Goal: Task Accomplishment & Management: Use online tool/utility

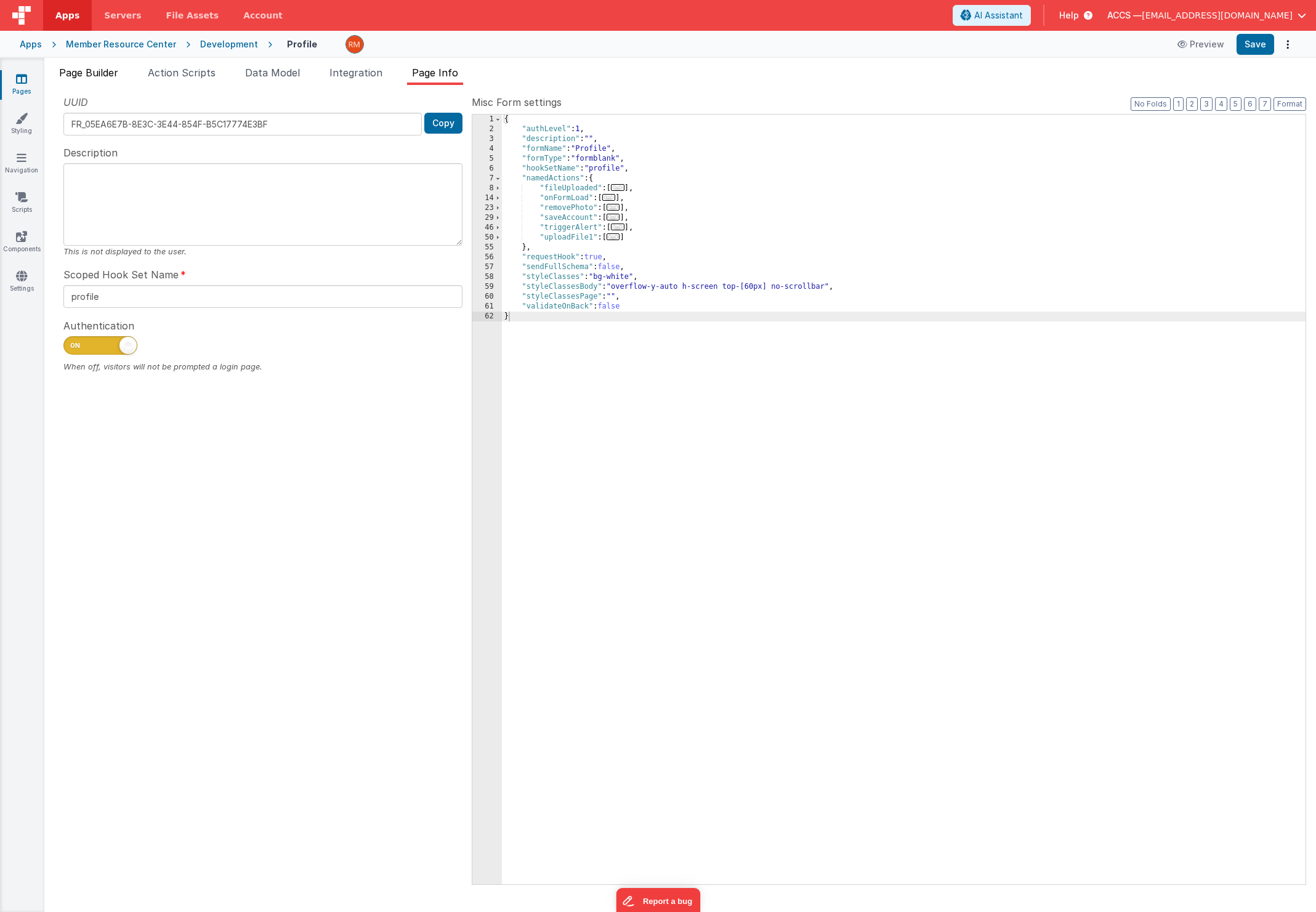
click at [121, 77] on li "Page Builder" at bounding box center [88, 74] width 69 height 20
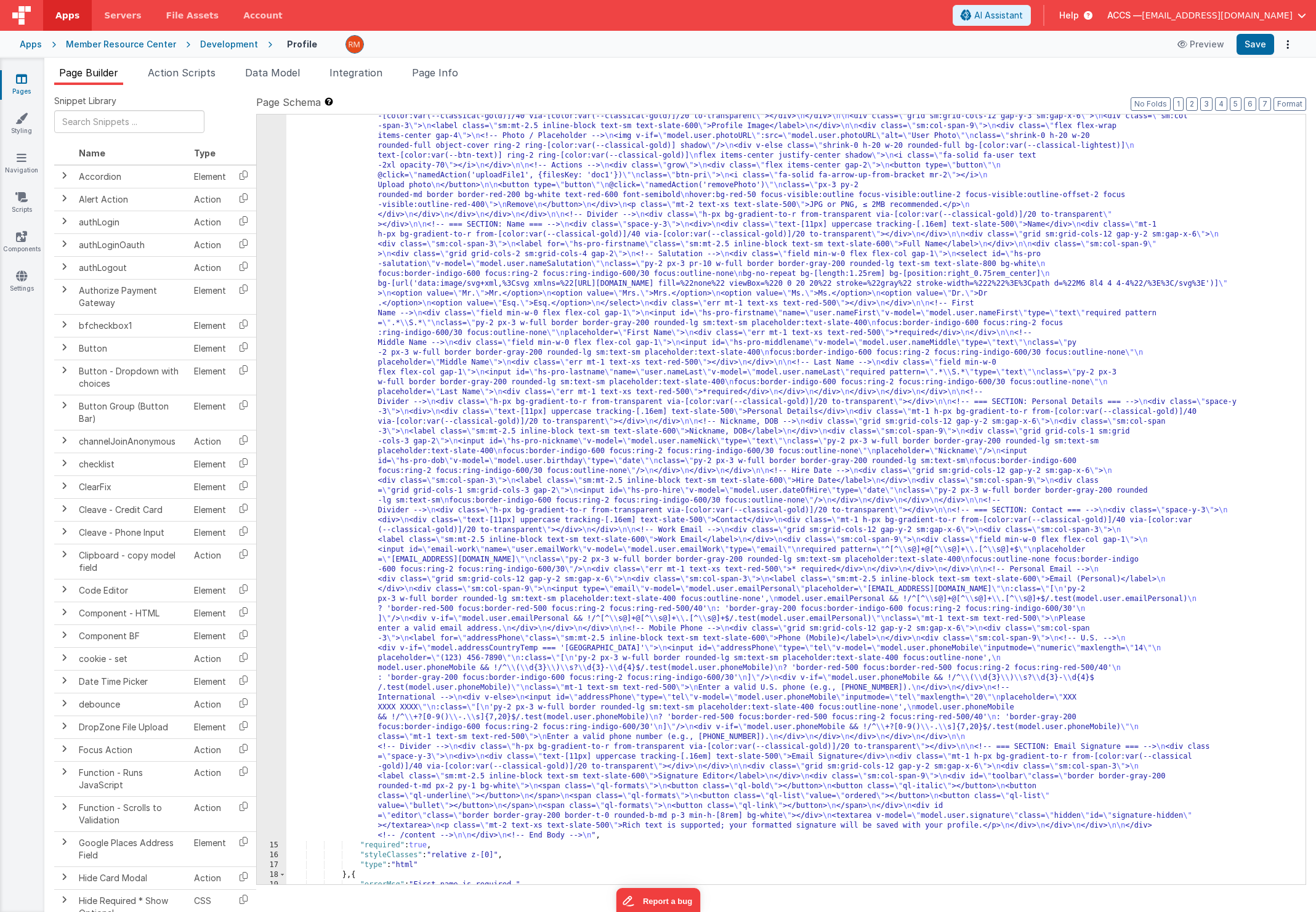
scroll to position [179, 0]
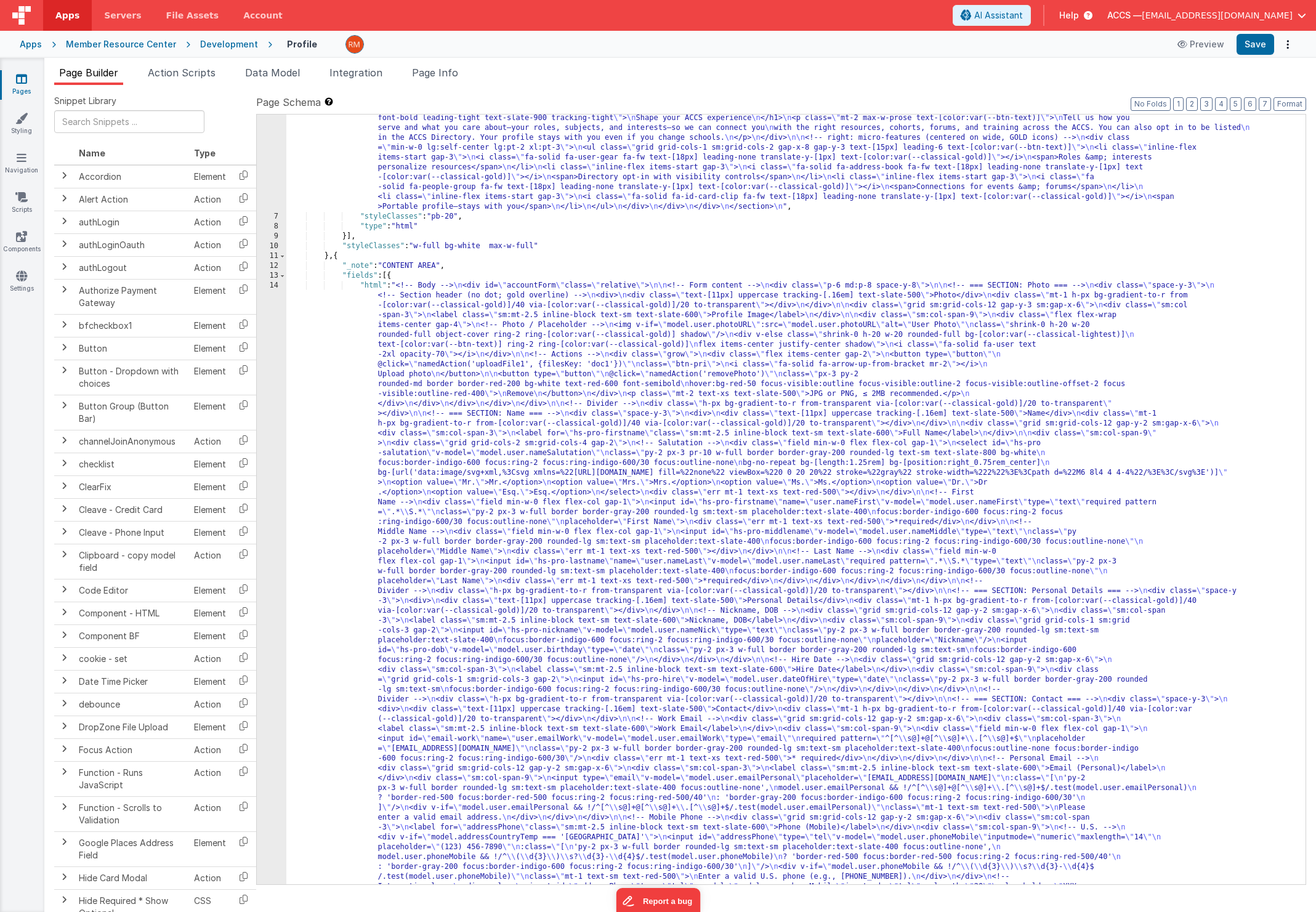
click at [374, 288] on div ""html" : "<!-- HERO / GROUP 1 — compact, phi columns, no avatar, centered right…" at bounding box center [791, 858] width 1010 height 1746
click at [274, 288] on div "14" at bounding box center [272, 656] width 29 height 749
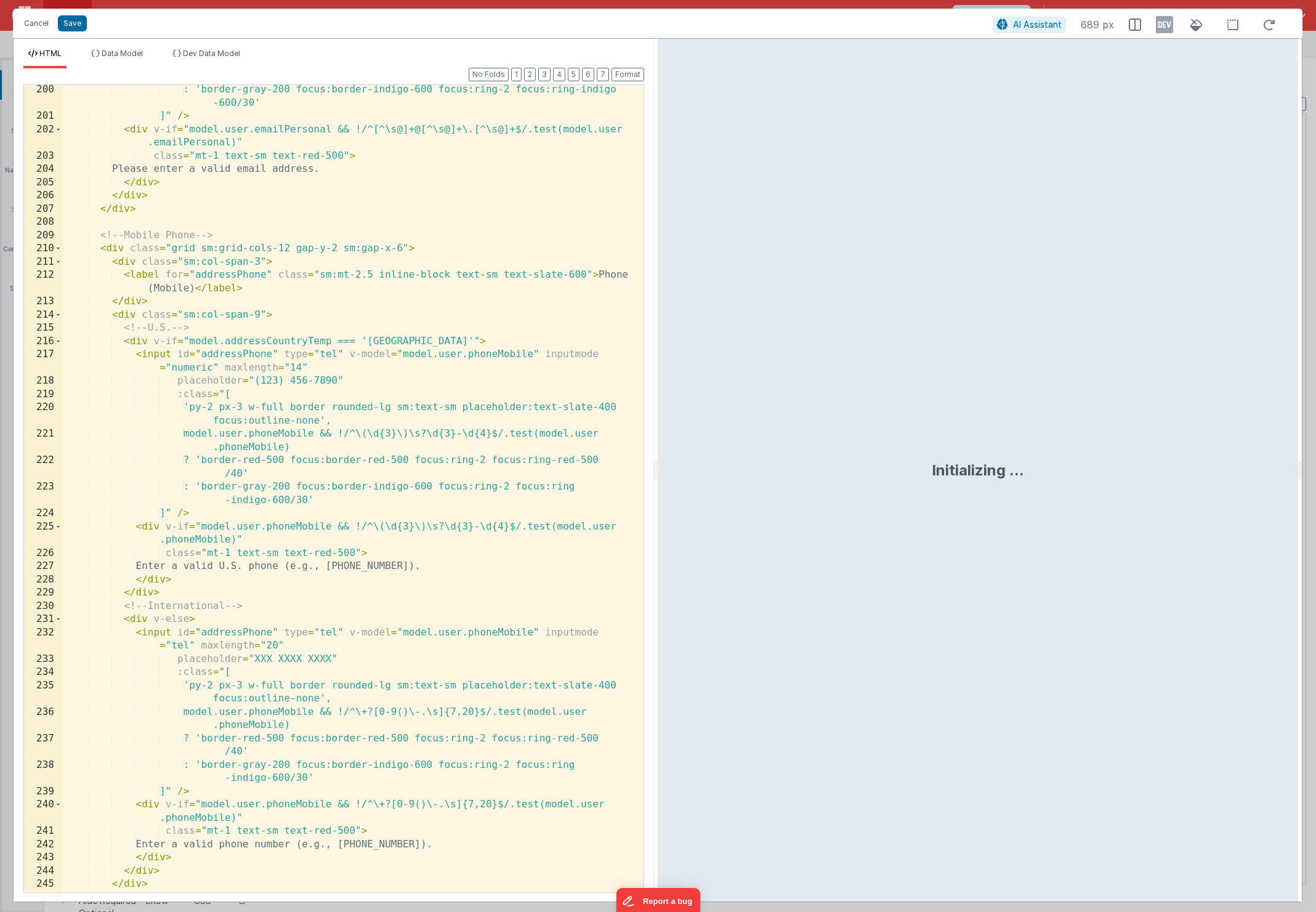
scroll to position [3801, 0]
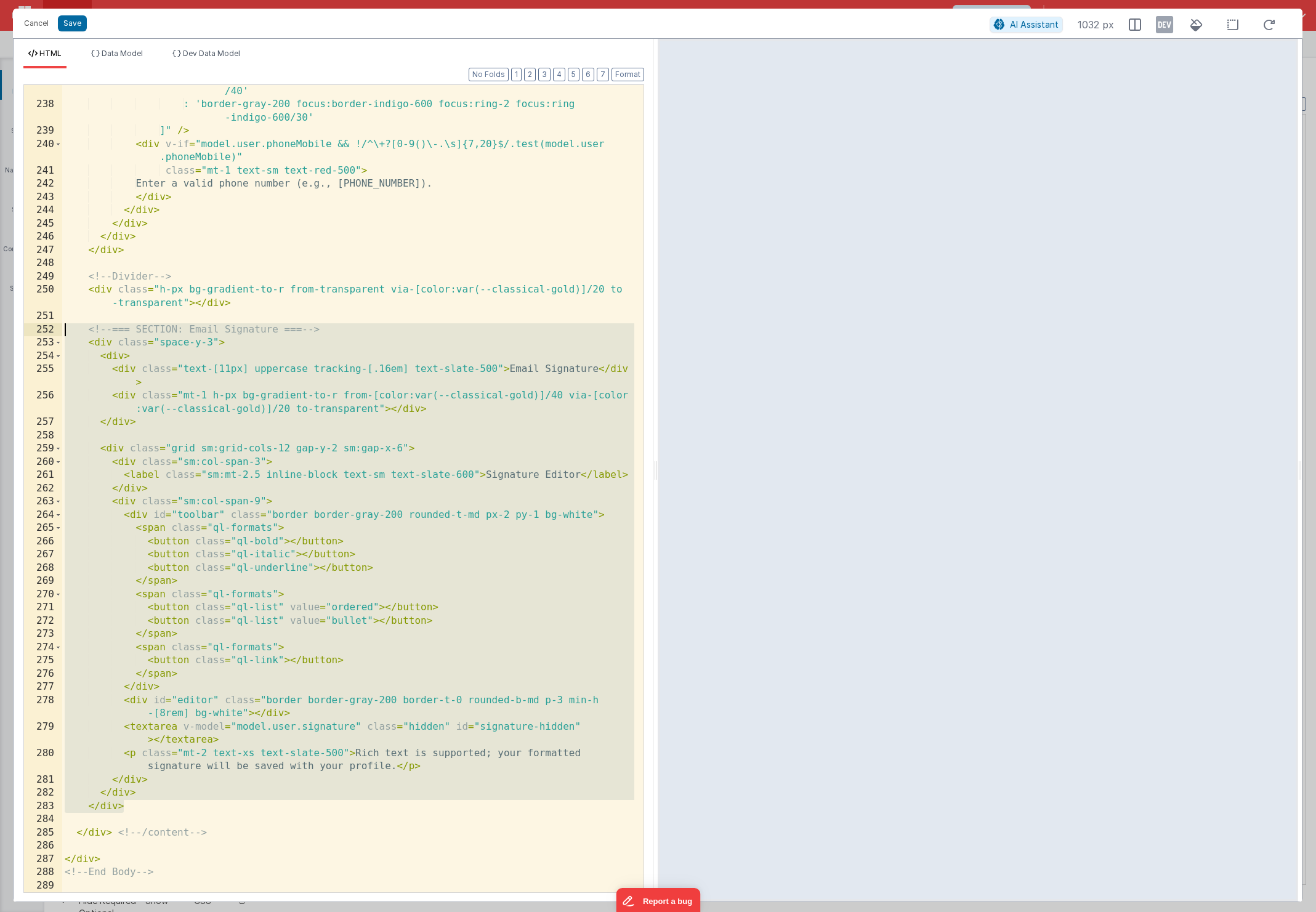
drag, startPoint x: 150, startPoint y: 805, endPoint x: 25, endPoint y: 330, distance: 491.2
click at [25, 330] on div "237 238 239 240 241 242 243 244 245 246 247 248 249 250 251 252 253 254 255 256…" at bounding box center [334, 489] width 620 height 809
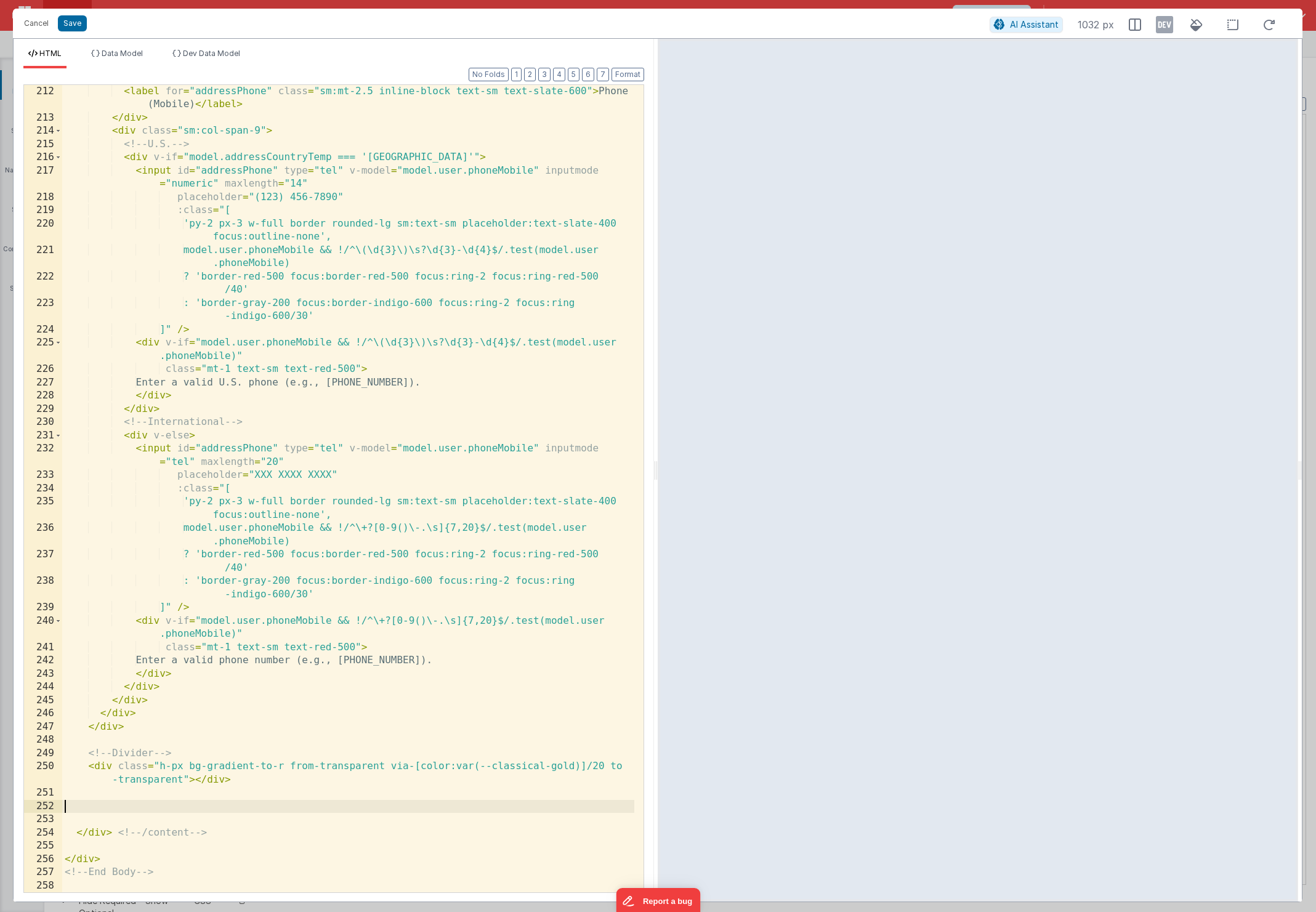
scroll to position [3324, 0]
click at [77, 28] on button "Save" at bounding box center [72, 23] width 29 height 16
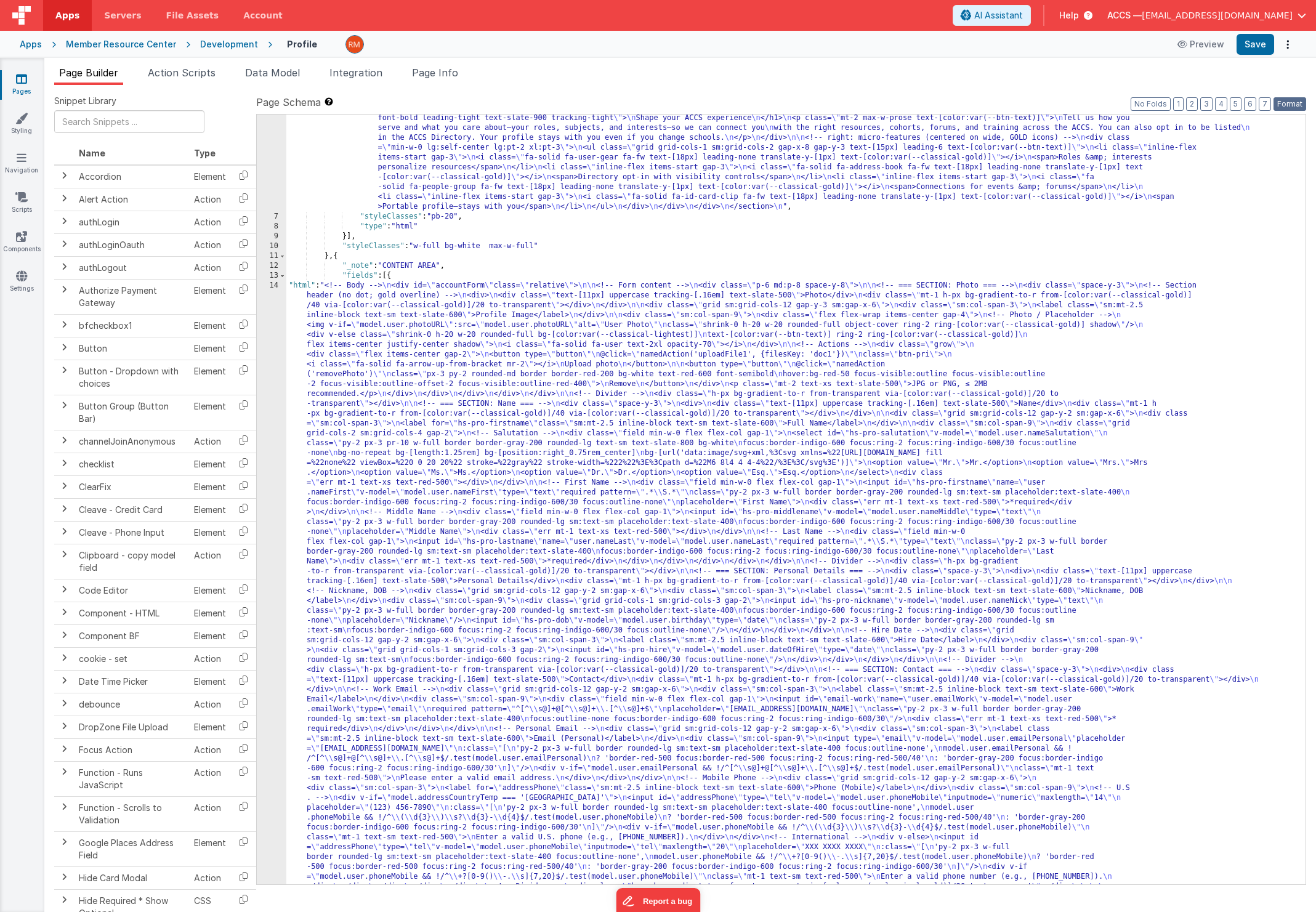
click at [1297, 101] on button "Format" at bounding box center [1290, 104] width 33 height 14
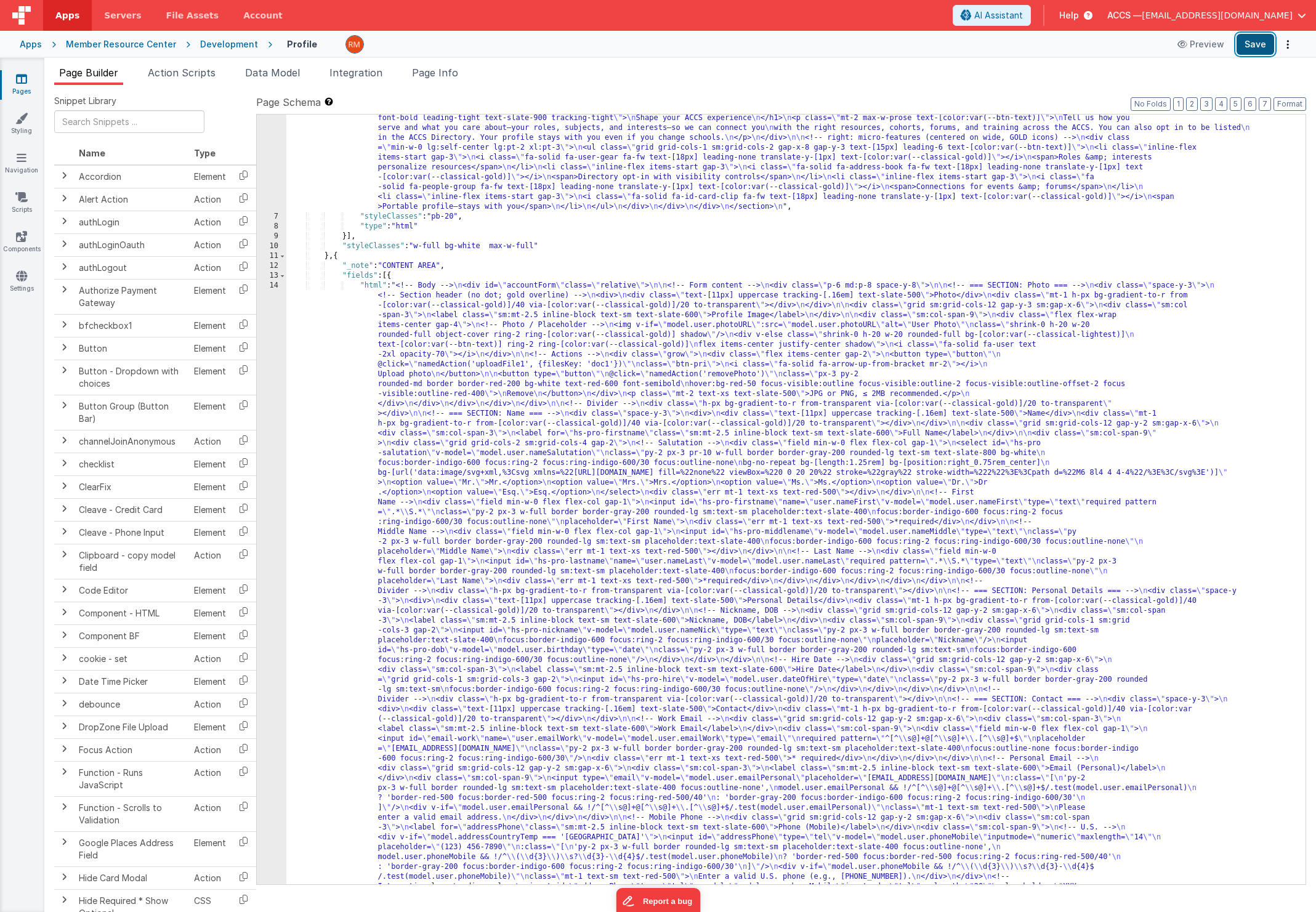
click at [1256, 47] on button "Save" at bounding box center [1255, 44] width 37 height 21
click at [374, 284] on div ""html" : "<!-- HERO / GROUP 1 — compact, phi columns, no avatar, centered right…" at bounding box center [791, 813] width 1010 height 1657
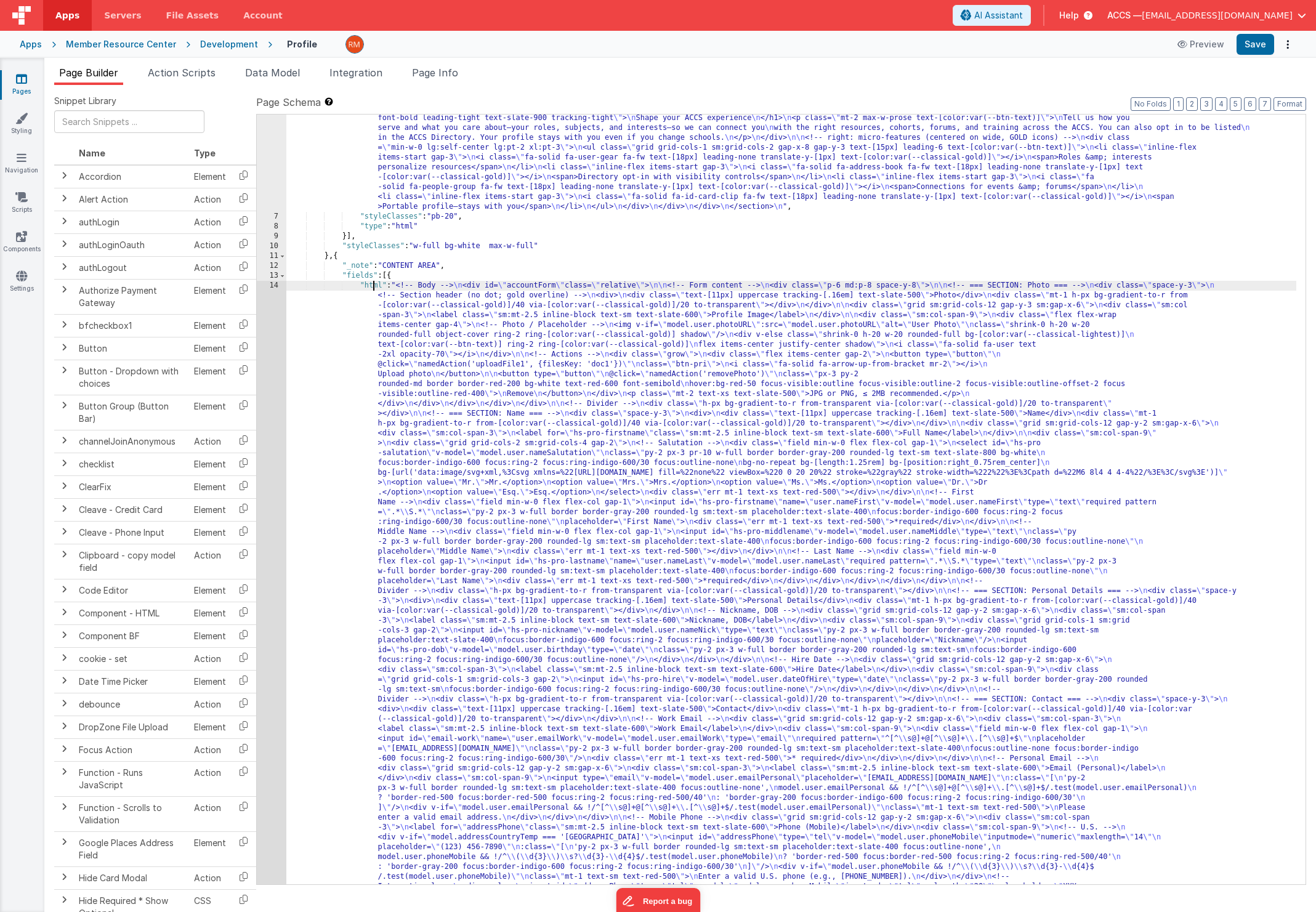
click at [277, 286] on div "14" at bounding box center [272, 611] width 29 height 660
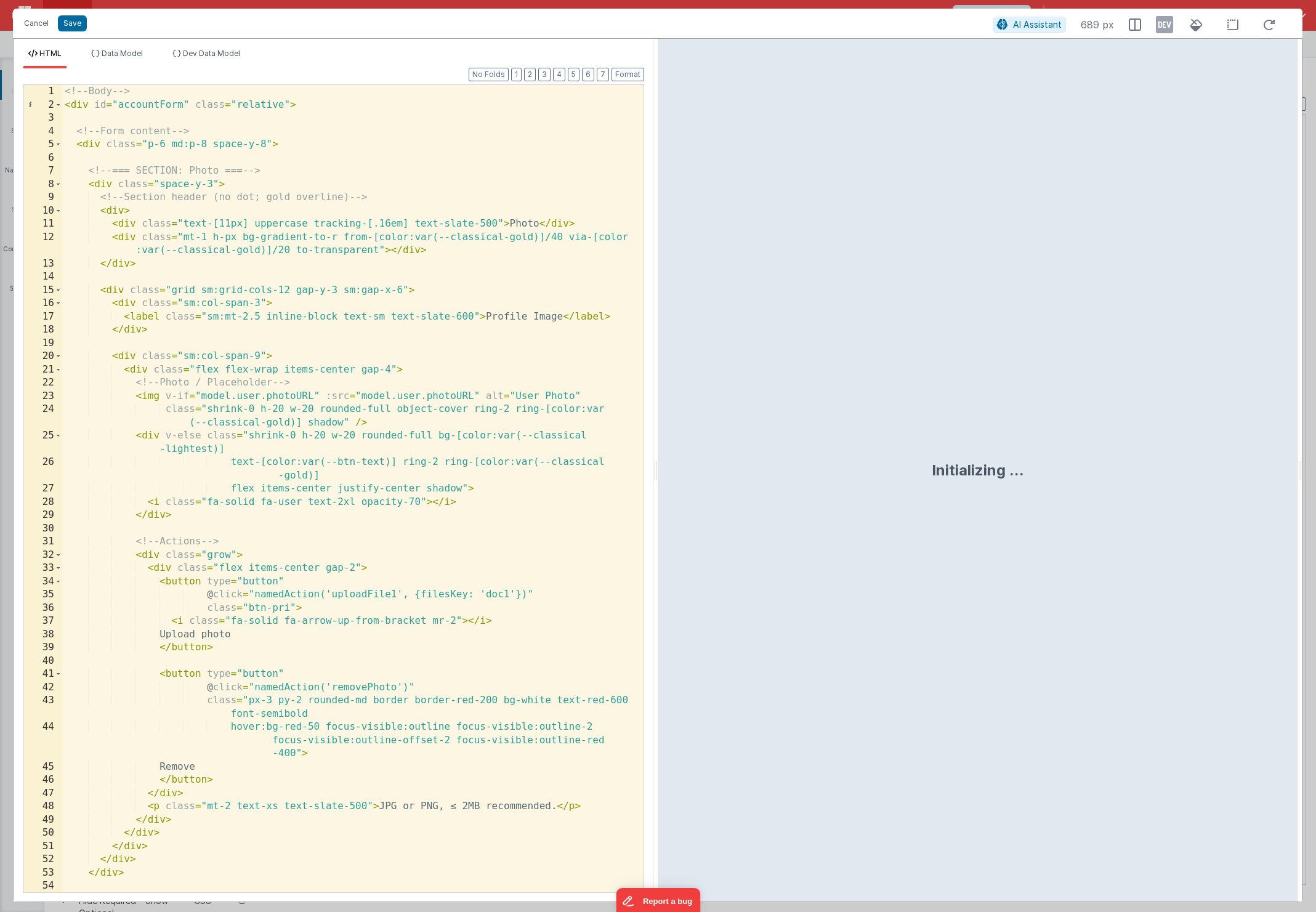
click at [329, 425] on div "<!-- Body --> < div id = "accountForm" class = "relative" > <!-- Form content -…" at bounding box center [348, 502] width 572 height 834
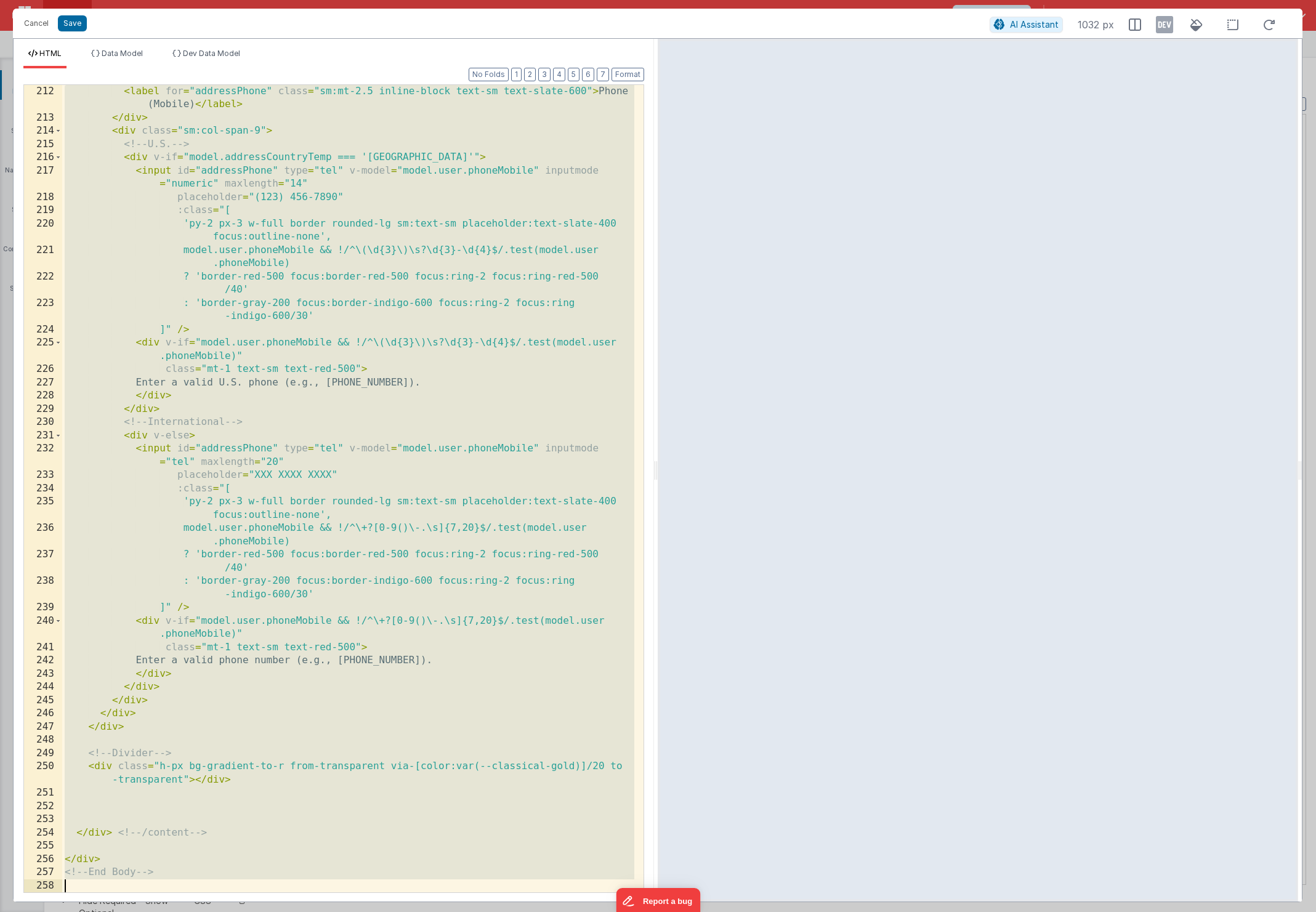
click at [266, 778] on div "< label for = "addressPhone" class = "sm:mt-2.5 inline-block text-sm text-slate…" at bounding box center [348, 508] width 572 height 848
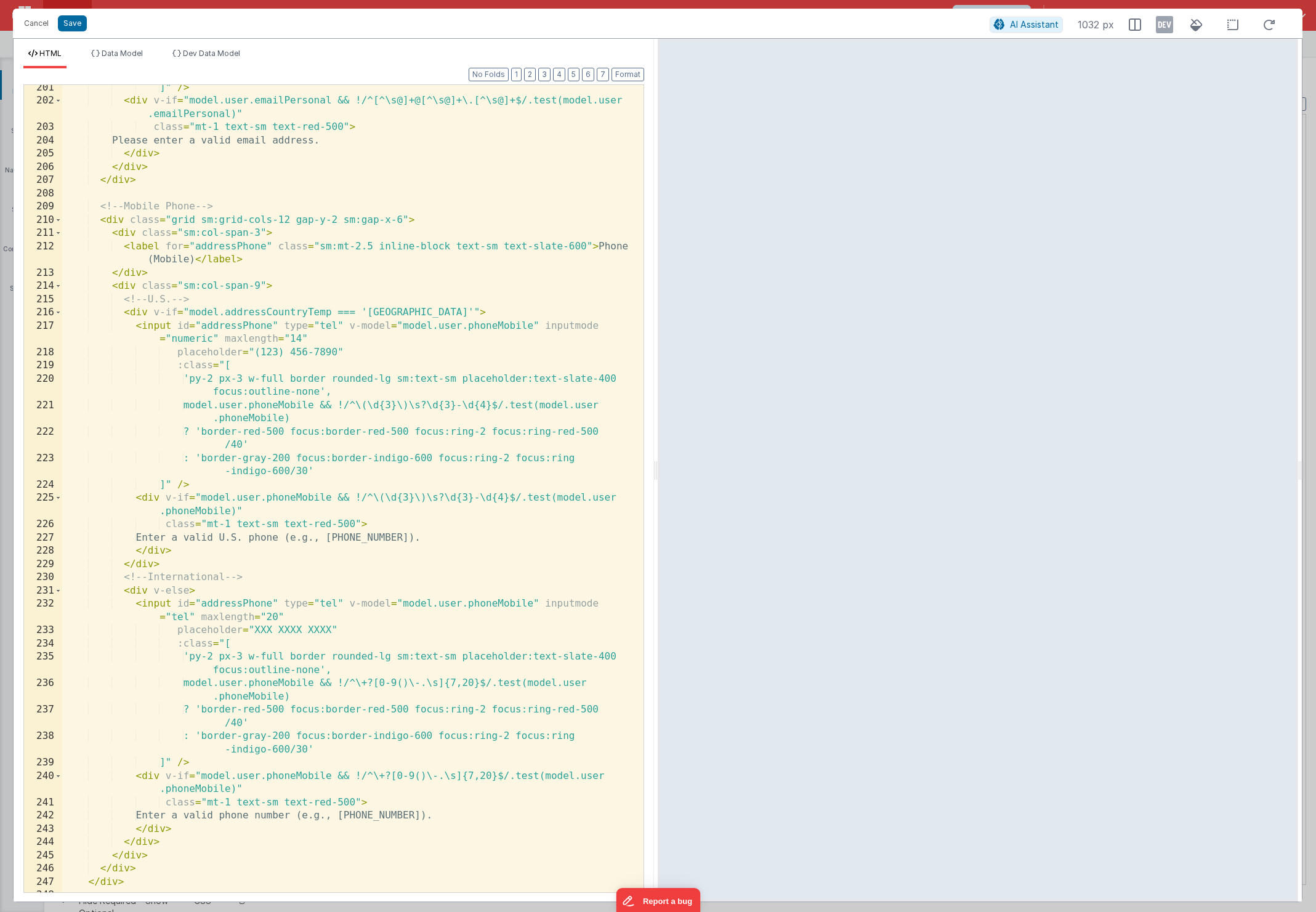
scroll to position [3351, 0]
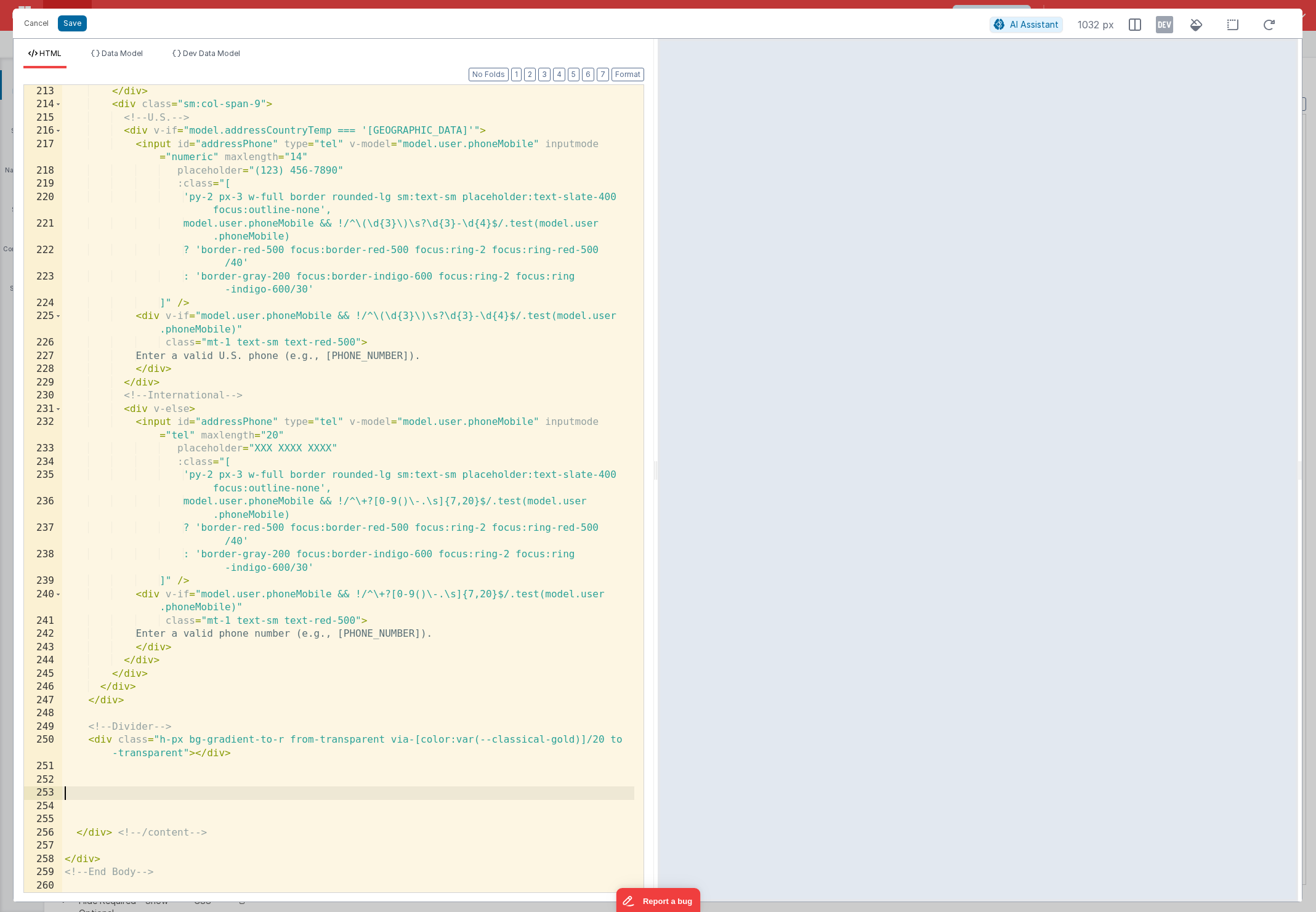
click at [88, 798] on div "</ div > < div class = "sm:col-span-9" > <!-- U.S. --> < div v-if = "model.addr…" at bounding box center [348, 502] width 572 height 834
click at [88, 781] on div "</ div > < div class = "sm:col-span-9" > <!-- U.S. --> < div v-if = "model.addr…" at bounding box center [348, 502] width 572 height 834
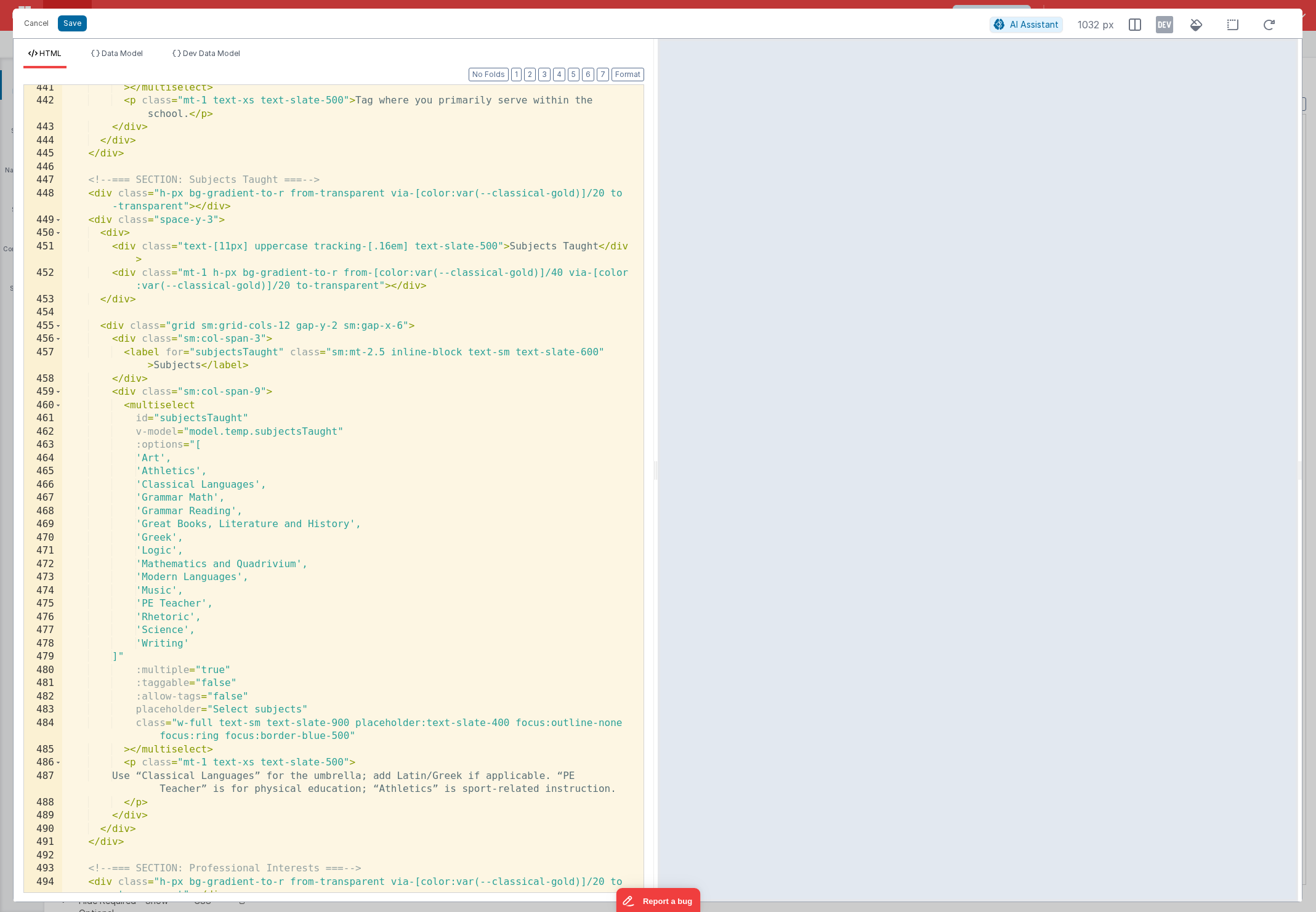
scroll to position [7576, 0]
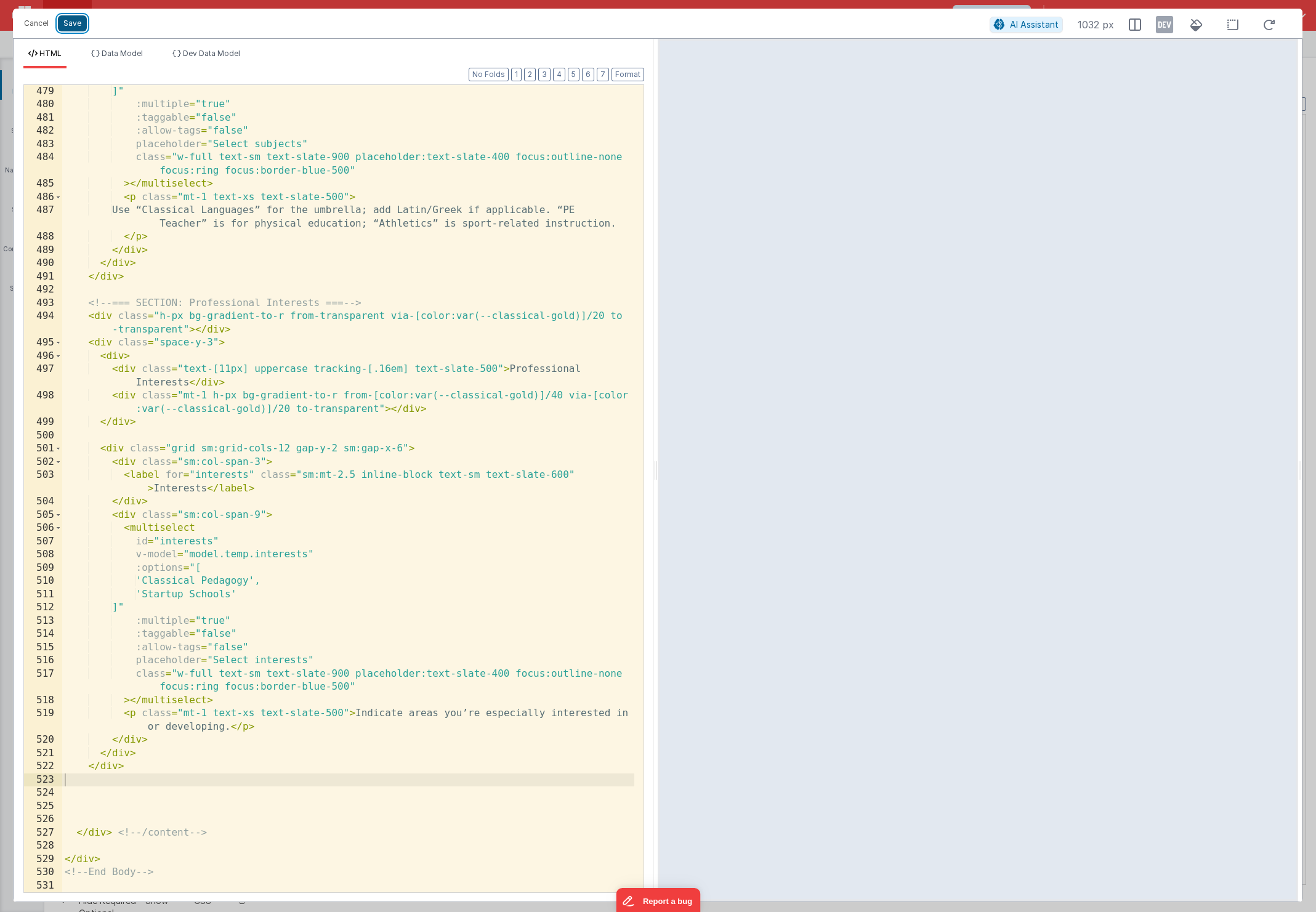
click at [80, 24] on button "Save" at bounding box center [72, 23] width 29 height 16
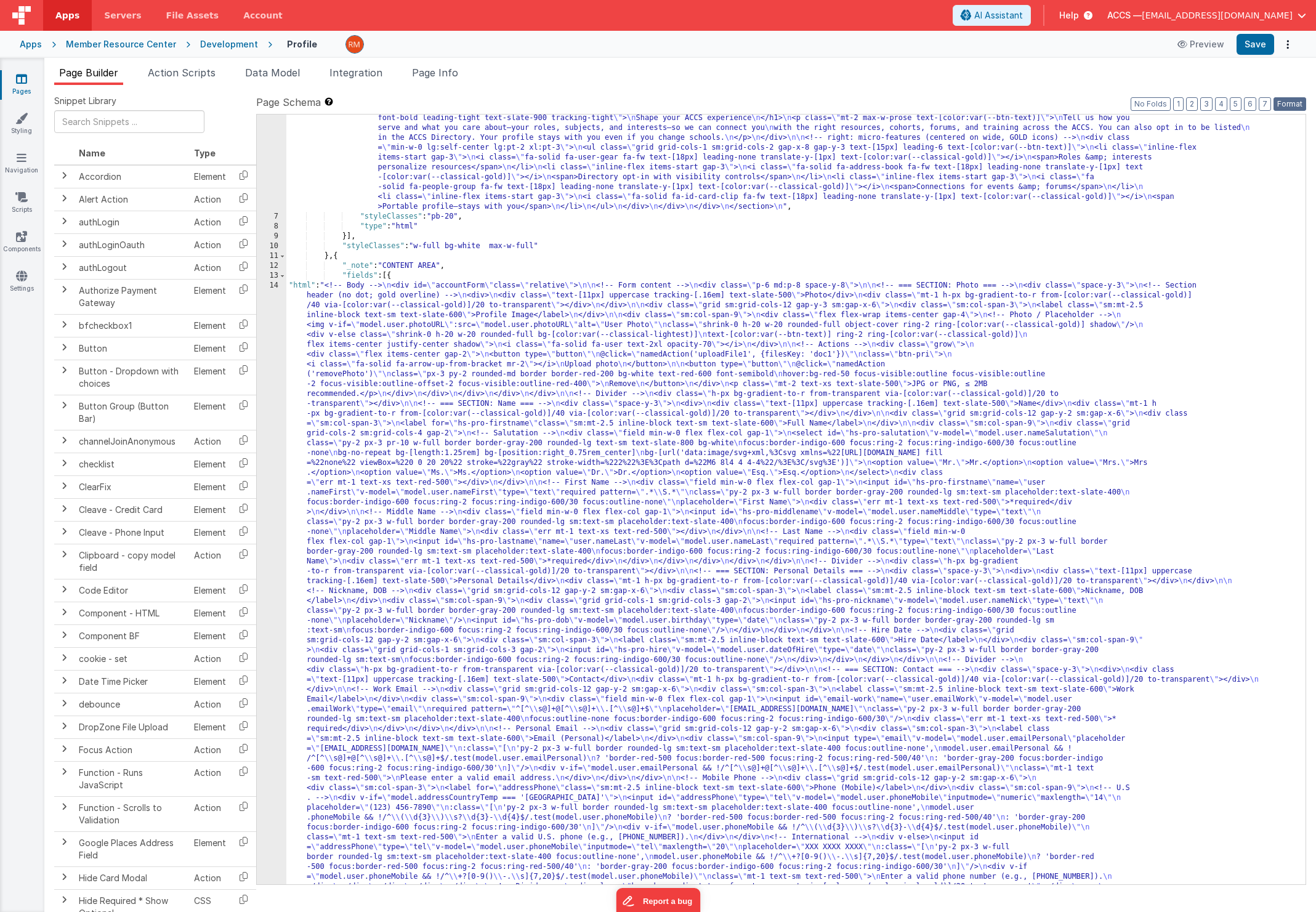
click at [1287, 103] on button "Format" at bounding box center [1290, 104] width 33 height 14
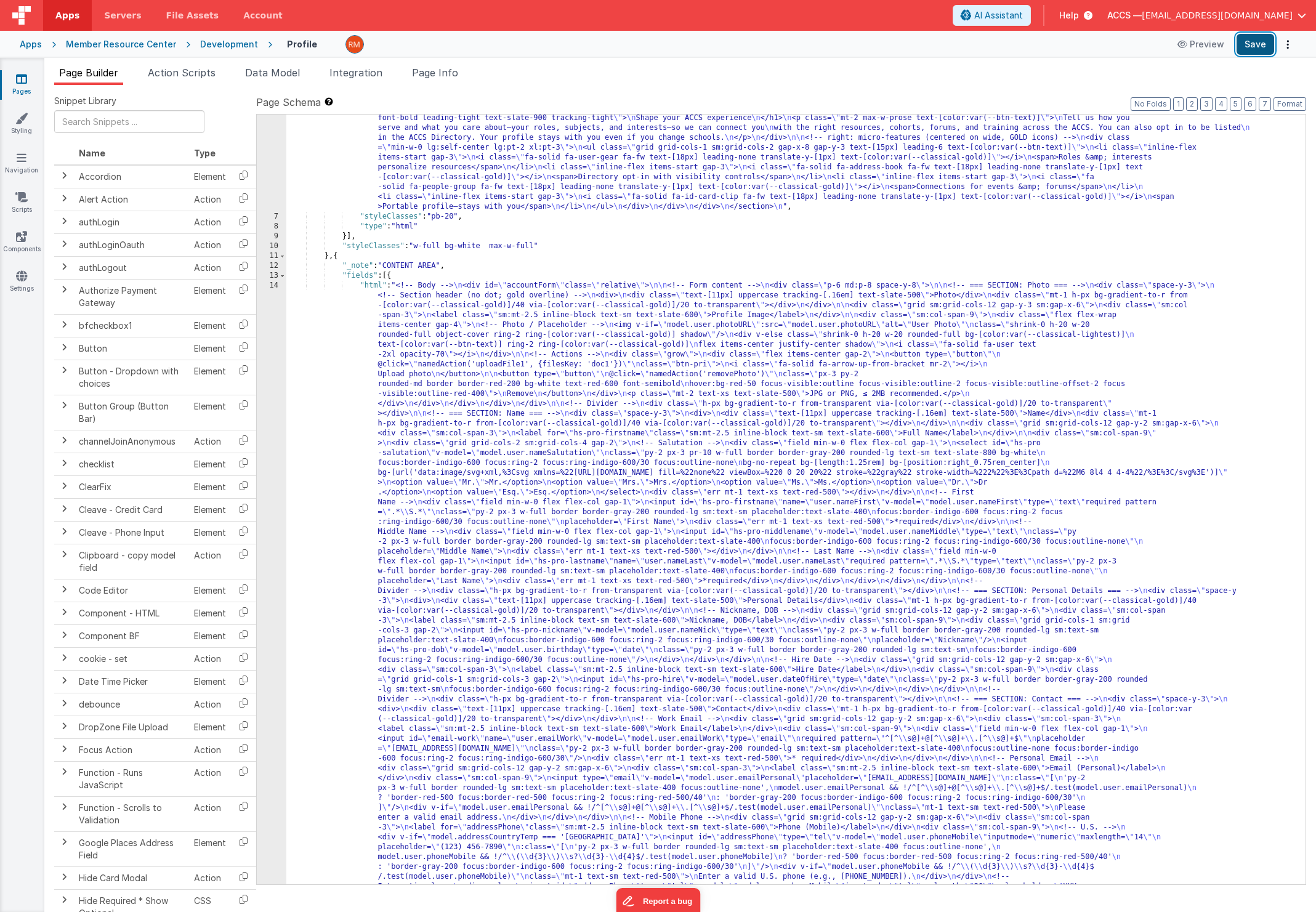
click at [1252, 44] on button "Save" at bounding box center [1255, 44] width 37 height 21
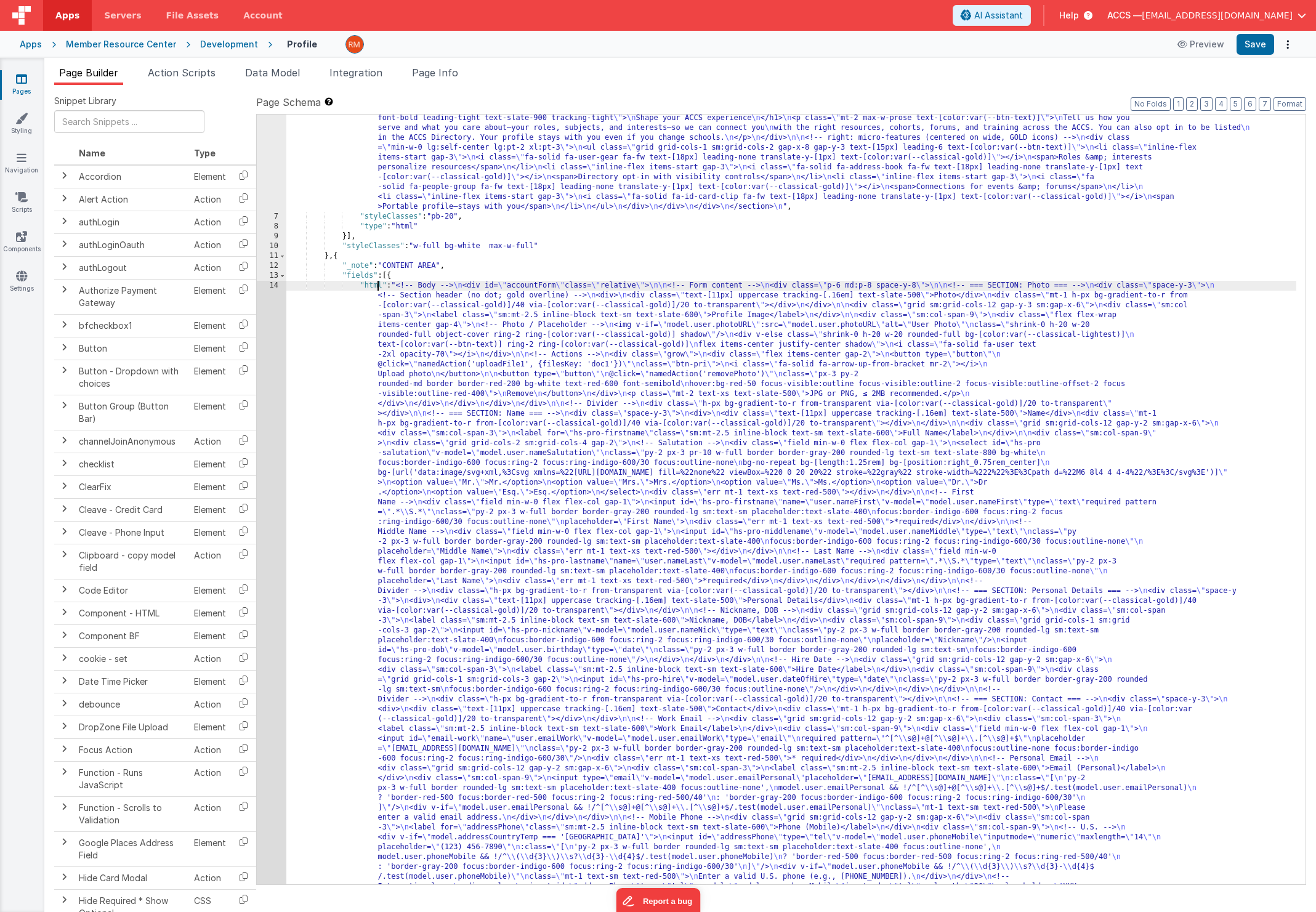
click at [277, 288] on div "14" at bounding box center [272, 927] width 29 height 1291
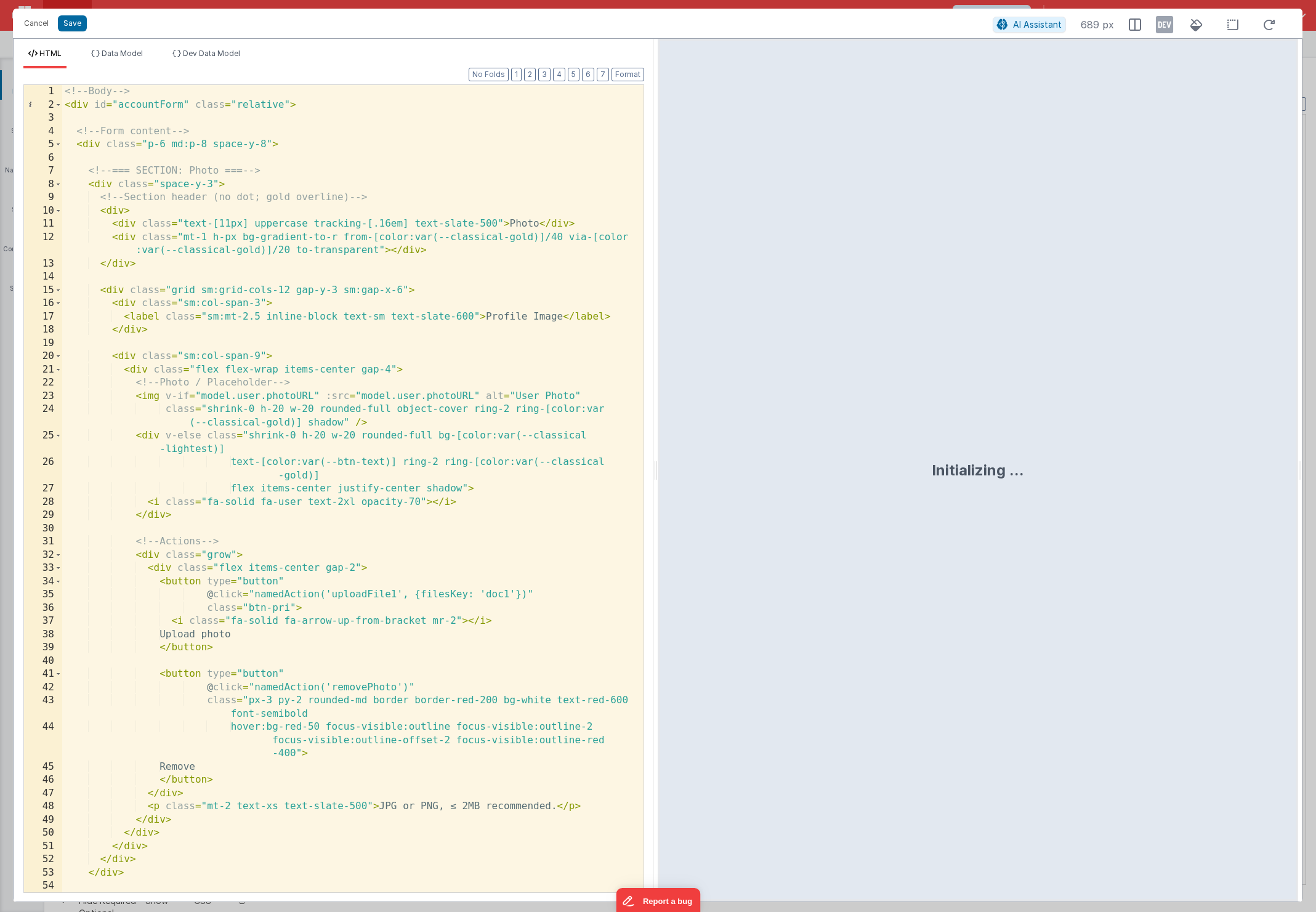
click at [361, 380] on div "<!-- Body --> < div id = "accountForm" class = "relative" > <!-- Form content -…" at bounding box center [348, 502] width 572 height 834
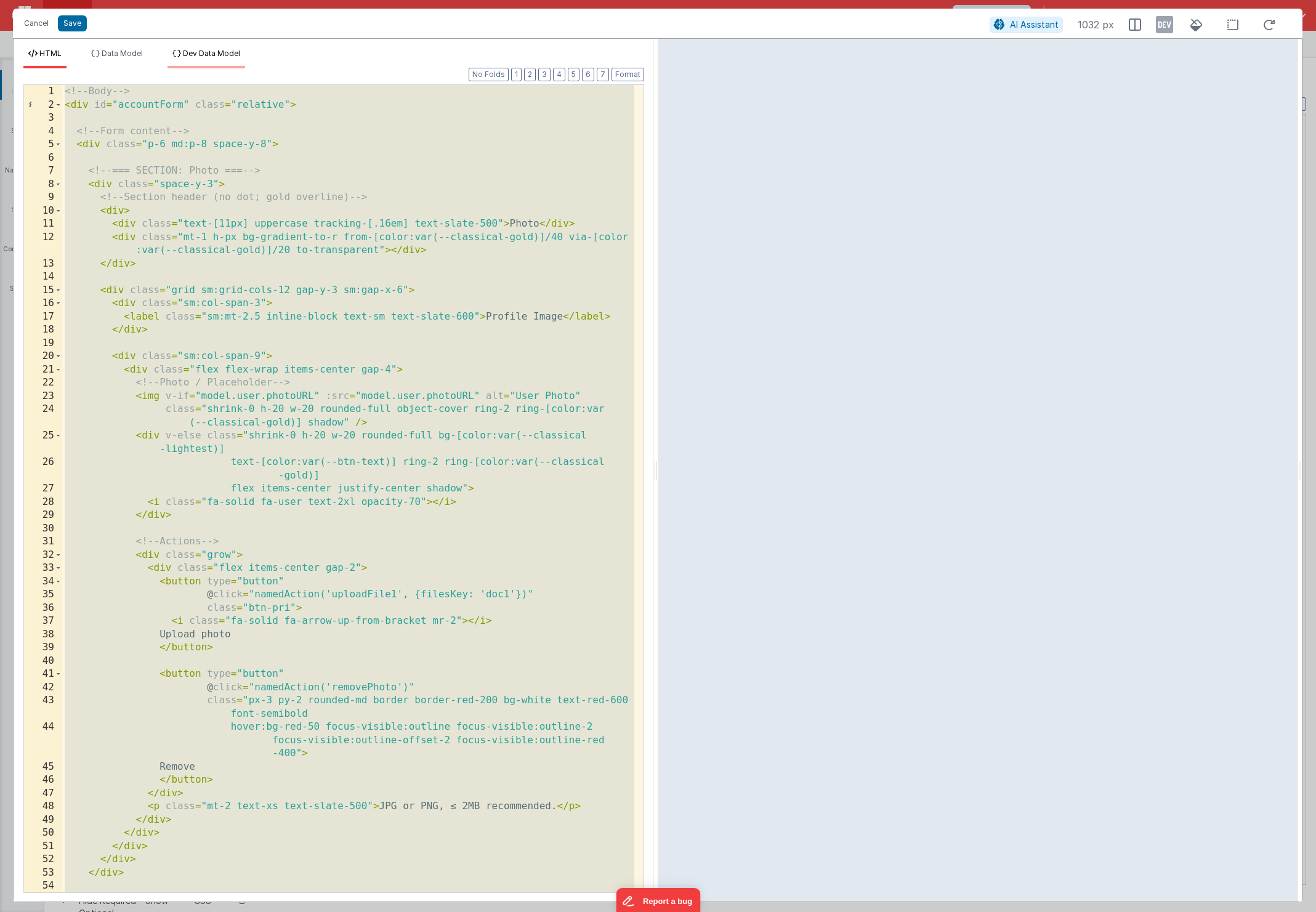
click at [195, 50] on span "Dev Data Model" at bounding box center [212, 53] width 57 height 9
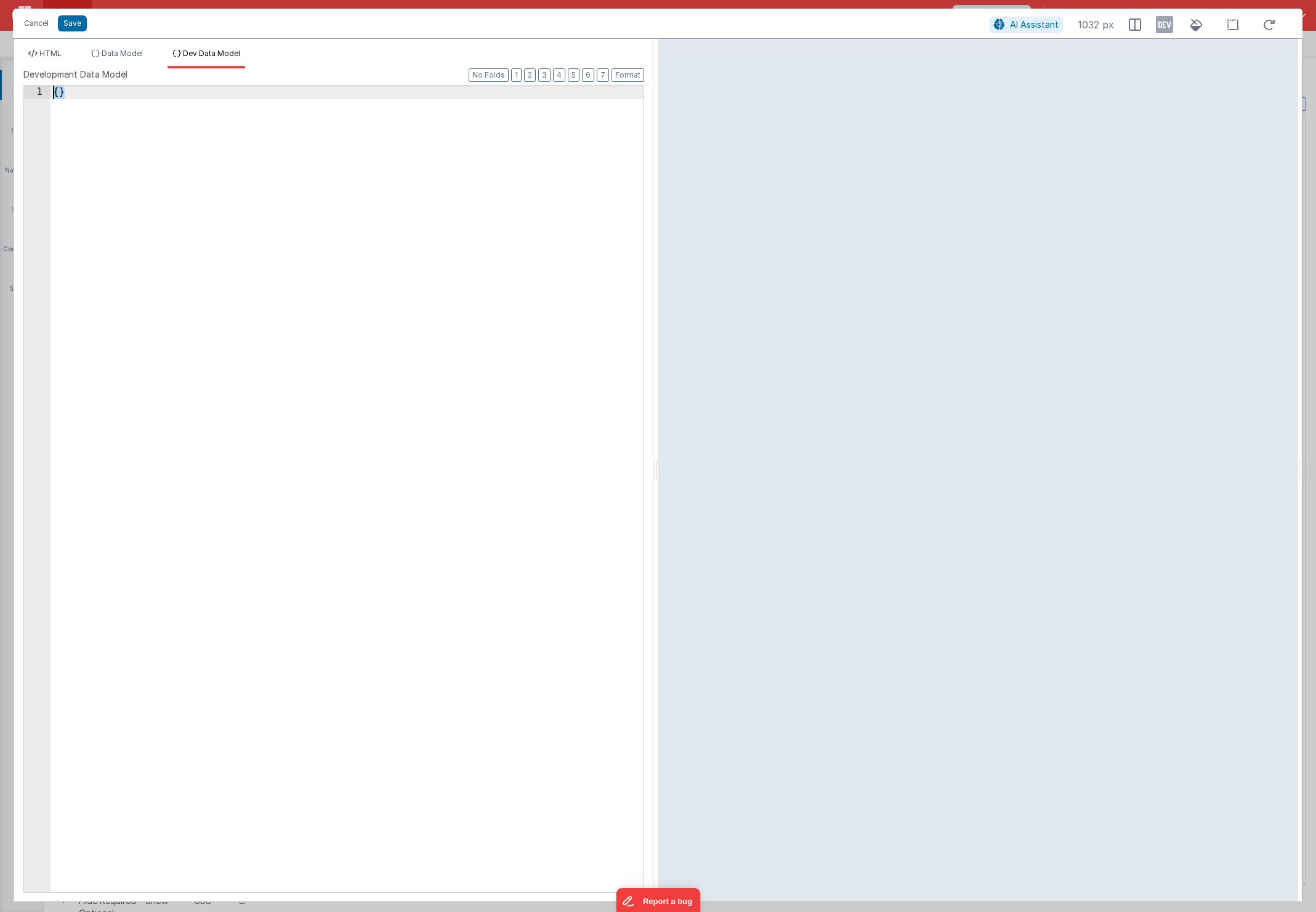
drag, startPoint x: 225, startPoint y: 118, endPoint x: 81, endPoint y: 83, distance: 148.2
click at [81, 83] on div "Development Data Model Format 7 6 5 4 3 2 1 No Folds 1 { } XXXXXXXXXXXXXXXXXXXX…" at bounding box center [334, 480] width 620 height 824
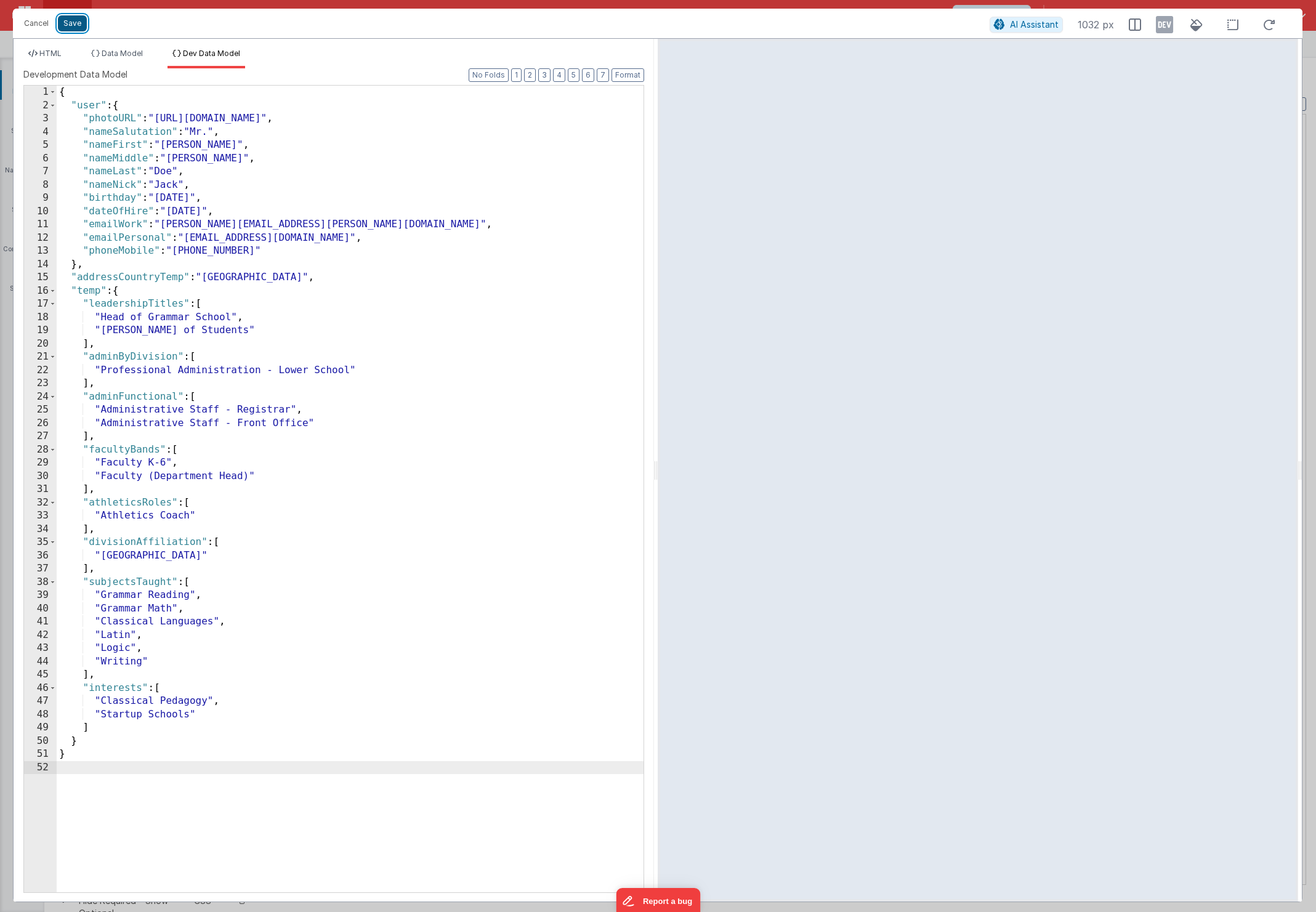
click at [79, 26] on button "Save" at bounding box center [72, 23] width 29 height 16
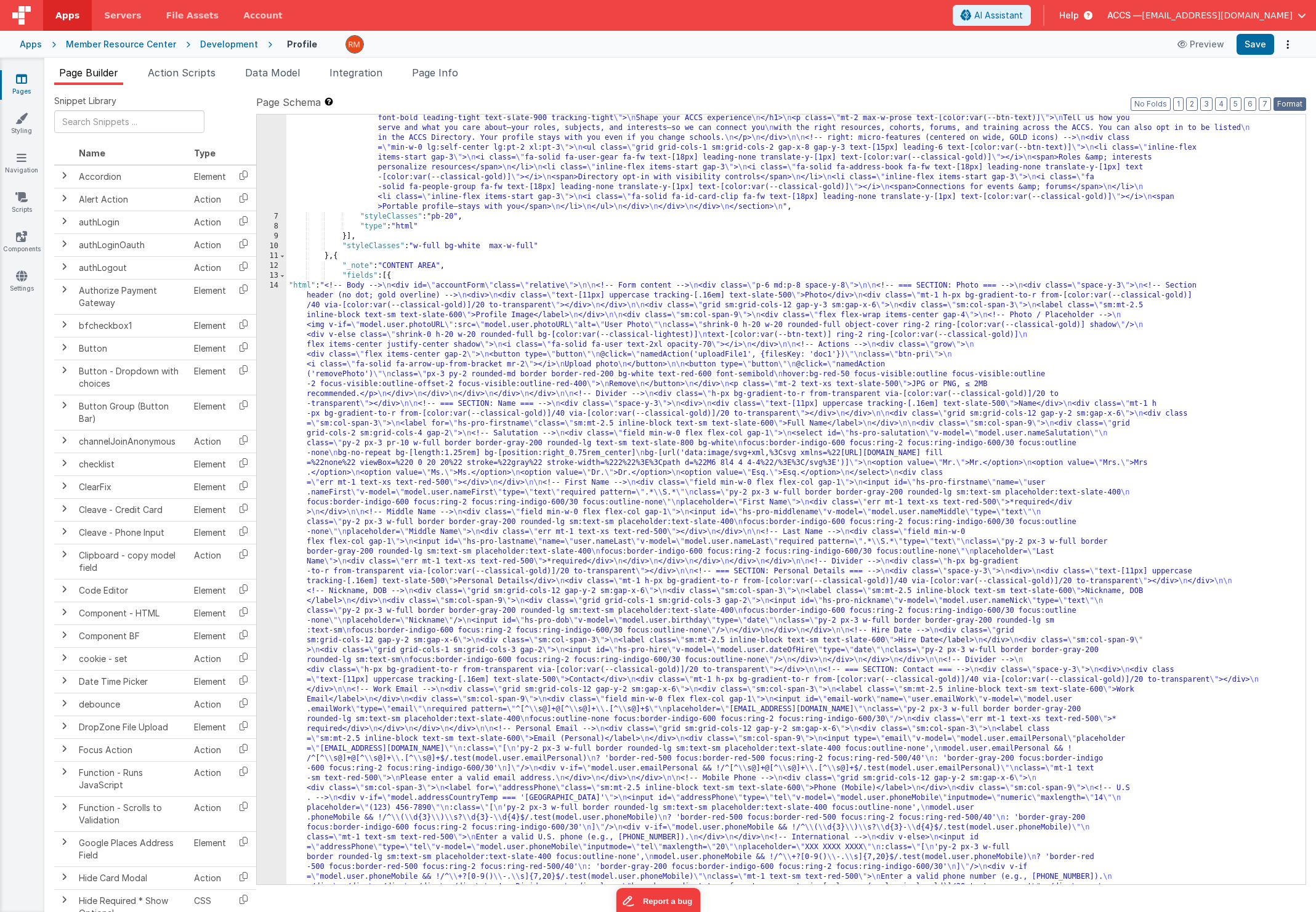
click at [1283, 100] on button "Format" at bounding box center [1290, 104] width 33 height 14
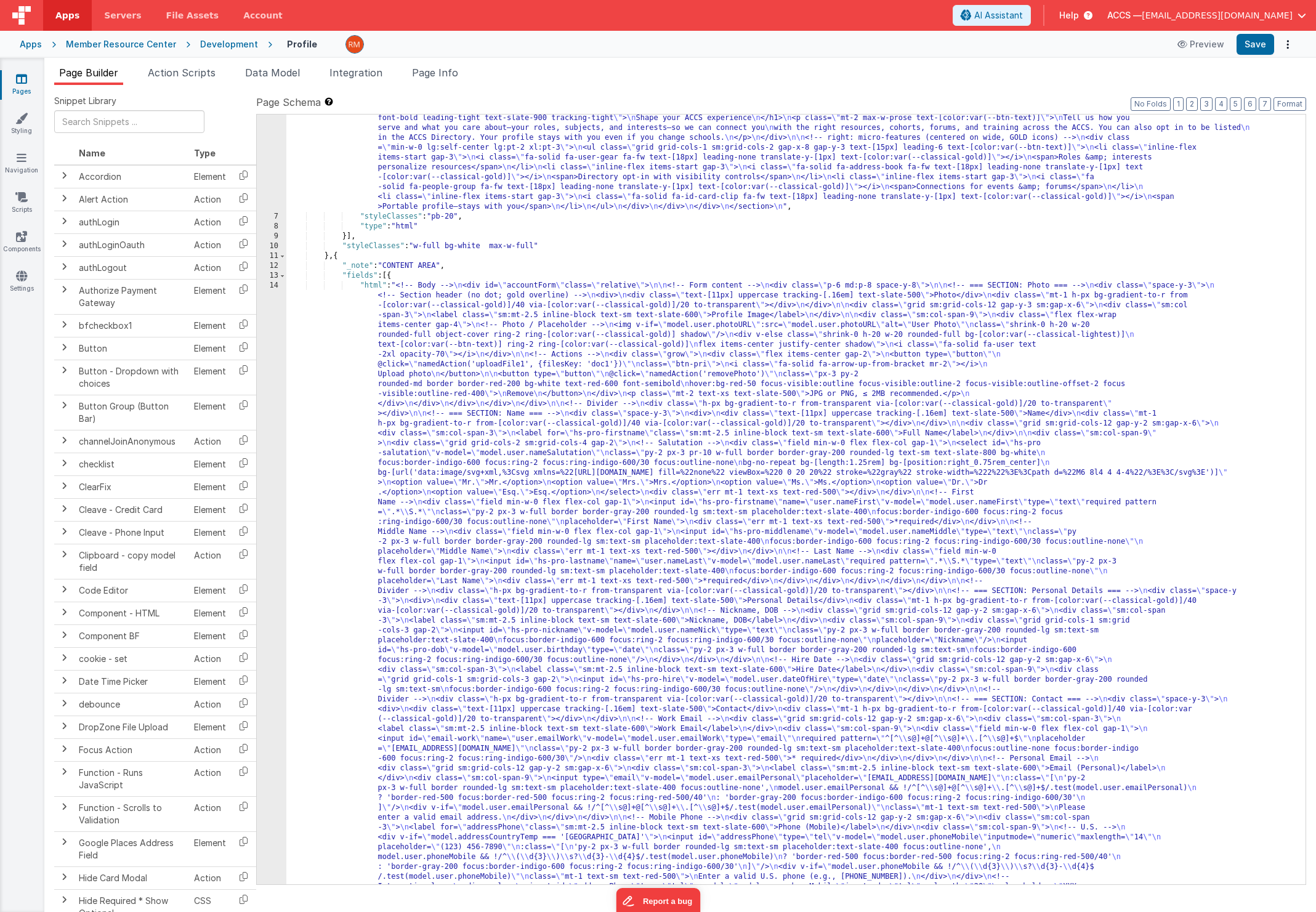
click at [1247, 33] on div "Apps Member Resource Center Development Profile Preview Save" at bounding box center [658, 44] width 1316 height 27
click at [1250, 41] on button "Save" at bounding box center [1255, 44] width 37 height 21
click at [279, 77] on span "Data Model" at bounding box center [272, 72] width 55 height 12
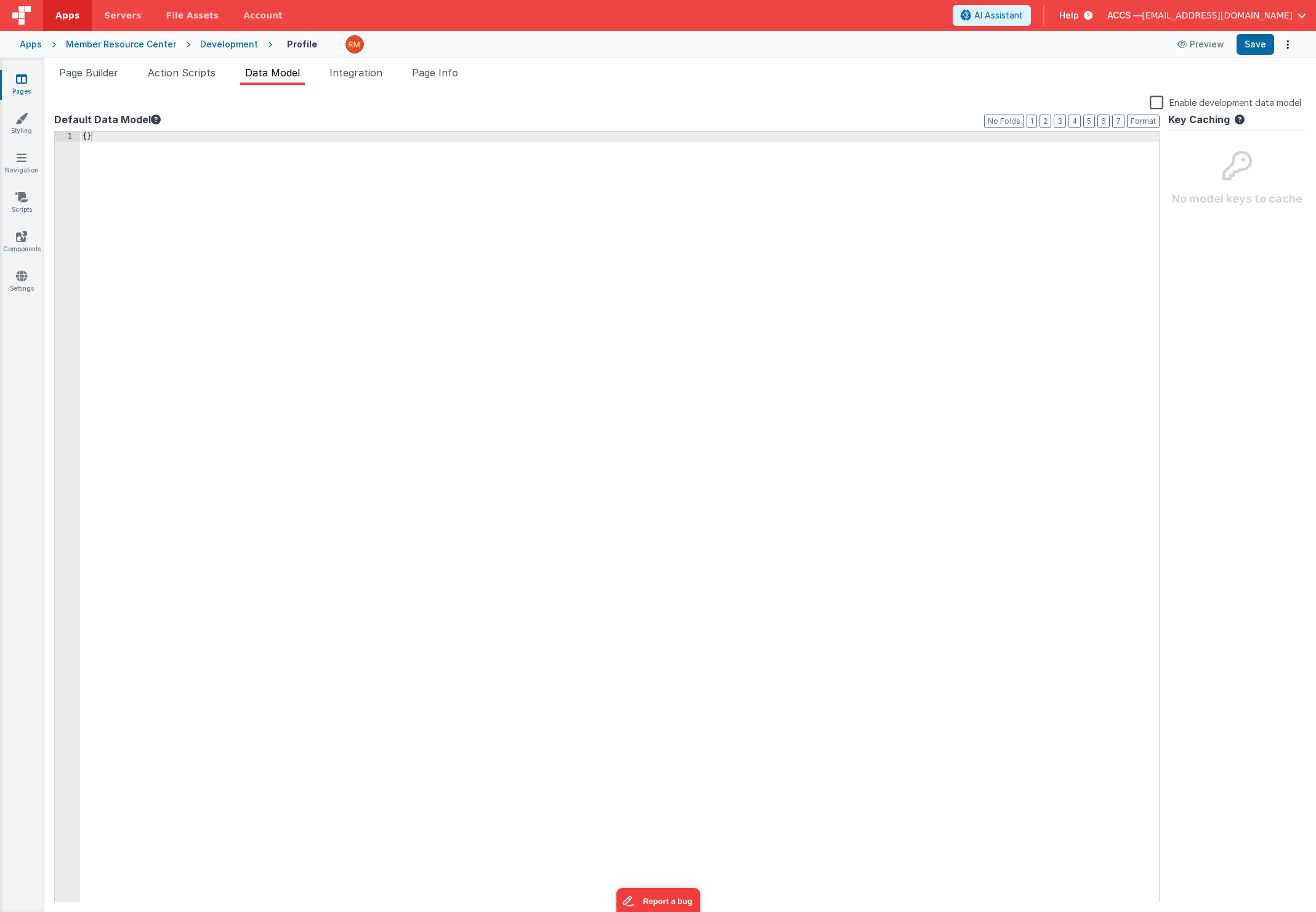
click at [1155, 100] on label "Enable development data model" at bounding box center [1225, 101] width 152 height 14
click at [0, 0] on input "Enable development data model" at bounding box center [0, 0] width 0 height 0
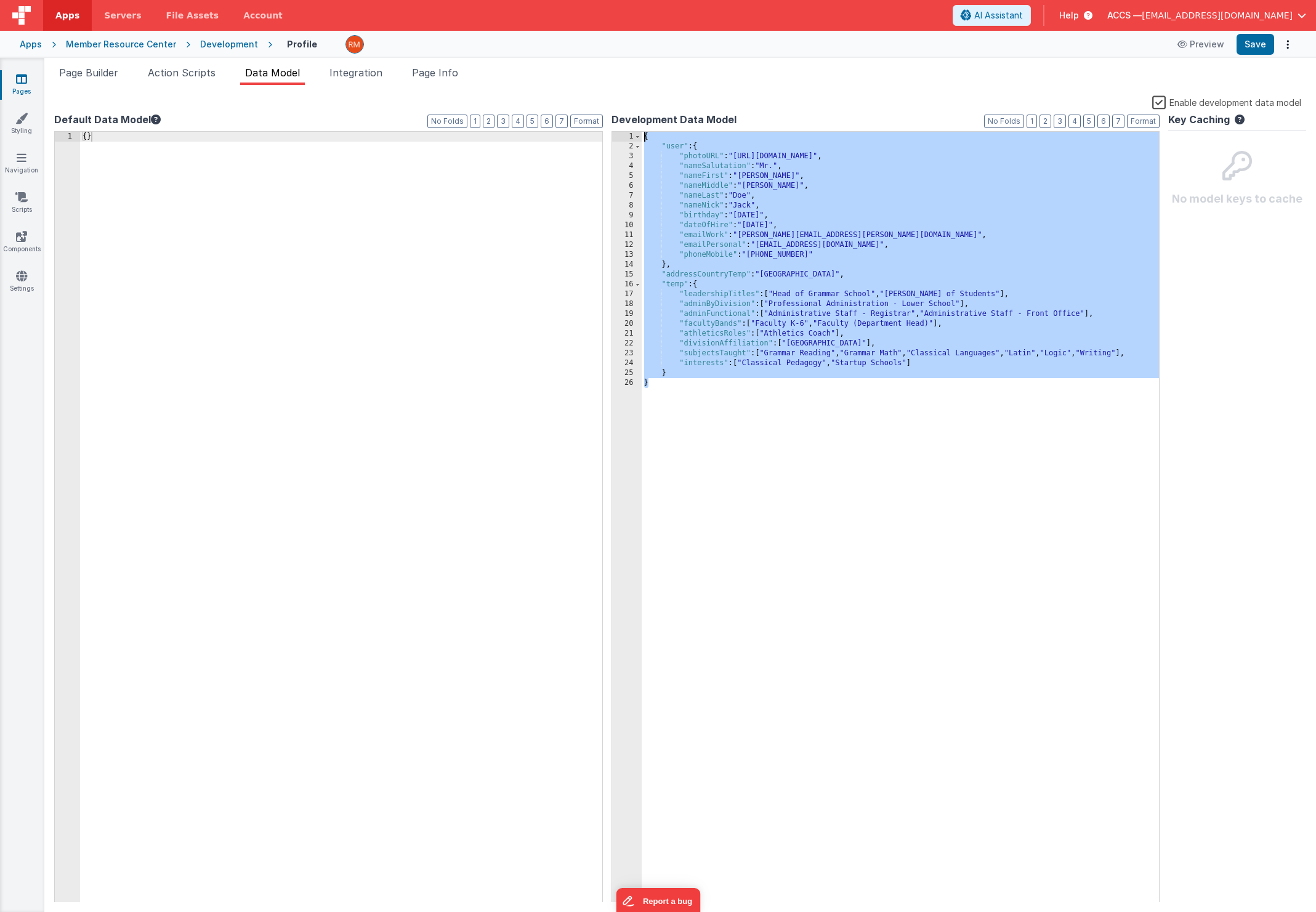
drag, startPoint x: 687, startPoint y: 429, endPoint x: 625, endPoint y: 86, distance: 348.6
click at [625, 86] on div "Snippet Library Name Type Accordion Element Alert Action Action authLogin Actio…" at bounding box center [680, 498] width 1271 height 827
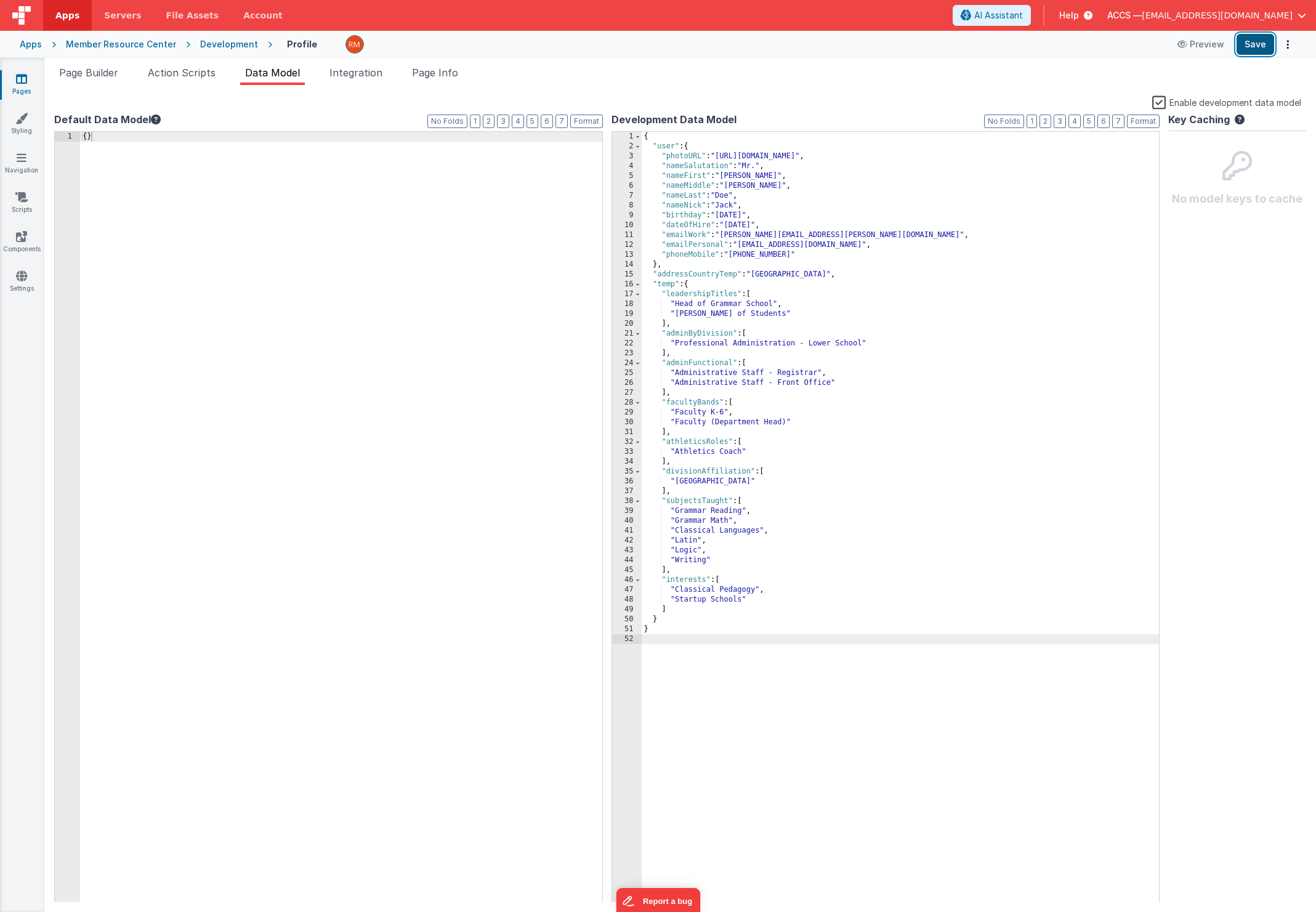
click at [1259, 45] on button "Save" at bounding box center [1255, 44] width 37 height 21
click at [104, 77] on span "Page Builder" at bounding box center [88, 72] width 59 height 12
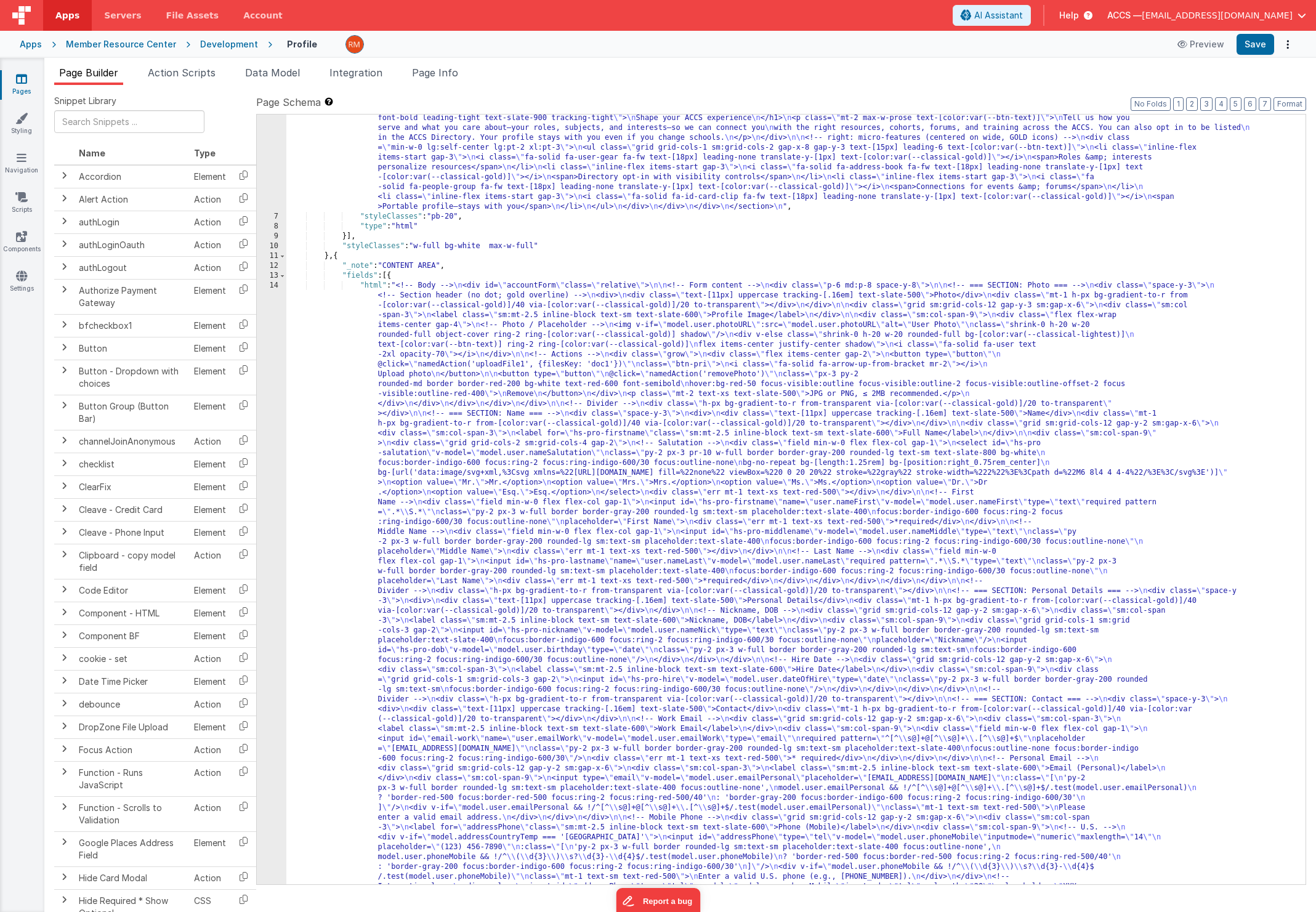
click at [274, 286] on div "14" at bounding box center [272, 927] width 29 height 1291
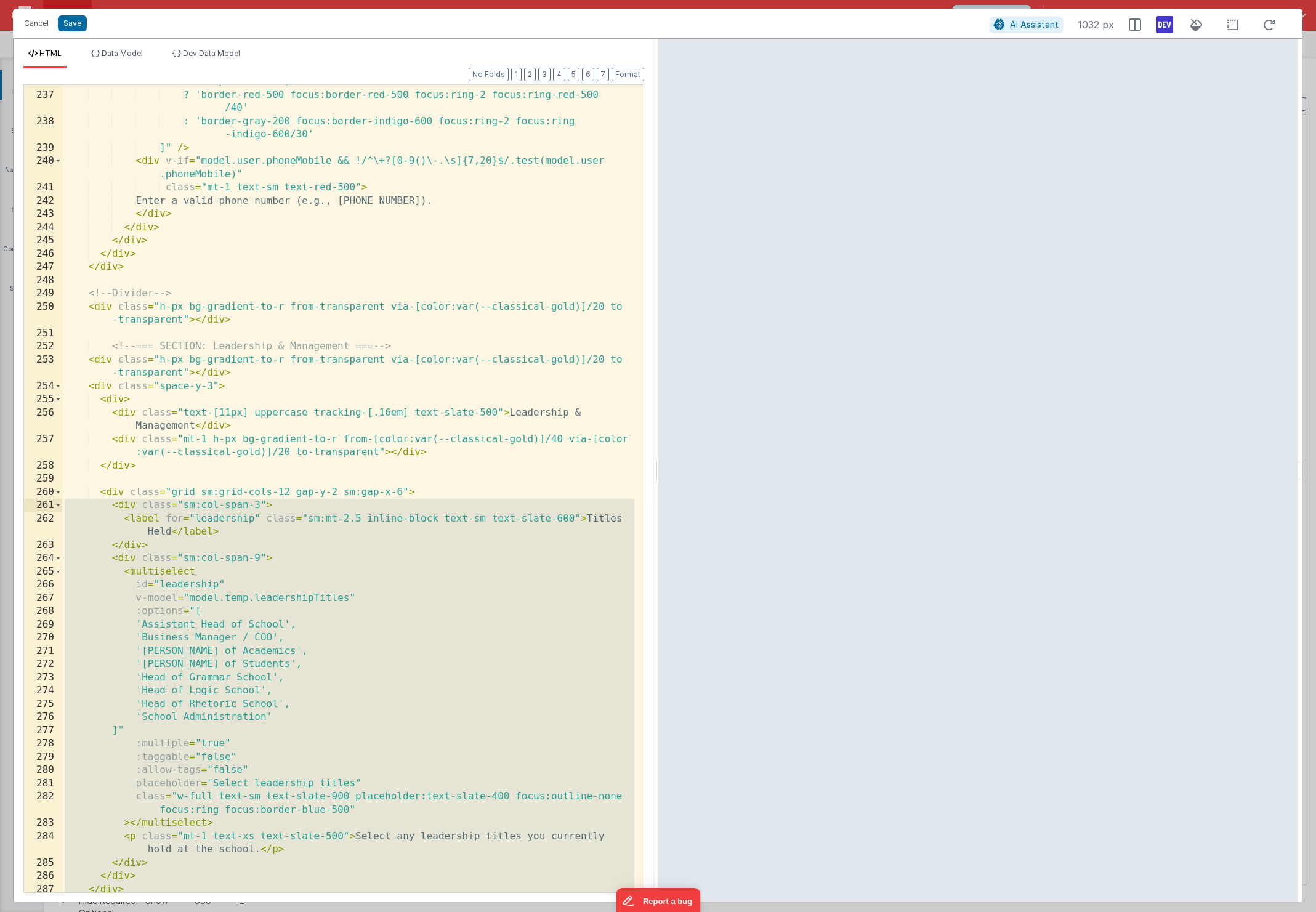
scroll to position [3712, 0]
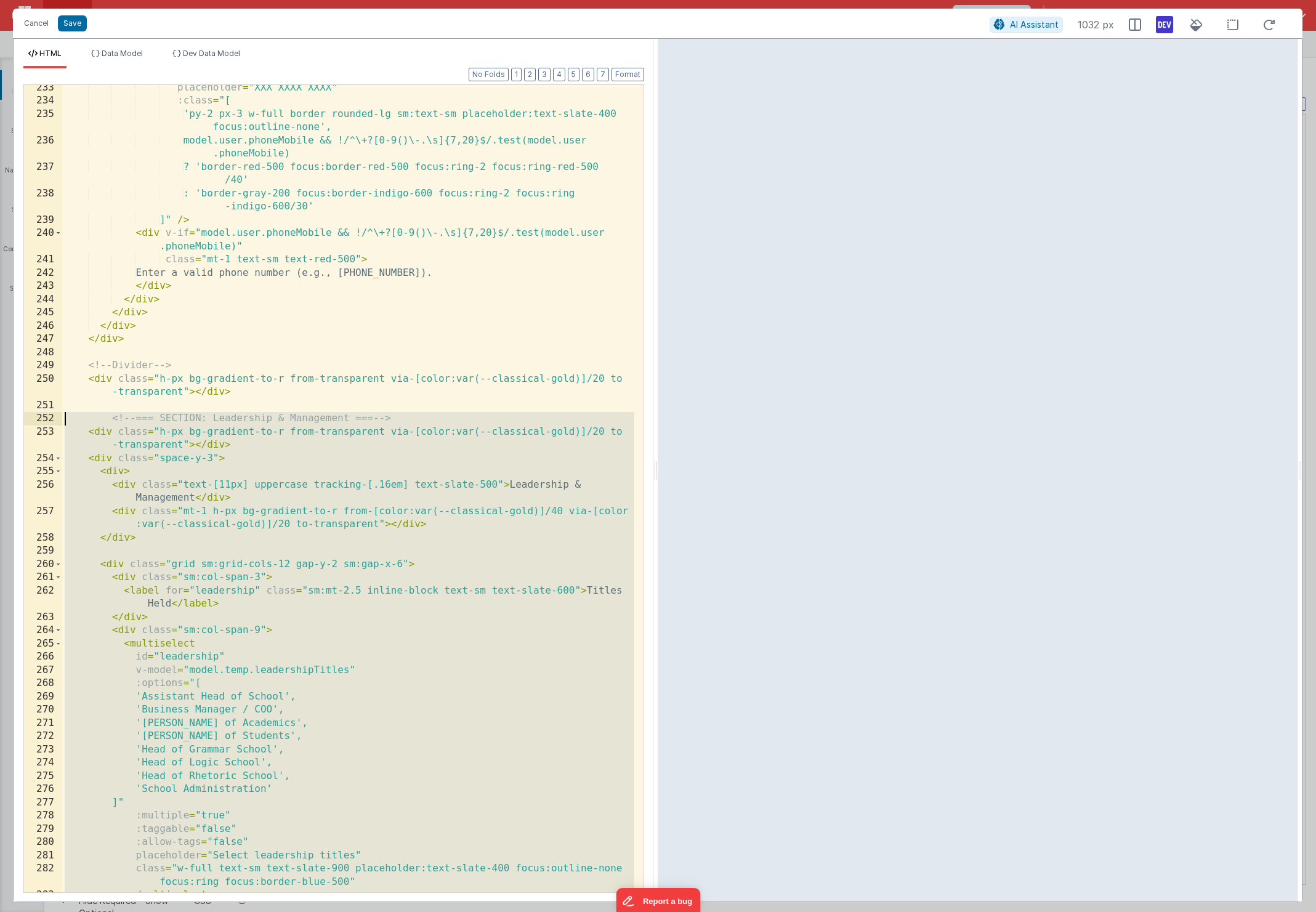
drag, startPoint x: 160, startPoint y: 765, endPoint x: 9, endPoint y: 419, distance: 377.5
click at [9, 419] on div "Cancel Save AI Assistant 1032 px HTML Data Model Dev Data Model Format 7 6 5 4 …" at bounding box center [658, 456] width 1316 height 912
click at [173, 557] on div "placeholder = "XXX XXXX XXXX" :class = "[ 'py-2 px-3 w-full border rounded-lg s…" at bounding box center [348, 498] width 572 height 834
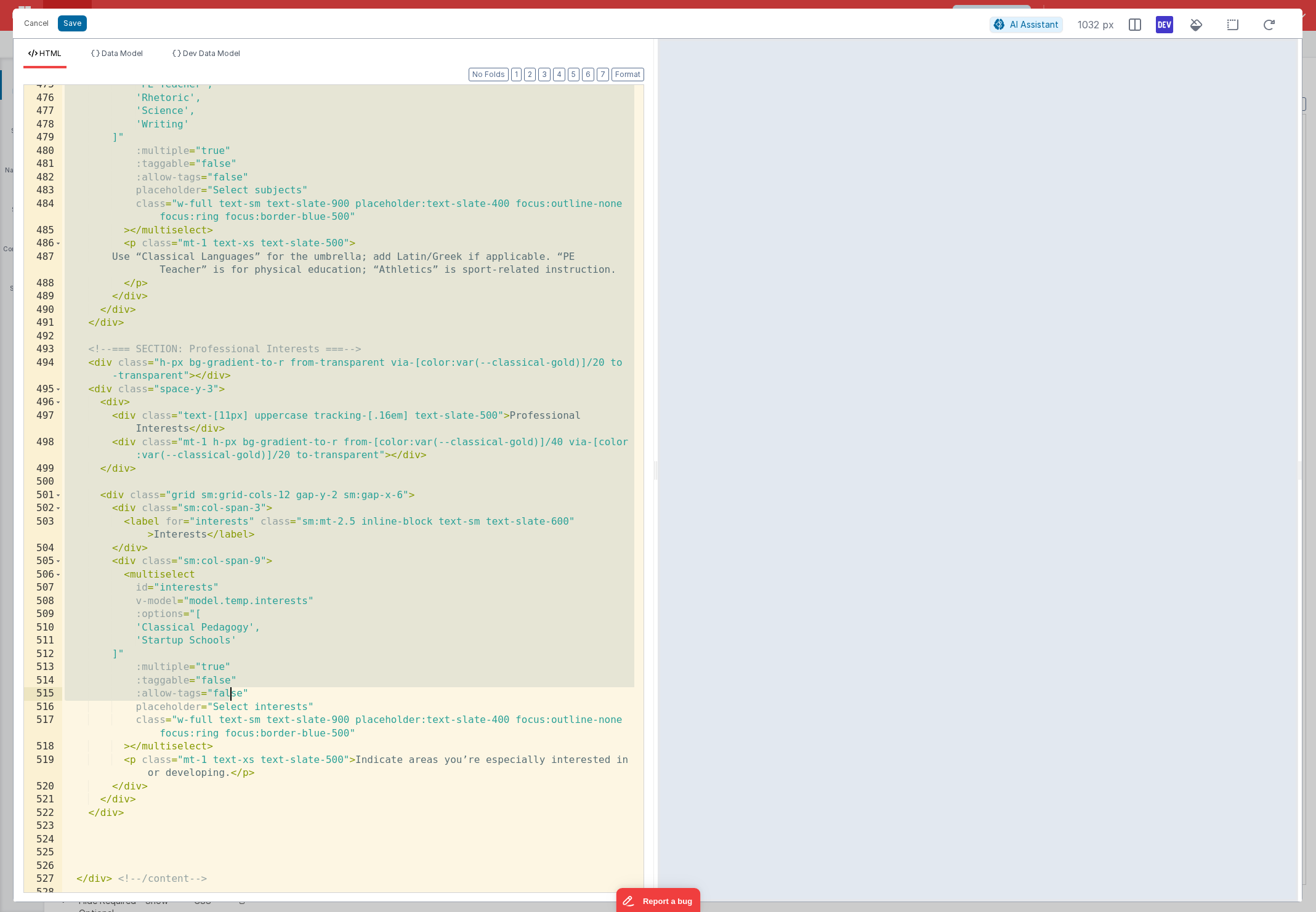
scroll to position [7576, 0]
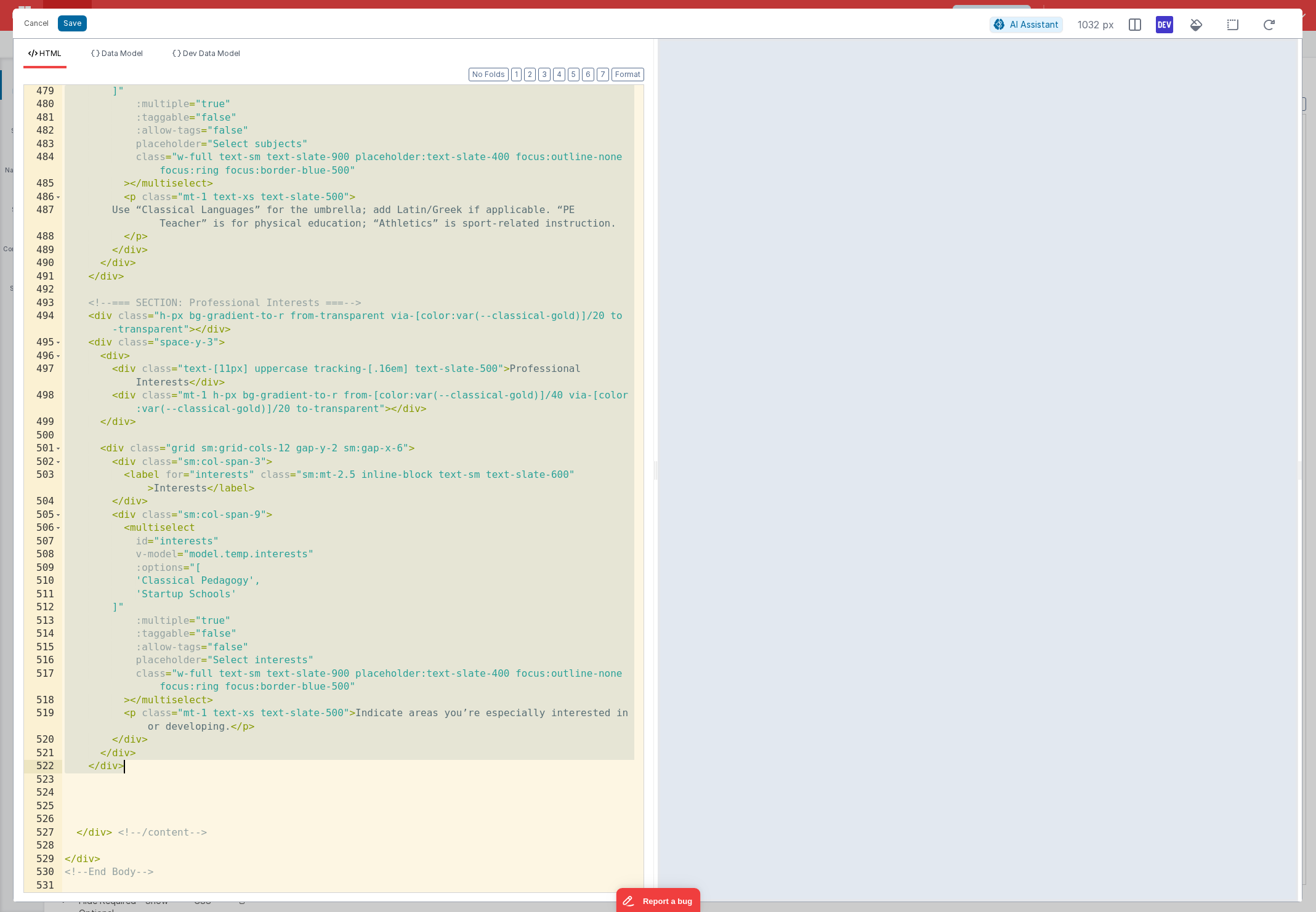
drag, startPoint x: 62, startPoint y: 415, endPoint x: 238, endPoint y: 763, distance: 390.0
click at [238, 763] on div "]" :multiple = "true" :taggable = "false" :allow-tags = "false" placeholder = "…" at bounding box center [348, 502] width 572 height 834
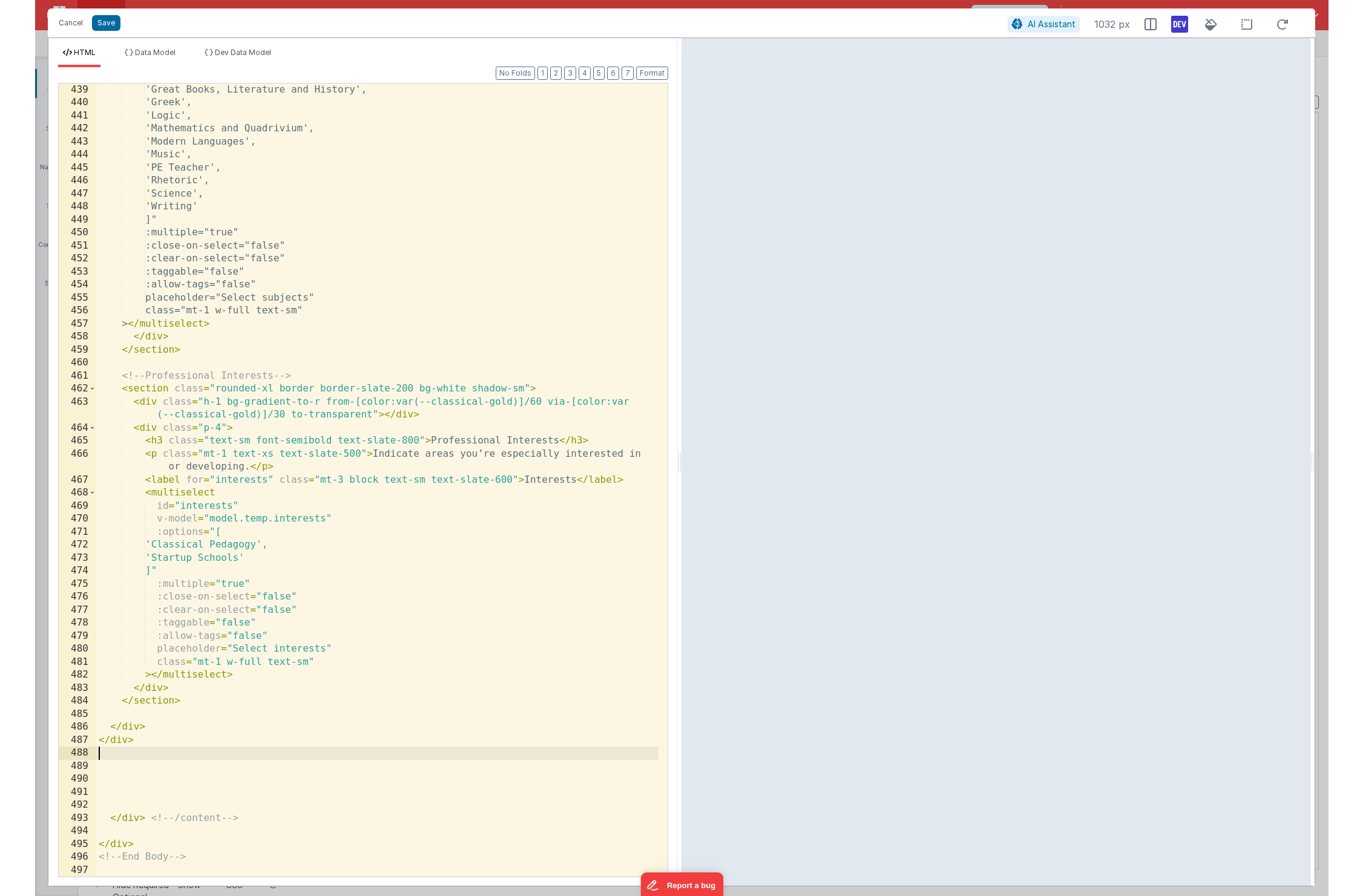
scroll to position [6674, 0]
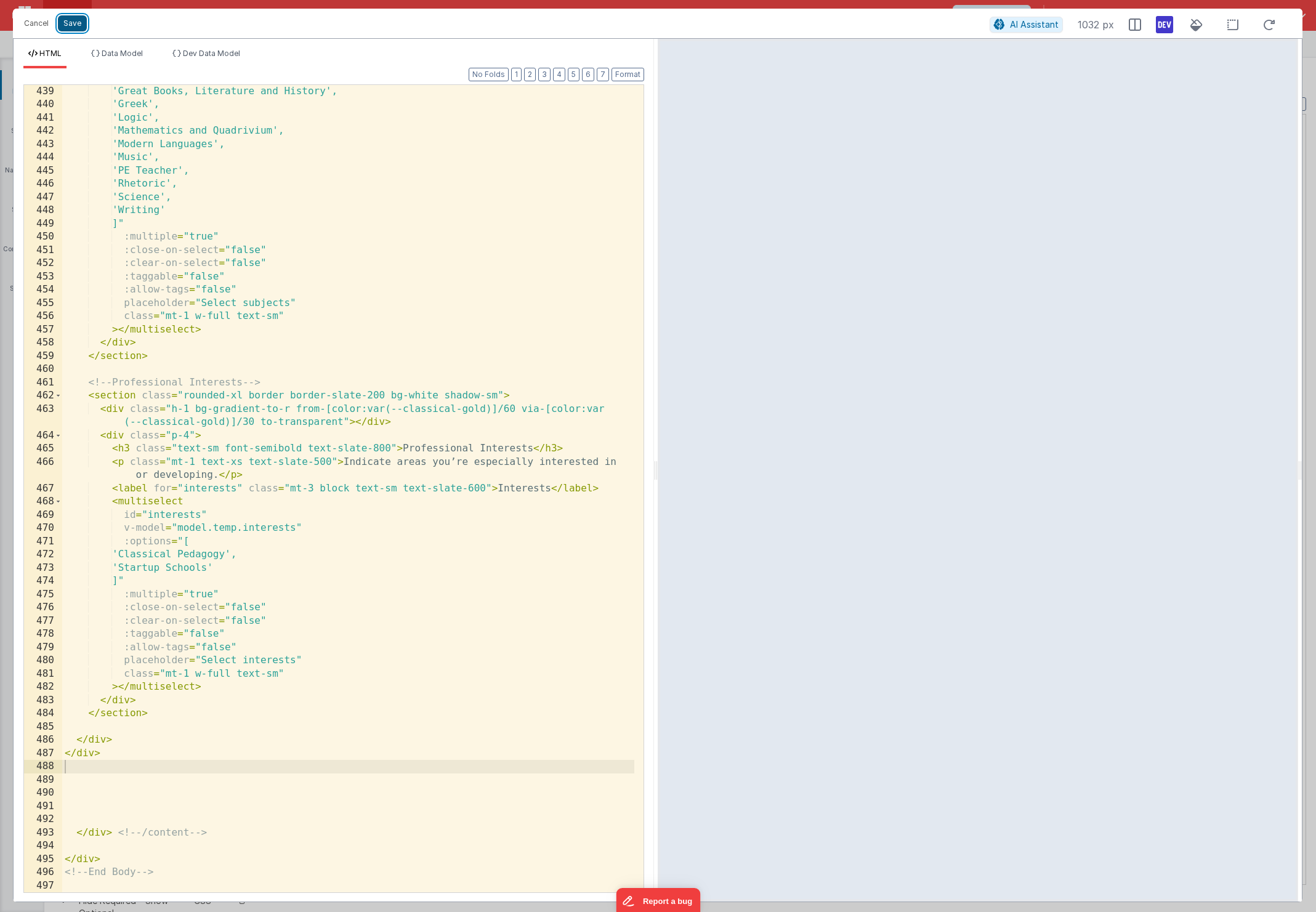
click at [69, 30] on button "Save" at bounding box center [72, 23] width 29 height 16
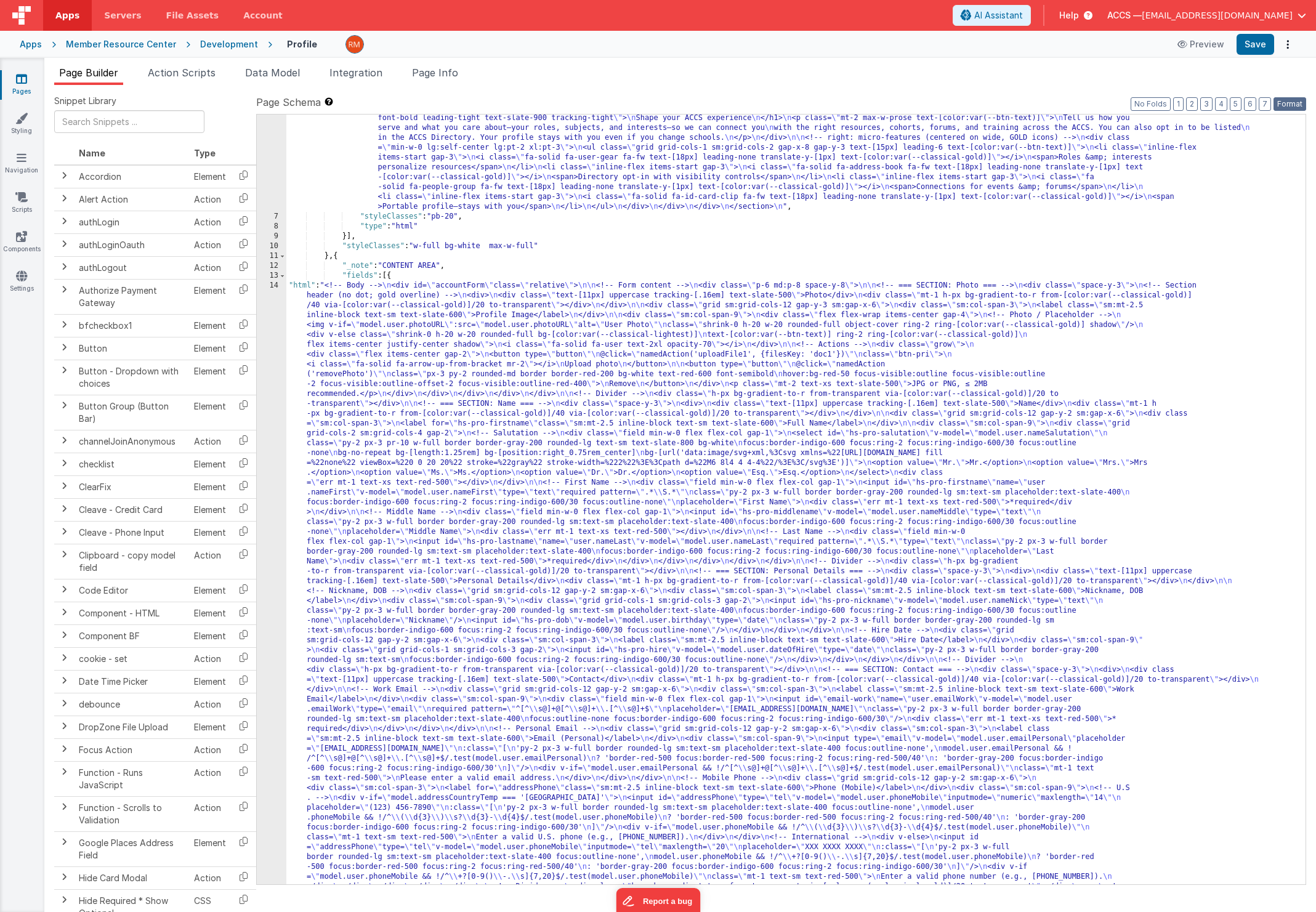
click at [1287, 105] on button "Format" at bounding box center [1290, 104] width 33 height 14
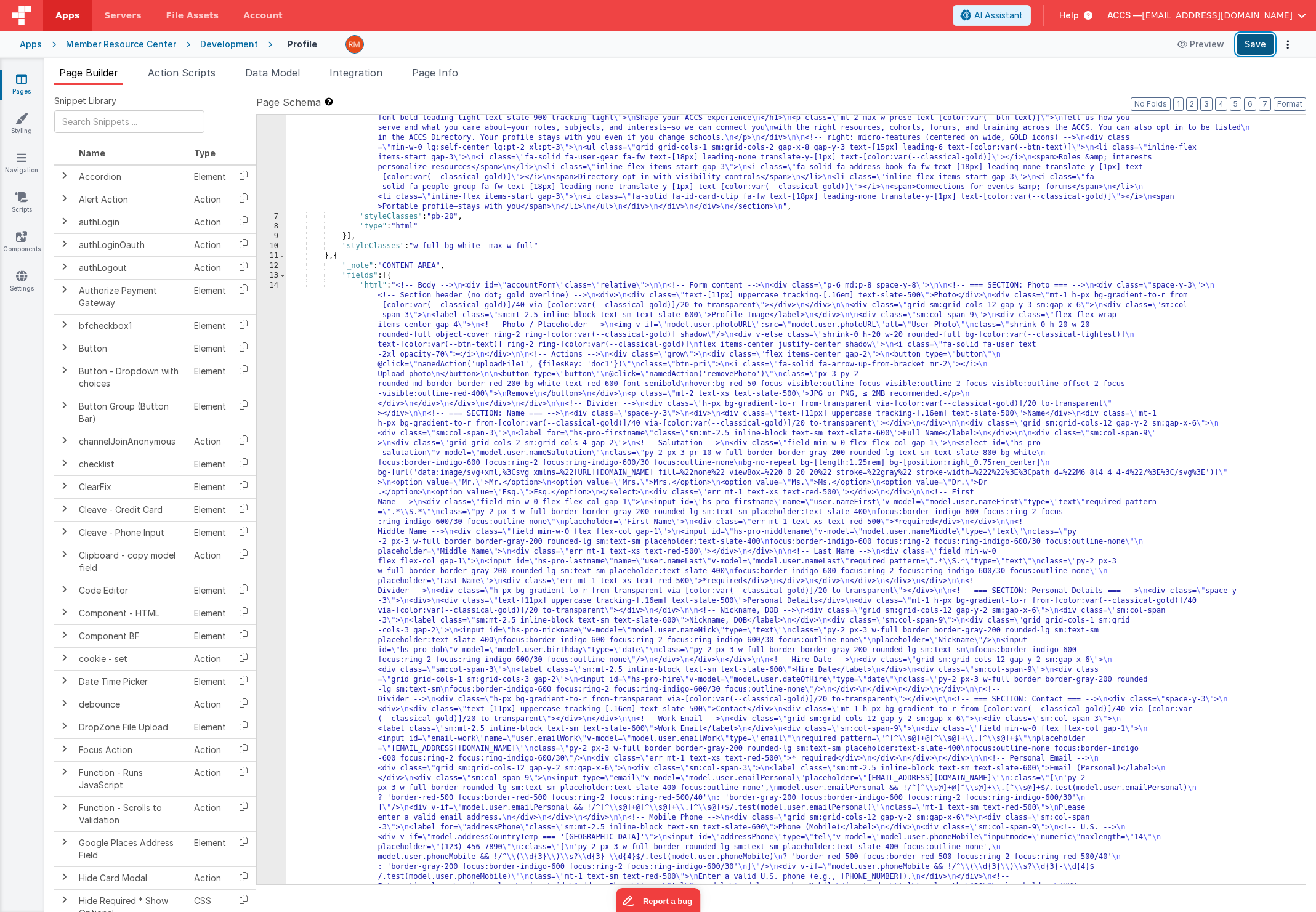
click at [1250, 47] on button "Save" at bounding box center [1255, 44] width 37 height 21
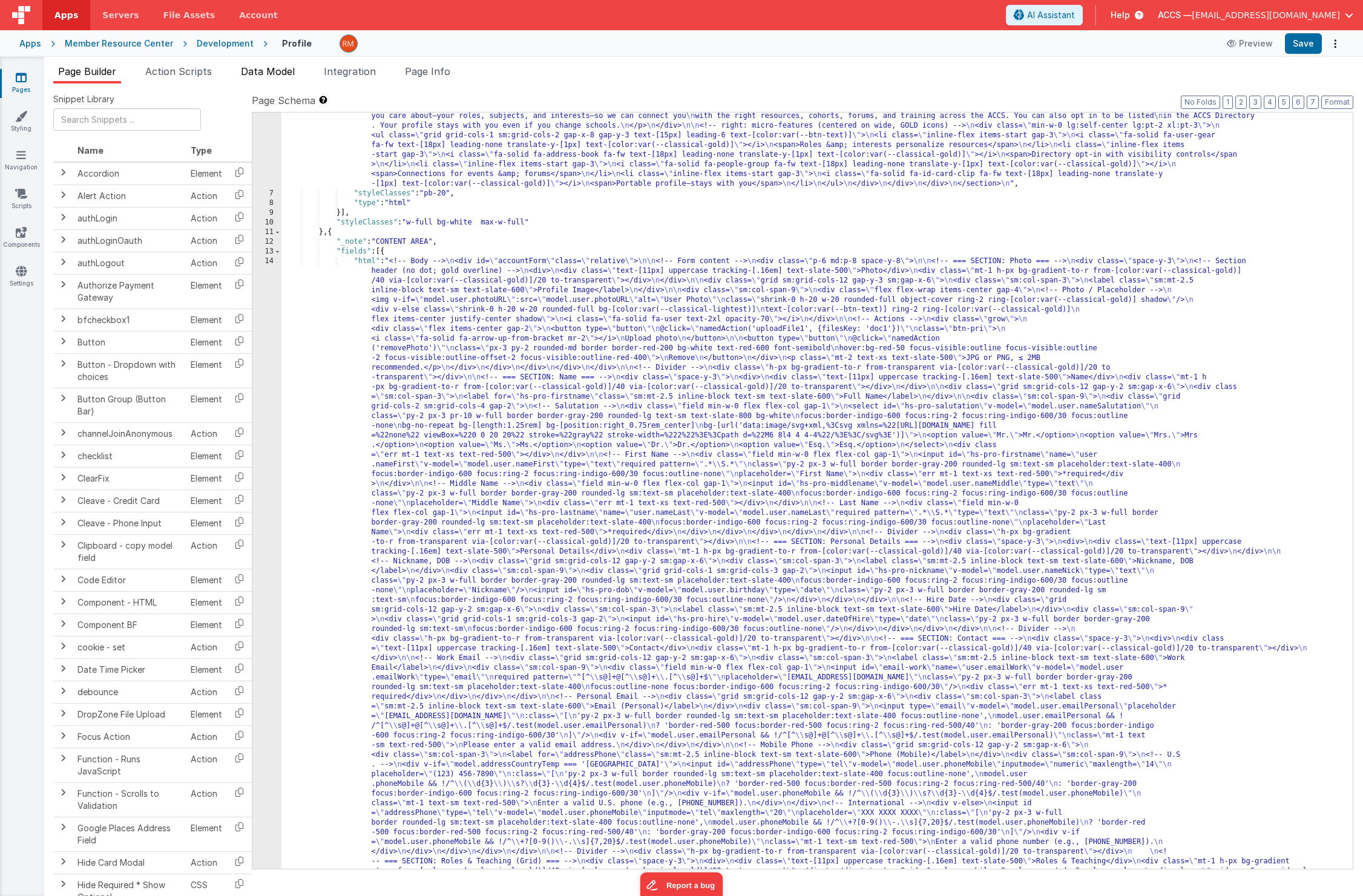
click at [287, 72] on span "Data Model" at bounding box center [268, 71] width 54 height 12
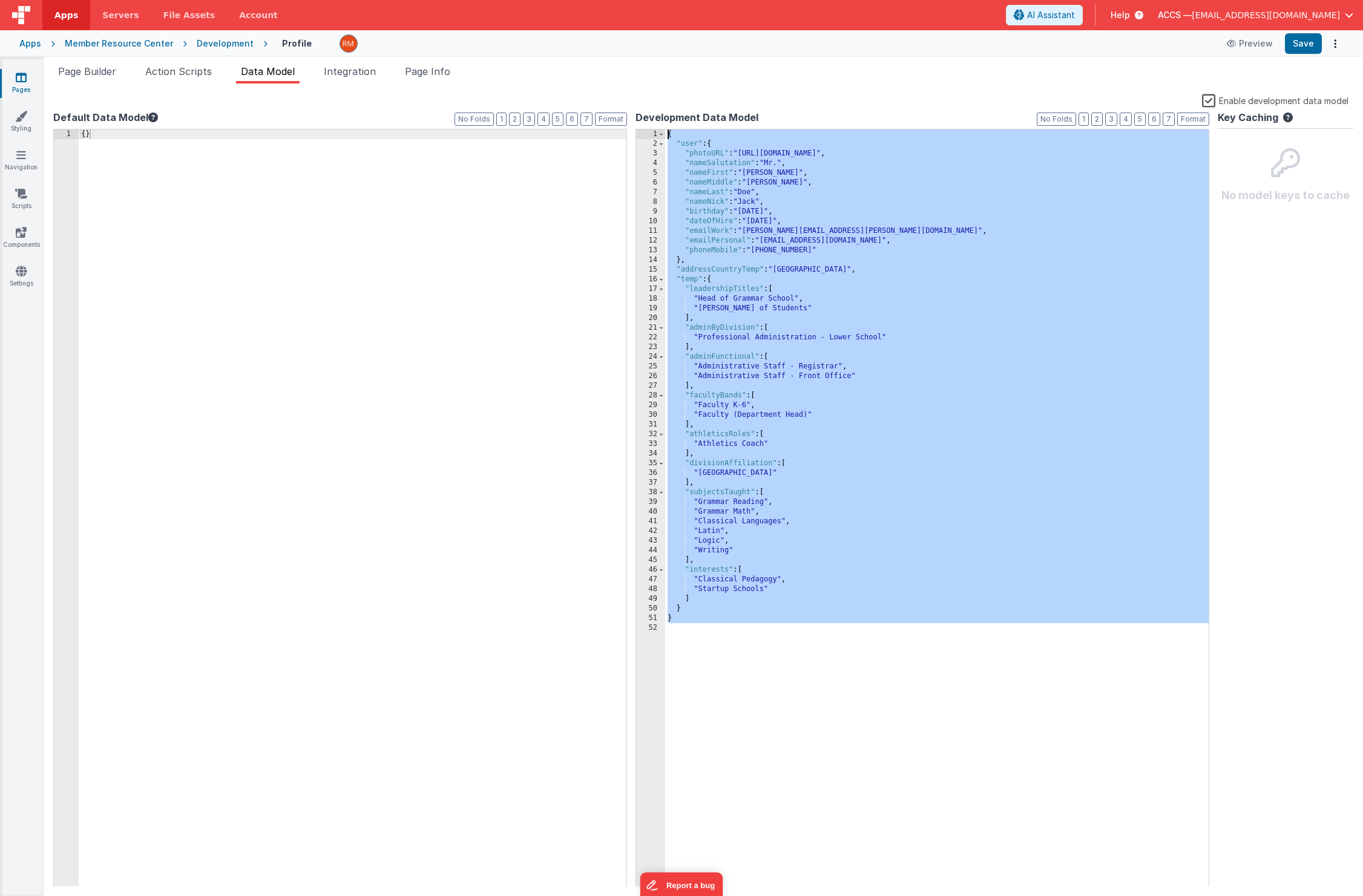
drag, startPoint x: 724, startPoint y: 643, endPoint x: 675, endPoint y: 123, distance: 522.3
click at [675, 123] on div "Development Data Model Format 7 6 5 4 3 2 1 No Folds 1 2 3 4 5 6 7 8 9 10 11 12…" at bounding box center [923, 499] width 574 height 776
click at [106, 73] on span "Page Builder" at bounding box center [87, 71] width 58 height 12
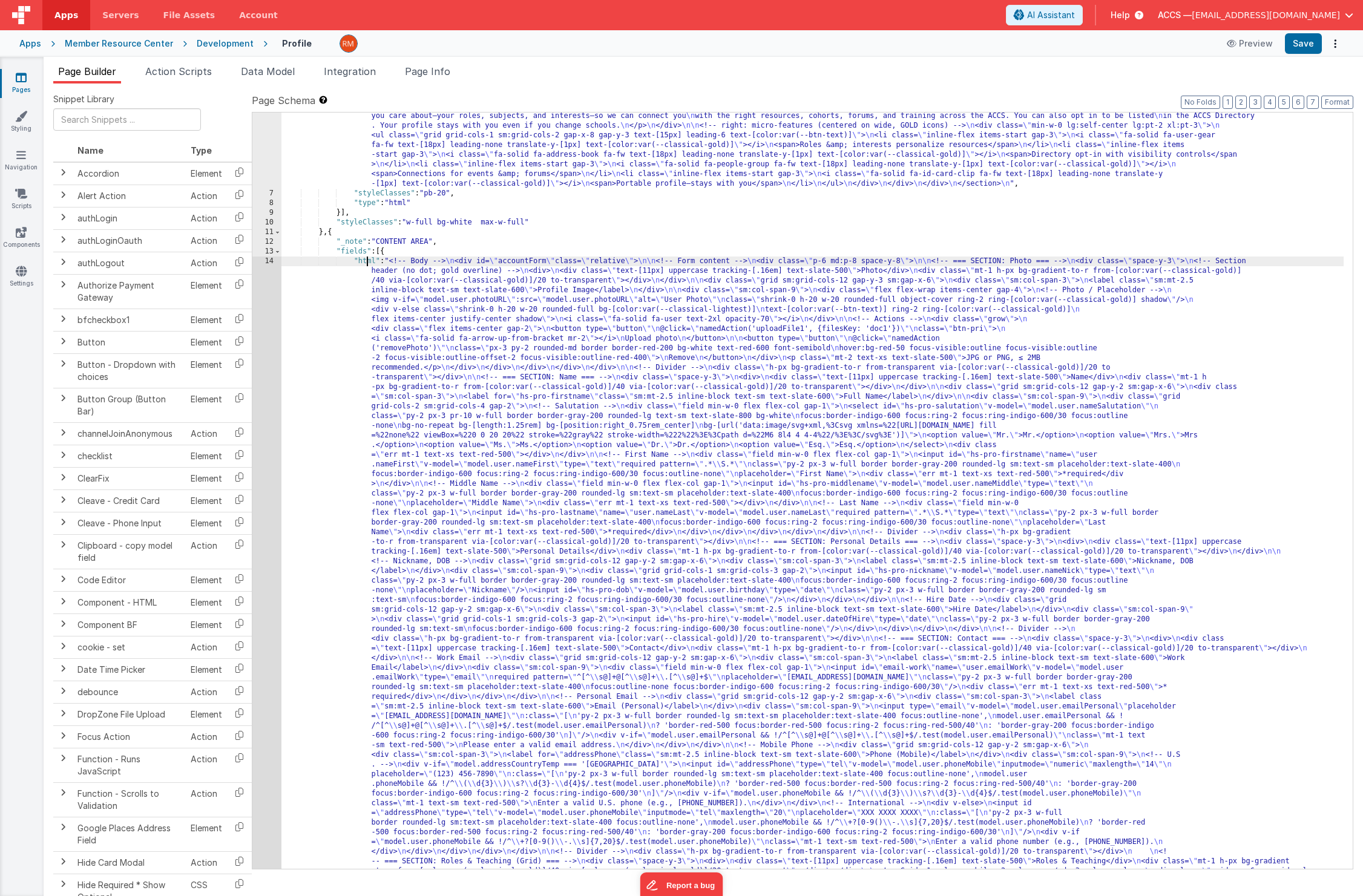
click at [269, 263] on div "14" at bounding box center [267, 794] width 29 height 1075
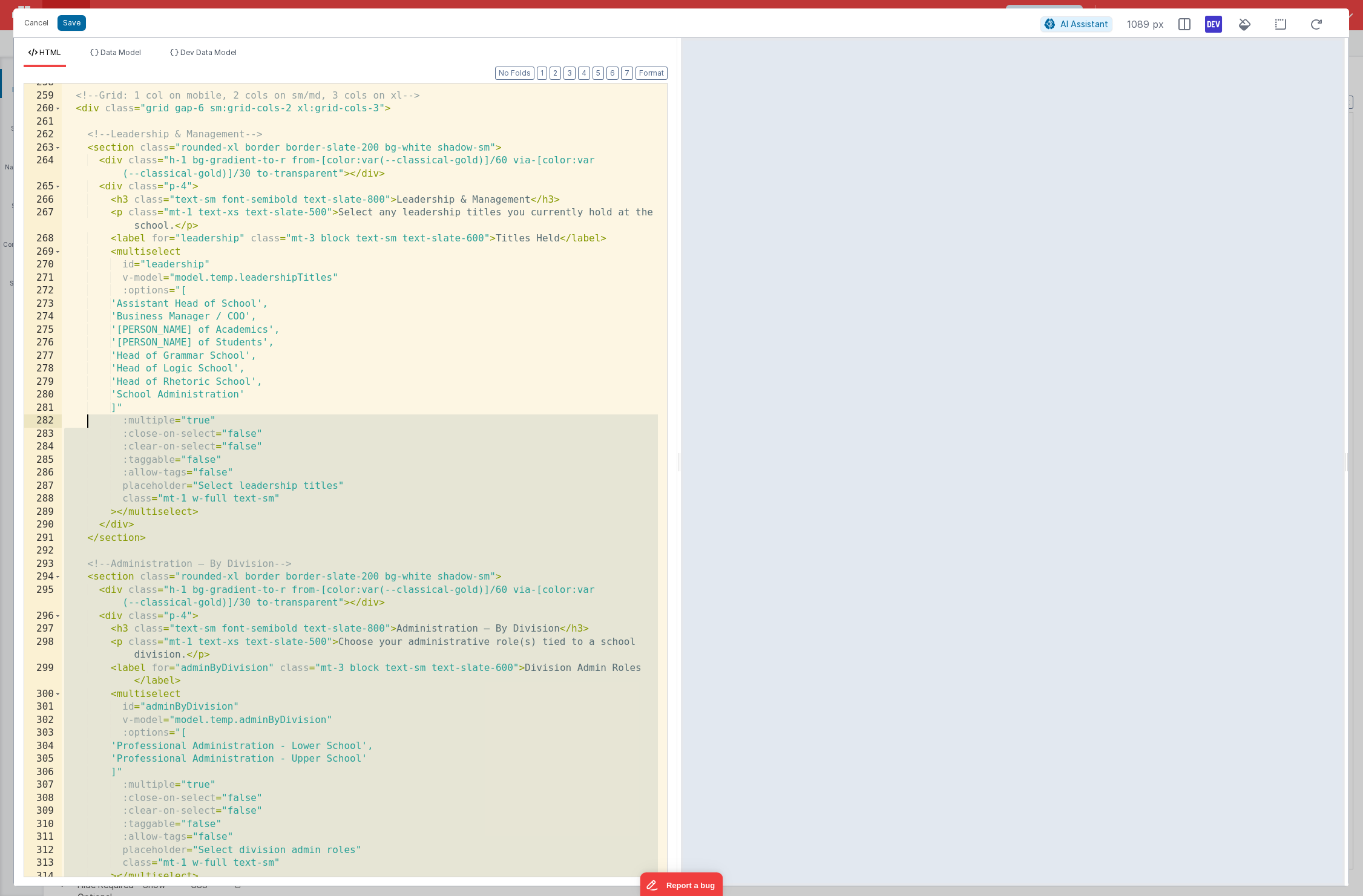
scroll to position [3595, 0]
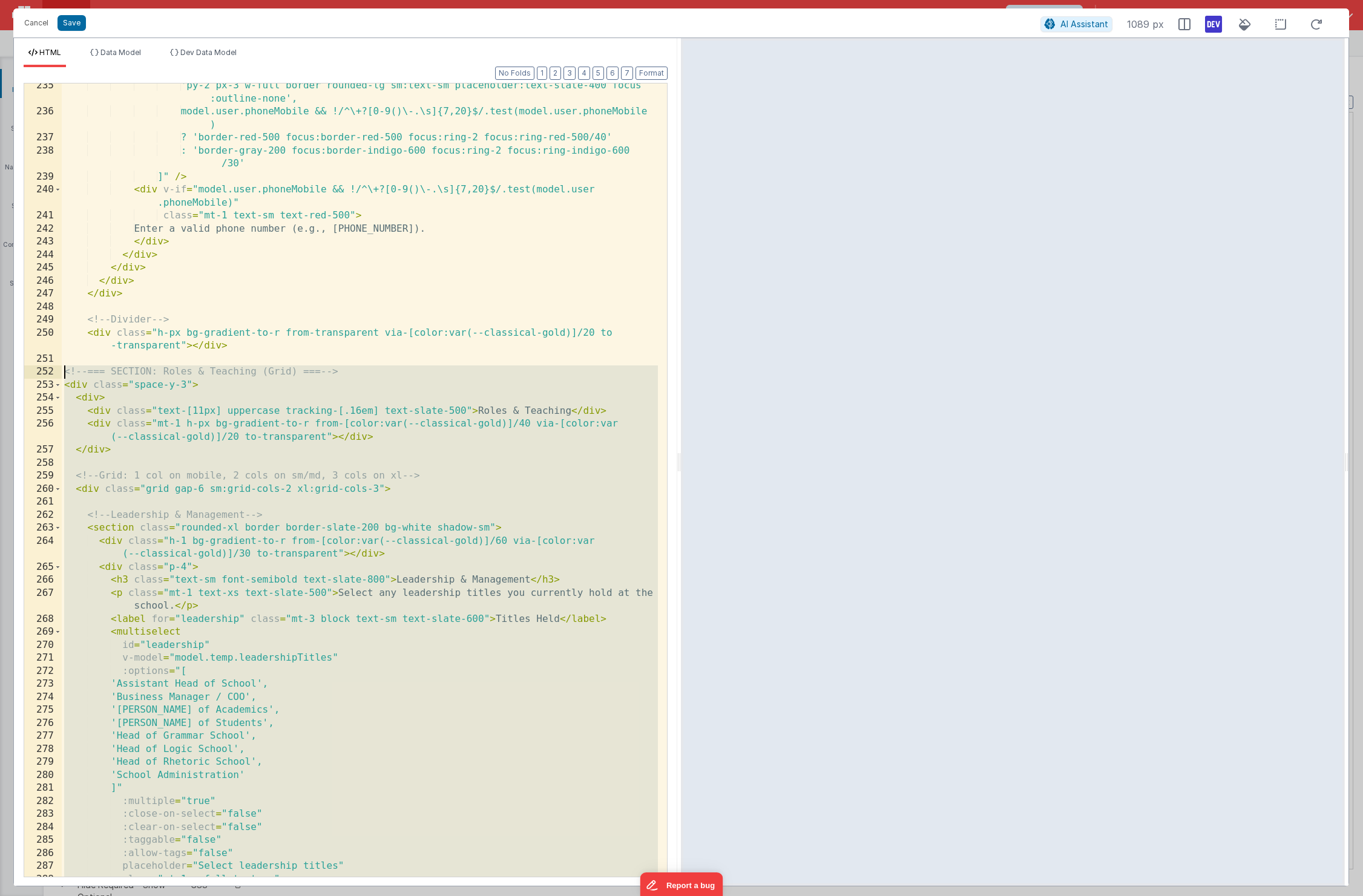
drag, startPoint x: 108, startPoint y: 791, endPoint x: 37, endPoint y: 372, distance: 425.0
click at [37, 372] on div "235 236 237 238 239 240 241 242 243 244 245 246 247 248 249 250 251 252 253 254…" at bounding box center [346, 481] width 644 height 795
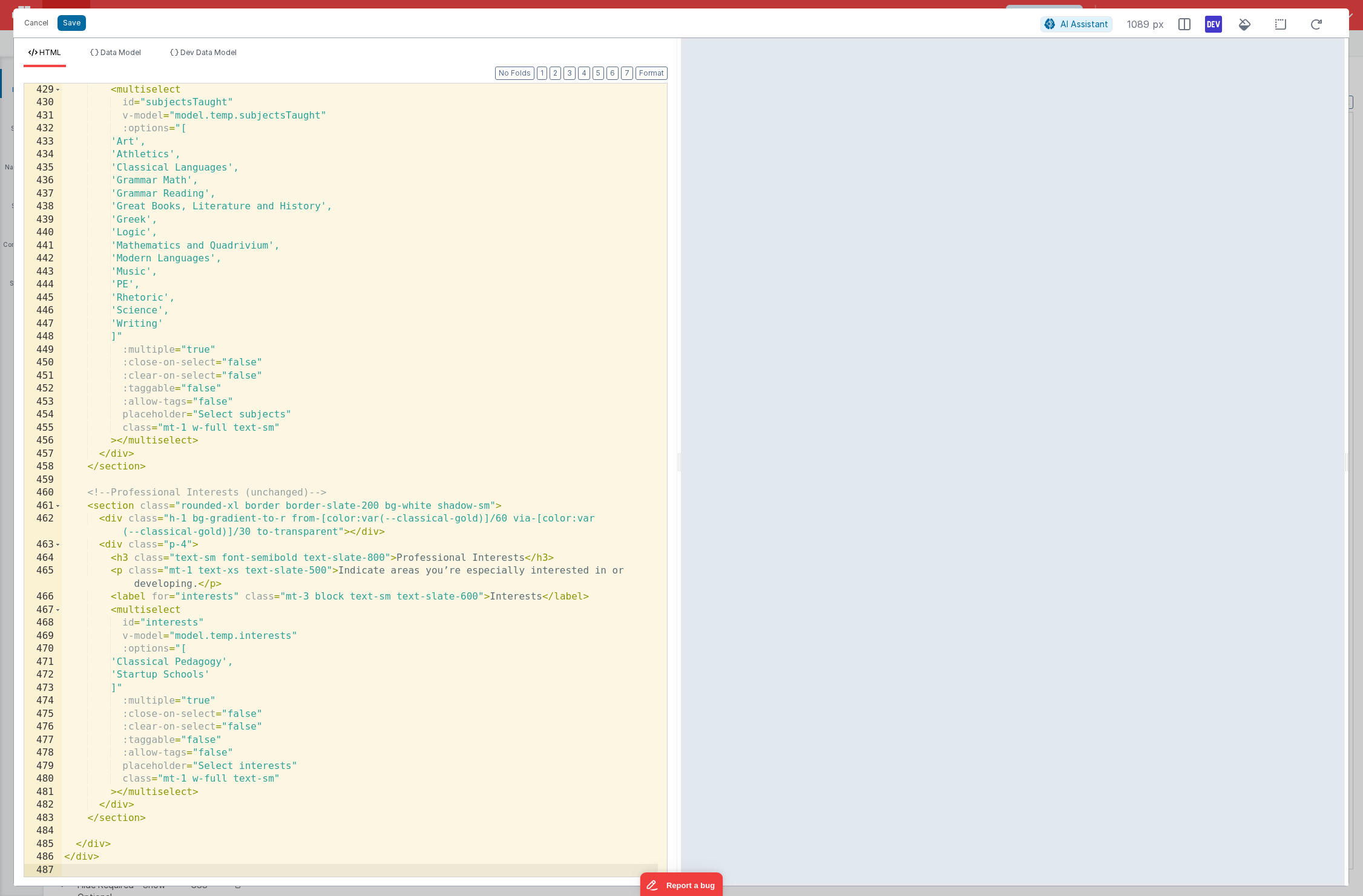
scroll to position [6466, 0]
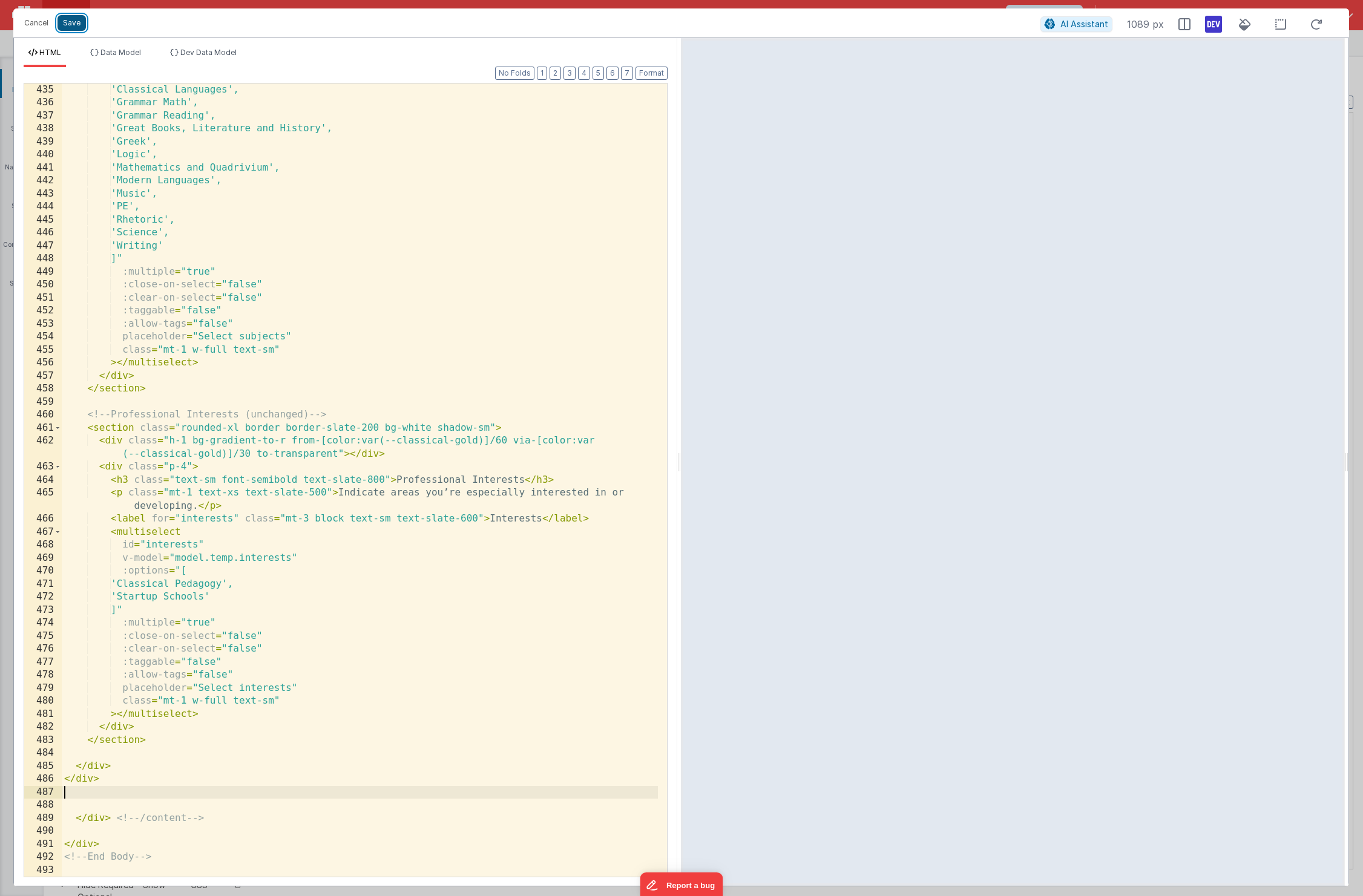
click at [77, 28] on button "Save" at bounding box center [72, 23] width 29 height 16
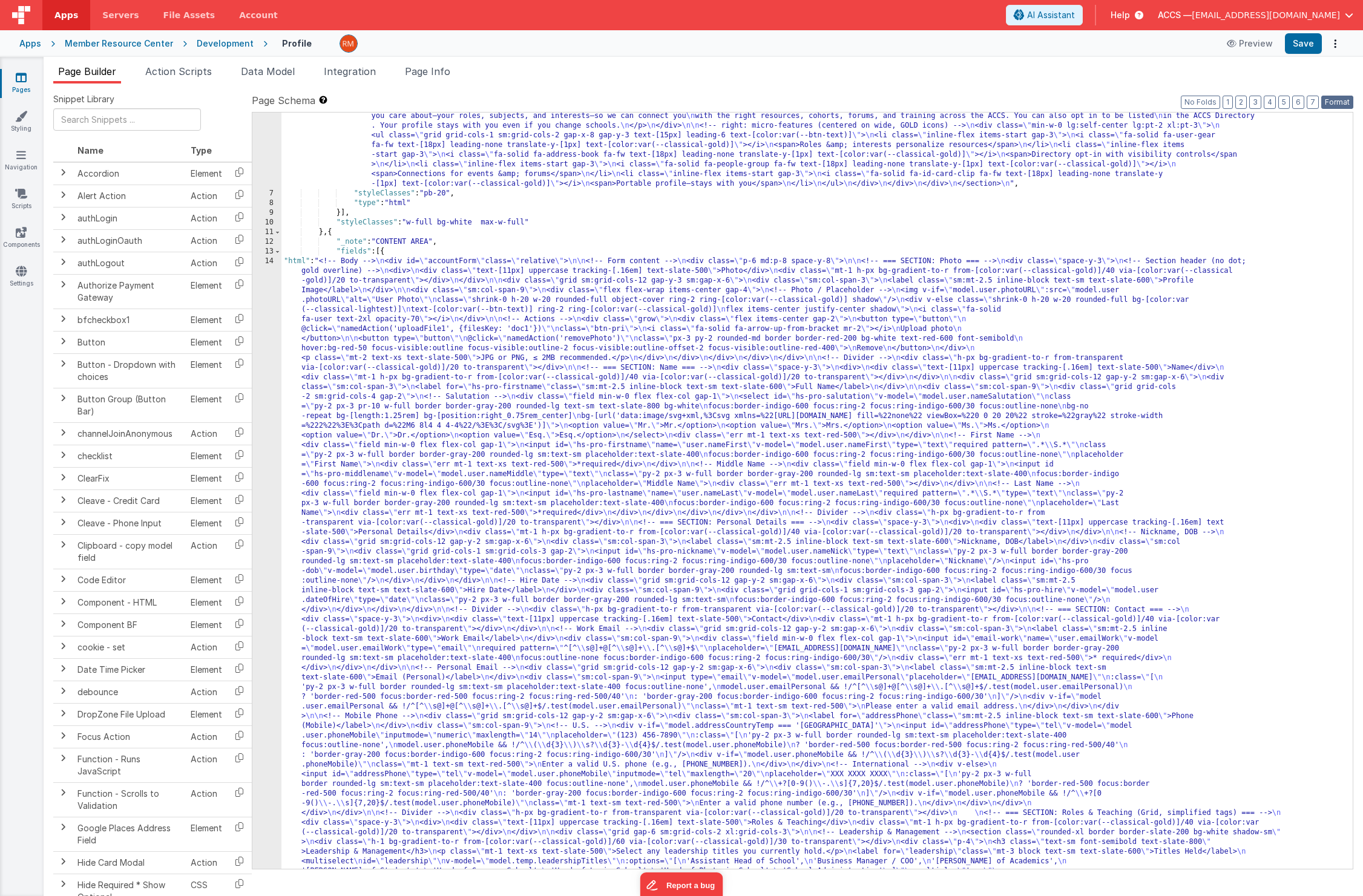
drag, startPoint x: 1347, startPoint y: 101, endPoint x: 1331, endPoint y: 89, distance: 20.0
click at [1293, 100] on button "Format" at bounding box center [1337, 102] width 32 height 14
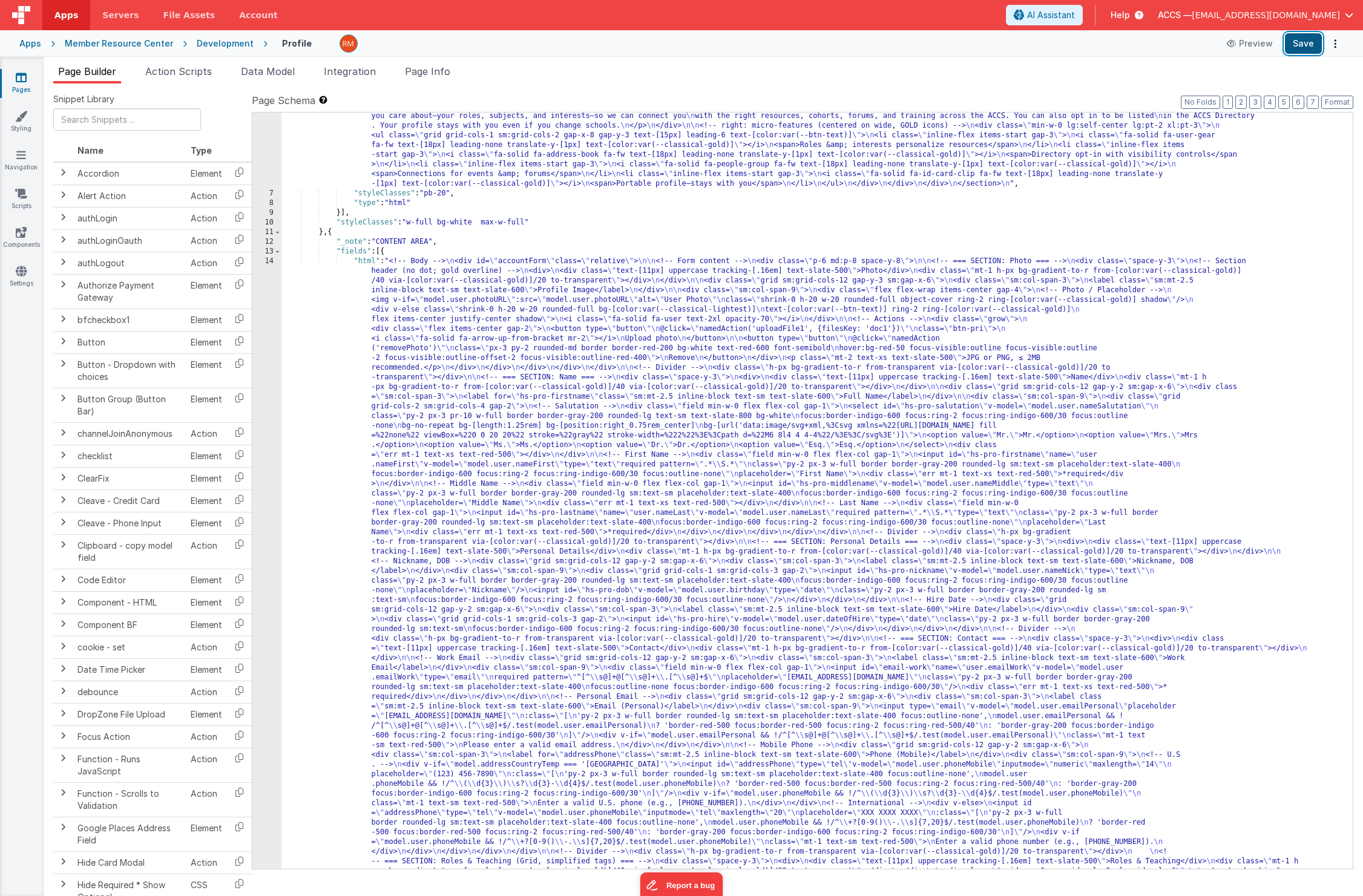
click at [1293, 50] on button "Save" at bounding box center [1303, 43] width 37 height 21
click at [276, 73] on span "Data Model" at bounding box center [268, 71] width 54 height 12
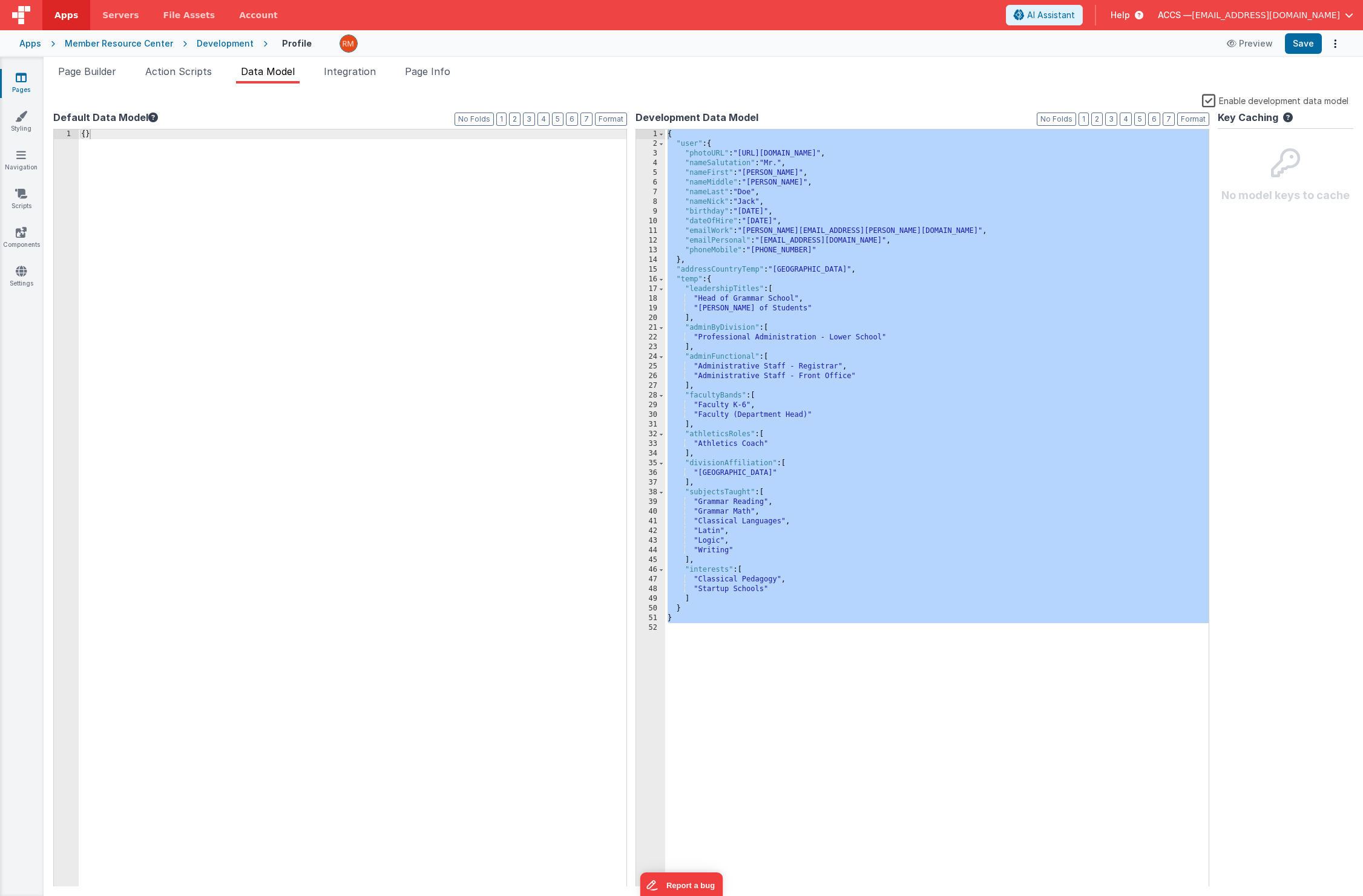
click at [729, 580] on div "{ "user" : { "photoURL" : "[URL][DOMAIN_NAME]" , "nameSalutation" : "Mr." , "na…" at bounding box center [937, 518] width 544 height 777
drag, startPoint x: 712, startPoint y: 649, endPoint x: 643, endPoint y: -117, distance: 769.1
click at [643, 0] on html "Apps Servers File Assets Account Some FUTURE Slot AI Assistant Help ACCS — [EMA…" at bounding box center [682, 448] width 1363 height 896
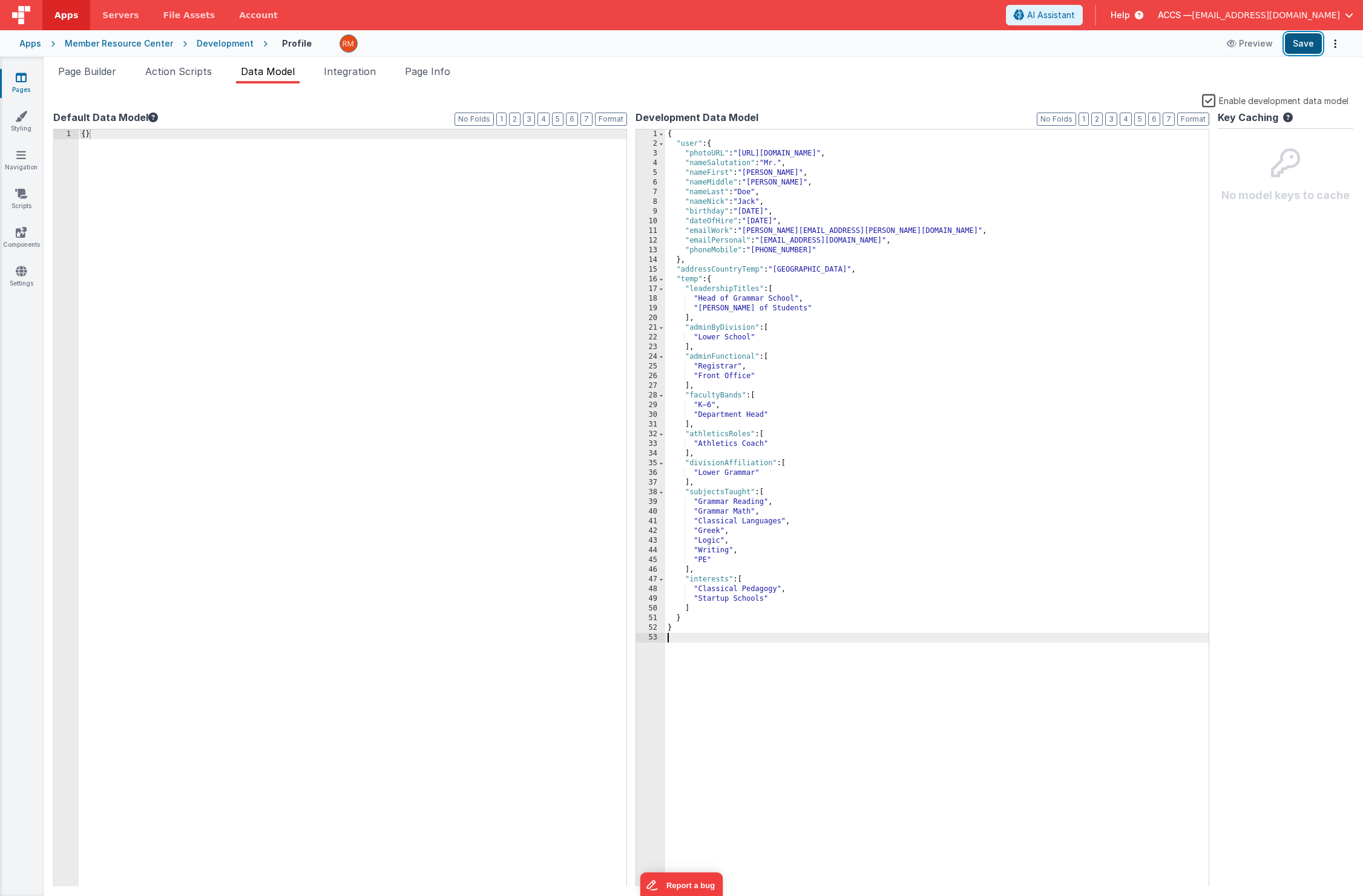
click at [1293, 48] on button "Save" at bounding box center [1303, 43] width 37 height 21
click at [180, 77] on li "Action Scripts" at bounding box center [179, 73] width 76 height 19
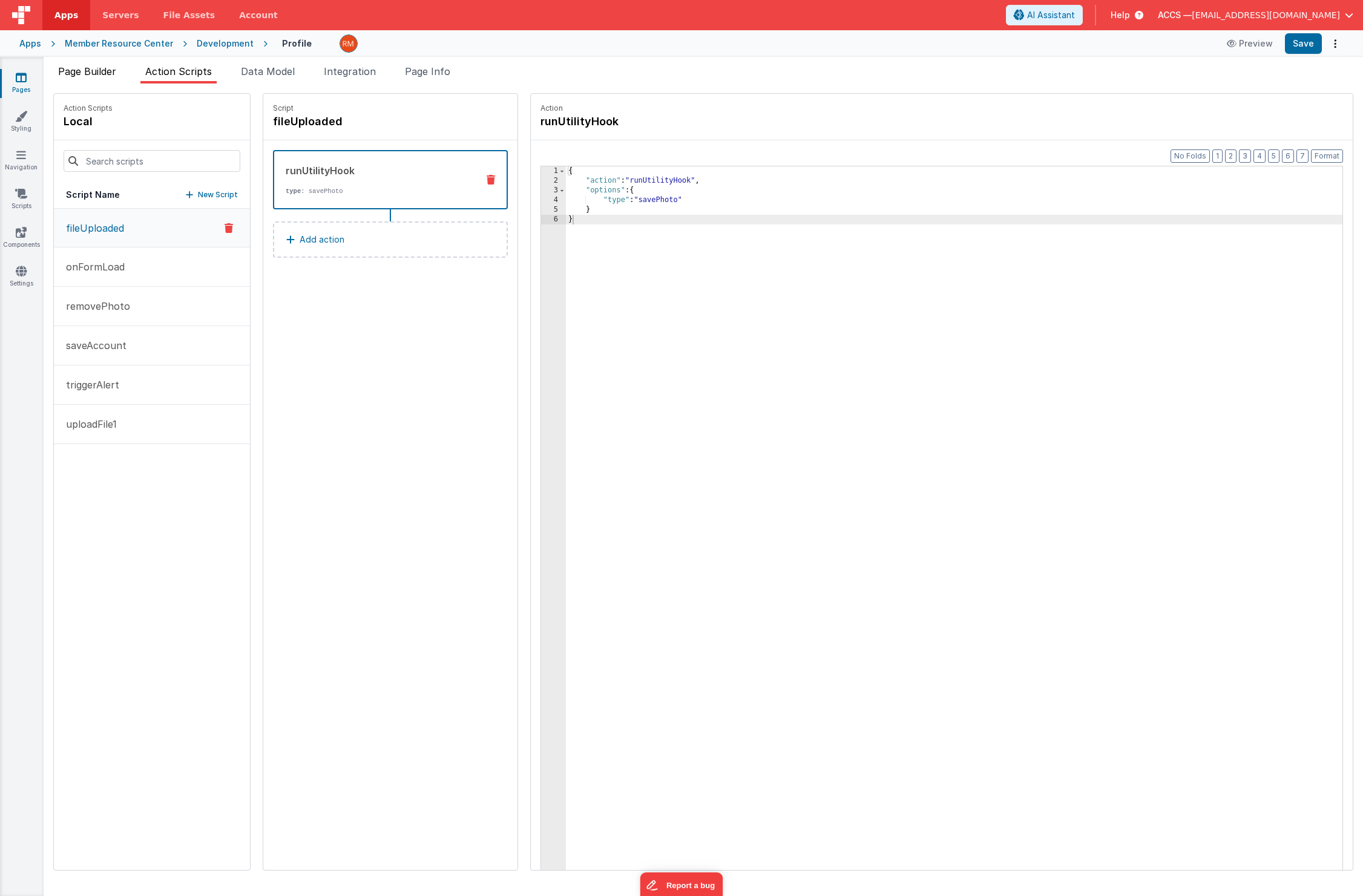
click at [110, 80] on li "Page Builder" at bounding box center [87, 73] width 67 height 19
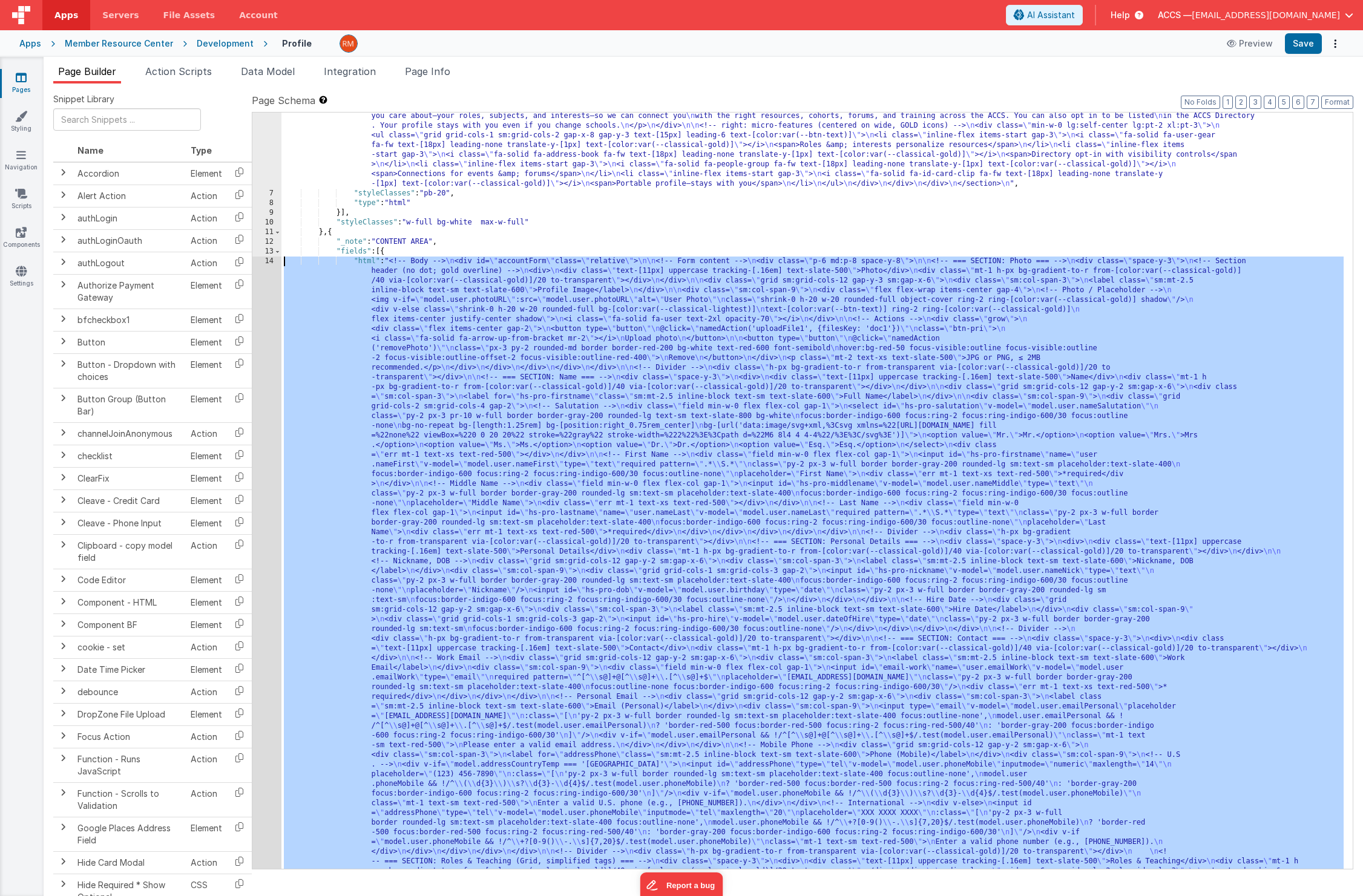
click at [270, 260] on div "14" at bounding box center [267, 789] width 29 height 1065
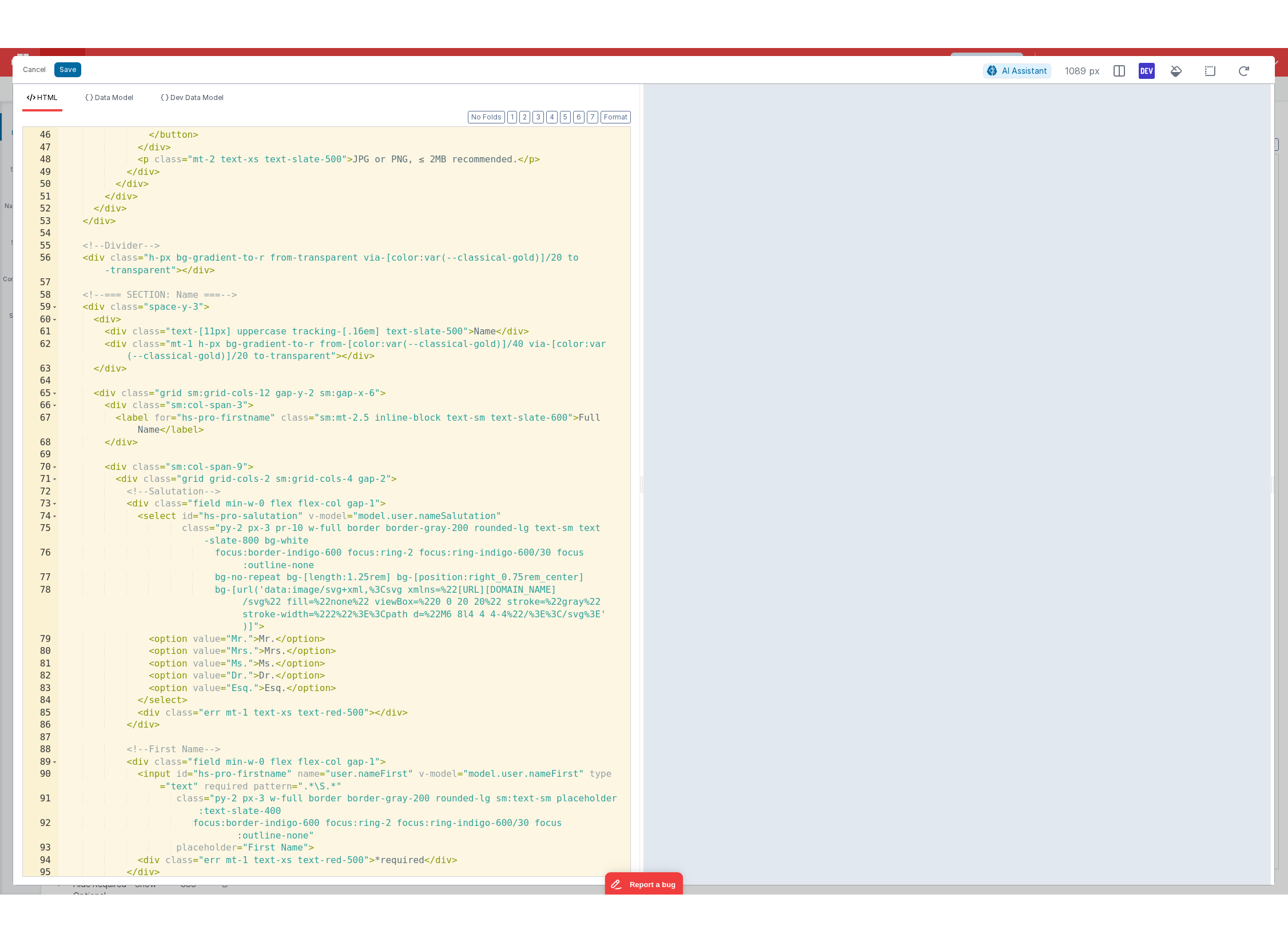
scroll to position [0, 0]
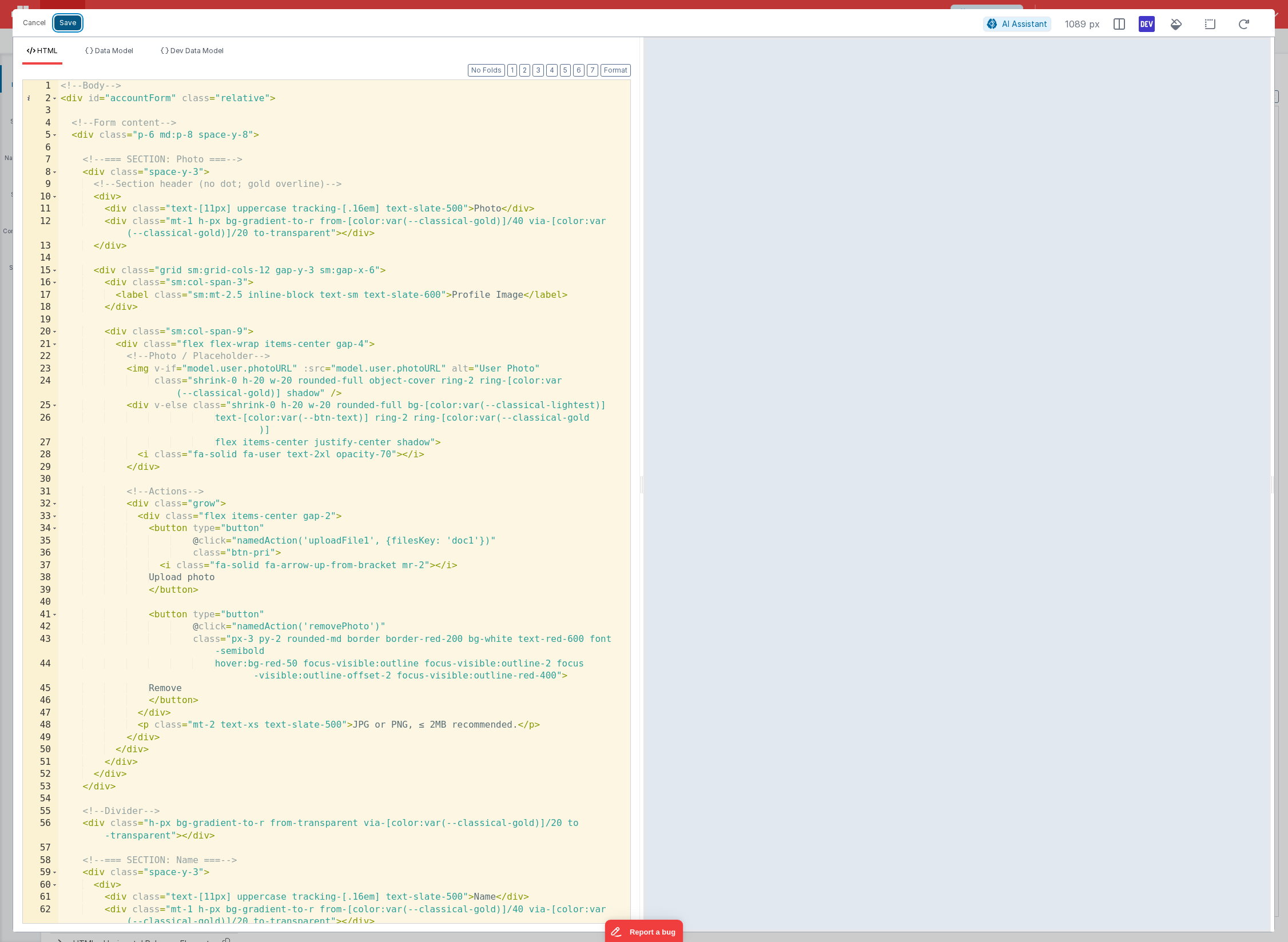
click at [64, 26] on button "Save" at bounding box center [68, 23] width 27 height 15
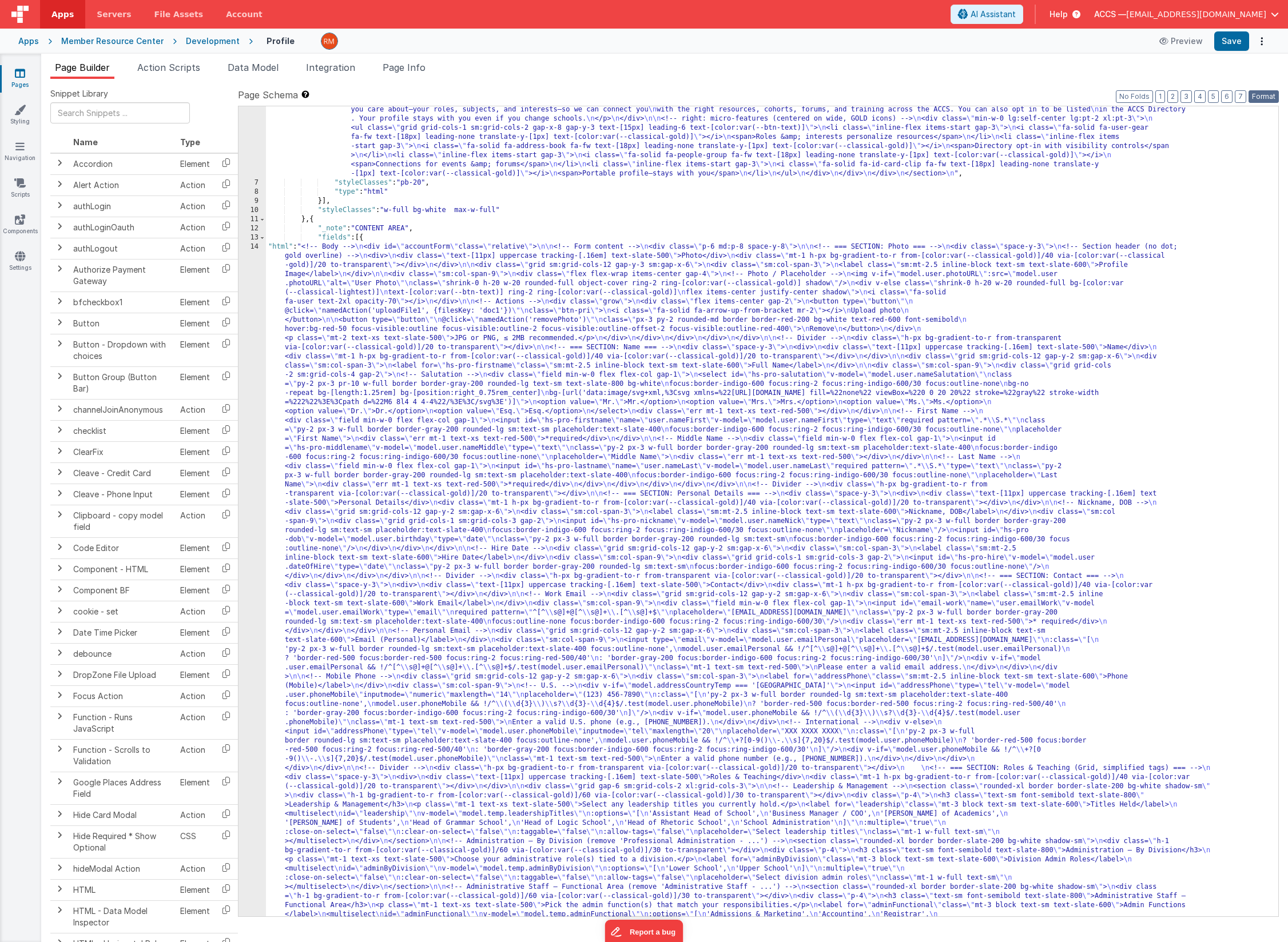
click at [1222, 92] on button "Format" at bounding box center [1264, 96] width 31 height 13
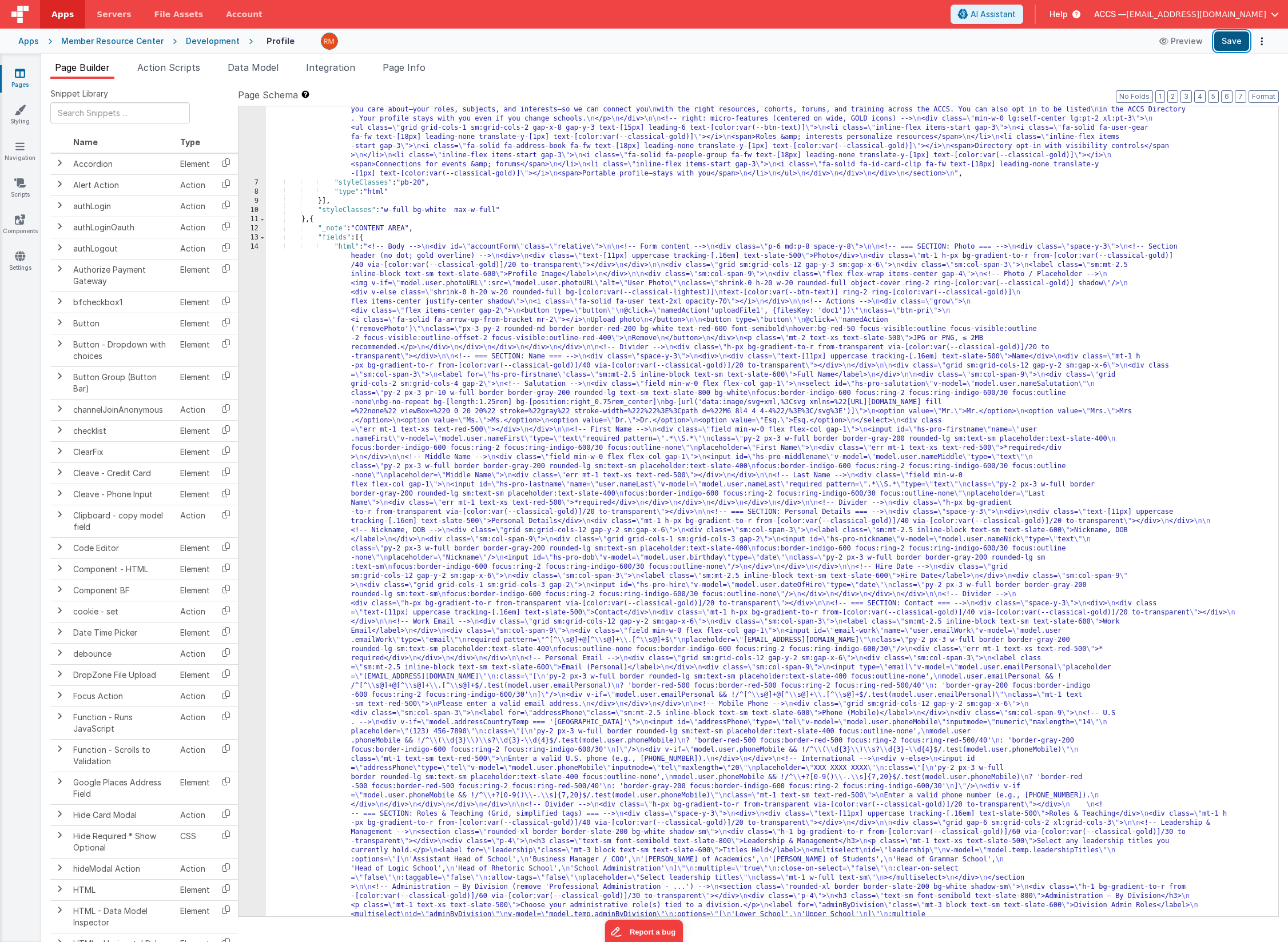
click at [1222, 41] on button "Save" at bounding box center [1231, 41] width 35 height 20
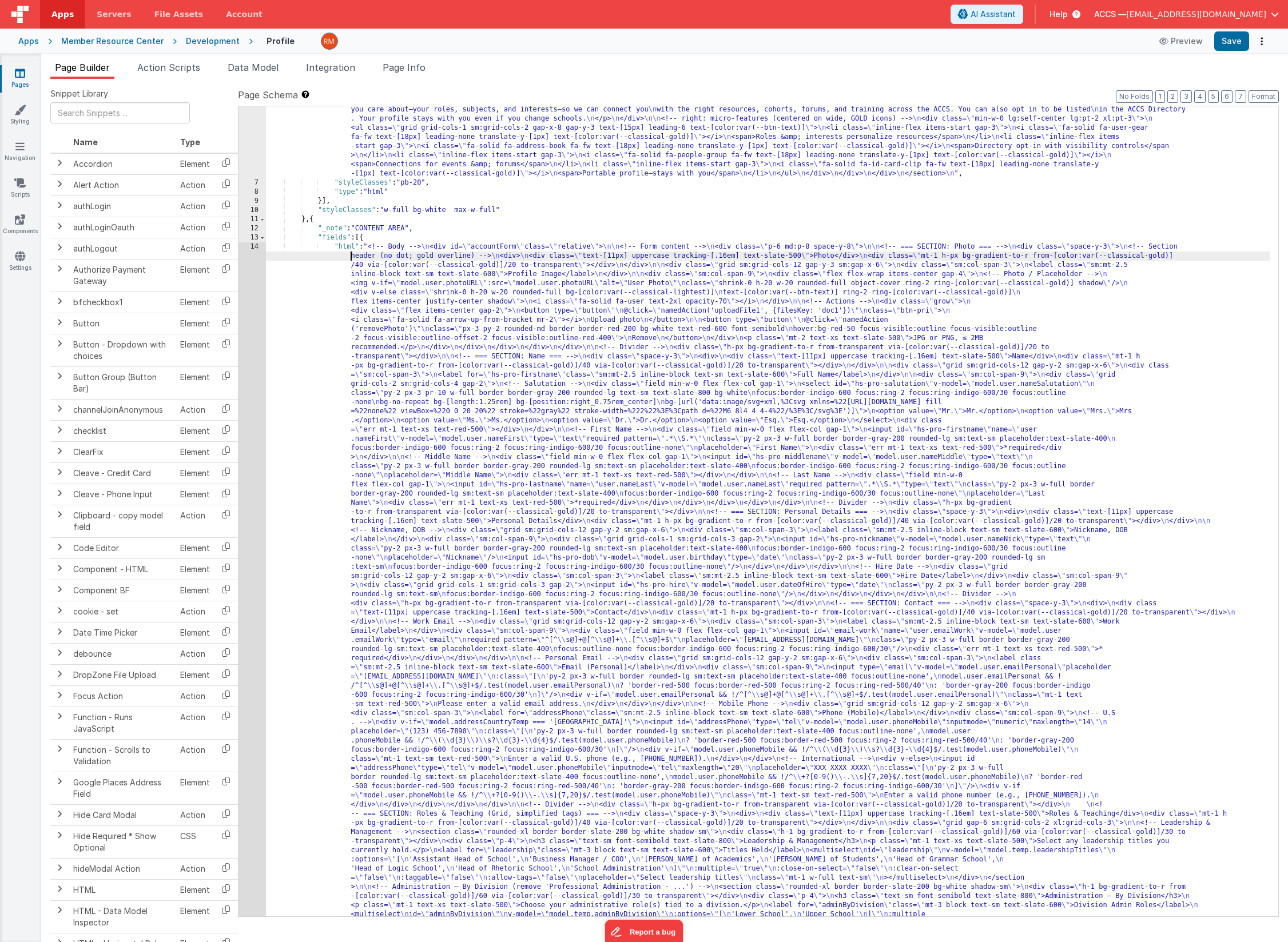
click at [250, 247] on div "14" at bounding box center [252, 745] width 27 height 1006
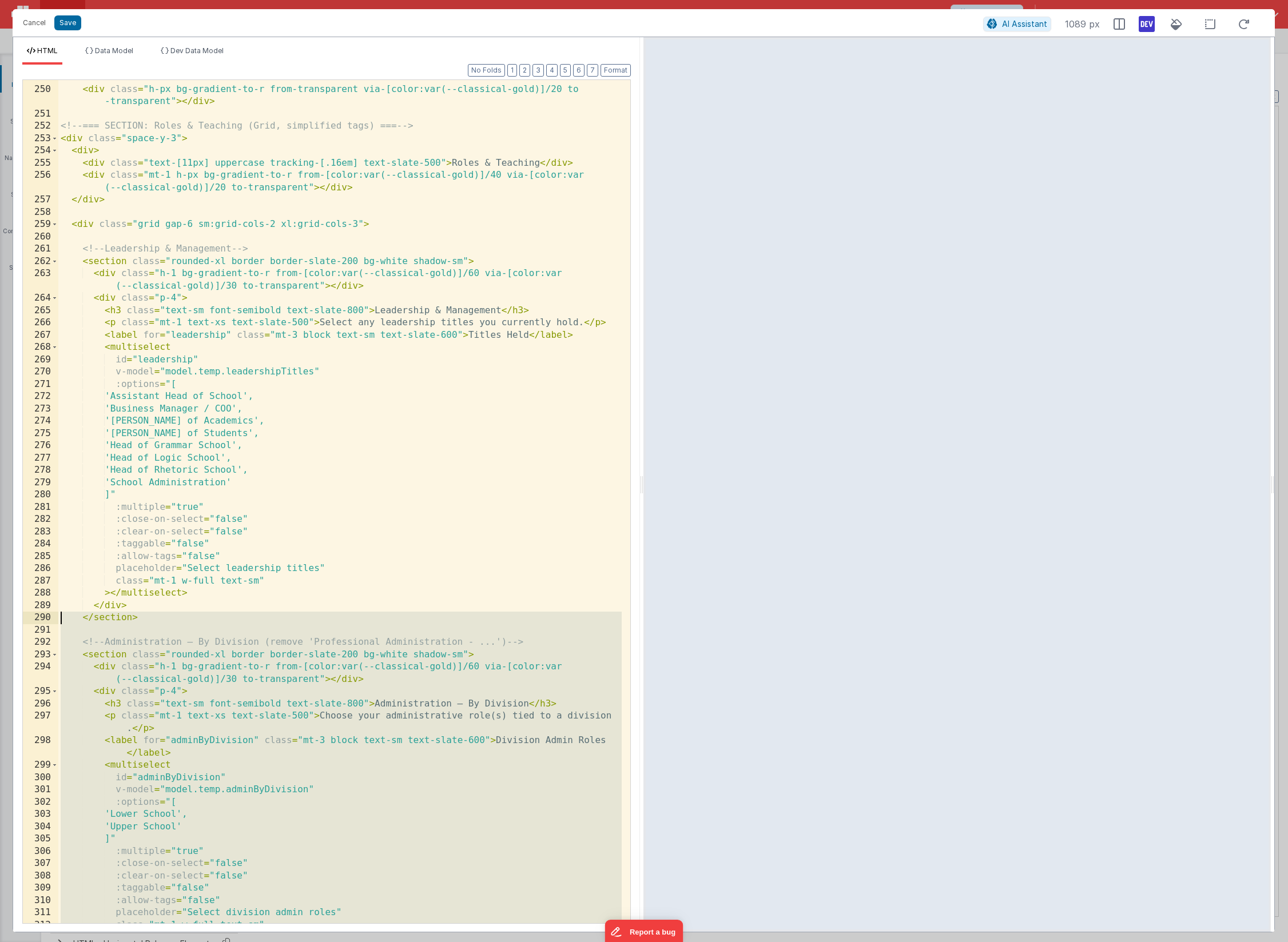
scroll to position [3534, 0]
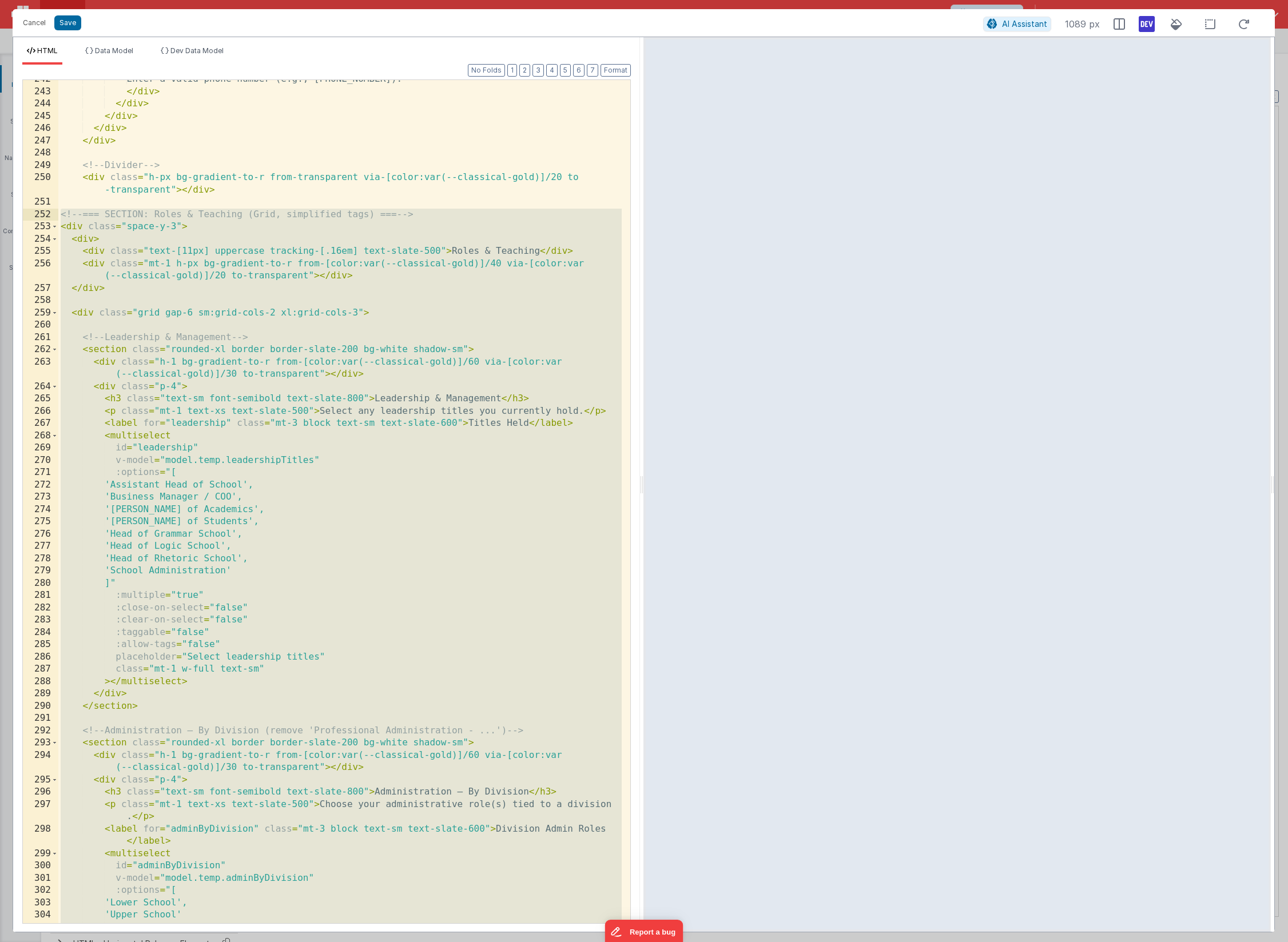
drag, startPoint x: 119, startPoint y: 836, endPoint x: 33, endPoint y: 213, distance: 628.9
click at [33, 213] on div "242 243 244 245 246 247 248 249 250 251 252 253 254 255 256 257 258 259 260 261…" at bounding box center [327, 501] width 609 height 844
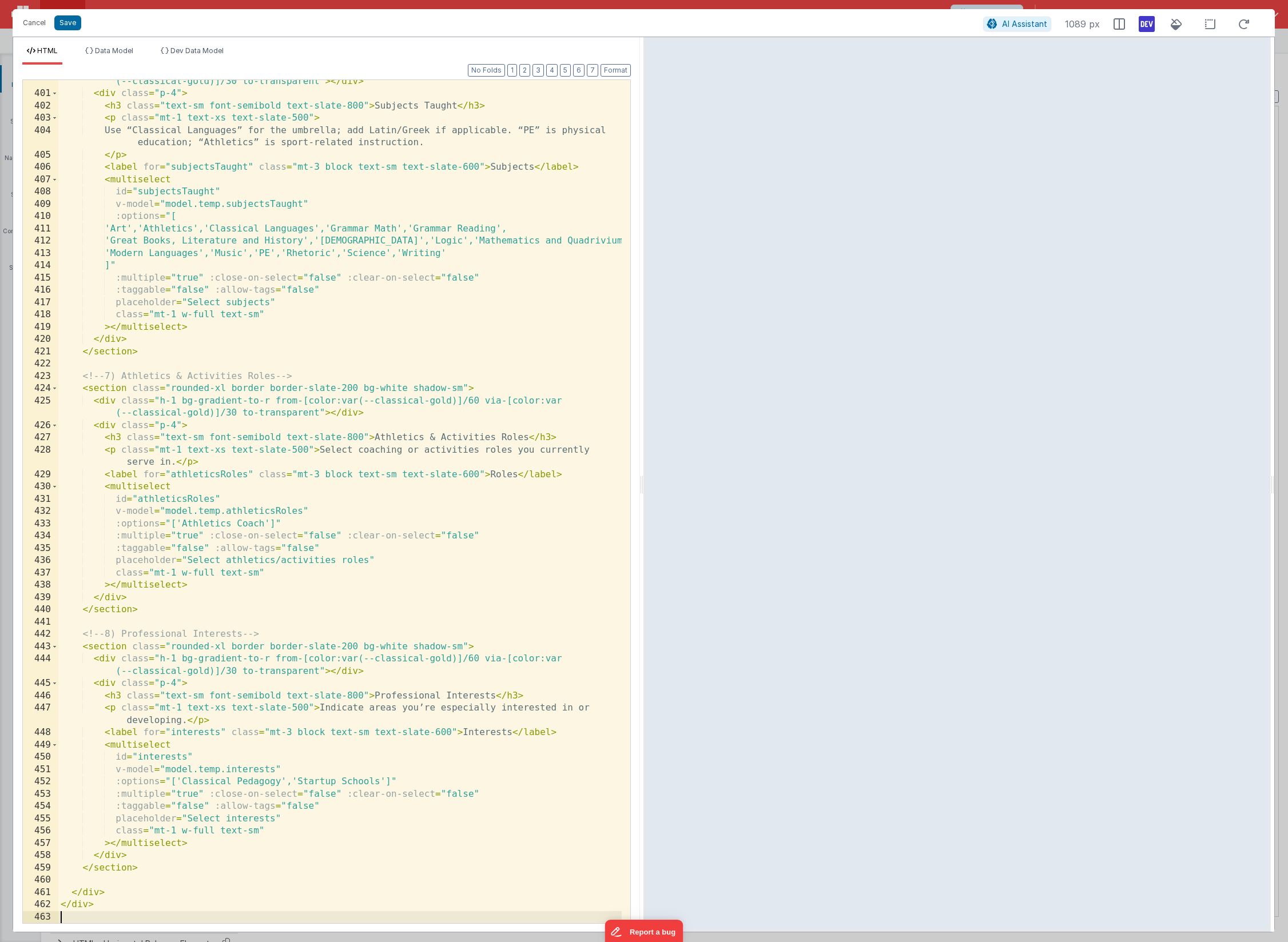
scroll to position [5684, 0]
click at [75, 25] on button "Save" at bounding box center [68, 23] width 27 height 15
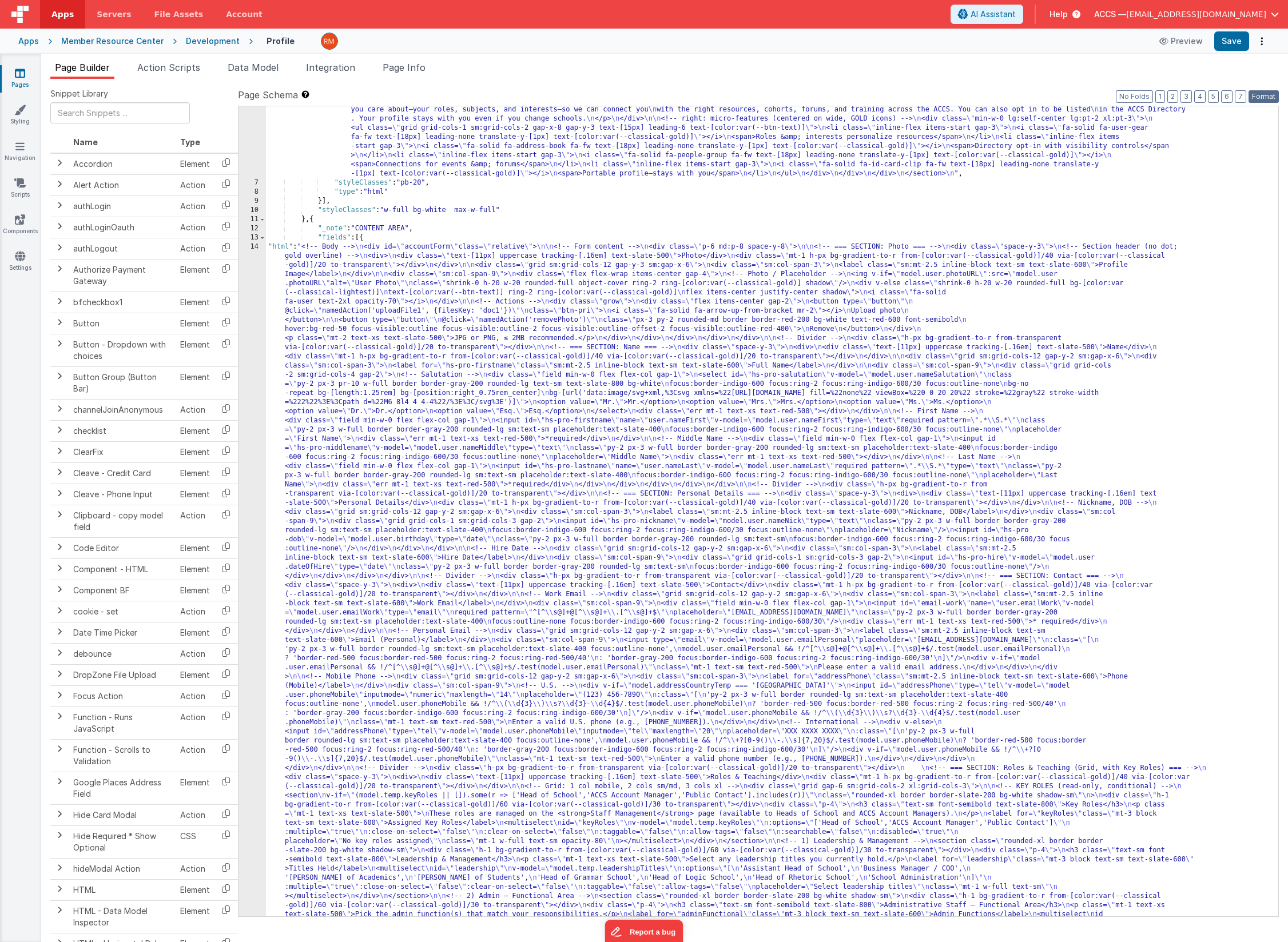
click at [1222, 98] on button "Format" at bounding box center [1264, 96] width 31 height 13
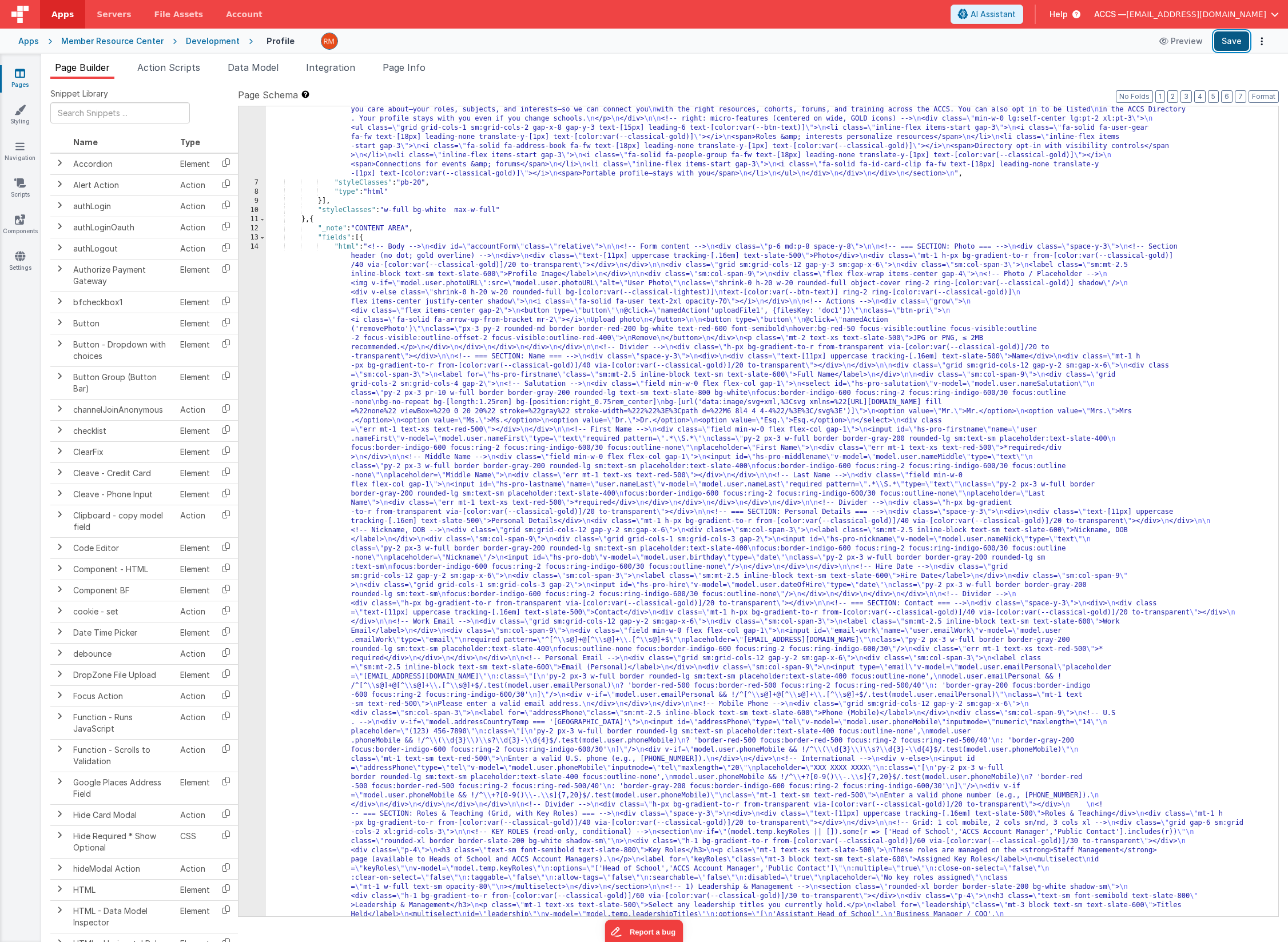
click at [1222, 37] on button "Save" at bounding box center [1231, 41] width 35 height 20
click at [243, 75] on li "Data Model" at bounding box center [253, 69] width 60 height 18
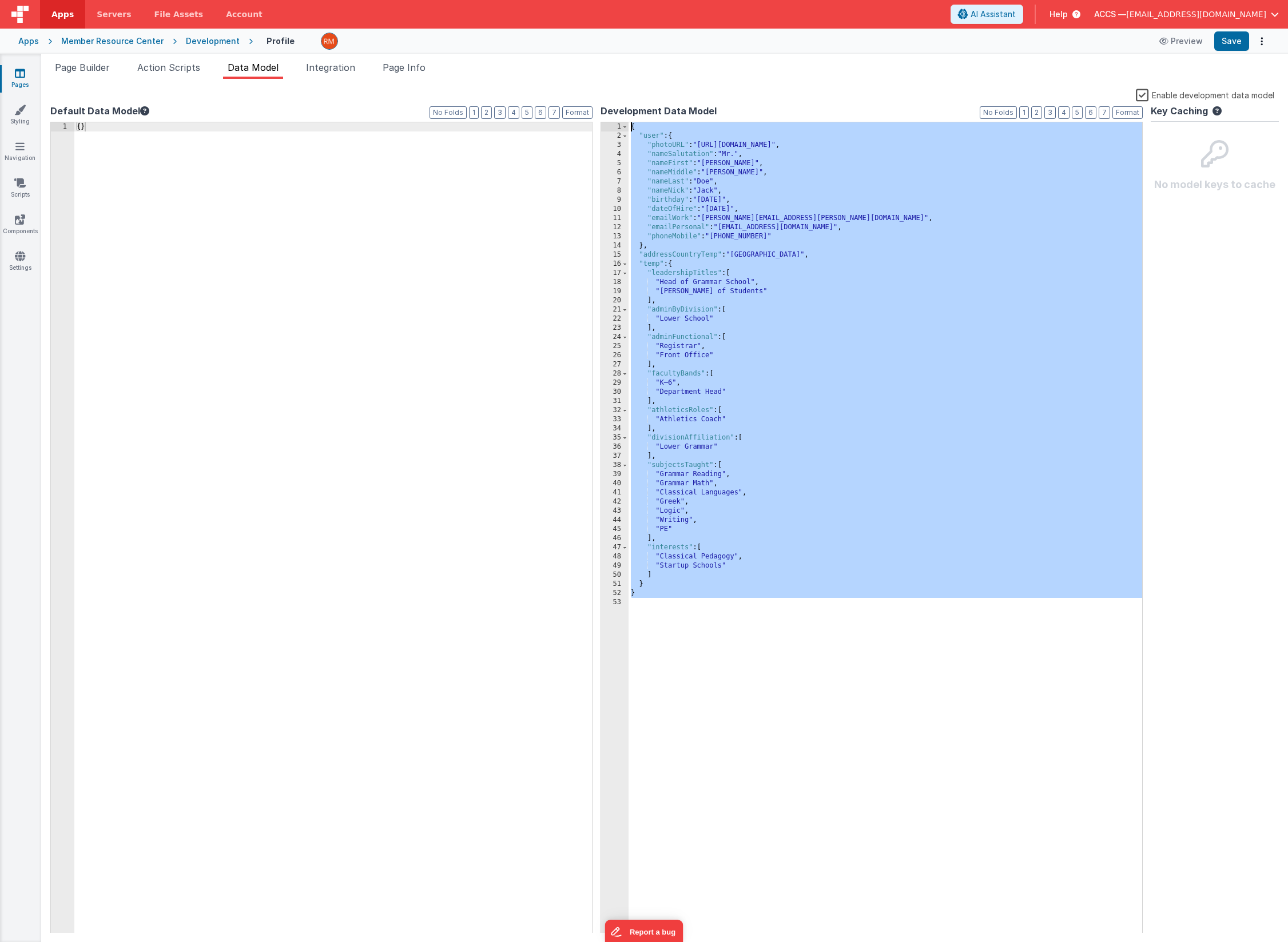
drag, startPoint x: 735, startPoint y: 700, endPoint x: 503, endPoint y: 9, distance: 728.9
click at [503, 9] on div "Apps Servers File Assets Account Some FUTURE Slot AI Assistant Help ACCS — [EMA…" at bounding box center [644, 471] width 1288 height 942
click at [104, 72] on span "Page Builder" at bounding box center [82, 67] width 55 height 12
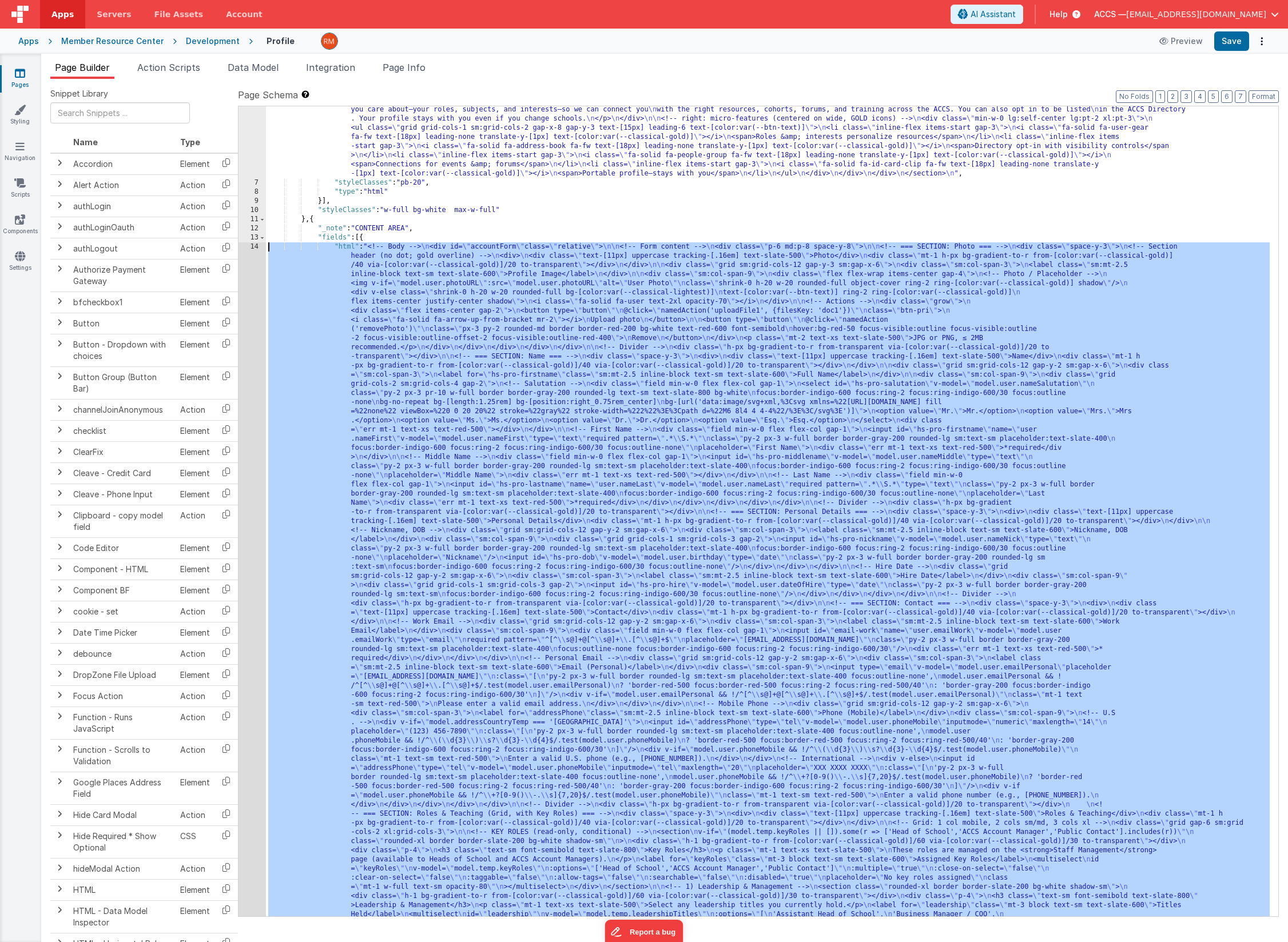
click at [254, 249] on div "14" at bounding box center [252, 759] width 27 height 1033
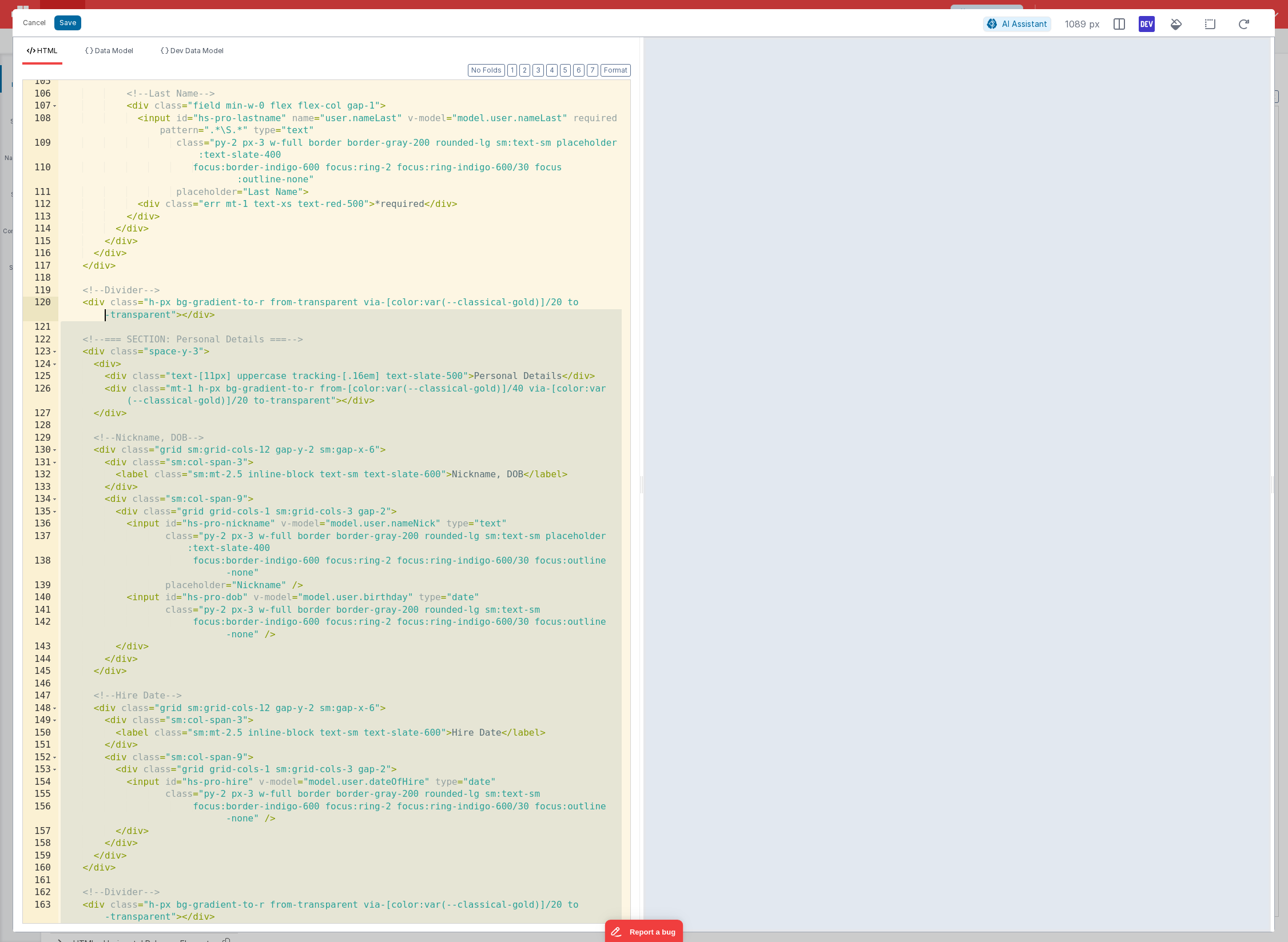
scroll to position [1504, 0]
drag, startPoint x: 113, startPoint y: 819, endPoint x: 39, endPoint y: 340, distance: 484.7
click at [39, 340] on div "105 106 107 108 109 110 111 112 113 114 115 116 117 118 119 120 121 122 123 124…" at bounding box center [327, 501] width 609 height 844
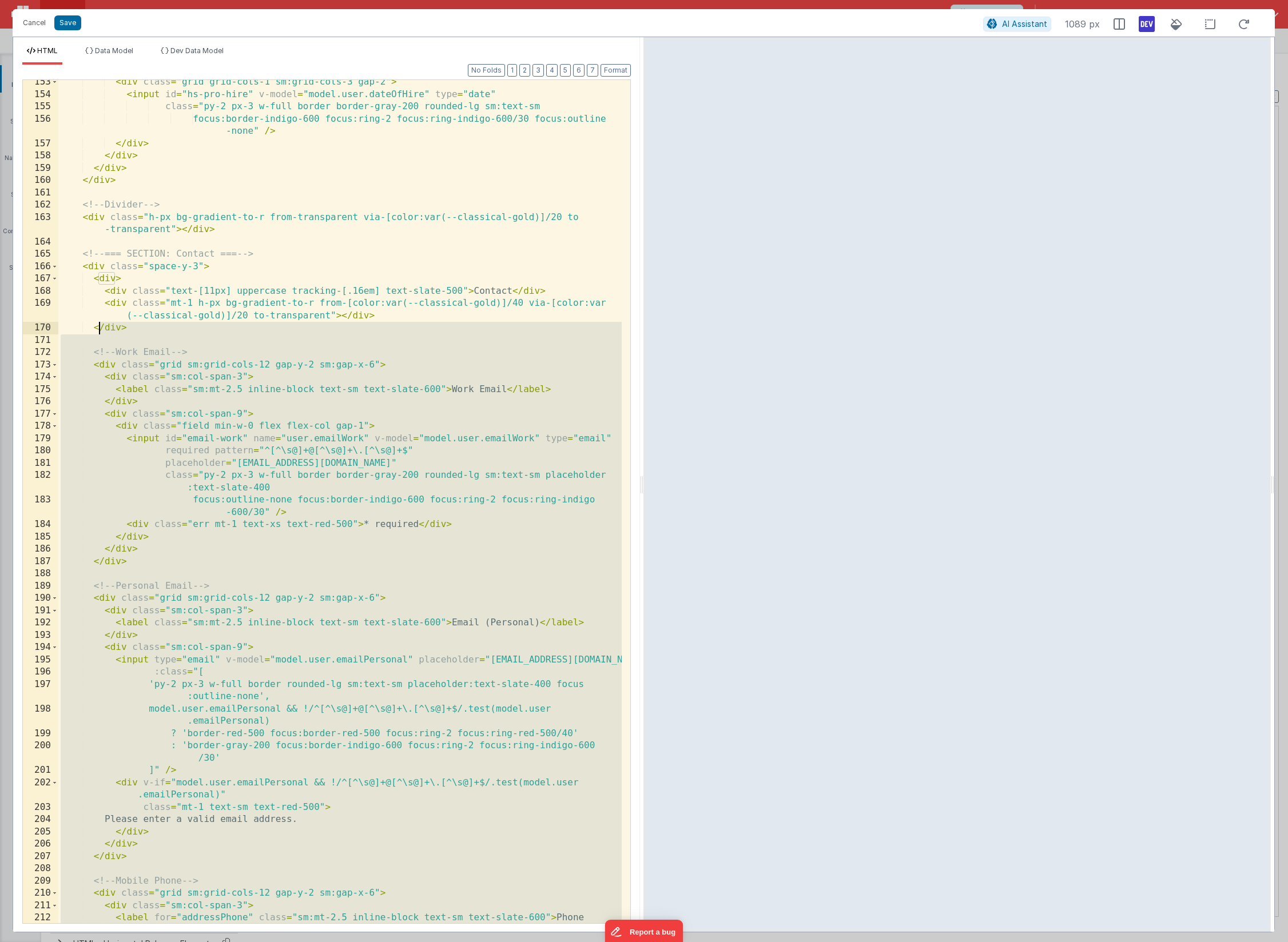
scroll to position [2153, 0]
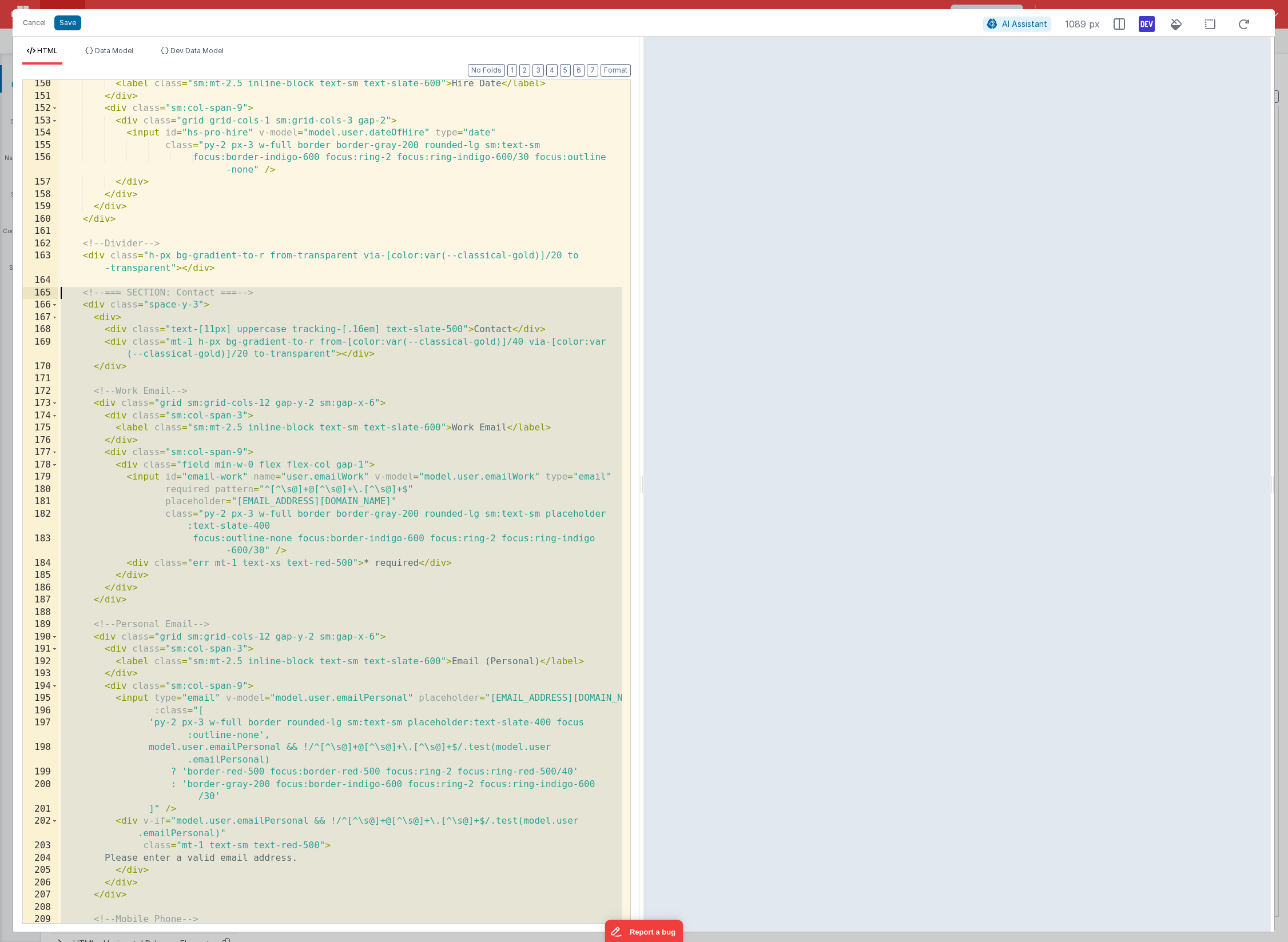
drag, startPoint x: 128, startPoint y: 819, endPoint x: 46, endPoint y: 295, distance: 530.4
click at [46, 295] on div "150 151 152 153 154 155 156 157 158 159 160 161 162 163 164 165 166 167 168 169…" at bounding box center [327, 501] width 609 height 844
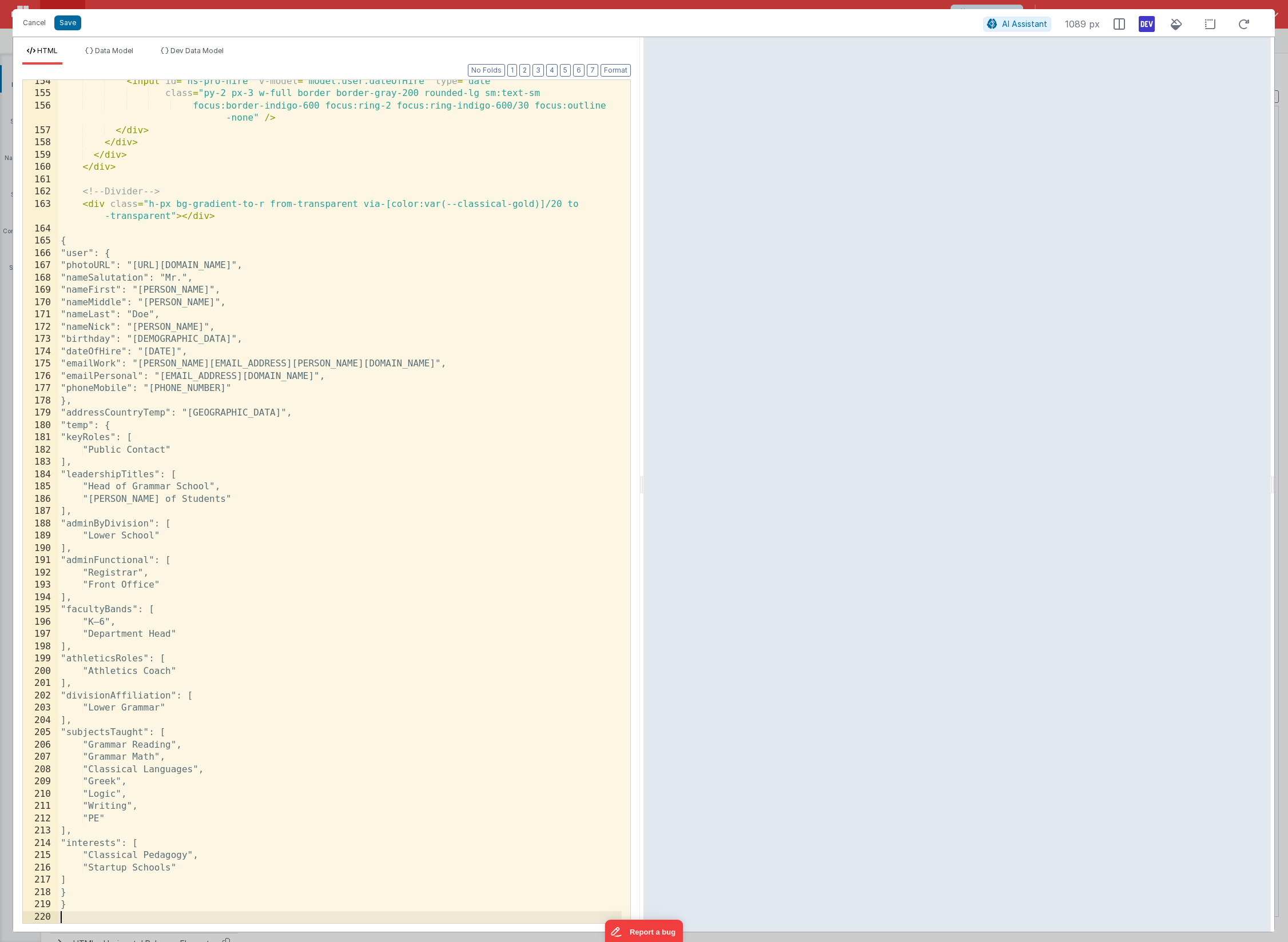
scroll to position [5770, 0]
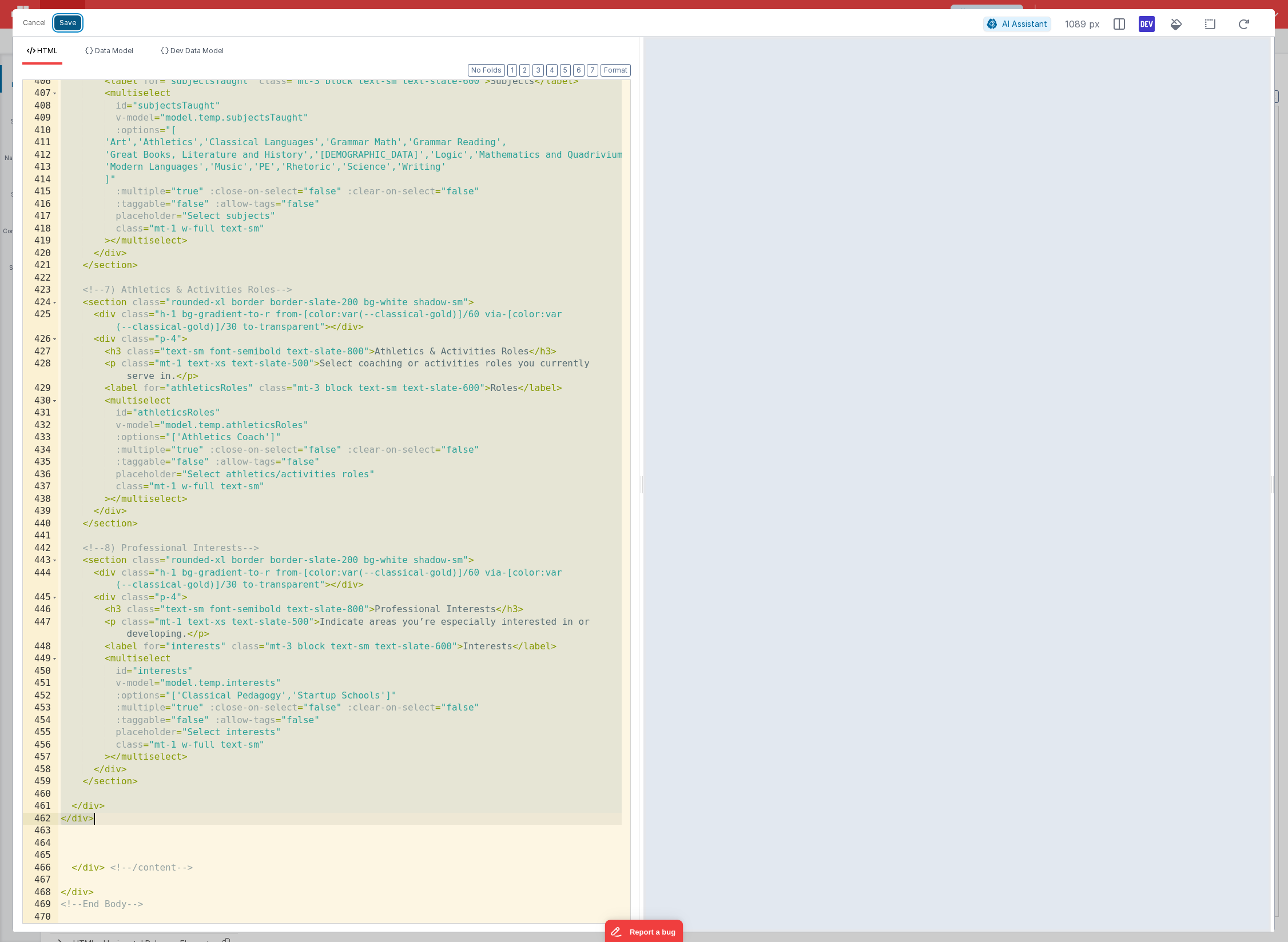
click at [75, 26] on button "Save" at bounding box center [68, 23] width 27 height 15
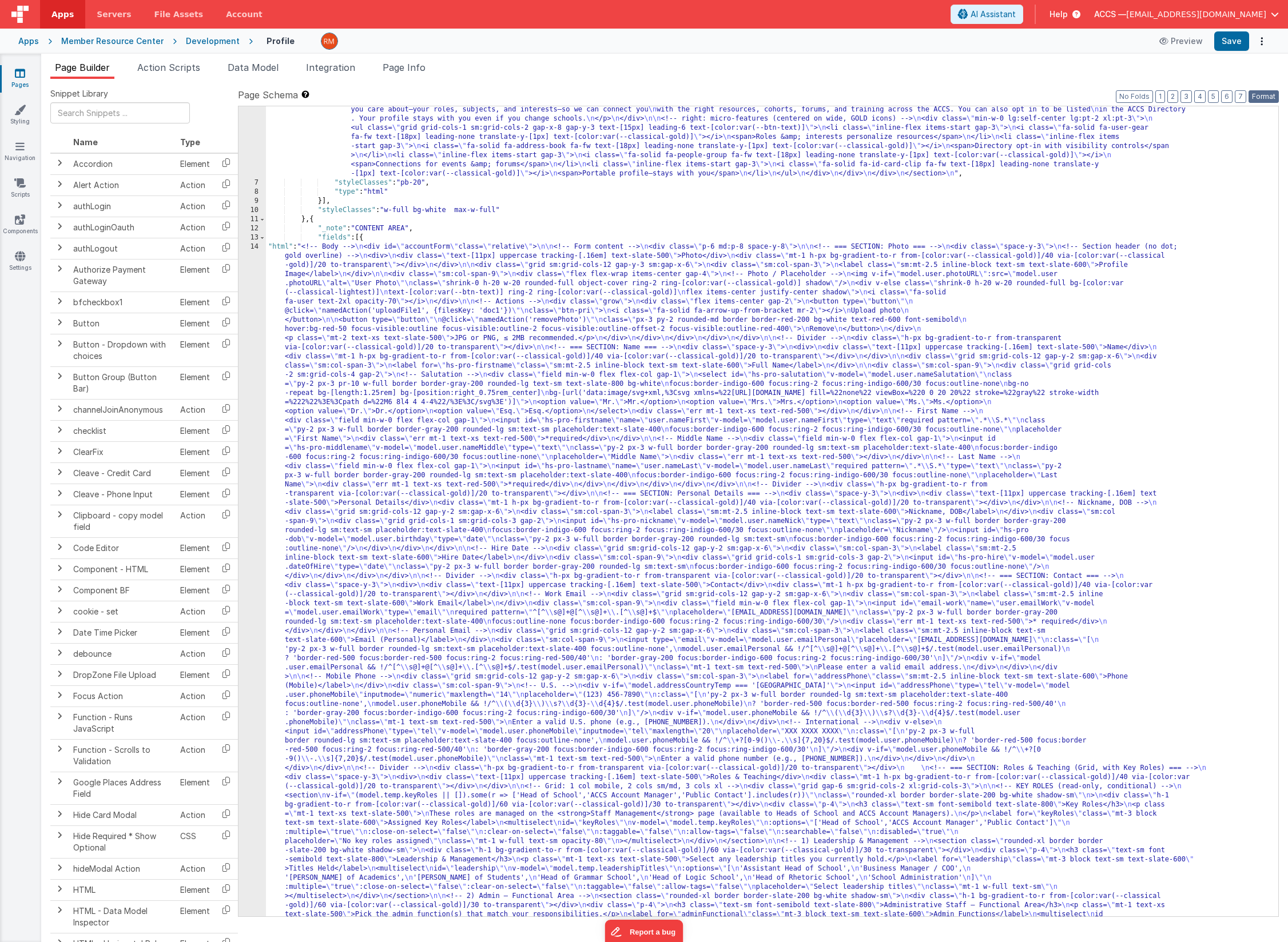
drag, startPoint x: 1260, startPoint y: 95, endPoint x: 1226, endPoint y: 52, distance: 54.8
click at [1222, 94] on button "Format" at bounding box center [1264, 96] width 31 height 13
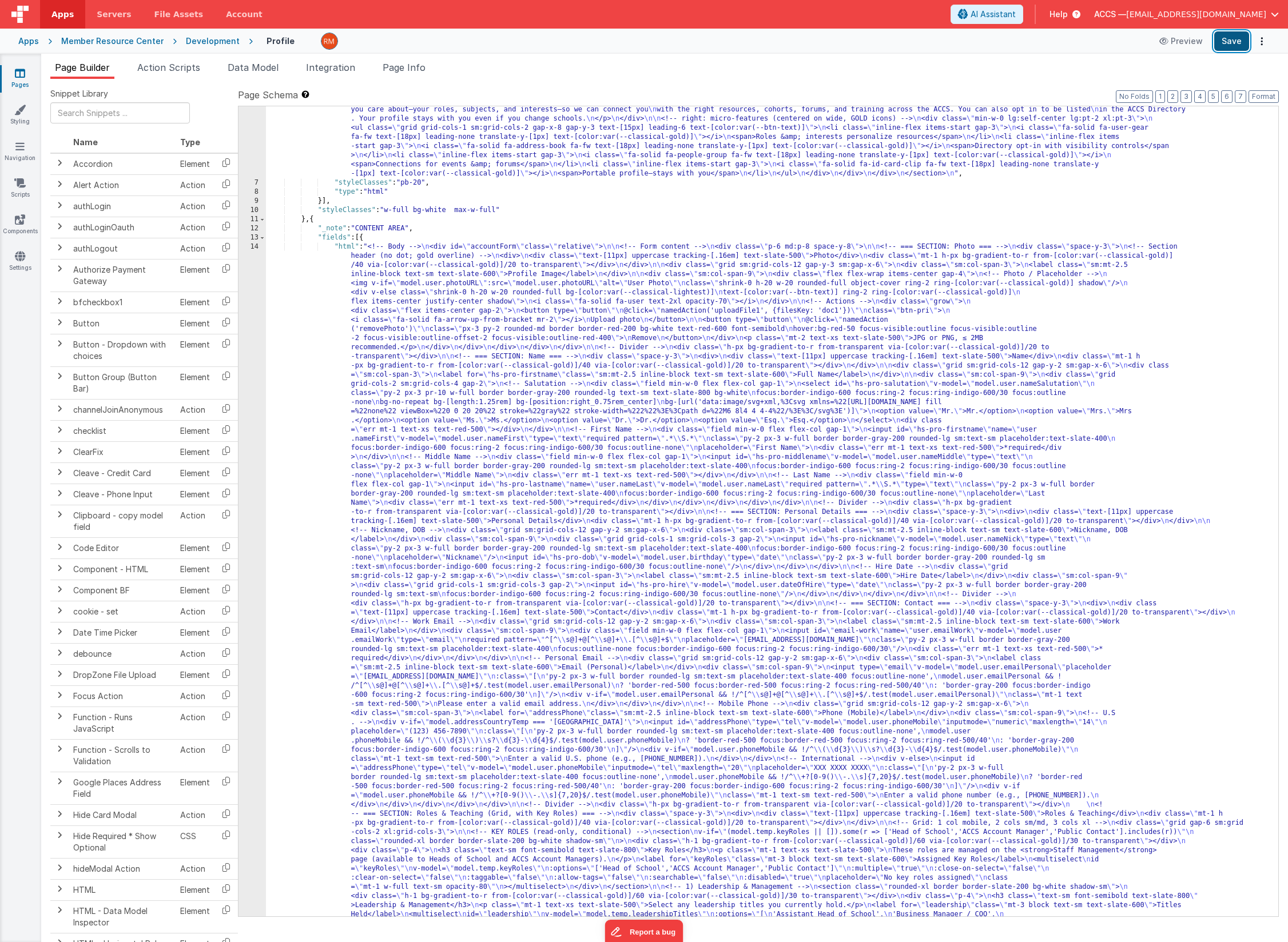
click at [1222, 43] on button "Save" at bounding box center [1231, 41] width 35 height 20
click at [254, 71] on span "Data Model" at bounding box center [253, 67] width 51 height 12
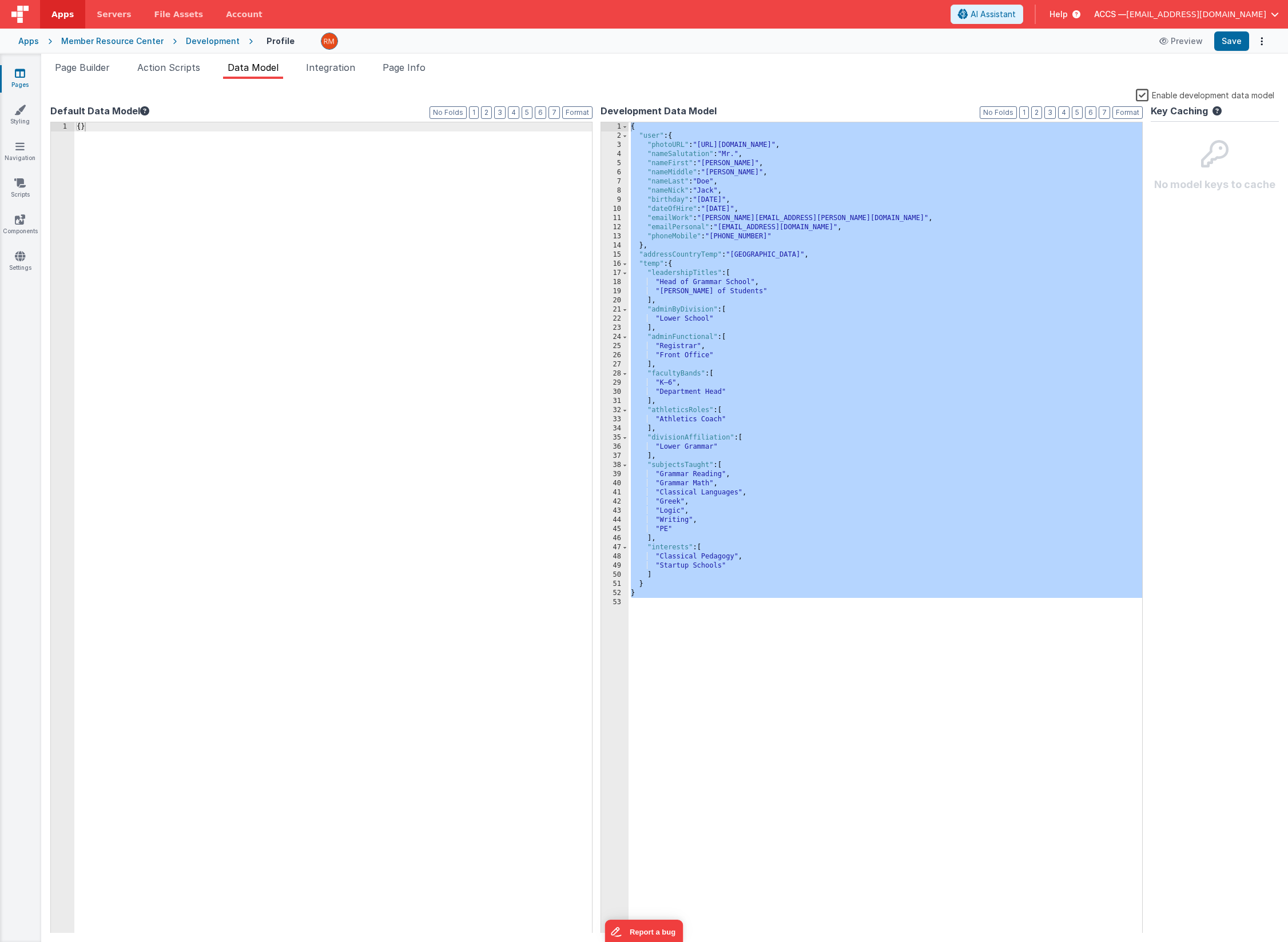
click at [682, 630] on div "{ "user" : { "photoURL" : "[URL][DOMAIN_NAME]" , "nameSalutation" : "Mr." , "na…" at bounding box center [885, 537] width 514 height 830
drag, startPoint x: 685, startPoint y: 633, endPoint x: 588, endPoint y: -21, distance: 661.2
click at [588, 0] on html "Apps Servers File Assets Account Some FUTURE Slot AI Assistant Help ACCS — [EMA…" at bounding box center [644, 471] width 1288 height 942
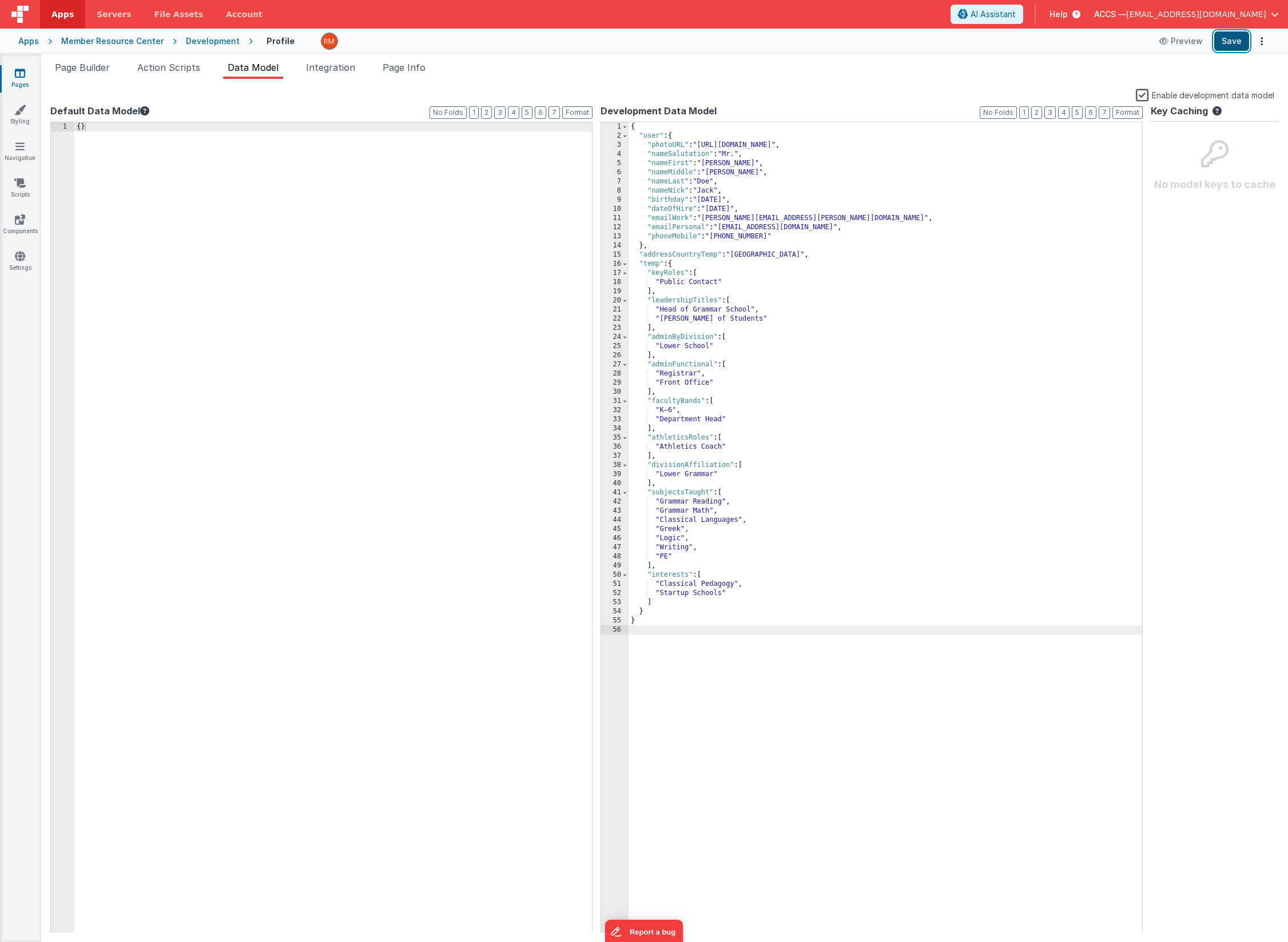
click at [1222, 44] on button "Save" at bounding box center [1231, 41] width 35 height 20
click at [94, 75] on li "Page Builder" at bounding box center [82, 69] width 64 height 18
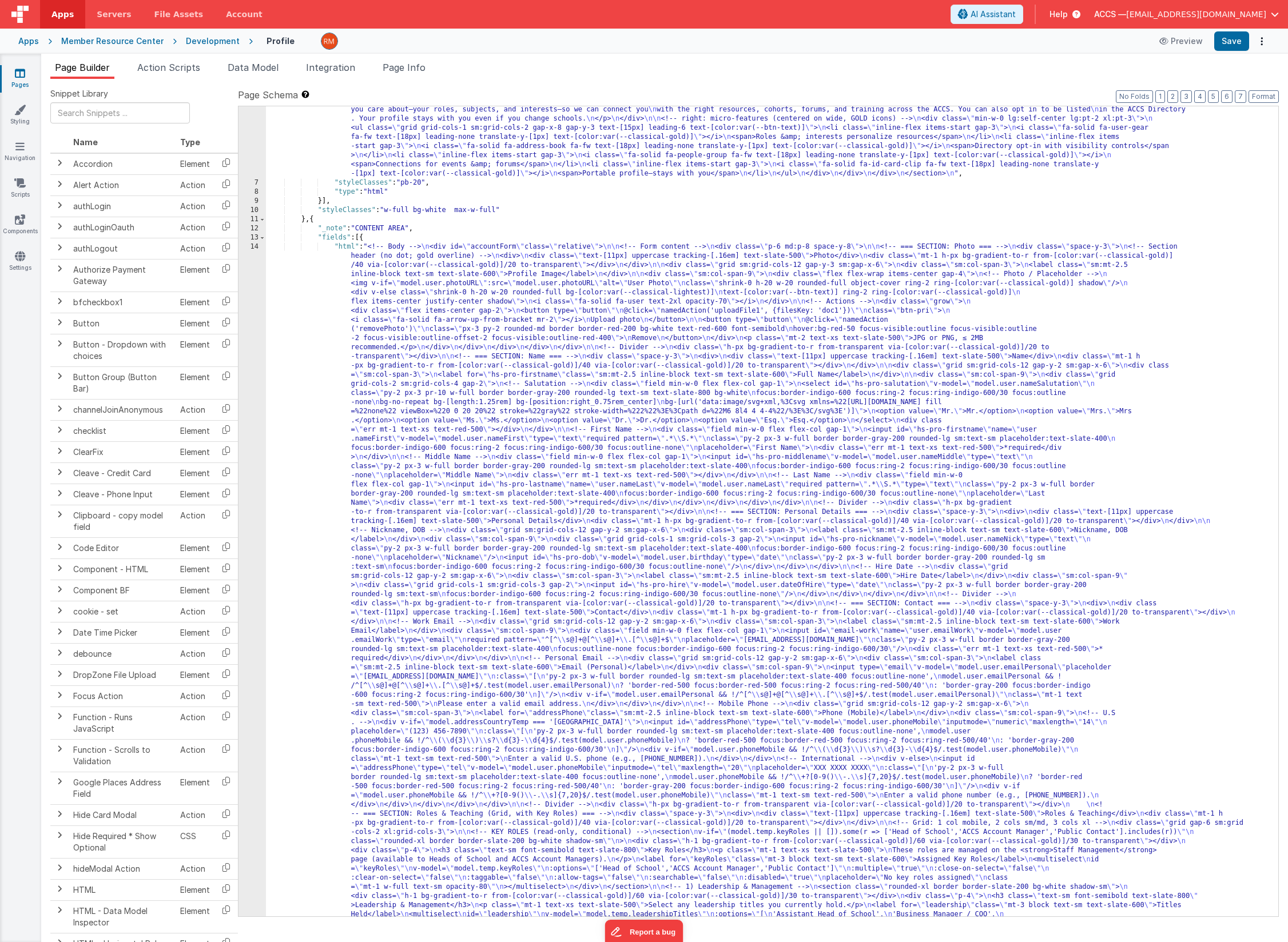
scroll to position [0, 0]
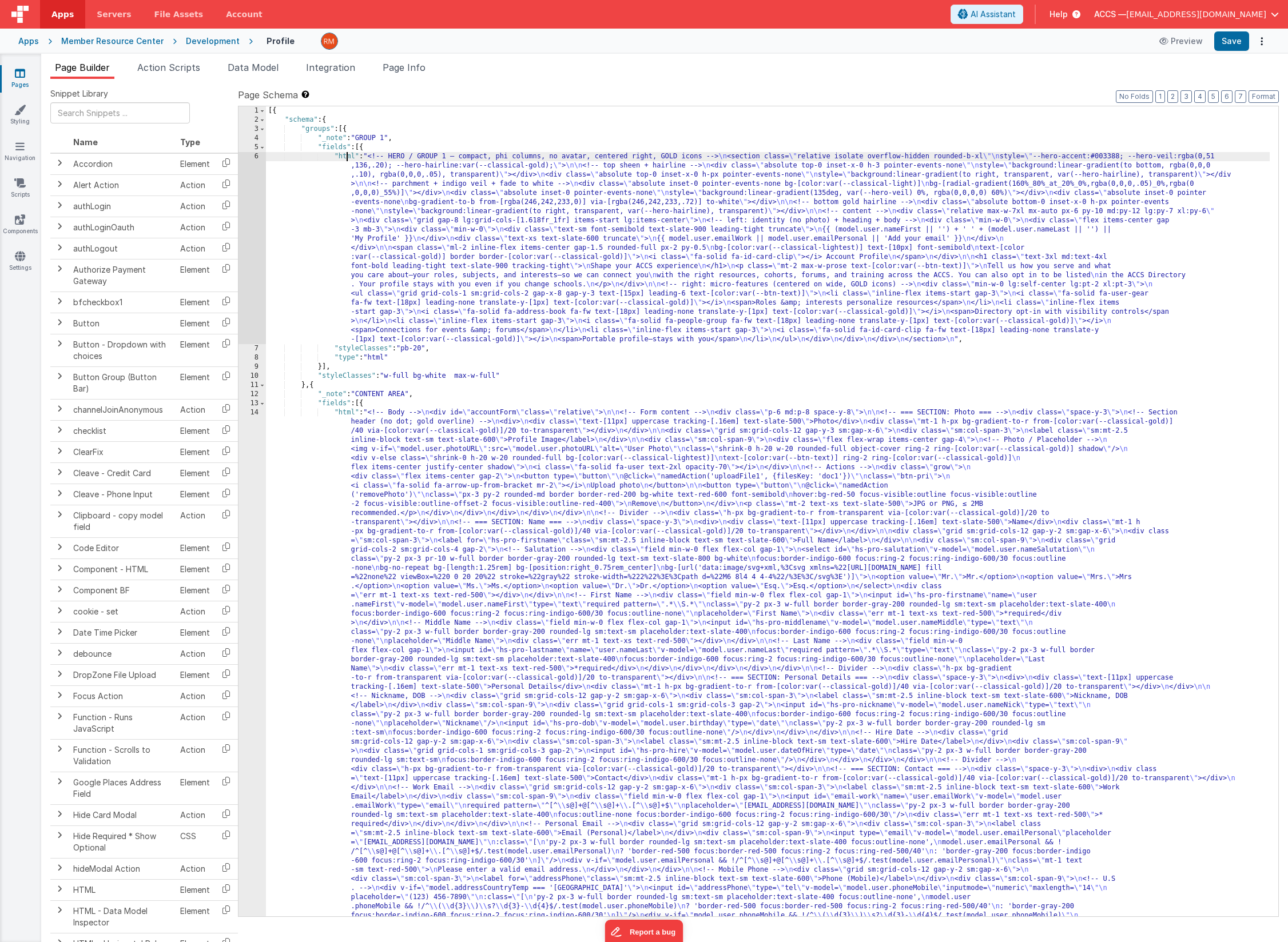
click at [254, 156] on div "6" at bounding box center [252, 247] width 27 height 192
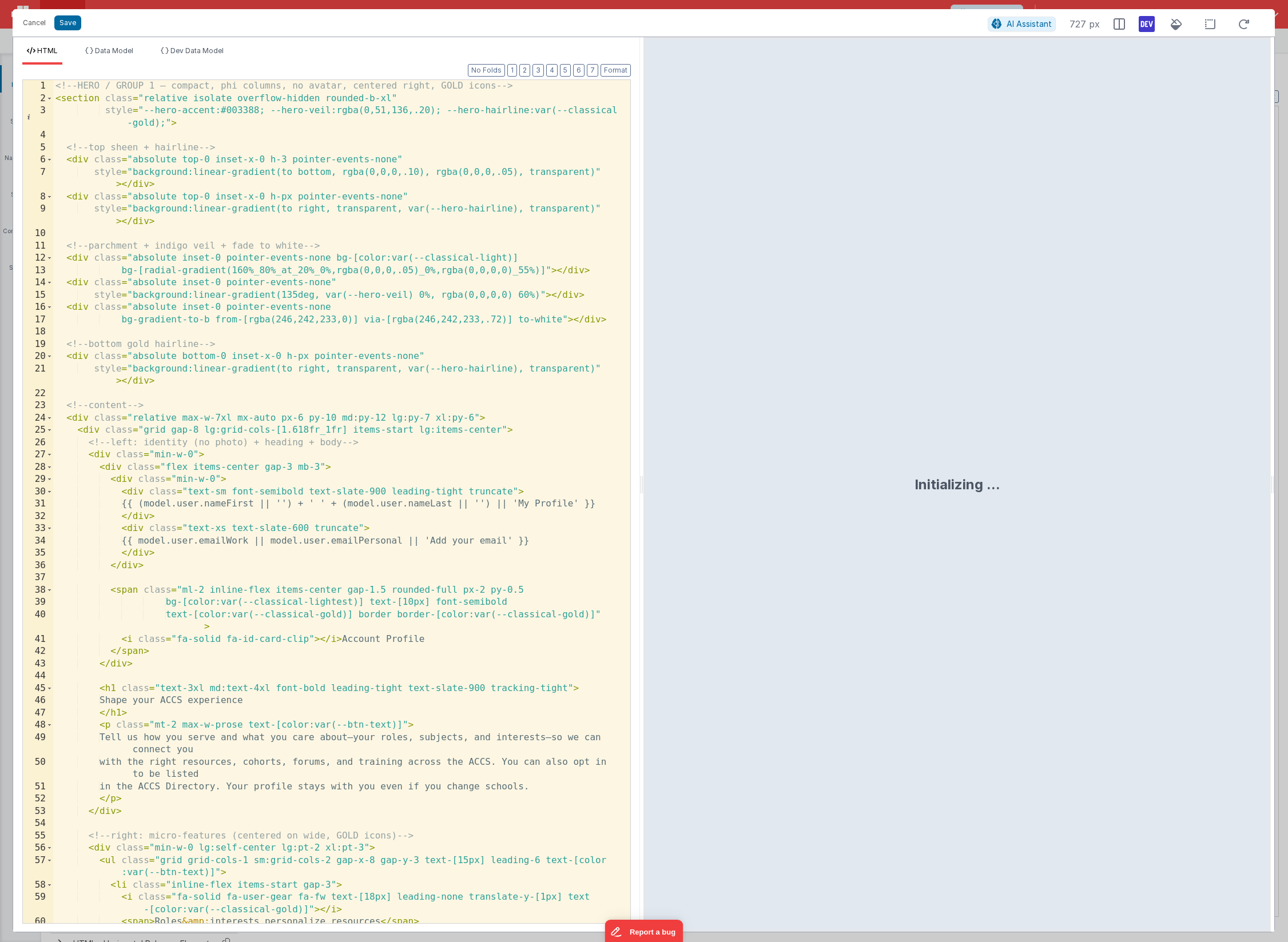
click at [257, 299] on div "<!-- HERO / GROUP 1 — compact, phi columns, no avatar, centered right, GOLD ico…" at bounding box center [337, 514] width 569 height 868
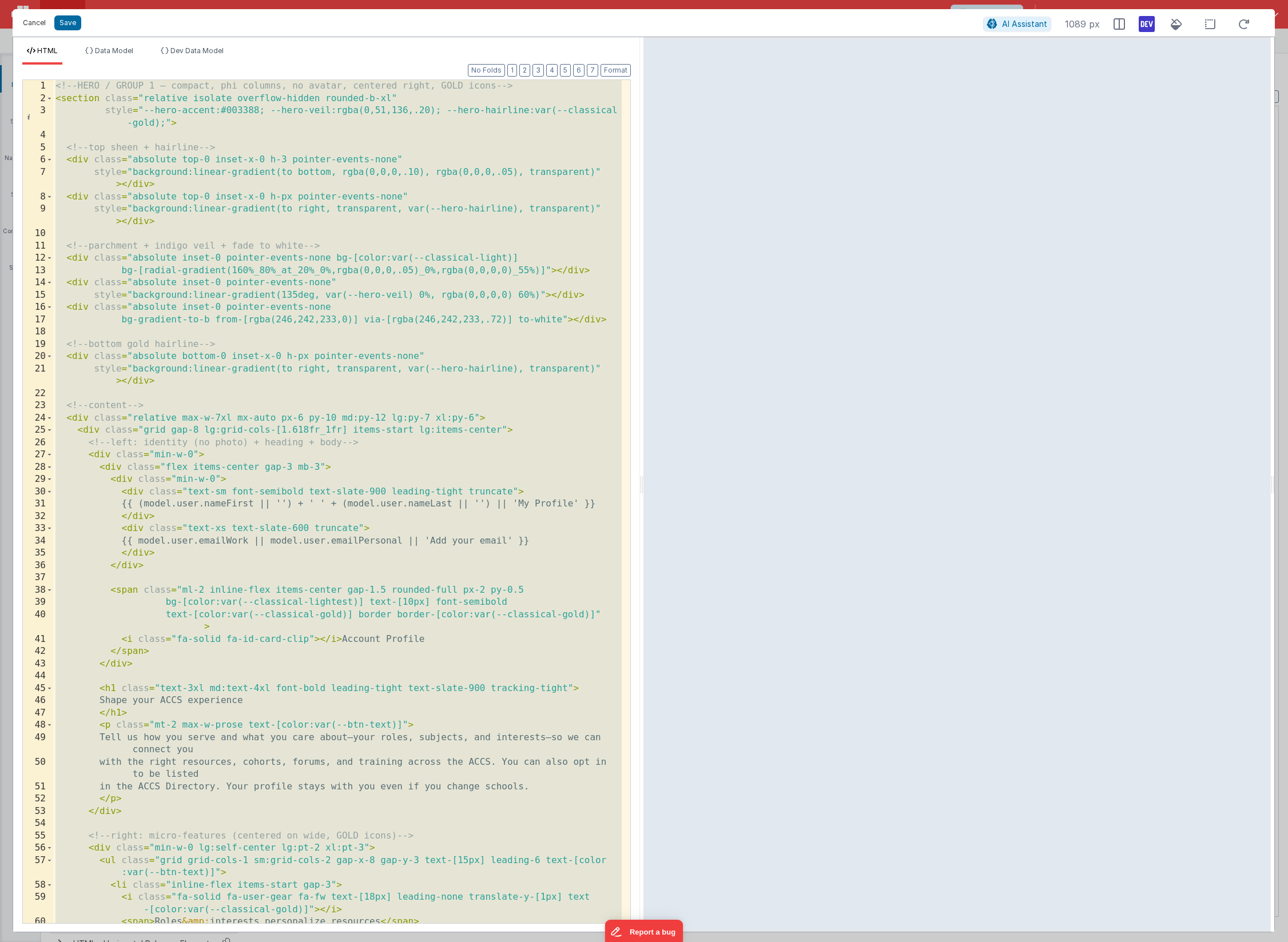
click at [32, 25] on button "Cancel" at bounding box center [34, 23] width 35 height 16
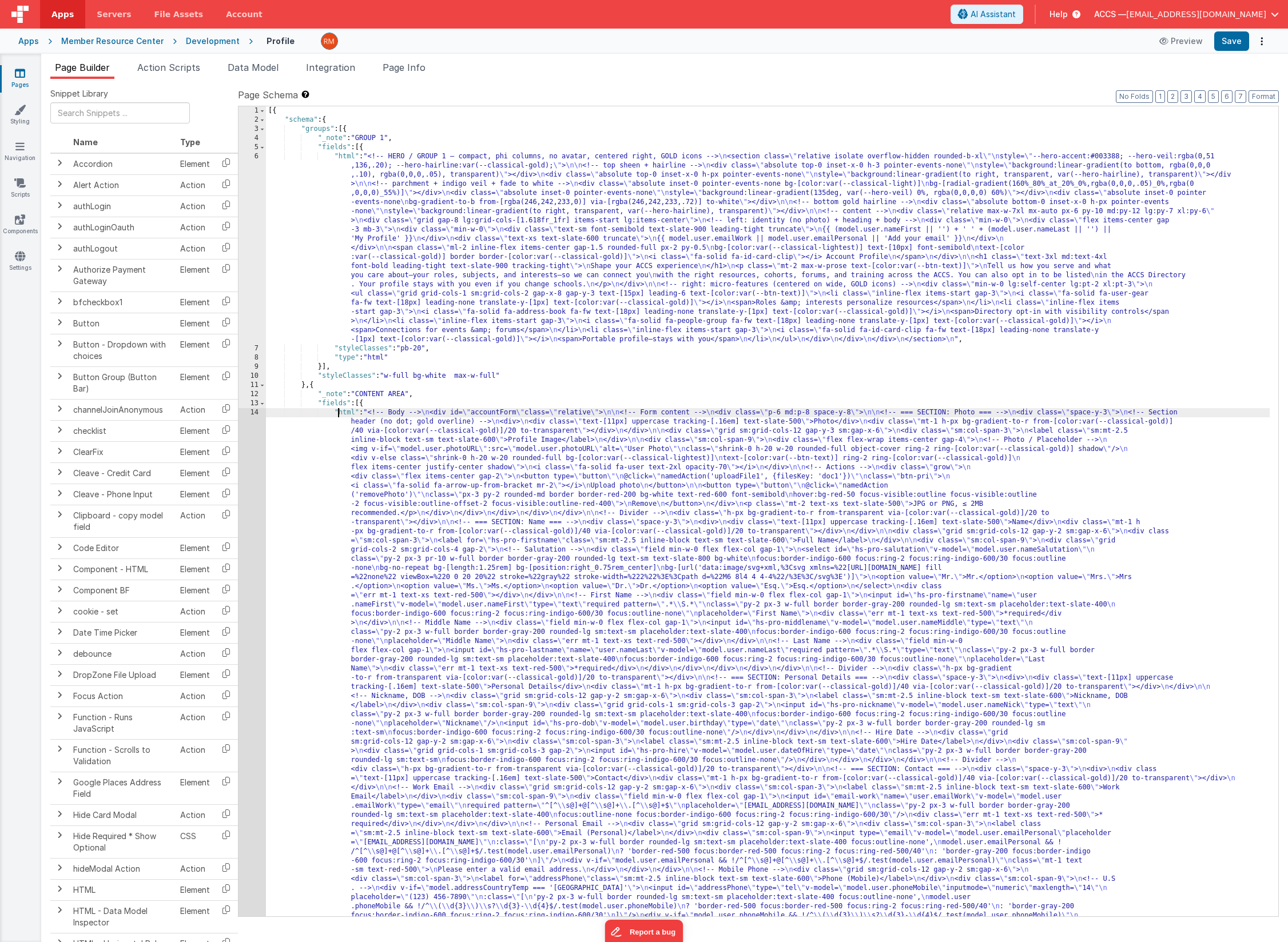
click at [252, 413] on div "14" at bounding box center [252, 924] width 27 height 1033
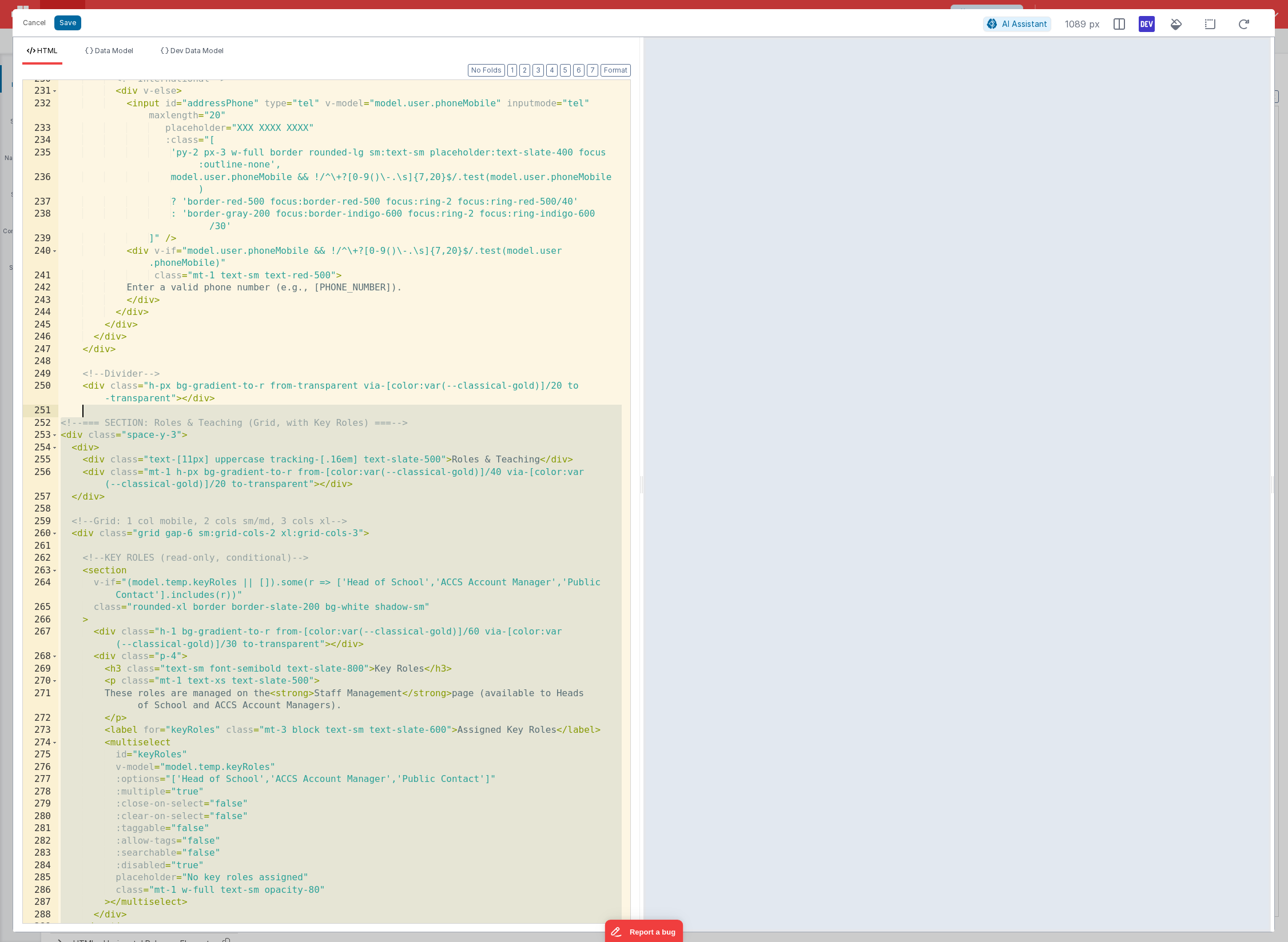
scroll to position [3325, 0]
drag, startPoint x: 102, startPoint y: 821, endPoint x: 54, endPoint y: 424, distance: 399.9
click at [54, 424] on div "230 231 232 233 234 235 236 237 238 239 240 241 242 243 244 245 246 247 248 249…" at bounding box center [327, 501] width 609 height 844
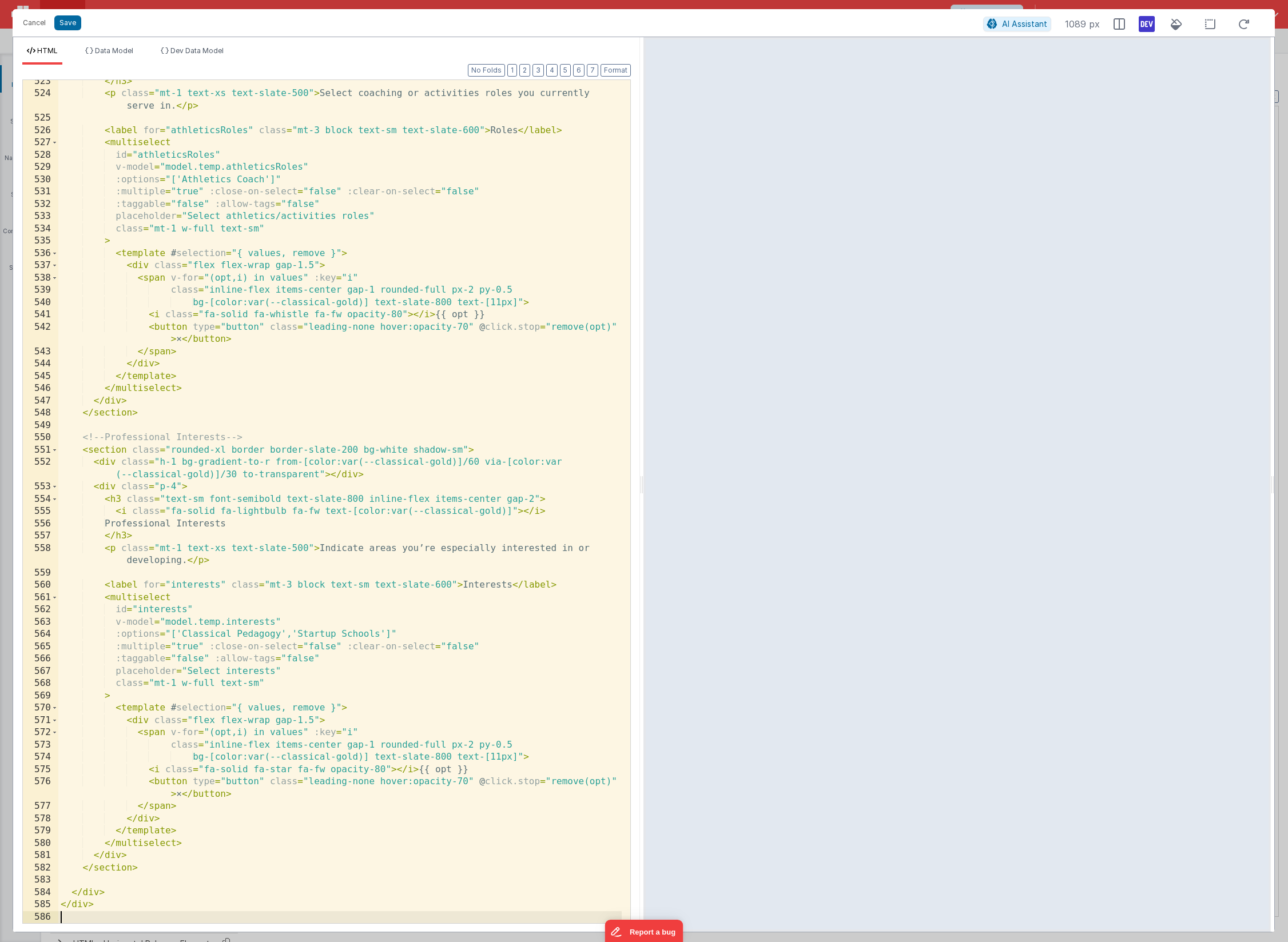
scroll to position [7318, 0]
click at [62, 24] on button "Save" at bounding box center [68, 23] width 27 height 15
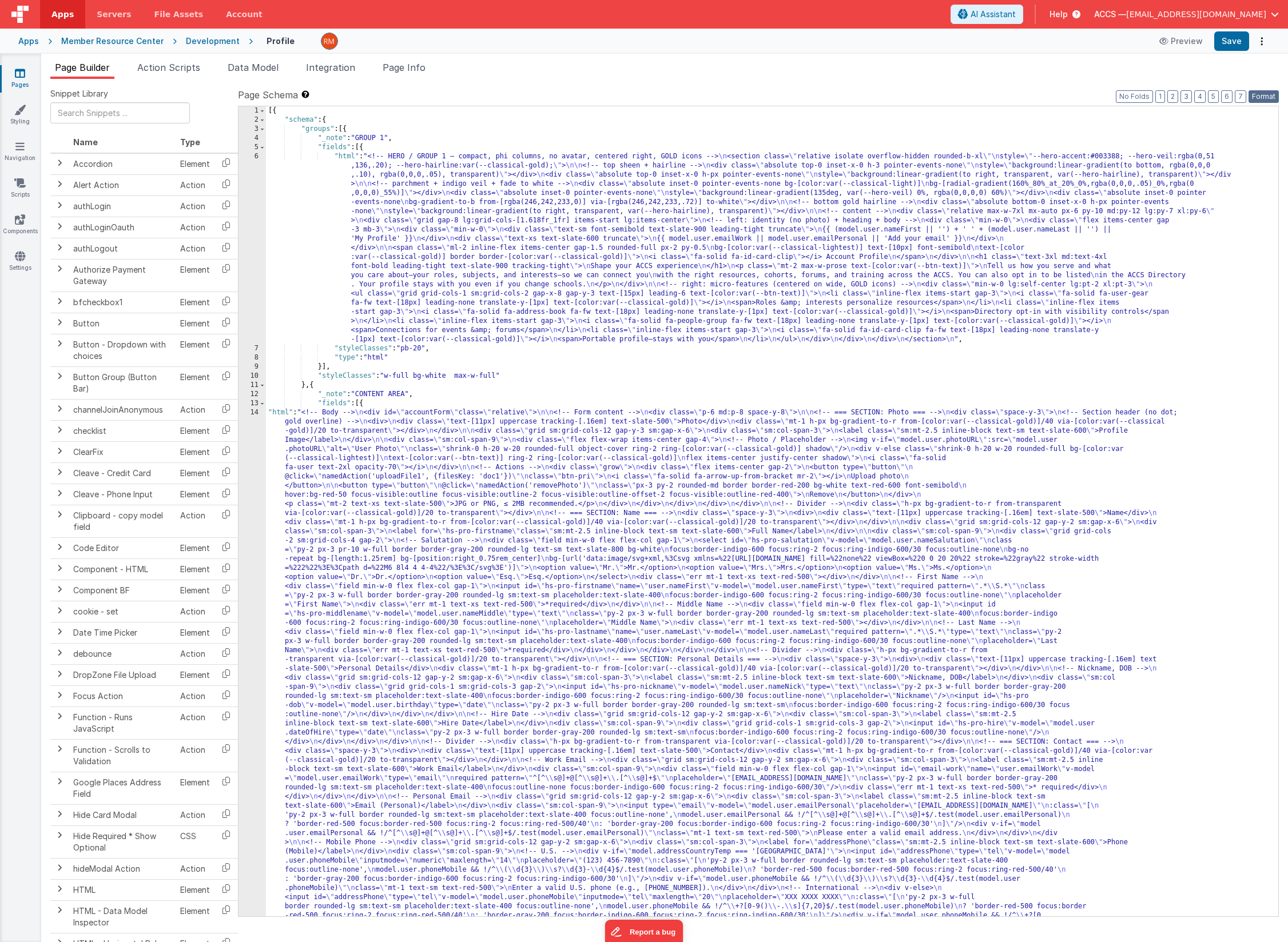
click at [1222, 99] on button "Format" at bounding box center [1264, 96] width 31 height 13
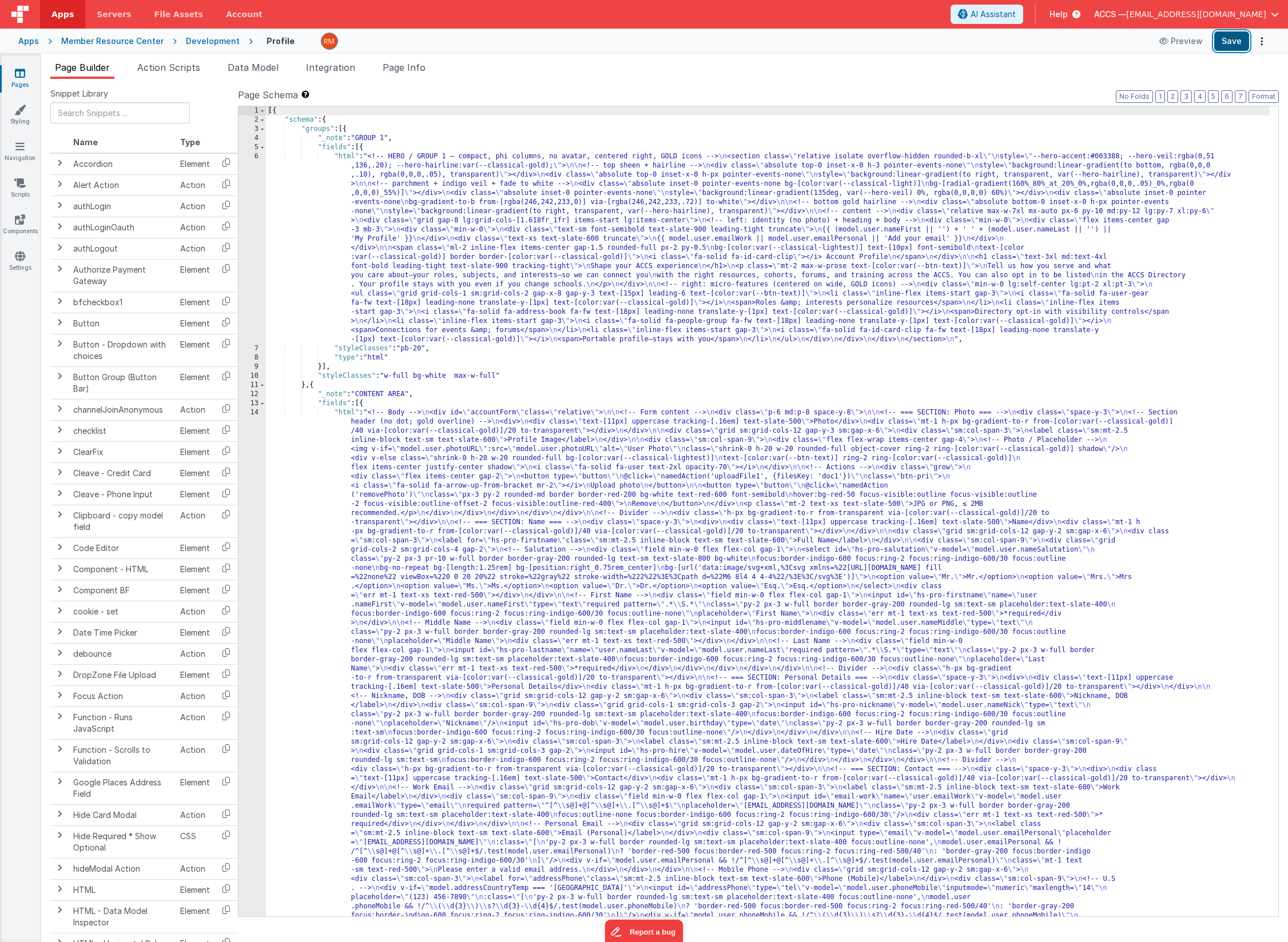
click at [1222, 42] on button "Save" at bounding box center [1231, 41] width 35 height 20
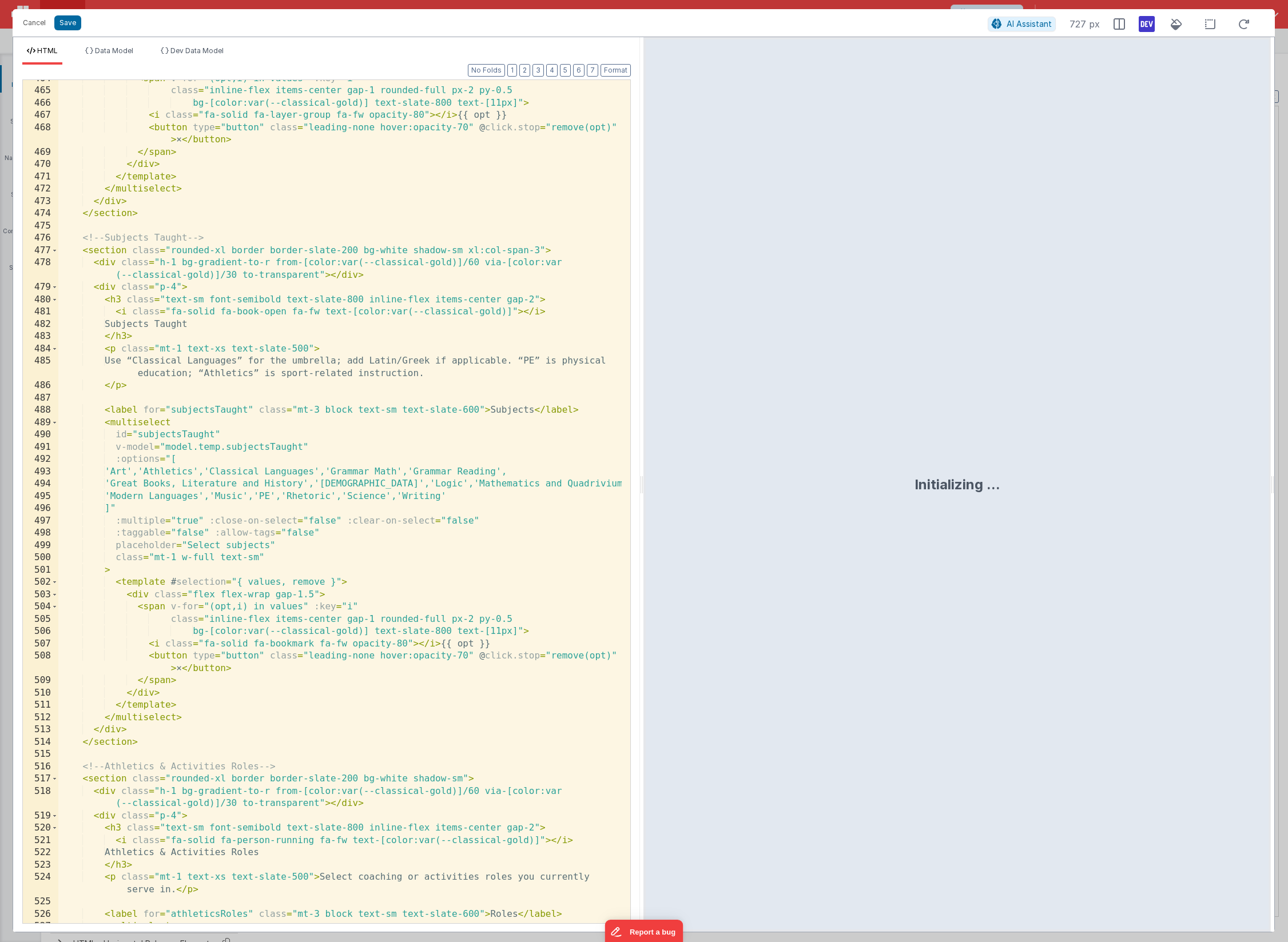
scroll to position [7417, 0]
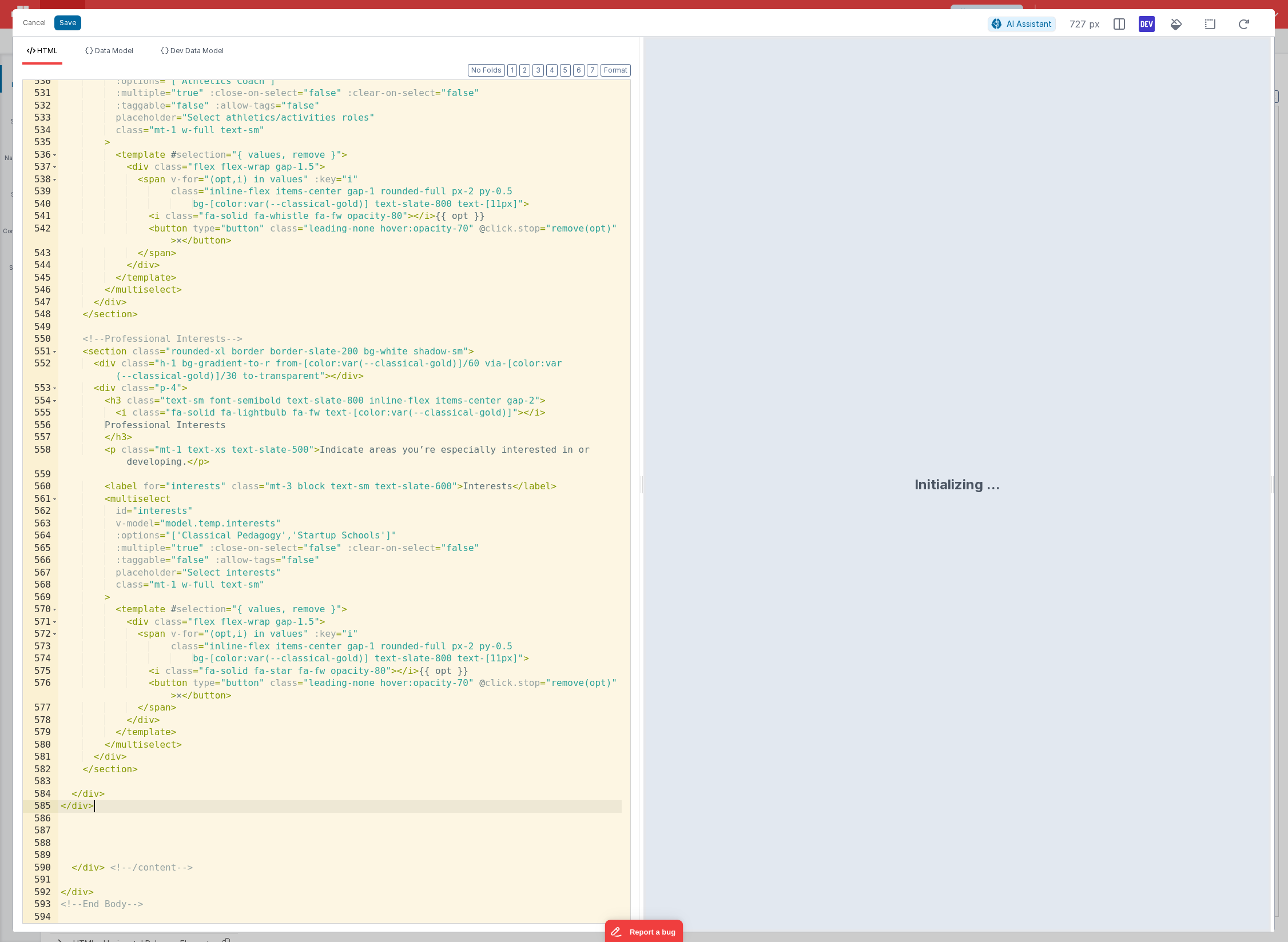
click at [127, 813] on div ":options = "['Athletics Coach']" :multiple = "true" :close-on-select = "false" …" at bounding box center [340, 509] width 563 height 868
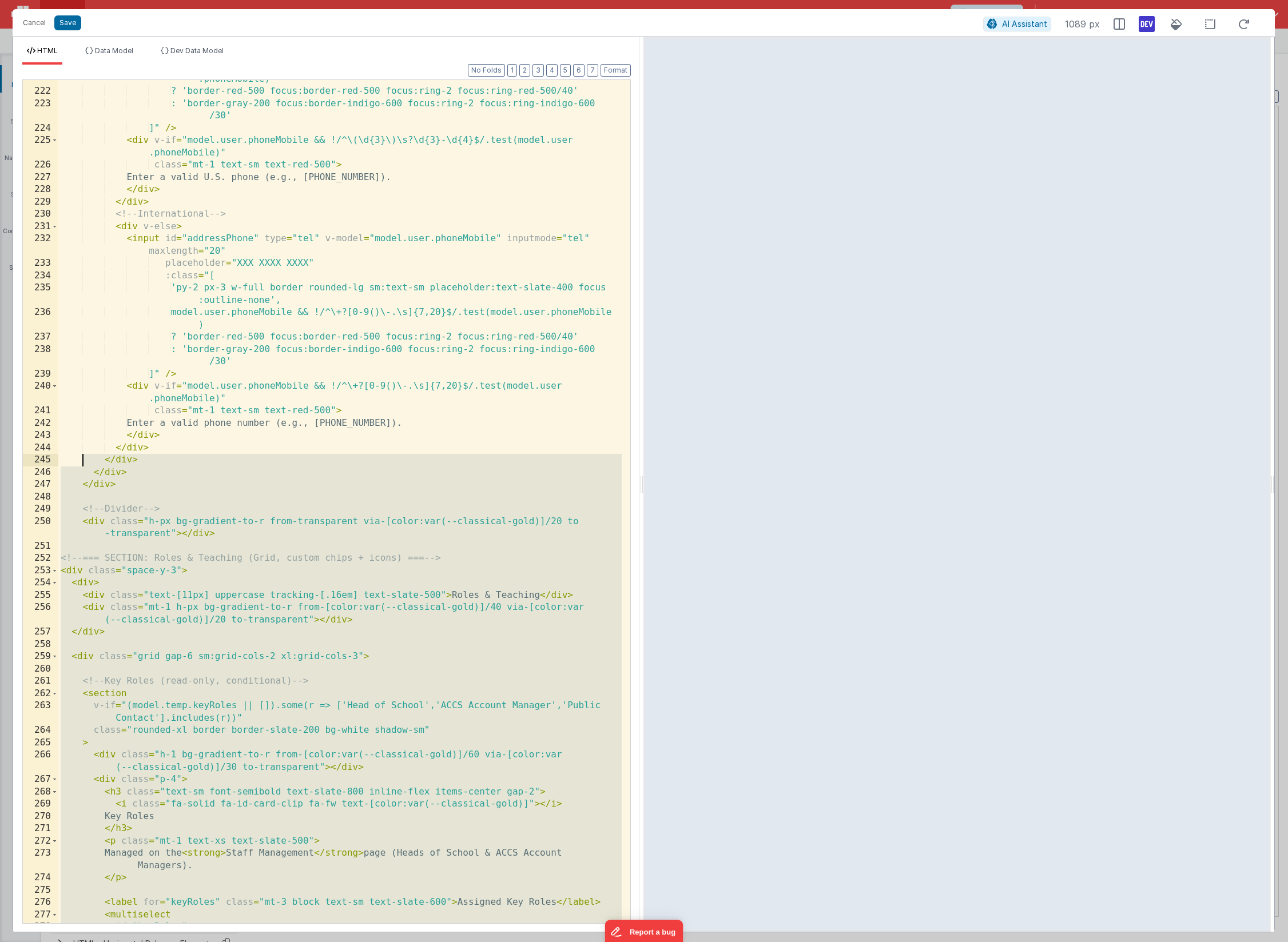
scroll to position [3191, 0]
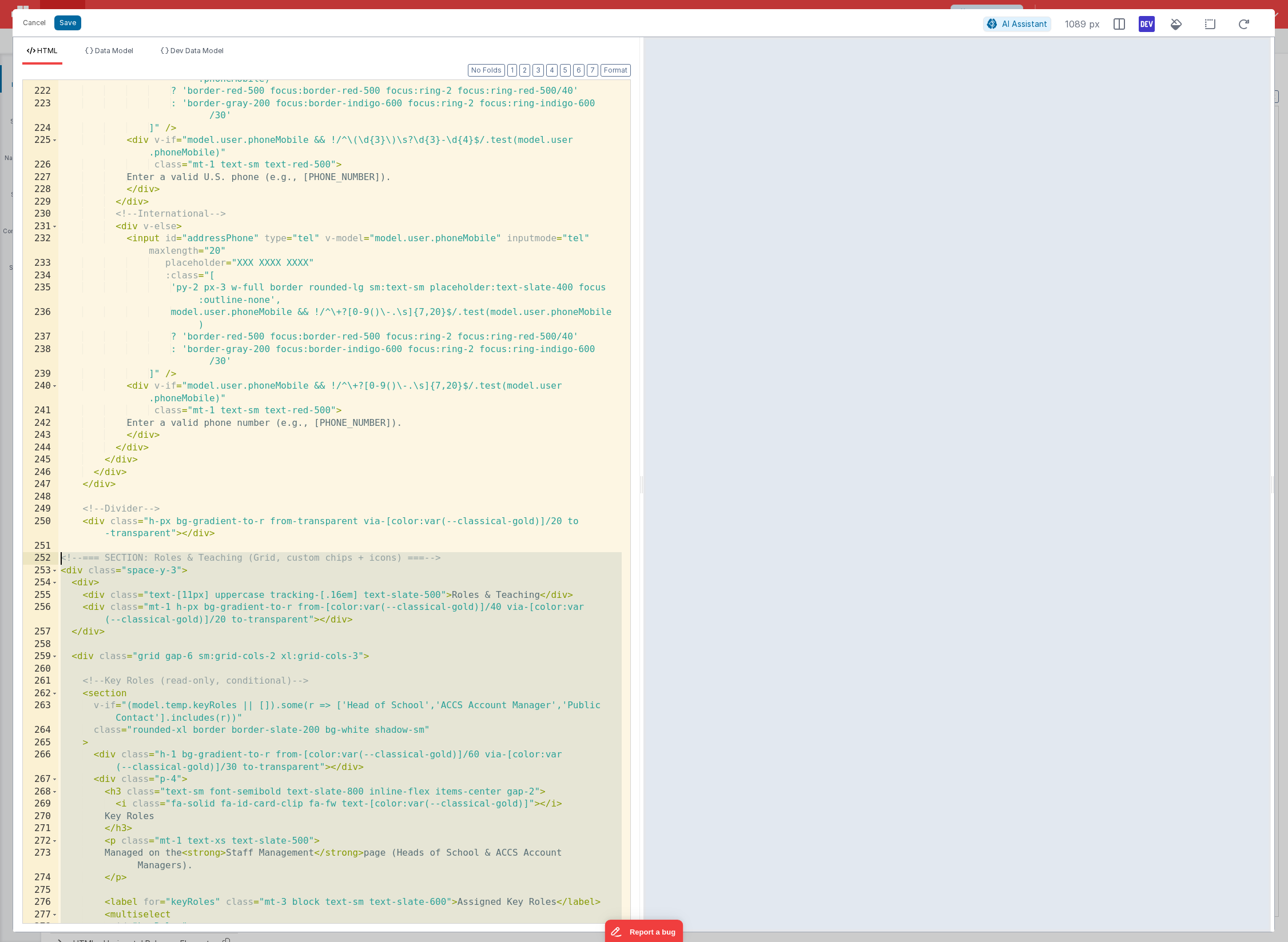
drag, startPoint x: 107, startPoint y: 842, endPoint x: 52, endPoint y: 556, distance: 291.2
click at [52, 556] on div "221 222 223 224 225 226 227 228 229 230 231 232 233 234 235 236 237 238 239 240…" at bounding box center [327, 501] width 609 height 844
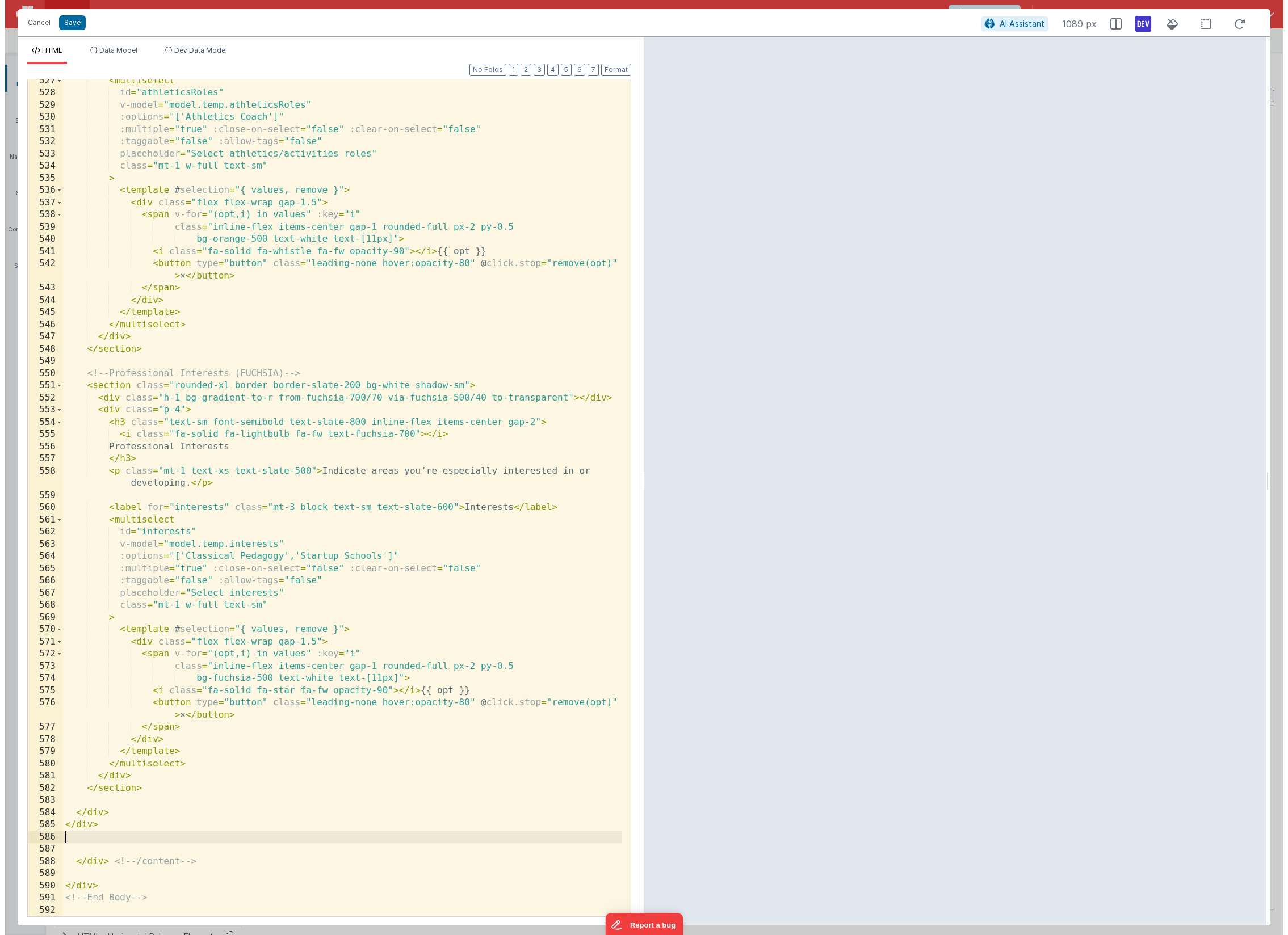
scroll to position [7240, 0]
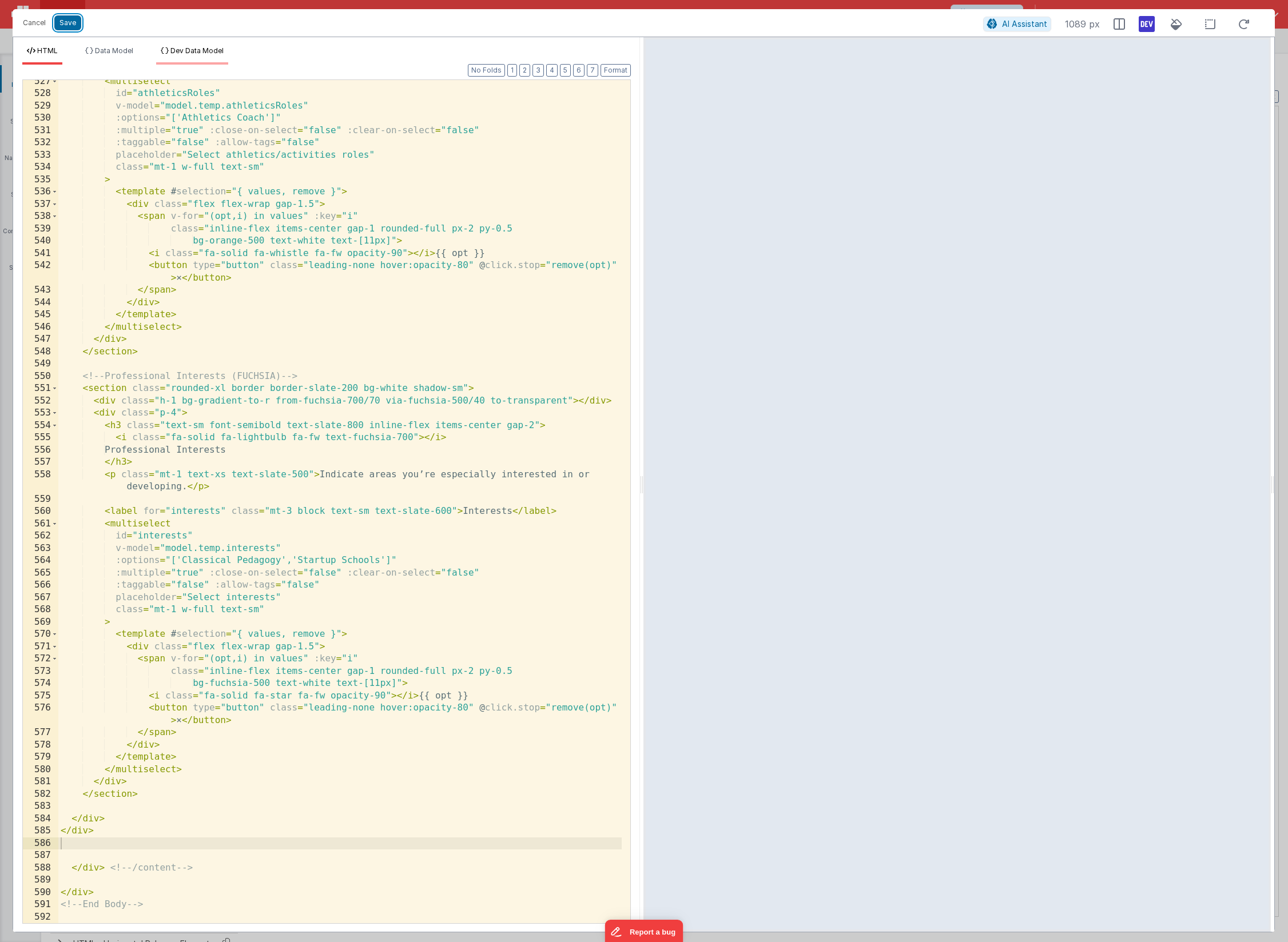
drag, startPoint x: 66, startPoint y: 30, endPoint x: 218, endPoint y: 57, distance: 154.4
click at [66, 30] on button "Save" at bounding box center [68, 23] width 27 height 15
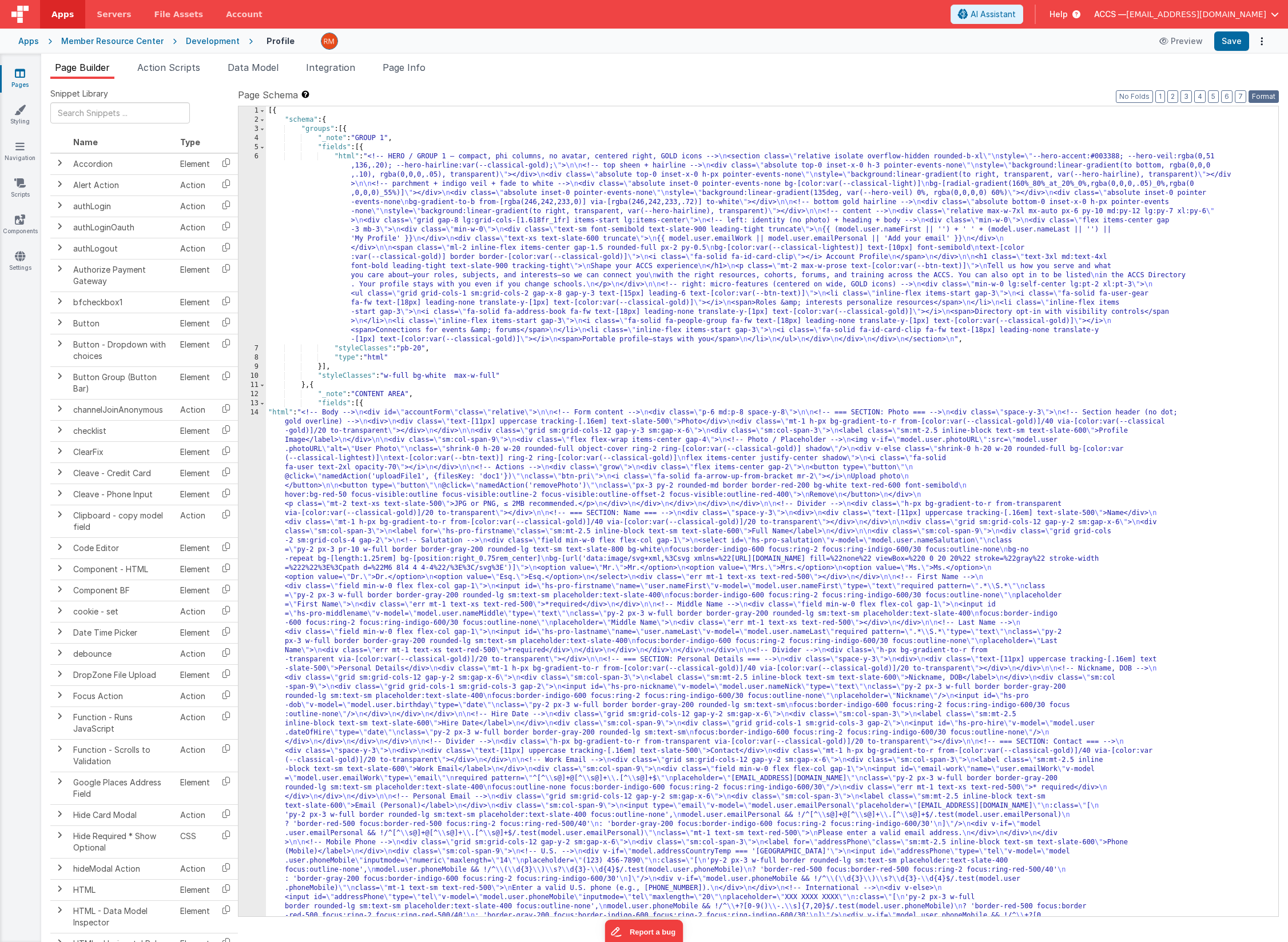
click at [1222, 98] on button "Format" at bounding box center [1264, 96] width 31 height 13
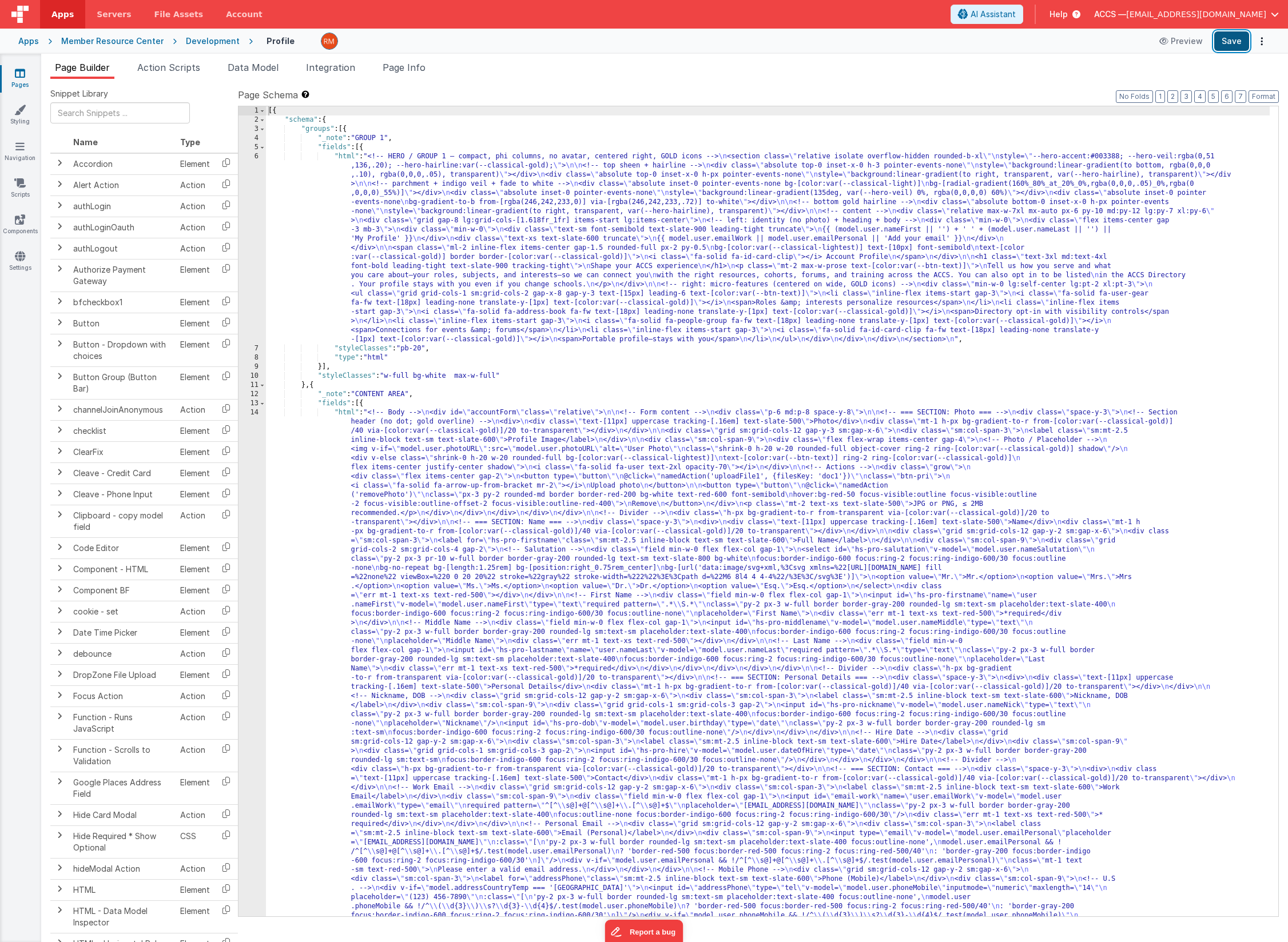
click at [1221, 45] on button "Save" at bounding box center [1231, 41] width 35 height 20
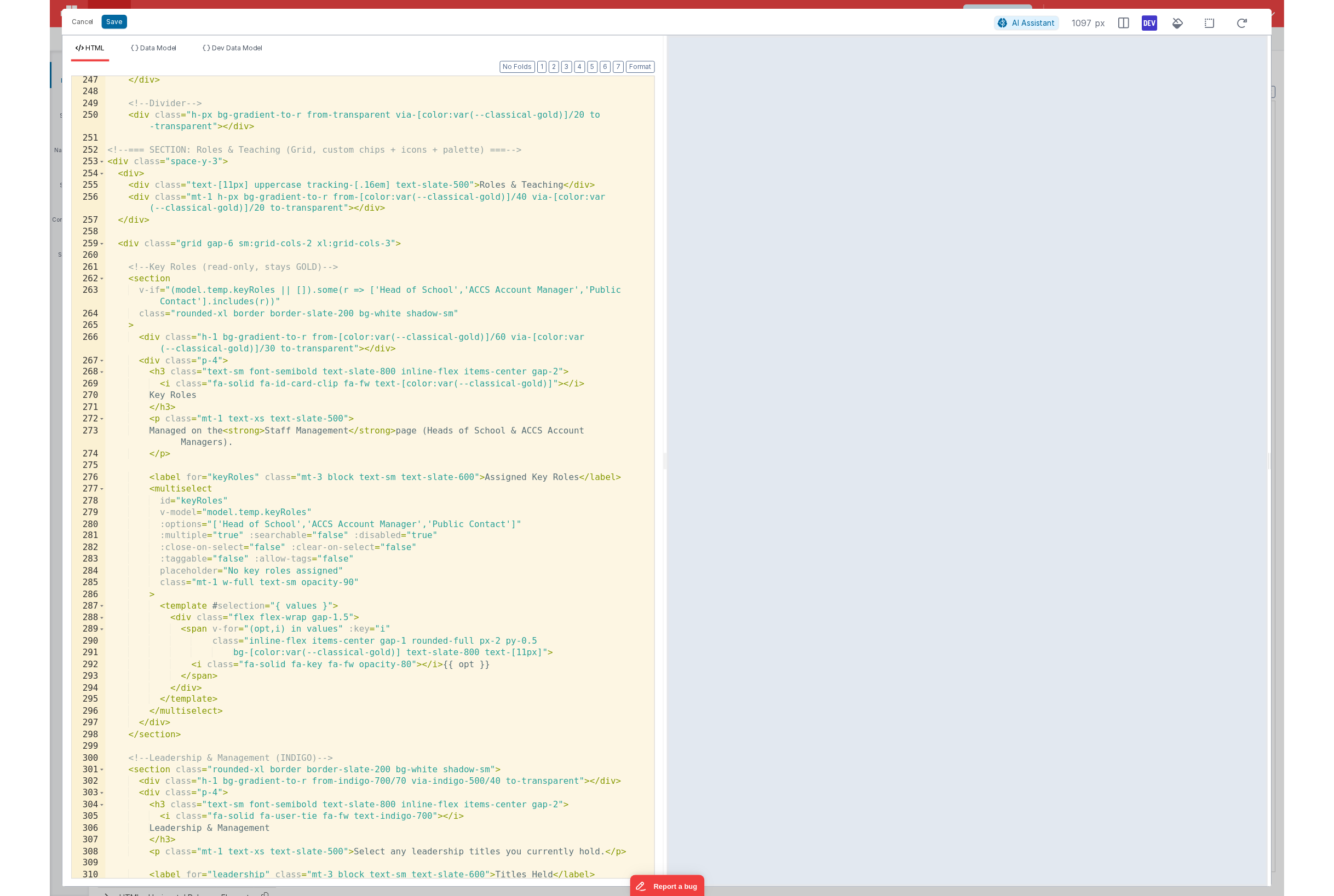
scroll to position [3515, 0]
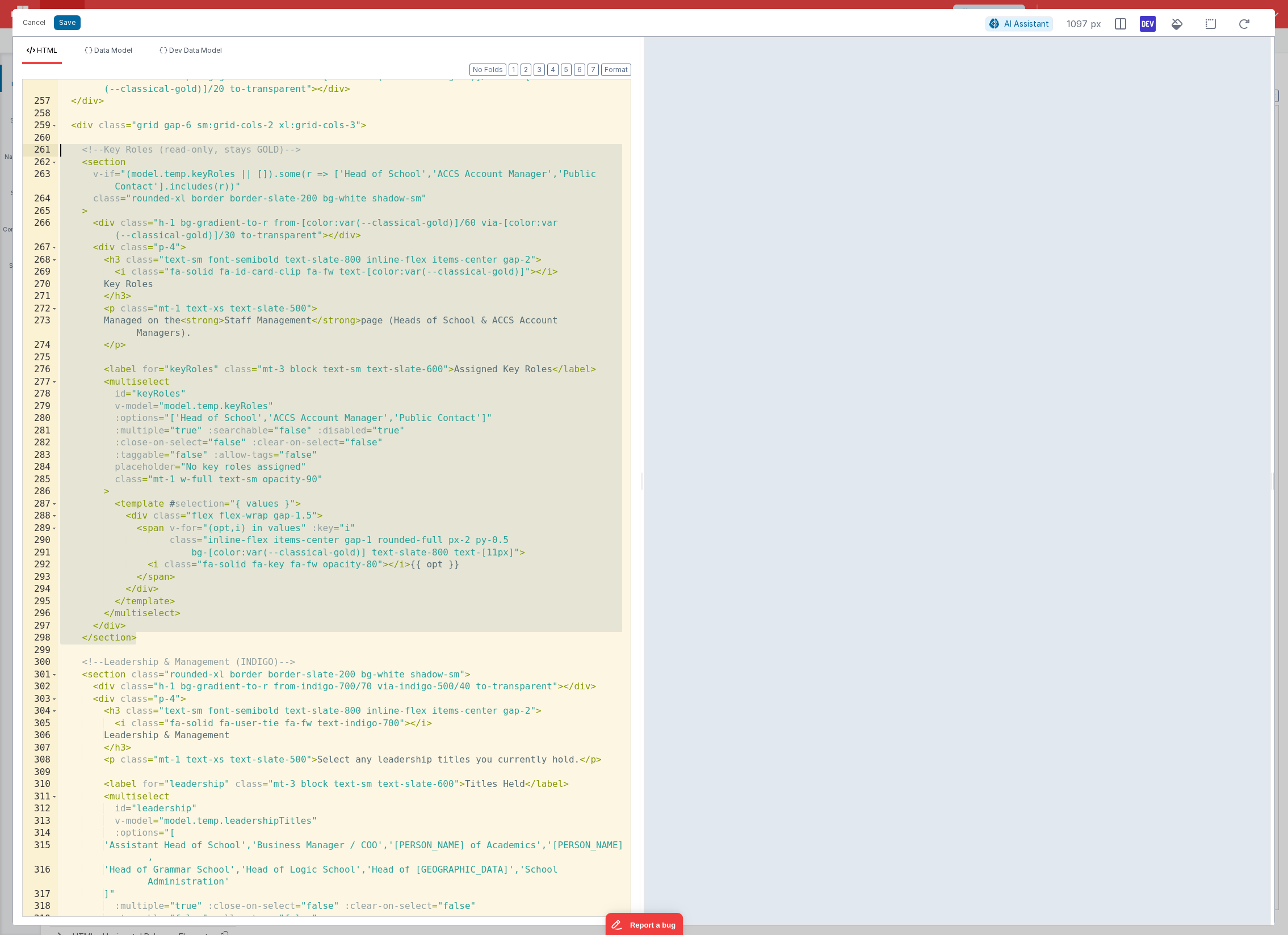
drag, startPoint x: 160, startPoint y: 637, endPoint x: -5, endPoint y: 155, distance: 509.5
click at [0, 155] on html "Cancel Save AI Assistant 1097 px HTML Data Model Dev Data Model Format 7 6 5 4 …" at bounding box center [644, 468] width 1288 height 935
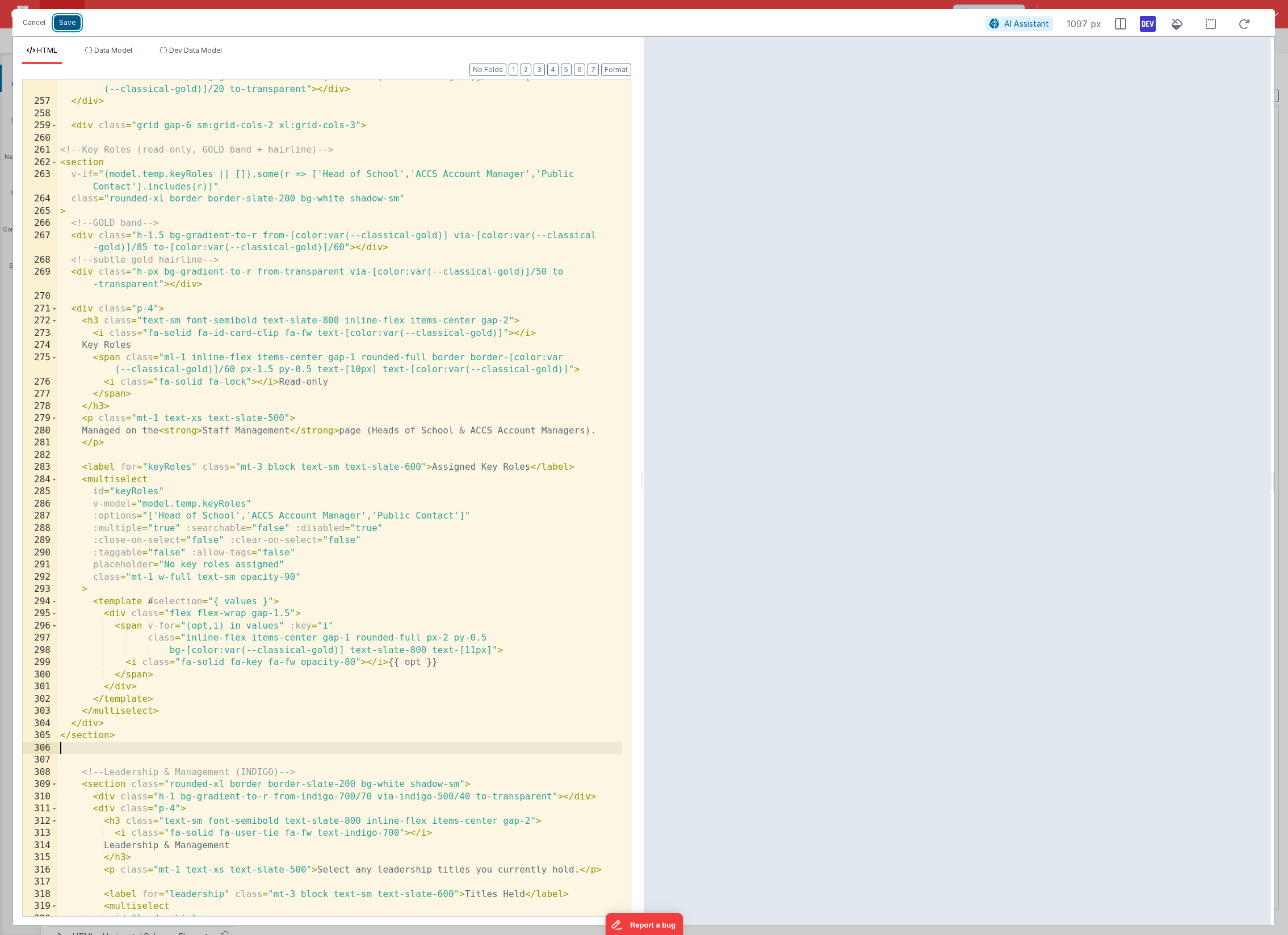
click at [61, 26] on button "Save" at bounding box center [67, 23] width 27 height 15
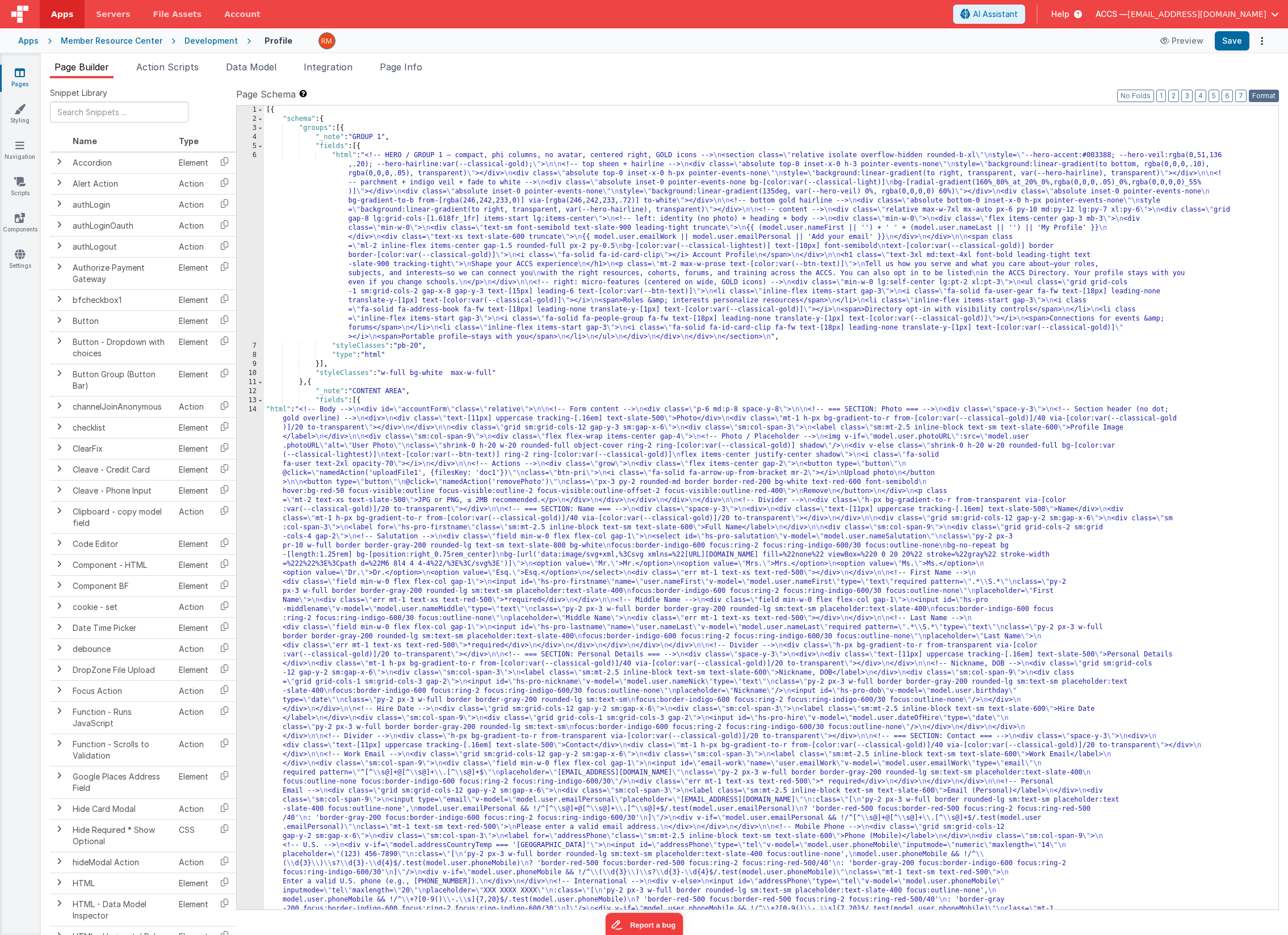
click at [1213, 95] on button "Format" at bounding box center [1264, 96] width 30 height 13
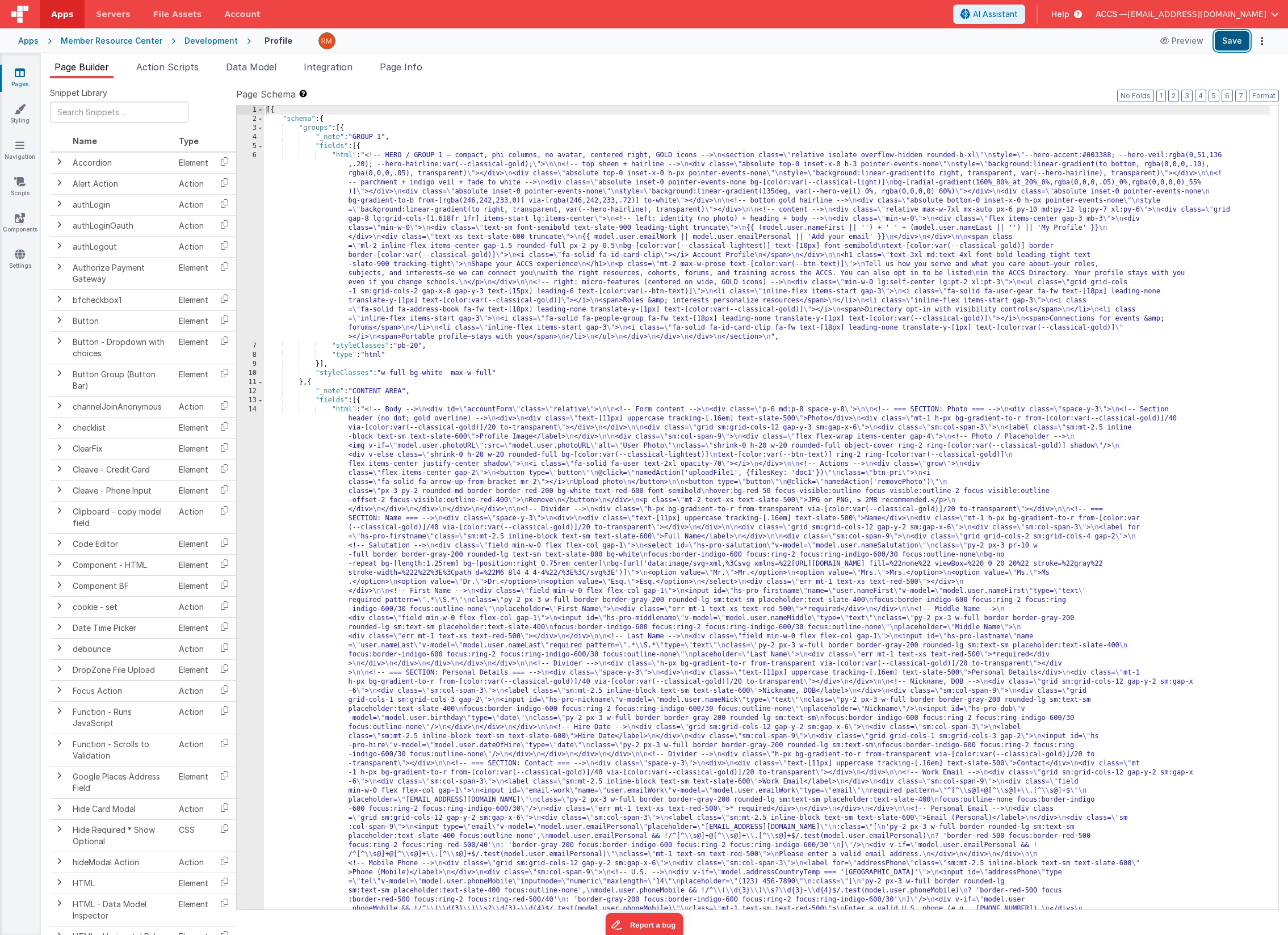
click at [1213, 43] on button "Save" at bounding box center [1231, 40] width 34 height 20
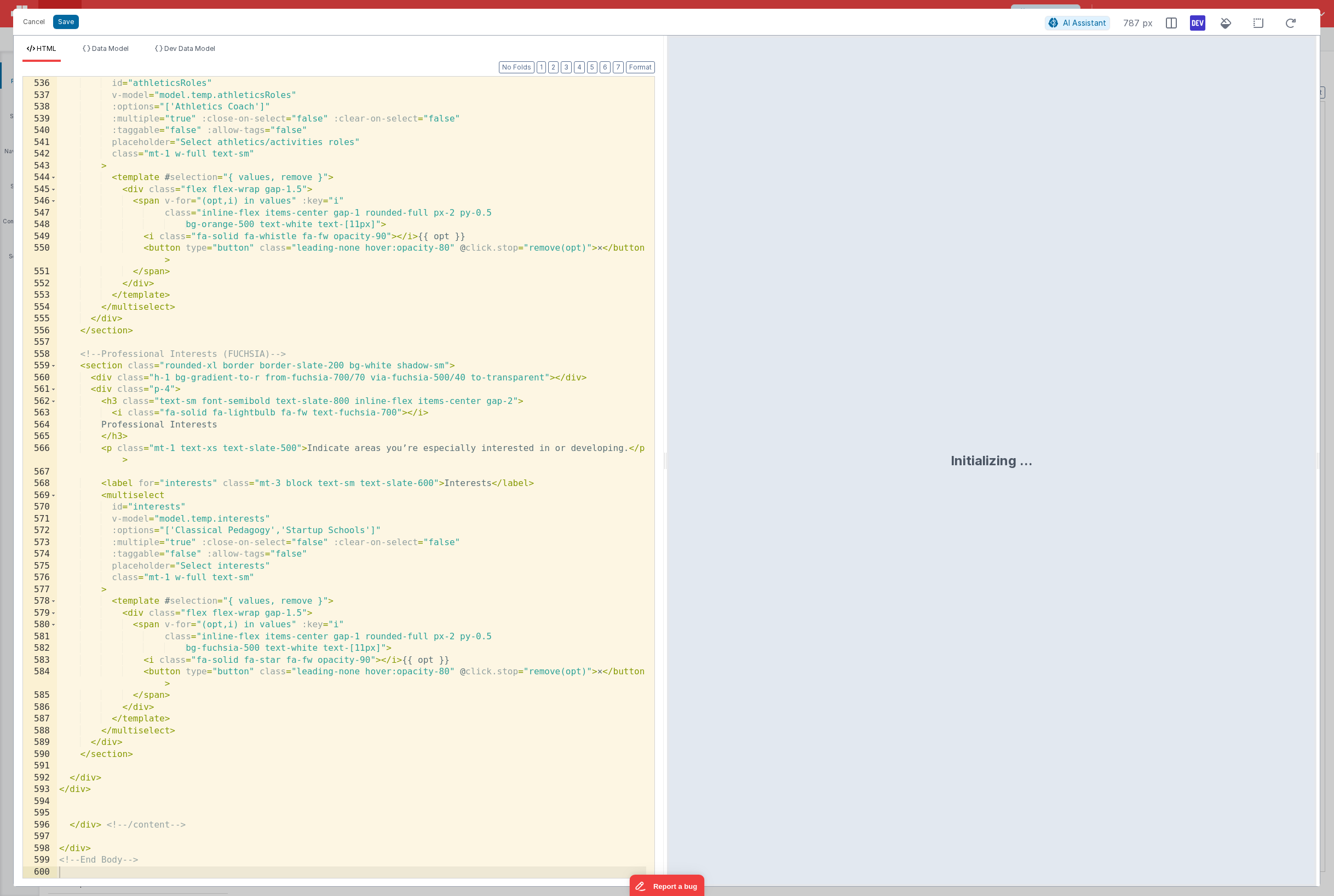
scroll to position [6742, 0]
click at [116, 790] on div "< multiselect id = "athleticsRoles" v-model = "model.temp.athleticsRoles" :opti…" at bounding box center [352, 478] width 589 height 825
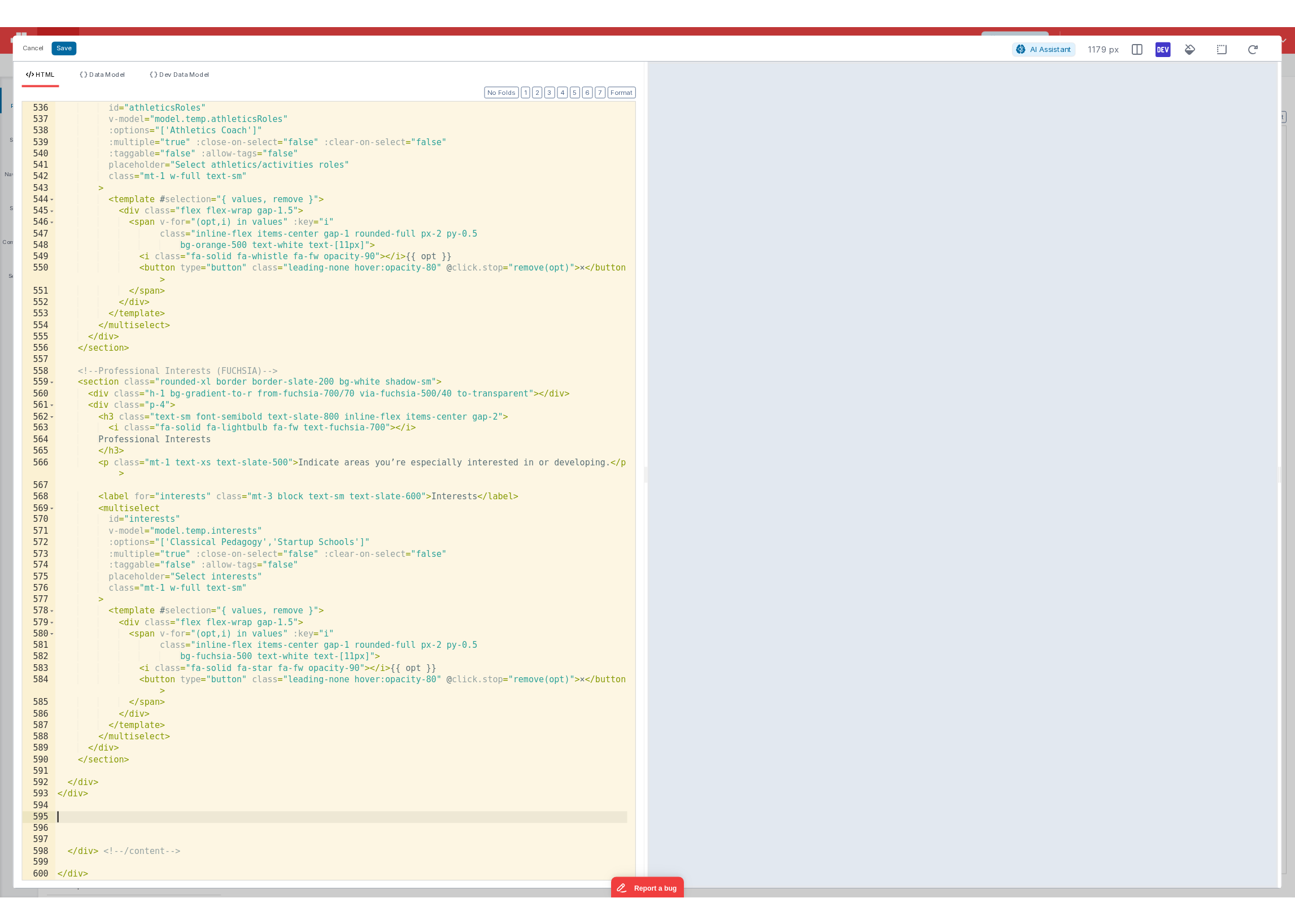
scroll to position [8524, 0]
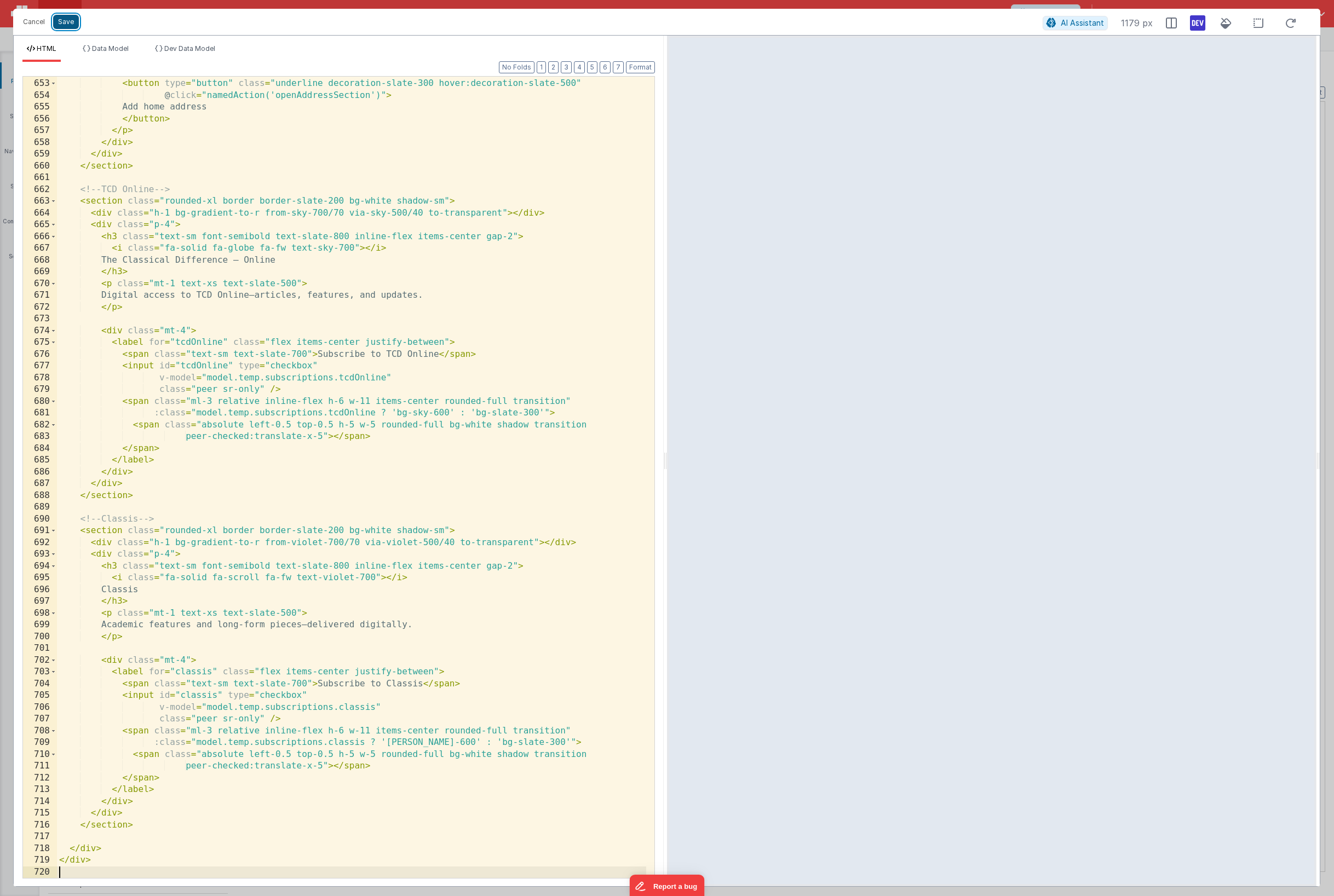
click at [69, 27] on button "Save" at bounding box center [66, 22] width 26 height 14
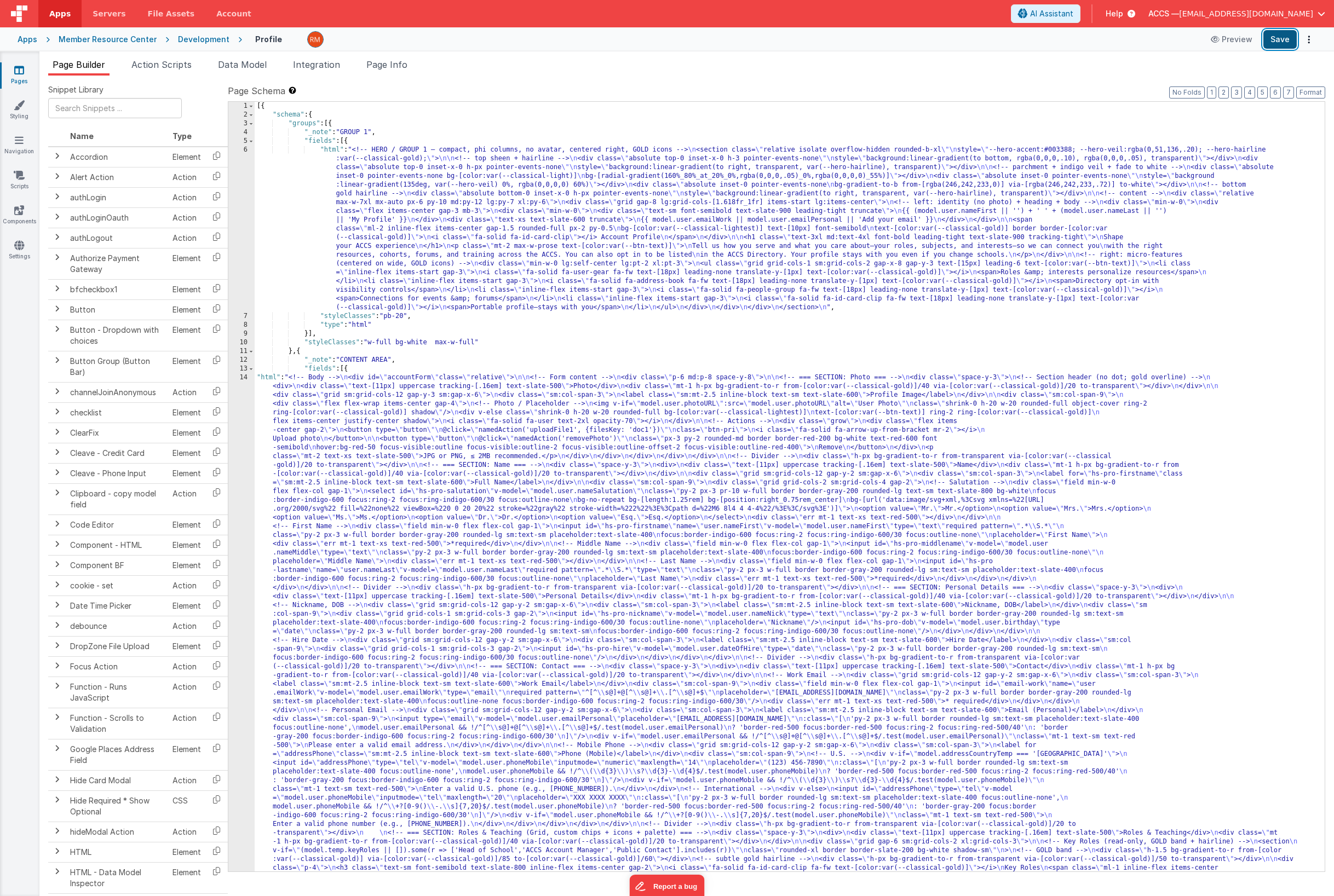
click at [1170, 42] on button "Save" at bounding box center [1279, 39] width 33 height 19
click at [1170, 93] on button "Format" at bounding box center [1311, 92] width 29 height 12
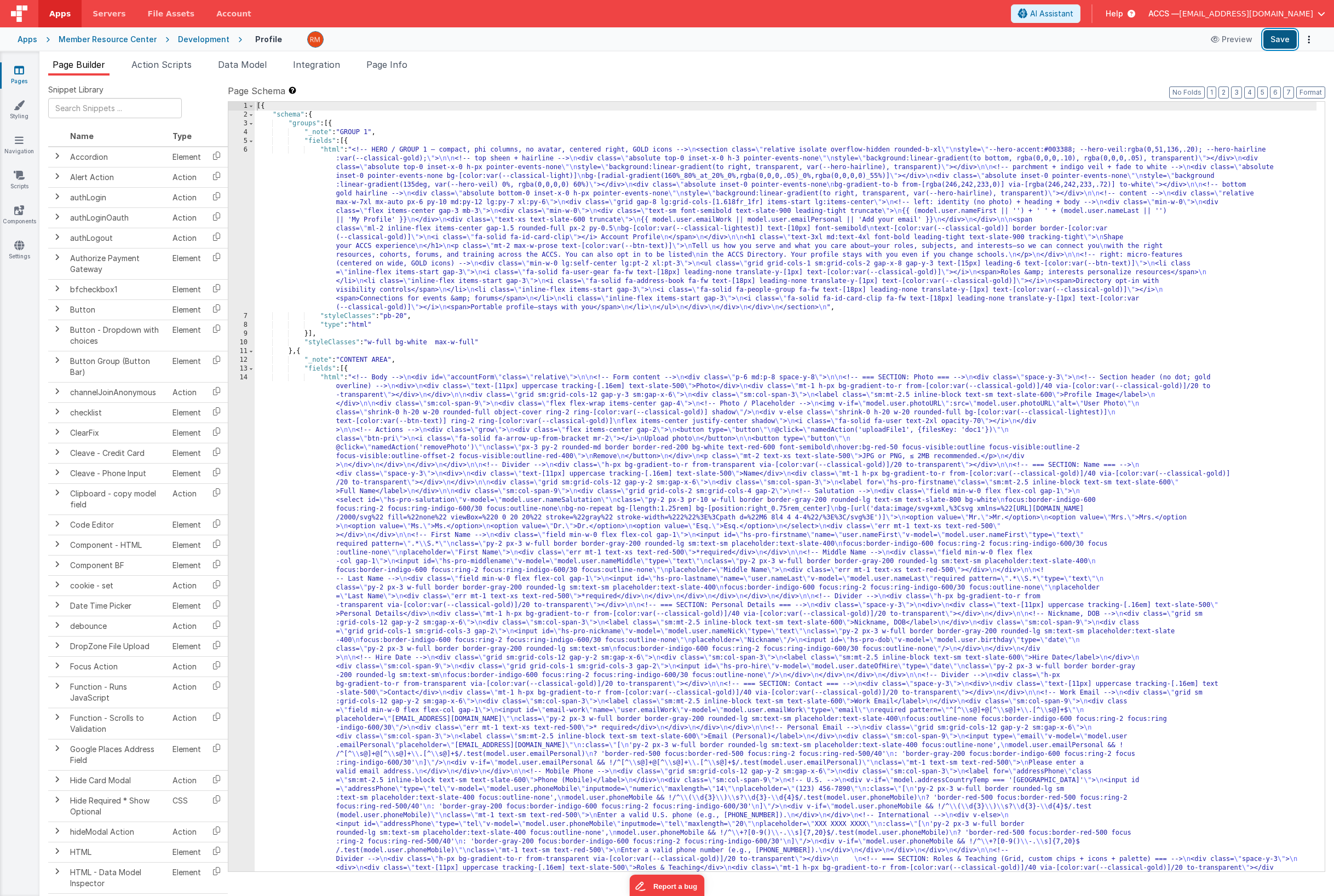
click at [1170, 46] on button "Save" at bounding box center [1279, 39] width 33 height 19
click at [255, 63] on span "Data Model" at bounding box center [242, 64] width 49 height 11
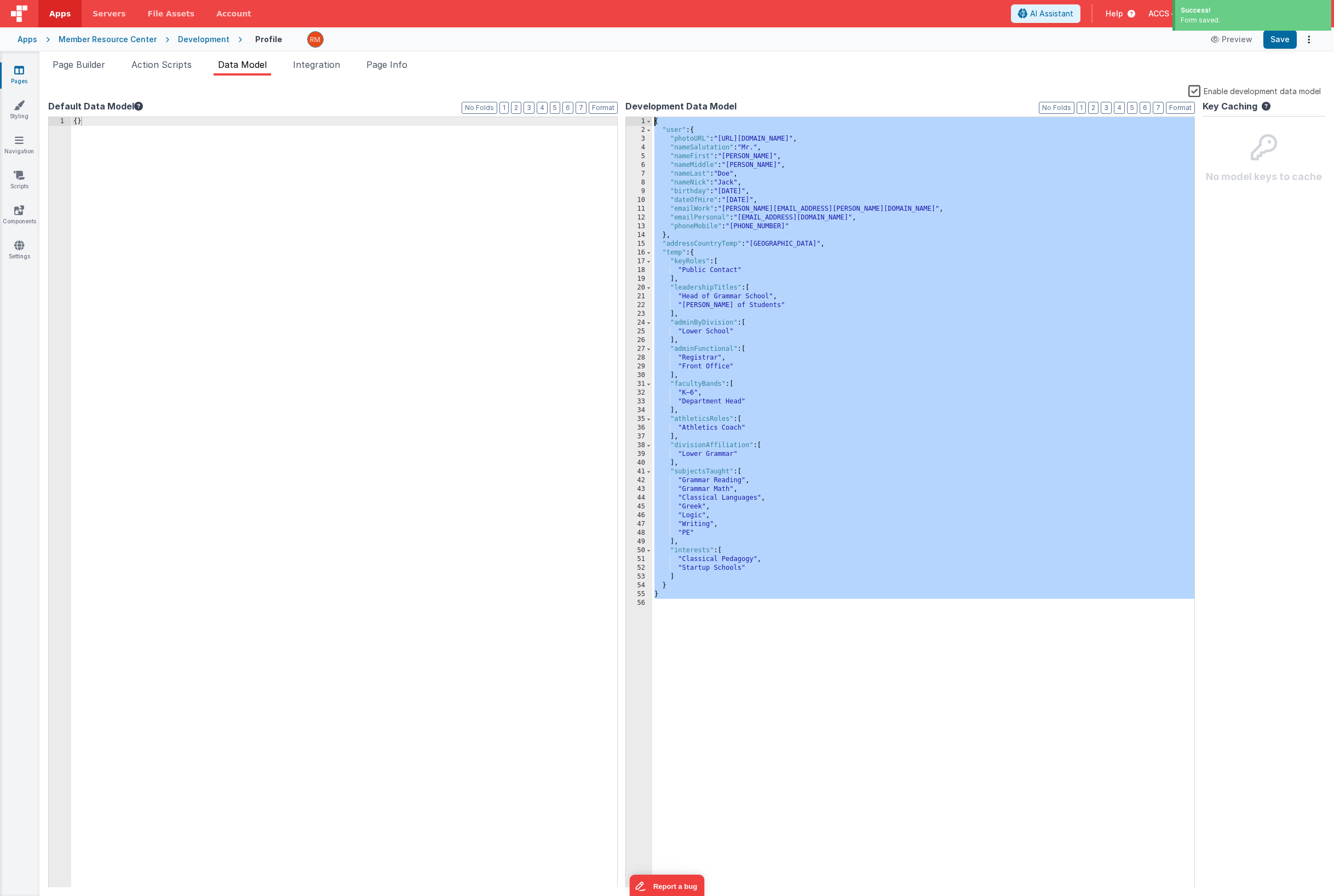
drag, startPoint x: 687, startPoint y: 622, endPoint x: 614, endPoint y: 73, distance: 553.8
click at [614, 73] on div "Page Builder Action Scripts Data Model Integration Page Info Snippet Library Na…" at bounding box center [687, 477] width 1294 height 838
click at [710, 605] on div "{ "user" : { "photoURL" : "[URL][DOMAIN_NAME]" , "nameSalutation" : "Mr." , "na…" at bounding box center [923, 503] width 542 height 771
drag, startPoint x: 706, startPoint y: 595, endPoint x: 608, endPoint y: 57, distance: 546.9
click at [608, 57] on div "Page Builder Action Scripts Data Model Integration Page Info Snippet Library Na…" at bounding box center [687, 474] width 1294 height 845
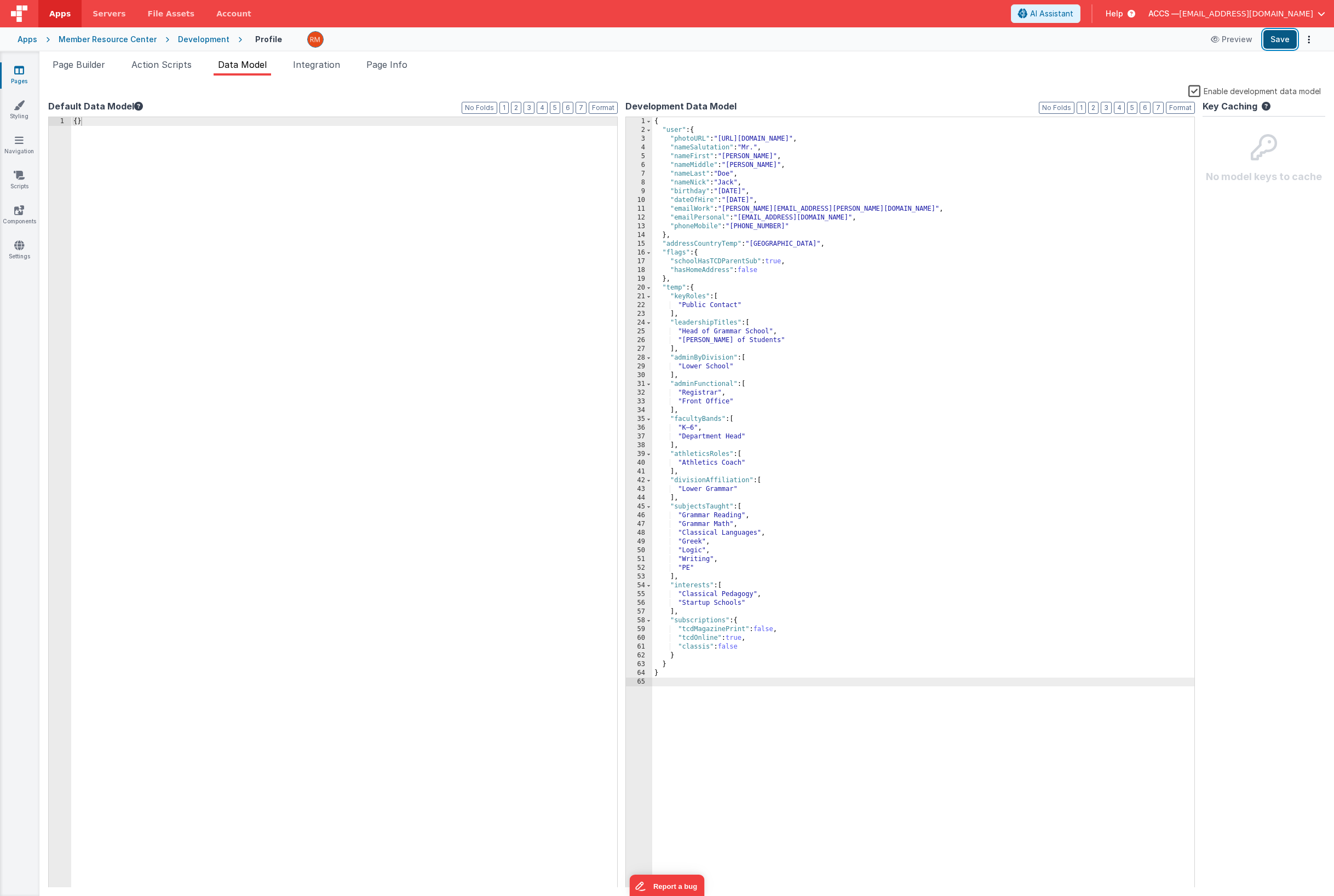
click at [1170, 42] on button "Save" at bounding box center [1279, 39] width 33 height 19
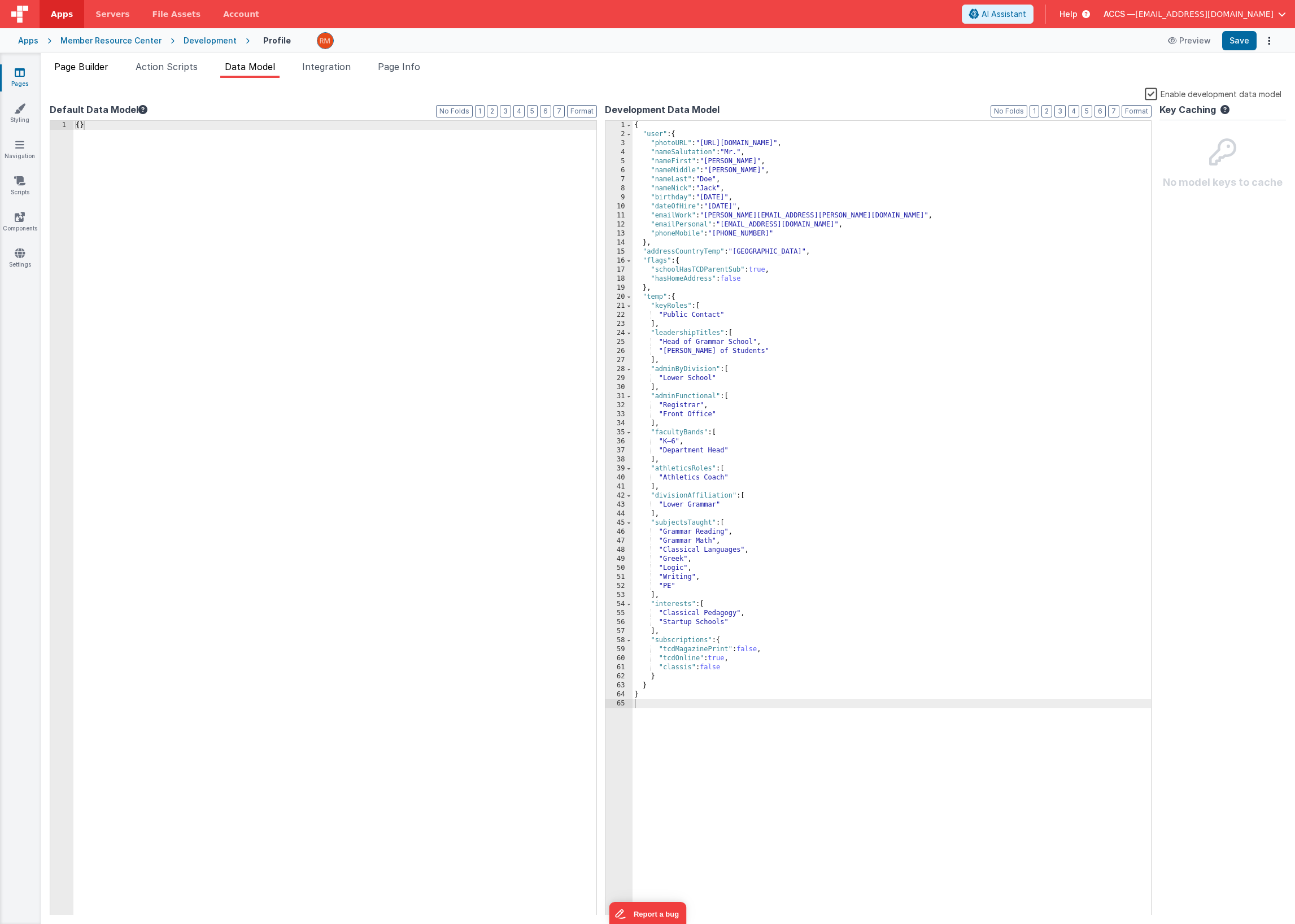
click at [107, 68] on span "Page Builder" at bounding box center [81, 66] width 54 height 11
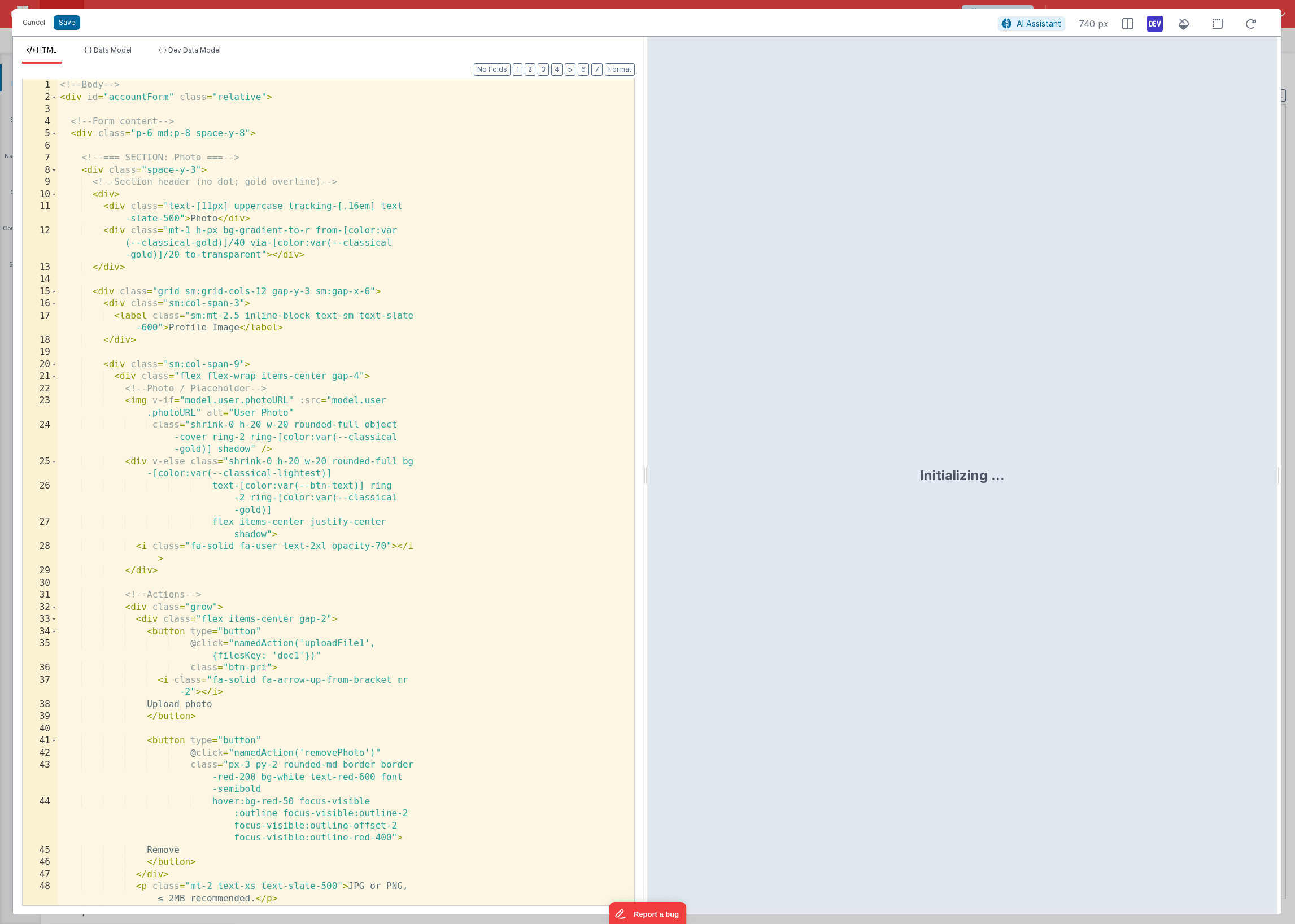
click at [402, 433] on div "<!-- Body --> < div id = "accountForm" class = "relative" > <!-- Form content -…" at bounding box center [341, 504] width 568 height 851
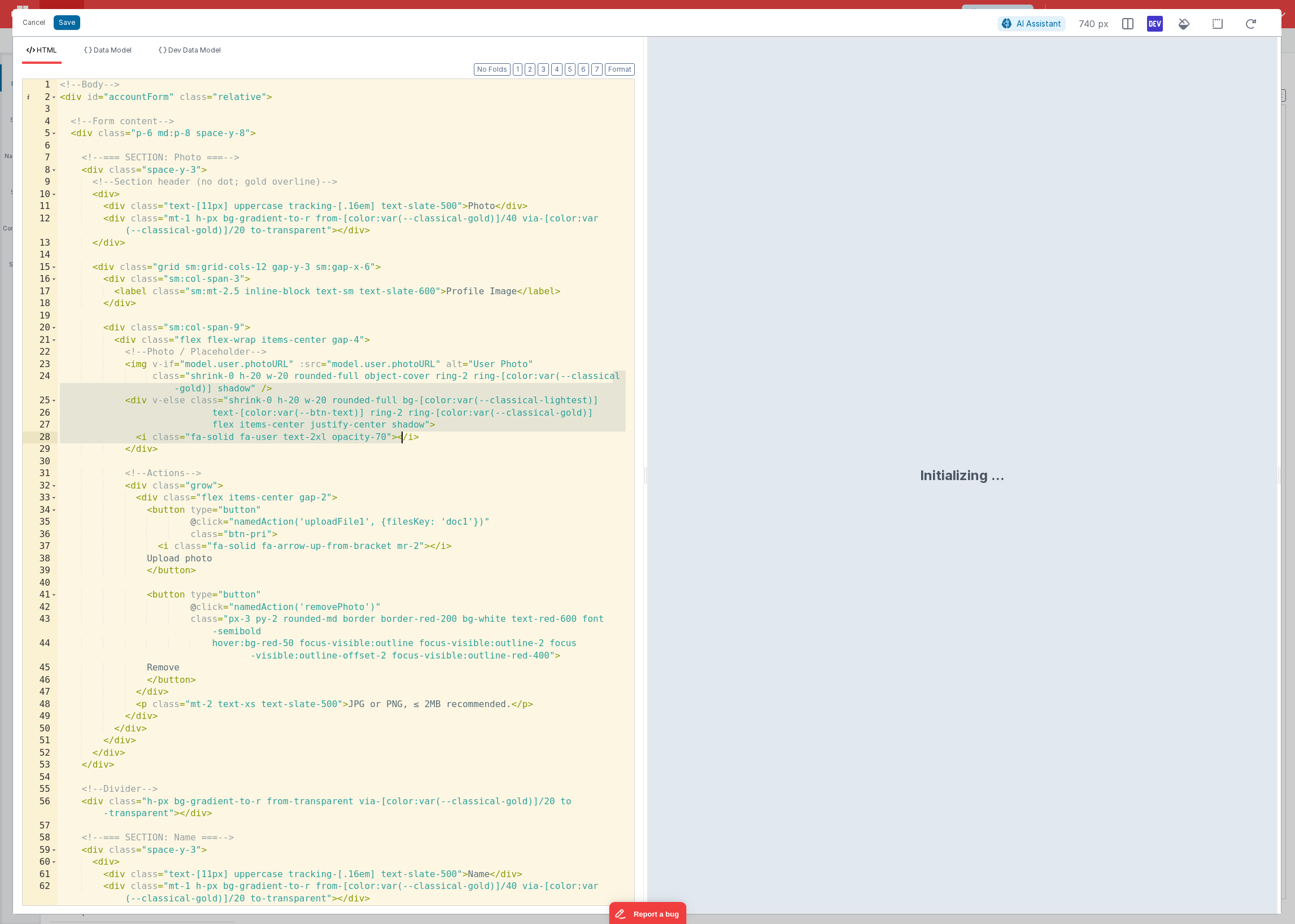
scroll to position [0, 0]
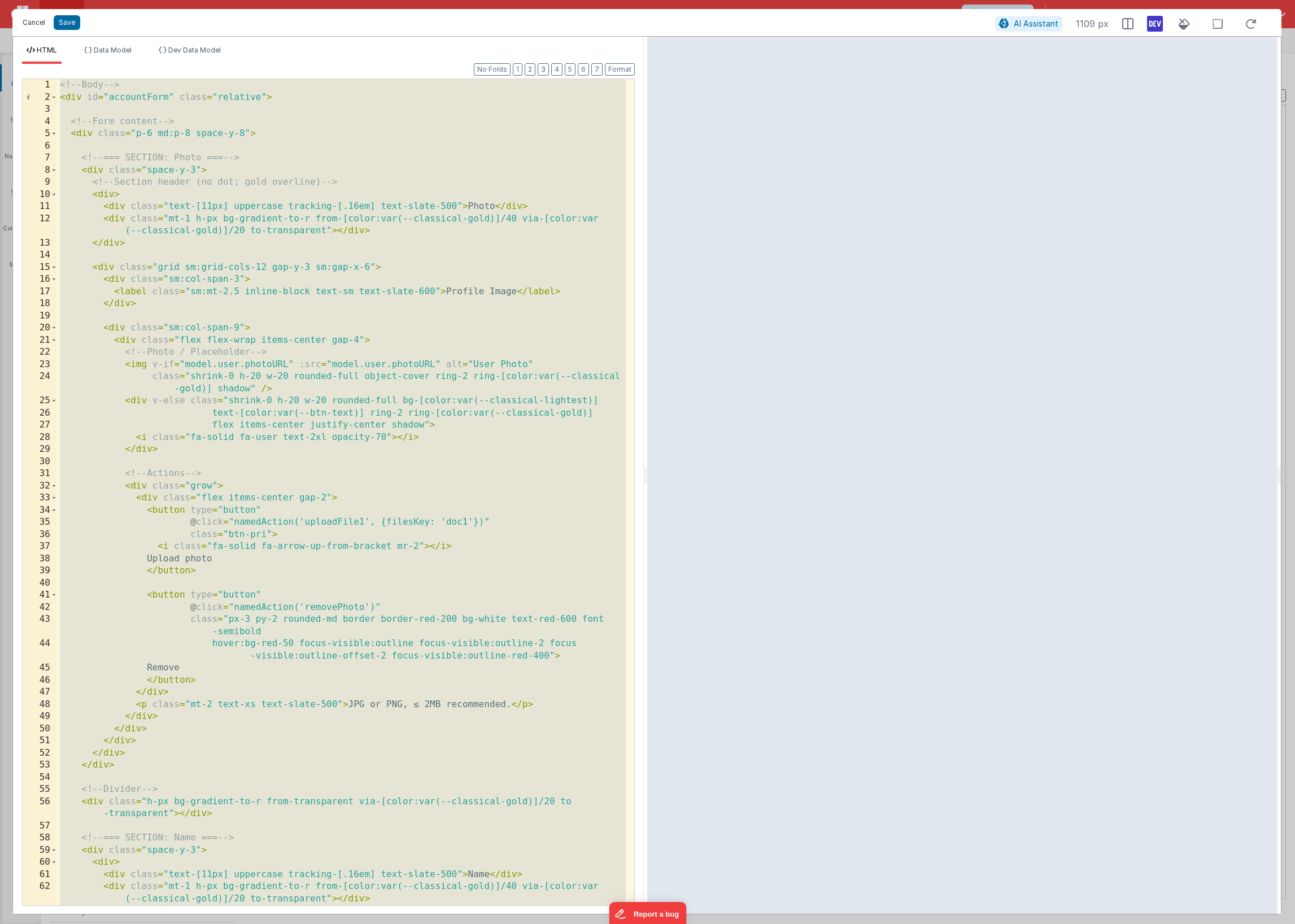
click at [34, 25] on button "Cancel" at bounding box center [33, 23] width 34 height 16
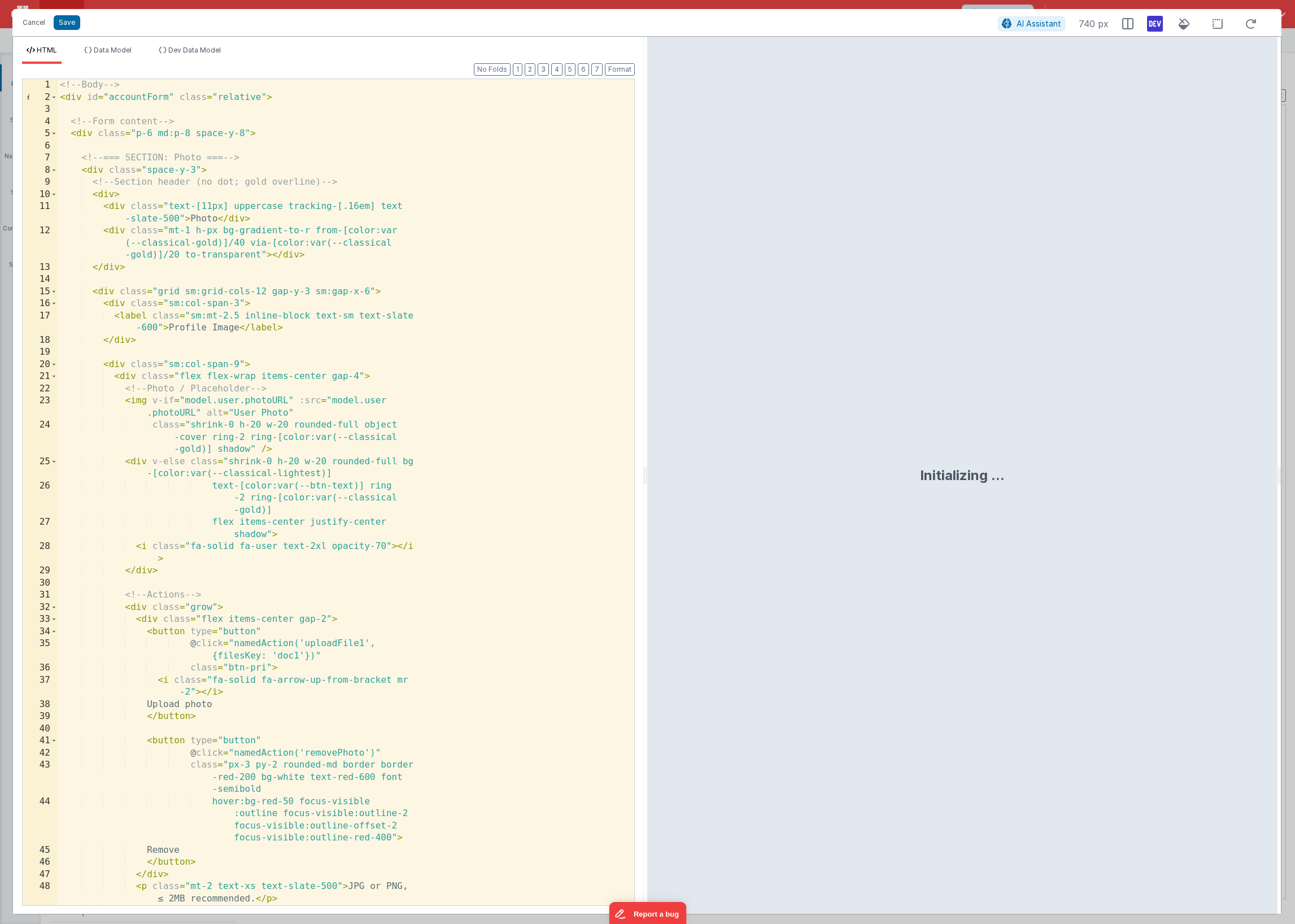
click at [331, 429] on div "<!-- Body --> < div id = "accountForm" class = "relative" > <!-- Form content -…" at bounding box center [341, 504] width 568 height 851
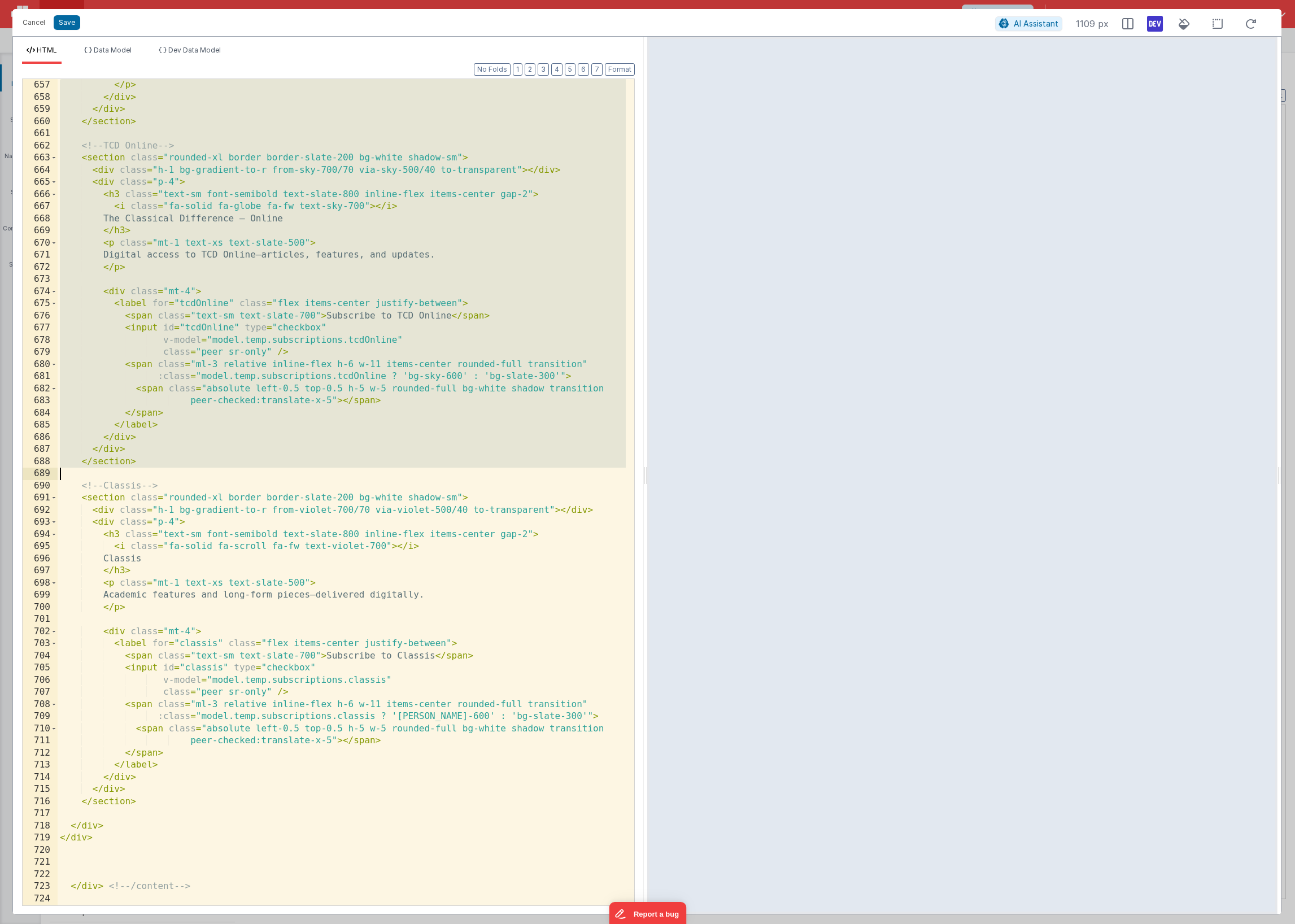
scroll to position [8913, 0]
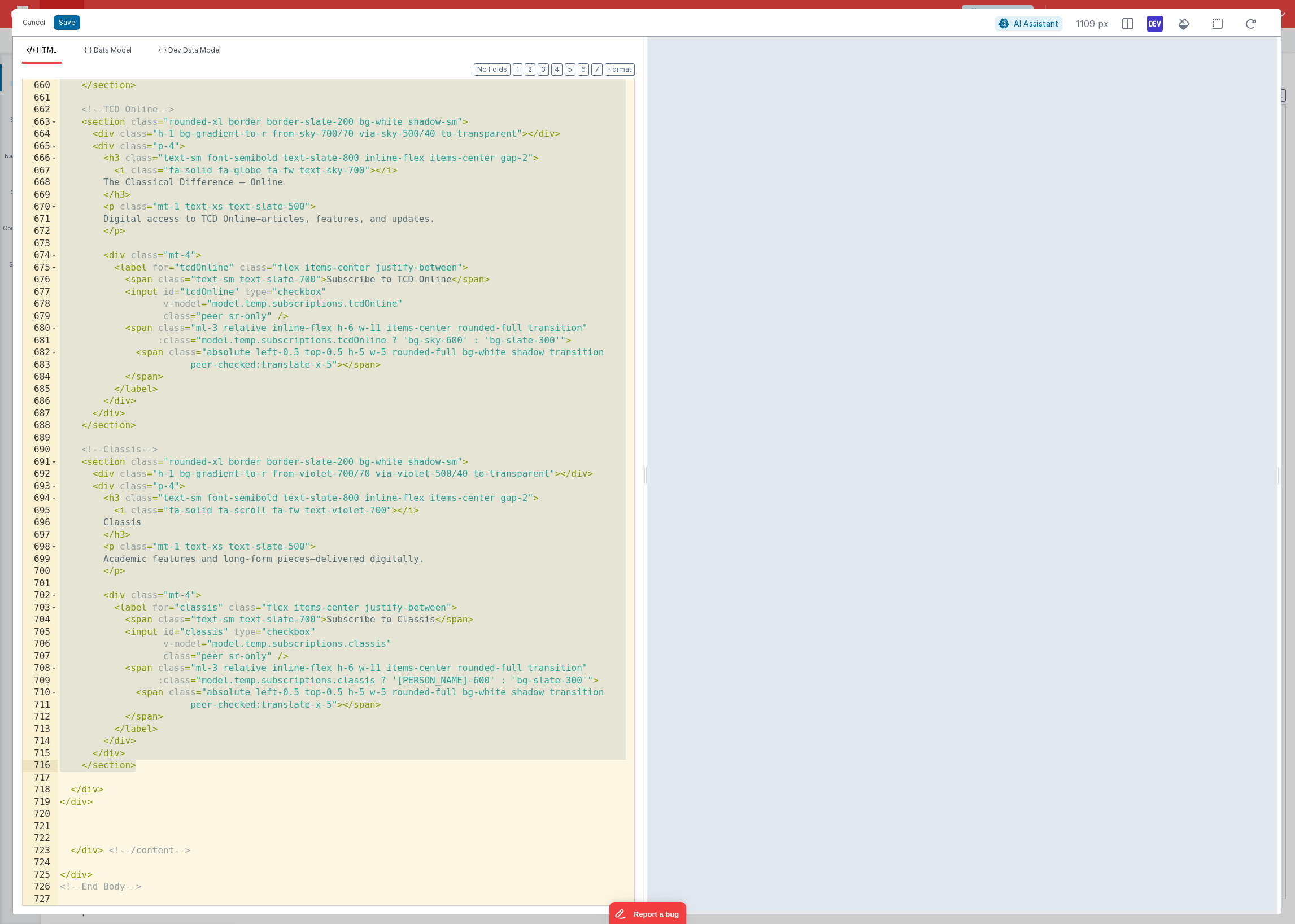
drag, startPoint x: 60, startPoint y: 400, endPoint x: 157, endPoint y: 767, distance: 379.6
click at [157, 767] on div "</ div > </ section > <!-- TCD Online --> < section class = "rounded-xl border …" at bounding box center [341, 493] width 568 height 851
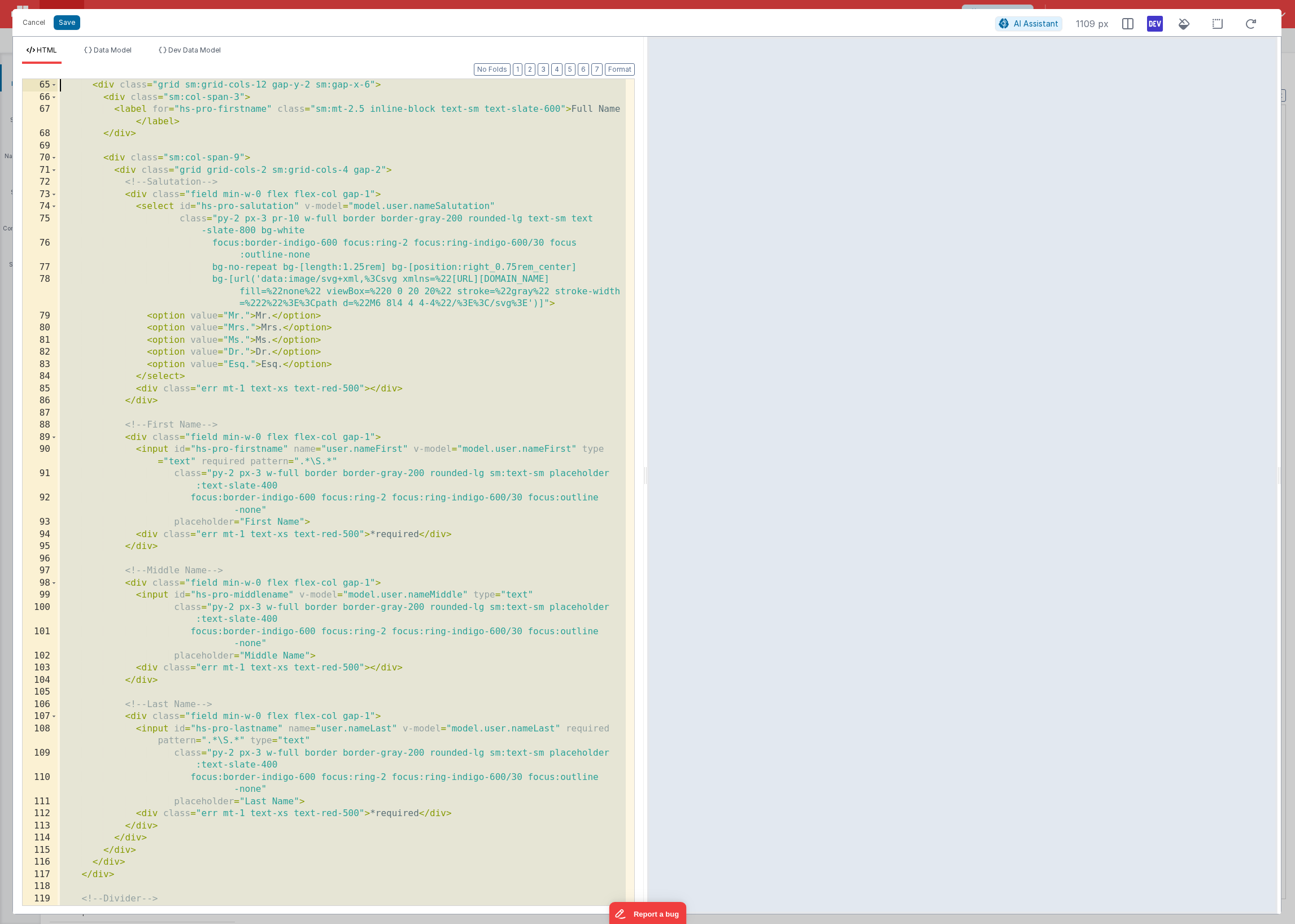
scroll to position [0, 0]
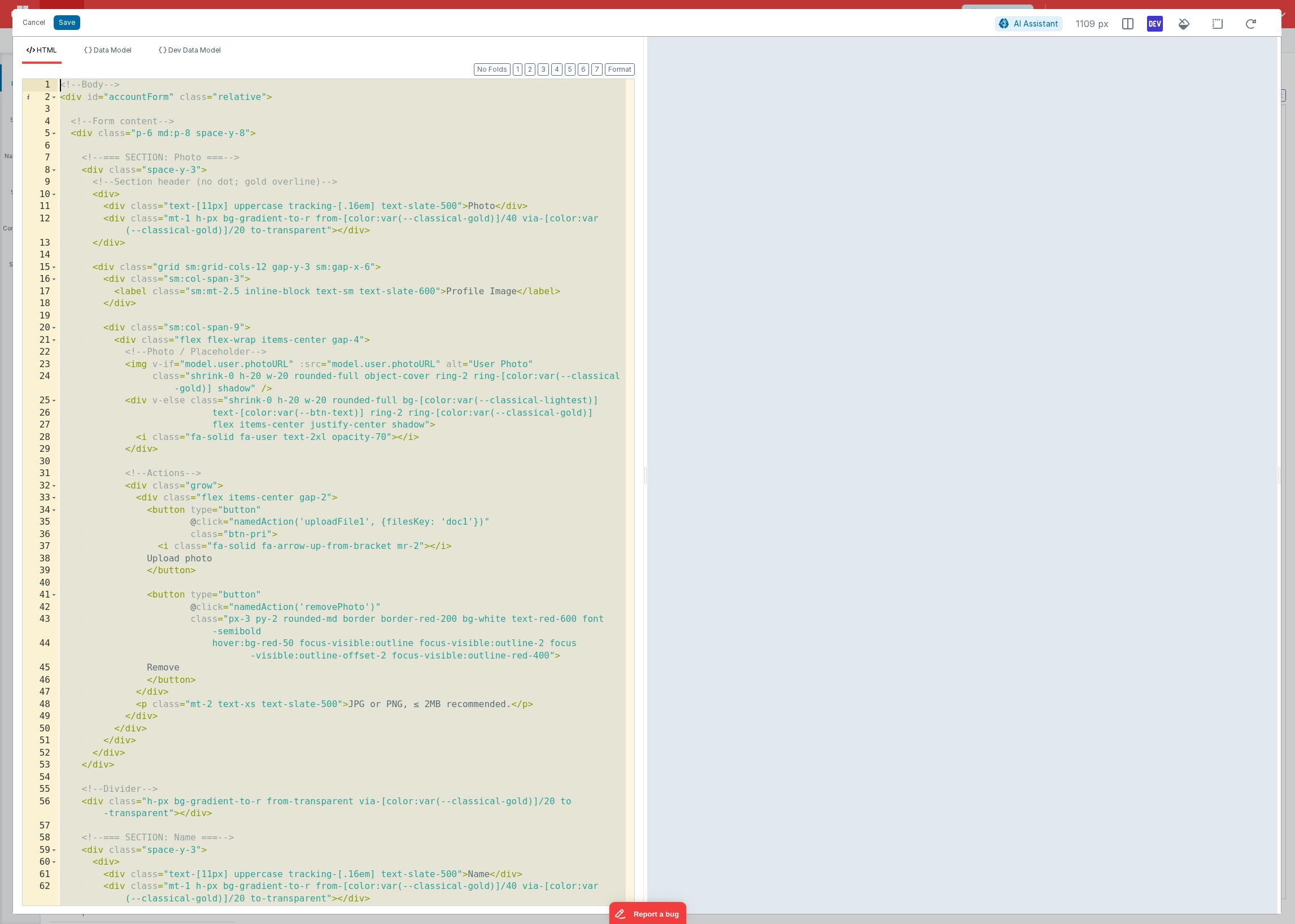
drag, startPoint x: 198, startPoint y: 890, endPoint x: -116, endPoint y: -31, distance: 973.1
click at [0, 0] on html "Cancel Save AI Assistant 1109 px HTML Data Model Dev Data Model Format 7 6 5 4 …" at bounding box center [648, 462] width 1295 height 924
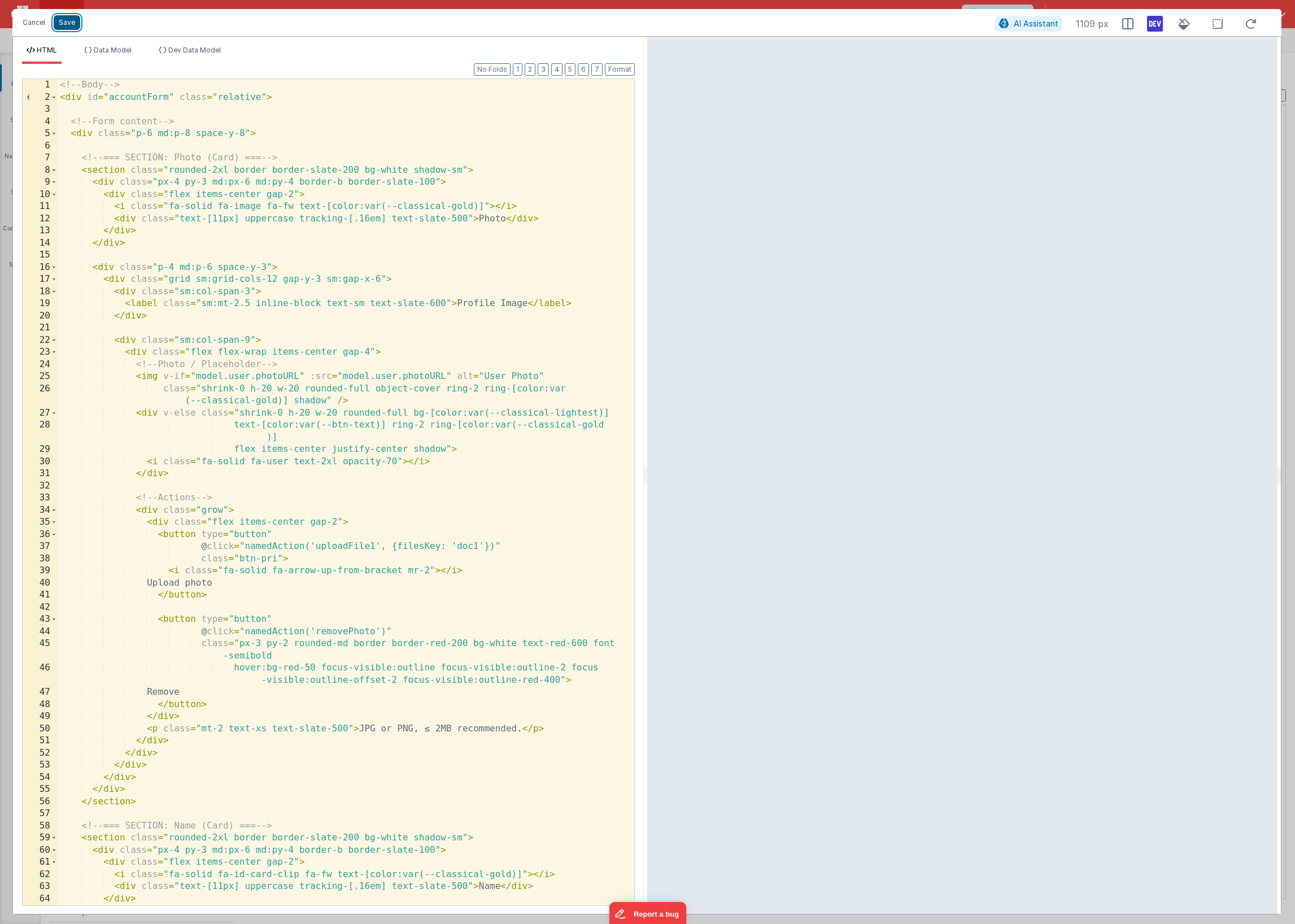
click at [70, 26] on button "Save" at bounding box center [67, 23] width 27 height 15
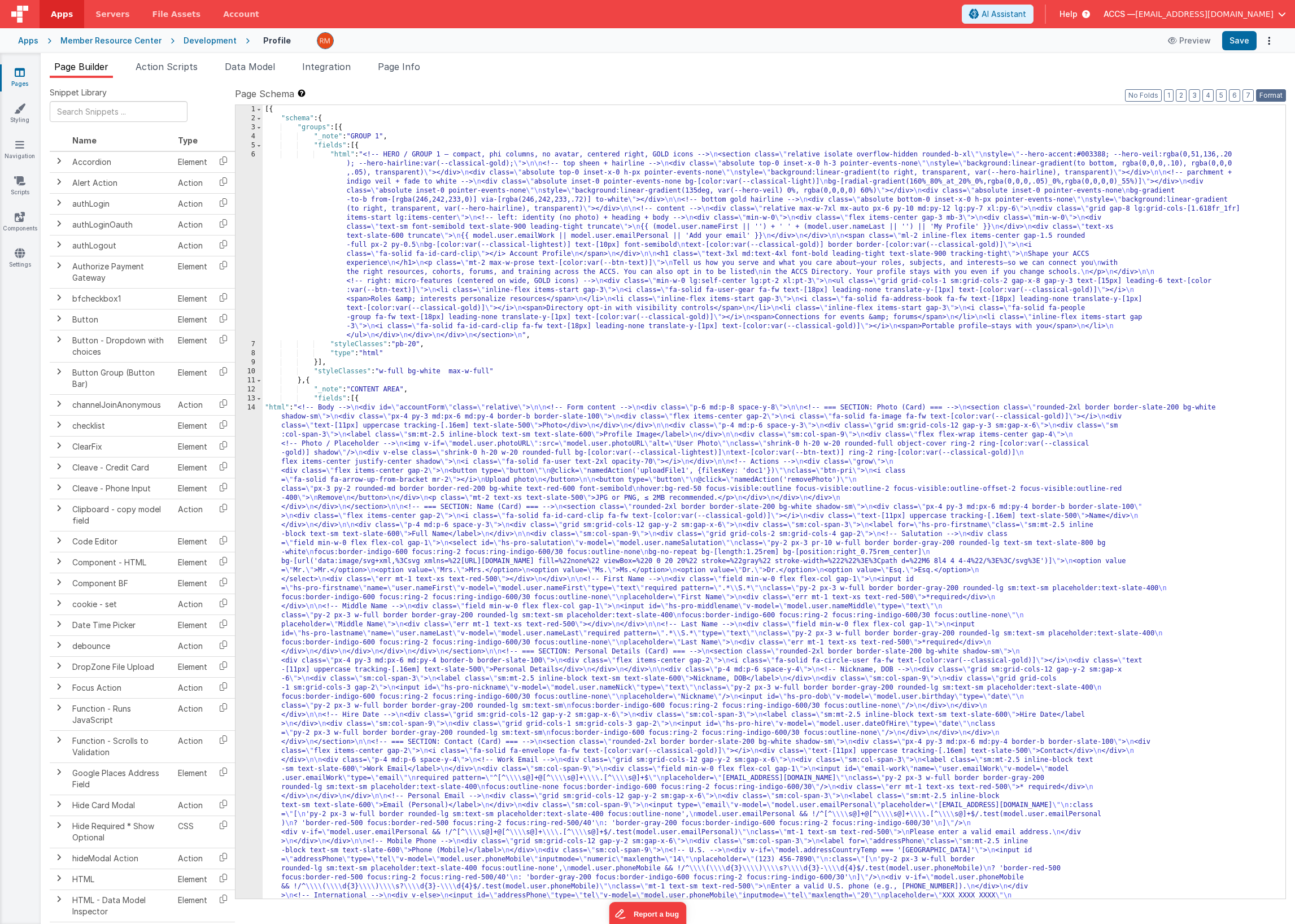
click at [1207, 94] on button "Format" at bounding box center [1271, 95] width 30 height 13
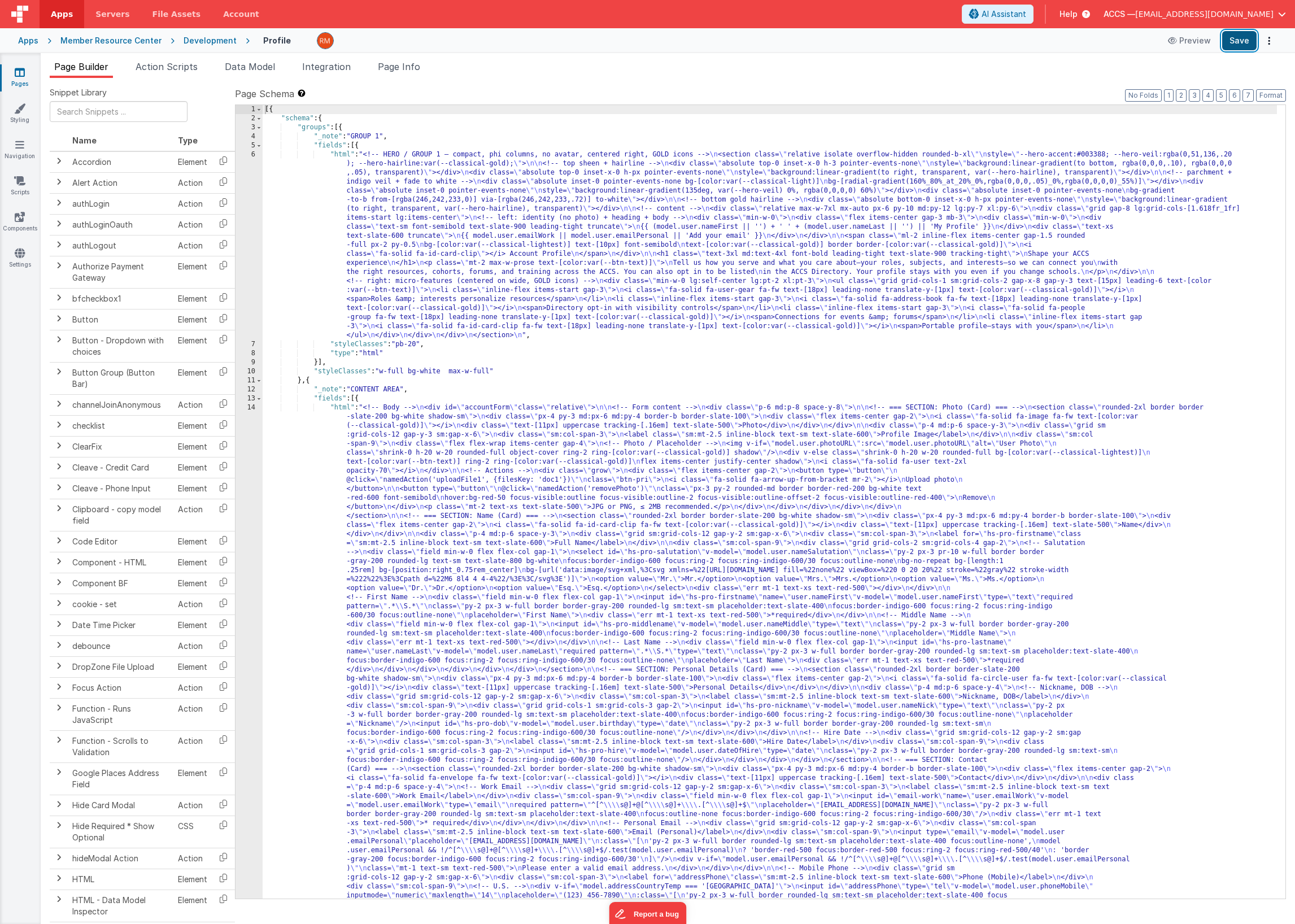
click at [1207, 42] on button "Save" at bounding box center [1239, 40] width 34 height 19
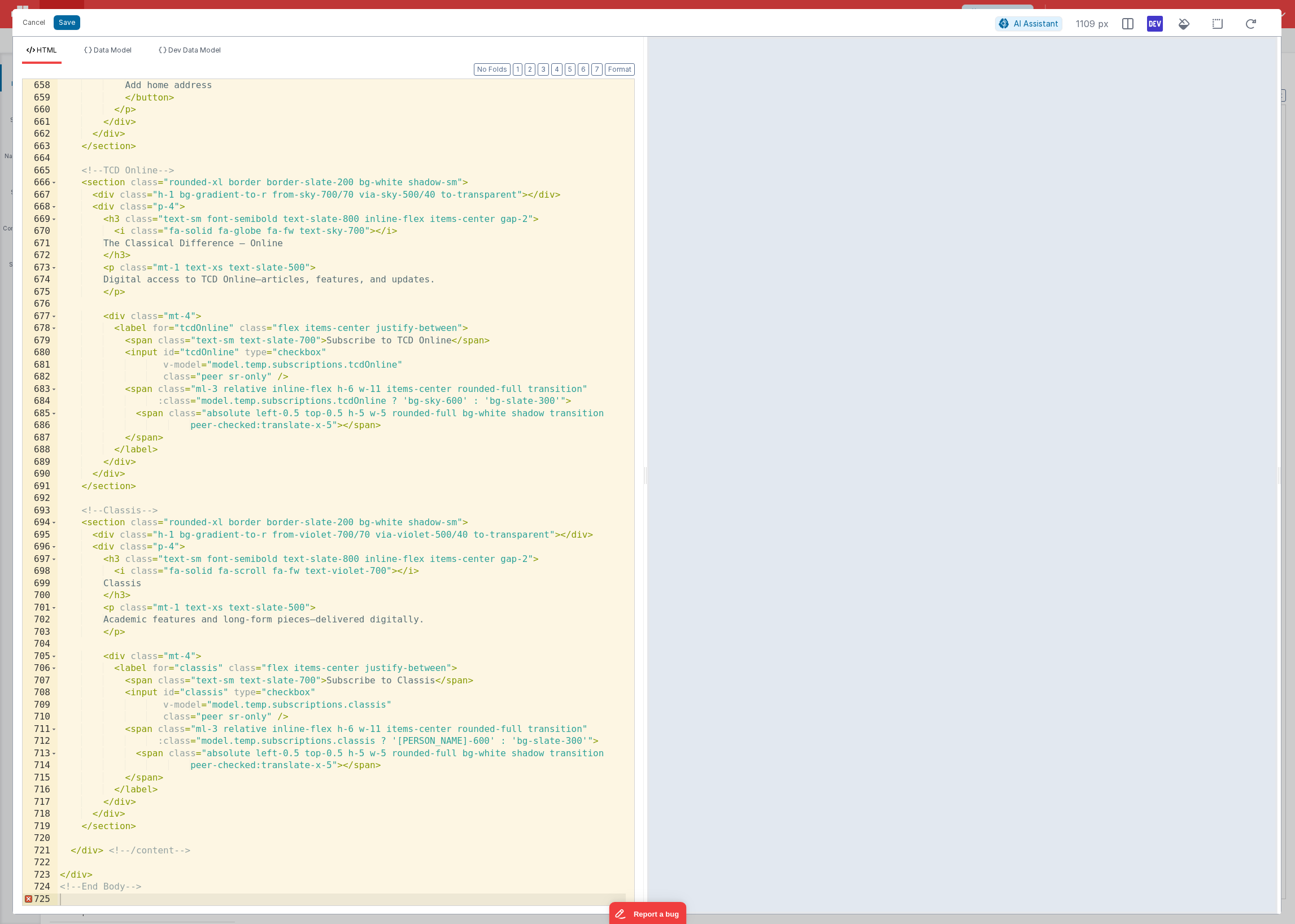
scroll to position [8840, 0]
click at [102, 836] on div "@ click = "namedAction('openAddressSection')" > Add home address </ button > </…" at bounding box center [341, 493] width 568 height 851
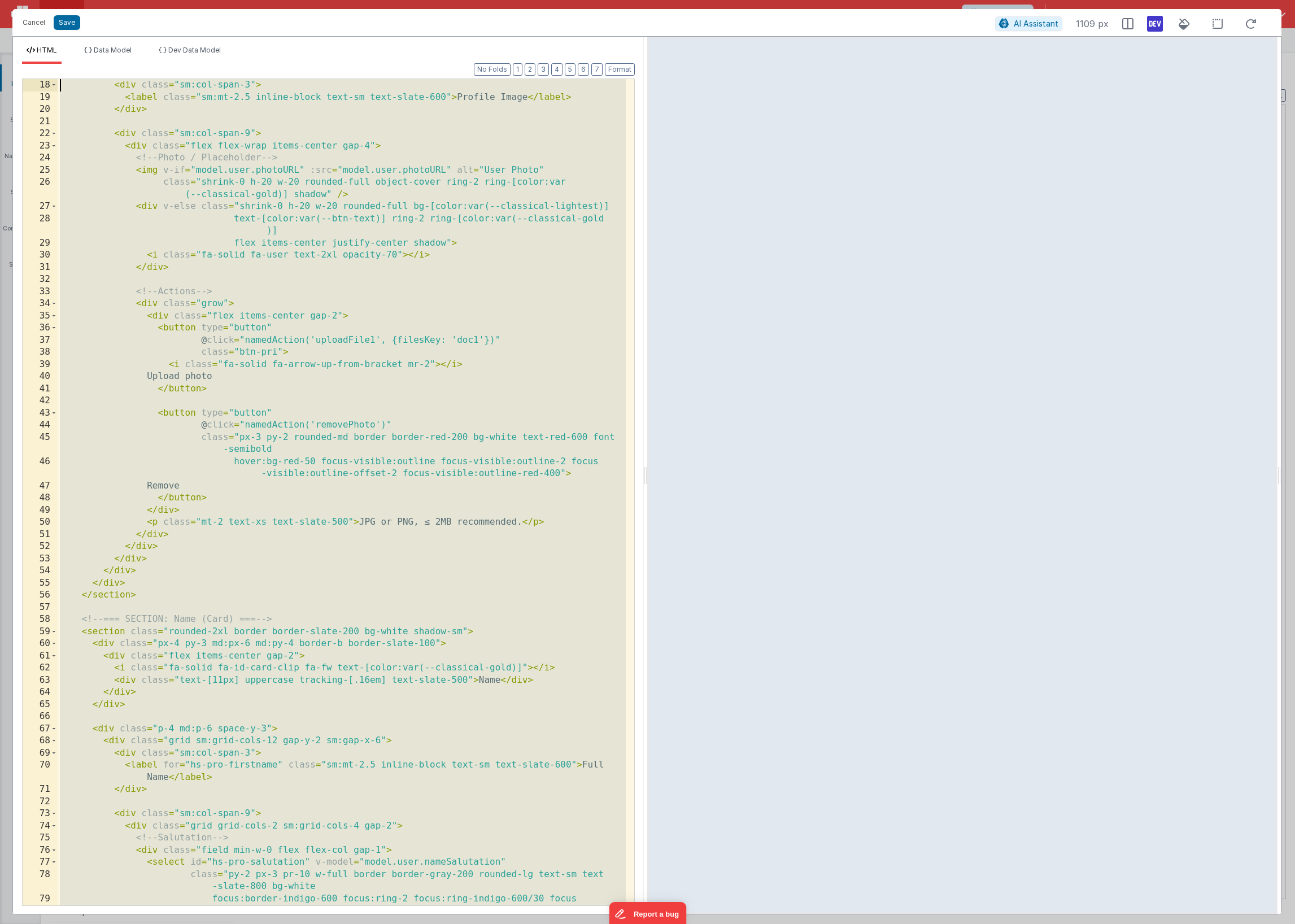
scroll to position [0, 0]
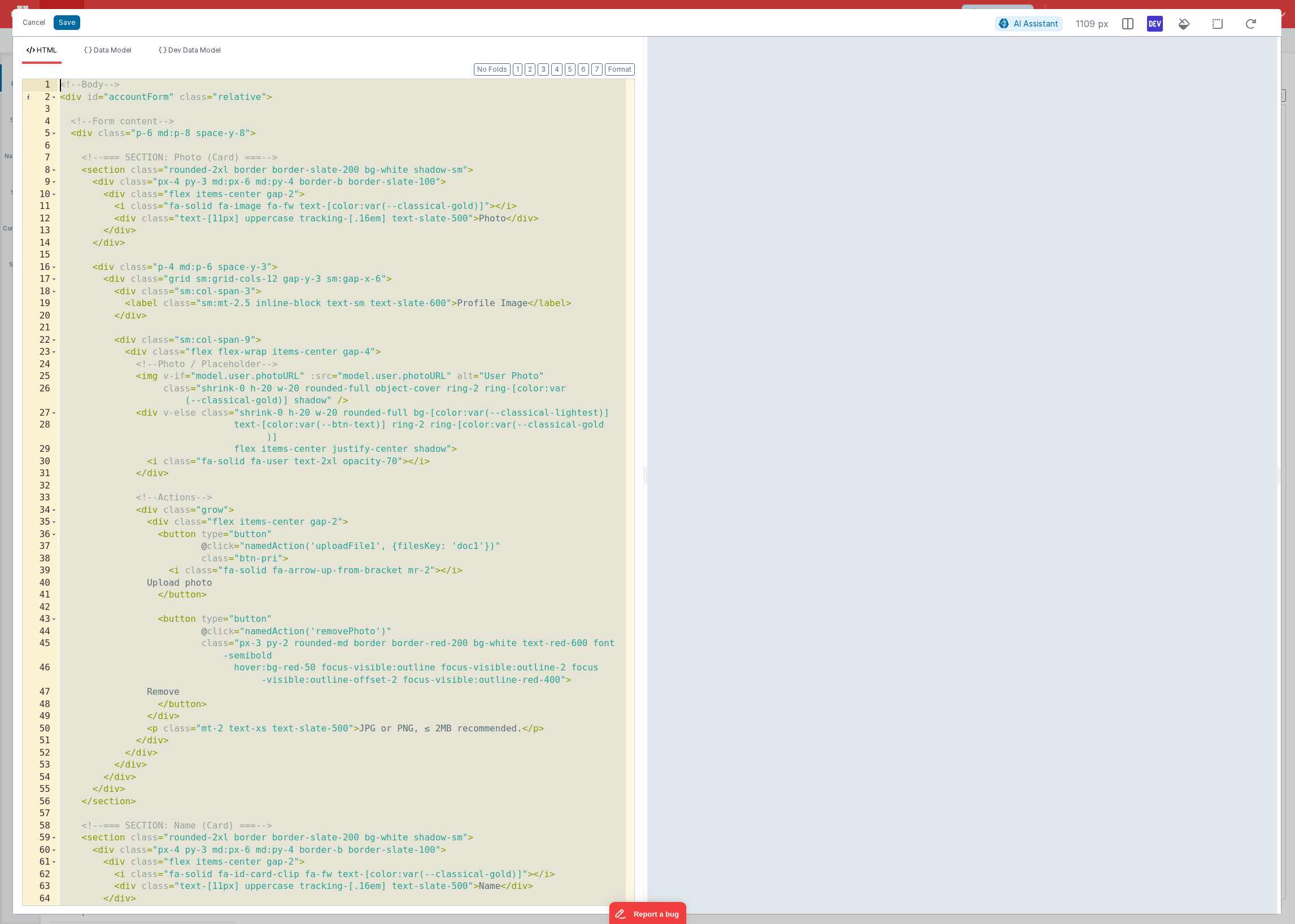
drag, startPoint x: 161, startPoint y: 902, endPoint x: 43, endPoint y: 45, distance: 865.1
click at [43, 45] on div "HTML Data Model Dev Data Model Format 7 6 5 4 3 2 1 No Folds 1 2 3 4 5 6 7 8 9 …" at bounding box center [328, 475] width 631 height 877
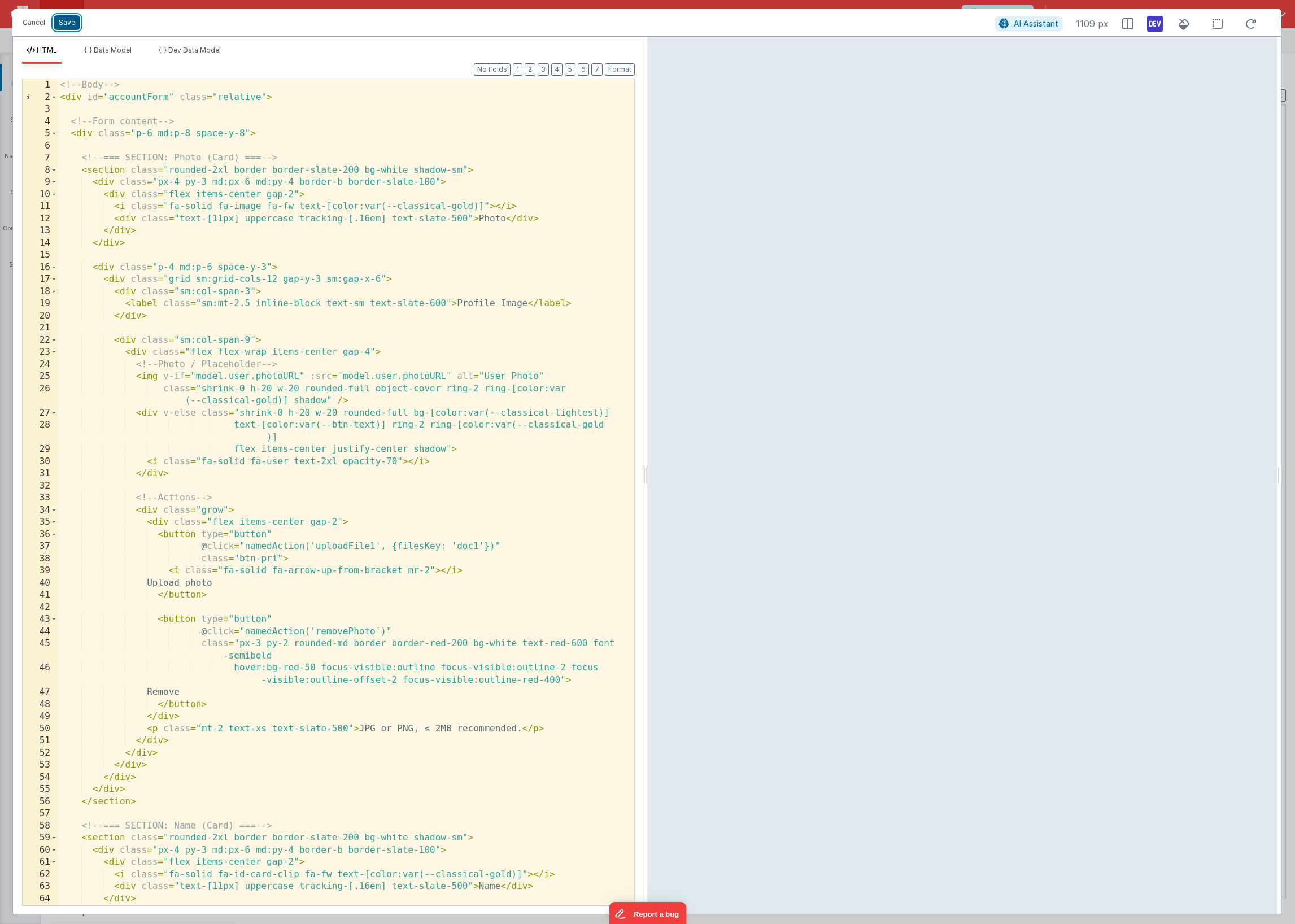
click at [74, 23] on button "Save" at bounding box center [67, 23] width 27 height 15
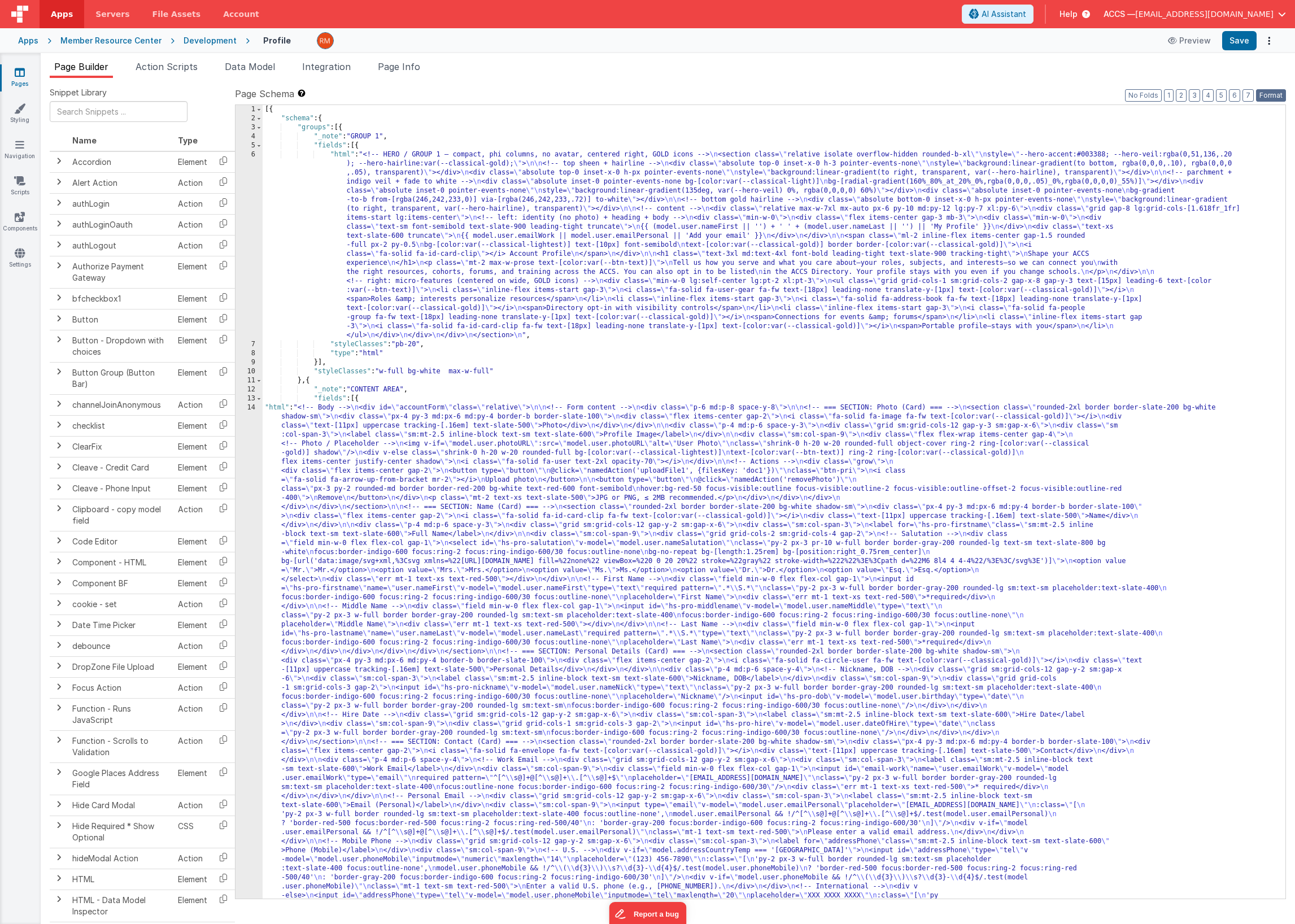
drag, startPoint x: 1270, startPoint y: 98, endPoint x: 1249, endPoint y: 63, distance: 40.8
click at [1207, 97] on button "Format" at bounding box center [1271, 95] width 30 height 13
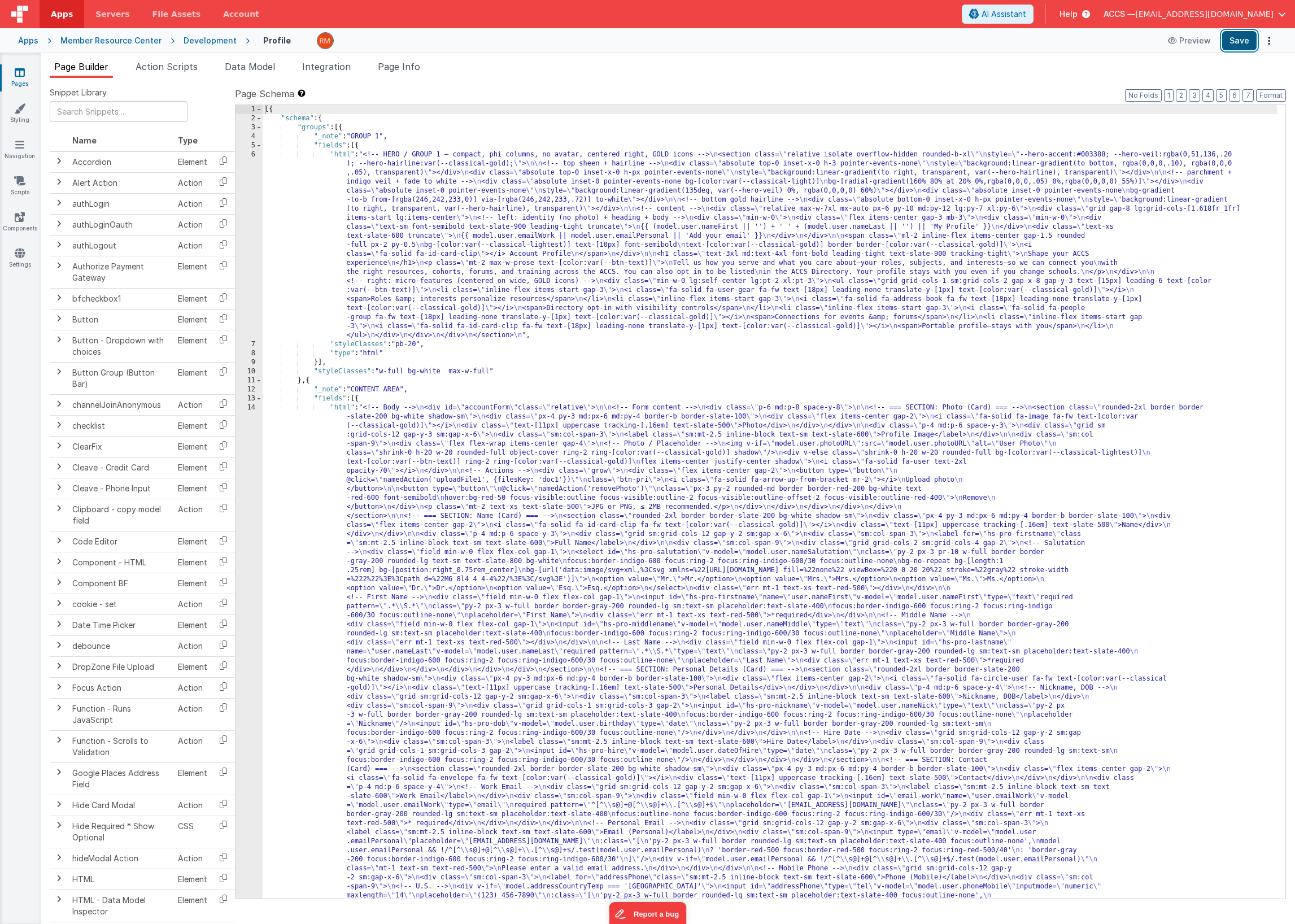
click at [1207, 44] on button "Save" at bounding box center [1239, 40] width 34 height 19
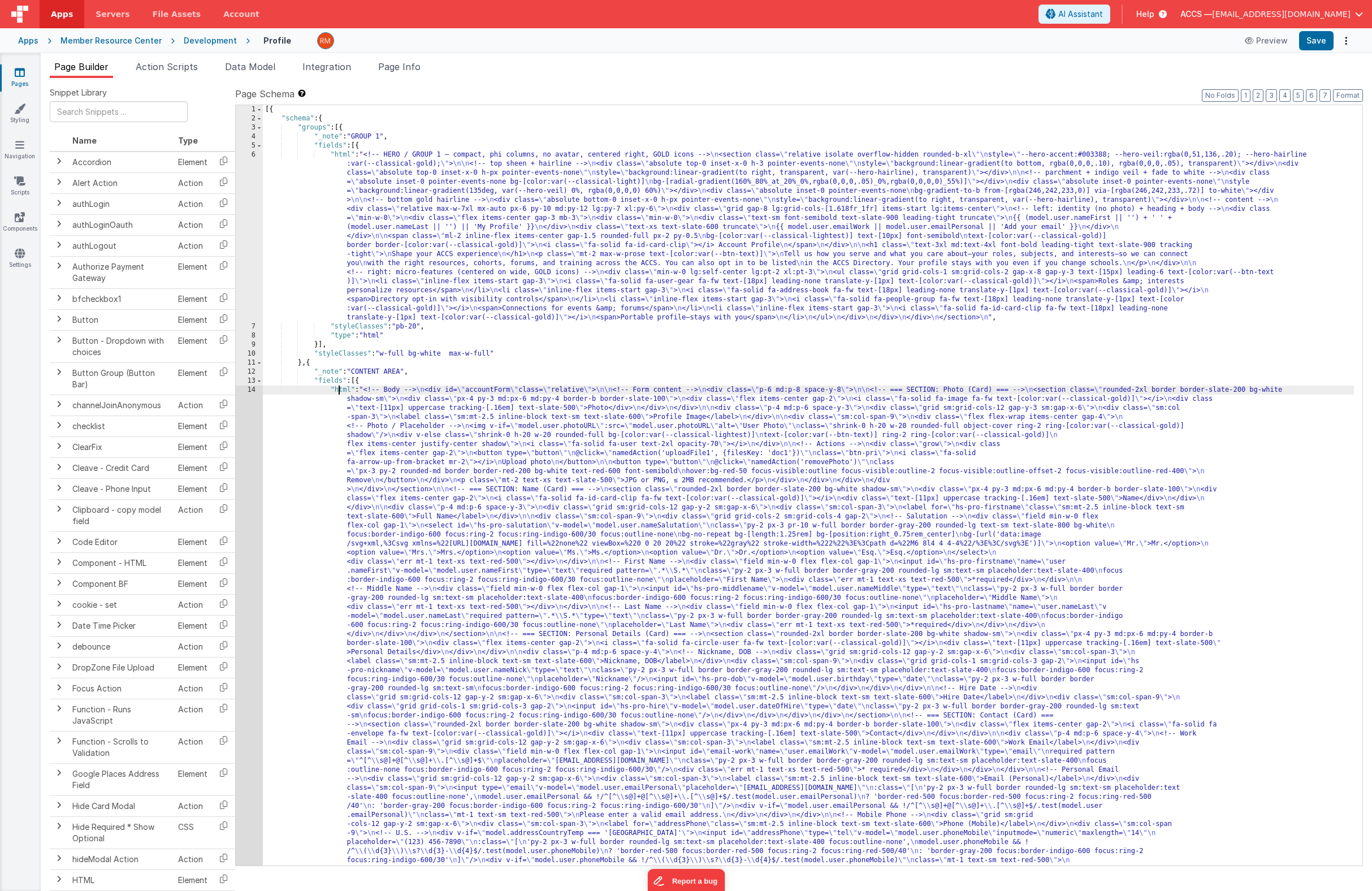
click at [338, 393] on div "[{ "schema" : { "groups" : [{ "_note" : "GROUP 1" , "fields" : [{ "html" : "<!-…" at bounding box center [808, 793] width 1091 height 1375
click at [255, 390] on div "14" at bounding box center [249, 688] width 27 height 606
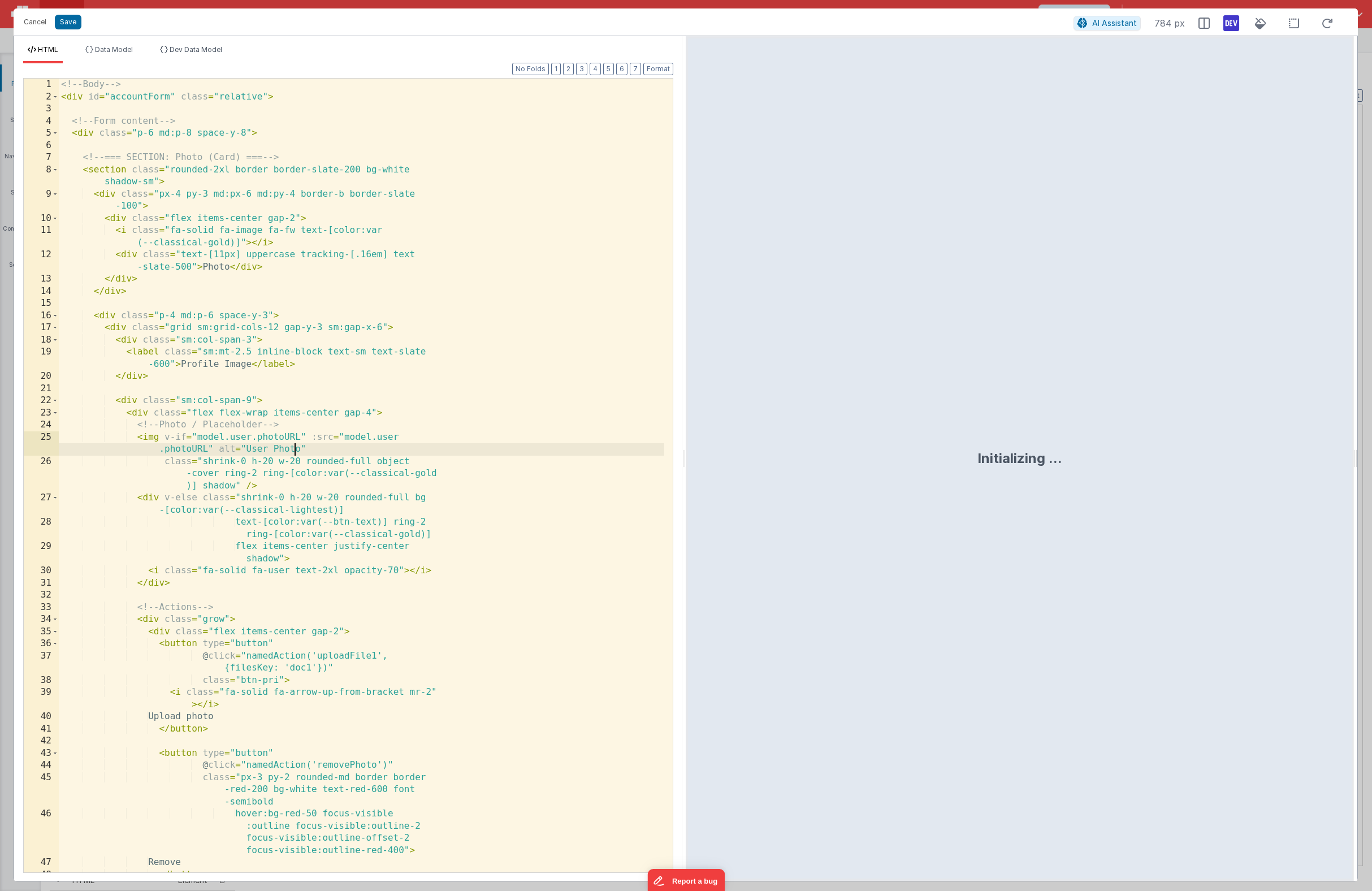
click at [296, 453] on div "<!-- Body --> < div id = "accountForm" class = "relative" > <!-- Form content -…" at bounding box center [362, 487] width 606 height 818
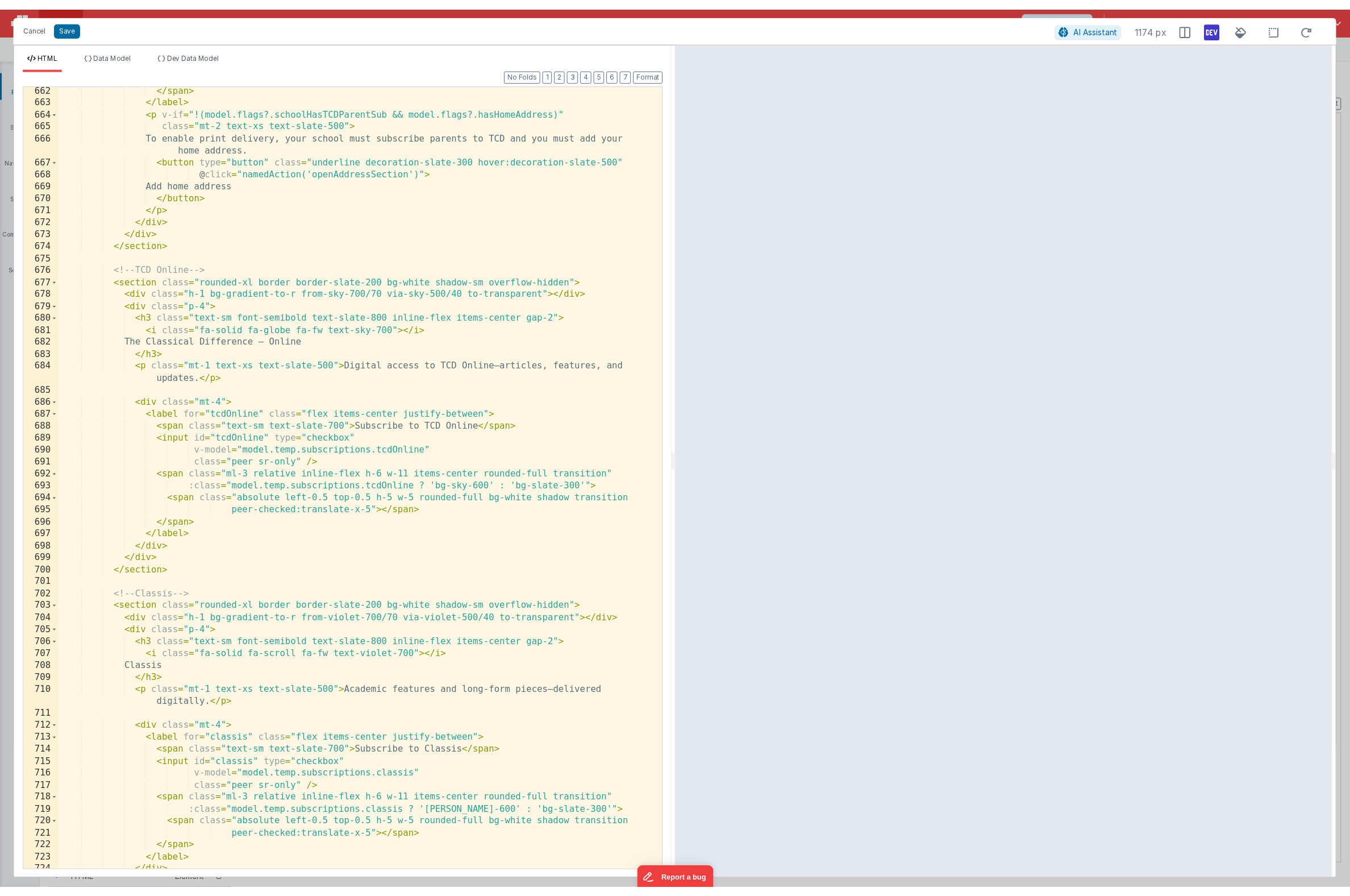
scroll to position [8871, 0]
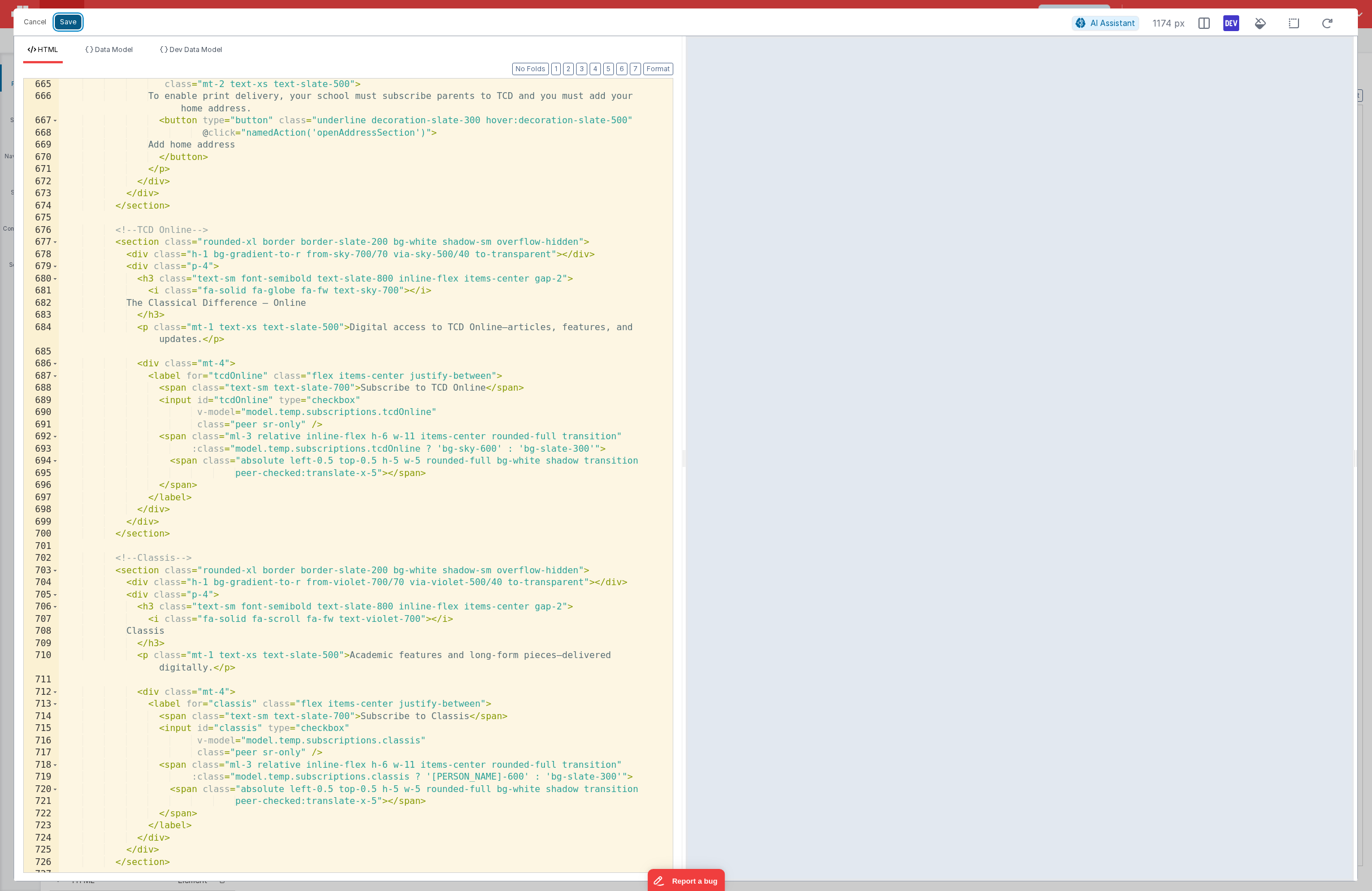
click at [65, 17] on button "Save" at bounding box center [68, 22] width 27 height 15
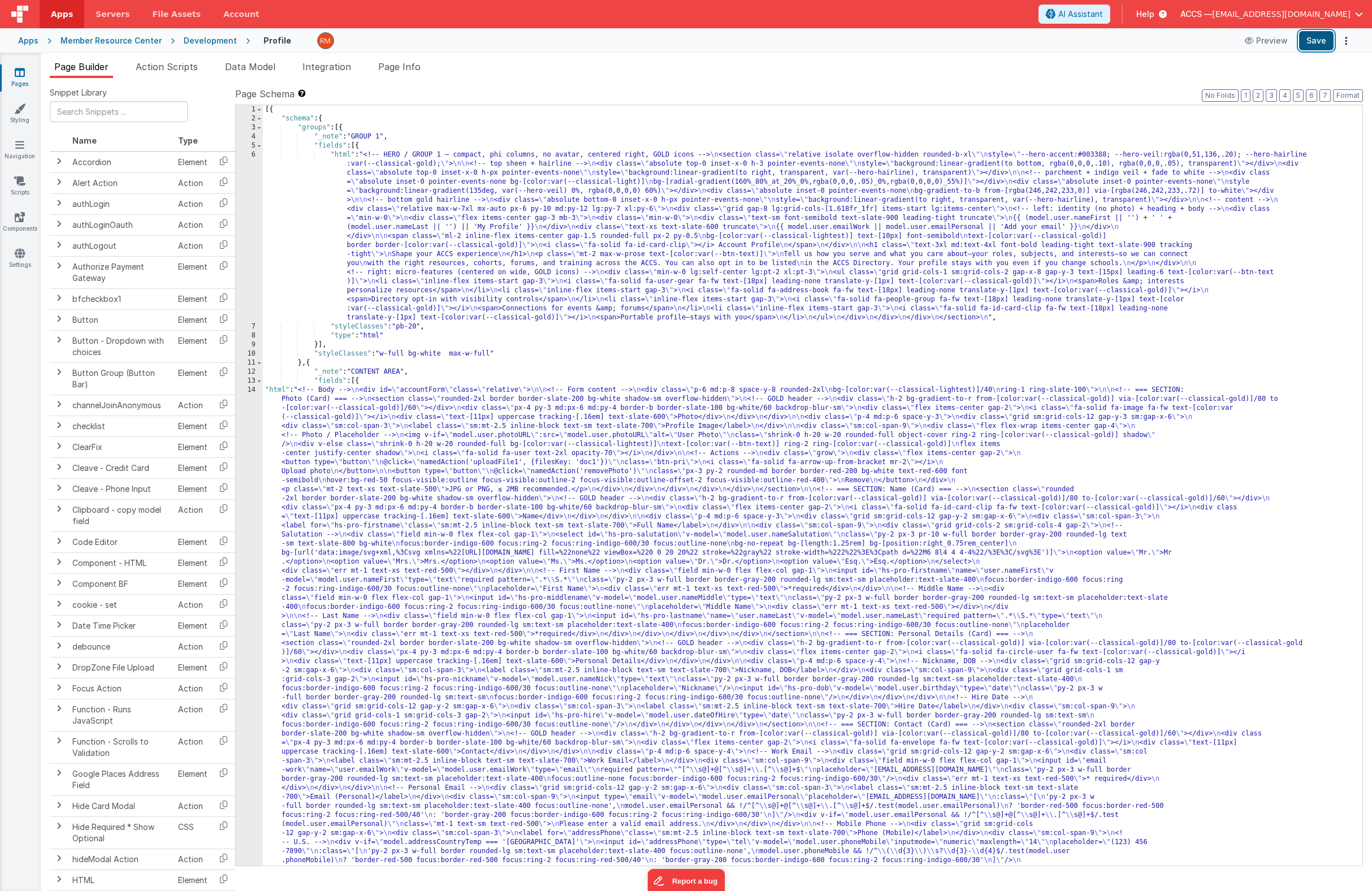
click at [1208, 45] on button "Save" at bounding box center [1316, 40] width 34 height 19
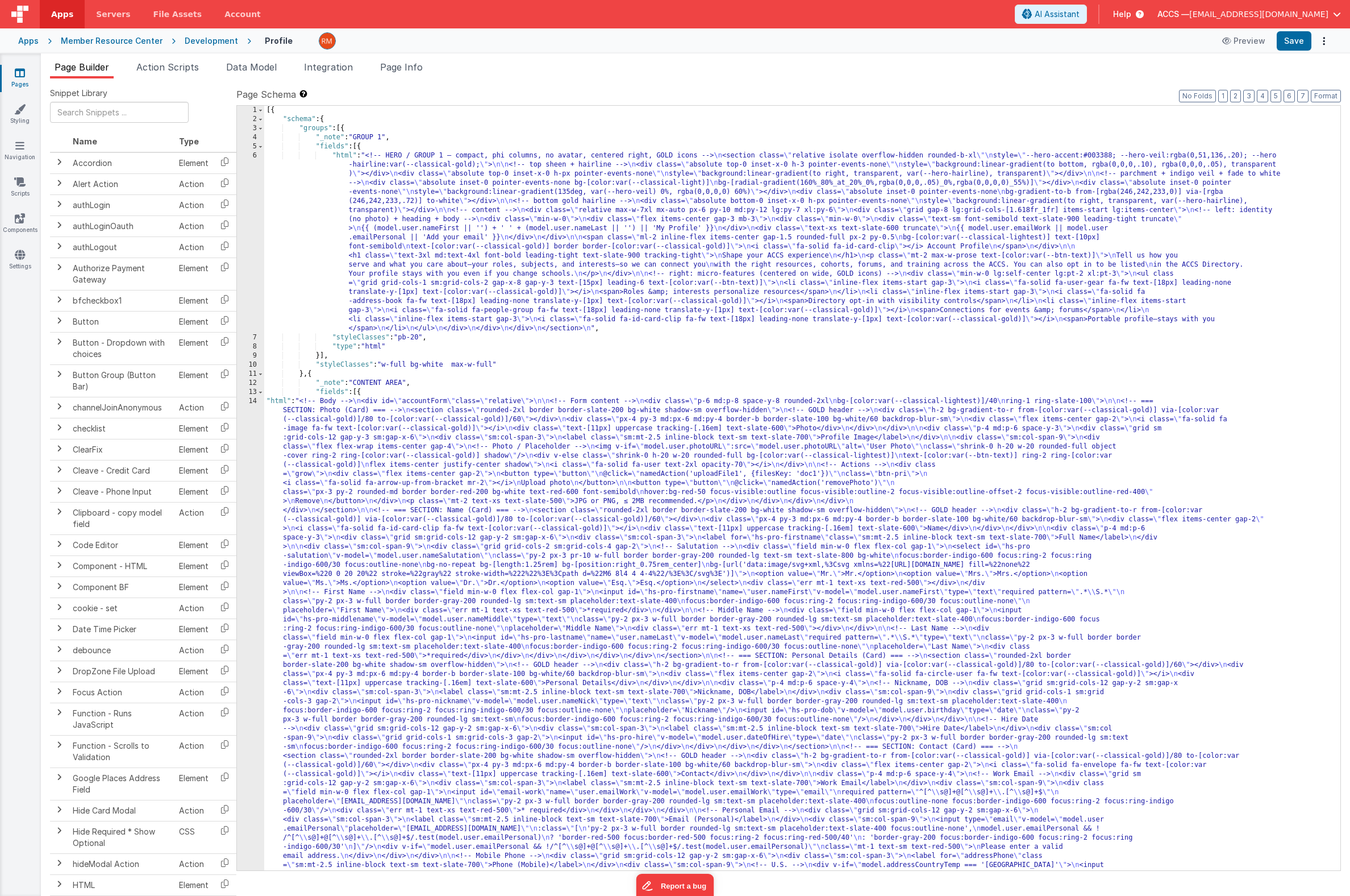
click at [1214, 98] on label "Page Schema Shortcuts: Find: command-f Fold: command-option-L Unfold: command-o…" at bounding box center [789, 94] width 1105 height 13
click at [1214, 96] on button "Format" at bounding box center [1326, 96] width 30 height 13
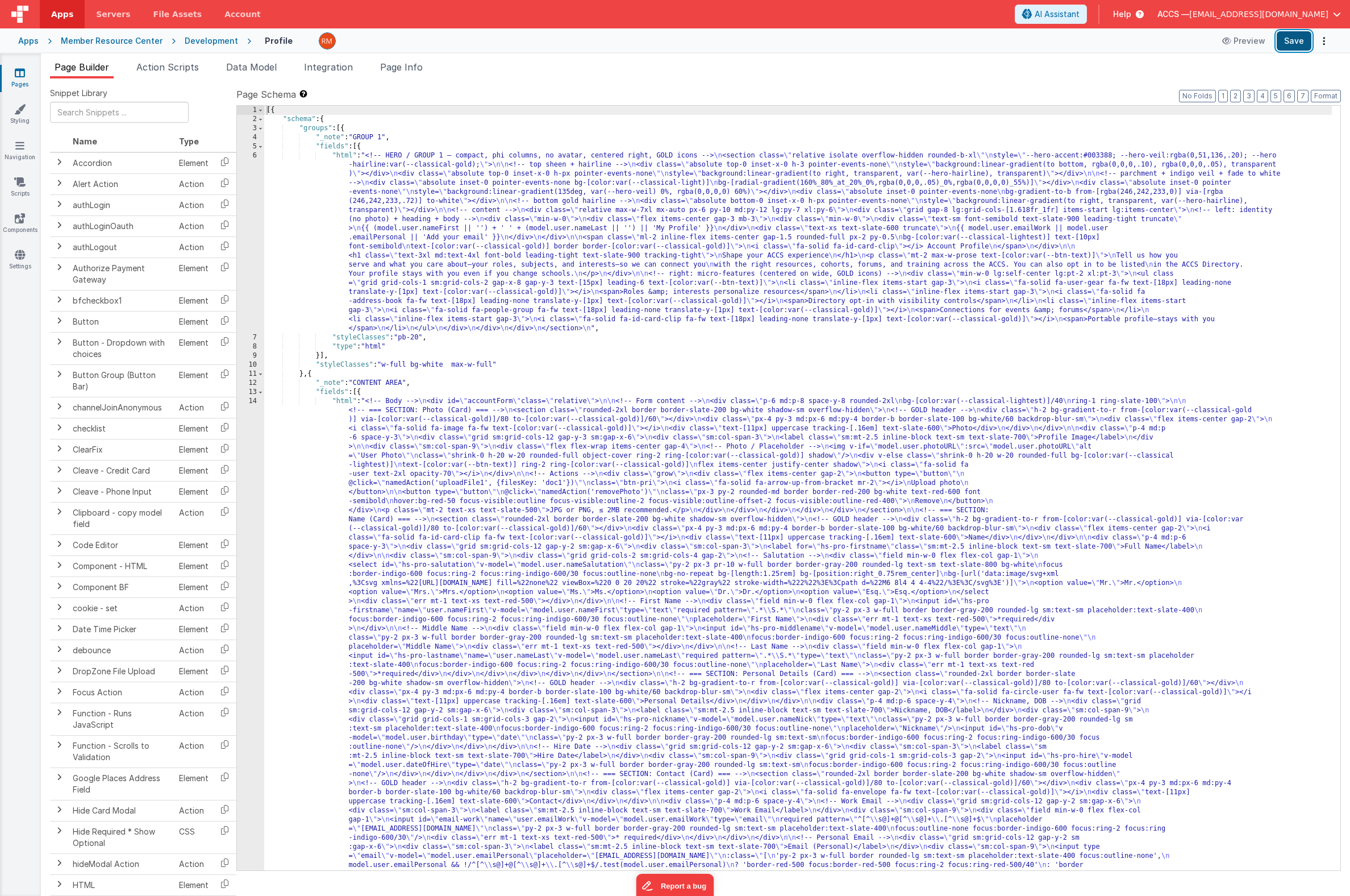
click at [1214, 38] on button "Save" at bounding box center [1294, 40] width 34 height 20
click at [325, 67] on span "Integration" at bounding box center [328, 67] width 49 height 11
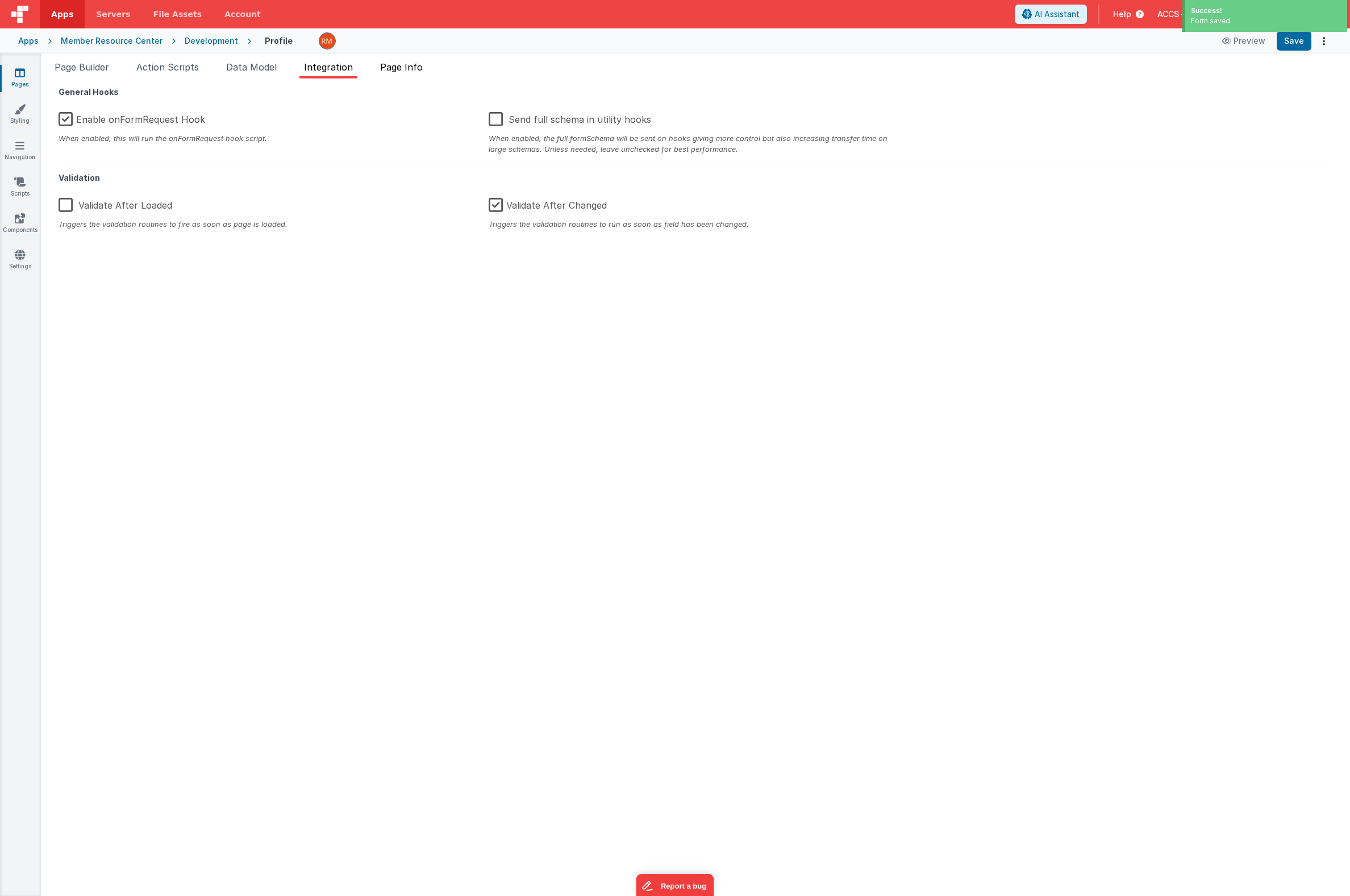
click at [398, 66] on span "Page Info" at bounding box center [401, 67] width 42 height 11
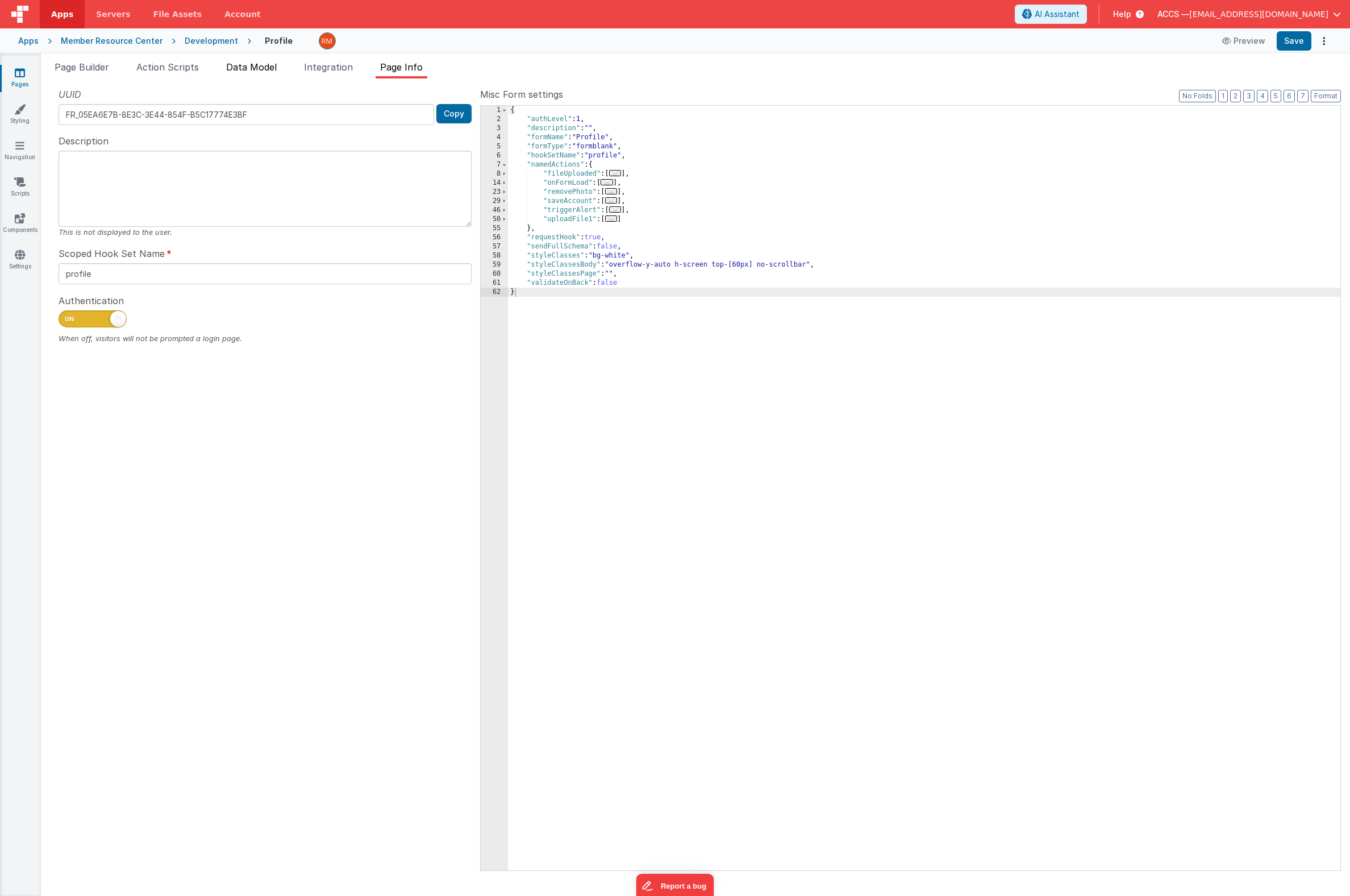
click at [254, 74] on li "Data Model" at bounding box center [251, 69] width 60 height 18
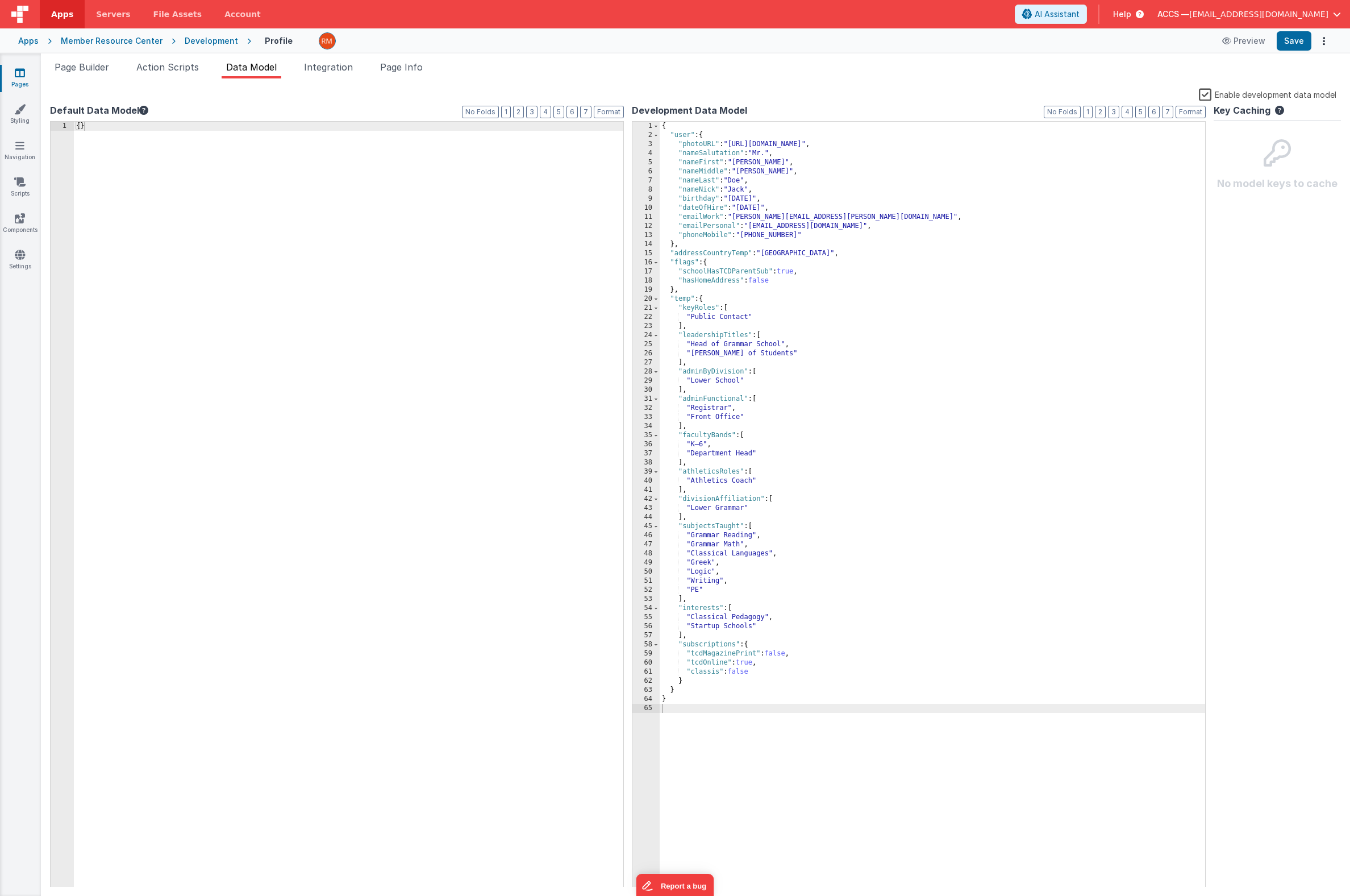
click at [174, 74] on li "Action Scripts" at bounding box center [168, 69] width 71 height 18
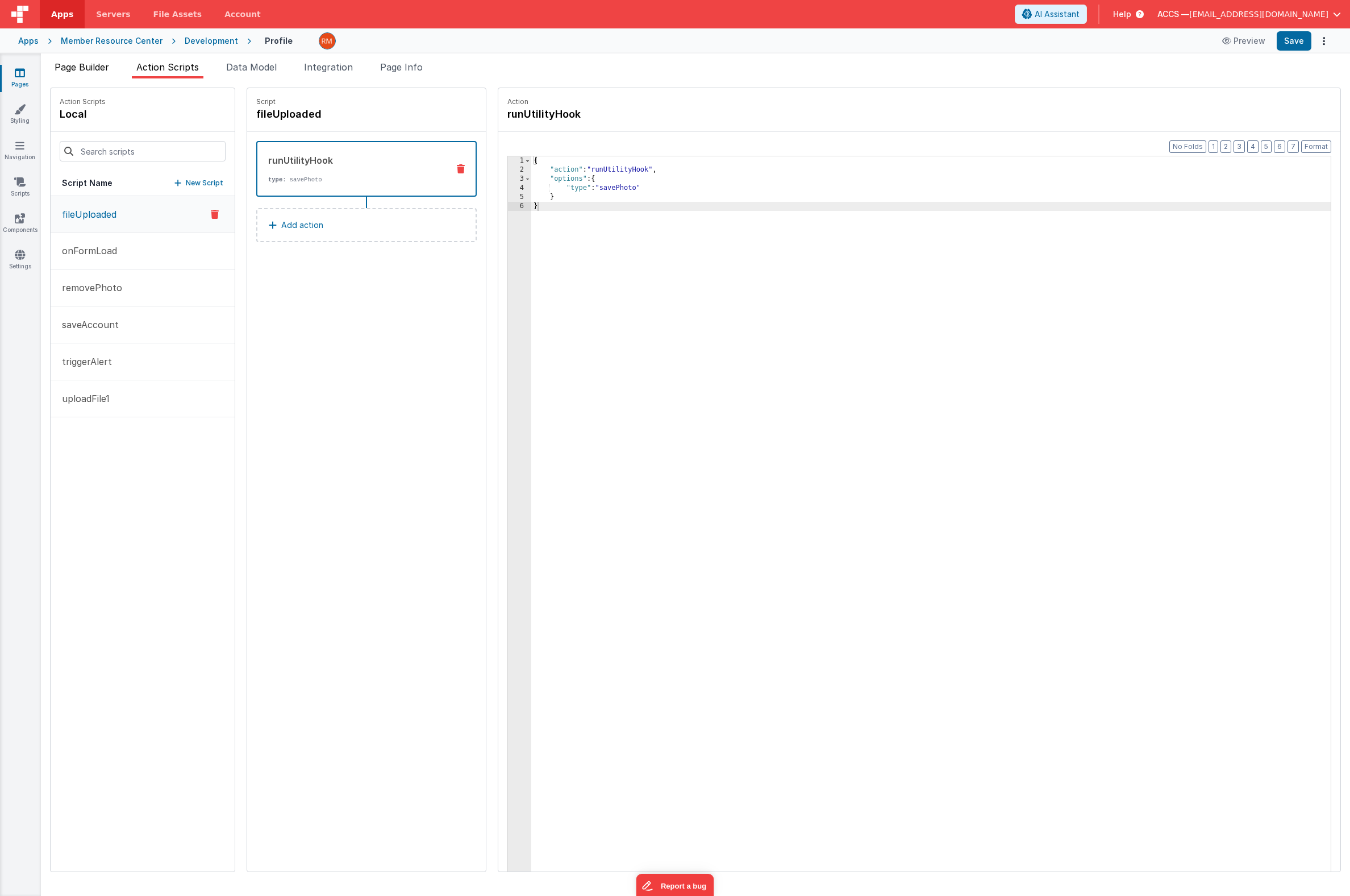
click at [91, 75] on li "Page Builder" at bounding box center [82, 69] width 63 height 18
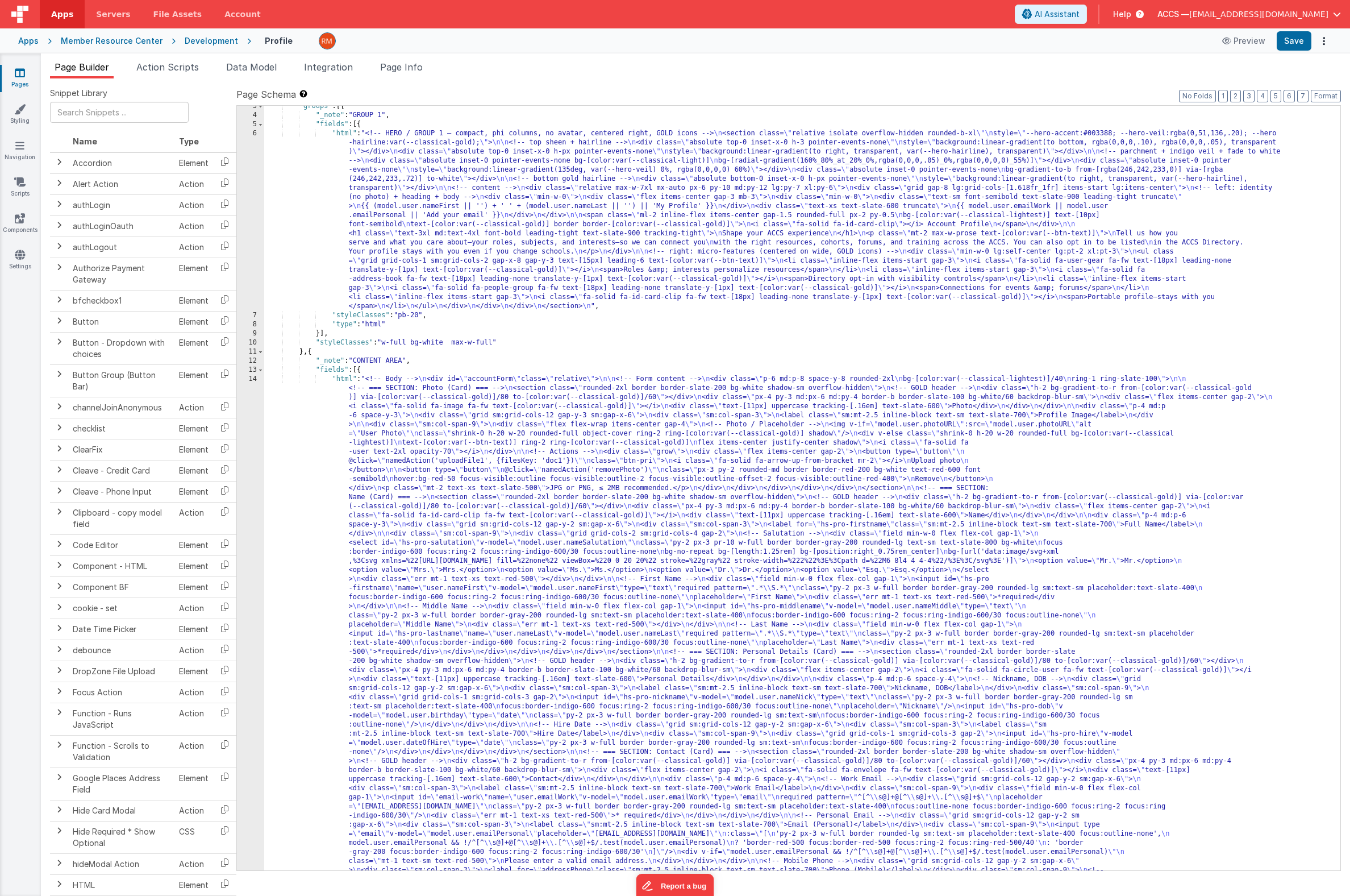
scroll to position [33, 0]
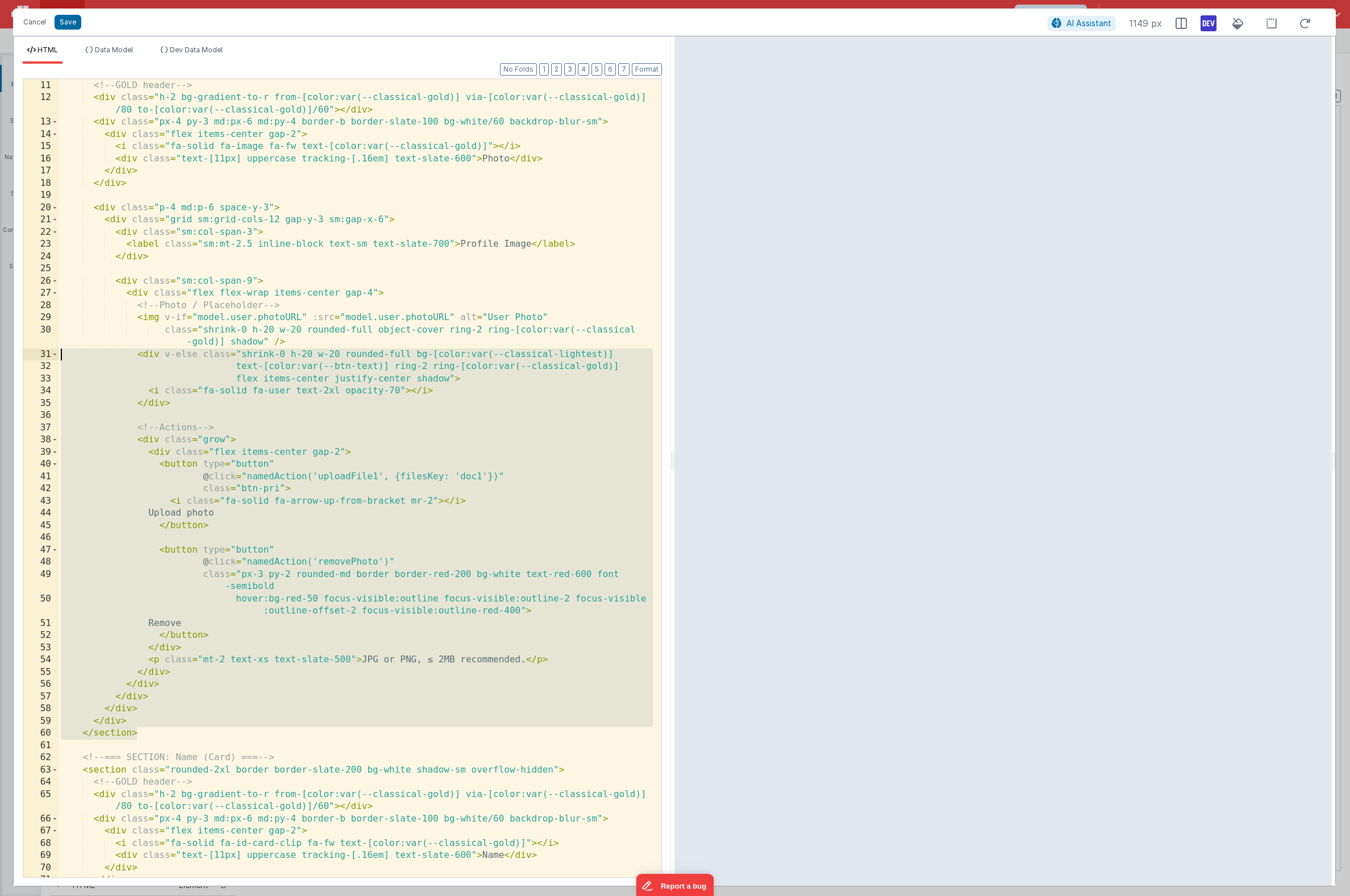
scroll to position [0, 0]
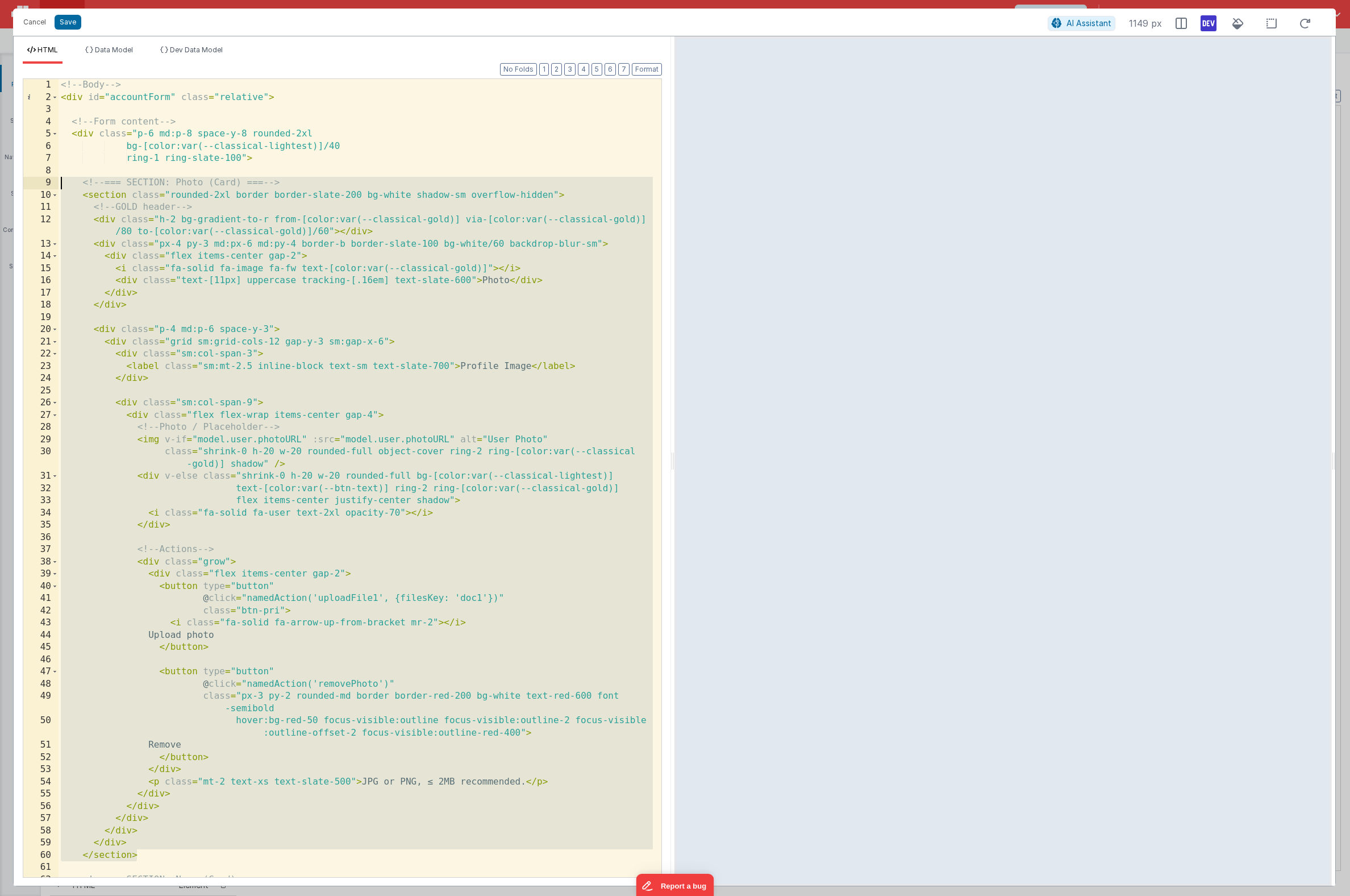
drag, startPoint x: 129, startPoint y: 715, endPoint x: 26, endPoint y: 185, distance: 539.9
click at [26, 185] on div "1 2 3 4 5 6 7 8 9 10 11 12 13 14 15 16 17 18 19 20 21 22 23 24 25 26 27 28 29 3…" at bounding box center [342, 478] width 639 height 799
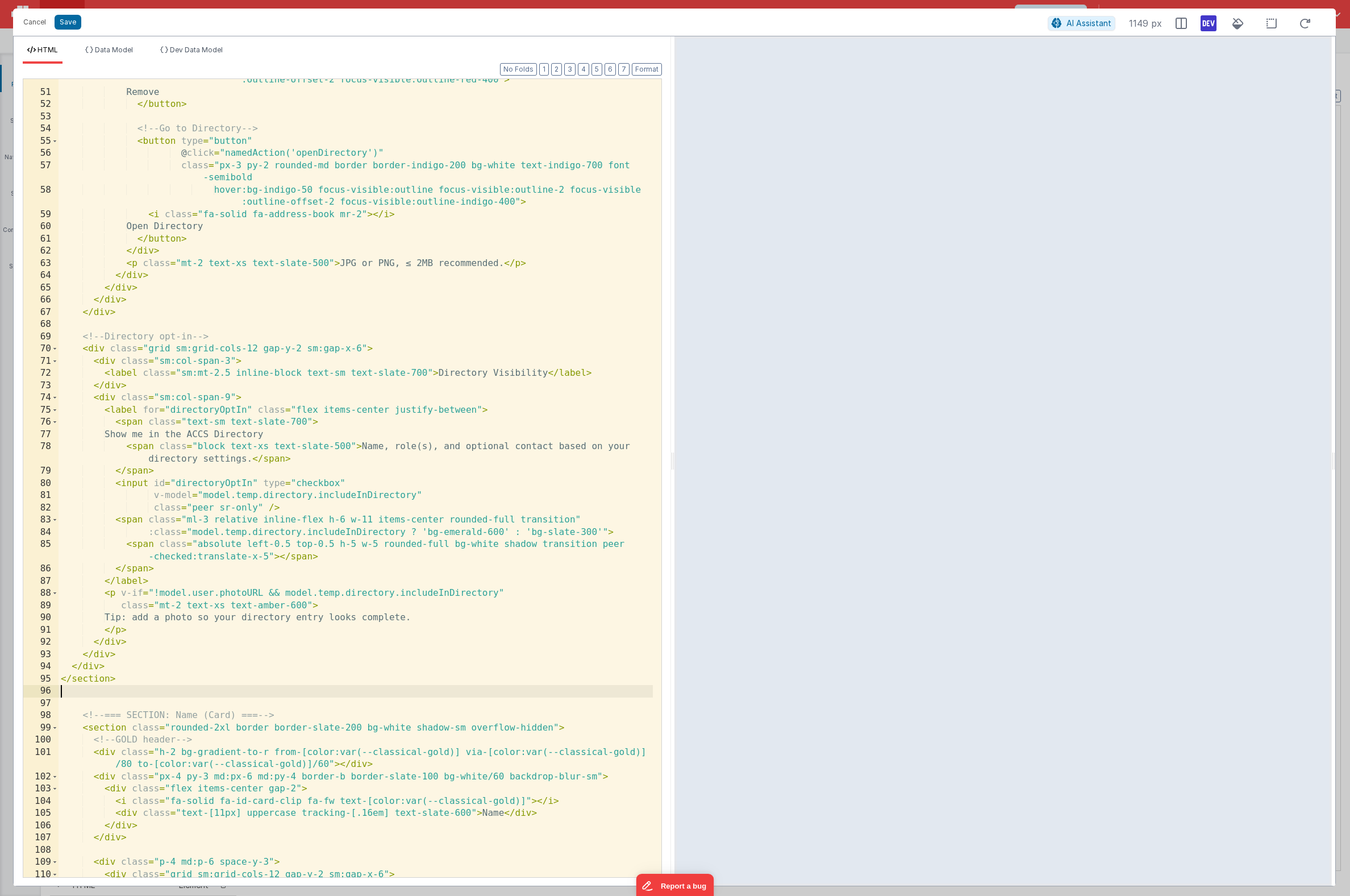
scroll to position [903, 0]
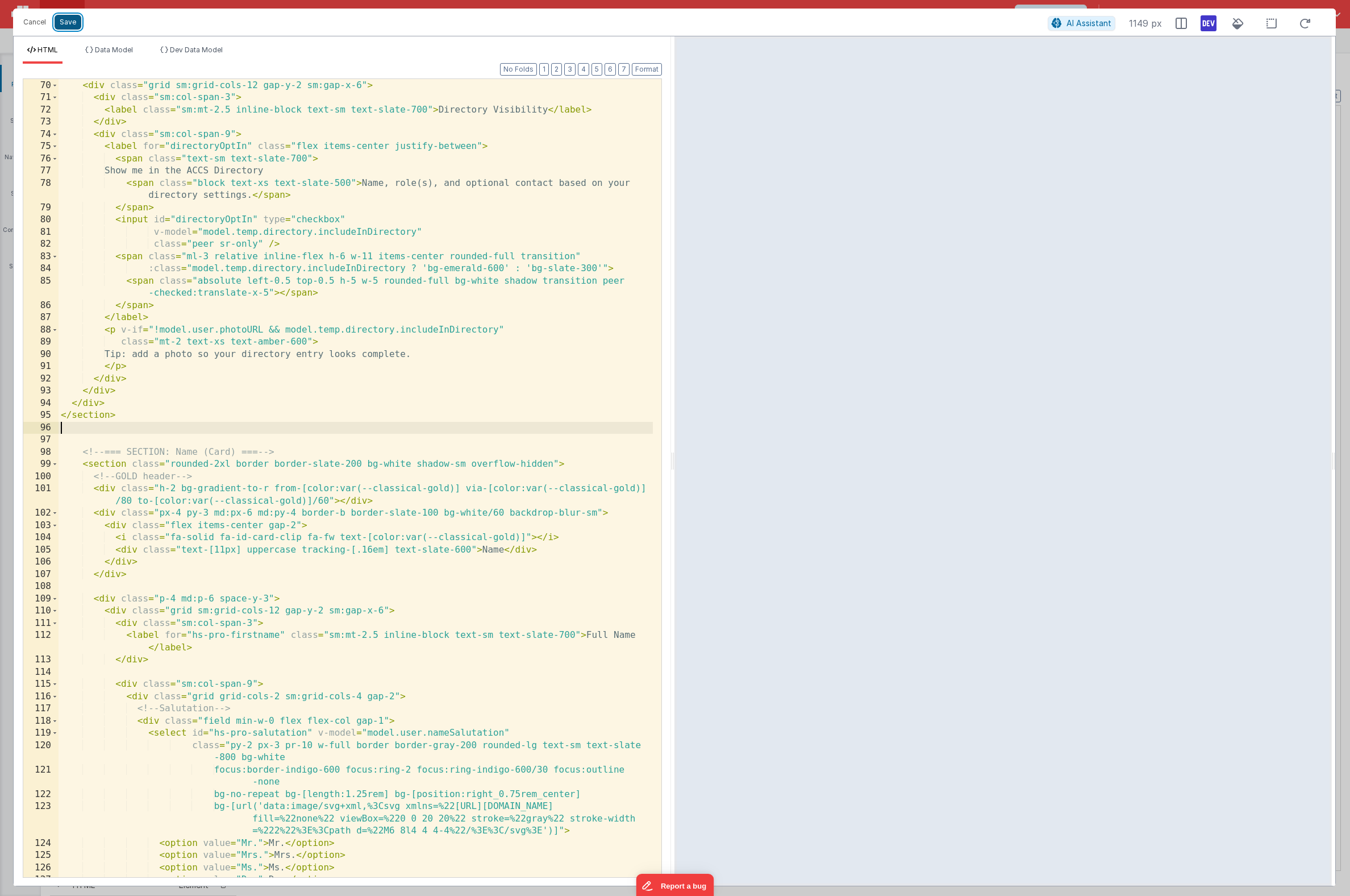
click at [71, 22] on button "Save" at bounding box center [68, 22] width 27 height 15
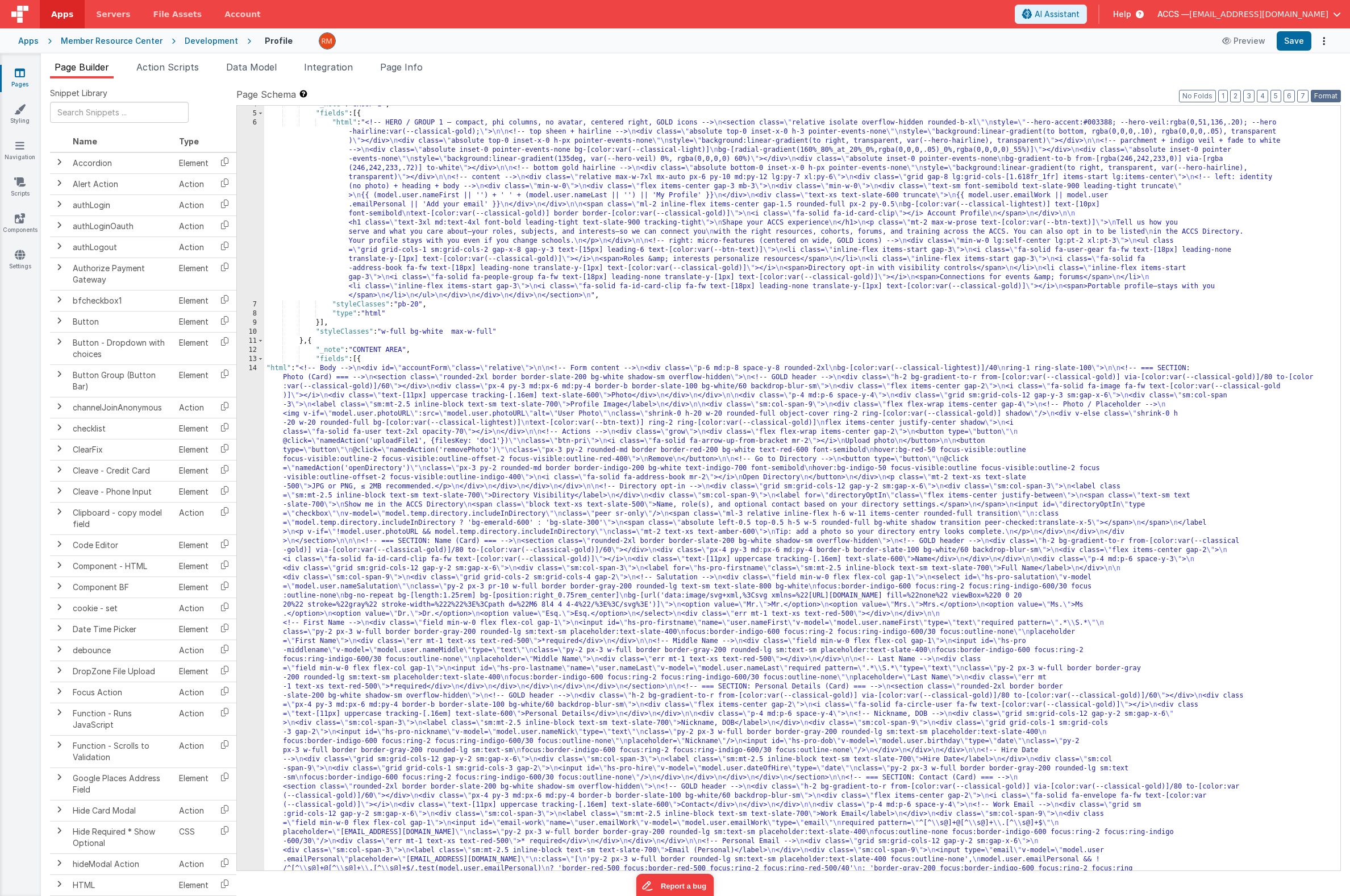
click at [1214, 92] on button "Format" at bounding box center [1326, 96] width 30 height 13
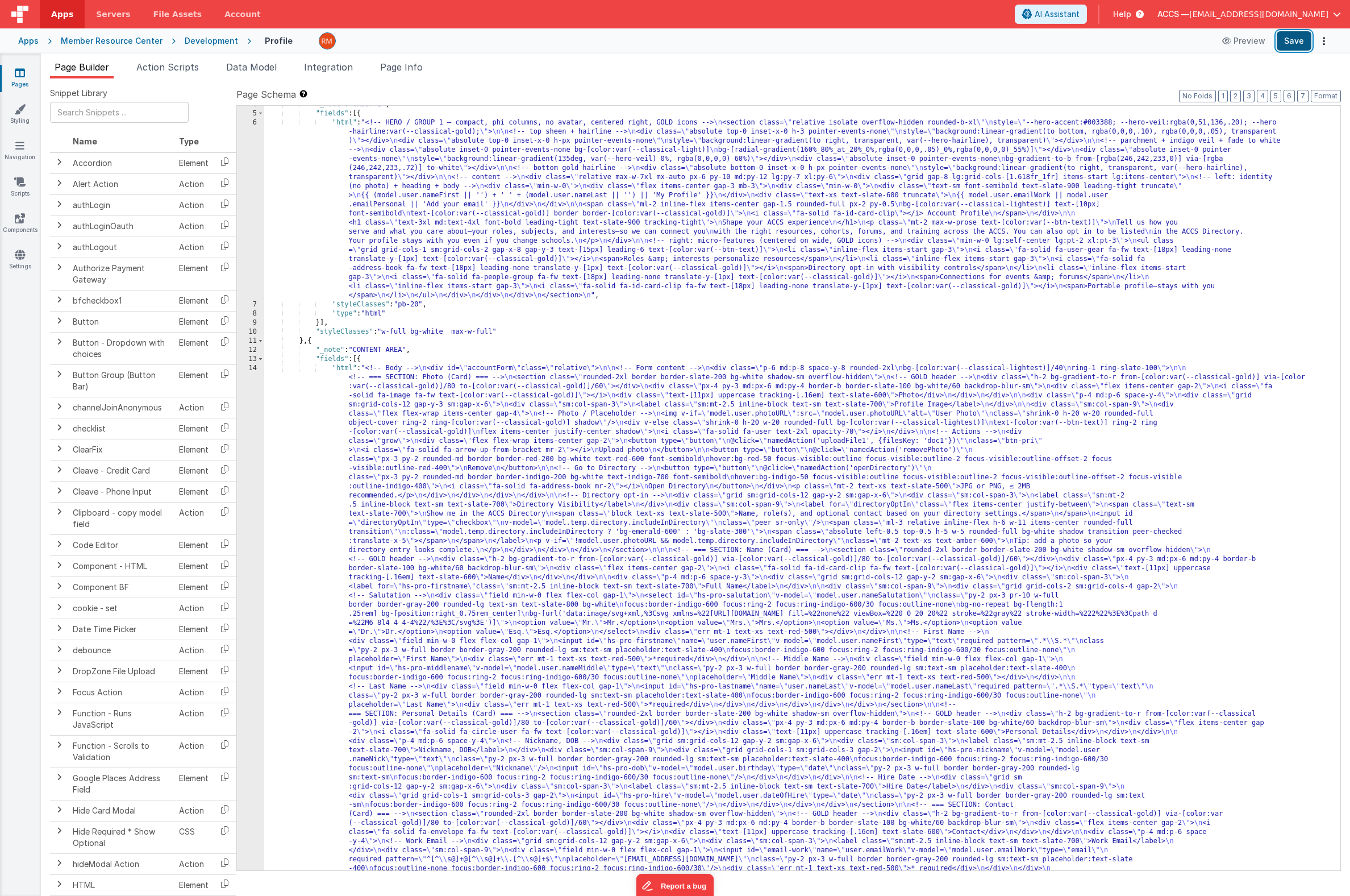
click at [1214, 38] on button "Save" at bounding box center [1294, 40] width 34 height 20
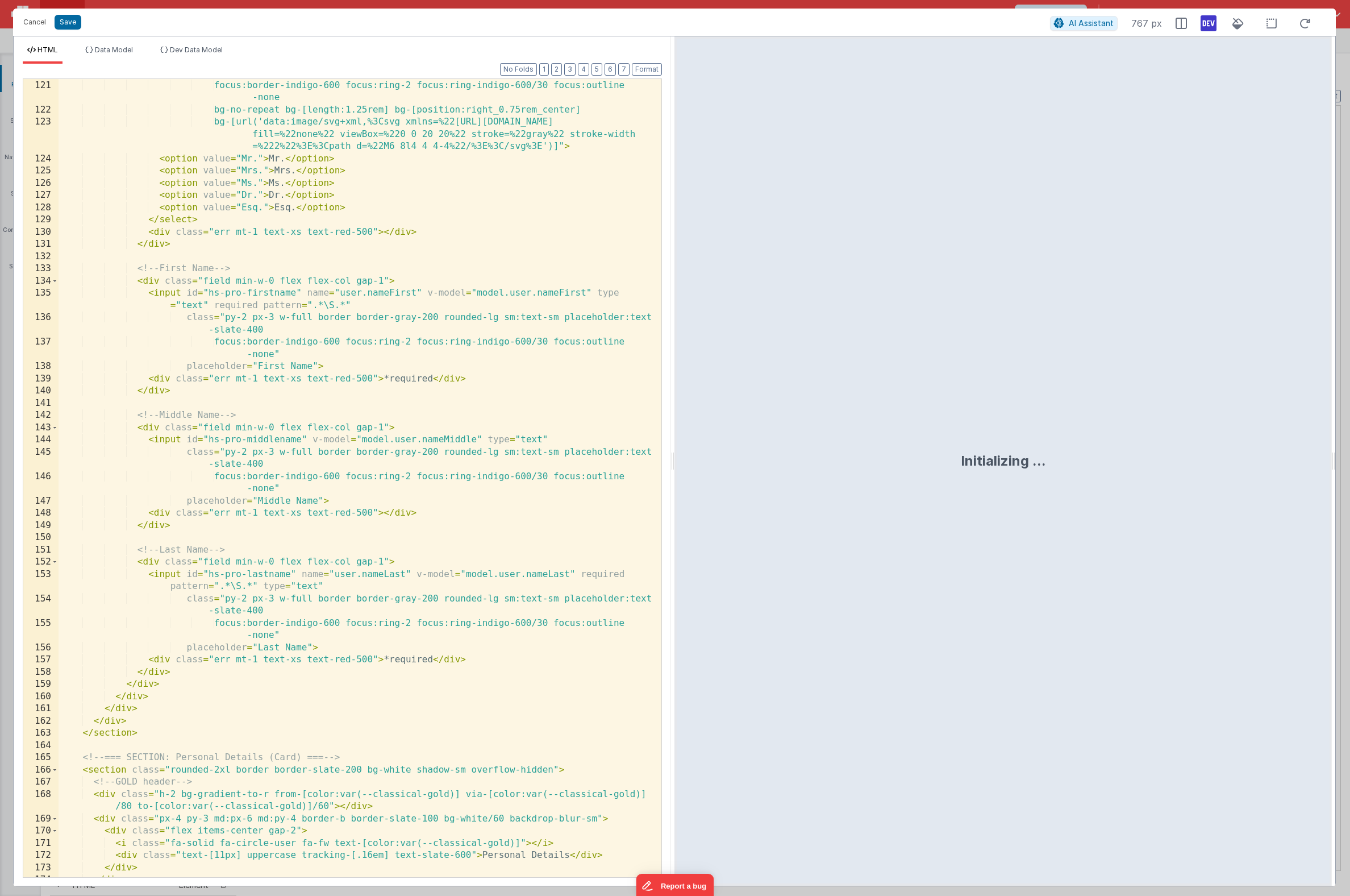
scroll to position [1851, 0]
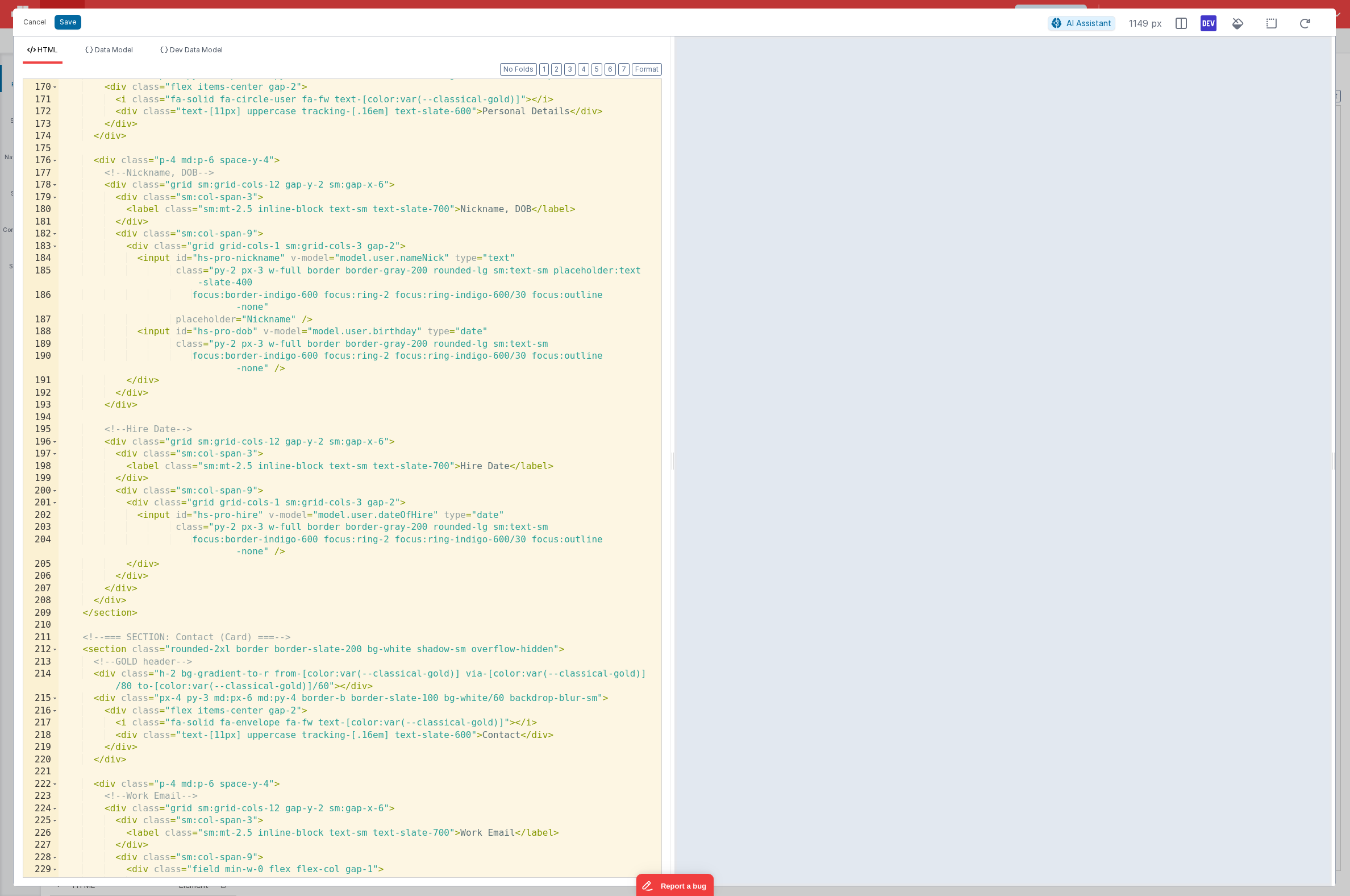
scroll to position [579, 0]
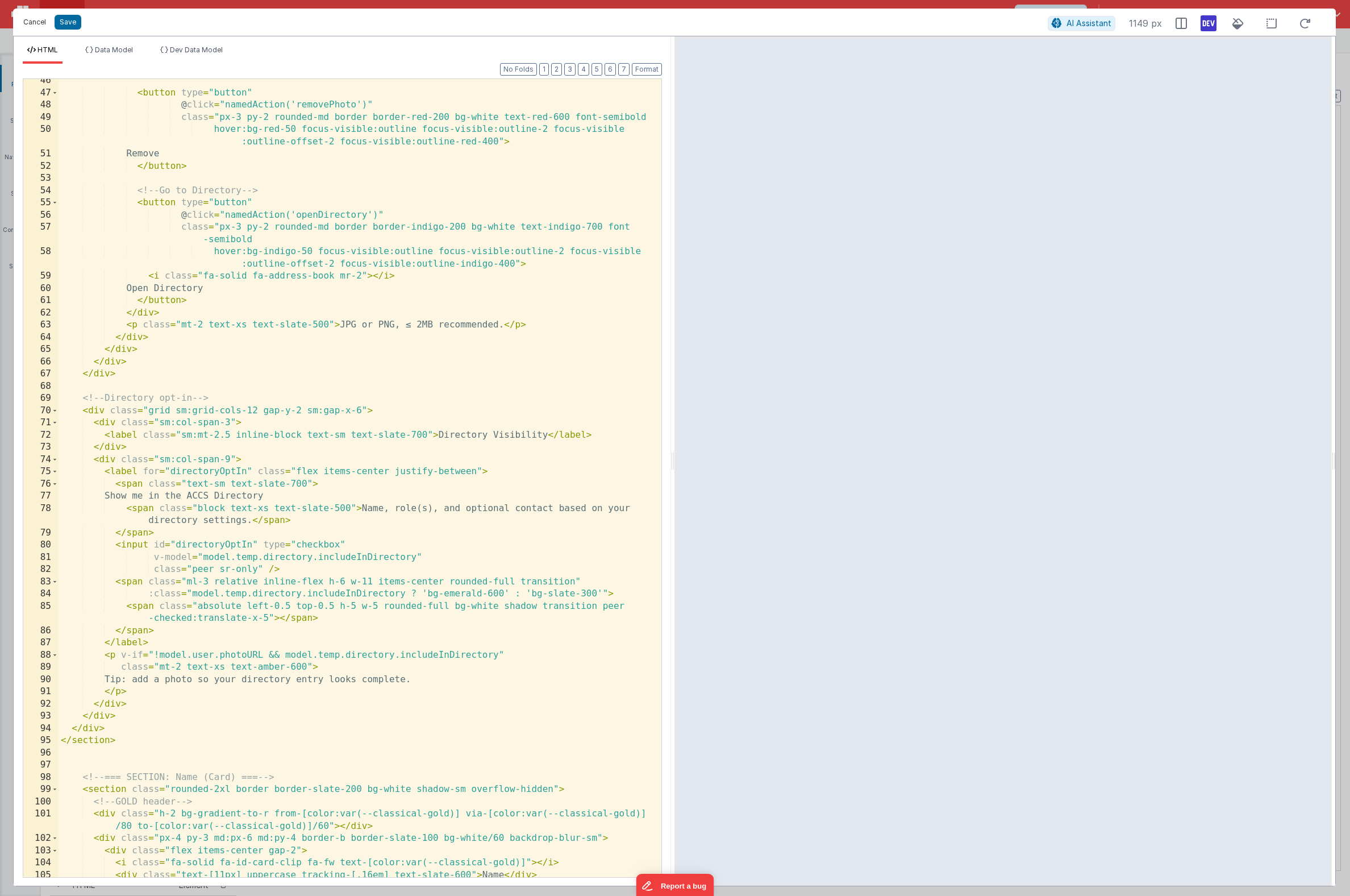
click at [36, 24] on button "Cancel" at bounding box center [34, 22] width 34 height 16
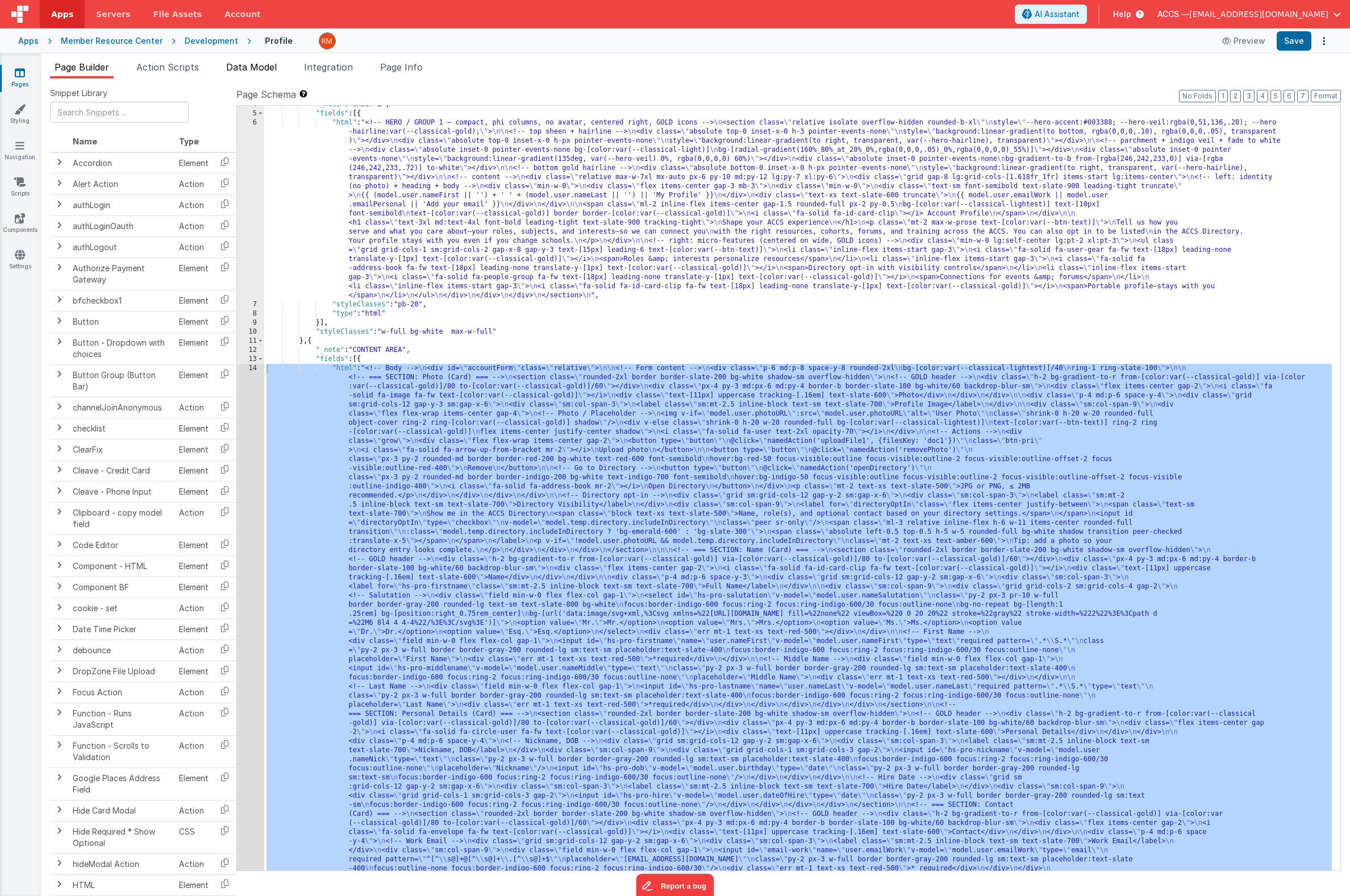
click at [263, 68] on span "Data Model" at bounding box center [251, 67] width 51 height 11
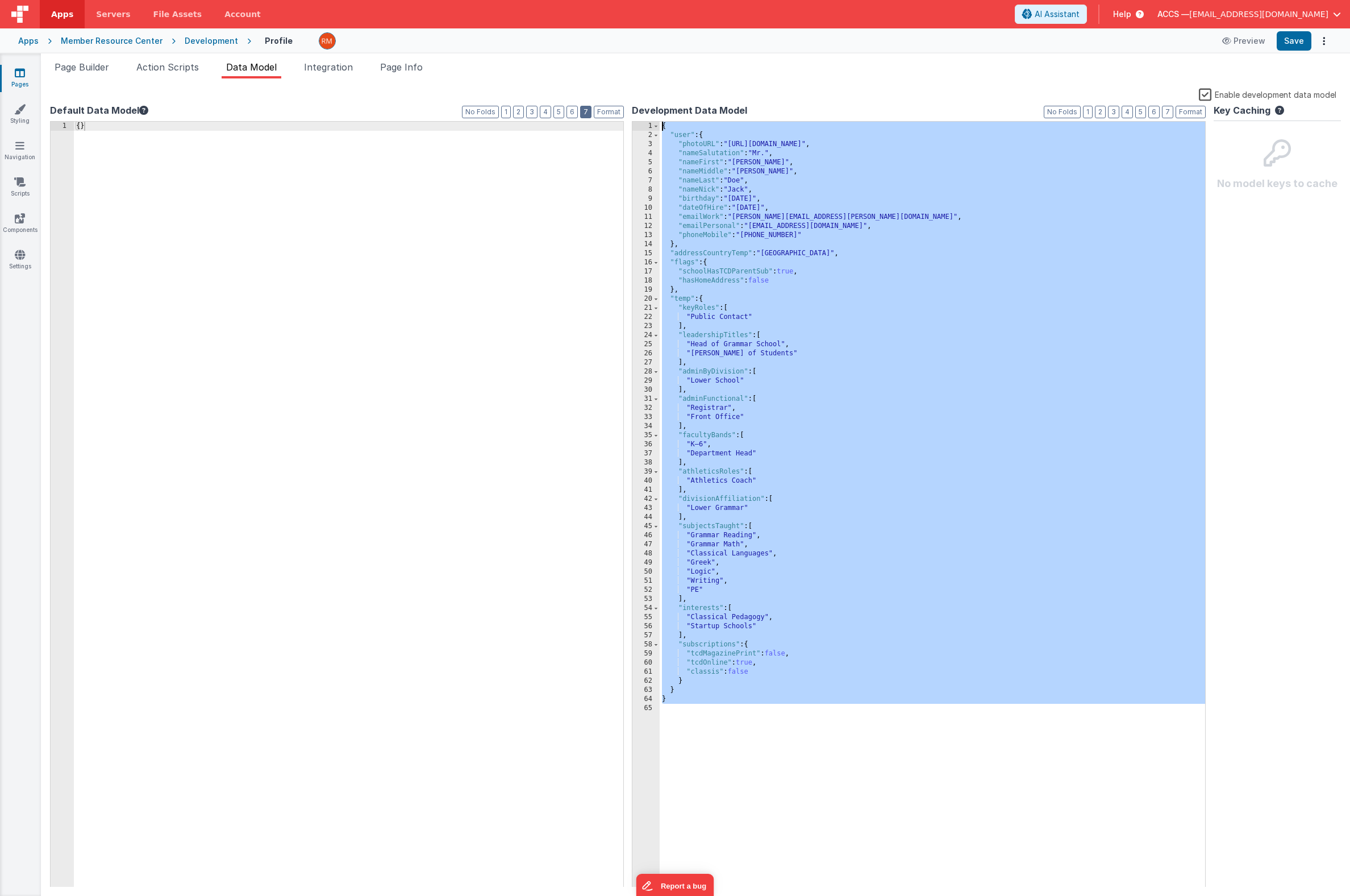
drag, startPoint x: 738, startPoint y: 719, endPoint x: 581, endPoint y: 109, distance: 629.9
click at [581, 109] on div "Default Data Model Format 7 6 5 4 3 2 1 No Folds 1 { } XXXXXXXXXXXXXXXXXXXXXXXX…" at bounding box center [695, 495] width 1291 height 783
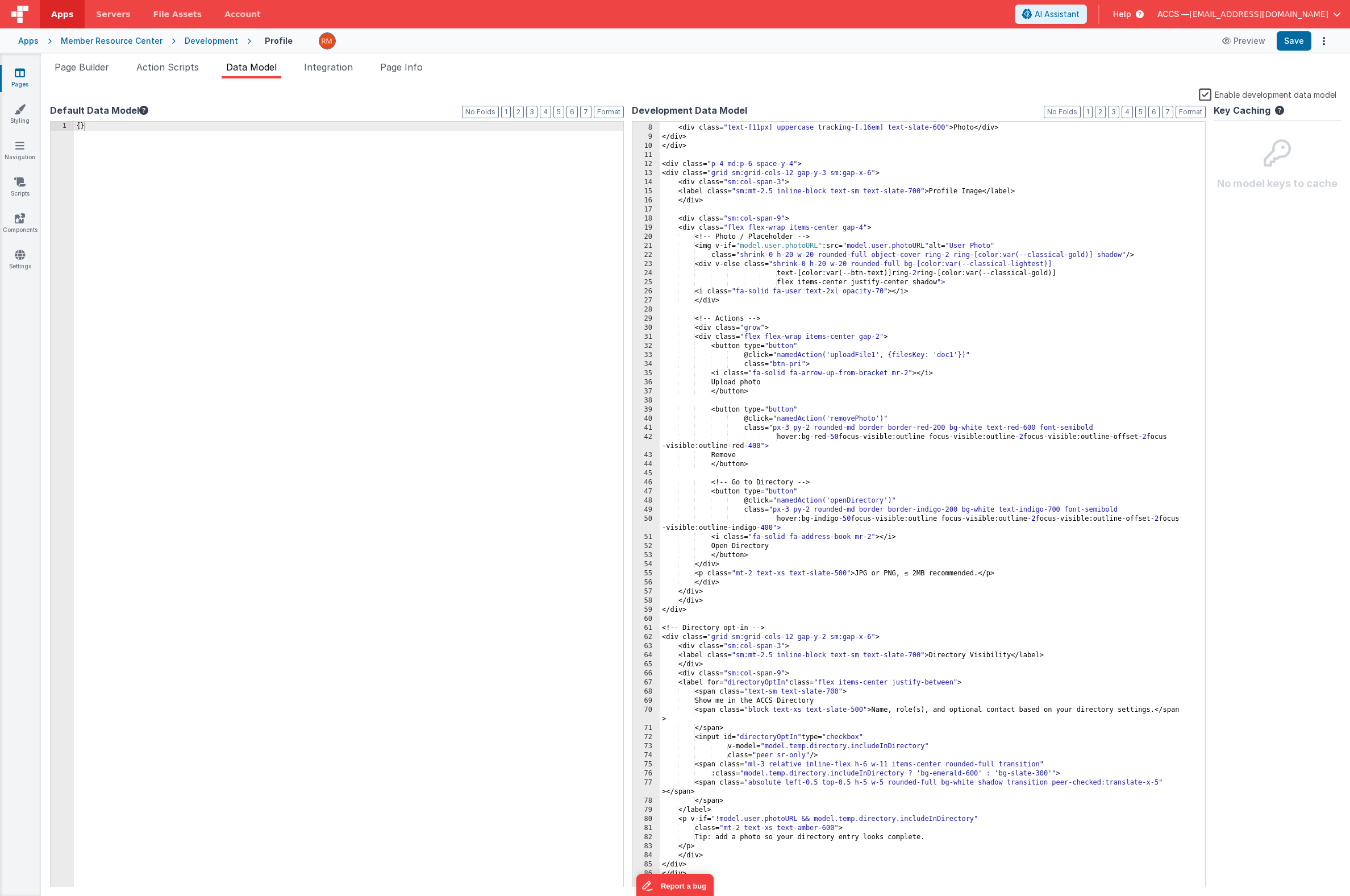
click at [469, 199] on div "{ }" at bounding box center [349, 513] width 550 height 783
click at [788, 229] on div "<i class= "fa-solid fa-image fa-fw text-[color:var(--classical-gold)]" ></i> <d…" at bounding box center [928, 506] width 537 height 783
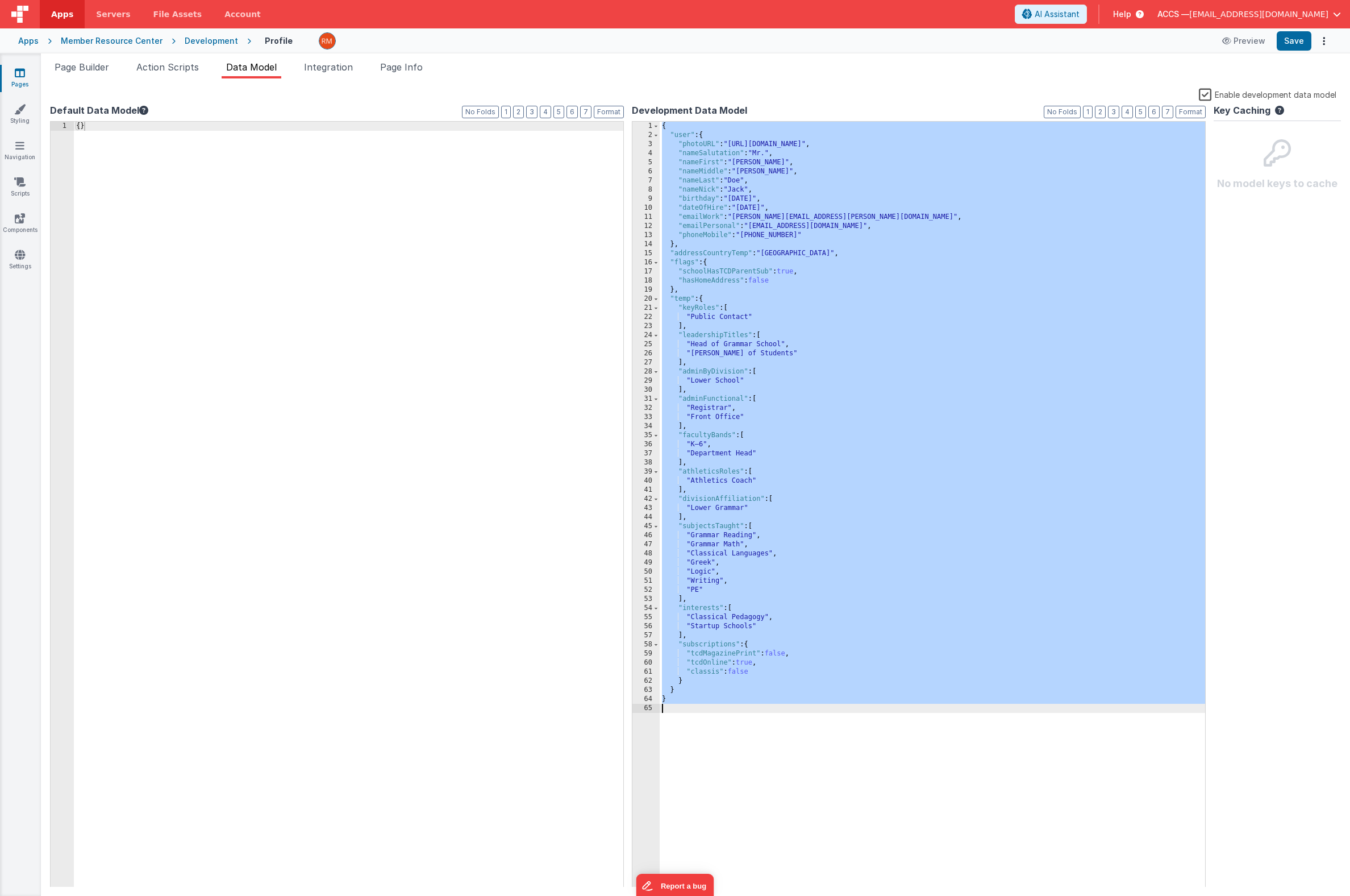
click at [724, 738] on div "{ "user" : { "photoURL" : "https://picsum.photos/seed/accs-user/200/200" , "nam…" at bounding box center [932, 513] width 546 height 783
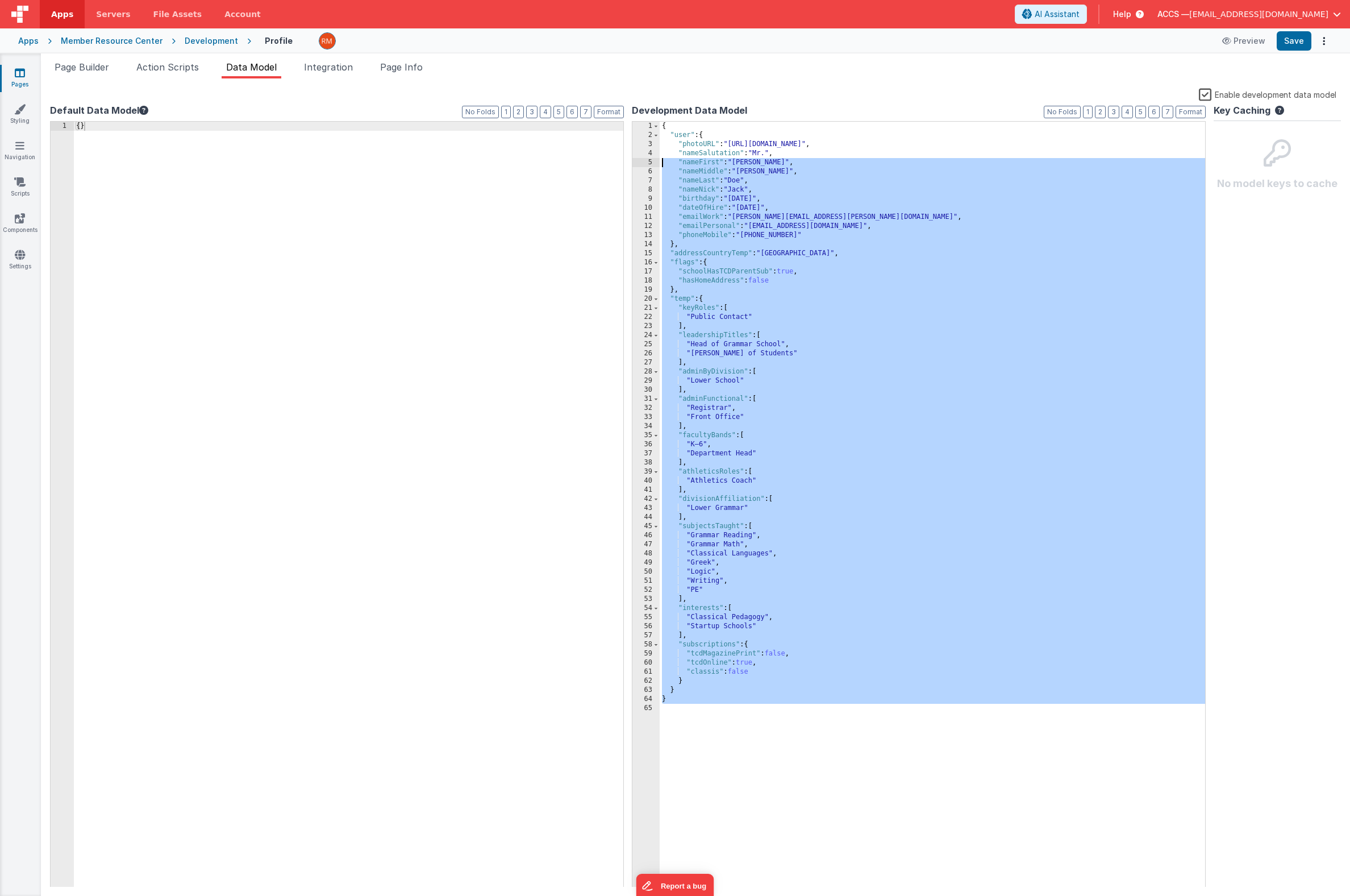
drag, startPoint x: 706, startPoint y: 736, endPoint x: 630, endPoint y: -16, distance: 755.8
click at [630, 0] on html "Apps Servers File Assets Account Some FUTURE Slot AI Assistant Help ACCS — [EMA…" at bounding box center [675, 448] width 1350 height 896
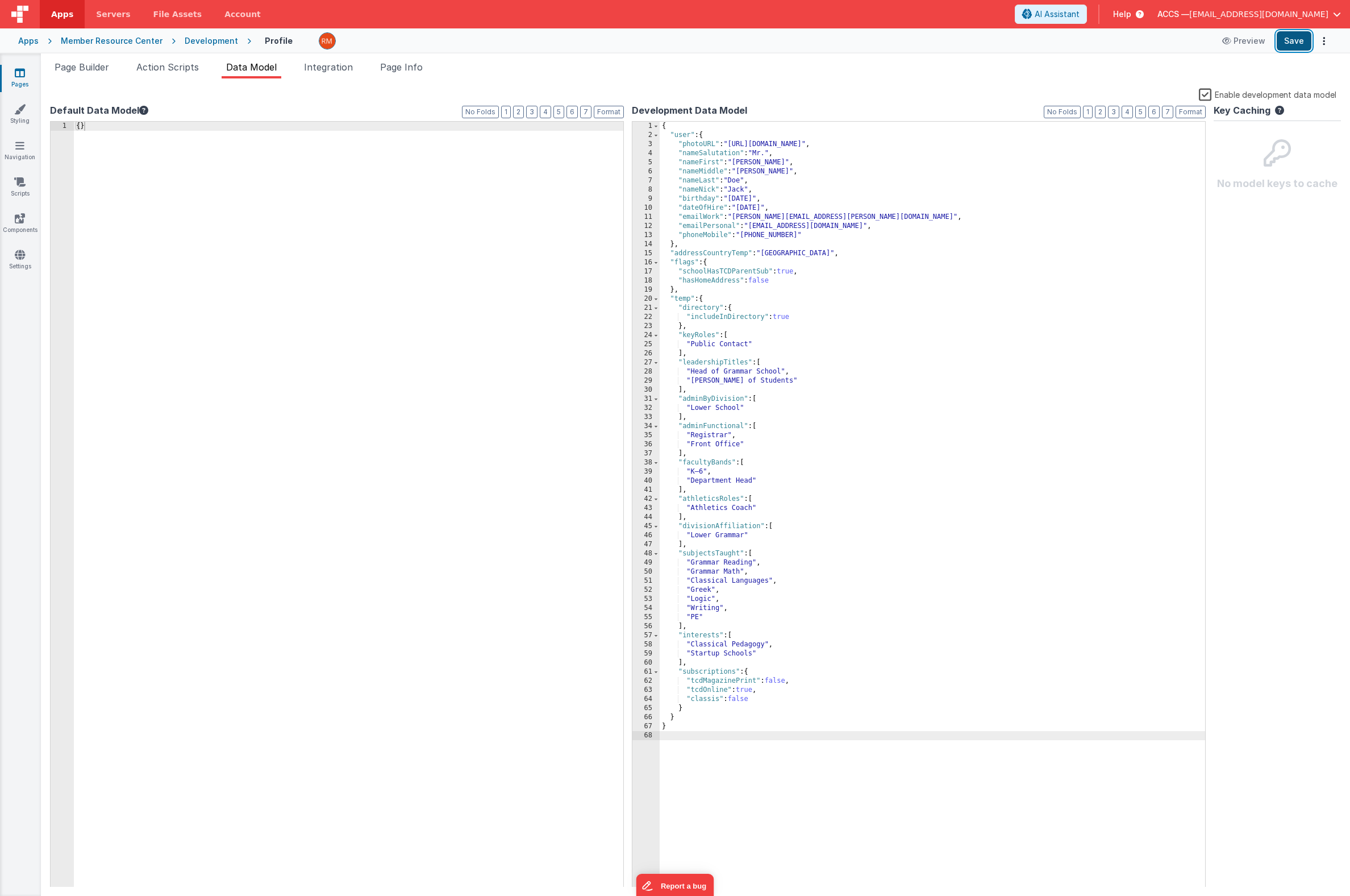
click at [1288, 46] on button "Save" at bounding box center [1294, 40] width 34 height 20
click at [105, 71] on span "Page Builder" at bounding box center [82, 67] width 55 height 11
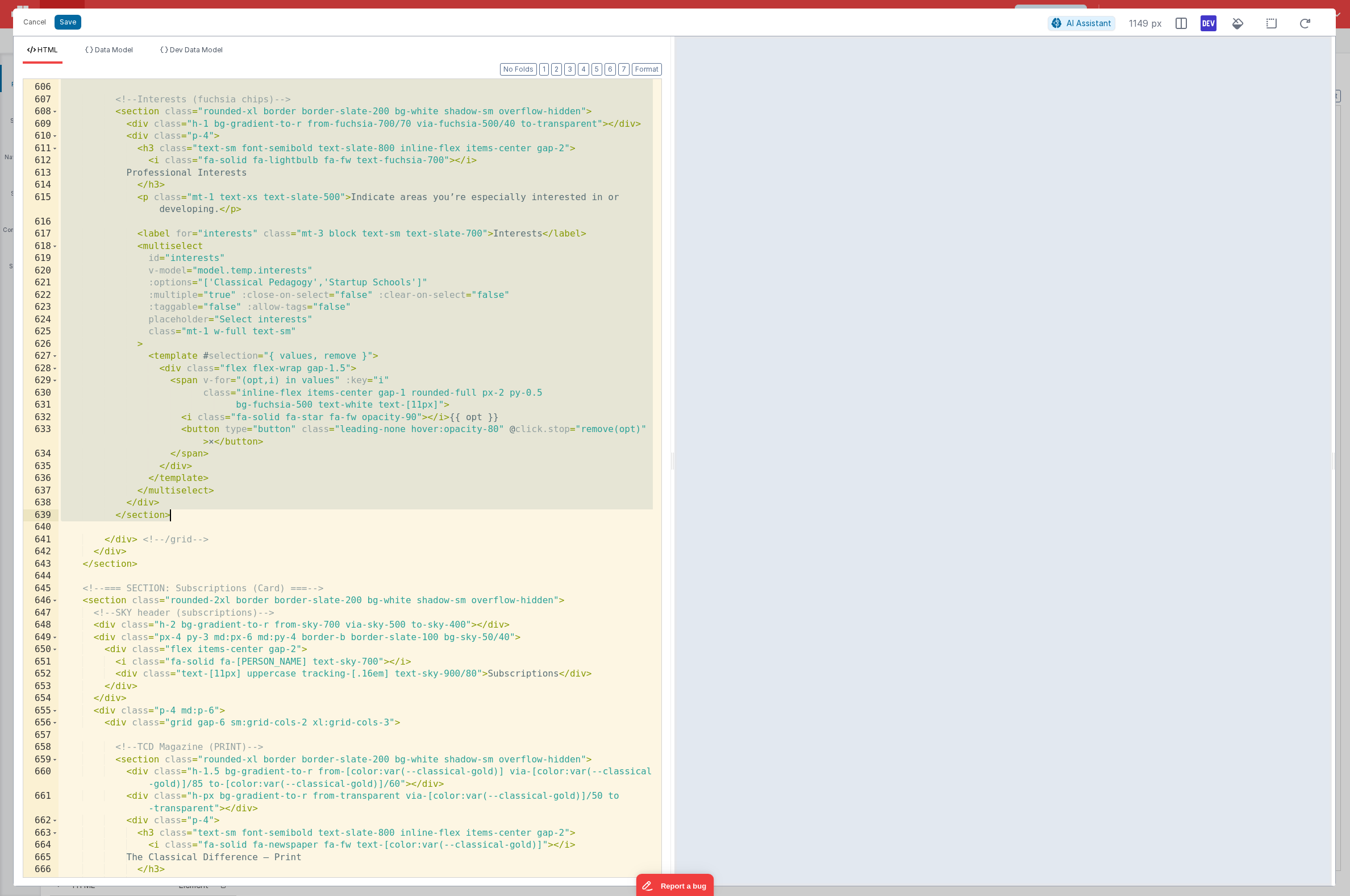
scroll to position [8190, 0]
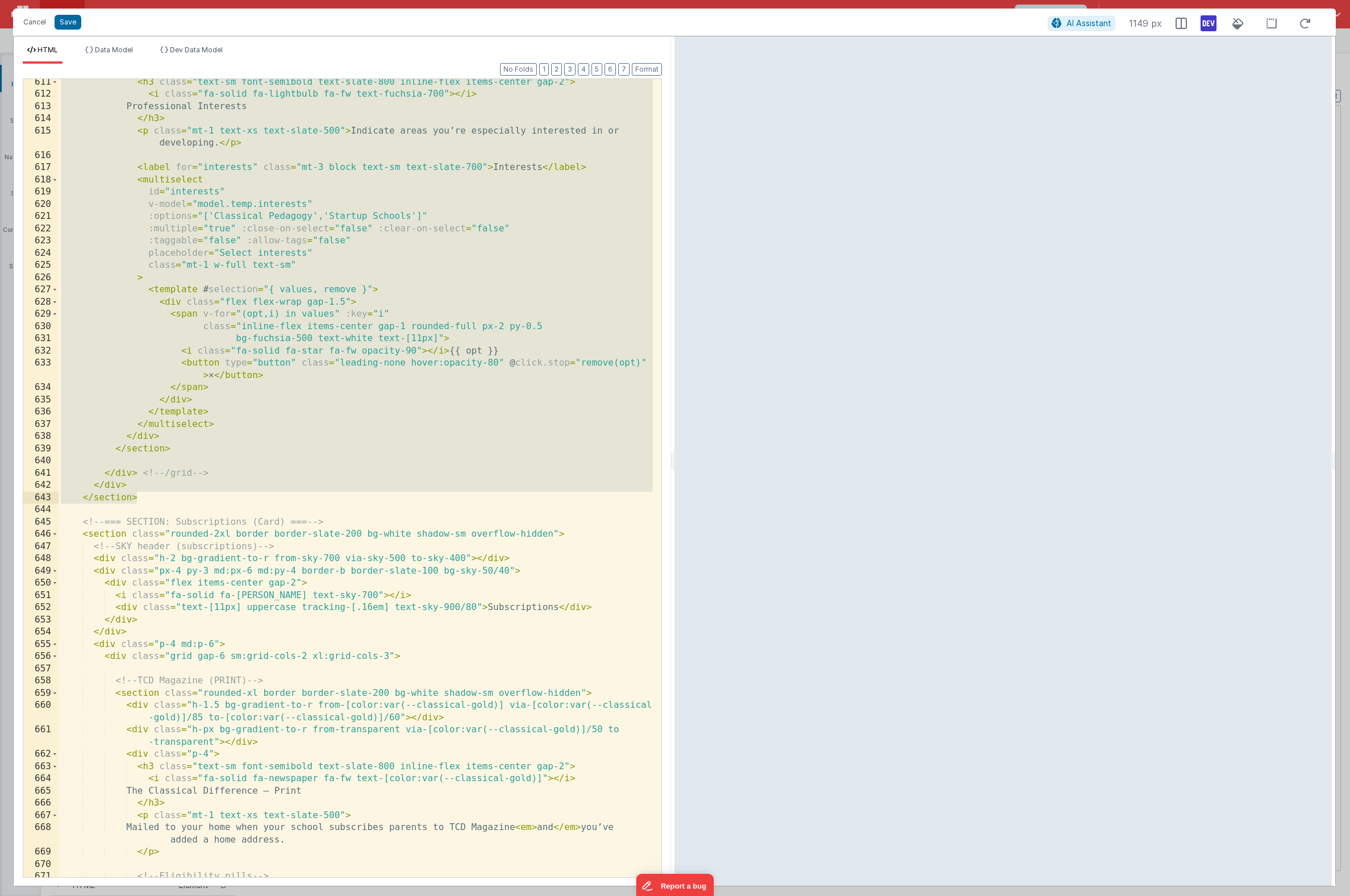
drag, startPoint x: 59, startPoint y: 247, endPoint x: 201, endPoint y: 502, distance: 291.9
click at [201, 502] on div "< h3 class = "text-sm font-semibold text-slate-800 inline-flex items-center gap…" at bounding box center [356, 487] width 594 height 823
click at [190, 482] on div "< h3 class = "text-sm font-semibold text-slate-800 inline-flex items-center gap…" at bounding box center [356, 487] width 594 height 823
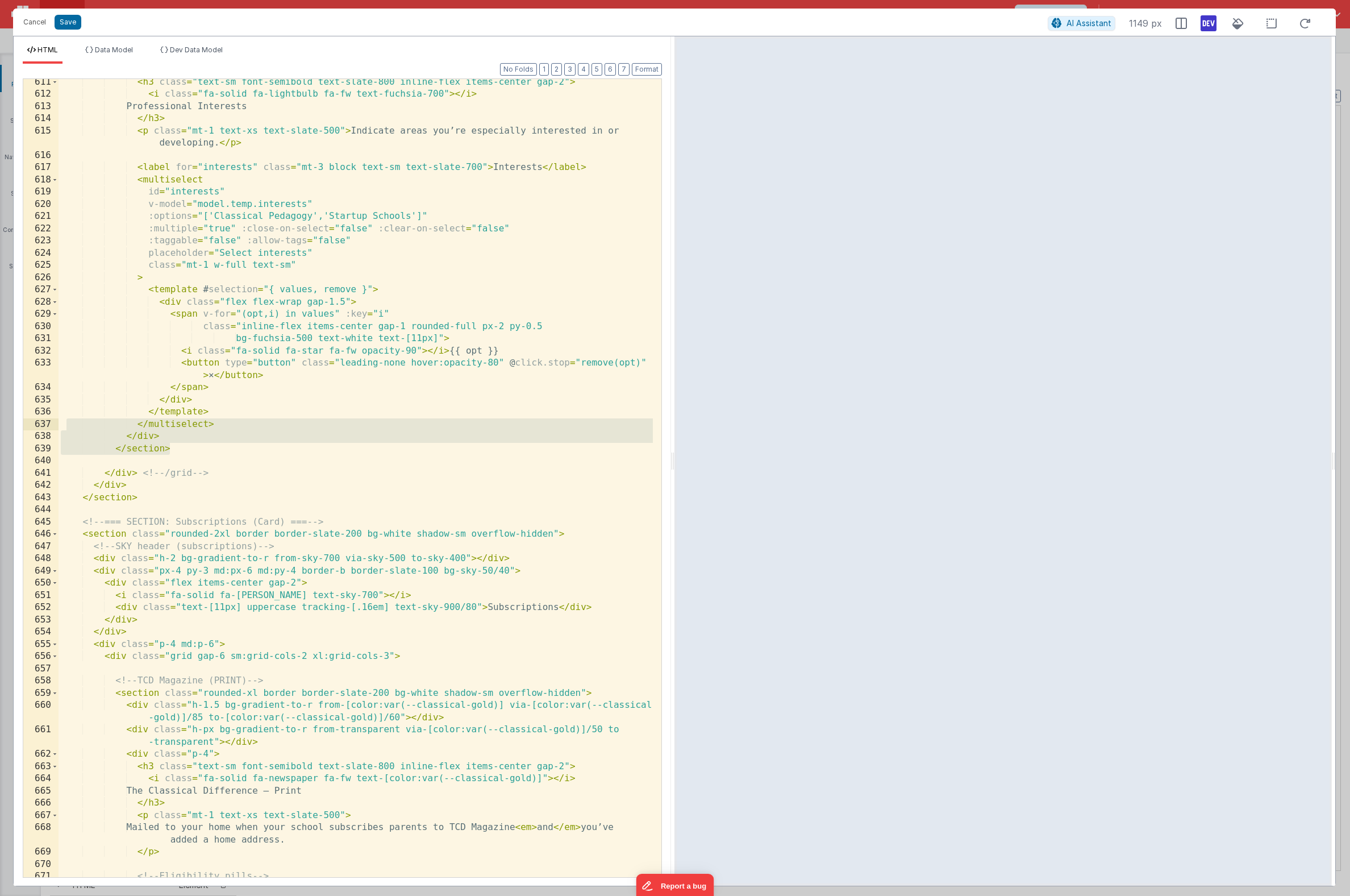
drag, startPoint x: 193, startPoint y: 449, endPoint x: 67, endPoint y: 424, distance: 128.5
click at [65, 422] on div "< h3 class = "text-sm font-semibold text-slate-800 inline-flex items-center gap…" at bounding box center [356, 487] width 594 height 823
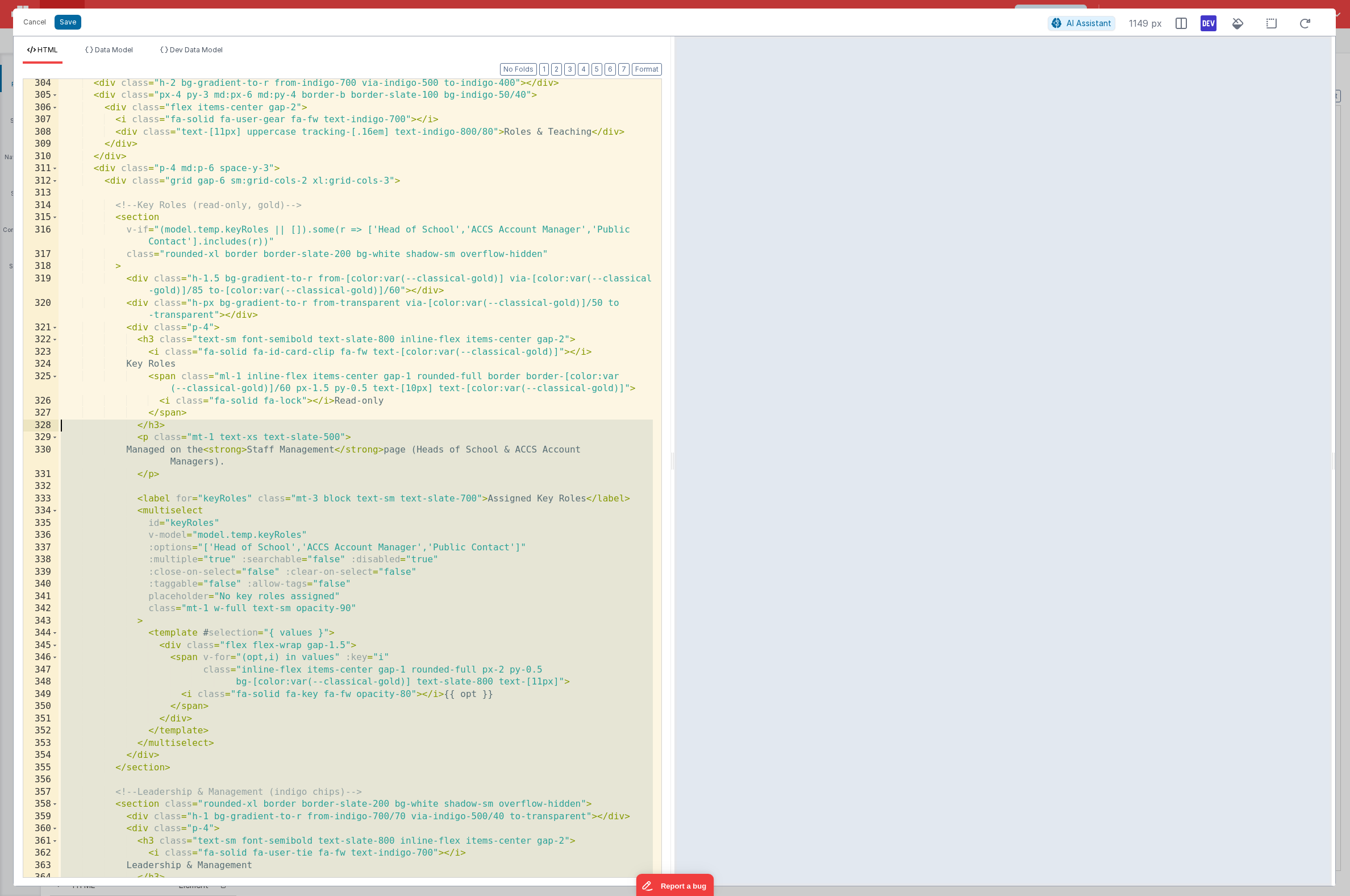
scroll to position [3931, 0]
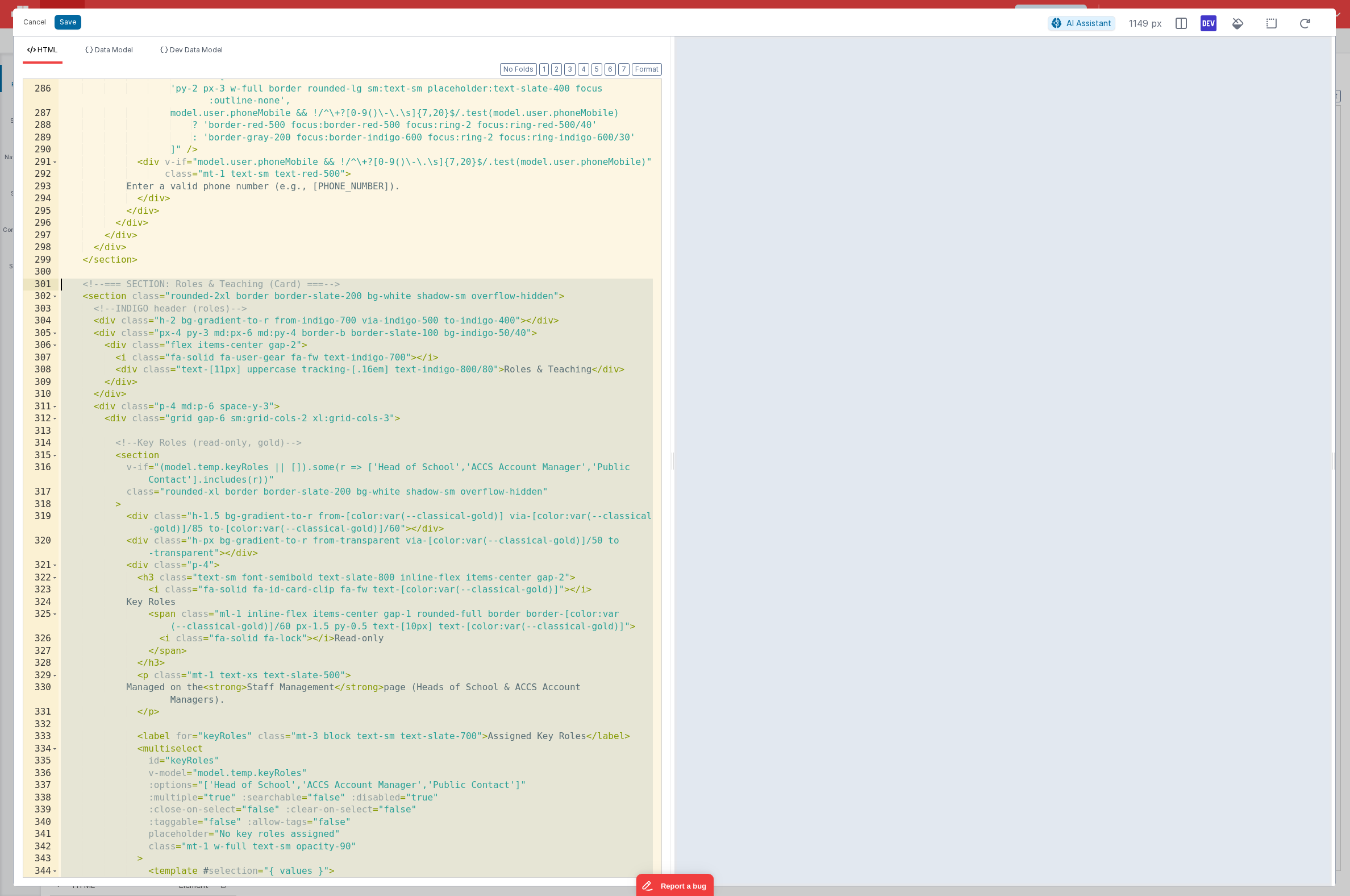
drag, startPoint x: 240, startPoint y: 473, endPoint x: 38, endPoint y: 286, distance: 275.3
click at [38, 286] on div "285 286 287 288 289 290 291 292 293 294 295 296 297 298 299 300 301 302 303 304…" at bounding box center [342, 478] width 639 height 799
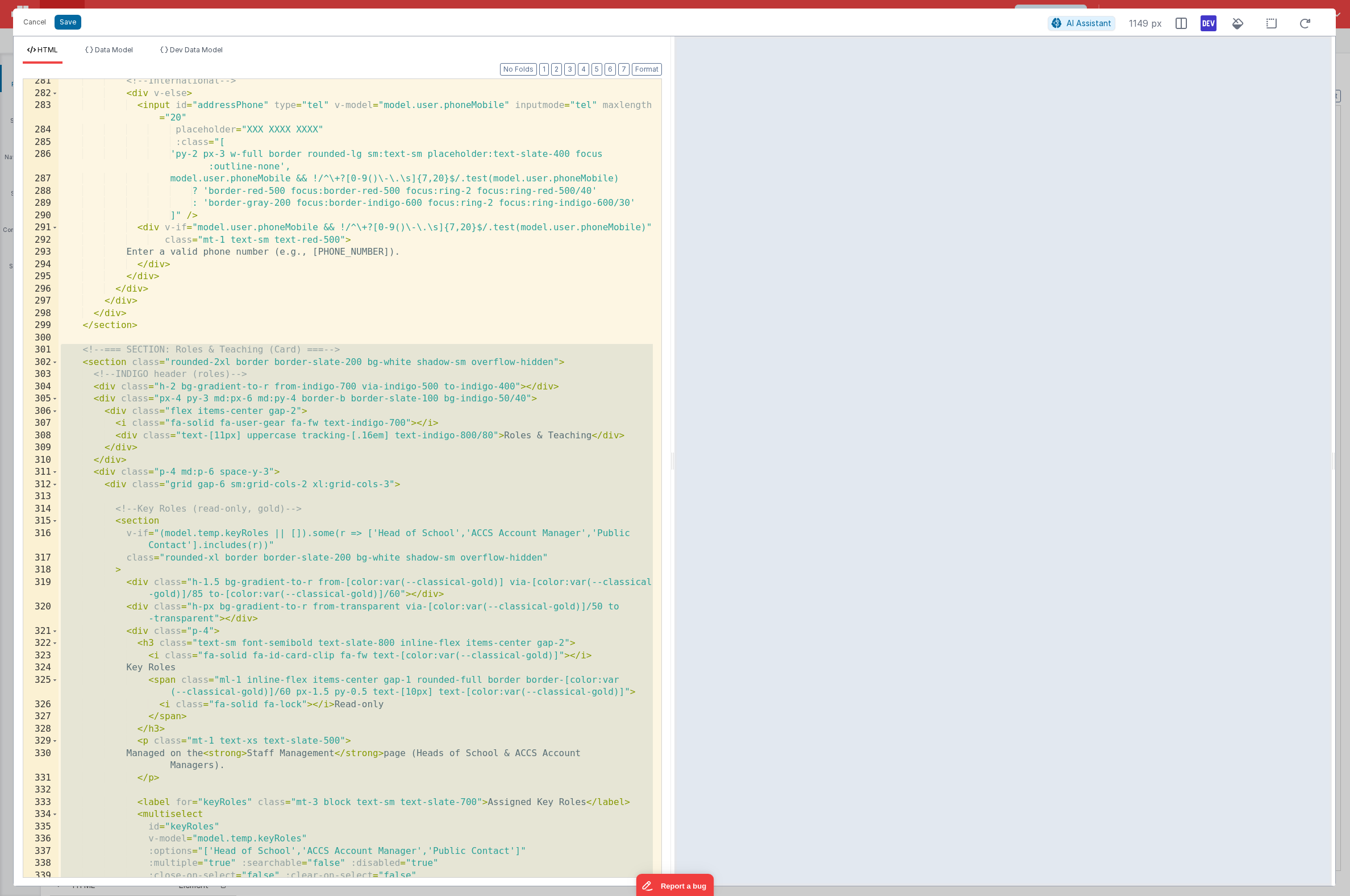
scroll to position [3876, 0]
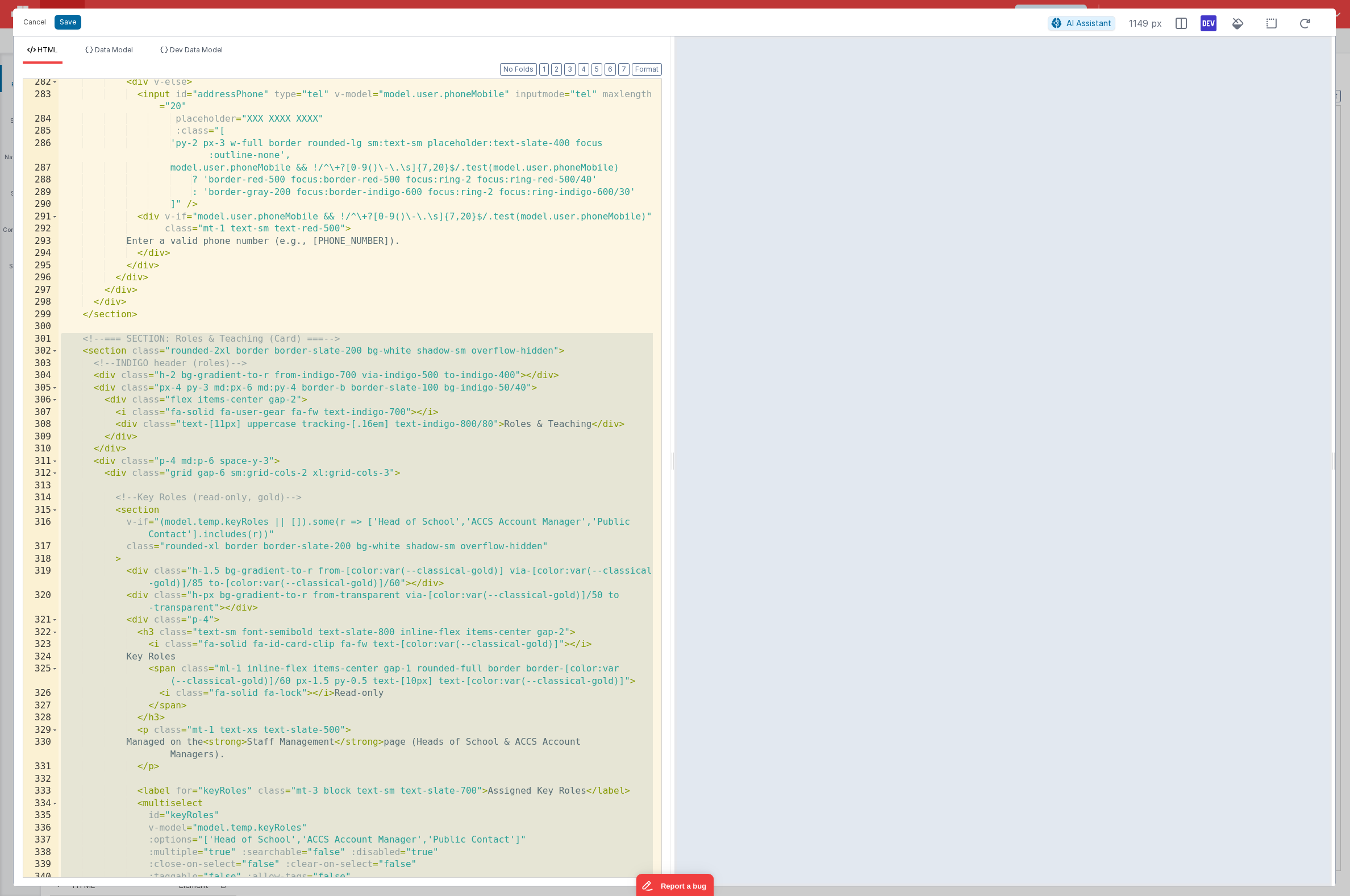
click at [164, 476] on div "< div v-else > < input id = "addressPhone" type = "tel" v-model = "model.user.p…" at bounding box center [356, 487] width 594 height 823
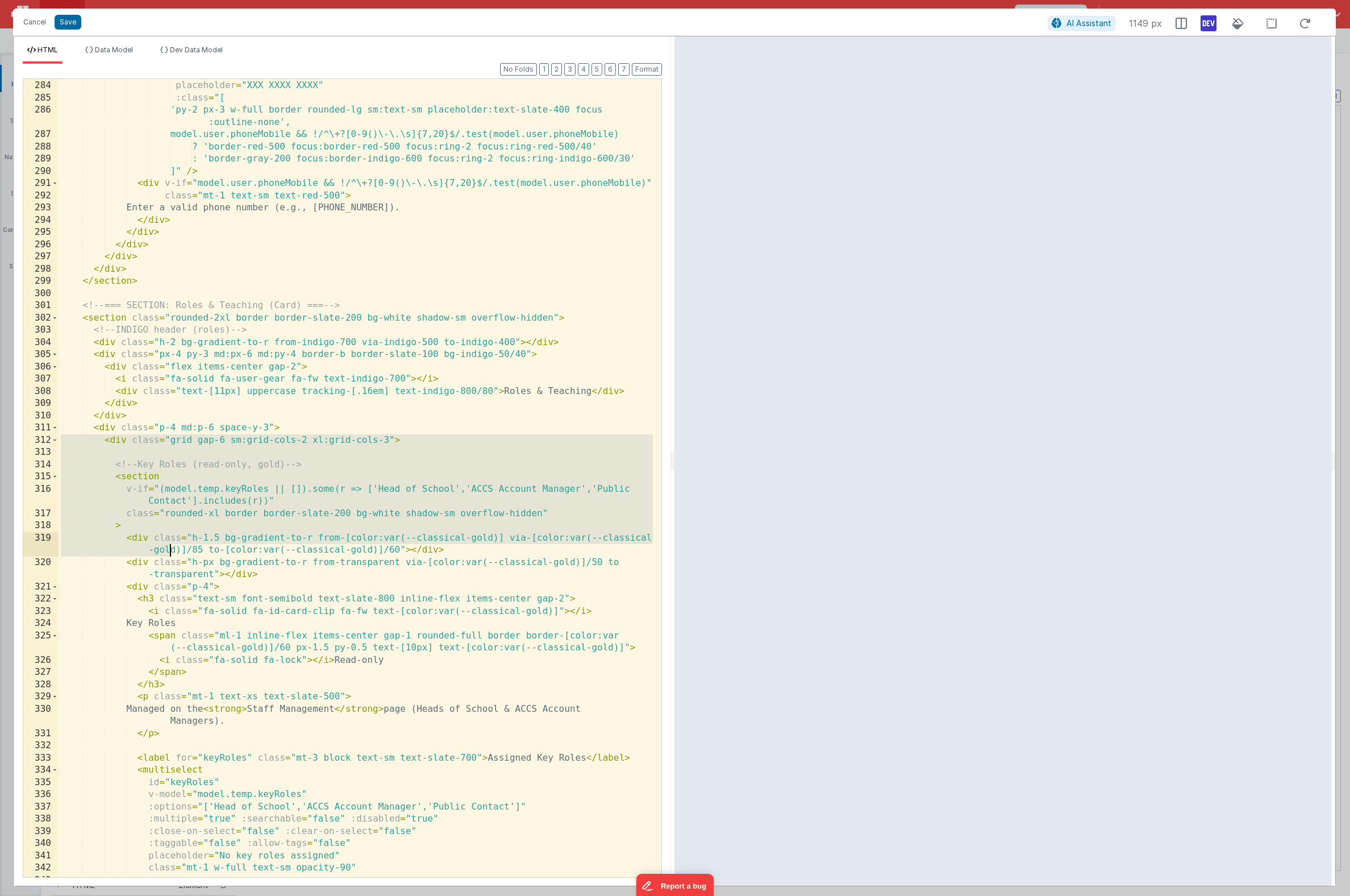
scroll to position [3909, 0]
drag, startPoint x: 61, startPoint y: 474, endPoint x: 169, endPoint y: 544, distance: 128.7
click at [169, 544] on div "< input id = "addressPhone" type = "tel" v-model = "model.user.phoneMobile" inp…" at bounding box center [356, 472] width 594 height 835
click at [87, 441] on div "< input id = "addressPhone" type = "tel" v-model = "model.user.phoneMobile" inp…" at bounding box center [356, 472] width 594 height 835
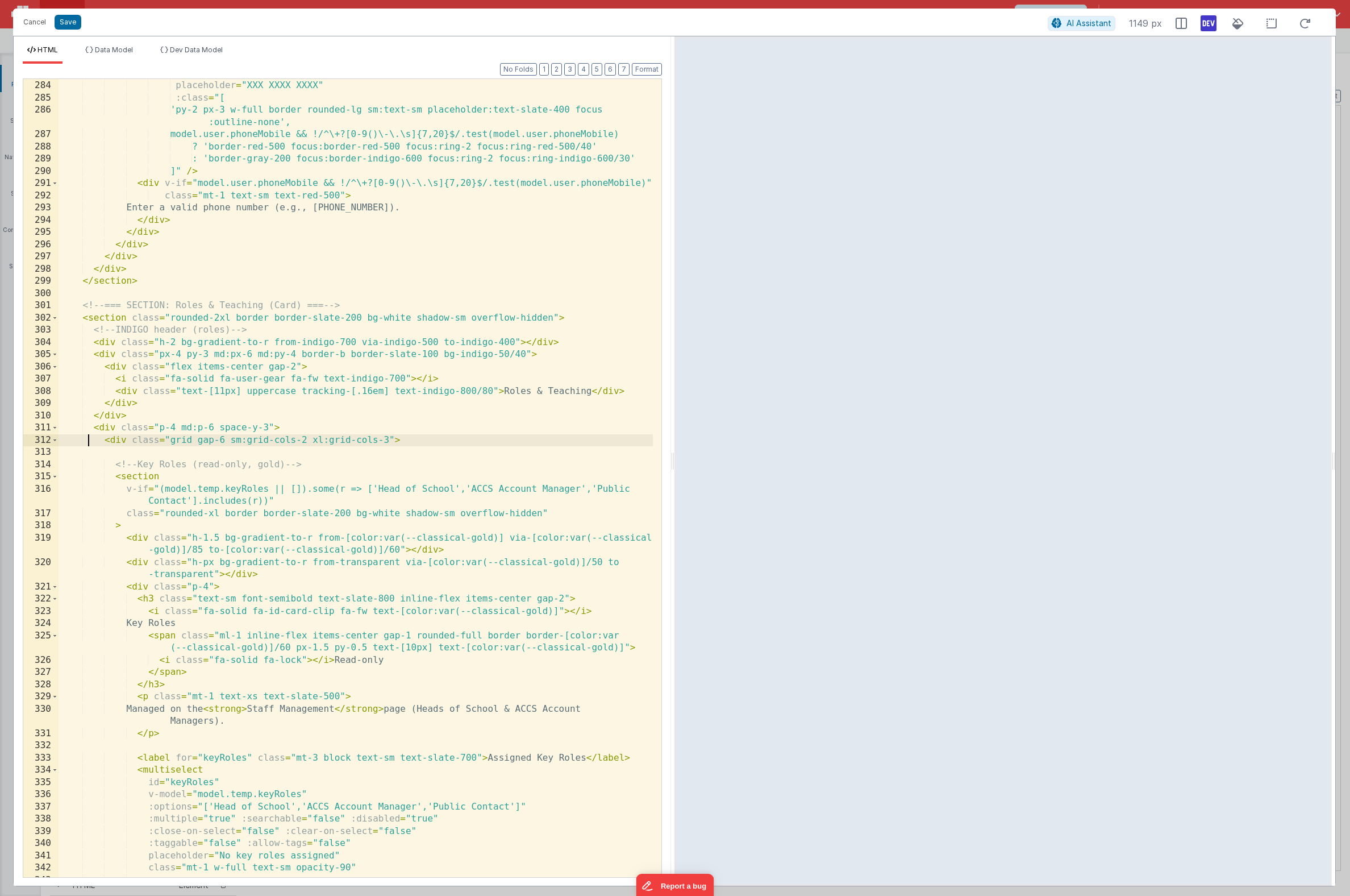
click at [118, 430] on div "< input id = "addressPhone" type = "tel" v-model = "model.user.phoneMobile" inp…" at bounding box center [356, 472] width 594 height 835
click at [61, 440] on div "< input id = "addressPhone" type = "tel" v-model = "model.user.phoneMobile" inp…" at bounding box center [356, 472] width 594 height 835
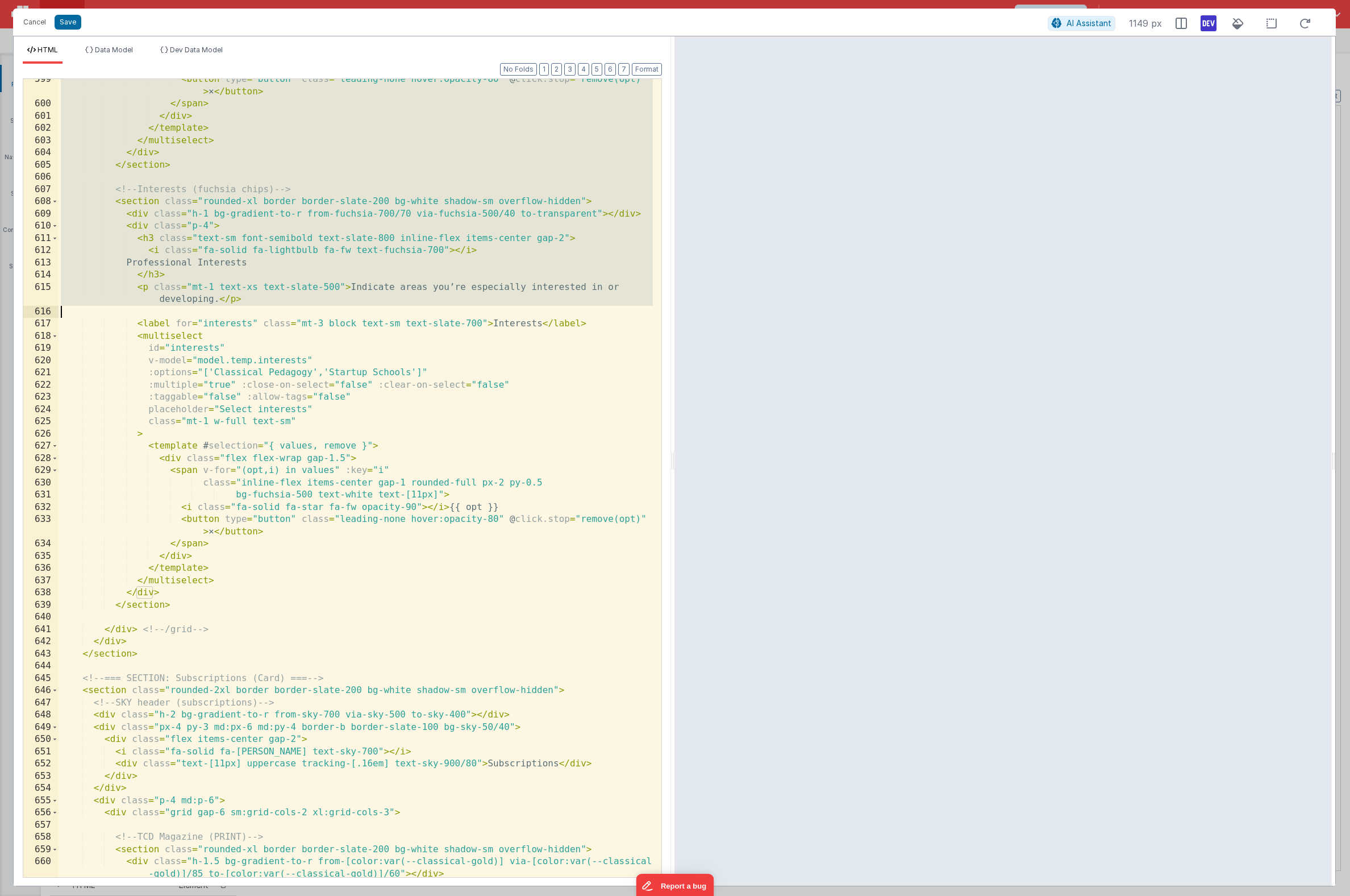
scroll to position [8209, 0]
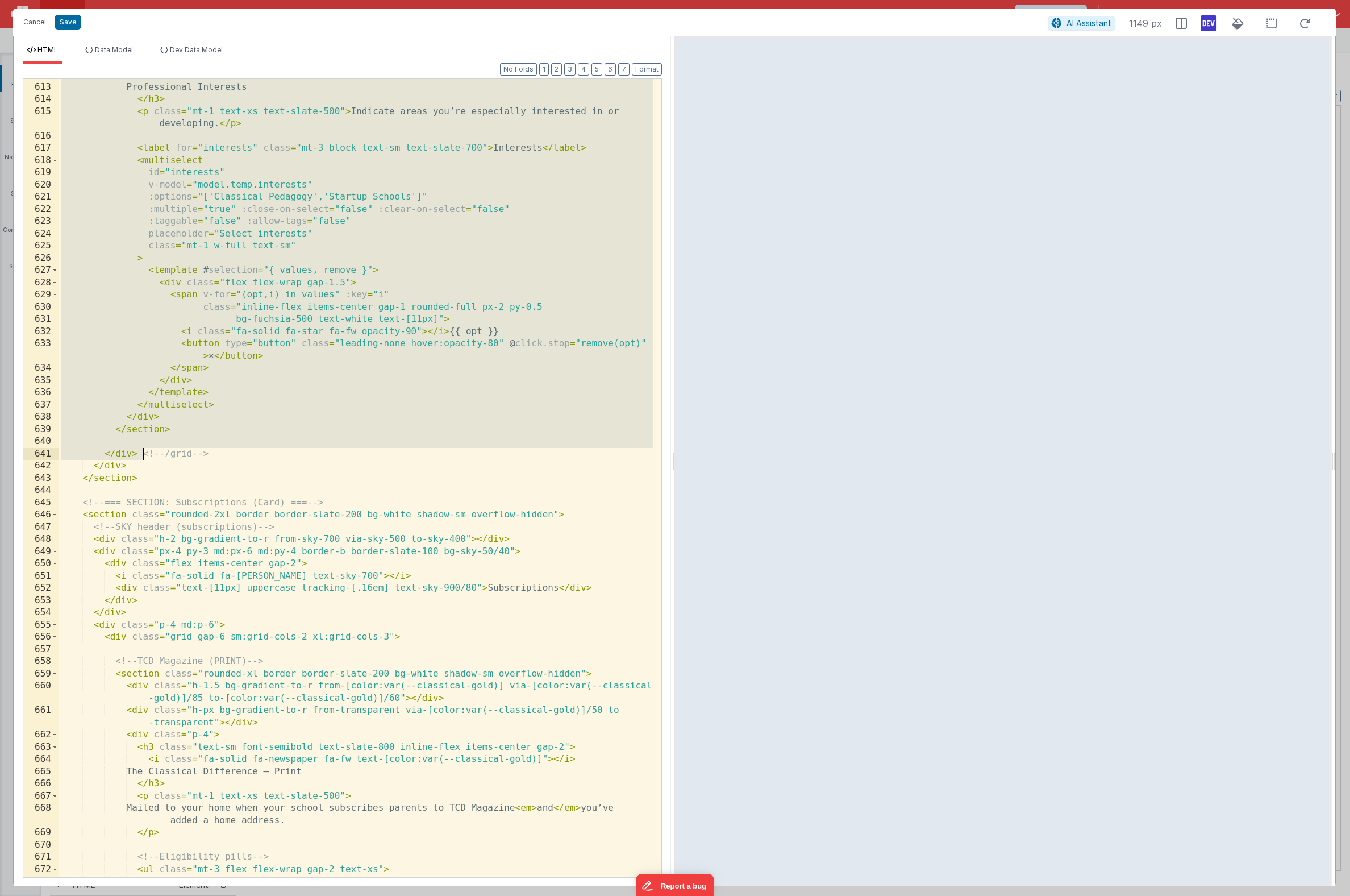
drag, startPoint x: 59, startPoint y: 440, endPoint x: 141, endPoint y: 453, distance: 83.0
click at [141, 453] on div "< i class = "fa-solid fa-lightbulb fa-fw text-fuchsia-700" > </ i > Professiona…" at bounding box center [356, 480] width 594 height 823
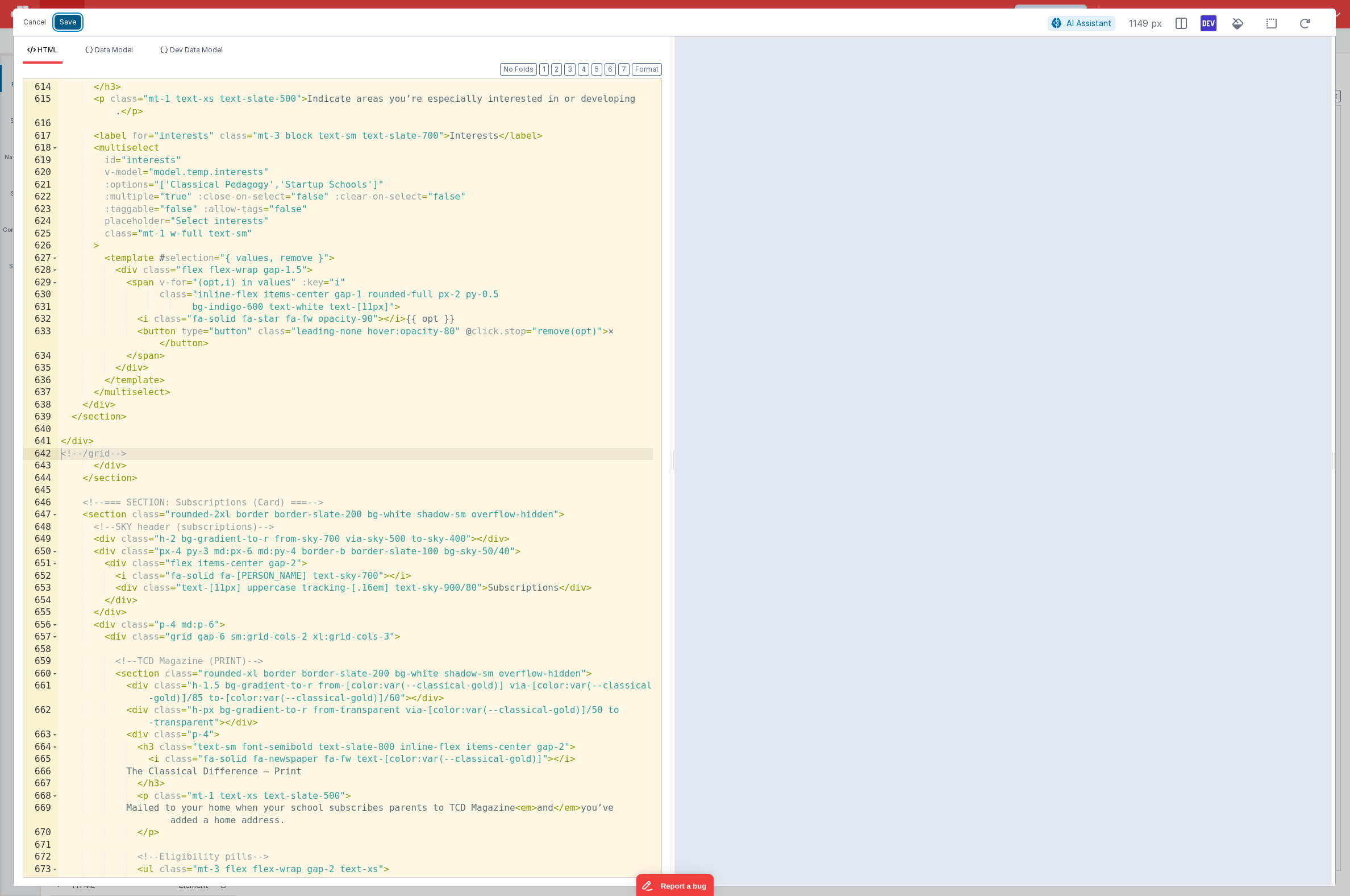
click at [76, 23] on button "Save" at bounding box center [68, 22] width 27 height 15
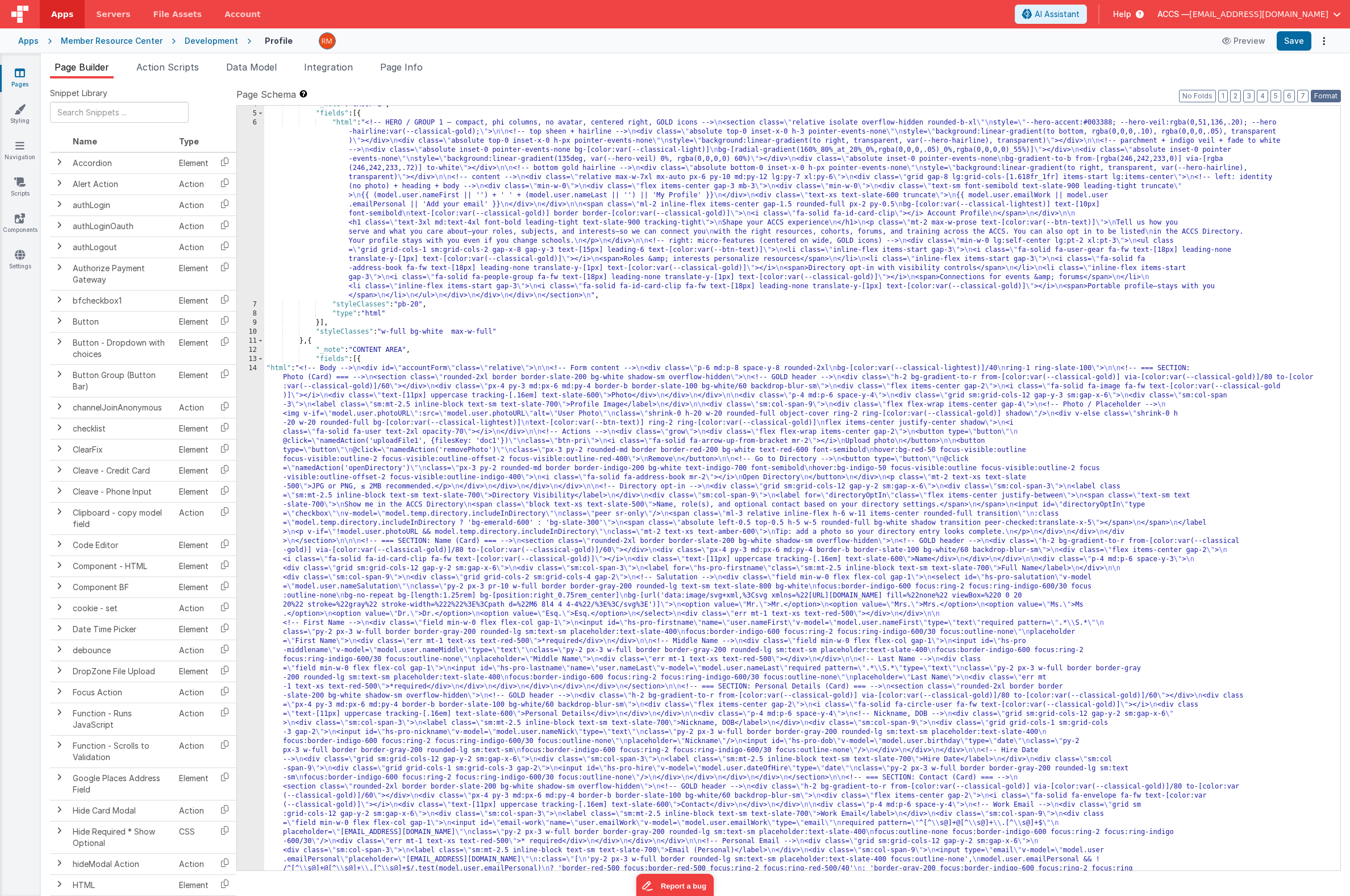
drag, startPoint x: 1328, startPoint y: 94, endPoint x: 1312, endPoint y: 73, distance: 26.4
click at [1328, 94] on button "Format" at bounding box center [1326, 96] width 30 height 13
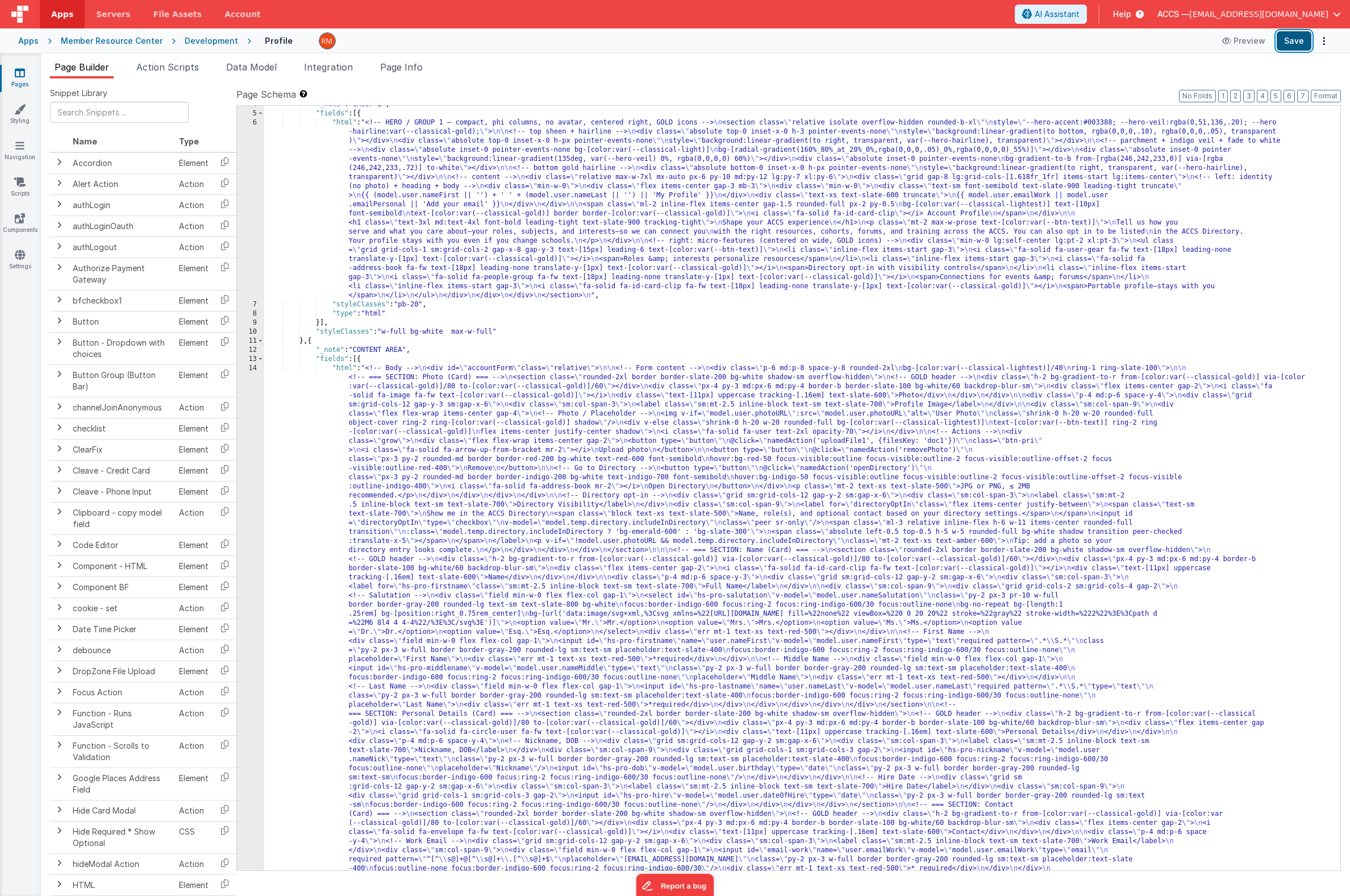
click at [1293, 42] on button "Save" at bounding box center [1294, 40] width 34 height 20
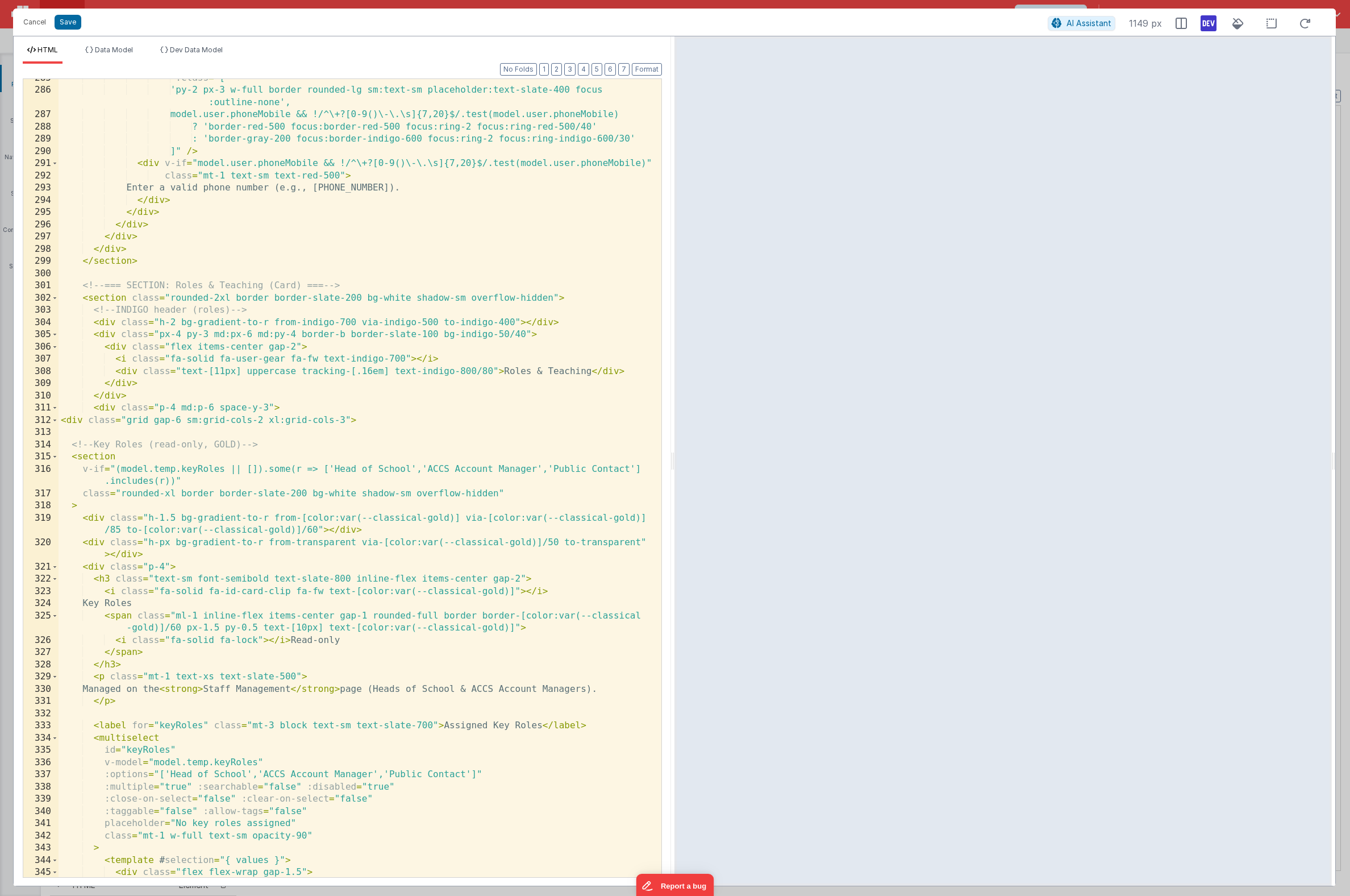
scroll to position [3918, 0]
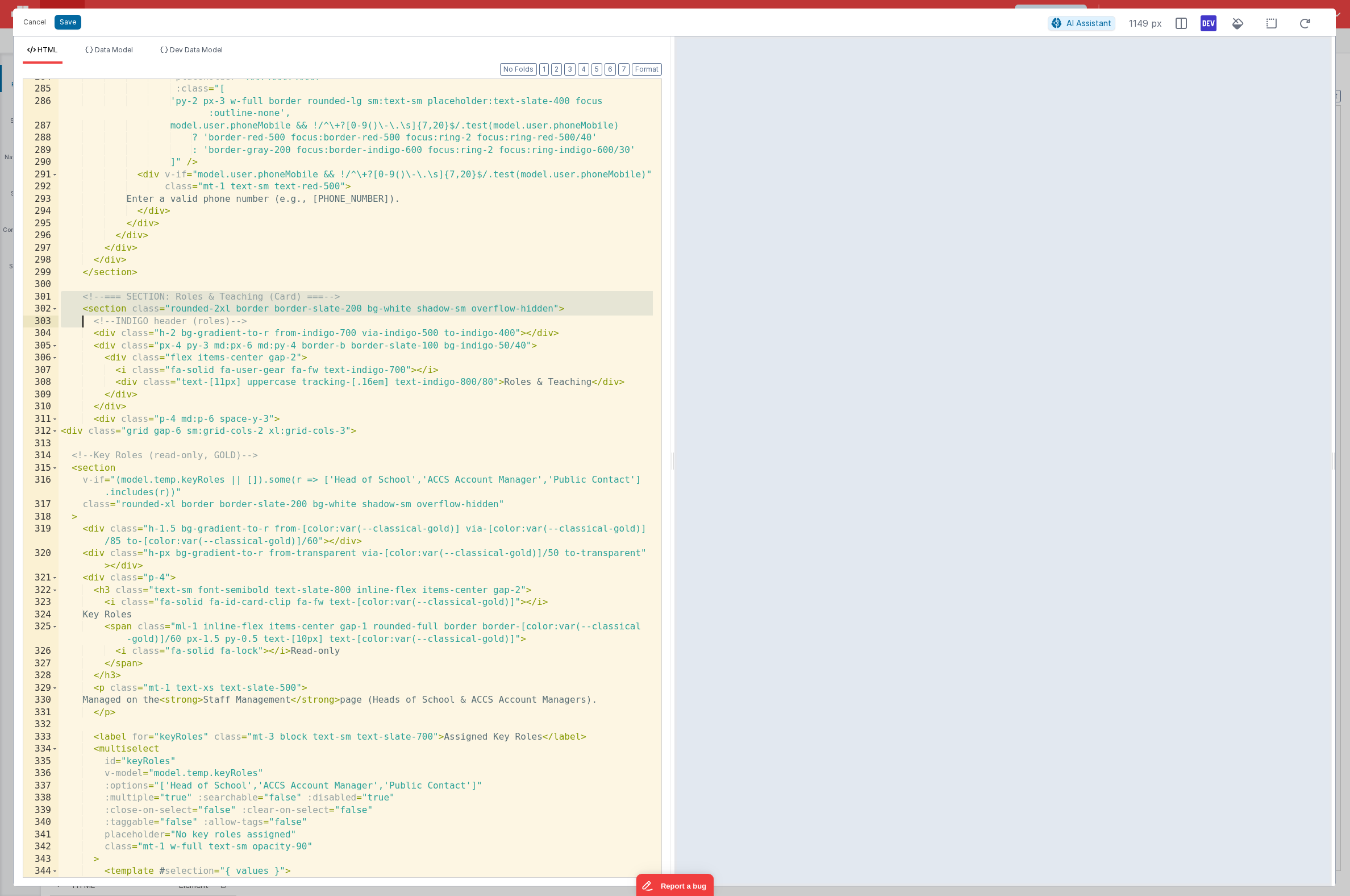
drag, startPoint x: 59, startPoint y: 294, endPoint x: 83, endPoint y: 318, distance: 33.9
click at [83, 318] on div "placeholder = "XXX XXXX XXXX" :class = "[ 'py-2 px-3 w-full border rounded-lg s…" at bounding box center [356, 482] width 594 height 823
click at [651, 71] on button "Format" at bounding box center [647, 69] width 30 height 13
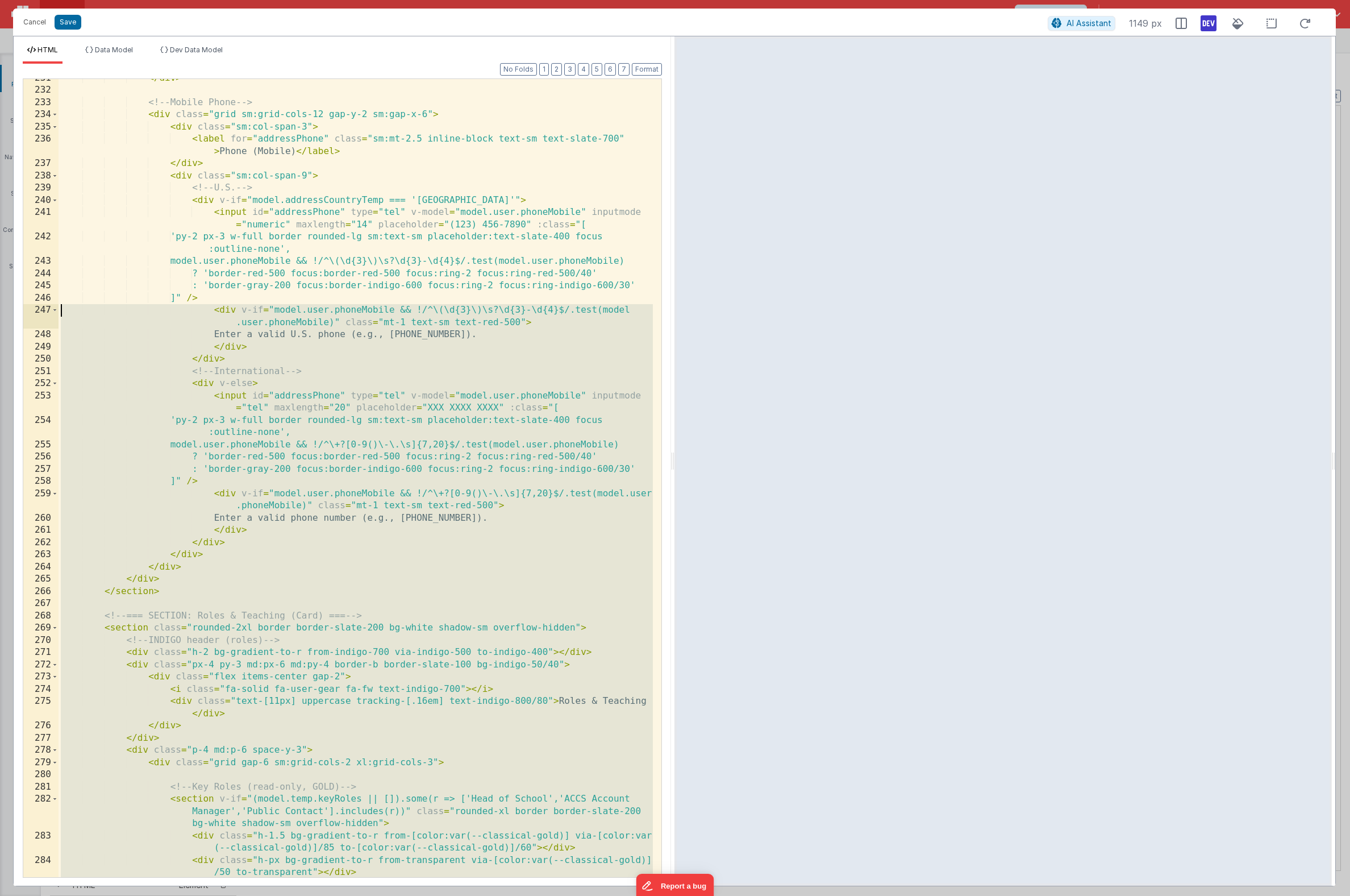
scroll to position [3653, 0]
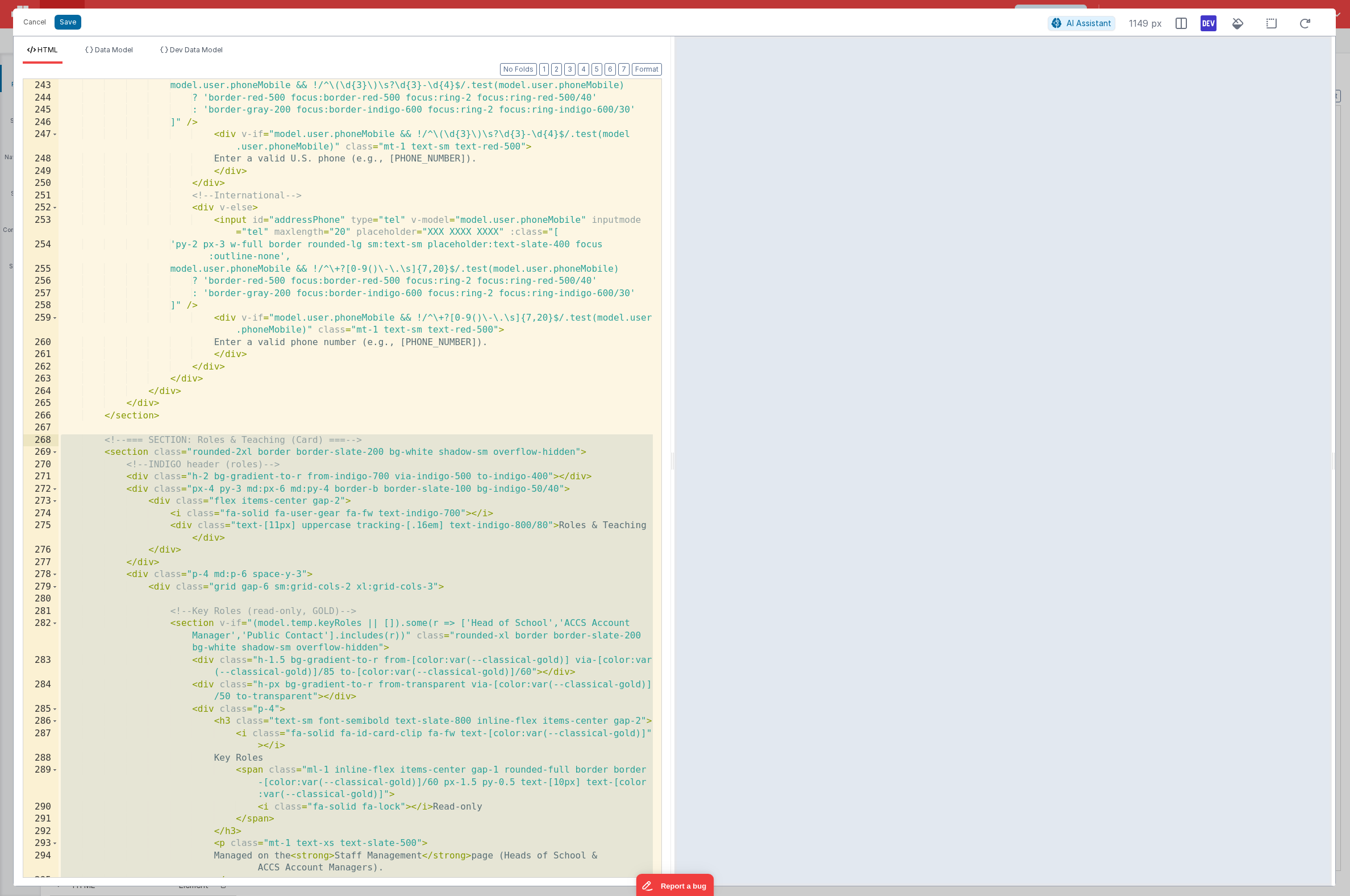
drag, startPoint x: 176, startPoint y: 489, endPoint x: 27, endPoint y: 443, distance: 155.9
click at [27, 443] on div "242 243 244 245 246 247 248 249 250 251 252 253 254 255 256 257 258 259 260 261…" at bounding box center [342, 478] width 639 height 799
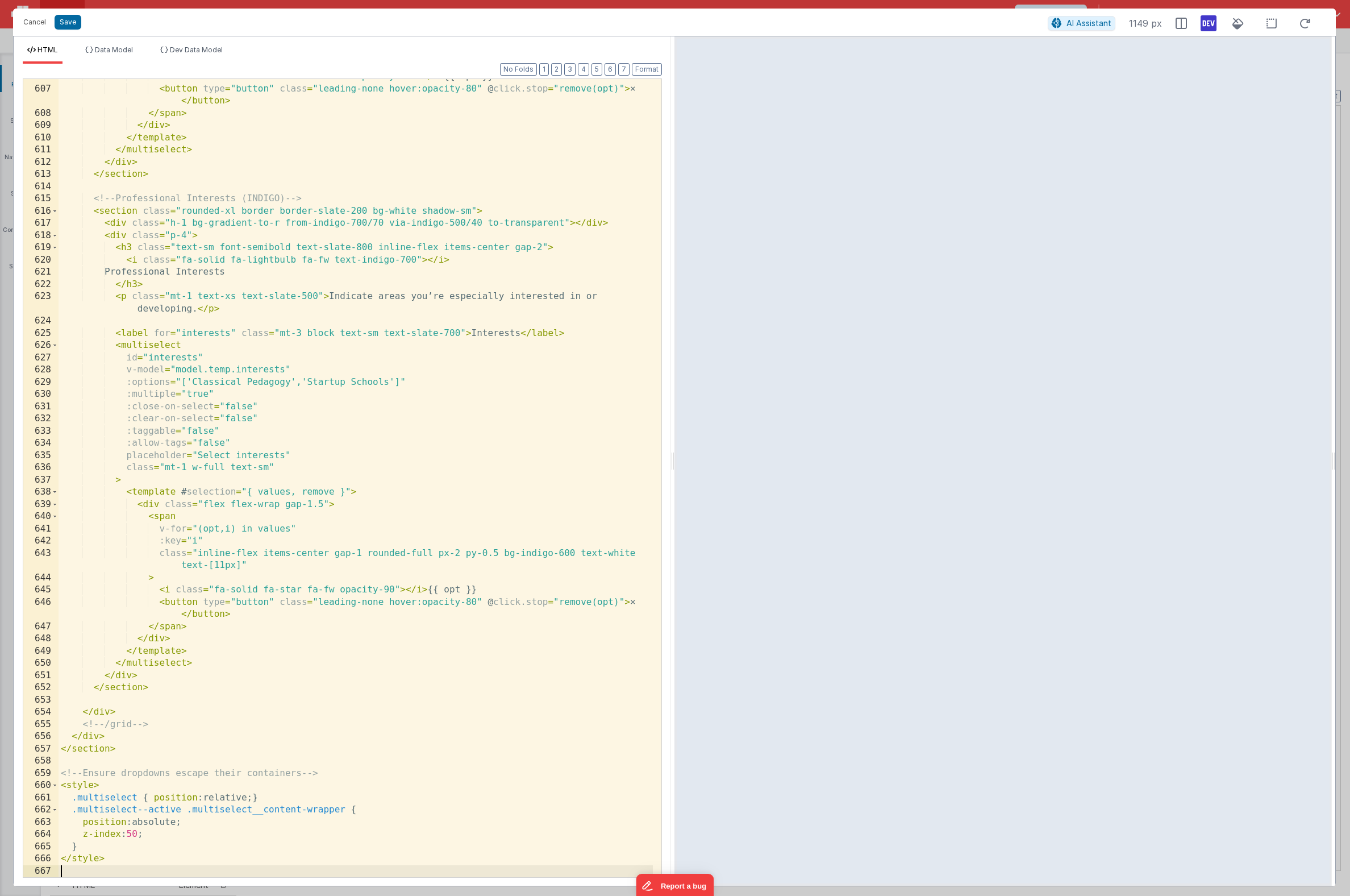
scroll to position [8452, 0]
click at [63, 26] on button "Save" at bounding box center [68, 22] width 27 height 15
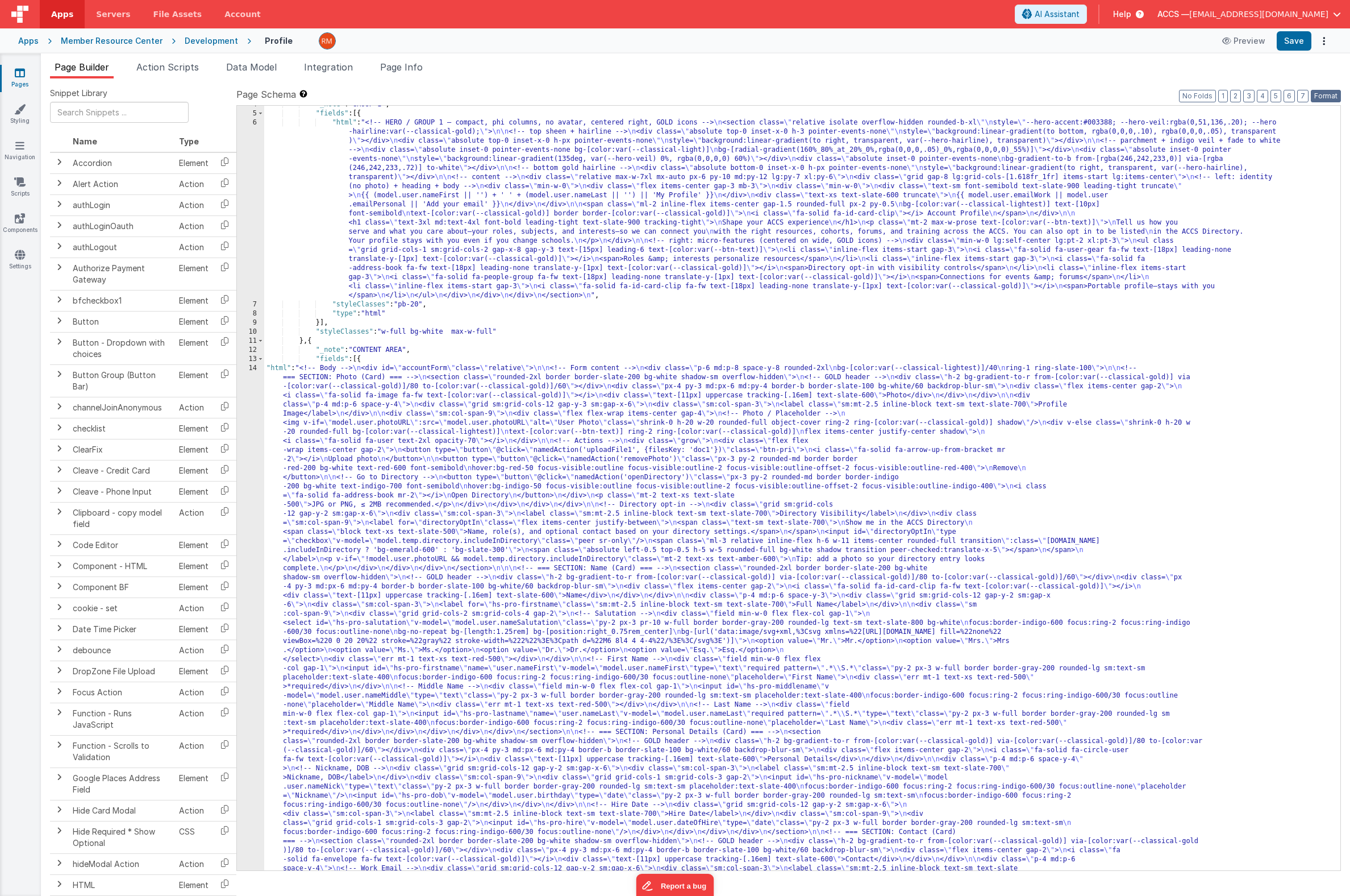
click at [1336, 97] on button "Format" at bounding box center [1326, 96] width 30 height 13
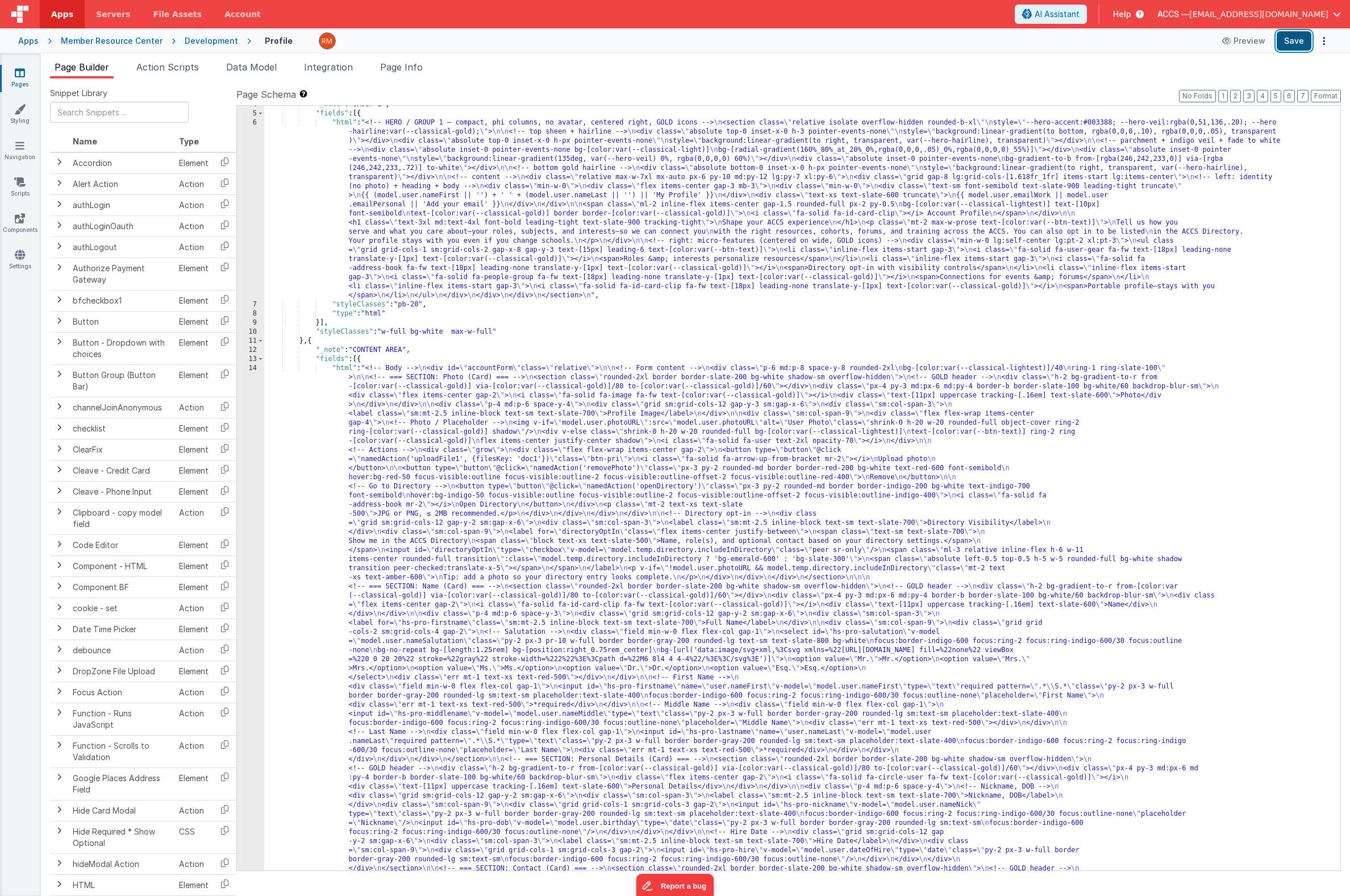
click at [1284, 46] on button "Save" at bounding box center [1294, 40] width 34 height 20
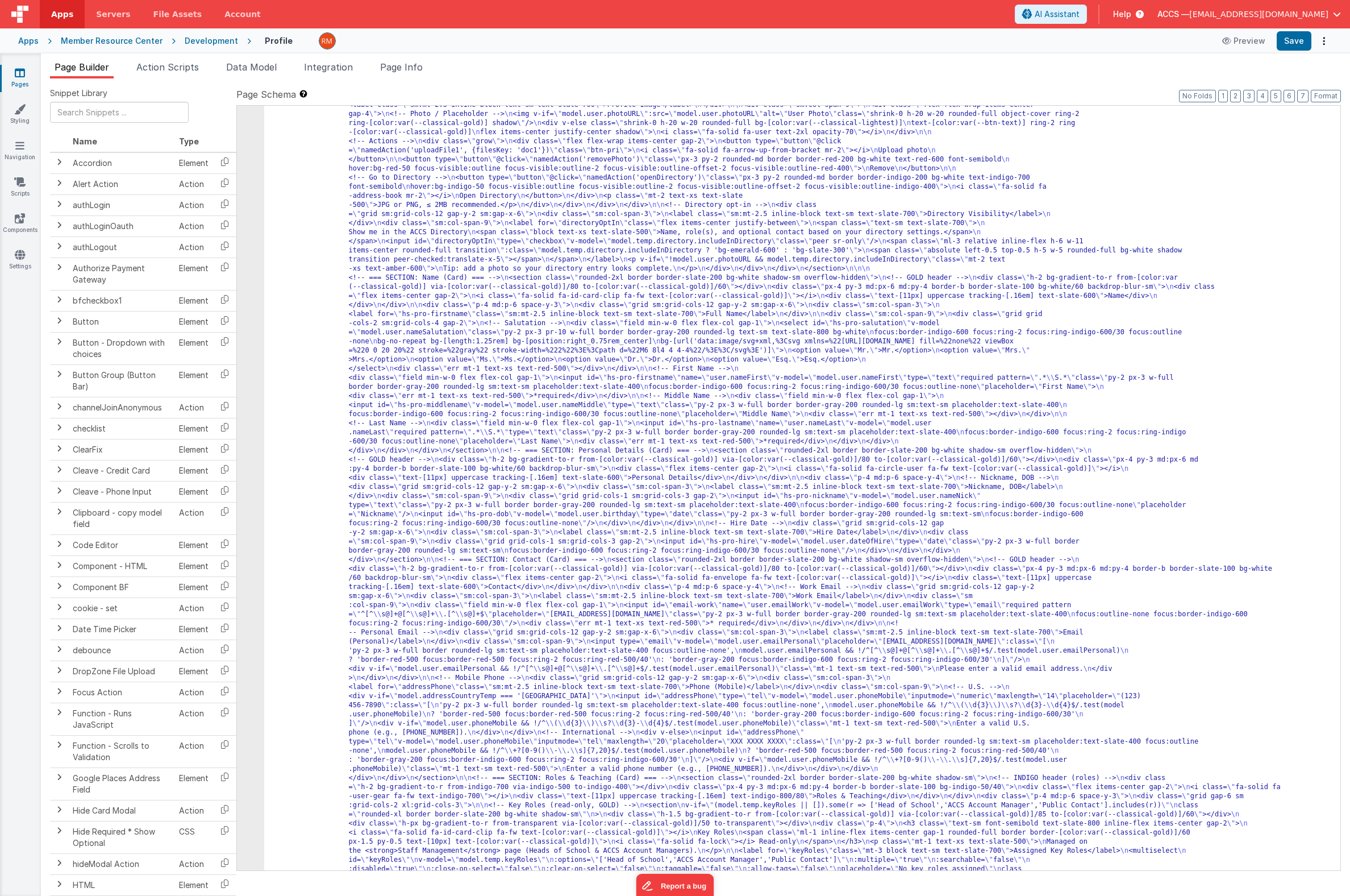
scroll to position [71, 0]
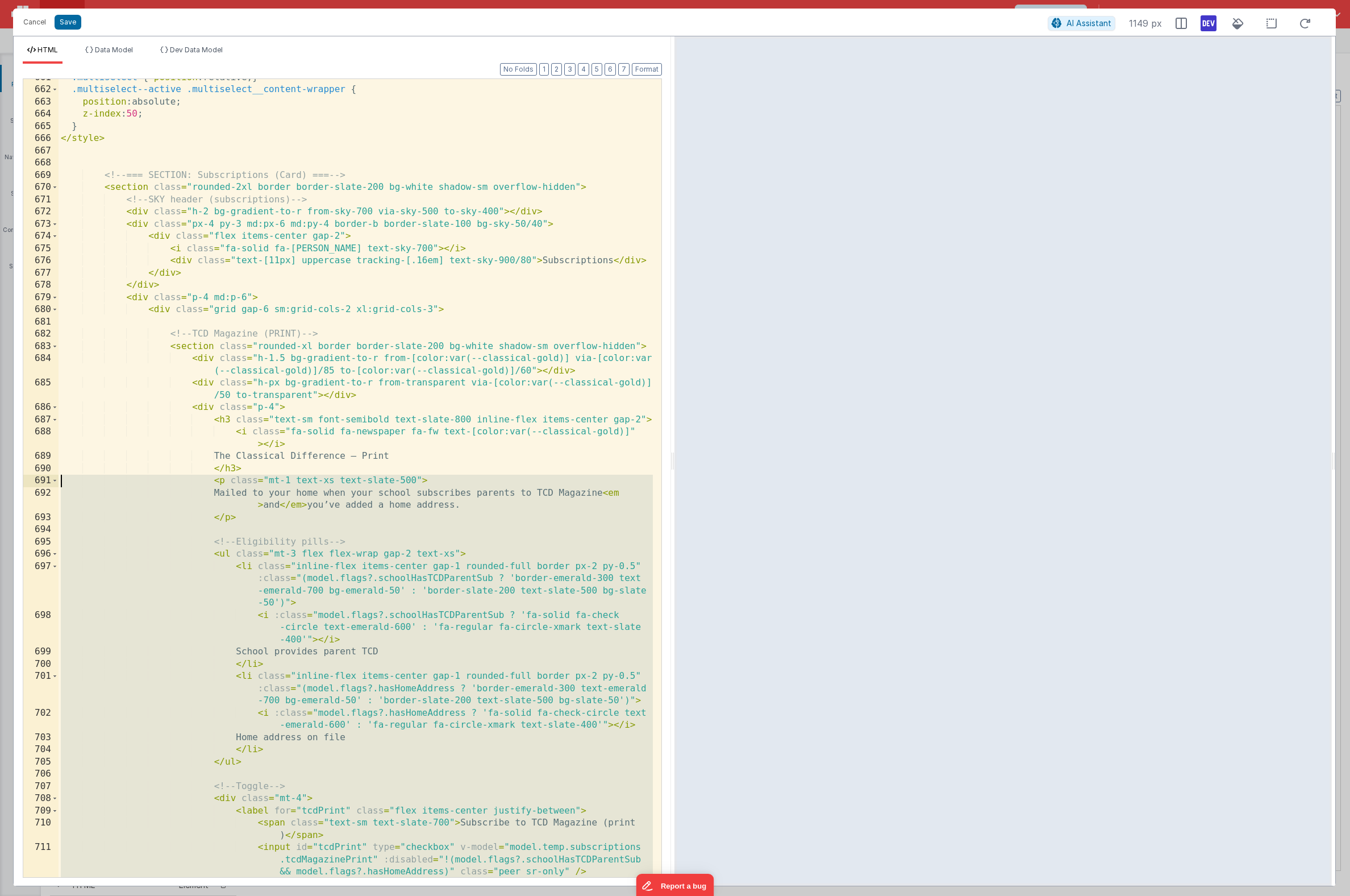
scroll to position [9161, 0]
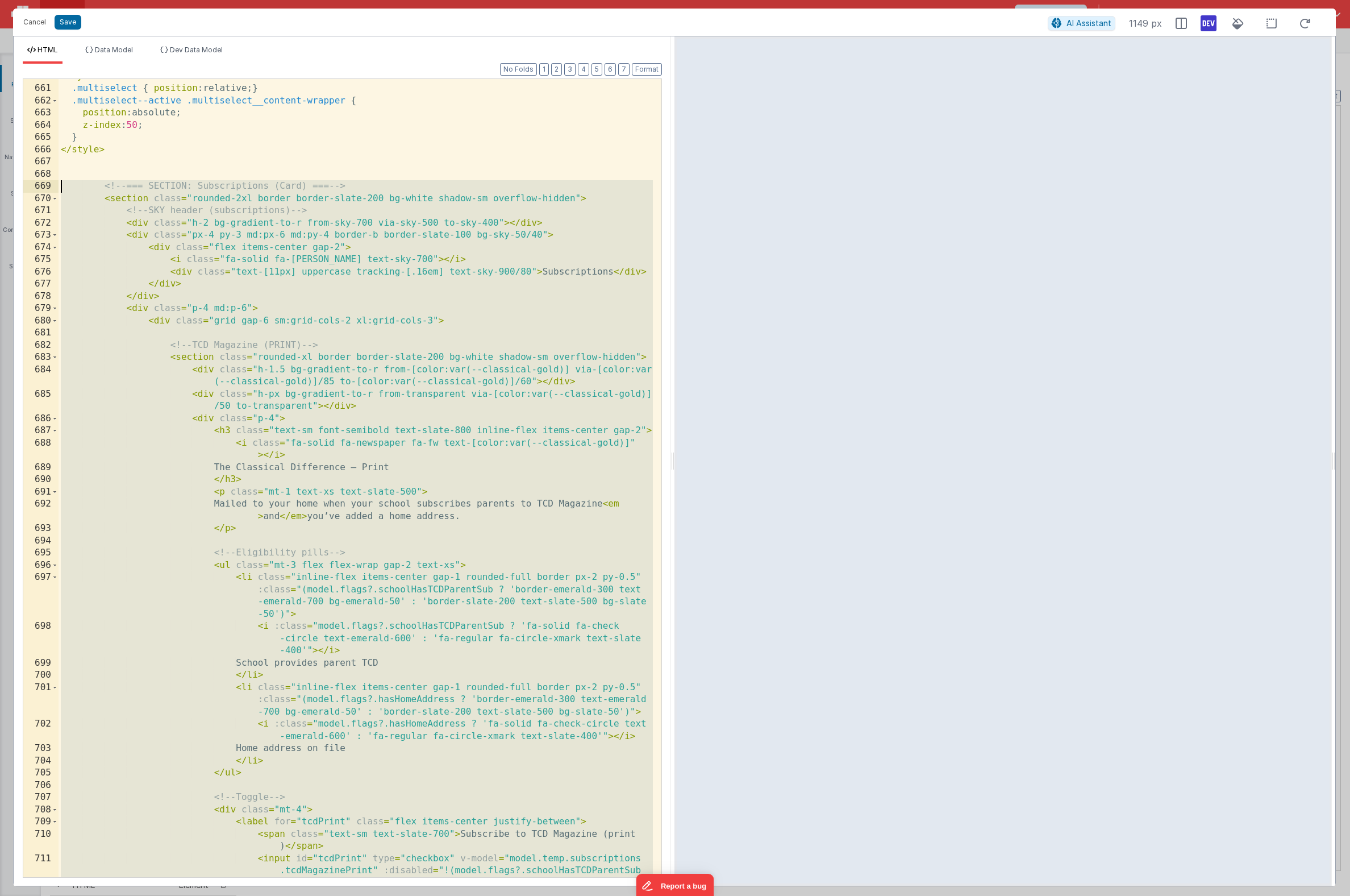
drag, startPoint x: 193, startPoint y: 811, endPoint x: -13, endPoint y: 192, distance: 652.4
click at [0, 192] on html "Cancel Save AI Assistant 1149 px HTML Data Model Dev Data Model Format 7 6 5 4 …" at bounding box center [675, 448] width 1350 height 896
click at [55, 25] on button "Save" at bounding box center [68, 22] width 27 height 15
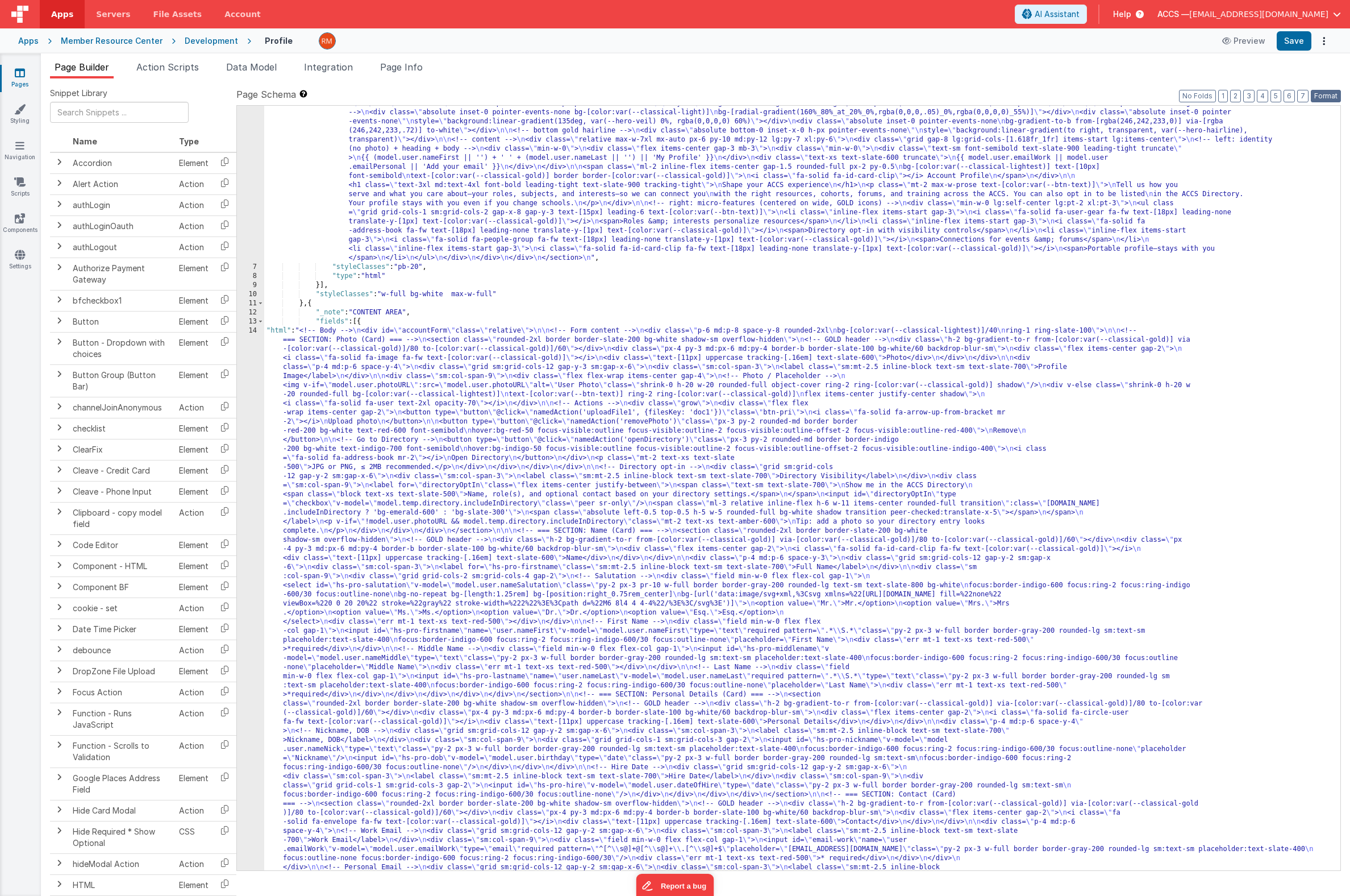
click at [1336, 92] on button "Format" at bounding box center [1326, 96] width 30 height 13
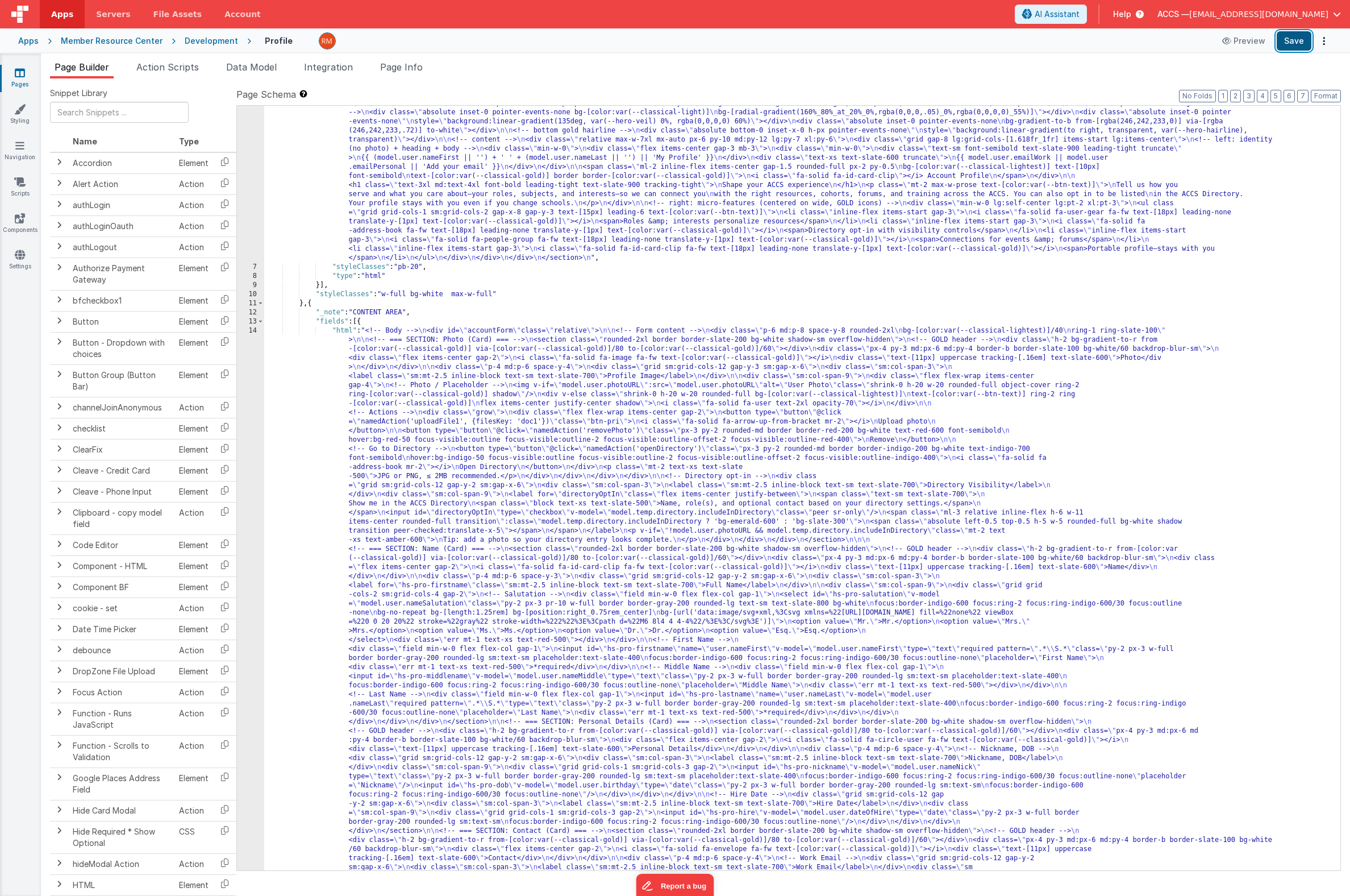
click at [1285, 49] on button "Save" at bounding box center [1294, 40] width 34 height 20
click at [266, 72] on li "Data Model" at bounding box center [251, 69] width 60 height 18
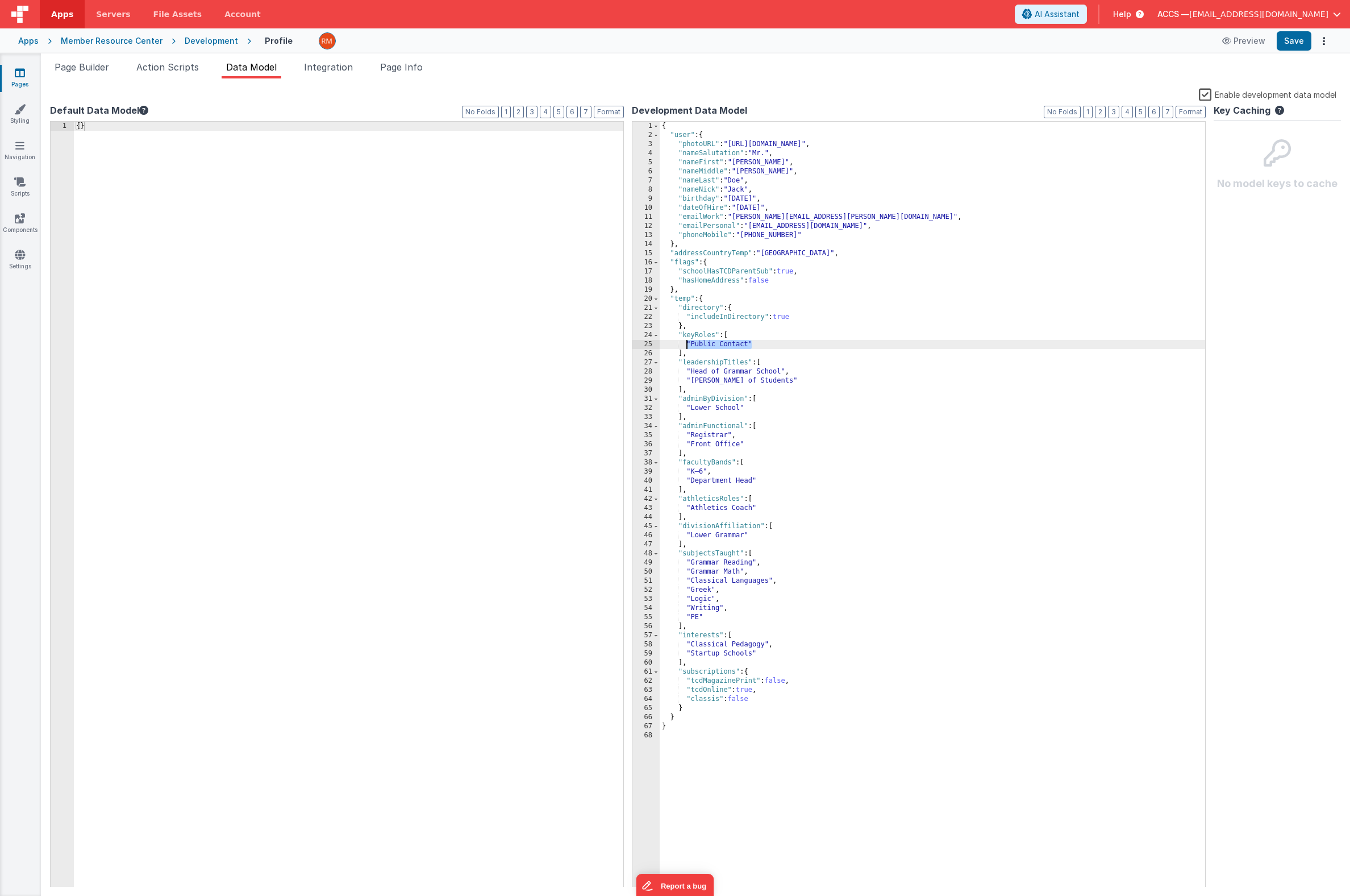
drag, startPoint x: 755, startPoint y: 343, endPoint x: 686, endPoint y: 342, distance: 69.0
click at [686, 342] on div "{ "user" : { "photoURL" : "https://picsum.photos/seed/accs-user/200/200" , "nam…" at bounding box center [932, 513] width 546 height 783
click at [1289, 44] on button "Save" at bounding box center [1294, 40] width 34 height 20
click at [702, 346] on div "{ "user" : { "photoURL" : "https://picsum.photos/seed/accs-user/200/200" , "nam…" at bounding box center [932, 513] width 546 height 783
click at [1289, 43] on button "Save" at bounding box center [1294, 40] width 34 height 20
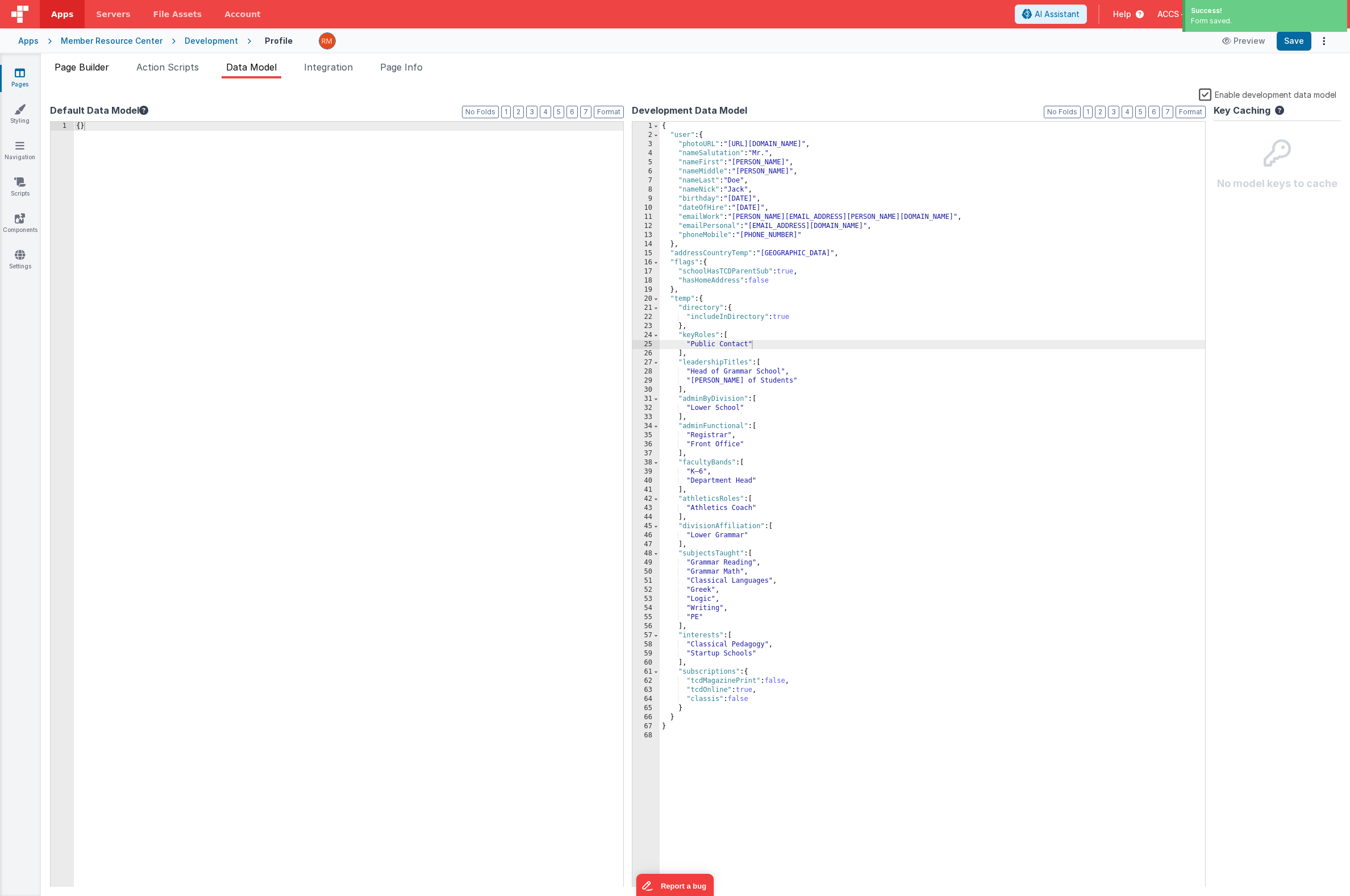
click at [99, 69] on span "Page Builder" at bounding box center [82, 67] width 55 height 11
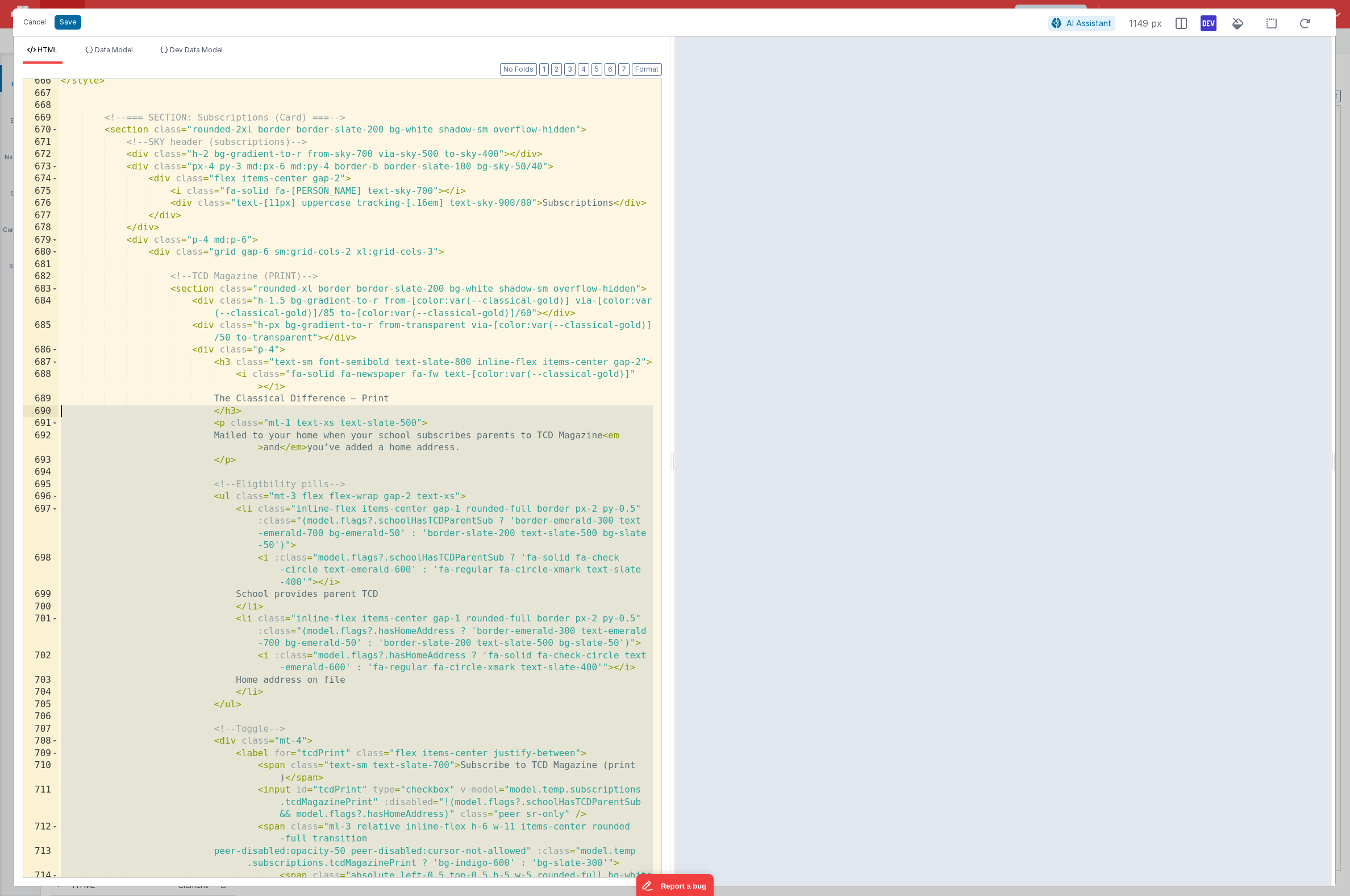
scroll to position [9164, 0]
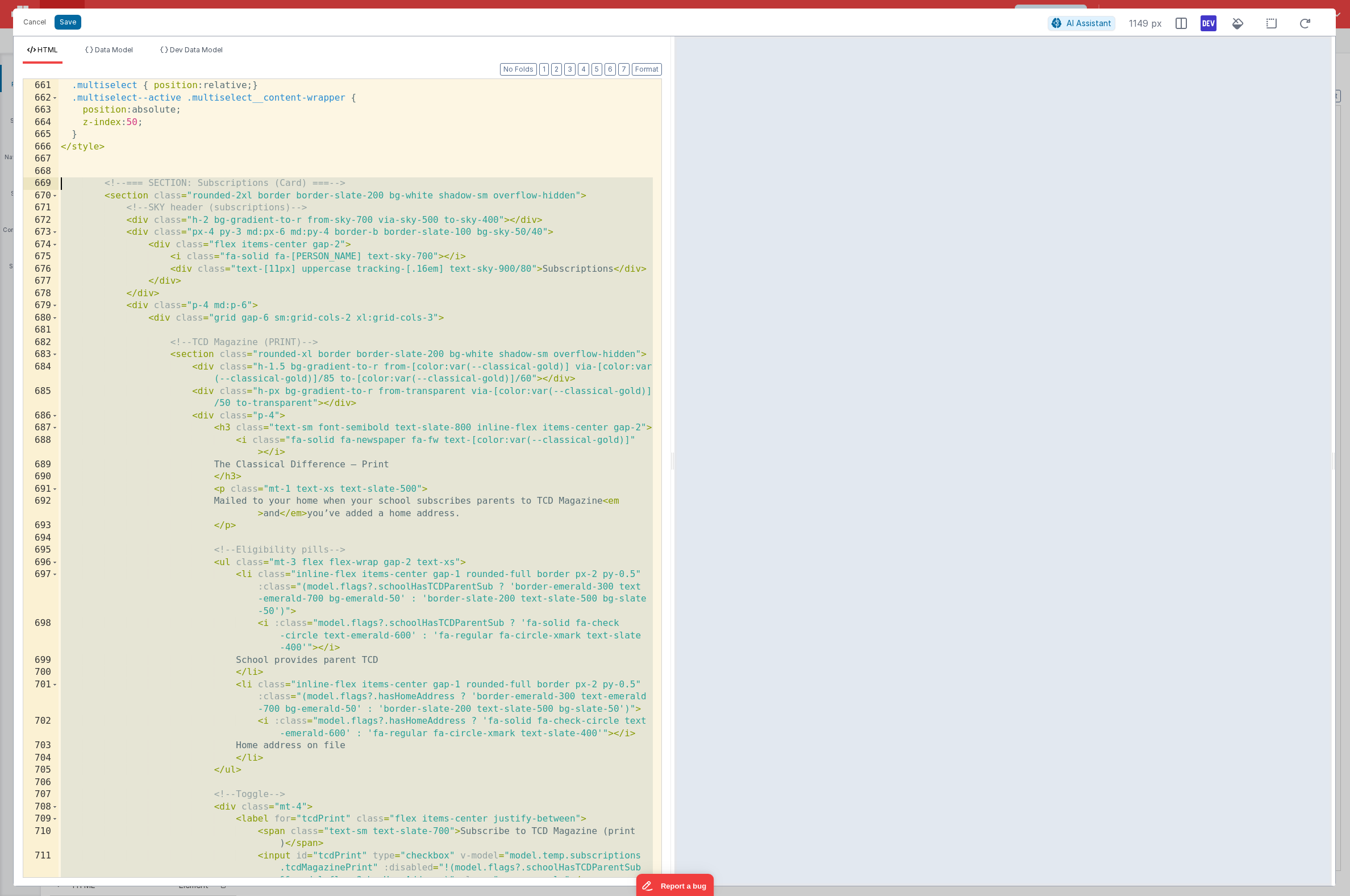
drag, startPoint x: 158, startPoint y: 808, endPoint x: -37, endPoint y: 183, distance: 654.7
click at [0, 183] on html "Cancel Save AI Assistant 1149 px HTML Data Model Dev Data Model Format 7 6 5 4 …" at bounding box center [675, 448] width 1350 height 896
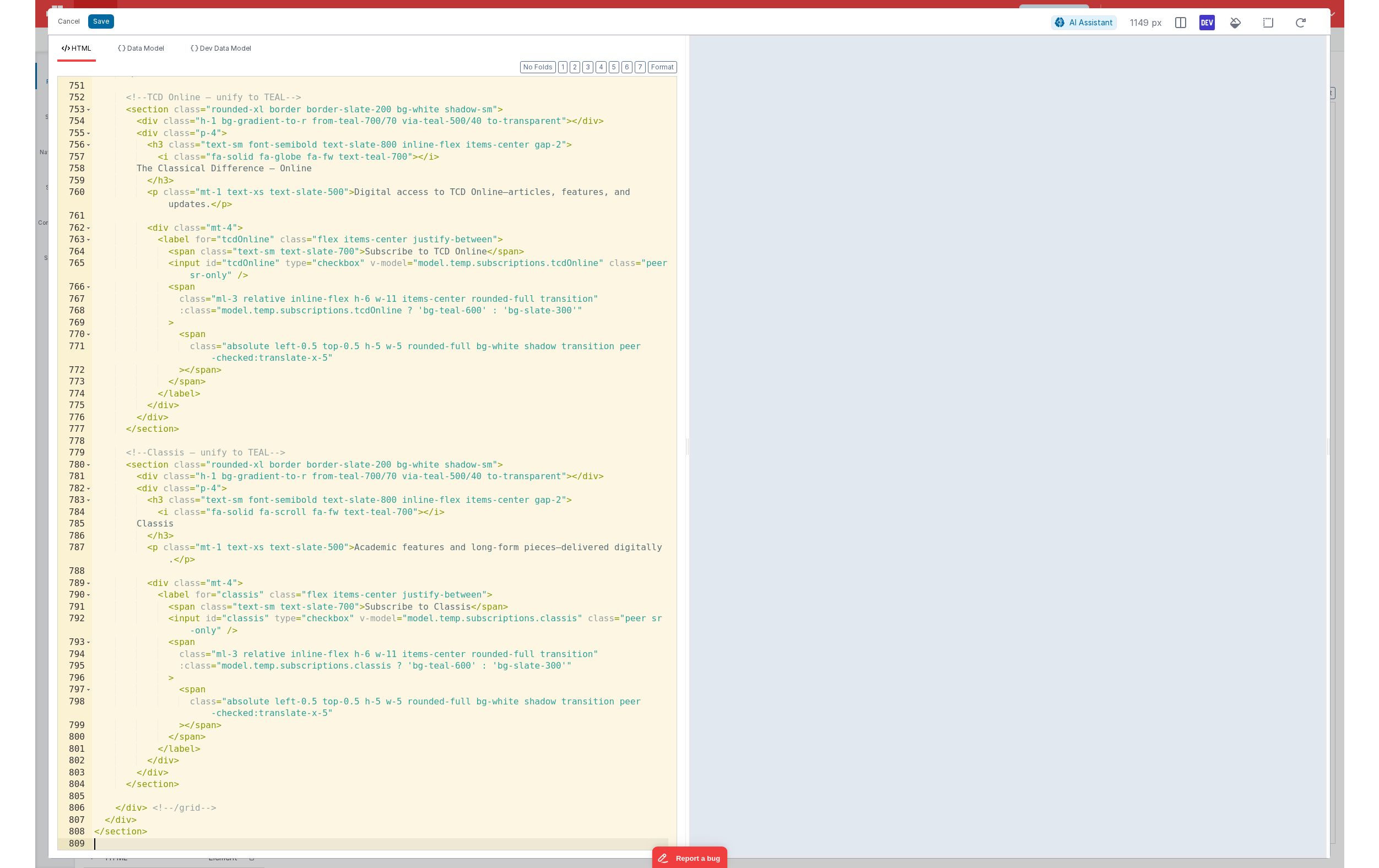
scroll to position [10070, 0]
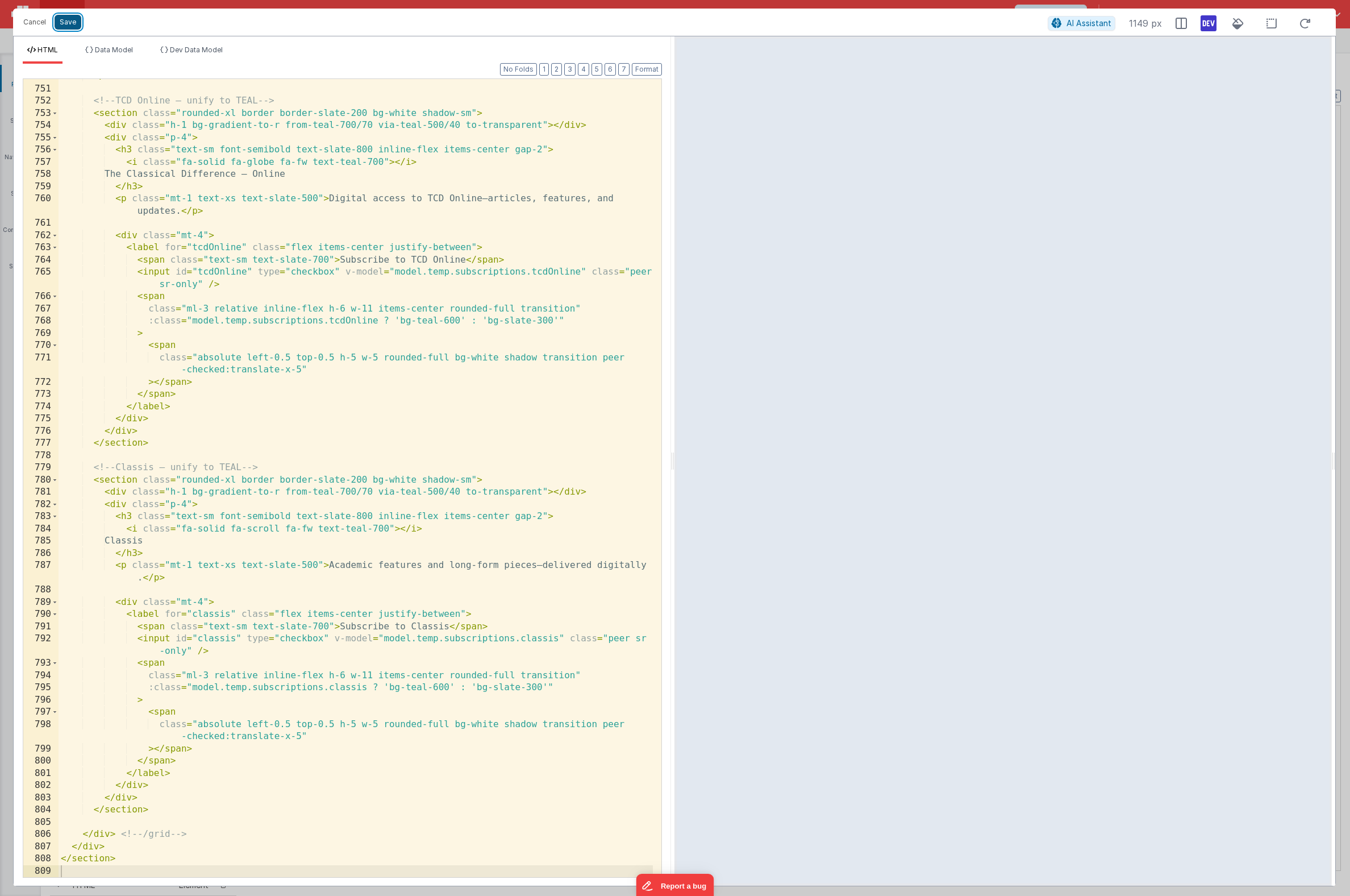
click at [69, 28] on button "Save" at bounding box center [68, 22] width 27 height 15
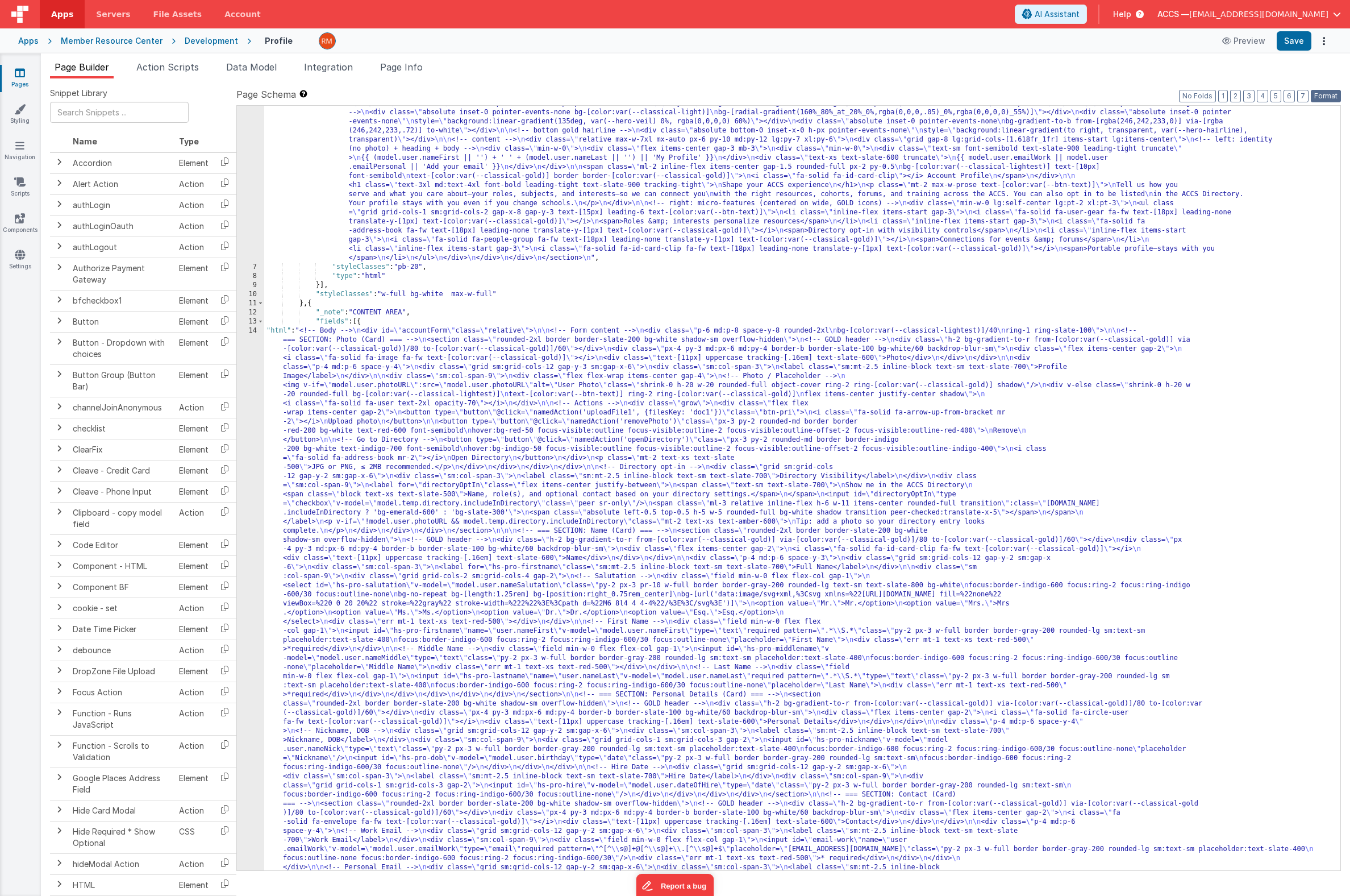
click at [1326, 97] on button "Format" at bounding box center [1326, 96] width 30 height 13
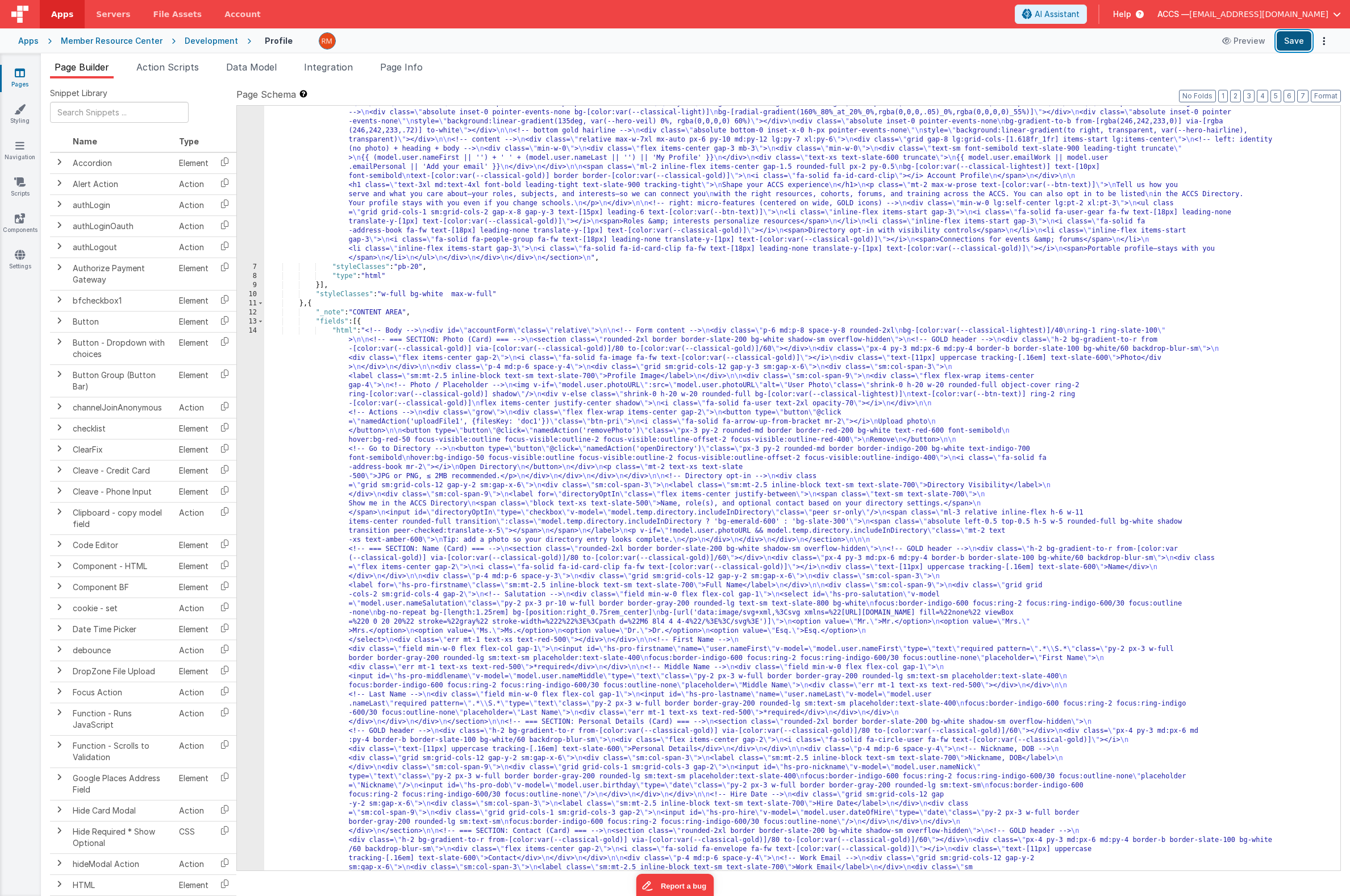
click at [1286, 44] on button "Save" at bounding box center [1294, 40] width 34 height 20
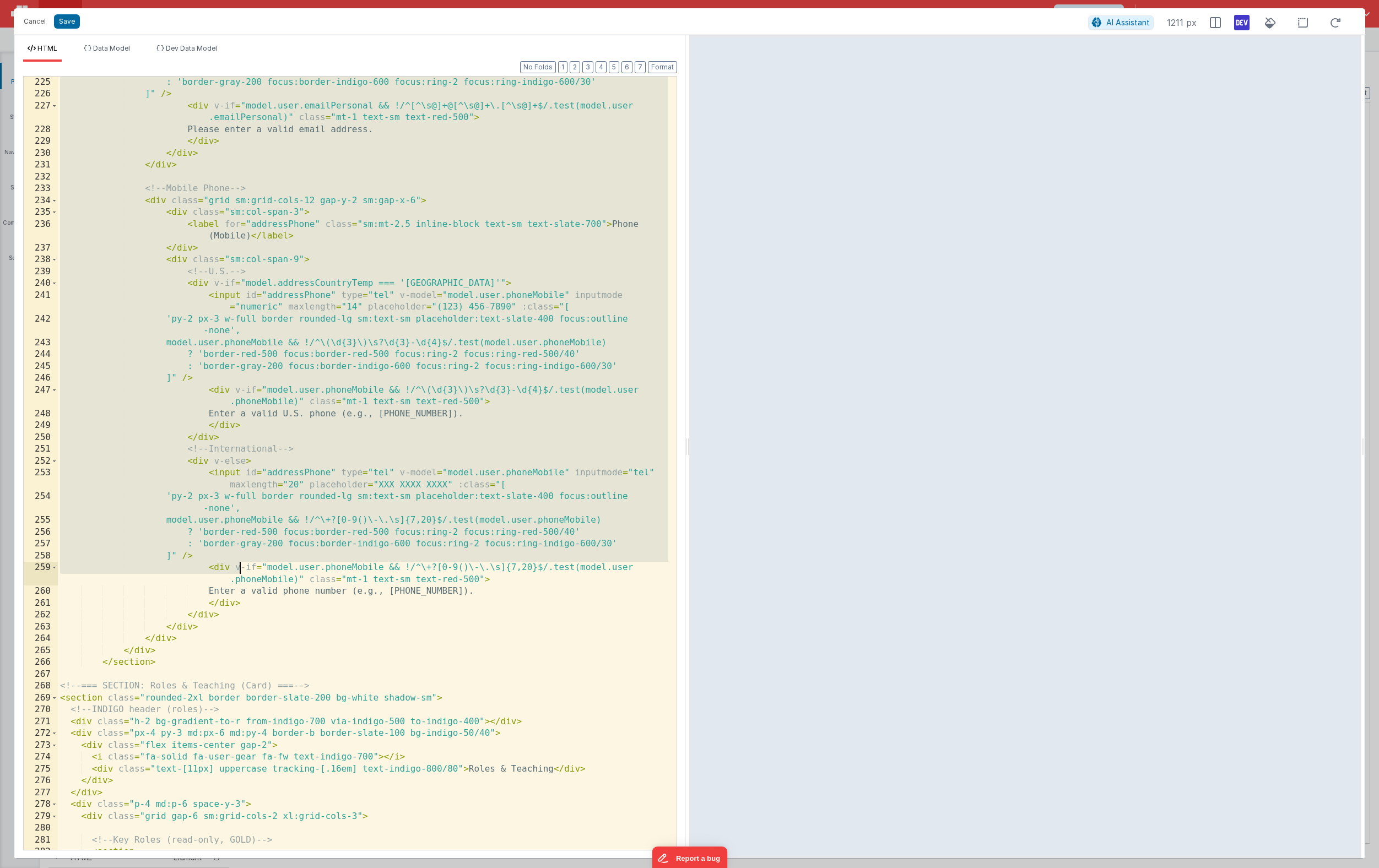
scroll to position [3221, 0]
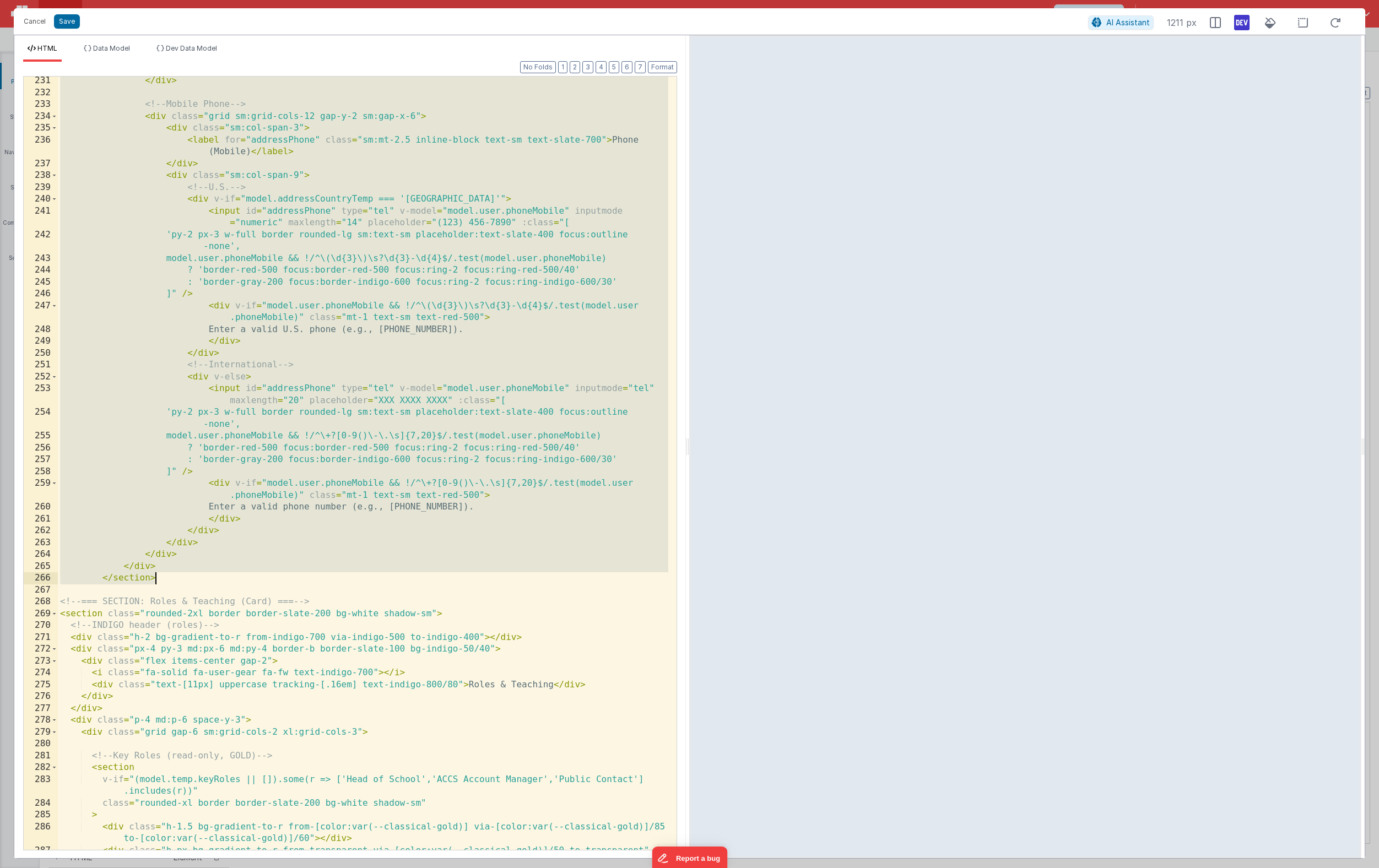
drag, startPoint x: 58, startPoint y: 143, endPoint x: 242, endPoint y: 574, distance: 468.6
click at [242, 574] on div "</ div > <!-- Mobile Phone --> < div class = "grid sm:grid-cols-12 gap-y-2 sm:g…" at bounding box center [363, 479] width 610 height 809
click at [486, 266] on div "</ div > <!-- Mobile Phone --> < div class = "grid sm:grid-cols-12 gap-y-2 sm:g…" at bounding box center [363, 479] width 610 height 809
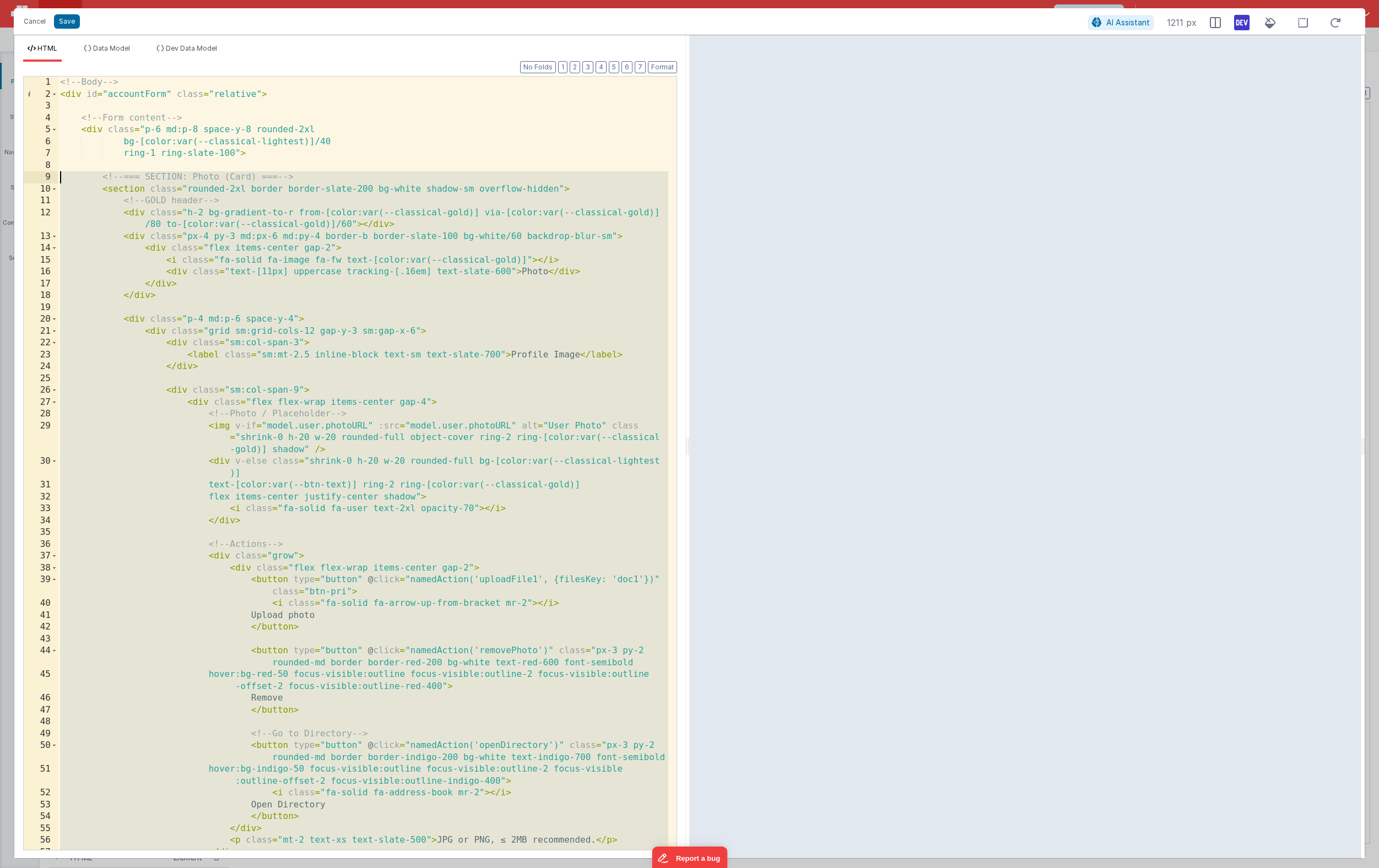
drag, startPoint x: 167, startPoint y: 579, endPoint x: 4, endPoint y: 181, distance: 430.1
click at [4, 181] on div "Cancel Save AI Assistant 1211 px HTML Data Model Dev Data Model Format 7 6 5 4 …" at bounding box center [690, 434] width 1379 height 868
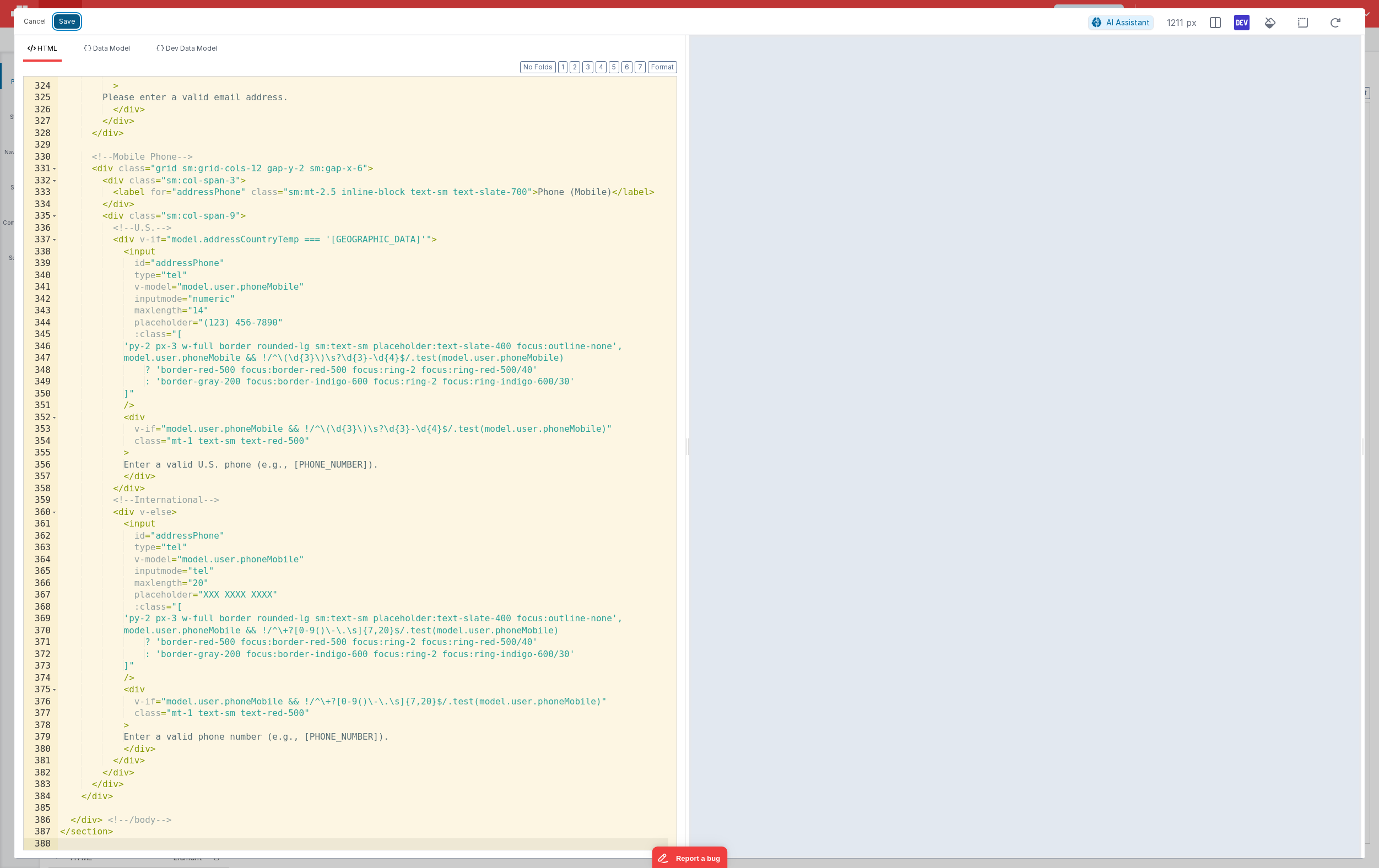
click at [67, 24] on button "Save" at bounding box center [67, 22] width 26 height 14
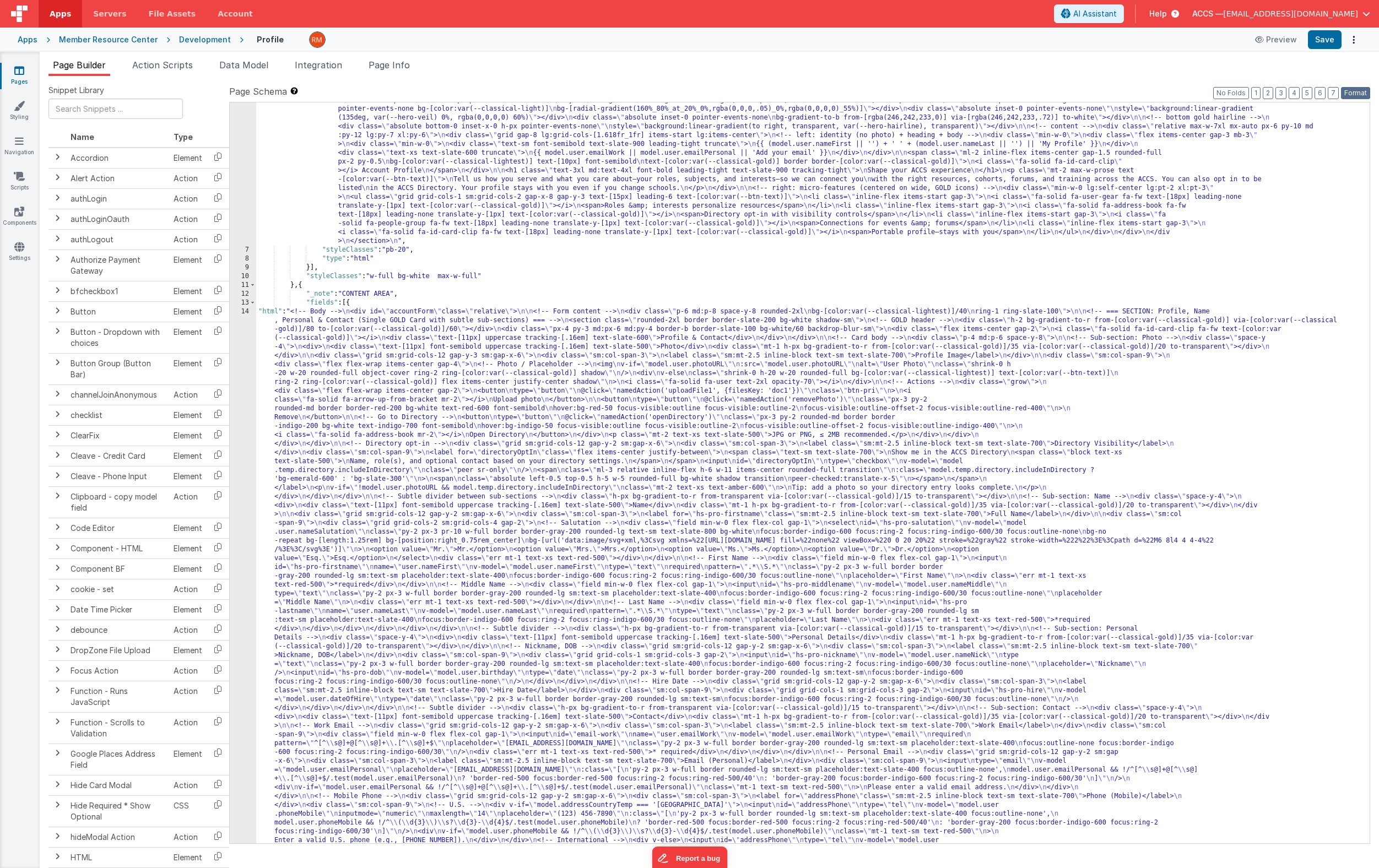
click at [1308, 89] on button "Format" at bounding box center [1355, 93] width 29 height 12
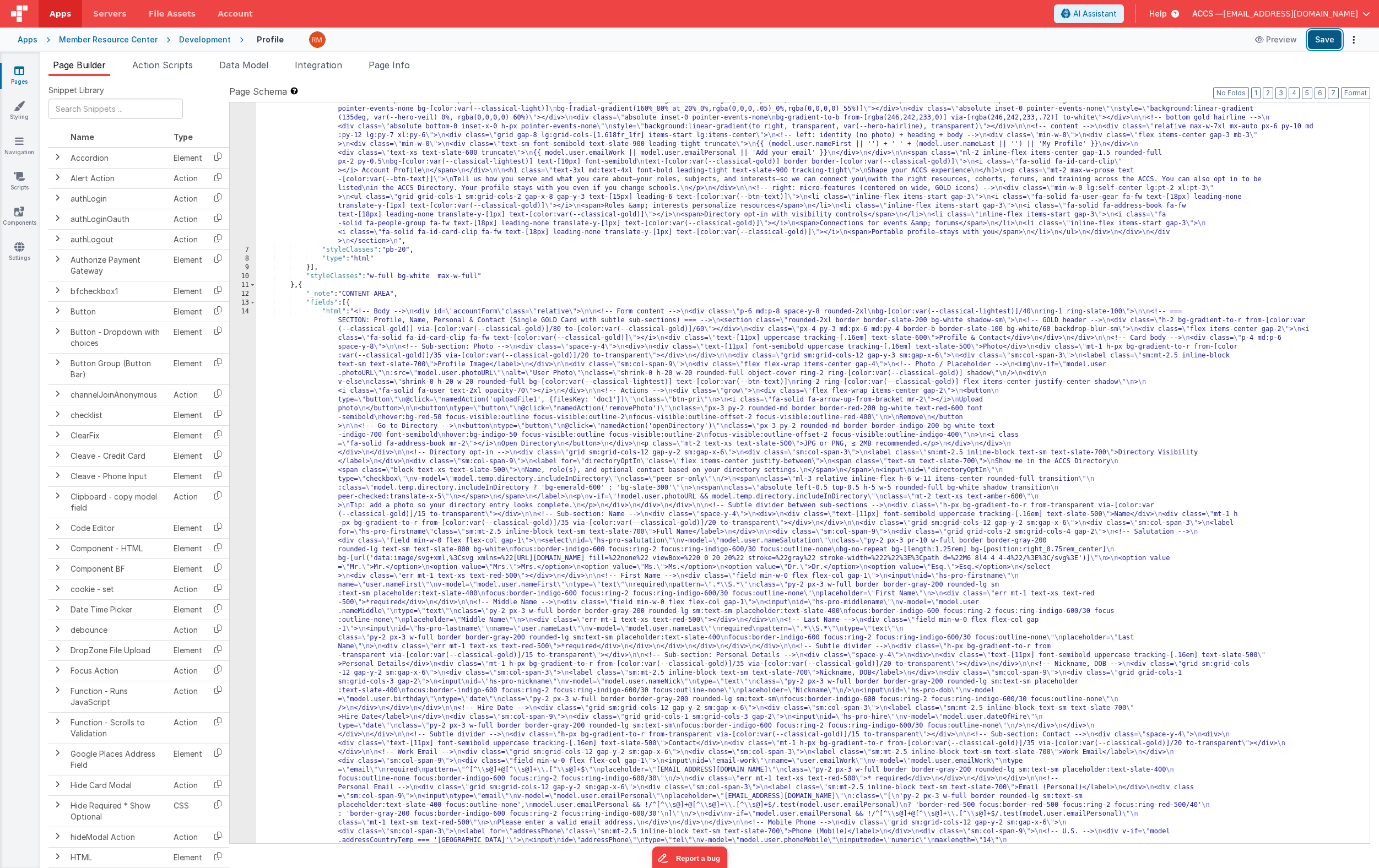
click at [1308, 41] on button "Save" at bounding box center [1324, 39] width 33 height 19
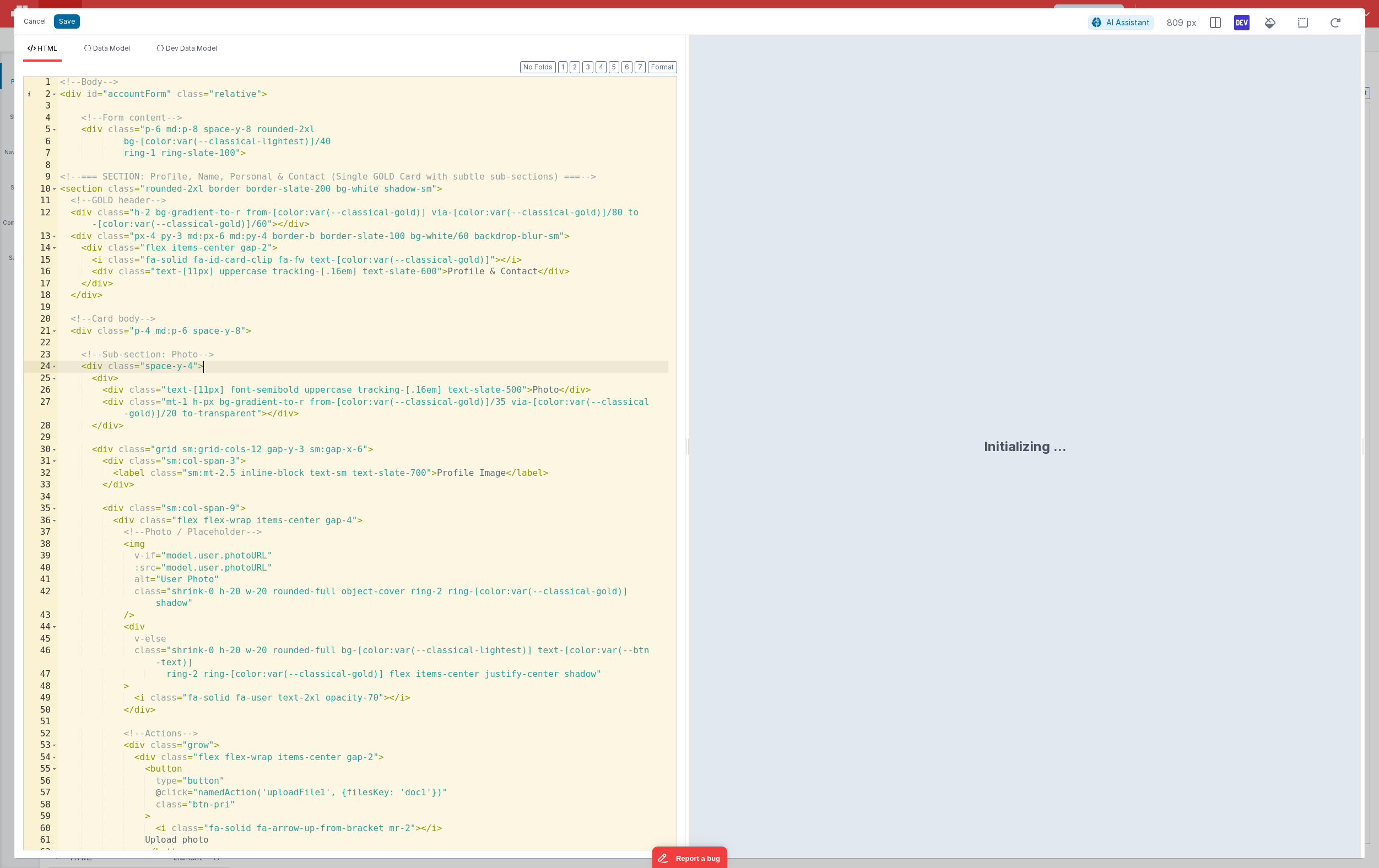
click at [337, 364] on div "<!-- Body --> < div id = "accountForm" class = "relative" > <!-- Form content -…" at bounding box center [363, 474] width 610 height 797
click at [116, 114] on div "<!-- Body --> < div id = "accountForm" class = "relative" > <!-- Form content -…" at bounding box center [363, 474] width 610 height 797
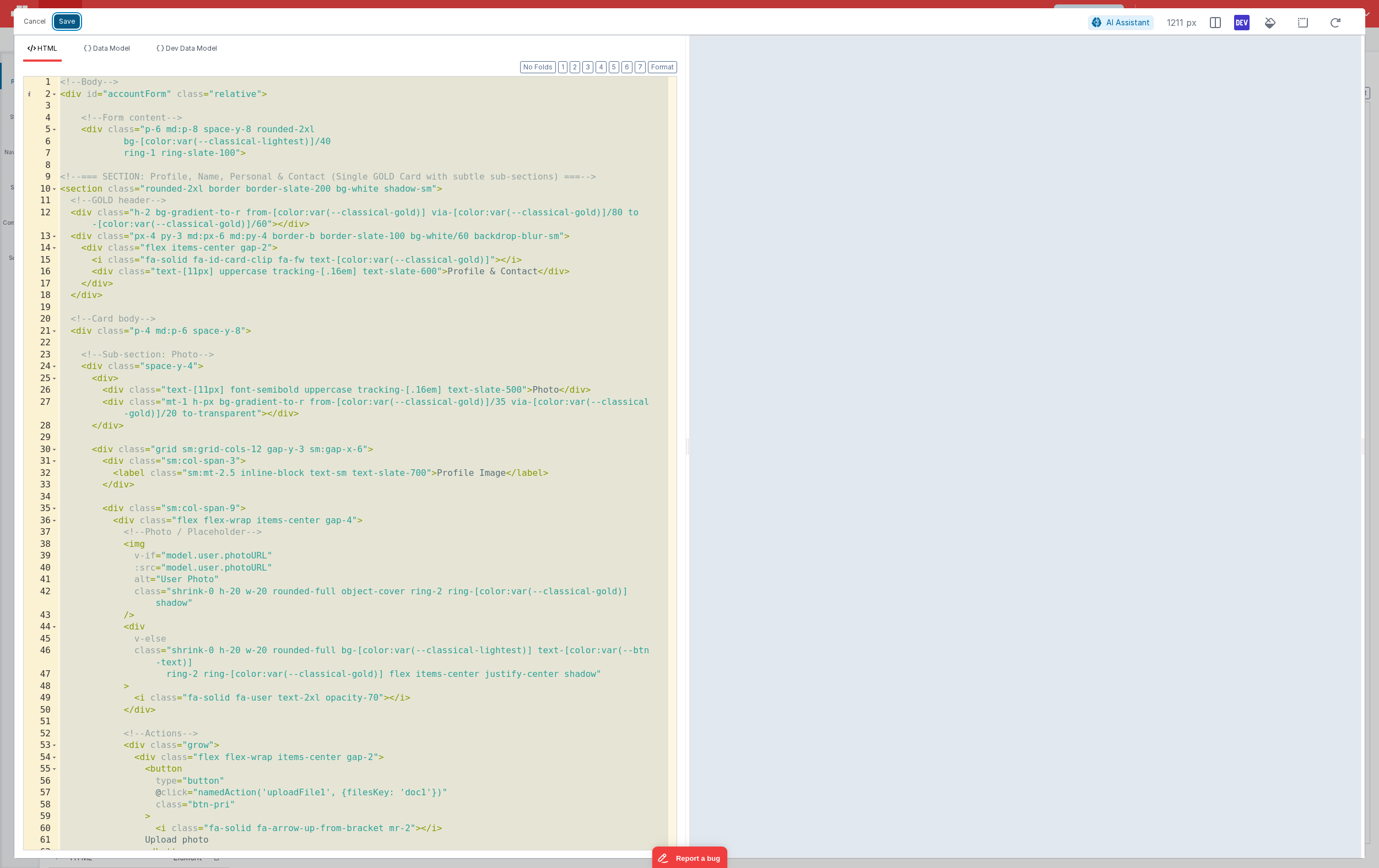
click at [70, 24] on button "Save" at bounding box center [67, 22] width 26 height 14
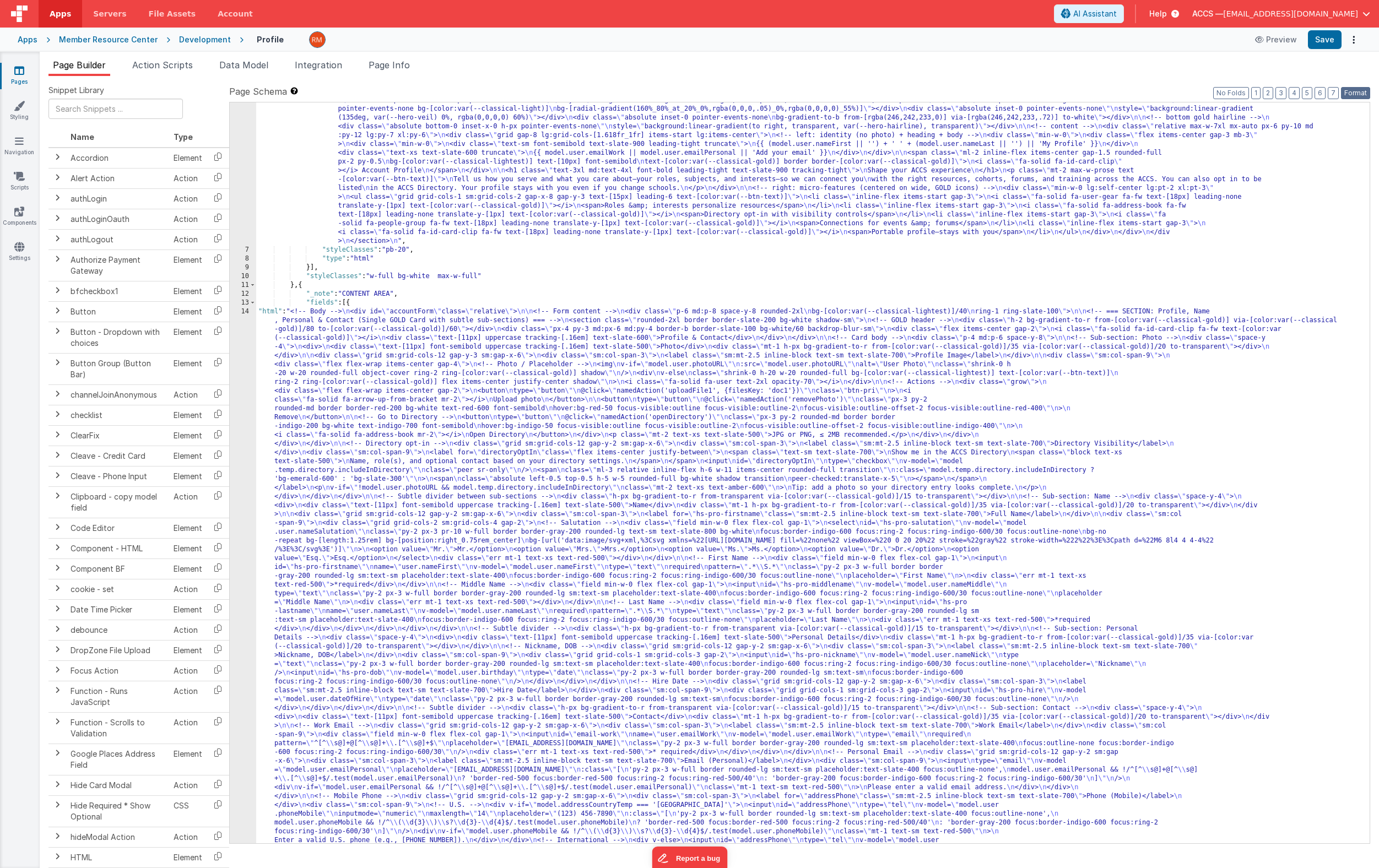
click at [1308, 89] on button "Format" at bounding box center [1355, 93] width 29 height 12
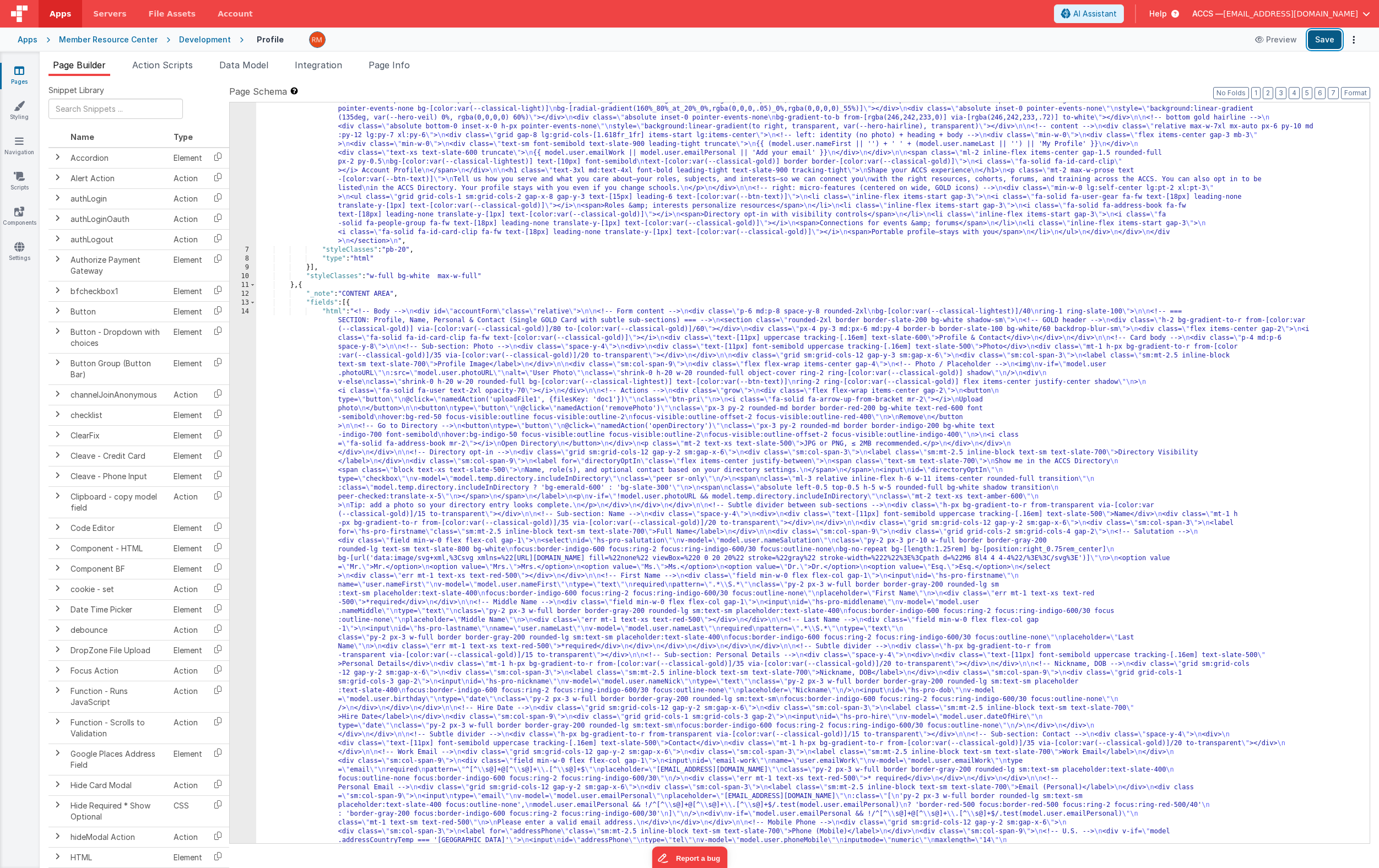
click at [1308, 46] on button "Save" at bounding box center [1324, 39] width 33 height 19
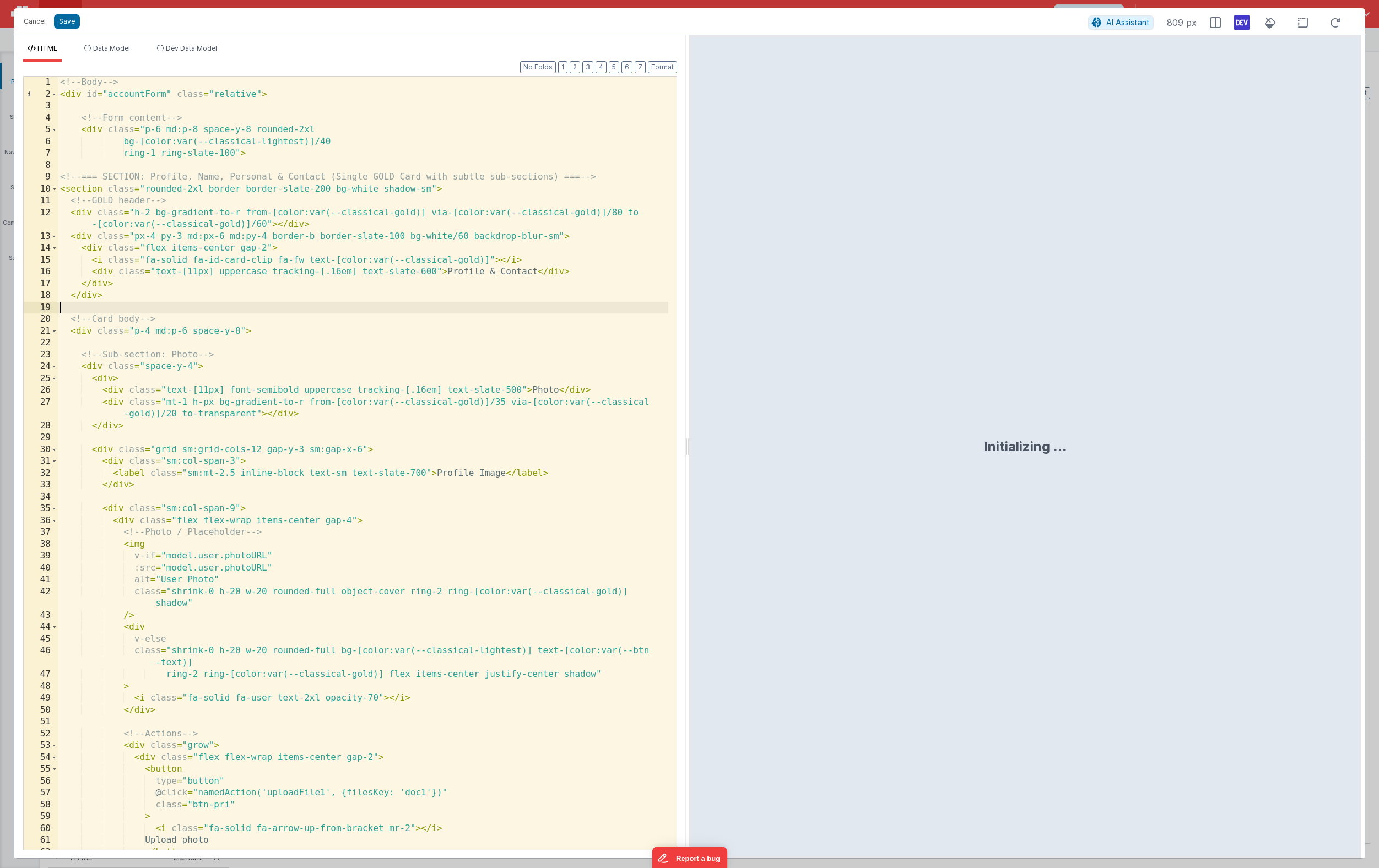
click at [316, 311] on div "<!-- Body --> < div id = "accountForm" class = "relative" > <!-- Form content -…" at bounding box center [363, 474] width 610 height 797
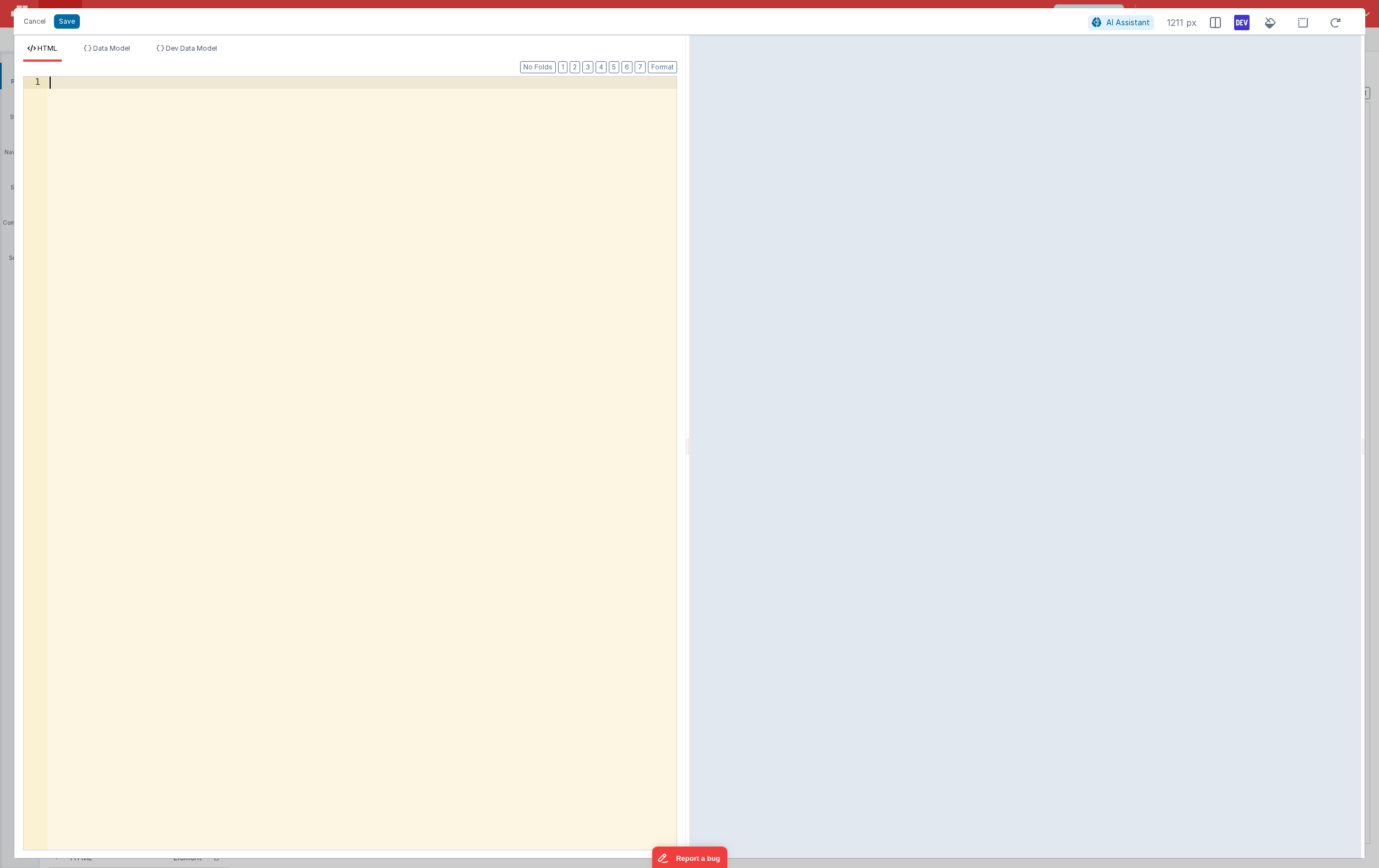
scroll to position [10721, 0]
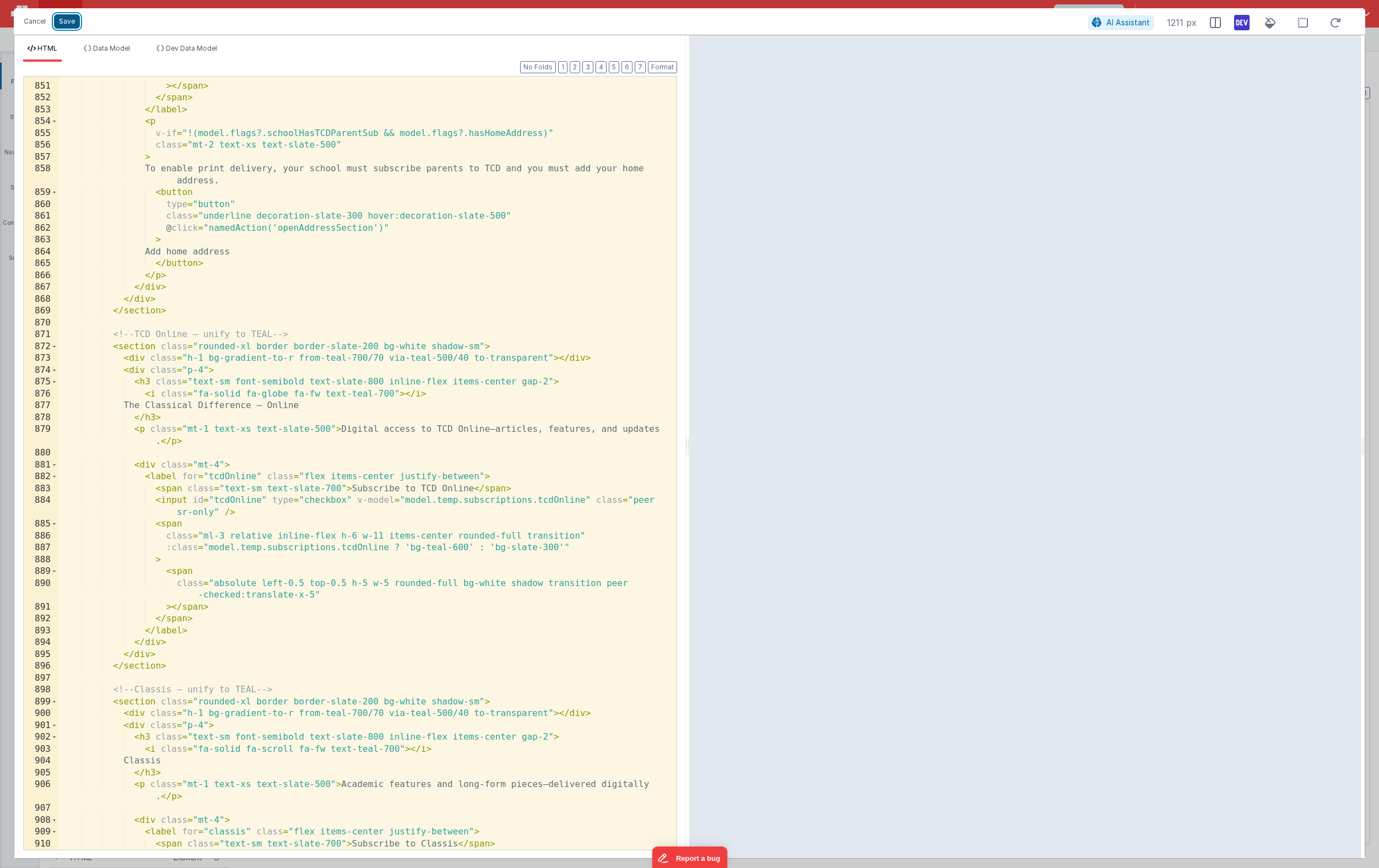
click at [64, 23] on button "Save" at bounding box center [67, 22] width 26 height 14
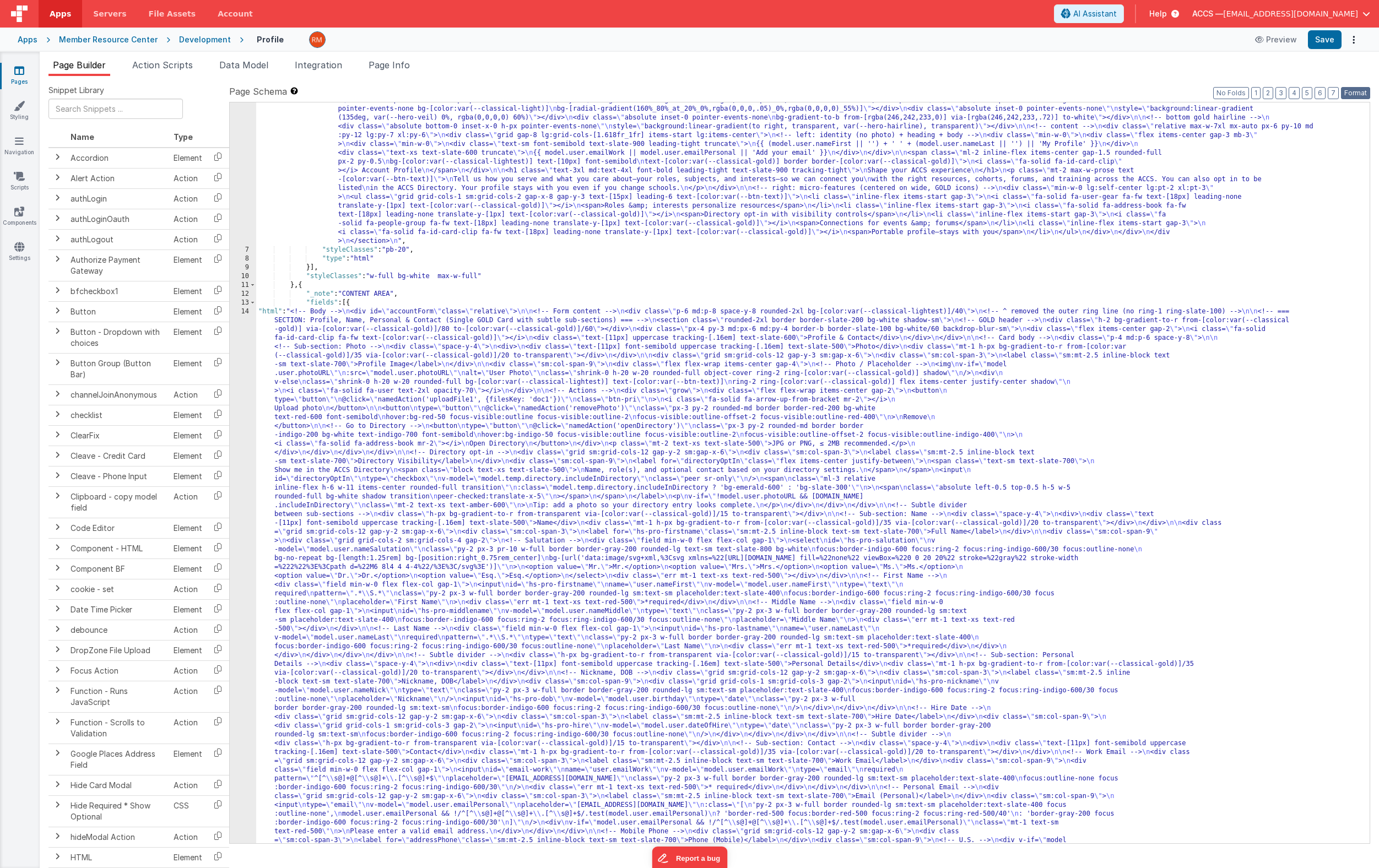
drag, startPoint x: 1355, startPoint y: 93, endPoint x: 1329, endPoint y: 65, distance: 38.2
click at [1308, 93] on button "Format" at bounding box center [1355, 93] width 29 height 12
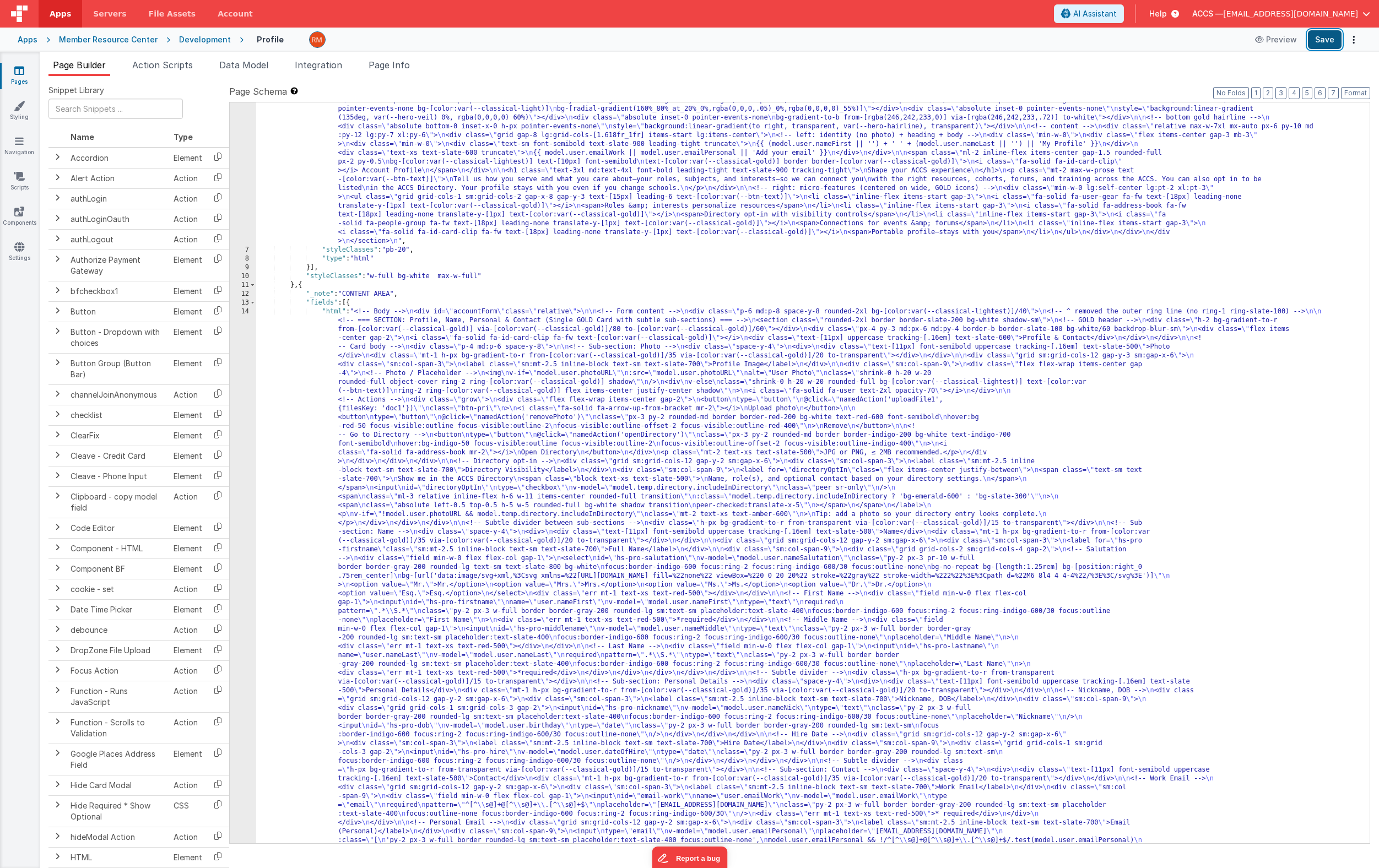
click at [1308, 41] on button "Save" at bounding box center [1324, 39] width 33 height 19
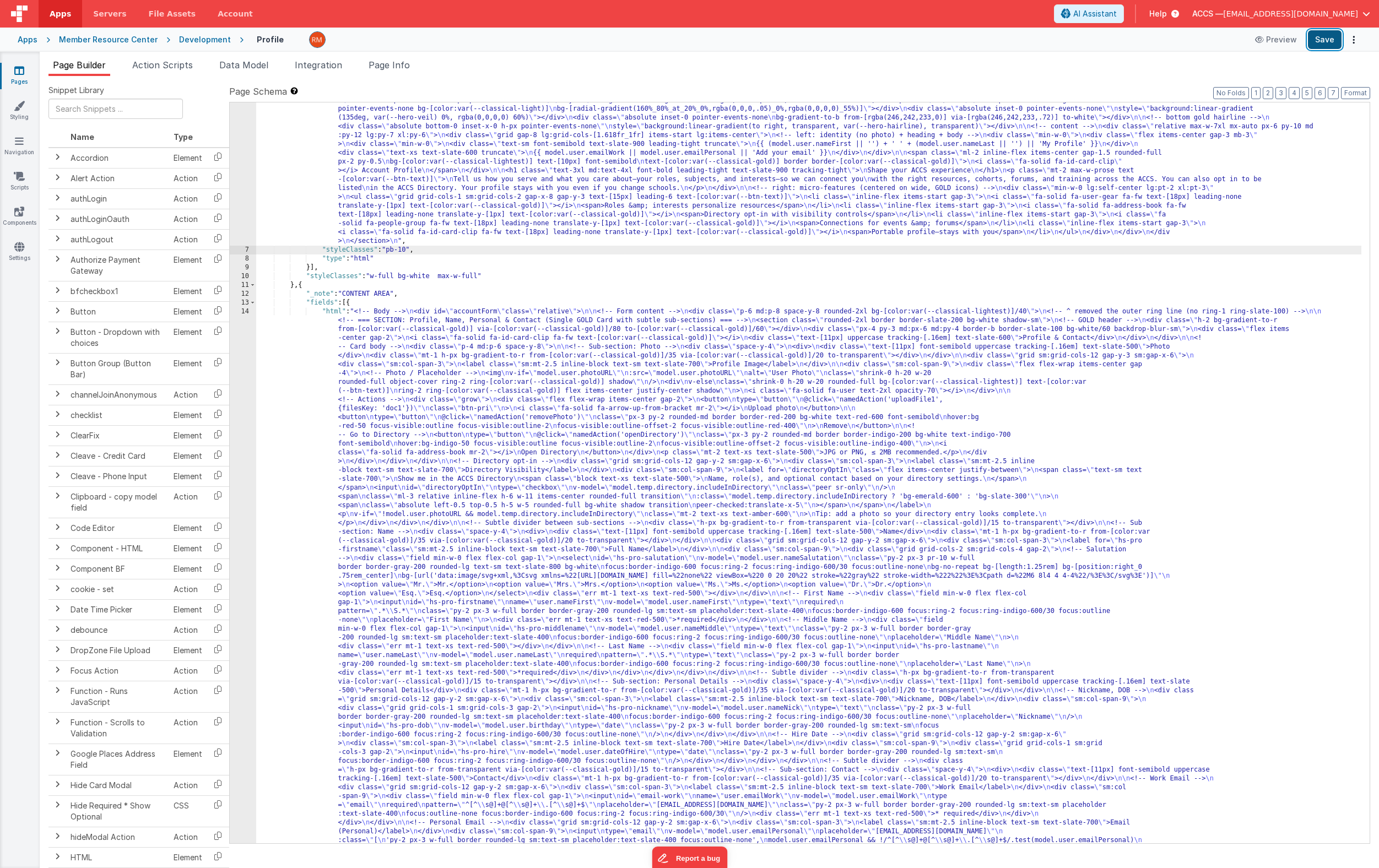
click at [1308, 40] on button "Save" at bounding box center [1324, 39] width 33 height 19
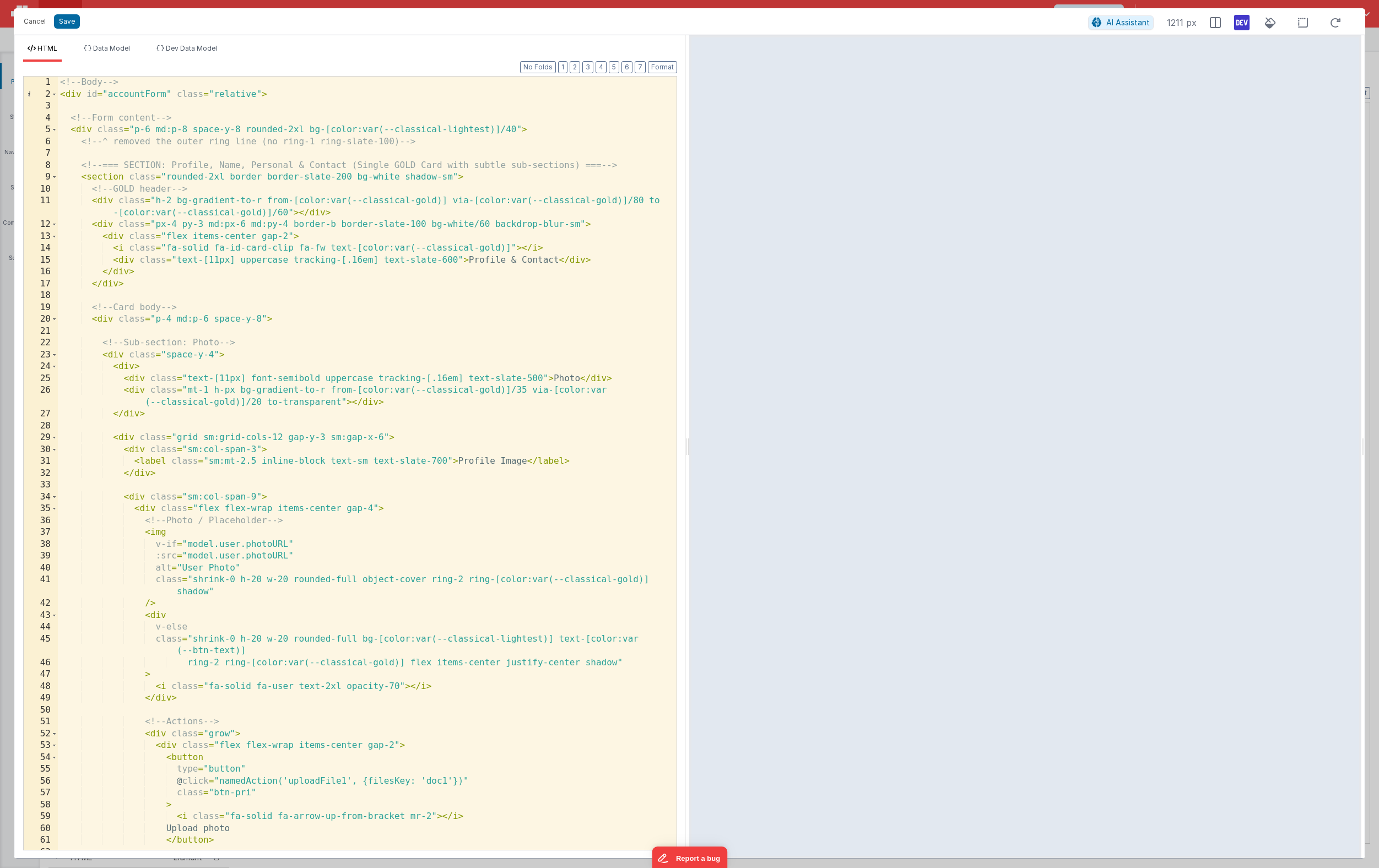
click at [450, 178] on div "<!-- Body --> < div id = "accountForm" class = "relative" > <!-- Form content -…" at bounding box center [363, 474] width 610 height 797
click at [515, 129] on div "<!-- Body --> < div id = "accountForm" class = "relative" > <!-- Form content -…" at bounding box center [363, 474] width 610 height 797
click at [286, 211] on div "<!-- Body --> < div id = "accountForm" class = "relative" > <!-- Form content -…" at bounding box center [363, 474] width 610 height 797
drag, startPoint x: 65, startPoint y: 23, endPoint x: 143, endPoint y: 40, distance: 79.8
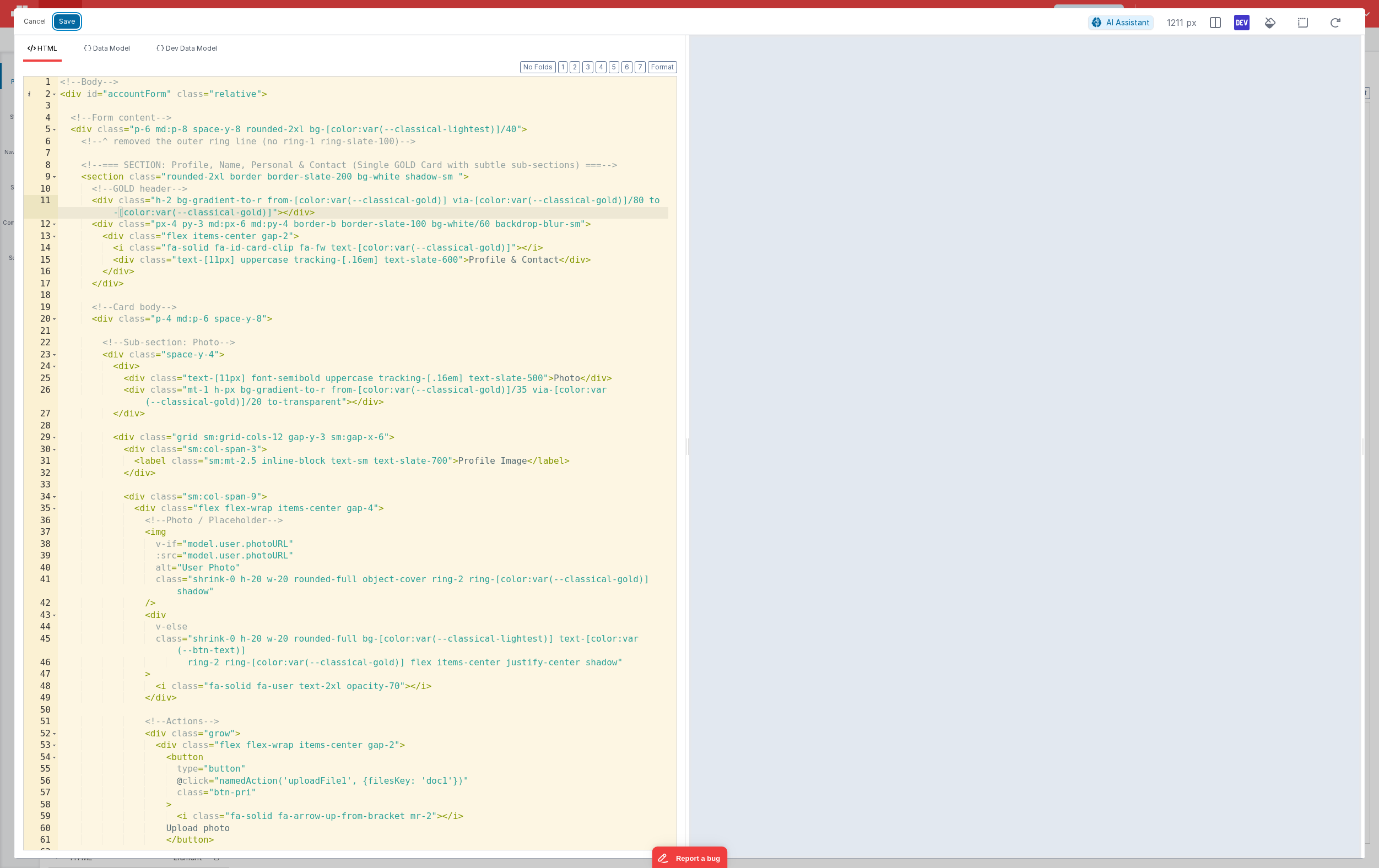
click at [65, 23] on button "Save" at bounding box center [67, 22] width 26 height 14
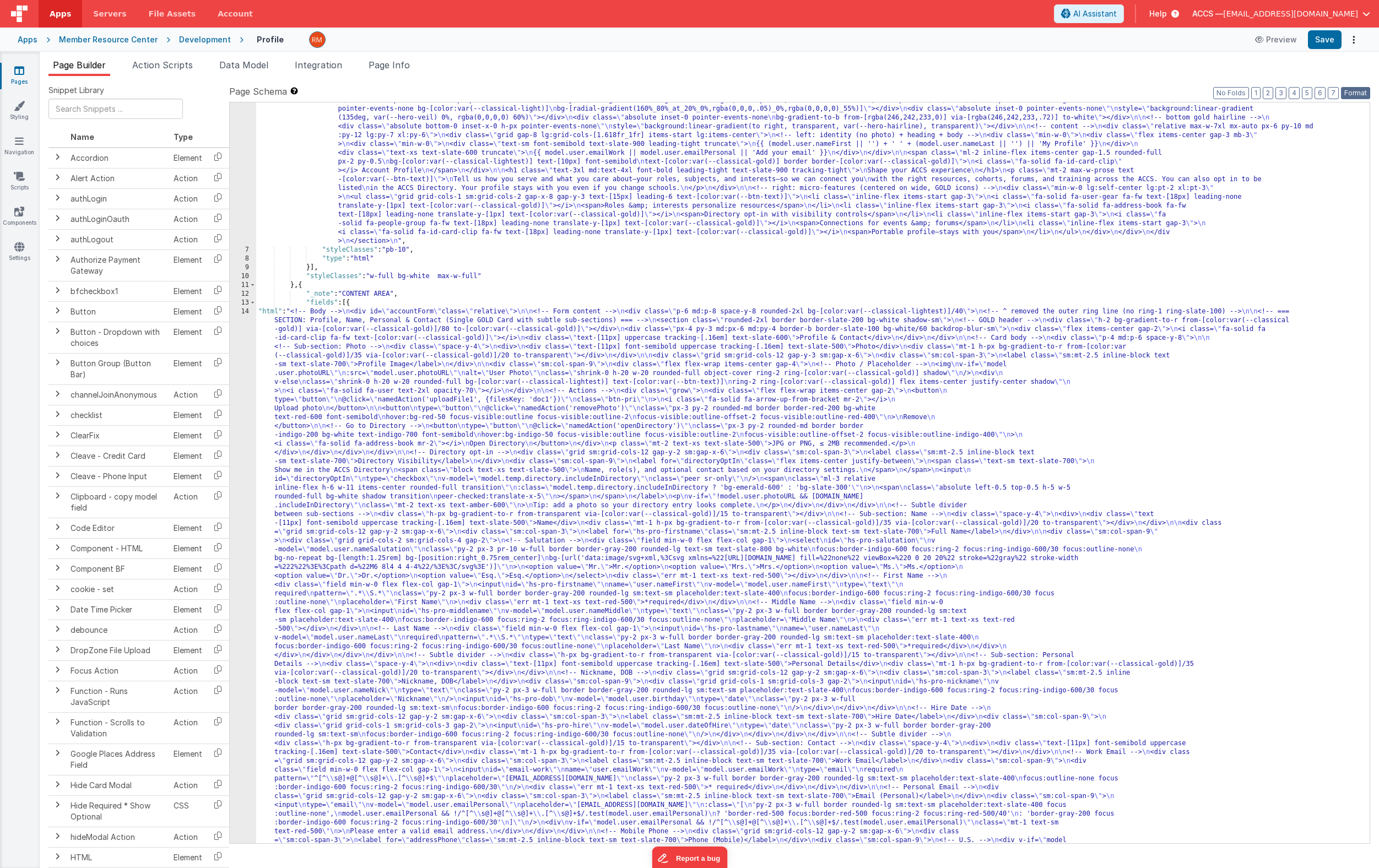
click at [1308, 90] on button "Format" at bounding box center [1355, 93] width 29 height 12
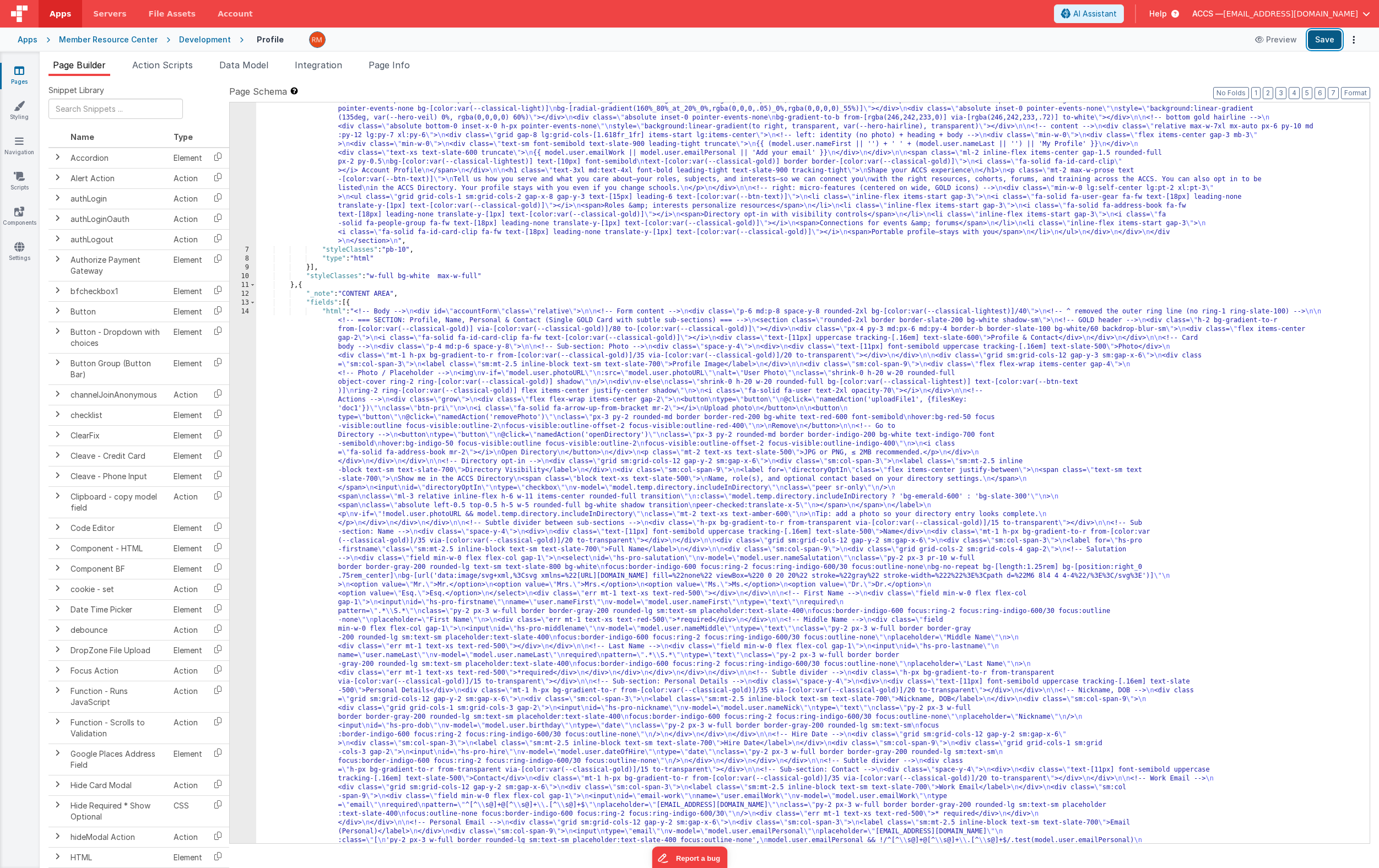
click at [1308, 40] on button "Save" at bounding box center [1324, 39] width 33 height 19
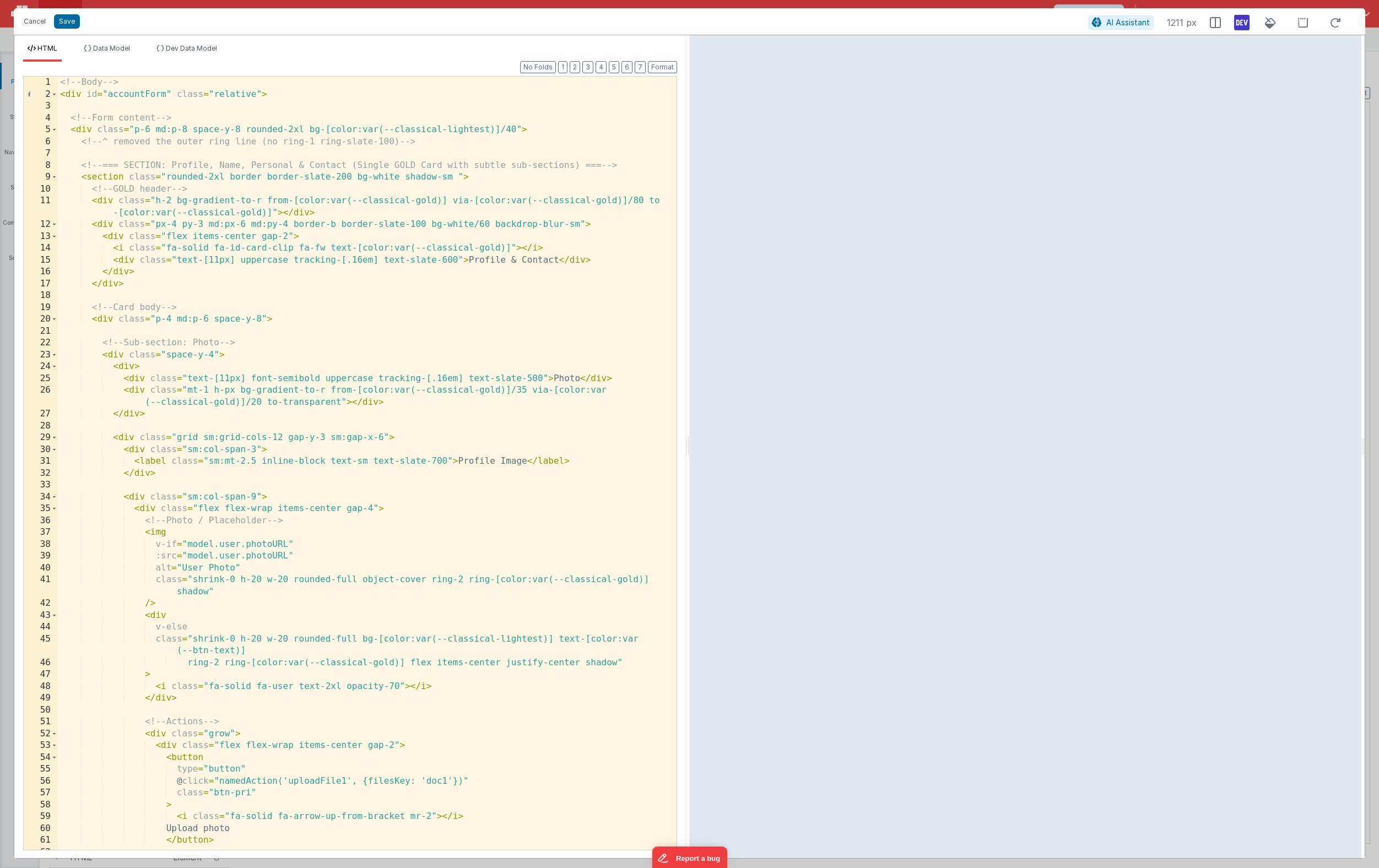
click at [453, 178] on div "<!-- Body --> < div id = "accountForm" class = "relative" > <!-- Form content -…" at bounding box center [363, 474] width 610 height 797
drag, startPoint x: 483, startPoint y: 176, endPoint x: 456, endPoint y: 176, distance: 27.0
click at [456, 176] on div "<!-- Body --> < div id = "accountForm" class = "relative" > <!-- Form content -…" at bounding box center [363, 474] width 610 height 797
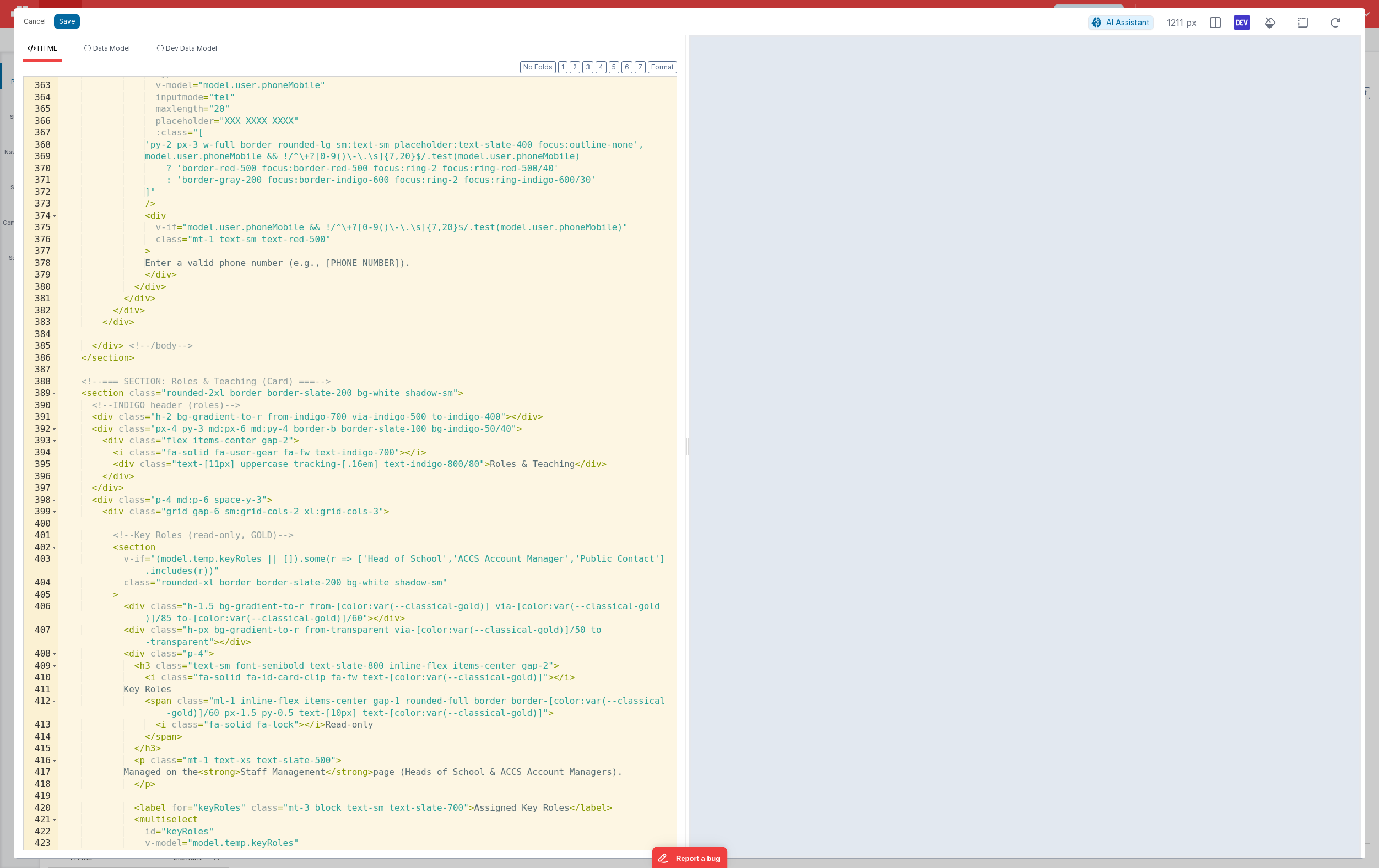
scroll to position [4676, 0]
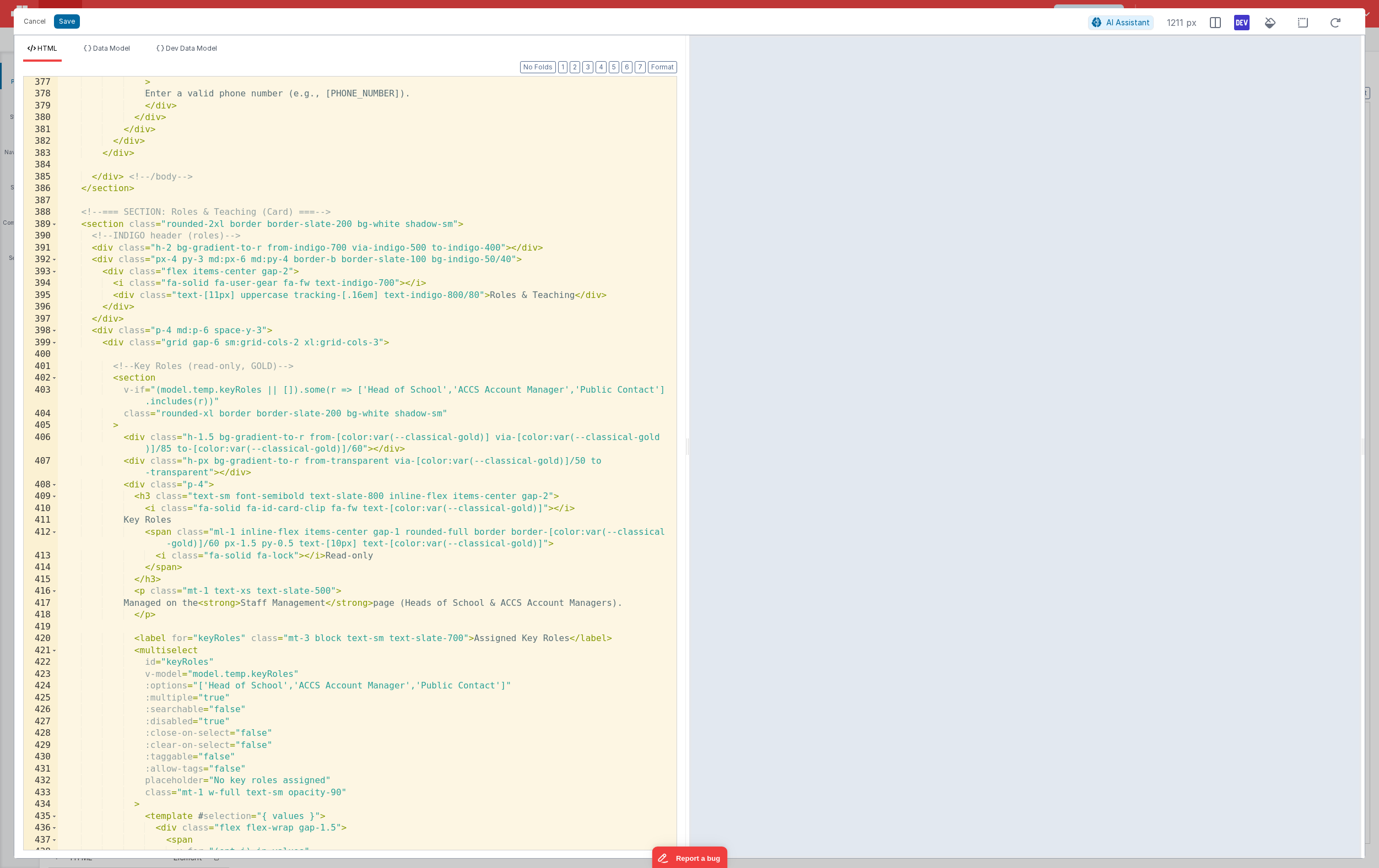
click at [453, 225] on div "> Enter a valid phone number (e.g., +44 20 7123 4567). </ div > </ div > </ div…" at bounding box center [363, 474] width 610 height 797
click at [501, 248] on div "> Enter a valid phone number (e.g., +44 20 7123 4567). </ div > </ div > </ div…" at bounding box center [363, 474] width 610 height 797
click at [452, 226] on div "> Enter a valid phone number (e.g., +44 20 7123 4567). </ div > </ div > </ div…" at bounding box center [363, 474] width 610 height 797
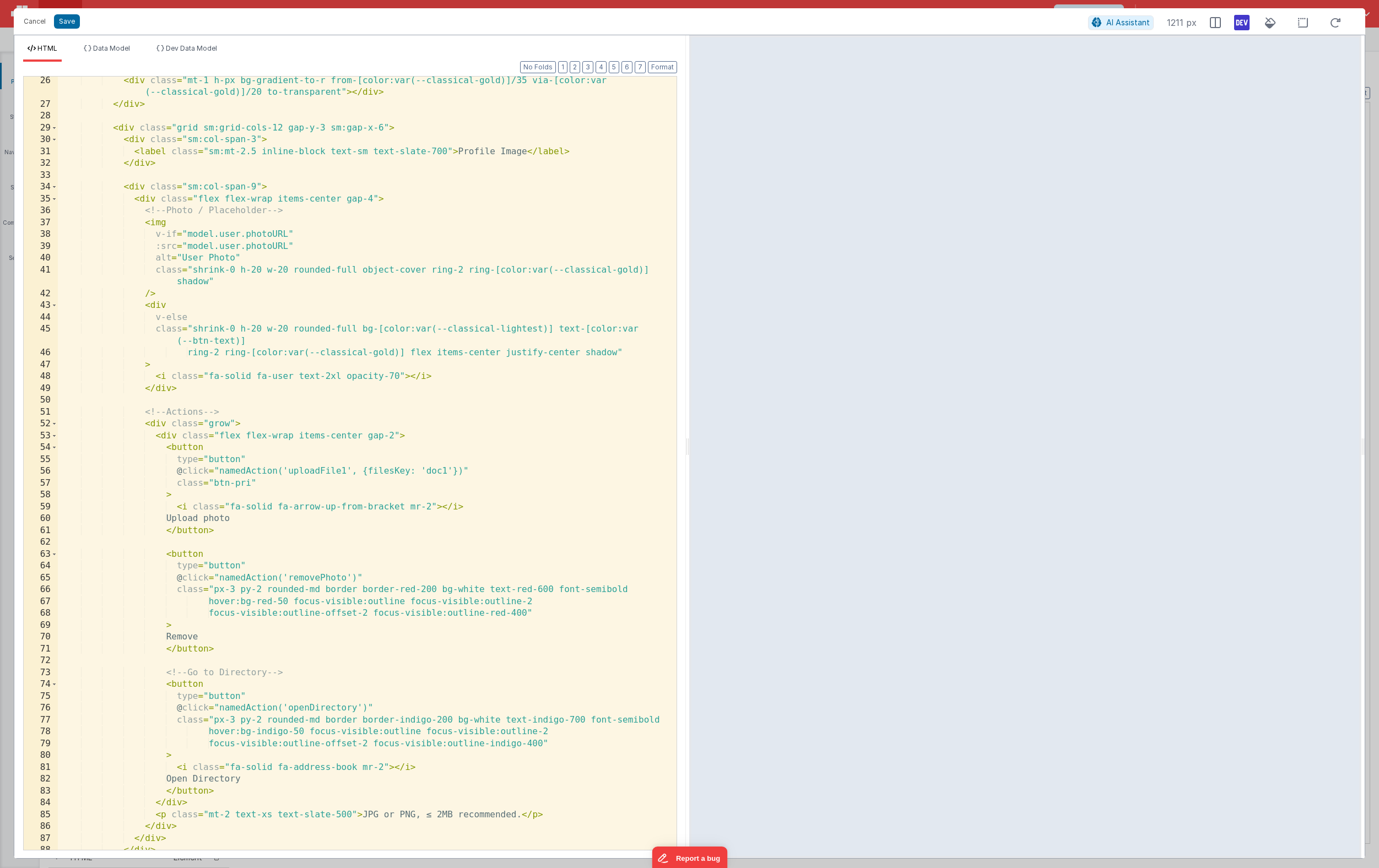
scroll to position [0, 0]
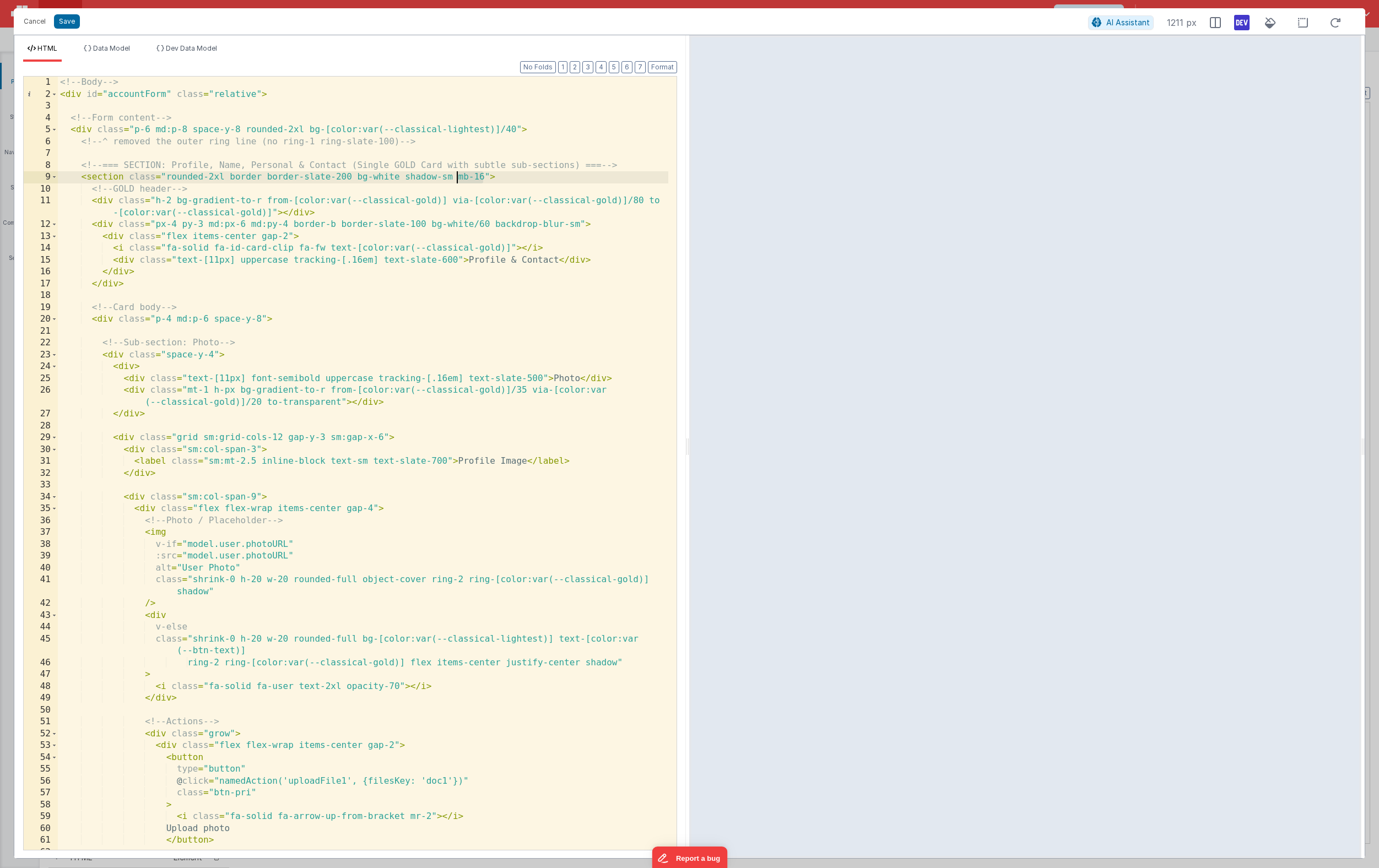
drag, startPoint x: 484, startPoint y: 178, endPoint x: 456, endPoint y: 176, distance: 28.1
click at [456, 176] on div "<!-- Body --> < div id = "accountForm" class = "relative" > <!-- Form content -…" at bounding box center [363, 474] width 610 height 797
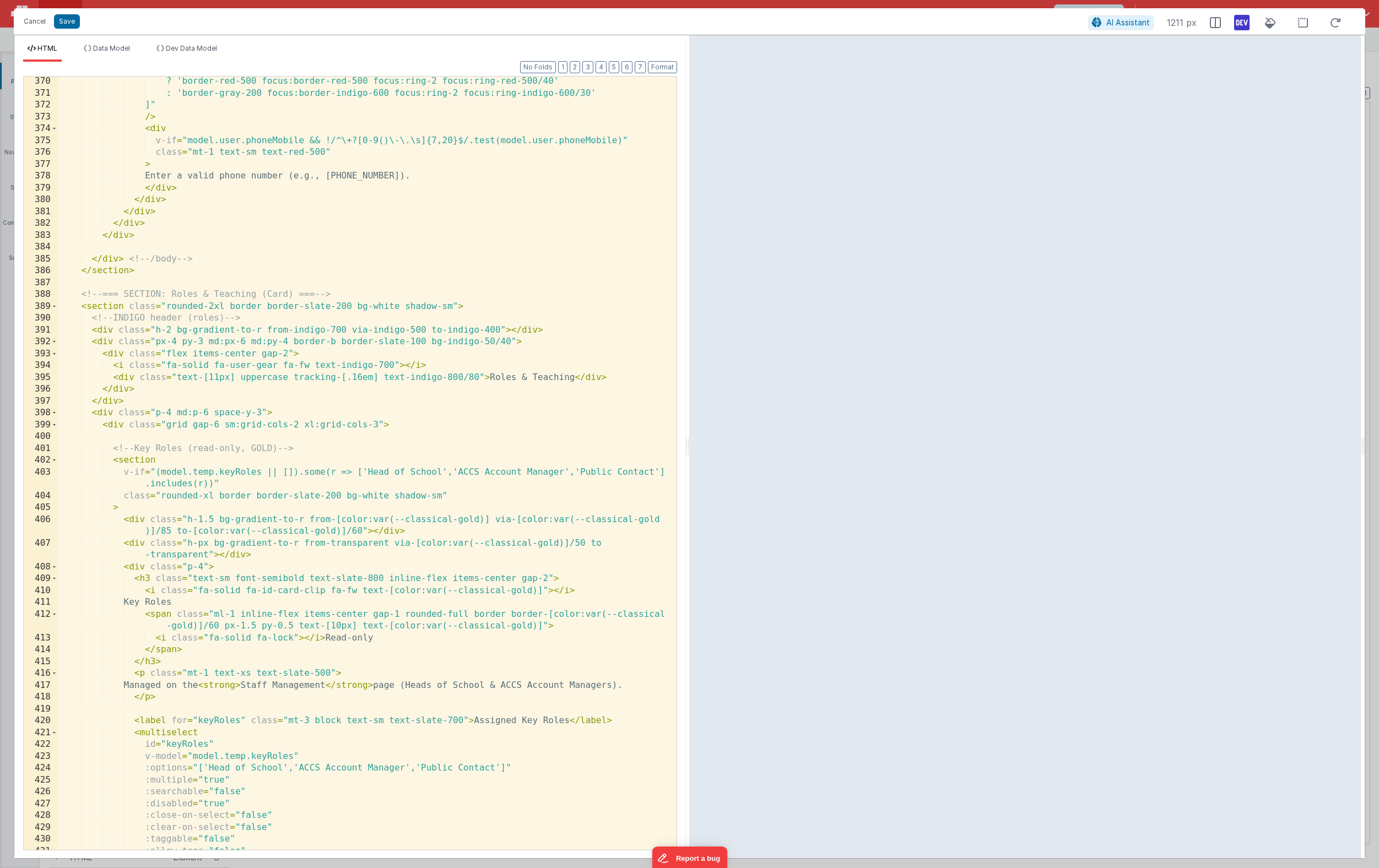
scroll to position [4594, 0]
click at [452, 307] on div "? 'border-red-500 focus:border-red-500 focus:ring-2 focus:ring-red-500/40' : 'b…" at bounding box center [363, 474] width 610 height 797
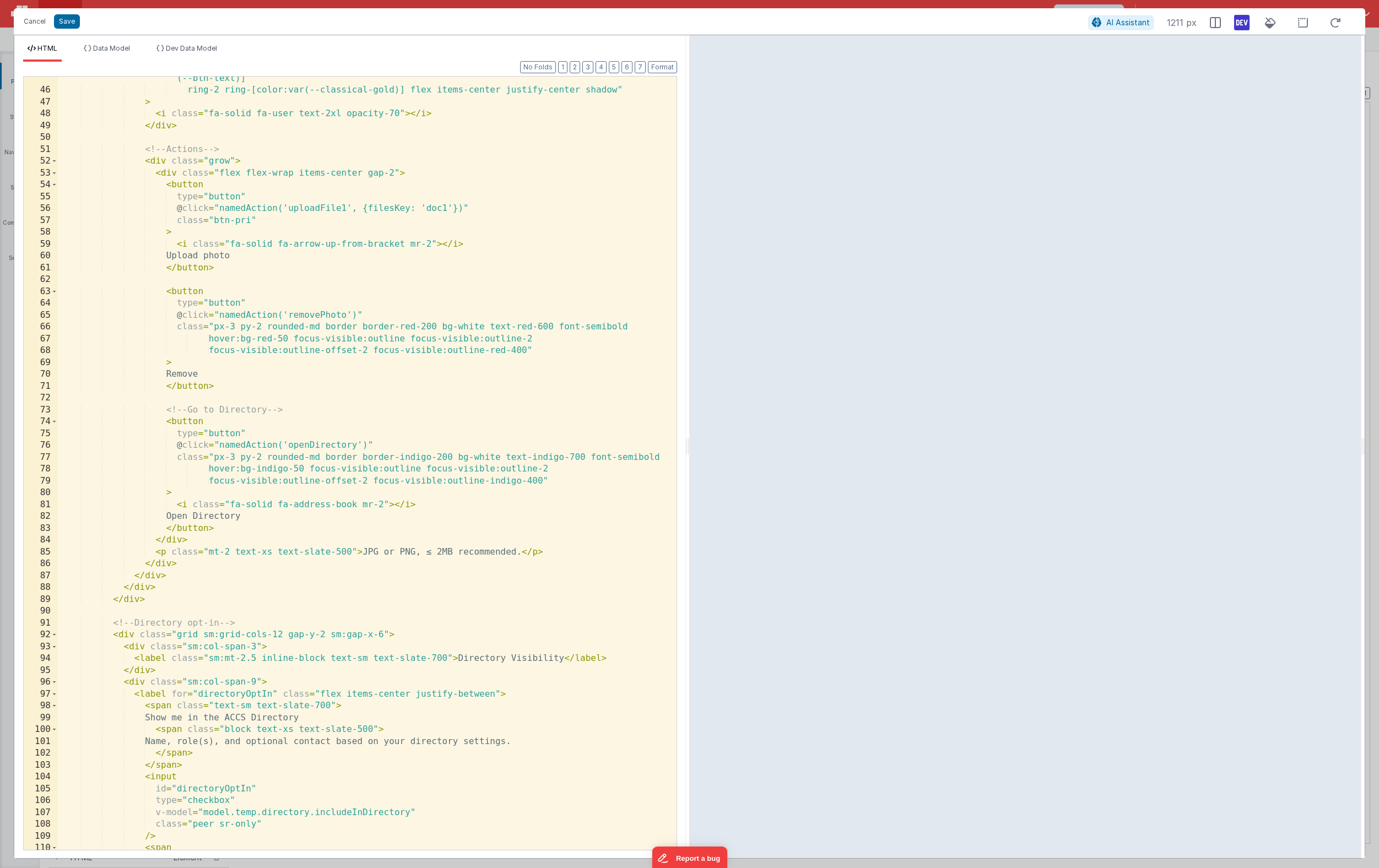
scroll to position [0, 0]
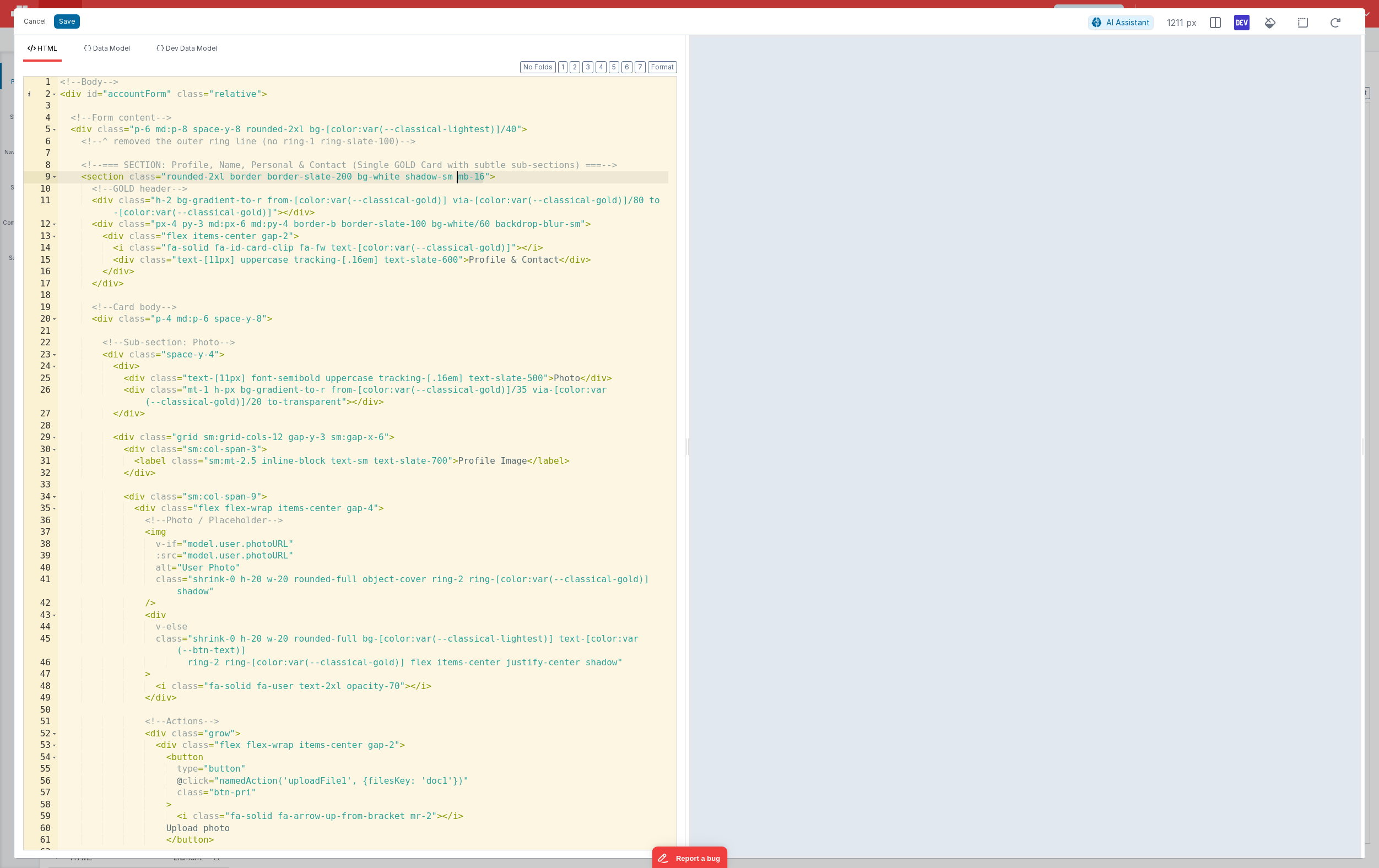
drag, startPoint x: 483, startPoint y: 178, endPoint x: 456, endPoint y: 178, distance: 27.0
click at [456, 178] on div "<!-- Body --> < div id = "accountForm" class = "relative" > <!-- Form content -…" at bounding box center [363, 474] width 610 height 797
click at [515, 129] on div "<!-- Body --> < div id = "accountForm" class = "relative" > <!-- Form content -…" at bounding box center [363, 474] width 610 height 797
click at [148, 131] on div "<!-- Body --> < div id = "accountForm" class = "relative" > <!-- Form content -…" at bounding box center [363, 474] width 610 height 797
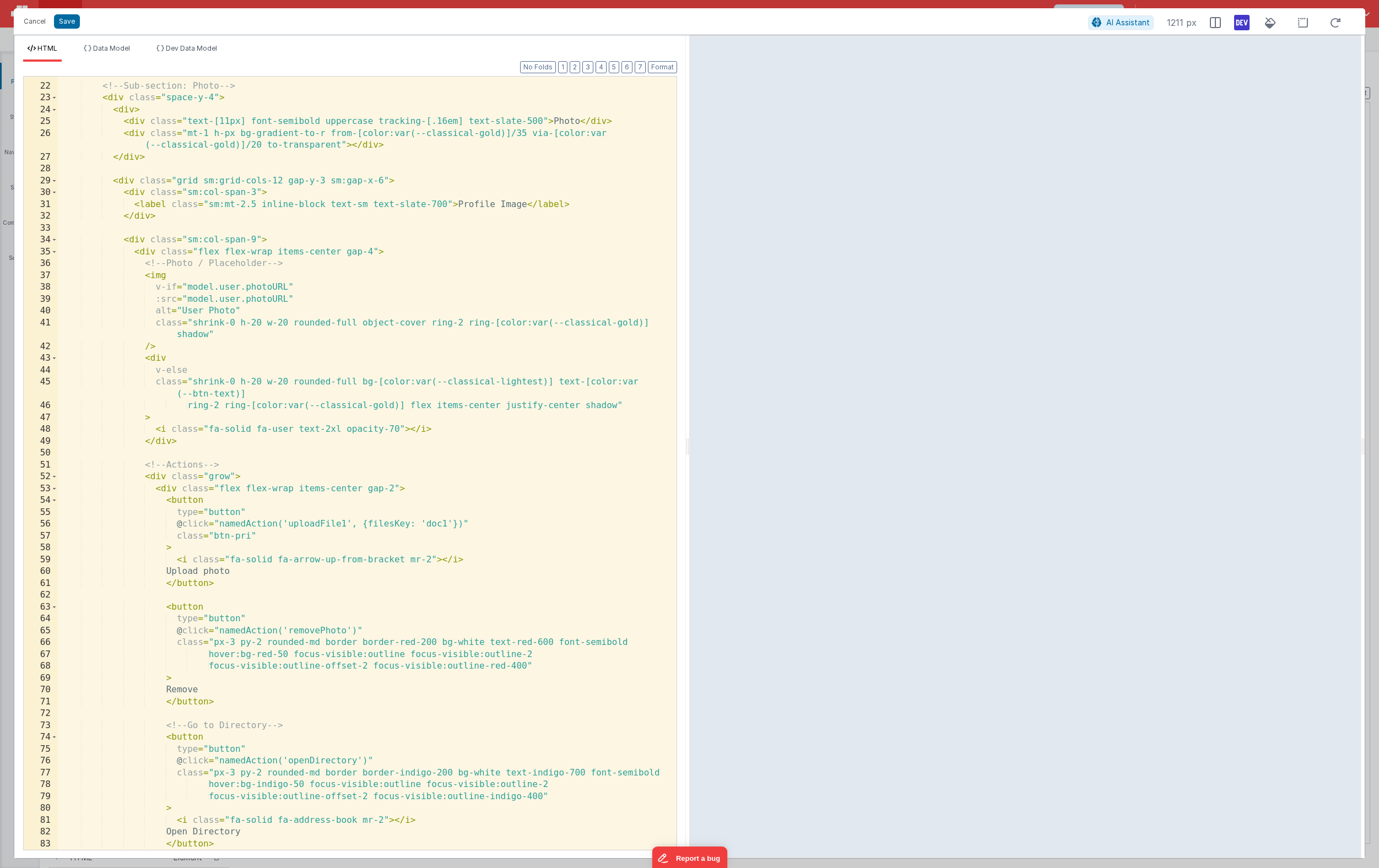
click at [283, 336] on div "<!-- Sub-section: Photo --> < div class = "space-y-4" > < div > < div class = "…" at bounding box center [363, 467] width 610 height 797
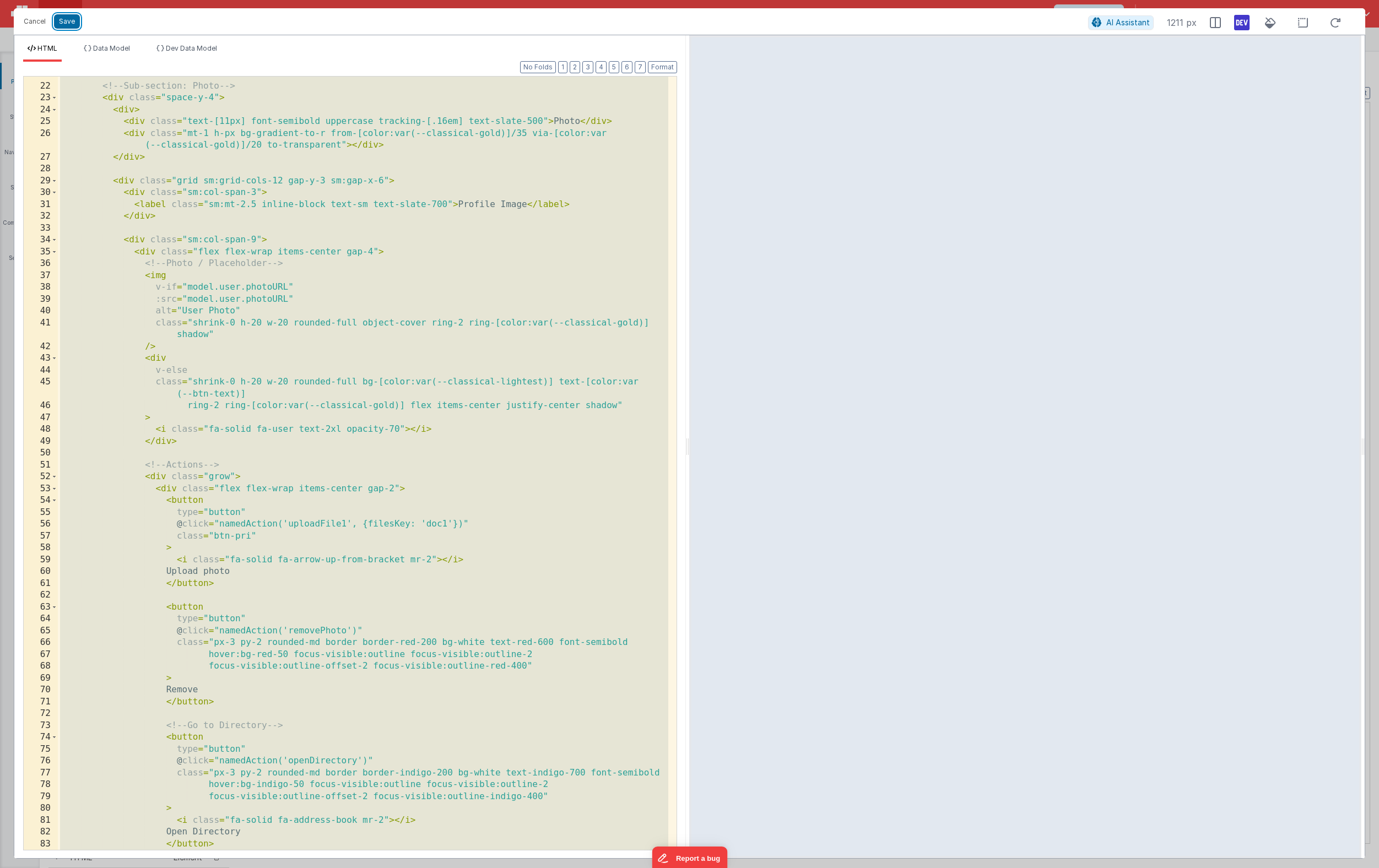
drag, startPoint x: 65, startPoint y: 26, endPoint x: 230, endPoint y: 32, distance: 165.1
click at [65, 26] on button "Save" at bounding box center [67, 22] width 26 height 14
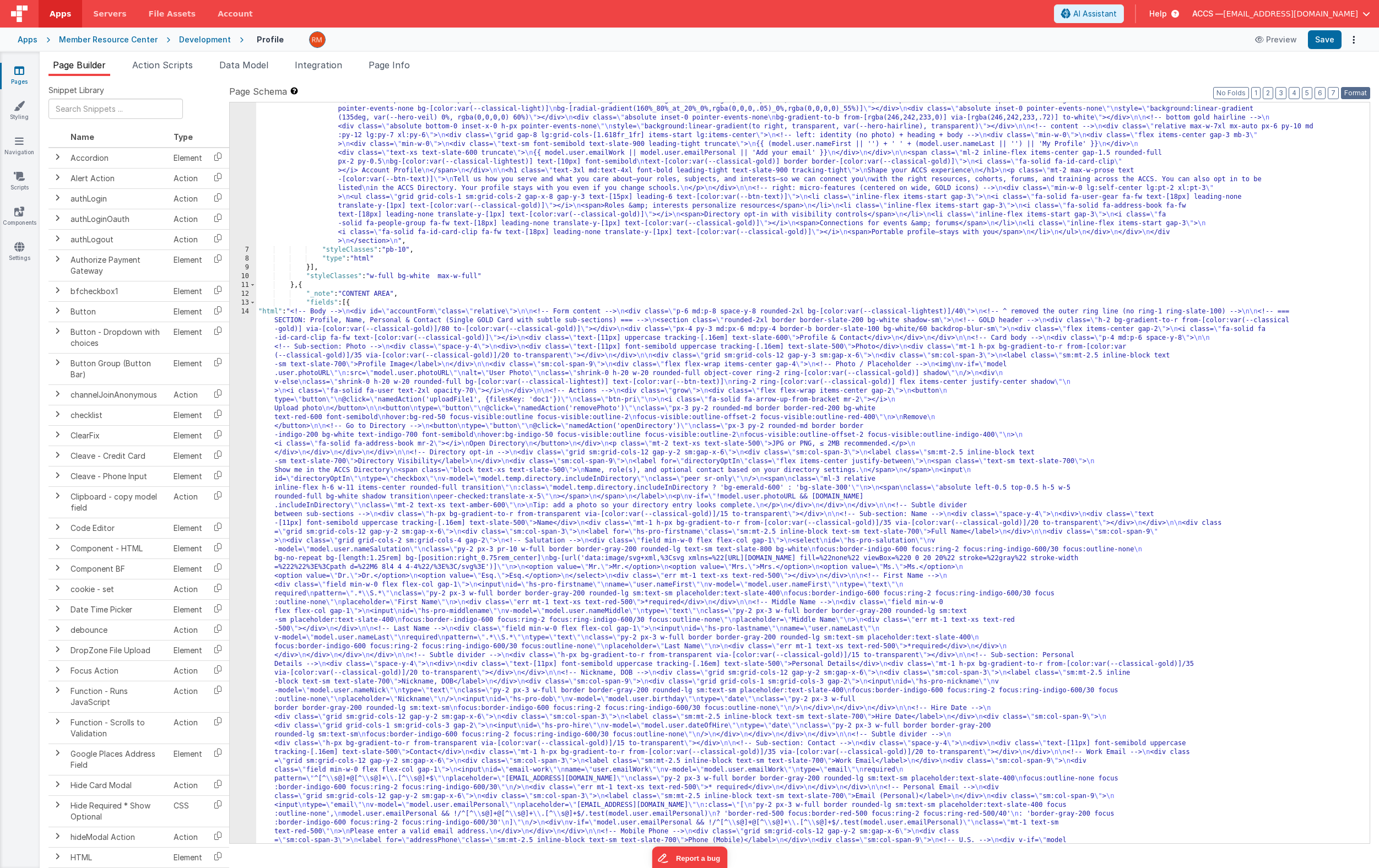
click at [1308, 94] on button "Format" at bounding box center [1355, 93] width 29 height 12
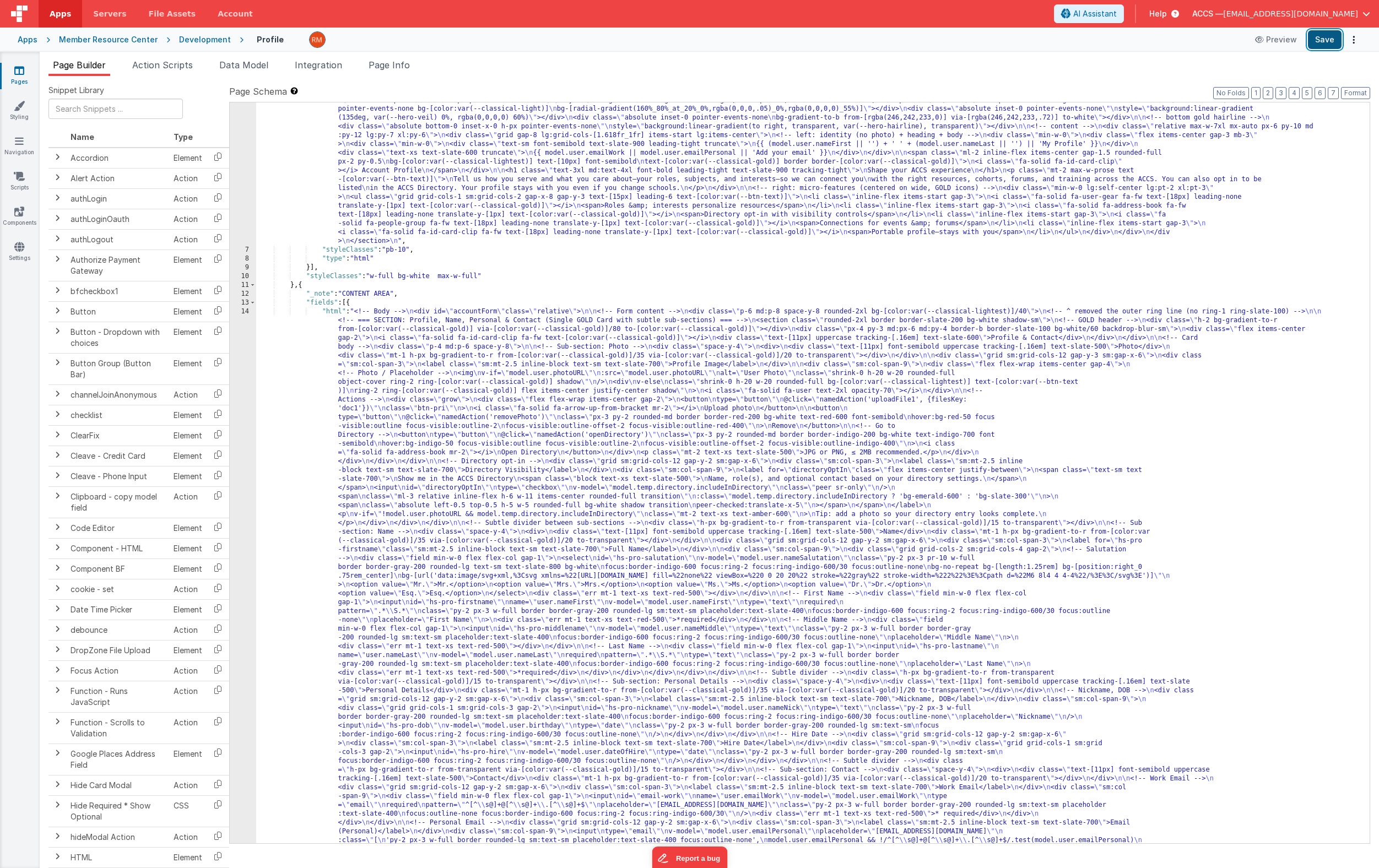
click at [1308, 40] on button "Save" at bounding box center [1324, 39] width 33 height 19
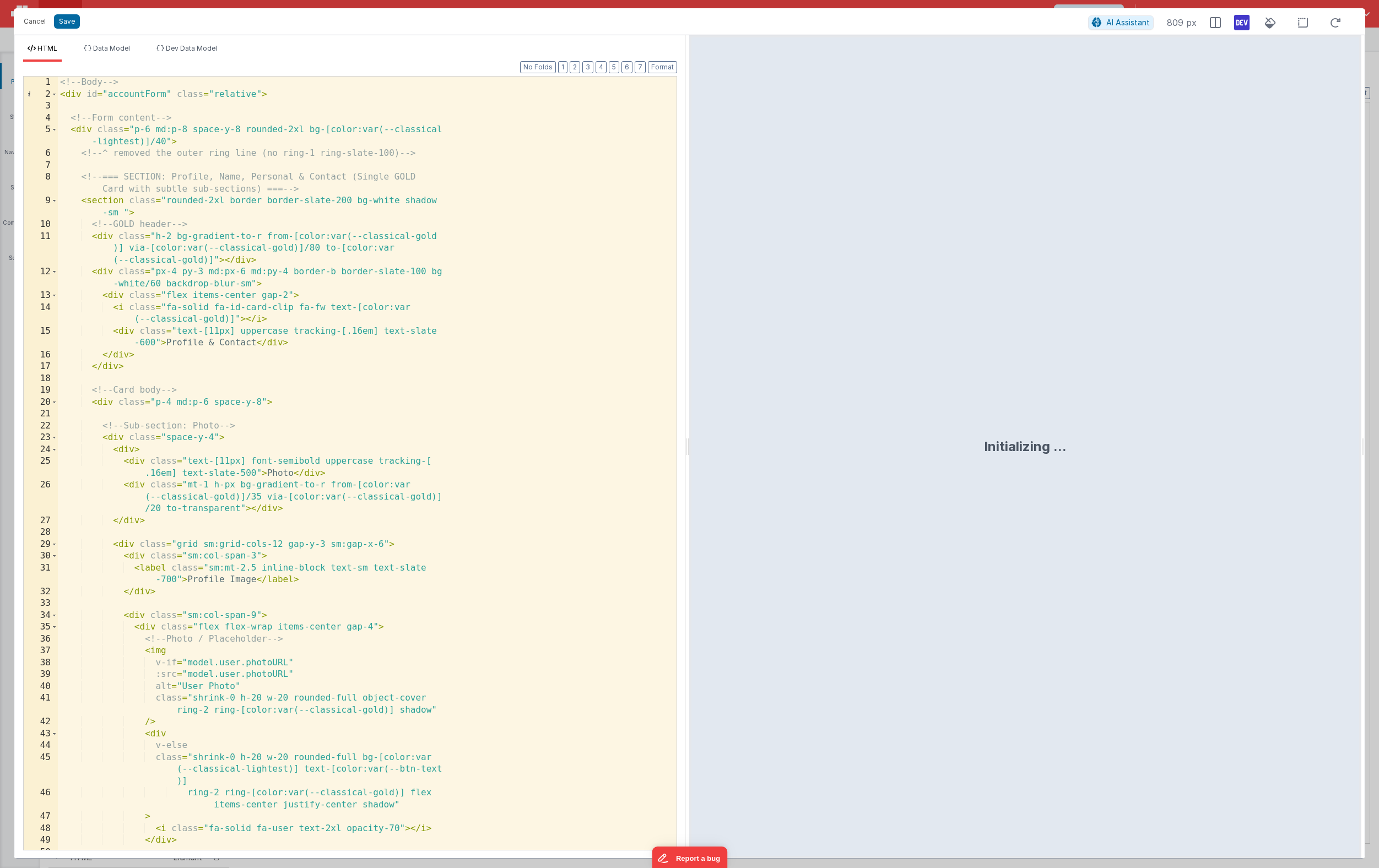
click at [340, 276] on div "<!-- Body --> < div id = "accountForm" class = "relative" > <!-- Form content -…" at bounding box center [363, 474] width 610 height 797
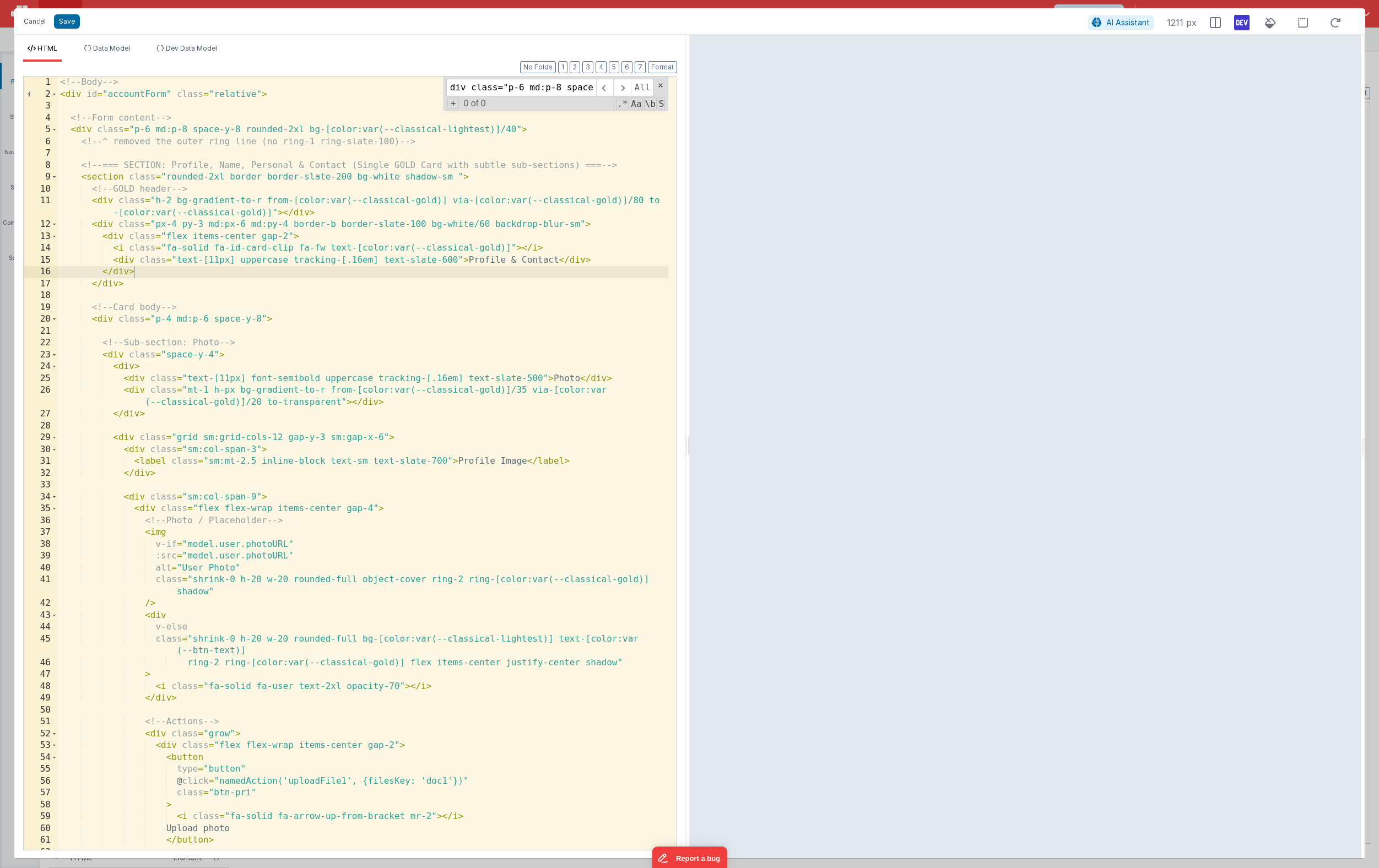
scroll to position [0, 296]
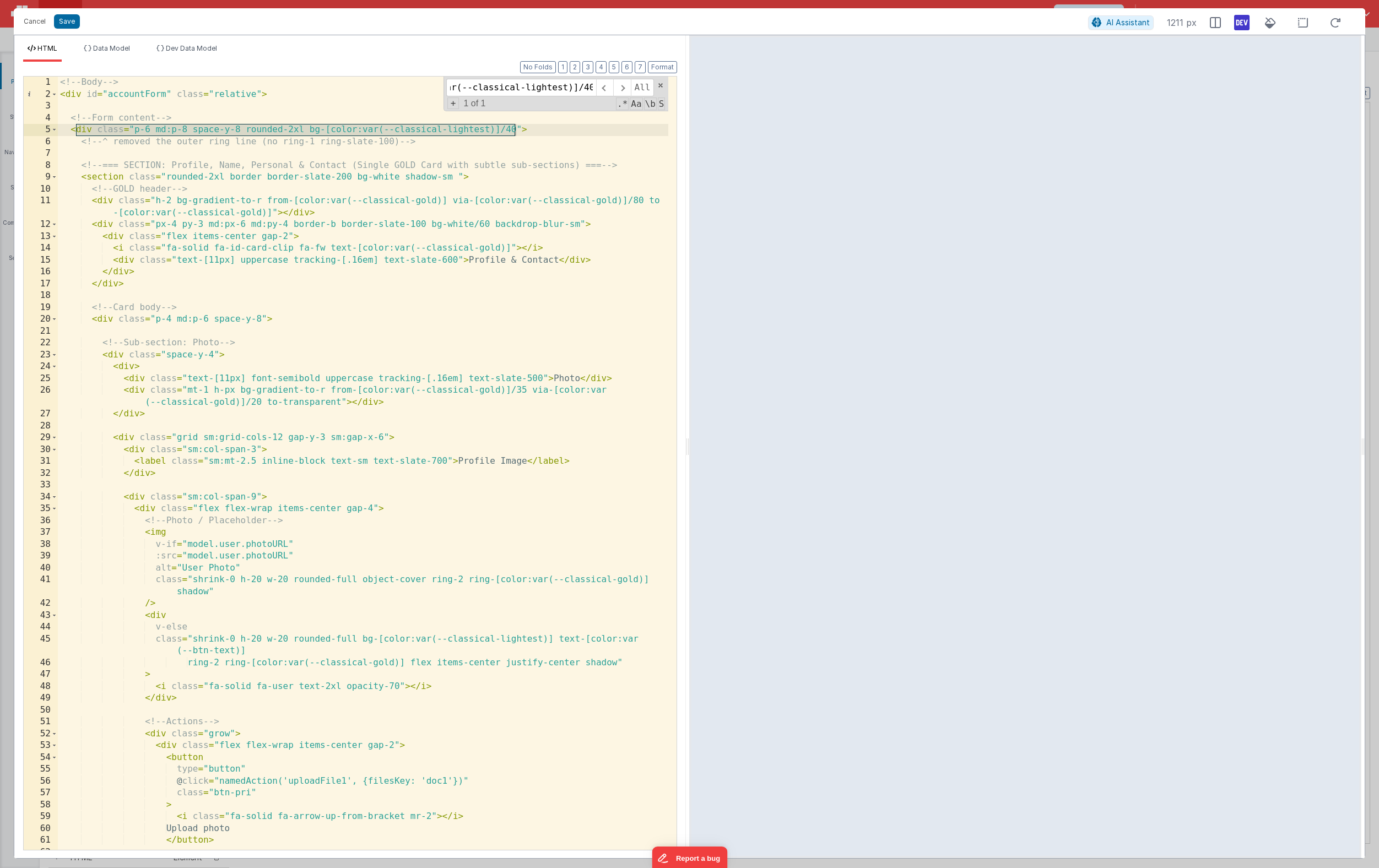
type input "div class="p-6 md:p-8 space-y-8 rounded-2xl bg-[color:var(--classical-lightest)…"
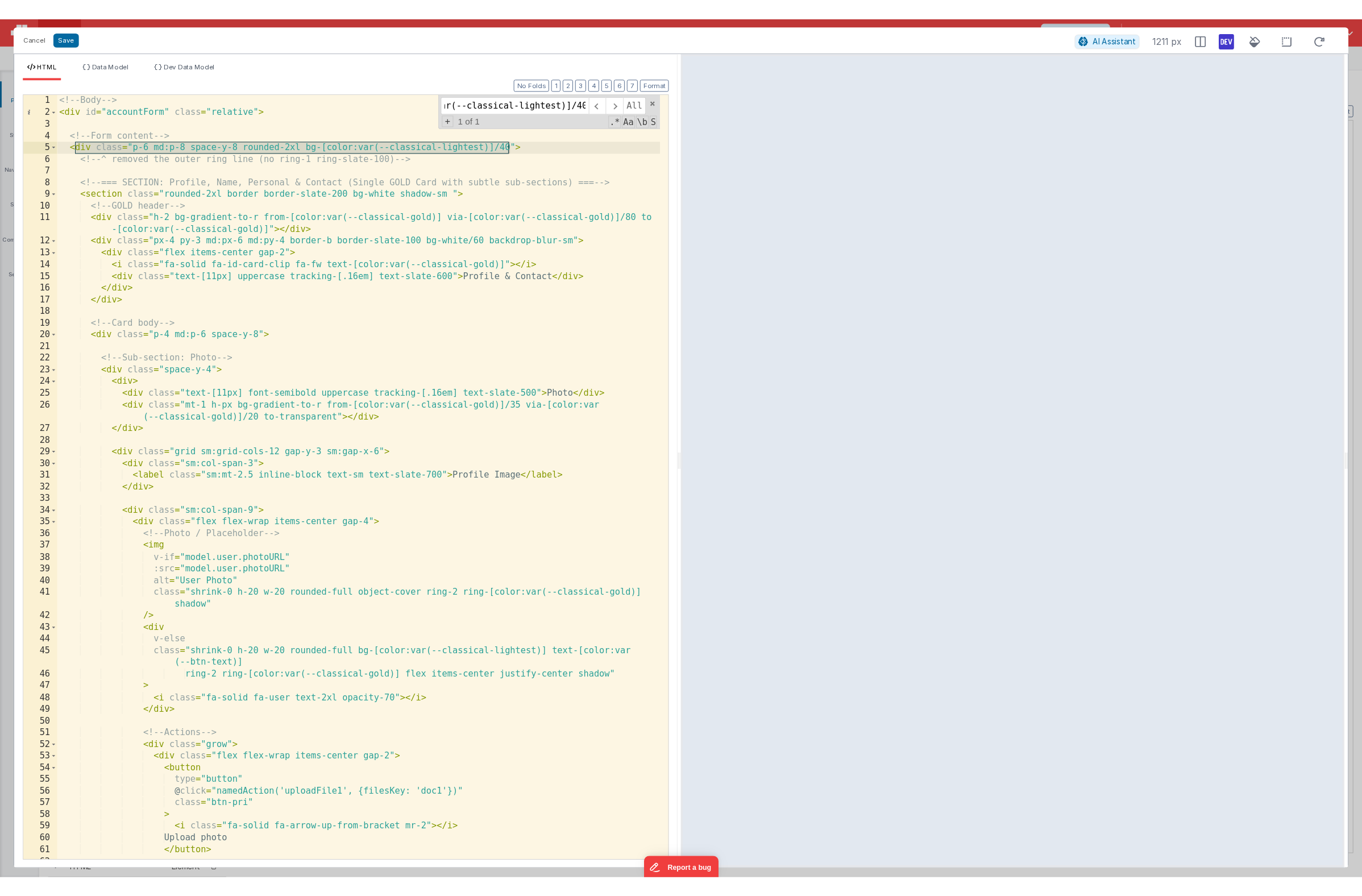
scroll to position [0, 0]
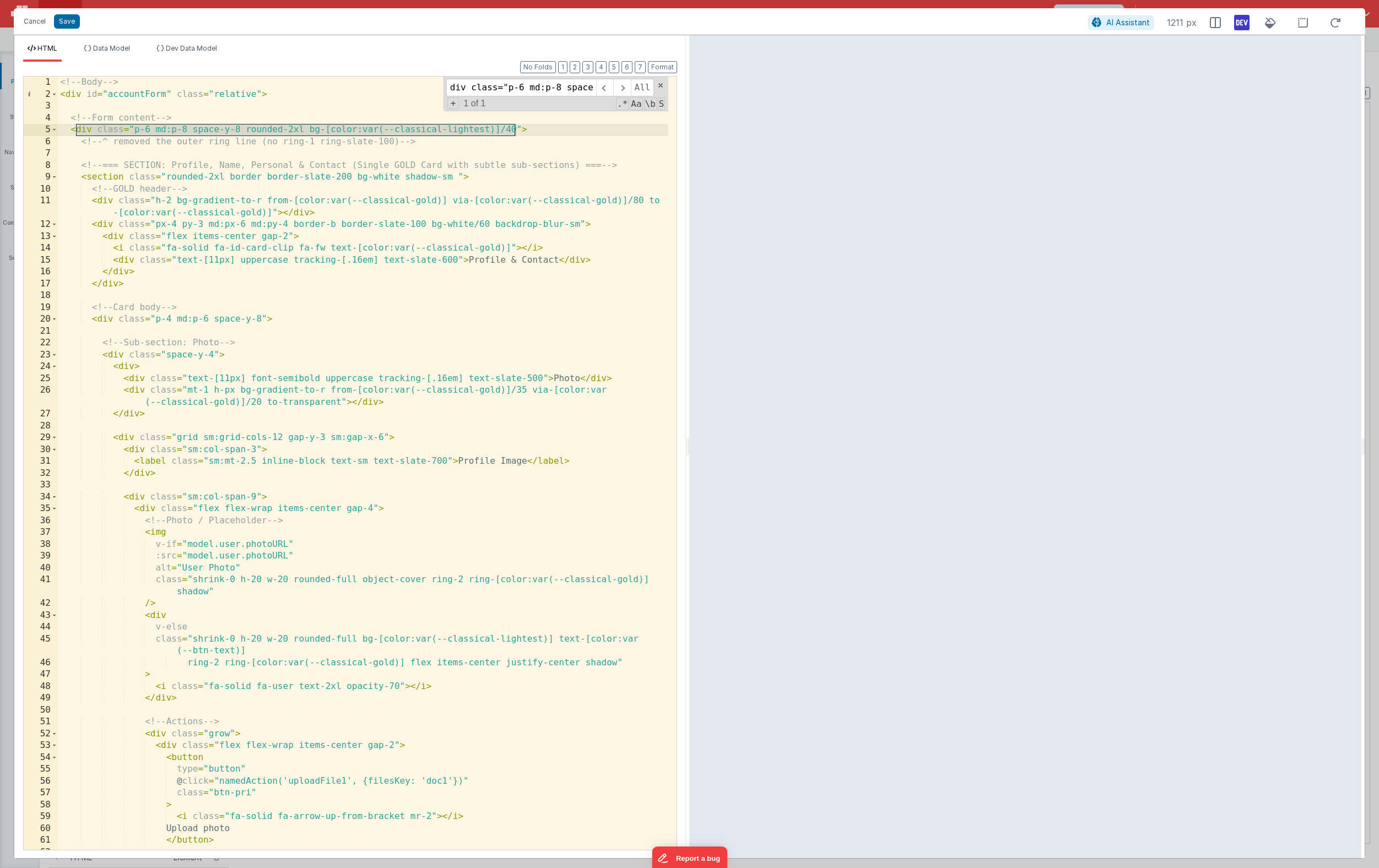
click at [458, 129] on div "<!-- Body --> < div id = "accountForm" class = "relative" > <!-- Form content -…" at bounding box center [363, 474] width 610 height 797
drag, startPoint x: 515, startPoint y: 129, endPoint x: 135, endPoint y: 131, distance: 380.0
click at [135, 131] on div "<!-- Body --> < div id = "accountForm" class = "relative" > <!-- Form content -…" at bounding box center [363, 474] width 610 height 797
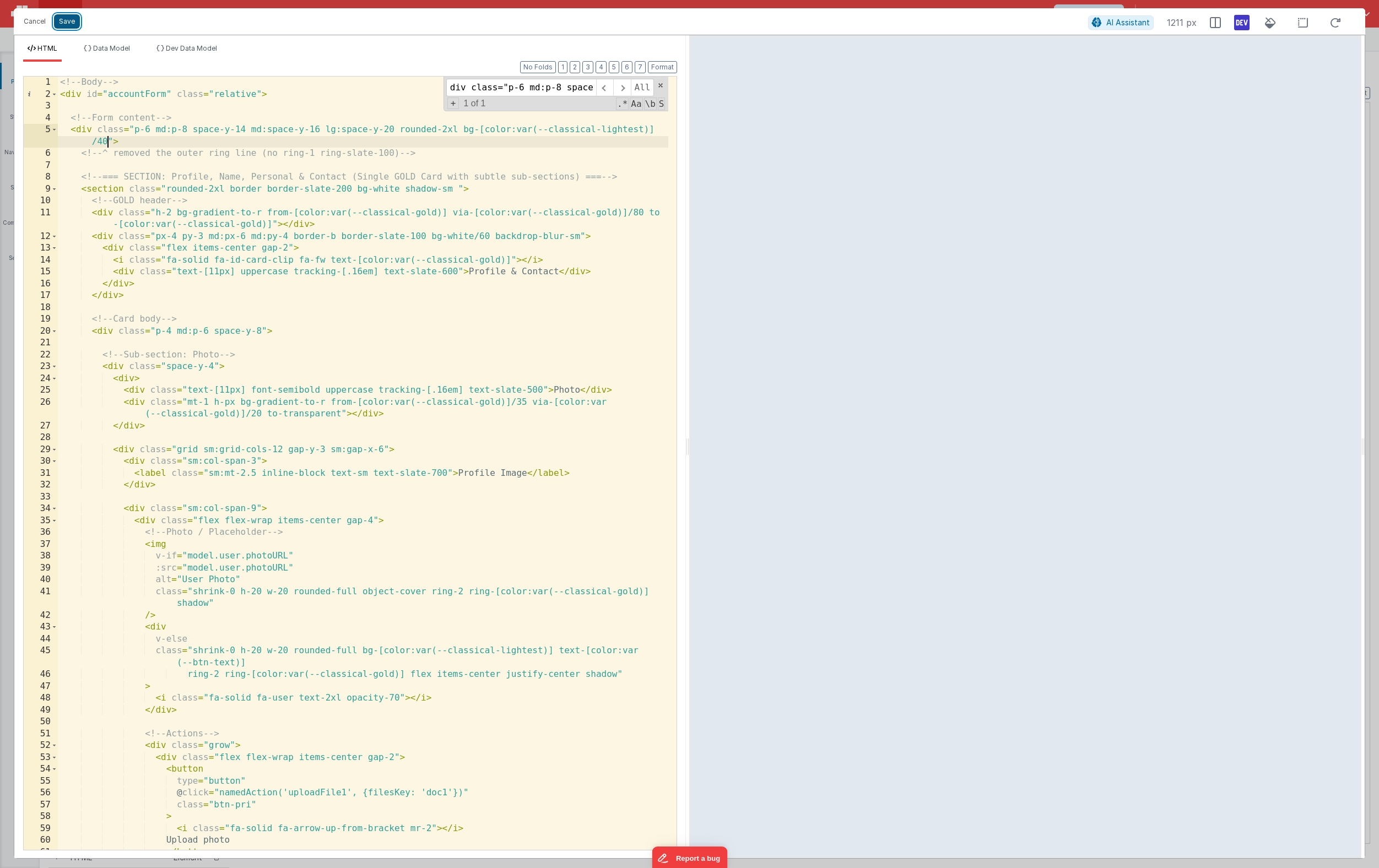
click at [69, 22] on button "Save" at bounding box center [67, 22] width 26 height 14
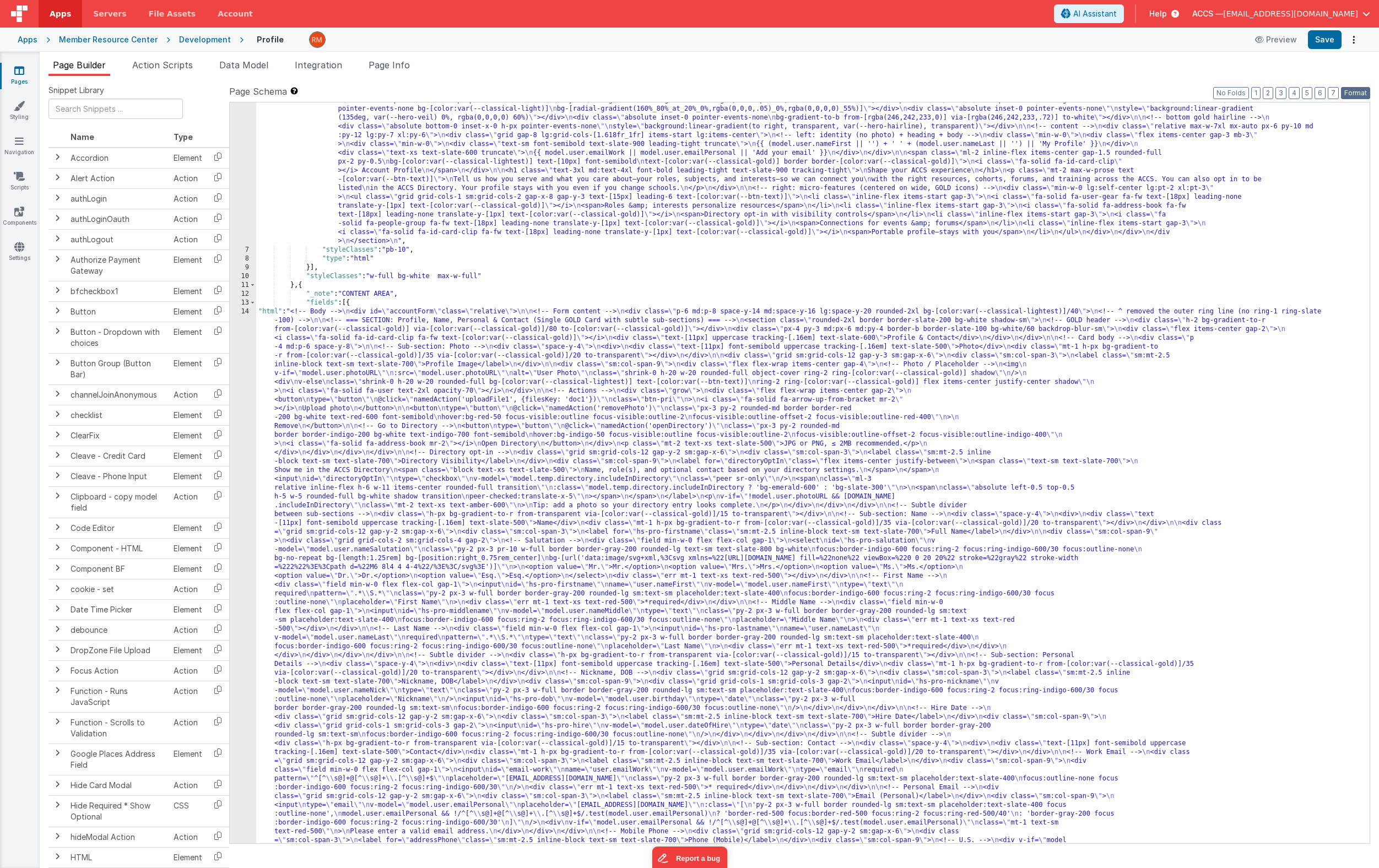
click at [1308, 90] on button "Format" at bounding box center [1355, 93] width 29 height 12
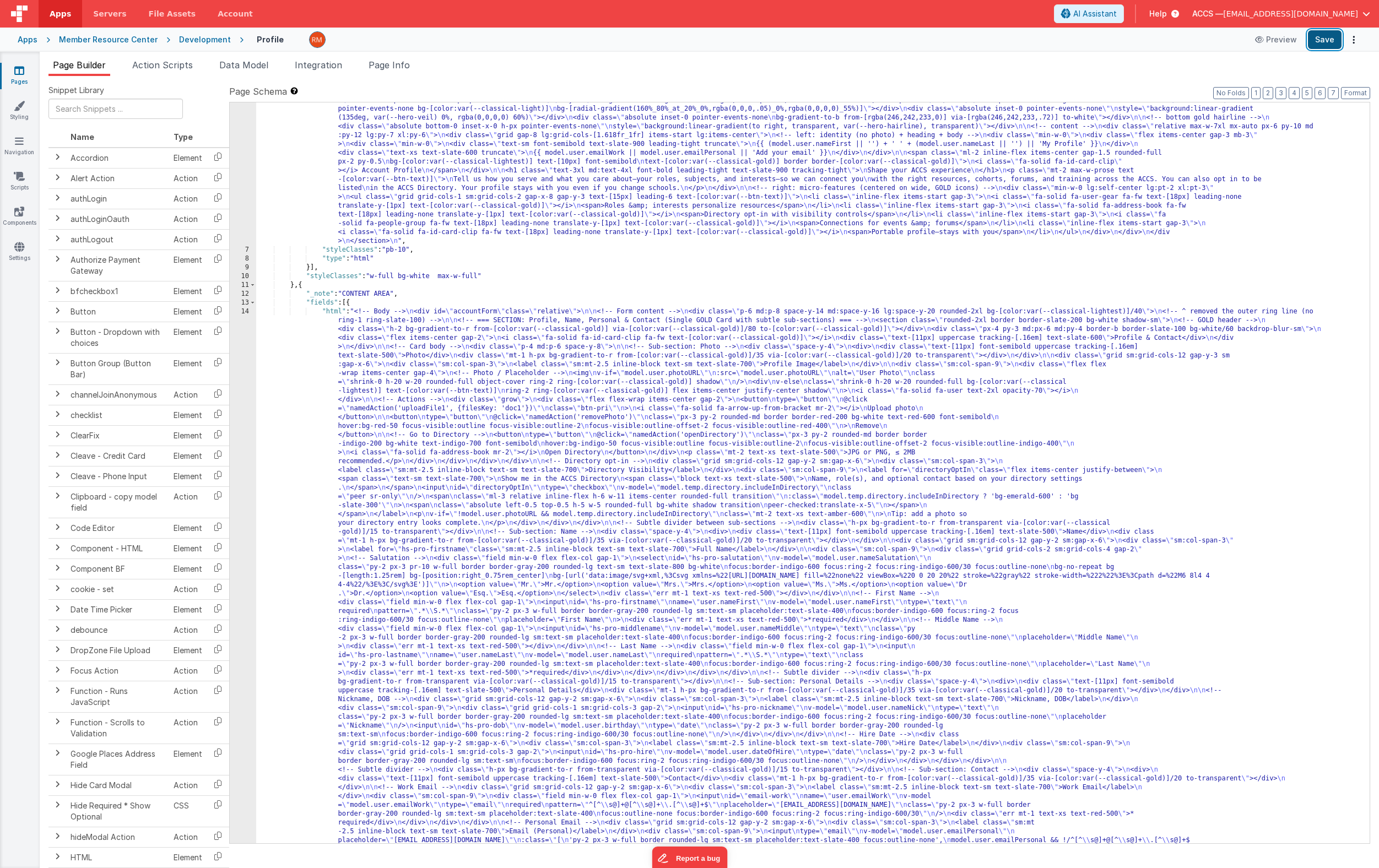
click at [1308, 37] on button "Save" at bounding box center [1324, 39] width 33 height 19
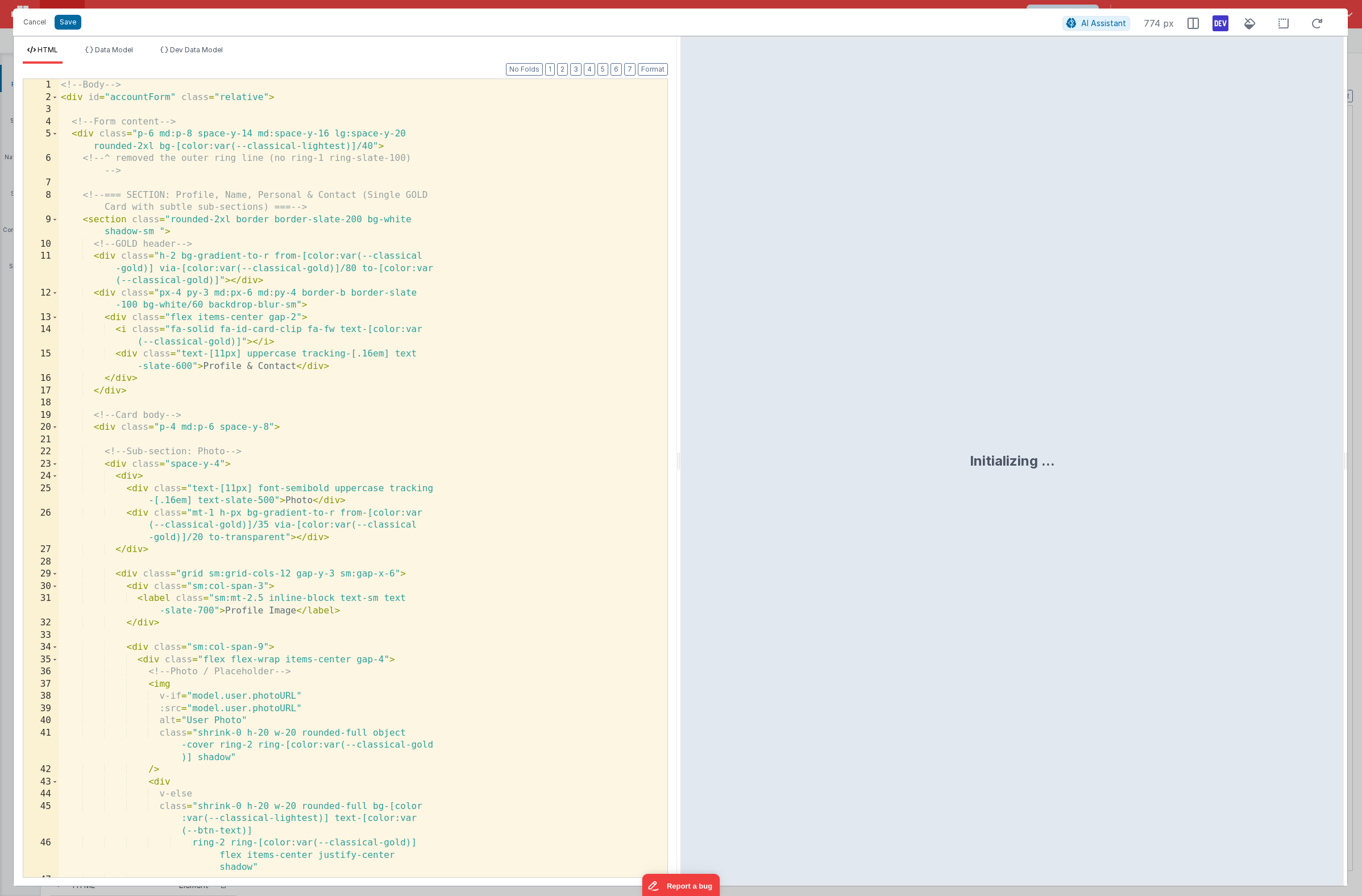
click at [397, 384] on div "<!-- Body --> < div id = "accountForm" class = "relative" > <!-- Form content -…" at bounding box center [359, 496] width 600 height 835
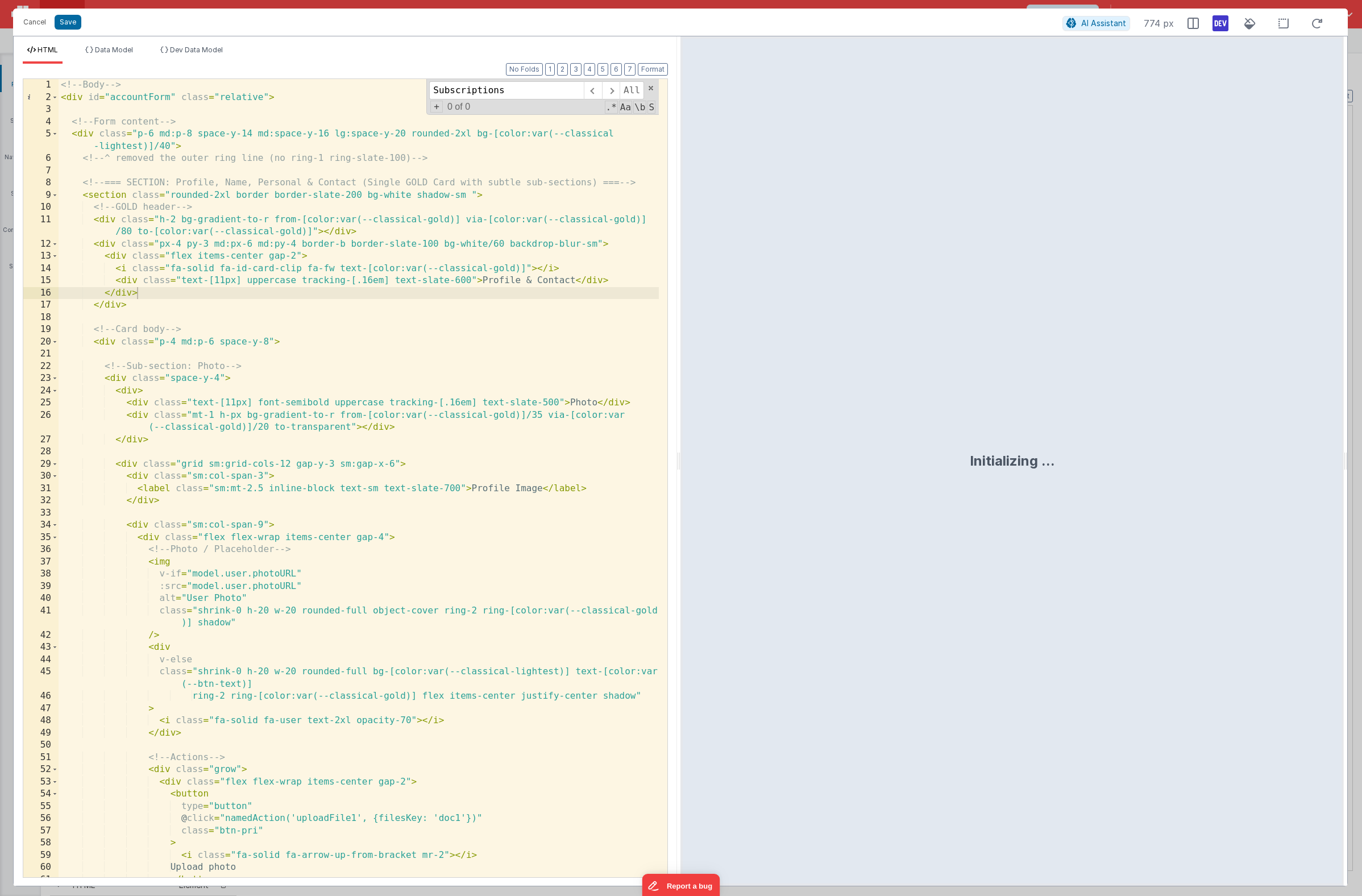
scroll to position [9939, 0]
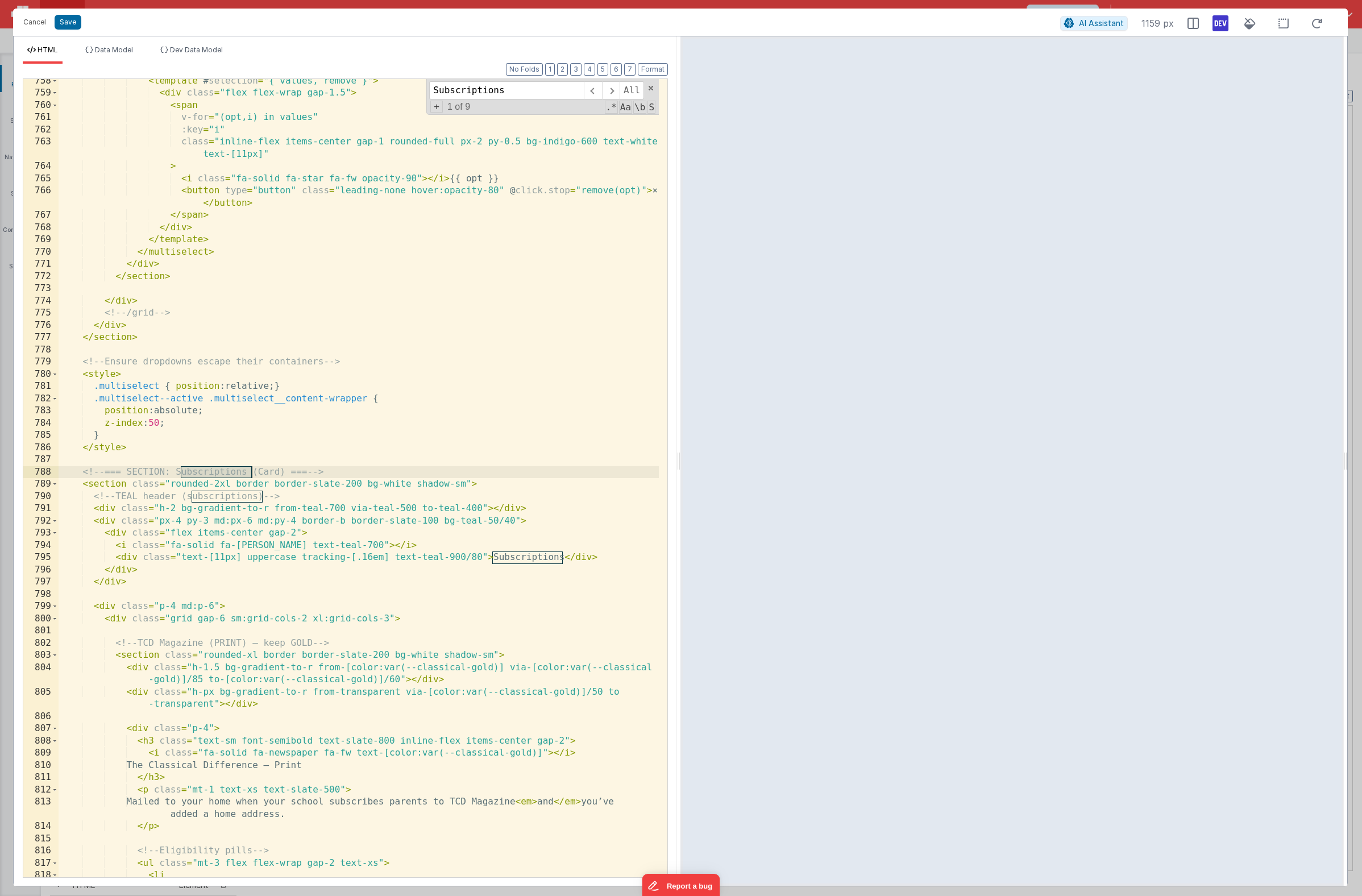
type input "Subscriptions"
click at [261, 499] on div "< template # selection = "{ values, remove }" > < div class = "flex flex-wrap g…" at bounding box center [359, 486] width 600 height 823
click at [561, 558] on div "< template # selection = "{ values, remove }" > < div class = "flex flex-wrap g…" at bounding box center [359, 486] width 600 height 823
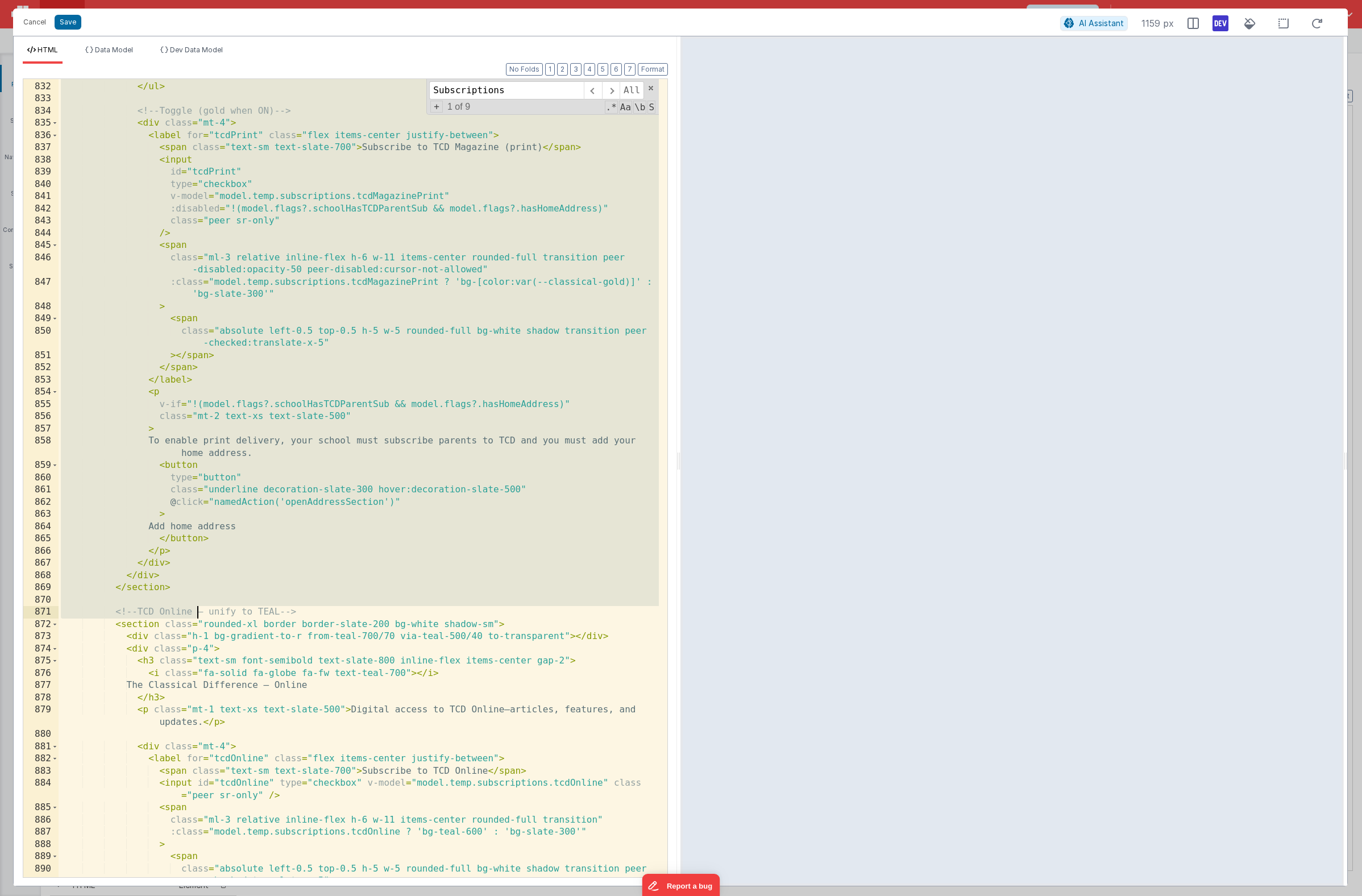
scroll to position [10947, 0]
drag, startPoint x: 103, startPoint y: 327, endPoint x: 206, endPoint y: 587, distance: 279.7
click at [206, 587] on div "</ li > </ ul > <!-- Toggle (gold when ON) --> < div class = "mt-4" > < label f…" at bounding box center [359, 485] width 600 height 835
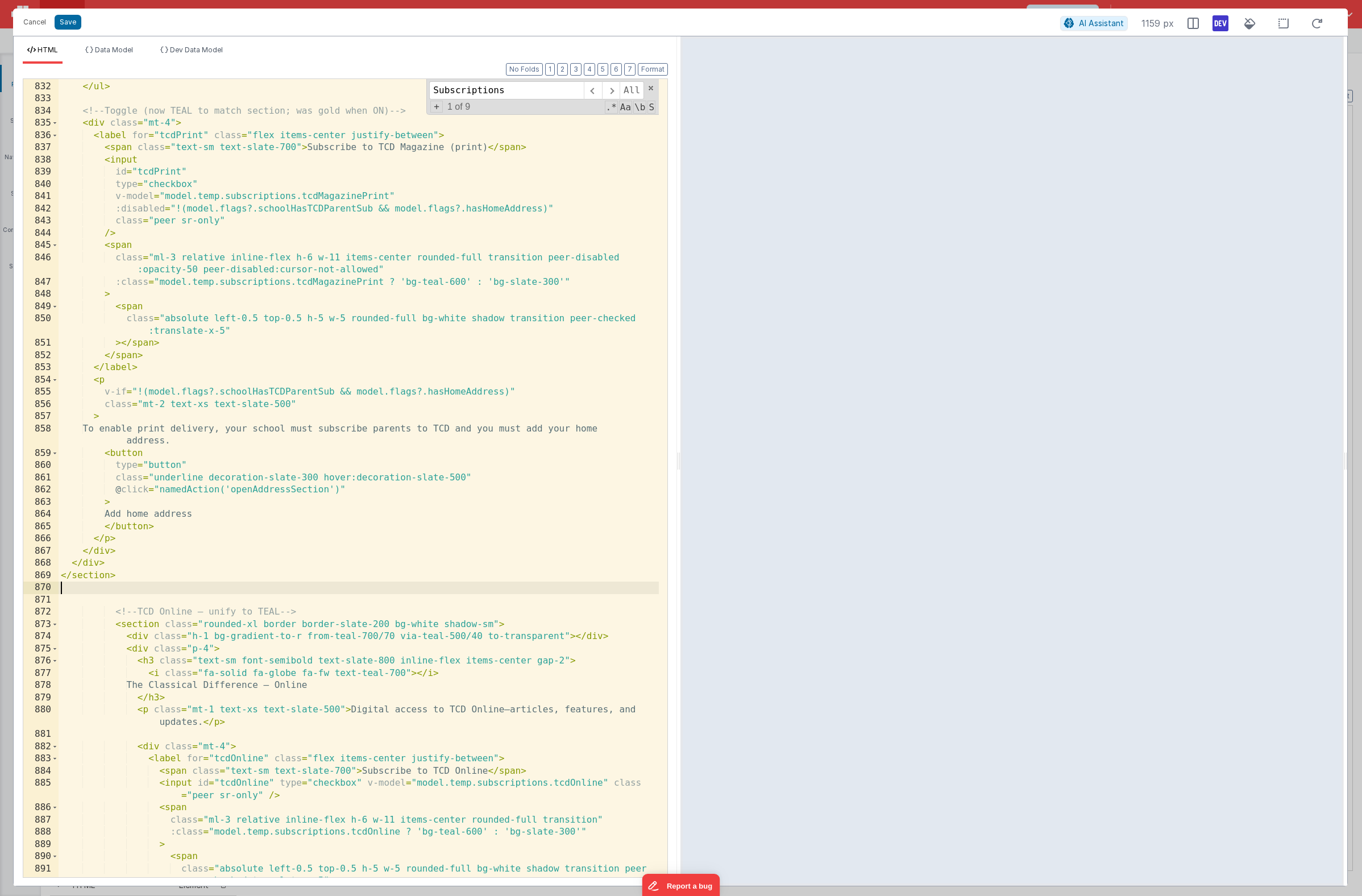
scroll to position [10922, 0]
click at [646, 71] on button "Format" at bounding box center [653, 69] width 30 height 13
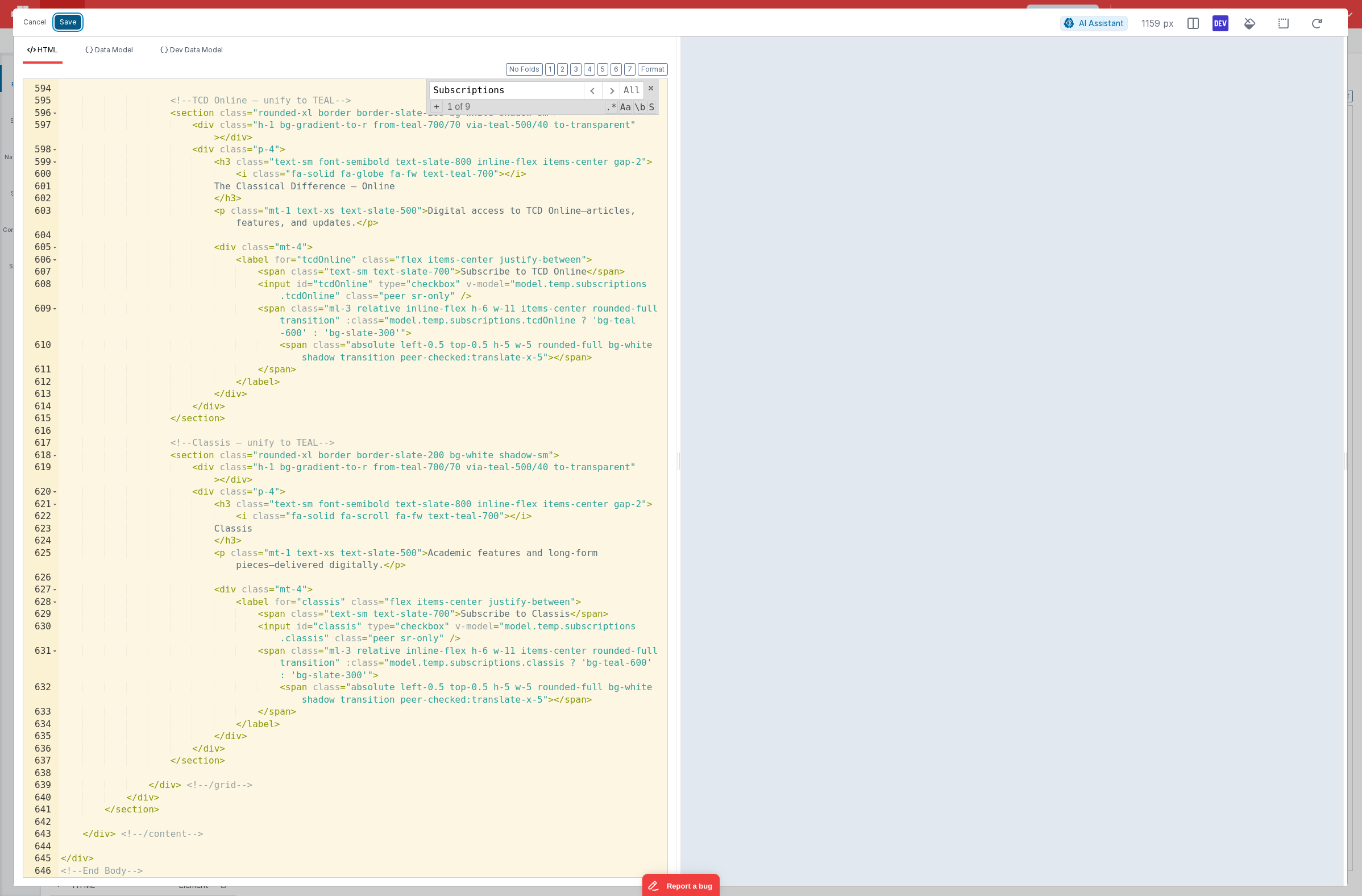
click at [71, 22] on button "Save" at bounding box center [68, 22] width 27 height 15
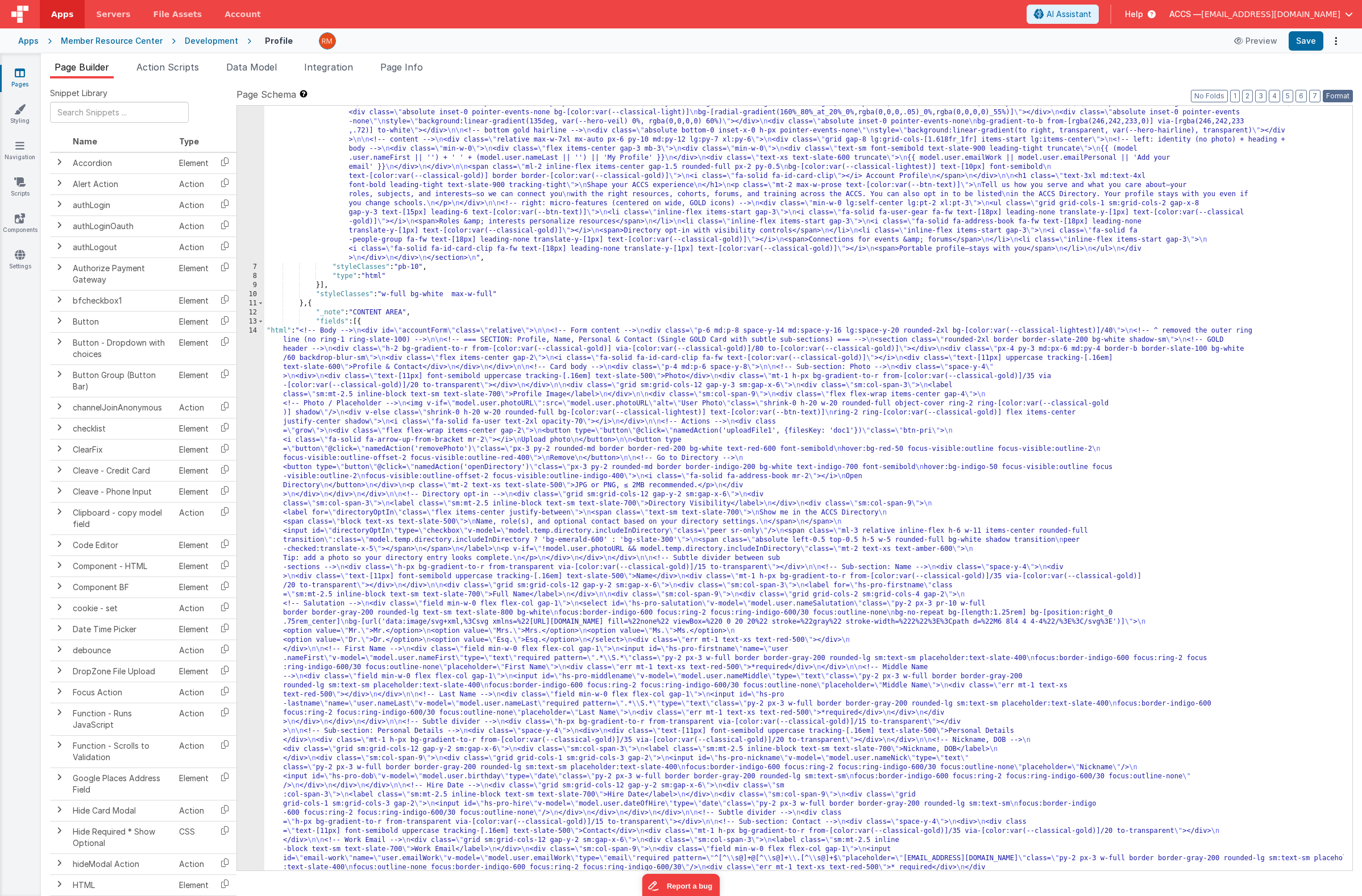
click at [1346, 94] on button "Format" at bounding box center [1338, 96] width 30 height 13
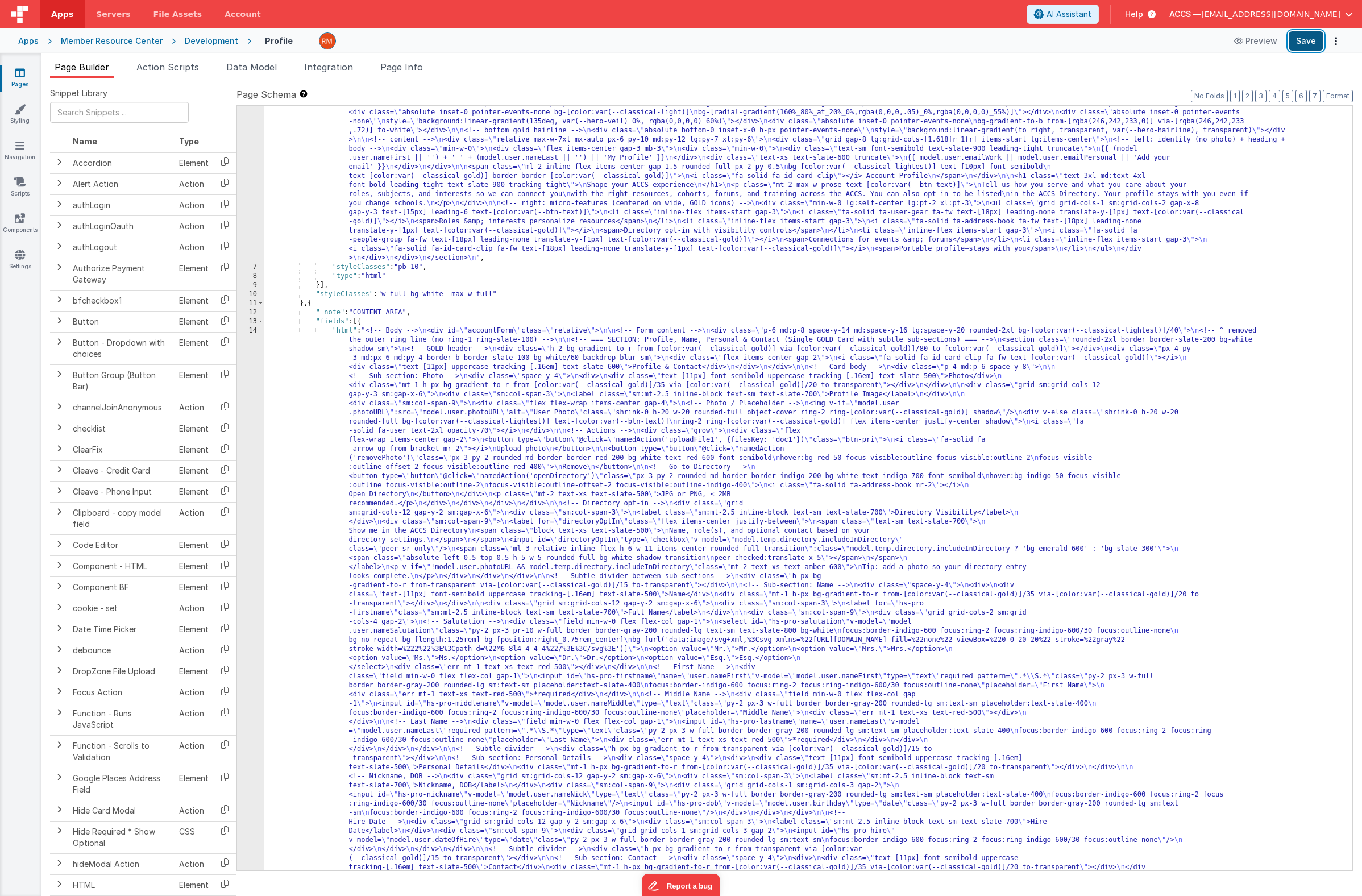
click at [1307, 43] on button "Save" at bounding box center [1306, 40] width 34 height 20
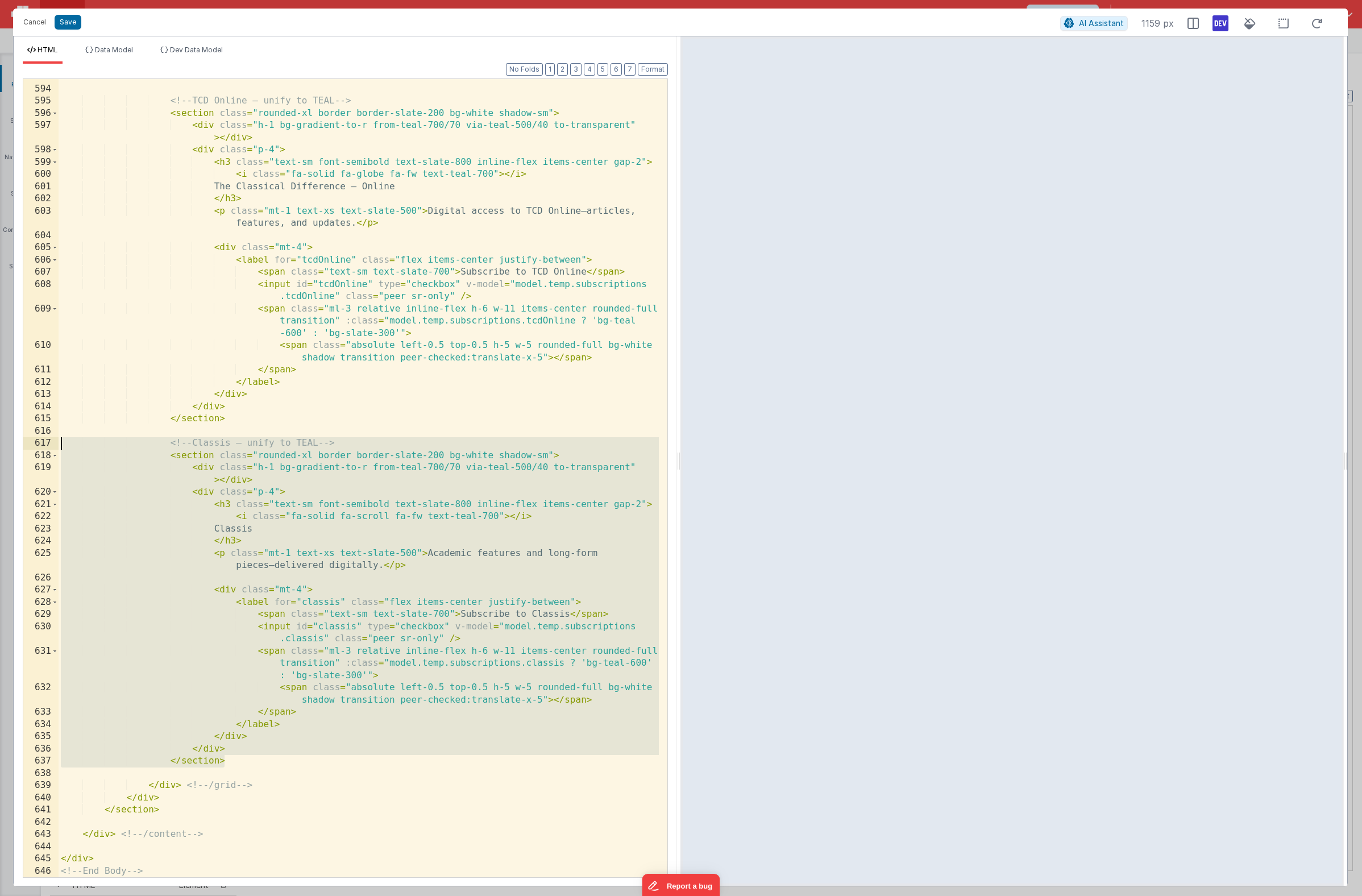
drag, startPoint x: 253, startPoint y: 759, endPoint x: -49, endPoint y: 445, distance: 435.7
click at [0, 445] on html "Cancel Save AI Assistant 1159 px HTML Data Model Dev Data Model Format 7 6 5 4 …" at bounding box center [681, 448] width 1362 height 896
drag, startPoint x: 255, startPoint y: 760, endPoint x: -20, endPoint y: 439, distance: 422.7
click at [0, 439] on html "Cancel Save AI Assistant 1159 px HTML Data Model Dev Data Model Format 7 6 5 4 …" at bounding box center [681, 448] width 1362 height 896
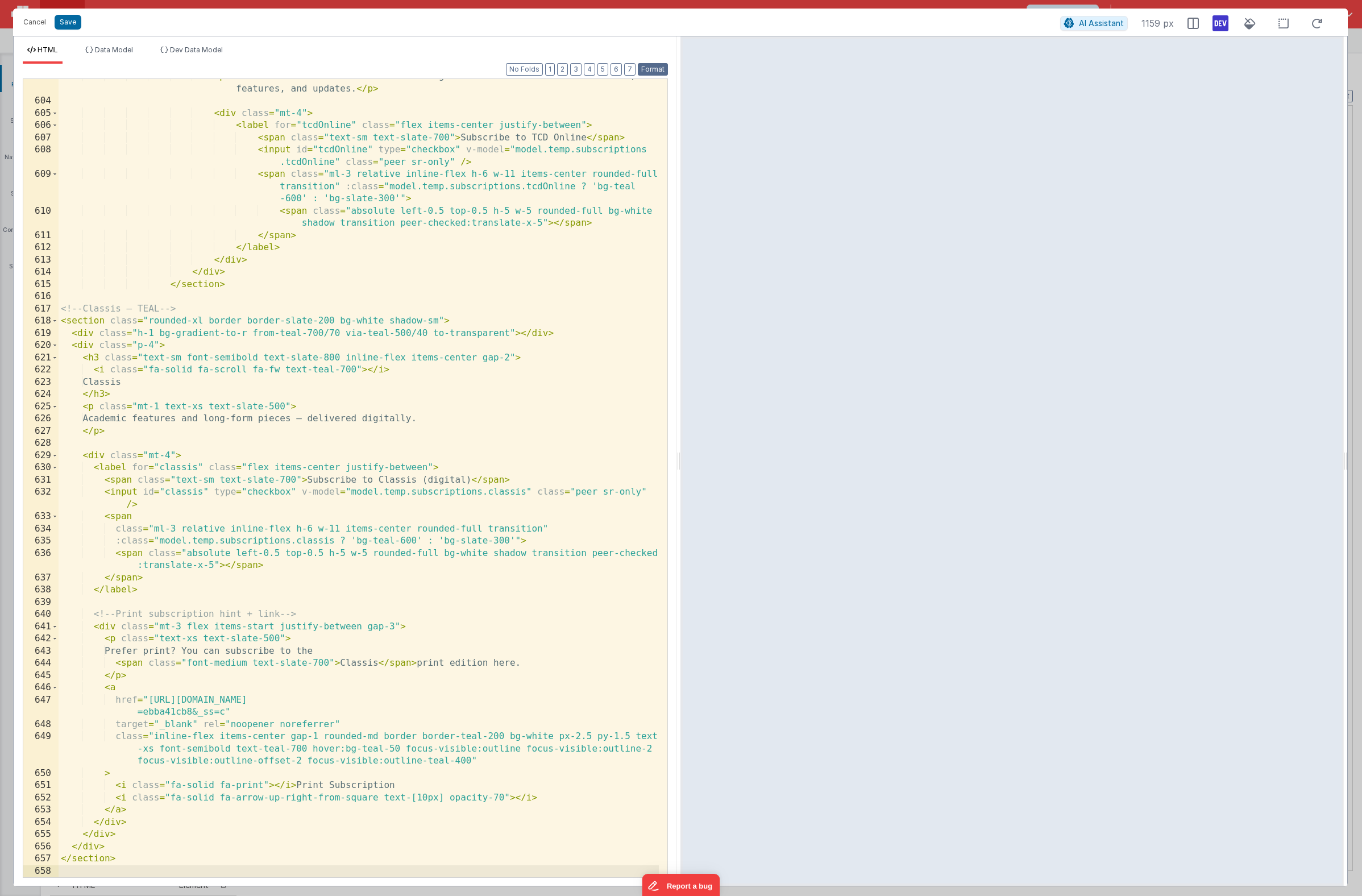
click at [651, 75] on button "Format" at bounding box center [653, 69] width 30 height 13
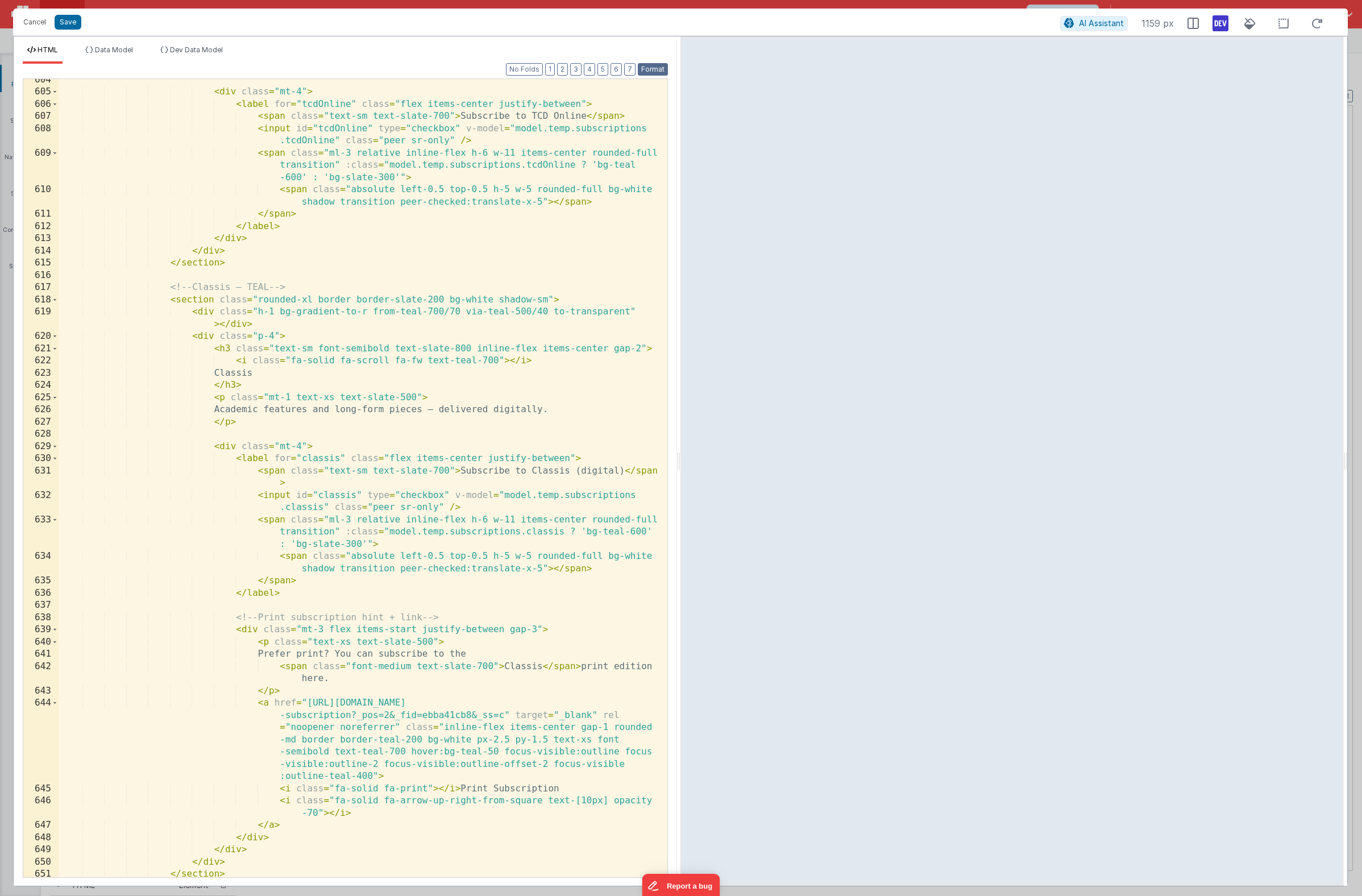
scroll to position [9625, 0]
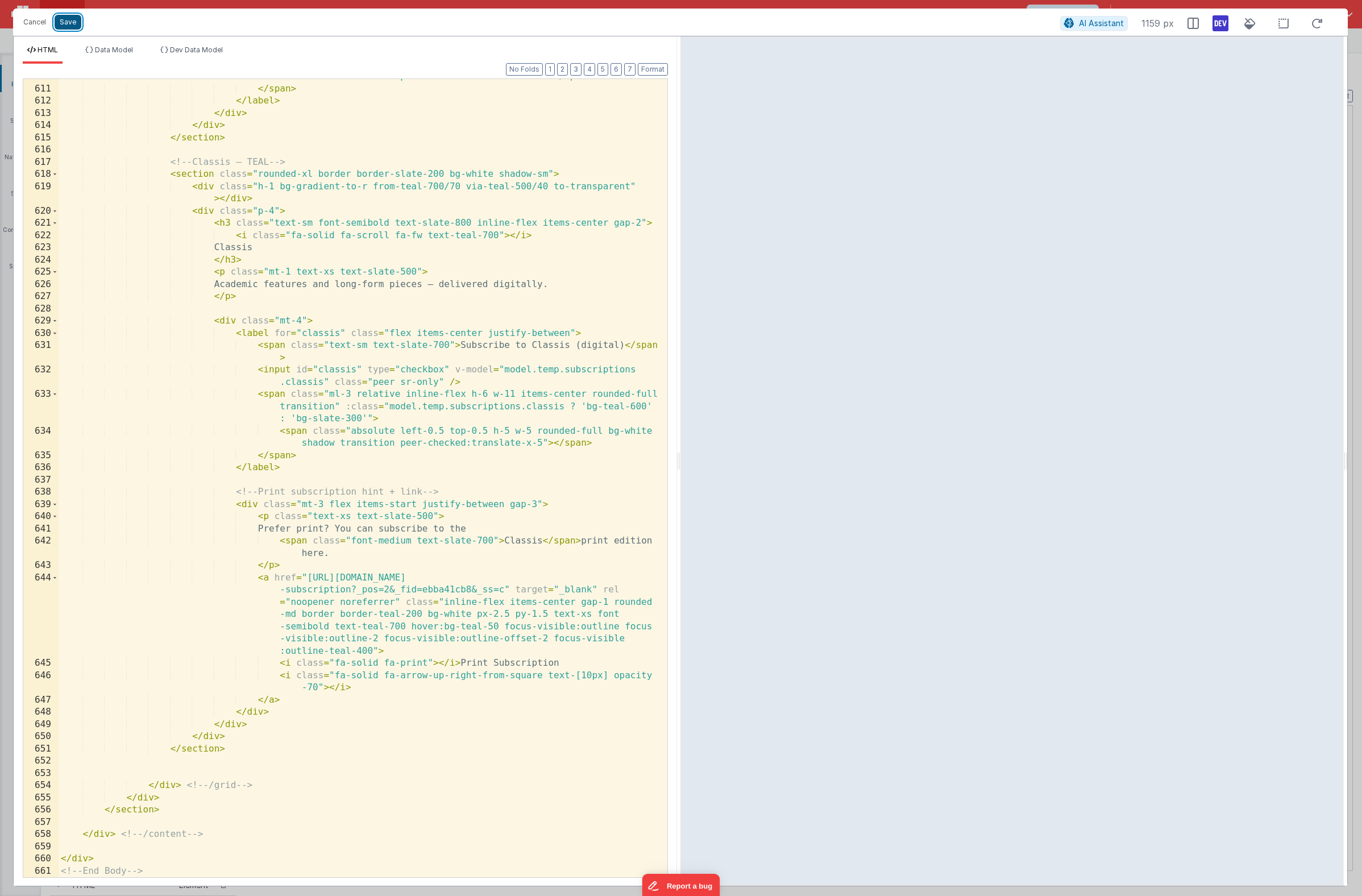
click at [67, 28] on button "Save" at bounding box center [68, 22] width 27 height 15
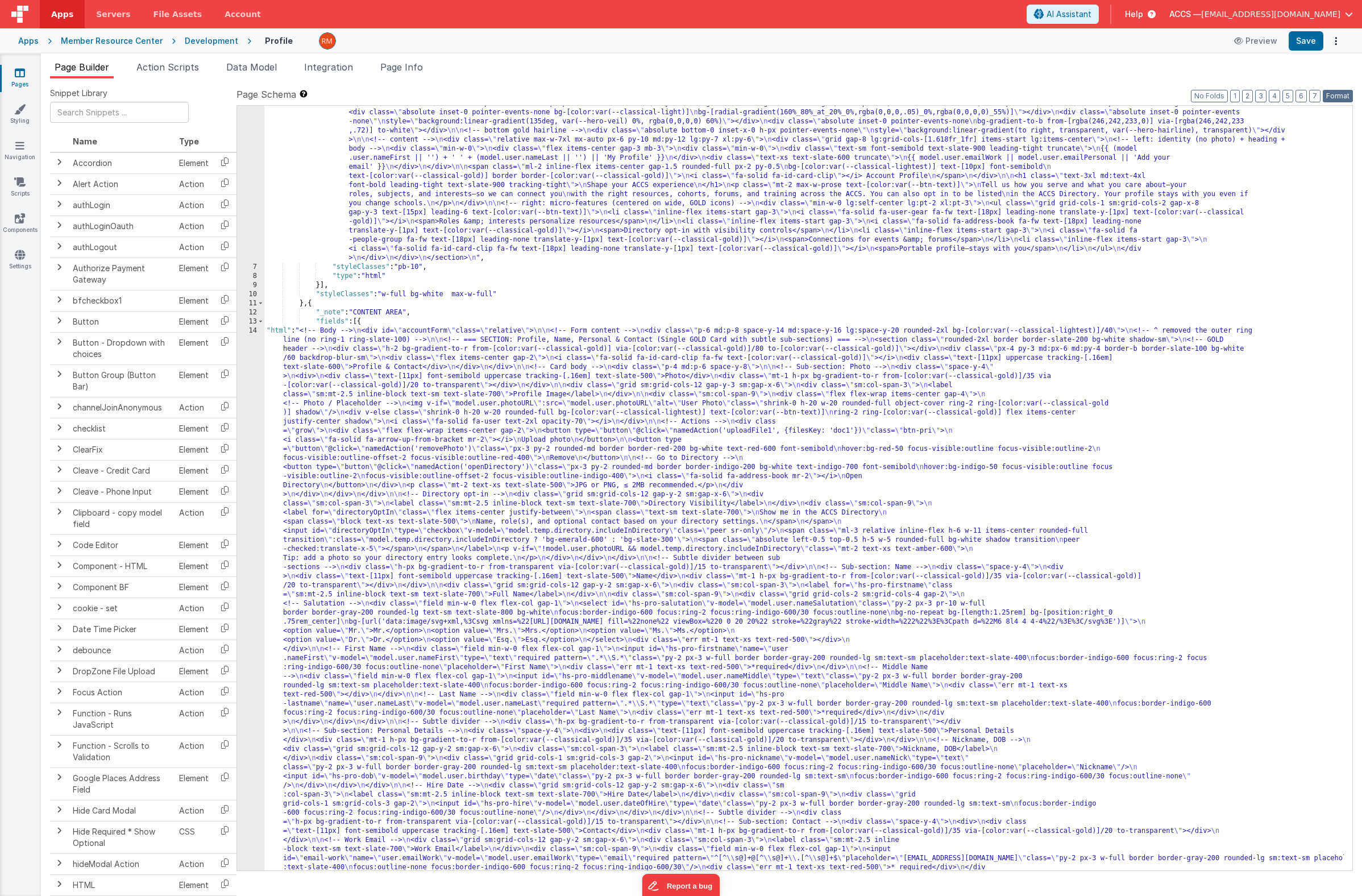
click at [1344, 98] on button "Format" at bounding box center [1338, 96] width 30 height 13
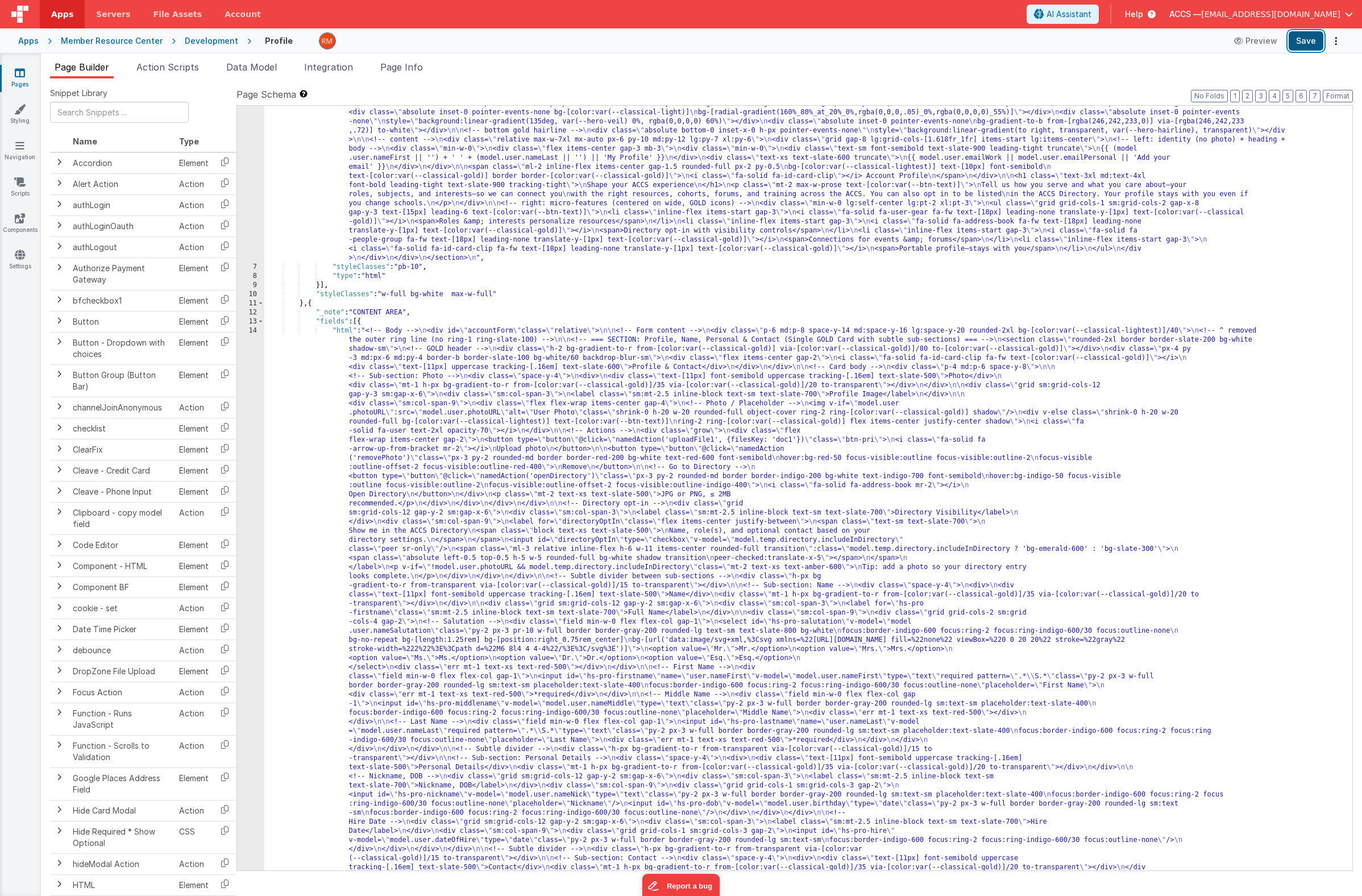
click at [1298, 45] on button "Save" at bounding box center [1306, 40] width 34 height 20
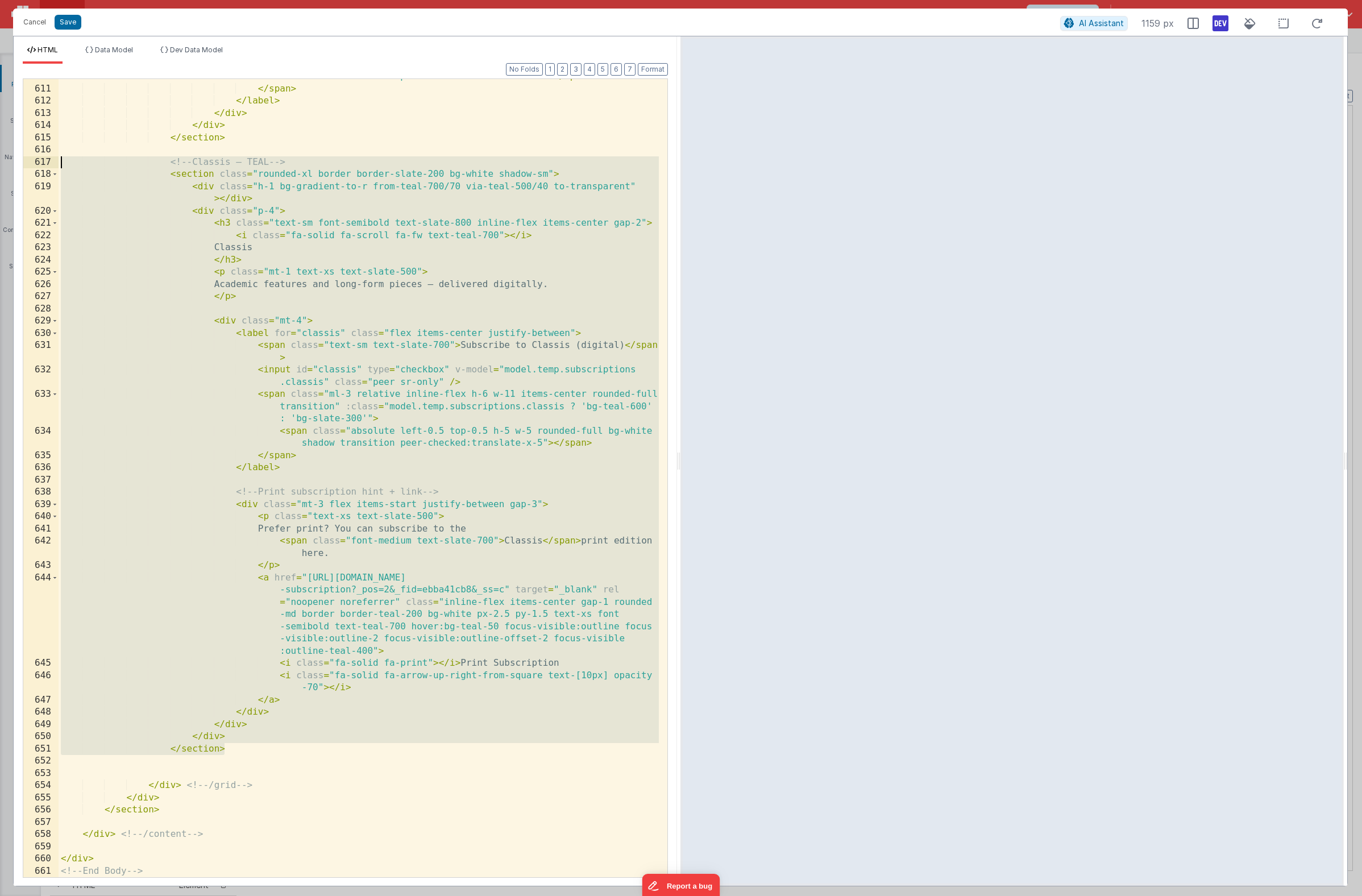
drag, startPoint x: 238, startPoint y: 748, endPoint x: -1, endPoint y: 160, distance: 634.7
click at [0, 160] on div "Cancel Save AI Assistant 1159 px HTML Data Model Dev Data Model Format 7 6 5 4 …" at bounding box center [681, 448] width 1362 height 896
click at [393, 425] on div "< span class = "absolute left-0.5 top-0.5 h-5 w-5 rounded-full bg-white shadow …" at bounding box center [359, 476] width 600 height 835
drag, startPoint x: 249, startPoint y: 753, endPoint x: 7, endPoint y: 164, distance: 636.8
click at [7, 164] on div "Cancel Save AI Assistant 1159 px HTML Data Model Dev Data Model Format 7 6 5 4 …" at bounding box center [681, 448] width 1362 height 896
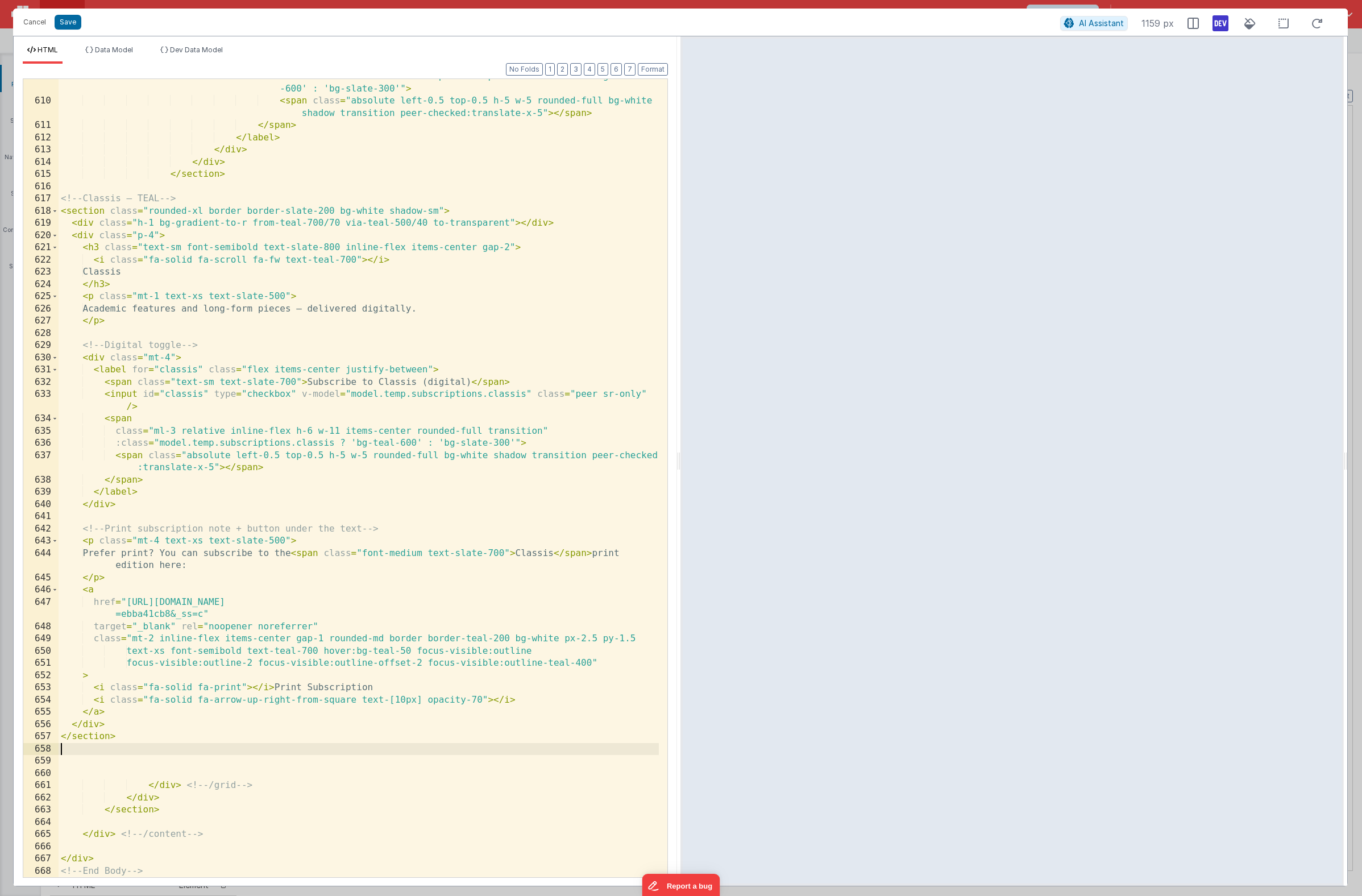
scroll to position [9588, 0]
click at [662, 71] on button "Format" at bounding box center [653, 69] width 30 height 13
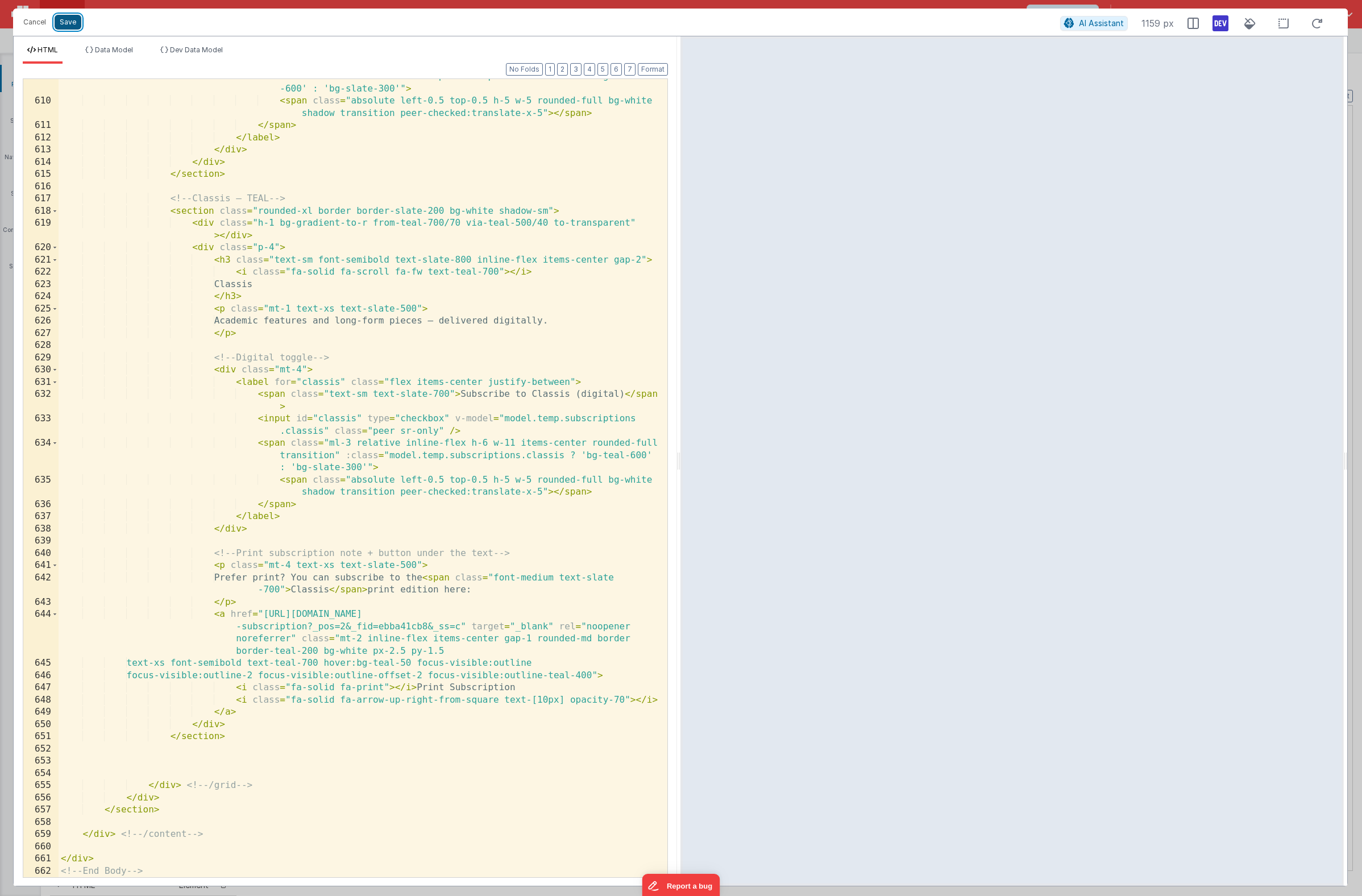
click at [71, 26] on button "Save" at bounding box center [68, 22] width 27 height 15
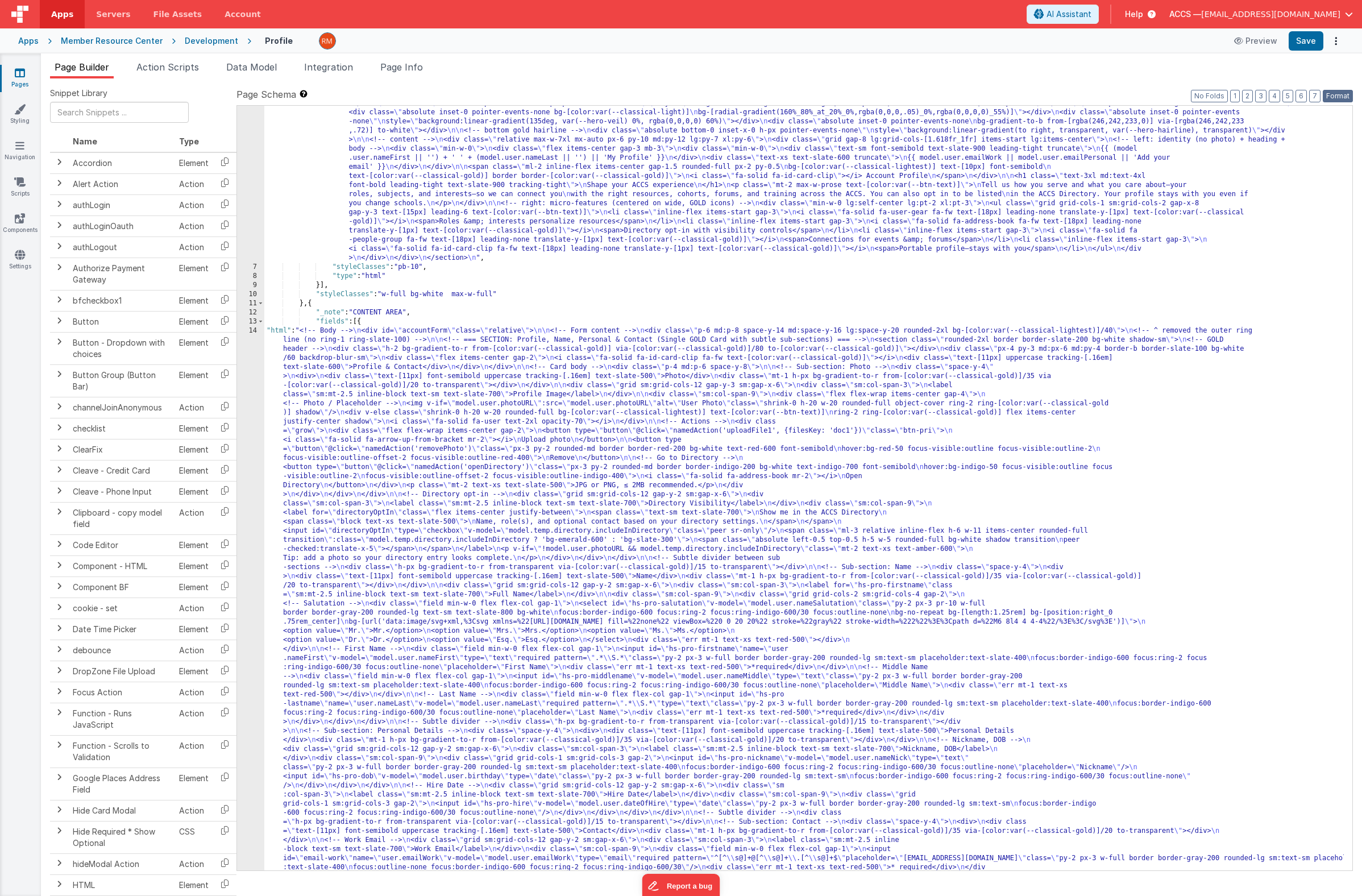
click at [1338, 94] on button "Format" at bounding box center [1338, 96] width 30 height 13
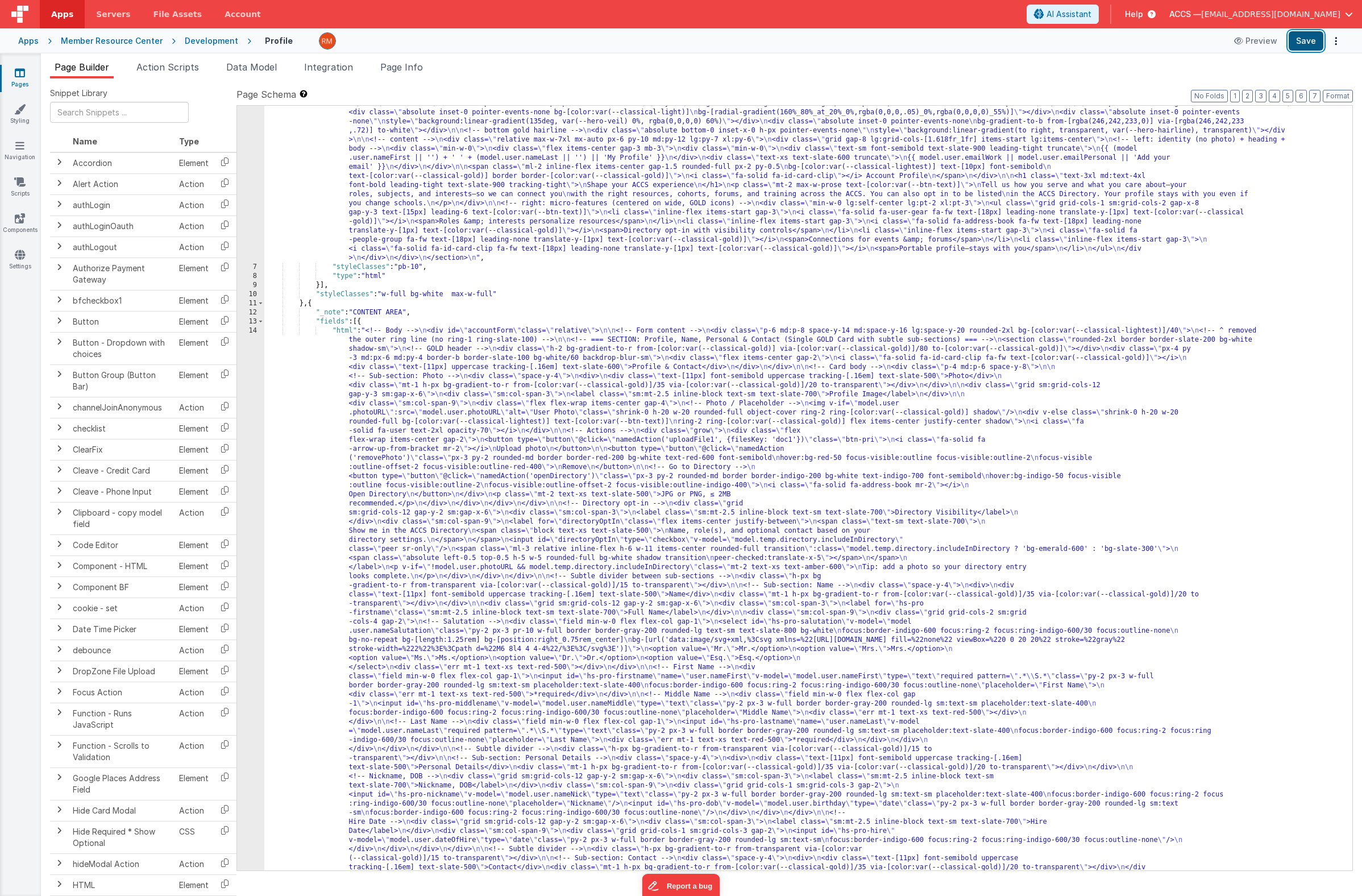
drag, startPoint x: 1307, startPoint y: 38, endPoint x: 1298, endPoint y: 39, distance: 9.1
click at [1307, 38] on button "Save" at bounding box center [1306, 40] width 34 height 20
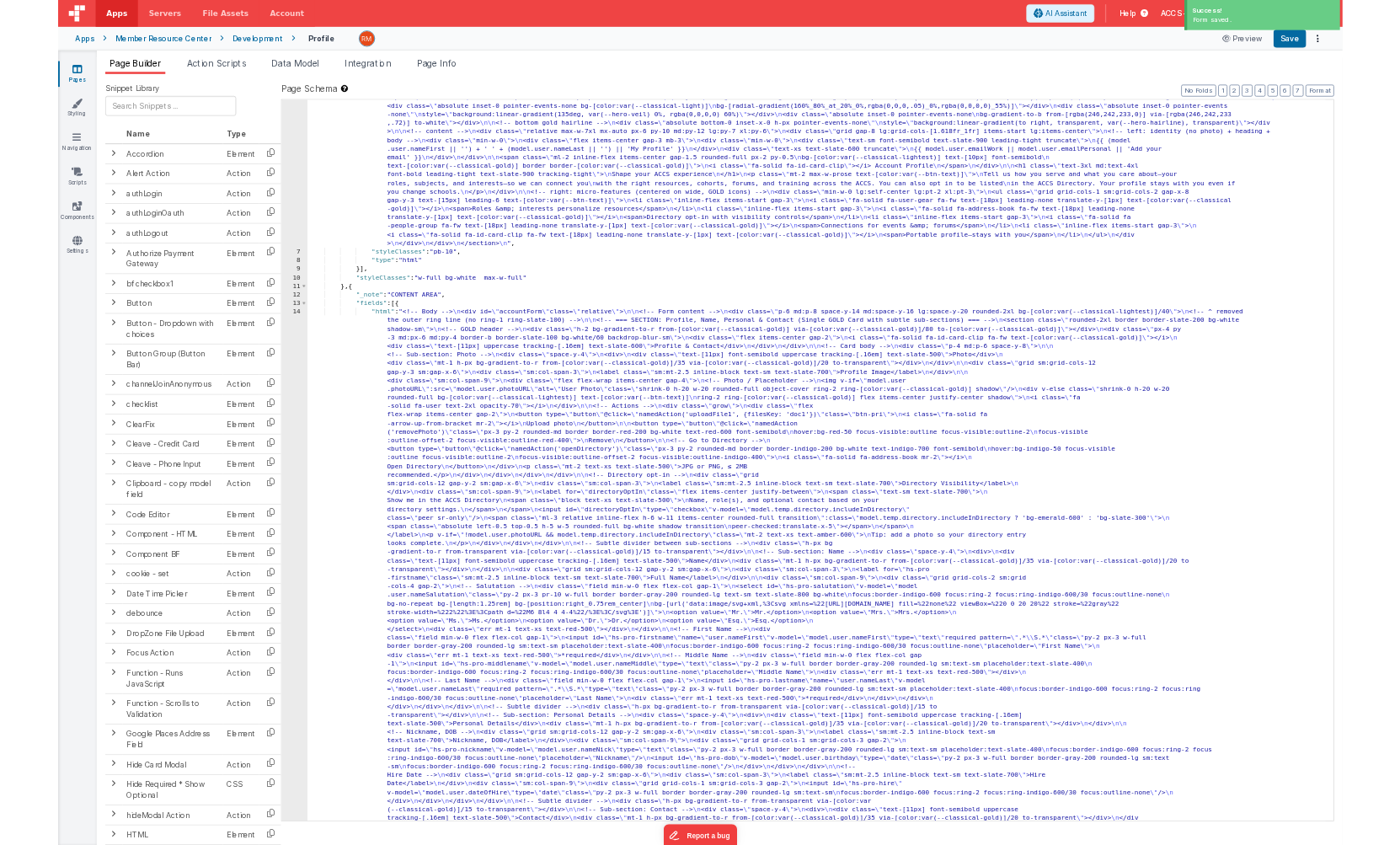
scroll to position [105, 0]
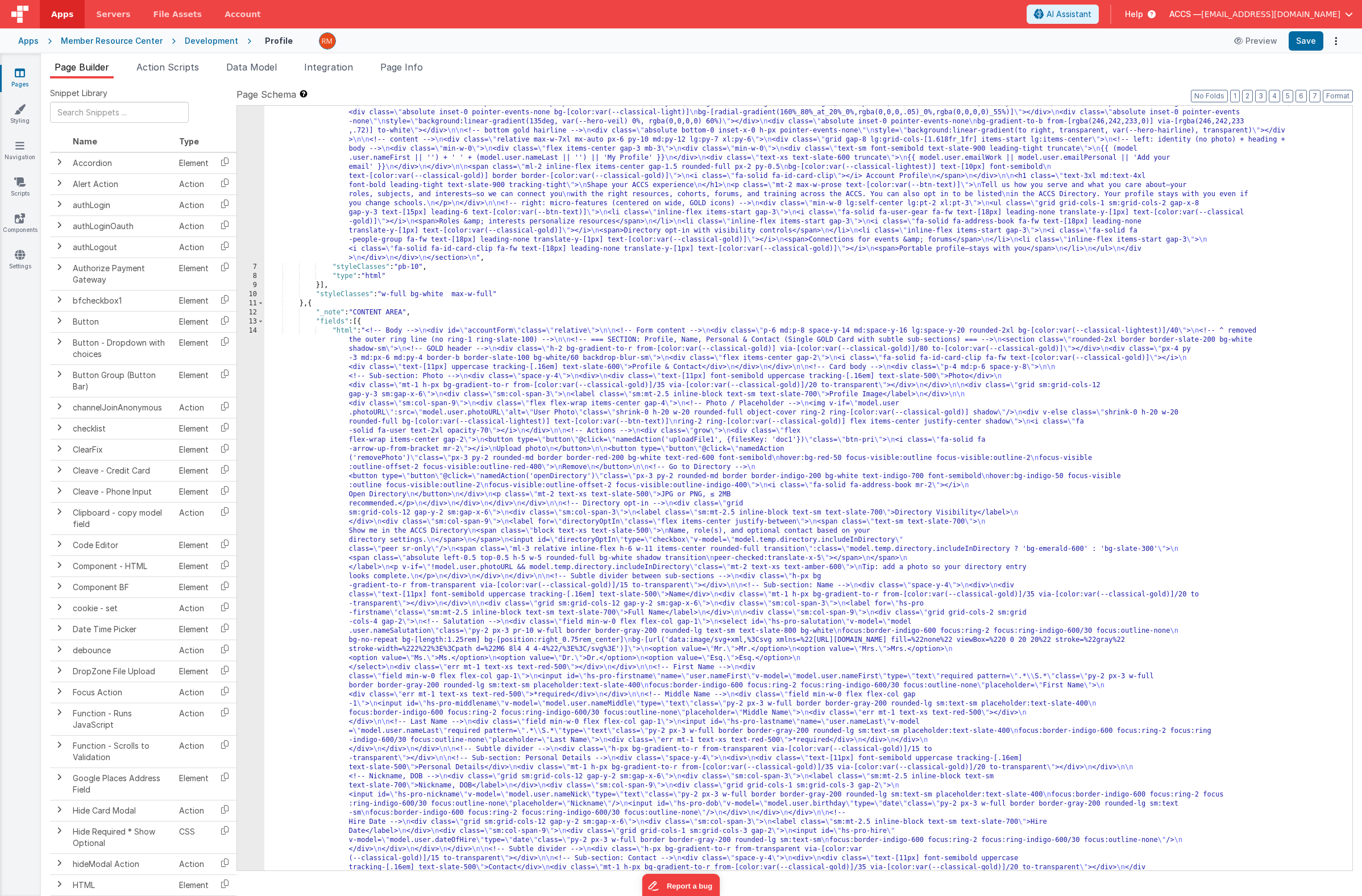
click at [22, 78] on link "Pages" at bounding box center [20, 79] width 41 height 23
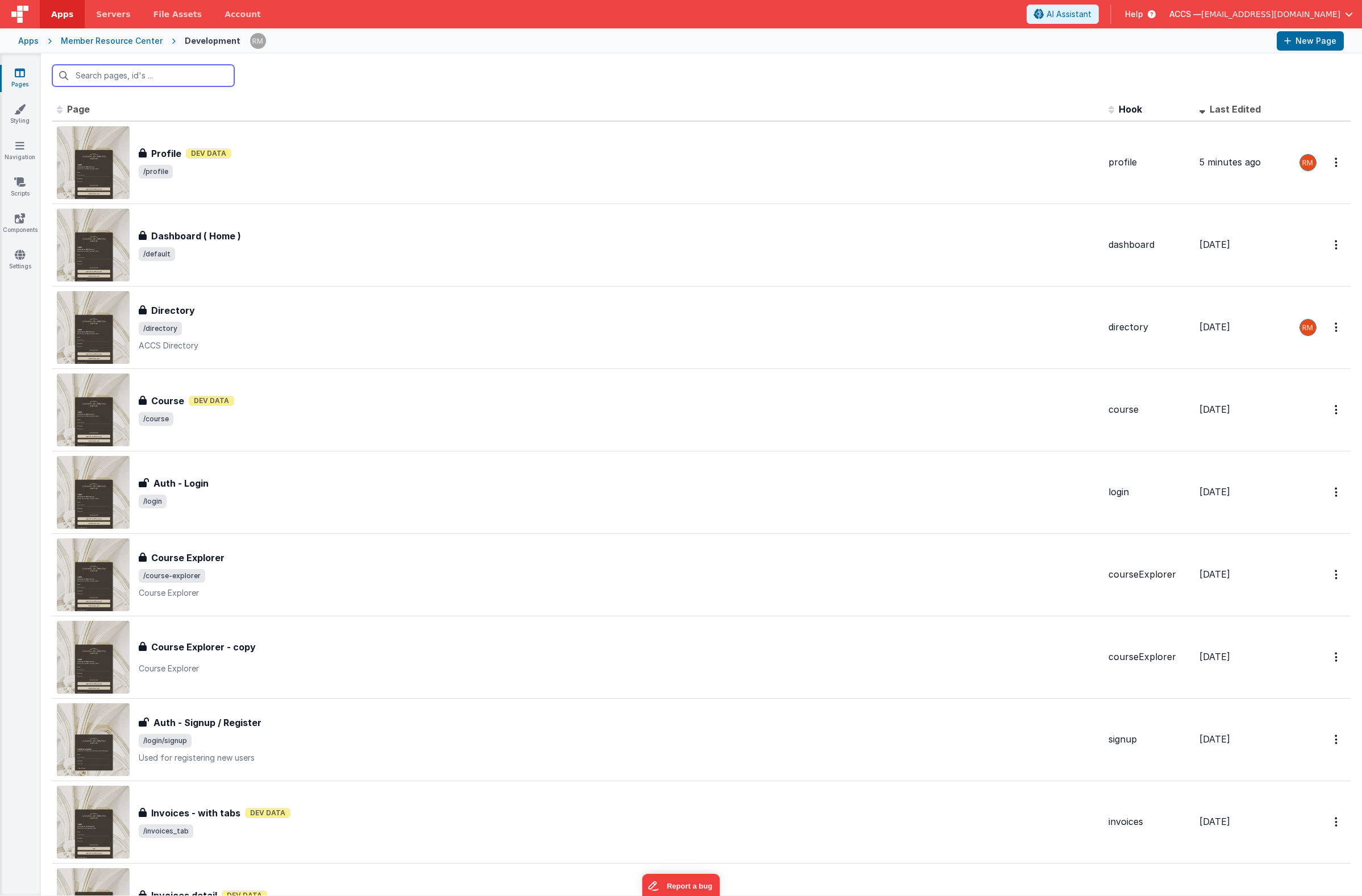
click at [154, 73] on input "text" at bounding box center [144, 75] width 182 height 22
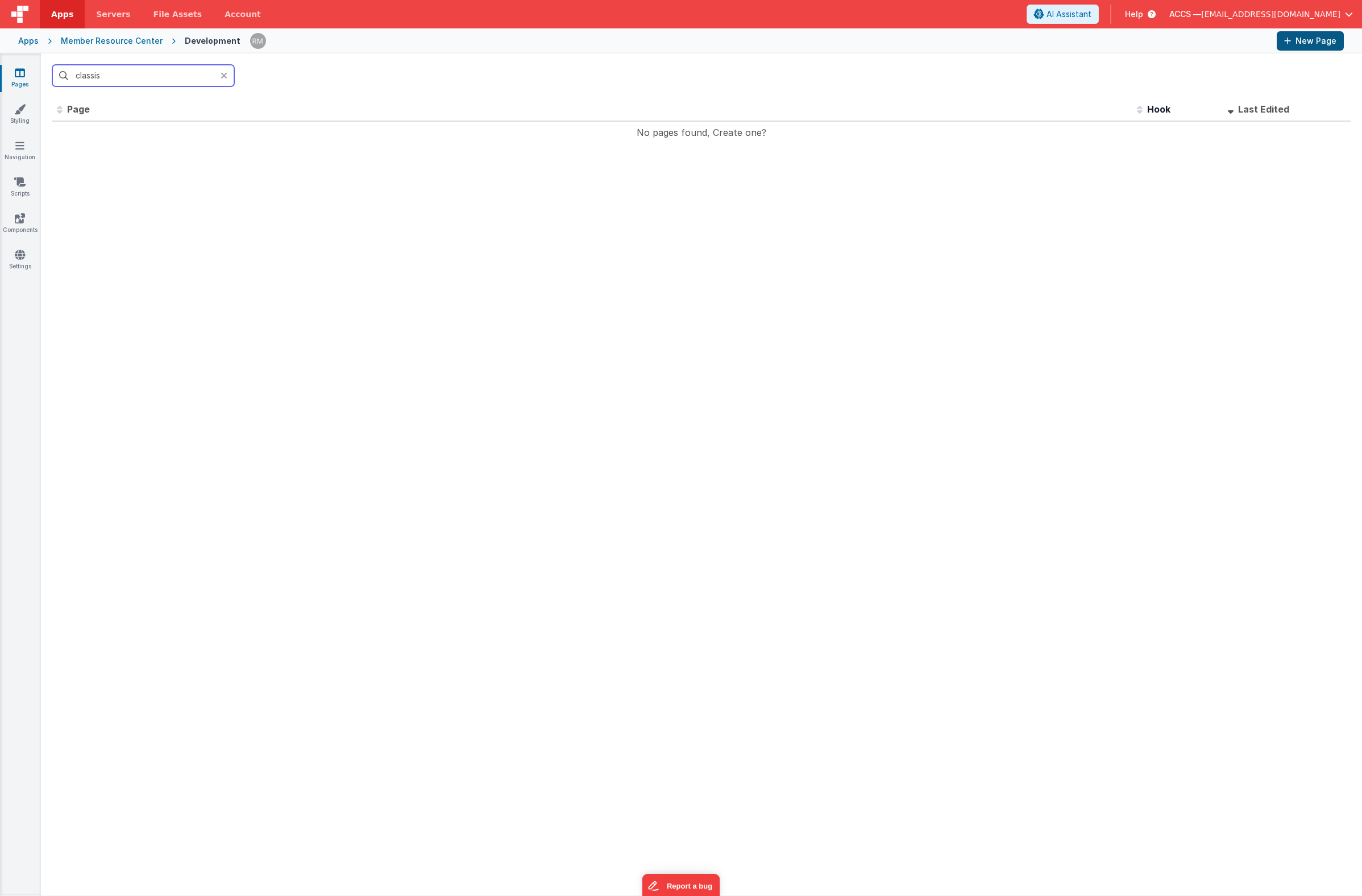
type input "classis"
click at [1299, 47] on button "New Page" at bounding box center [1311, 40] width 67 height 20
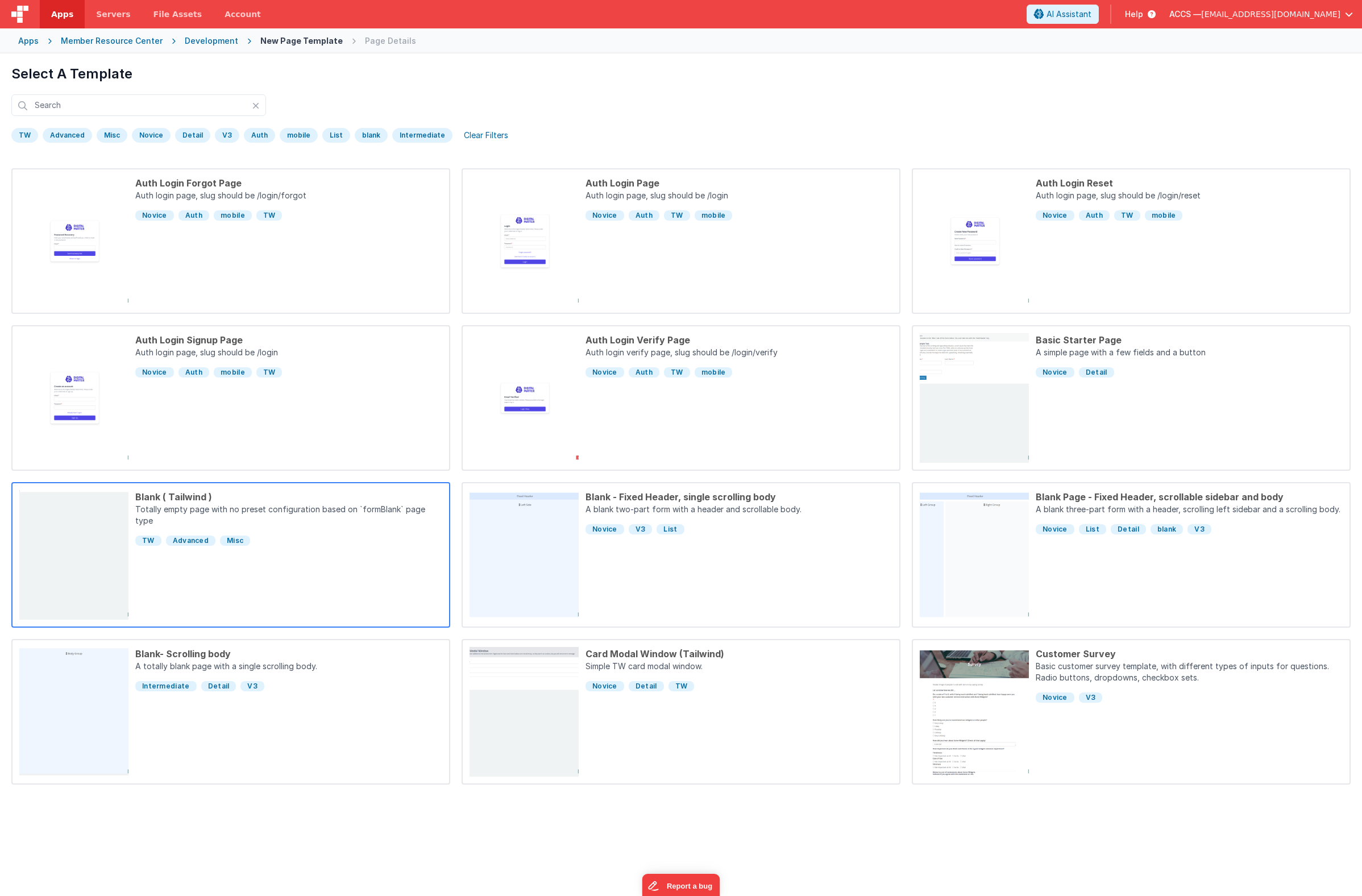
click at [295, 529] on div "TW Advanced Misc" at bounding box center [289, 538] width 307 height 18
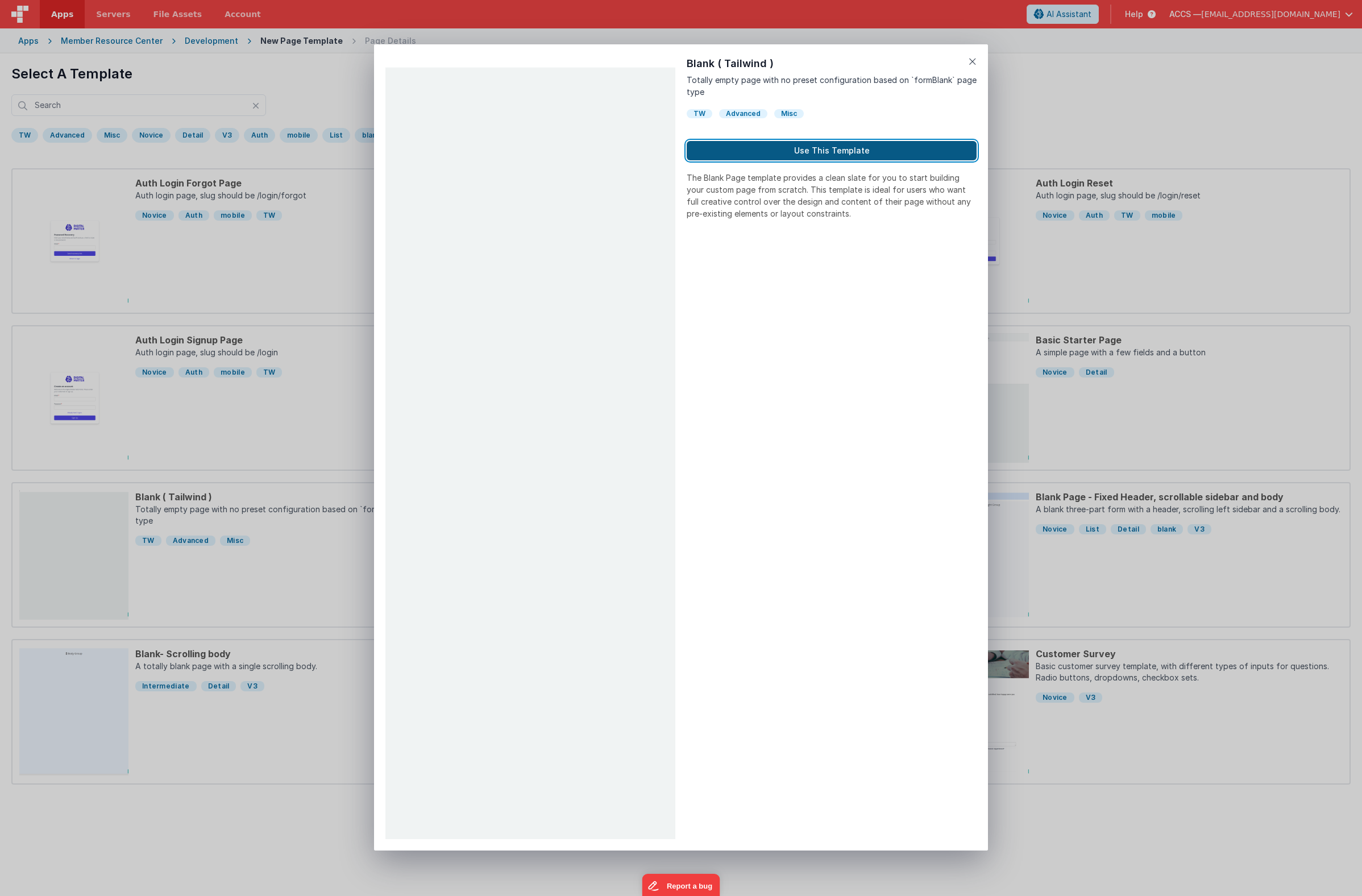
click at [777, 151] on button "Use This Template" at bounding box center [832, 150] width 290 height 20
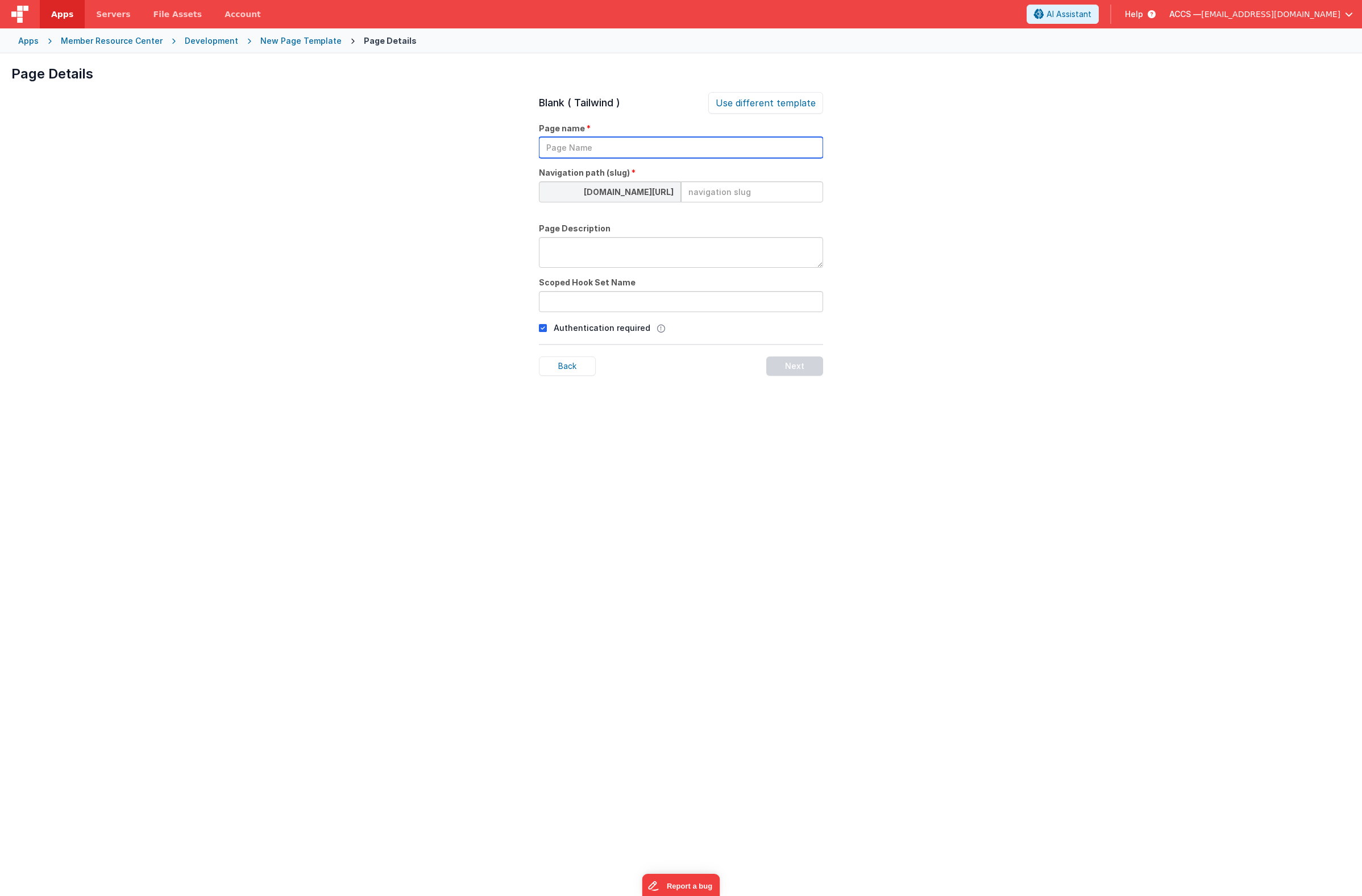
click at [605, 154] on input "text" at bounding box center [681, 147] width 284 height 21
type input "Classis"
click at [720, 198] on input at bounding box center [752, 191] width 142 height 21
click at [709, 194] on input "classsis" at bounding box center [752, 191] width 142 height 21
type input "classis"
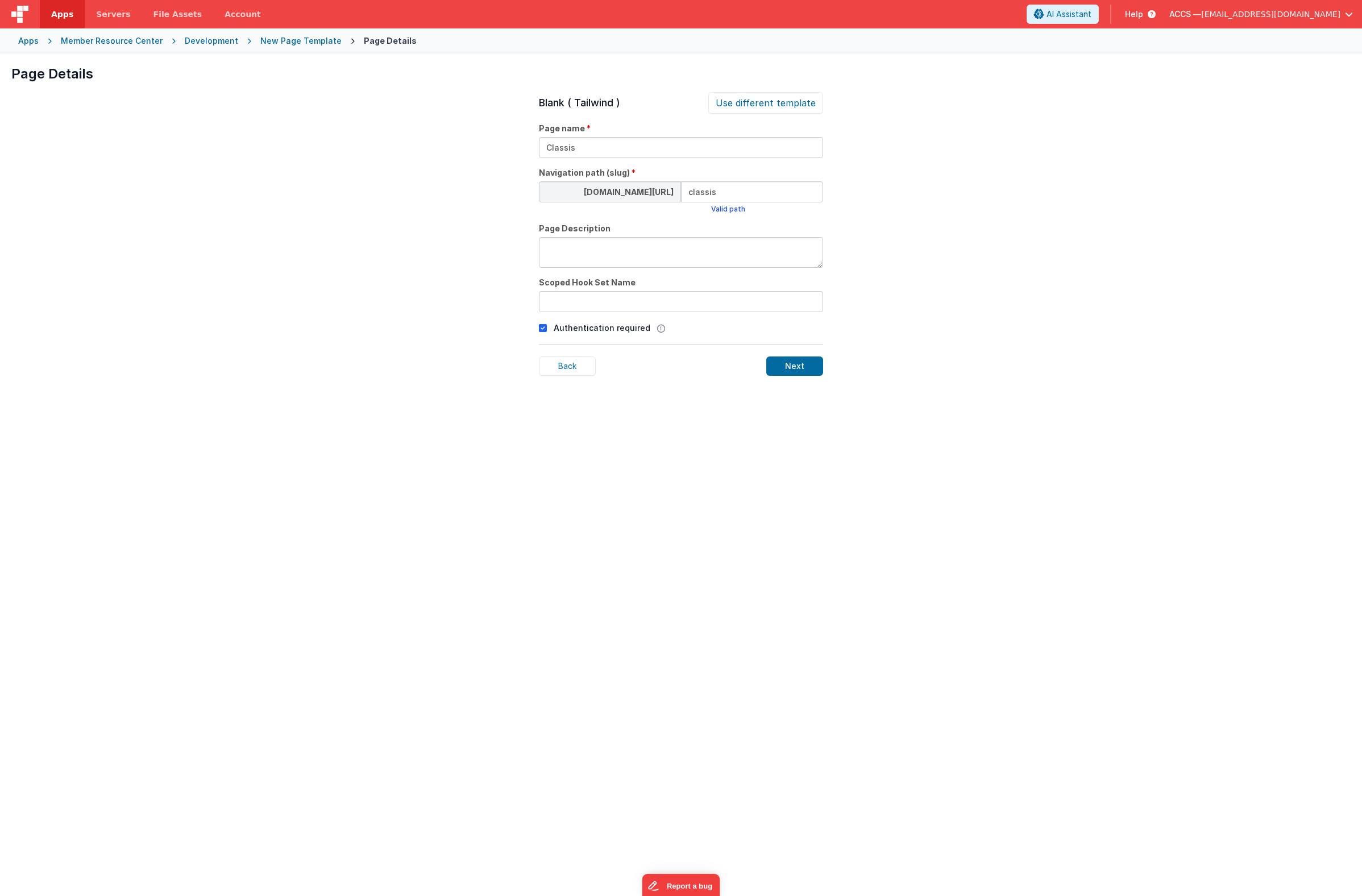
click at [649, 253] on textarea at bounding box center [681, 253] width 284 height 31
type textarea "Classis"
click at [704, 305] on input "text" at bounding box center [681, 301] width 284 height 21
type input "classis"
click at [803, 366] on div "Next" at bounding box center [795, 366] width 57 height 20
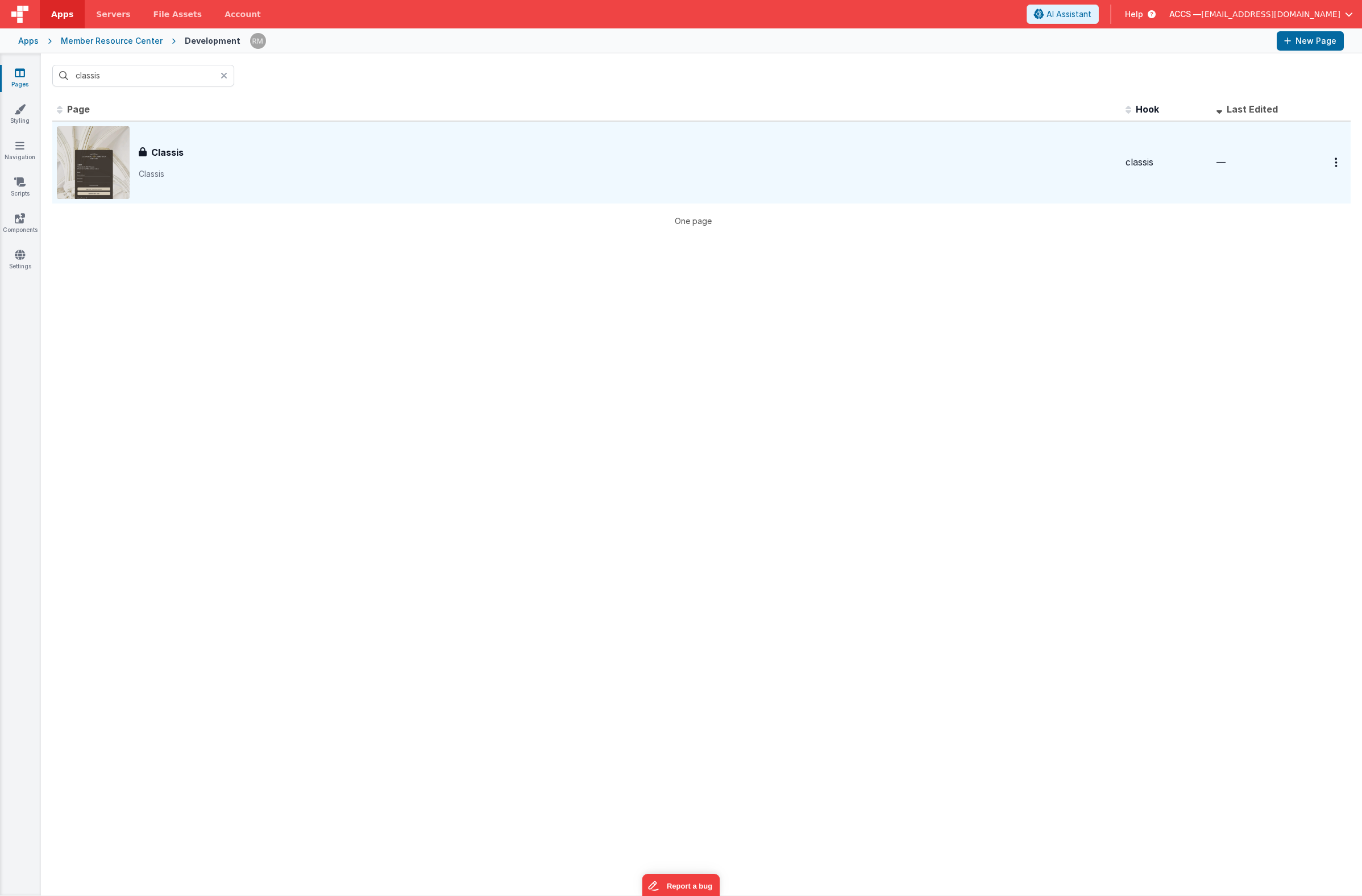
click at [160, 152] on h3 "Classis" at bounding box center [167, 152] width 32 height 13
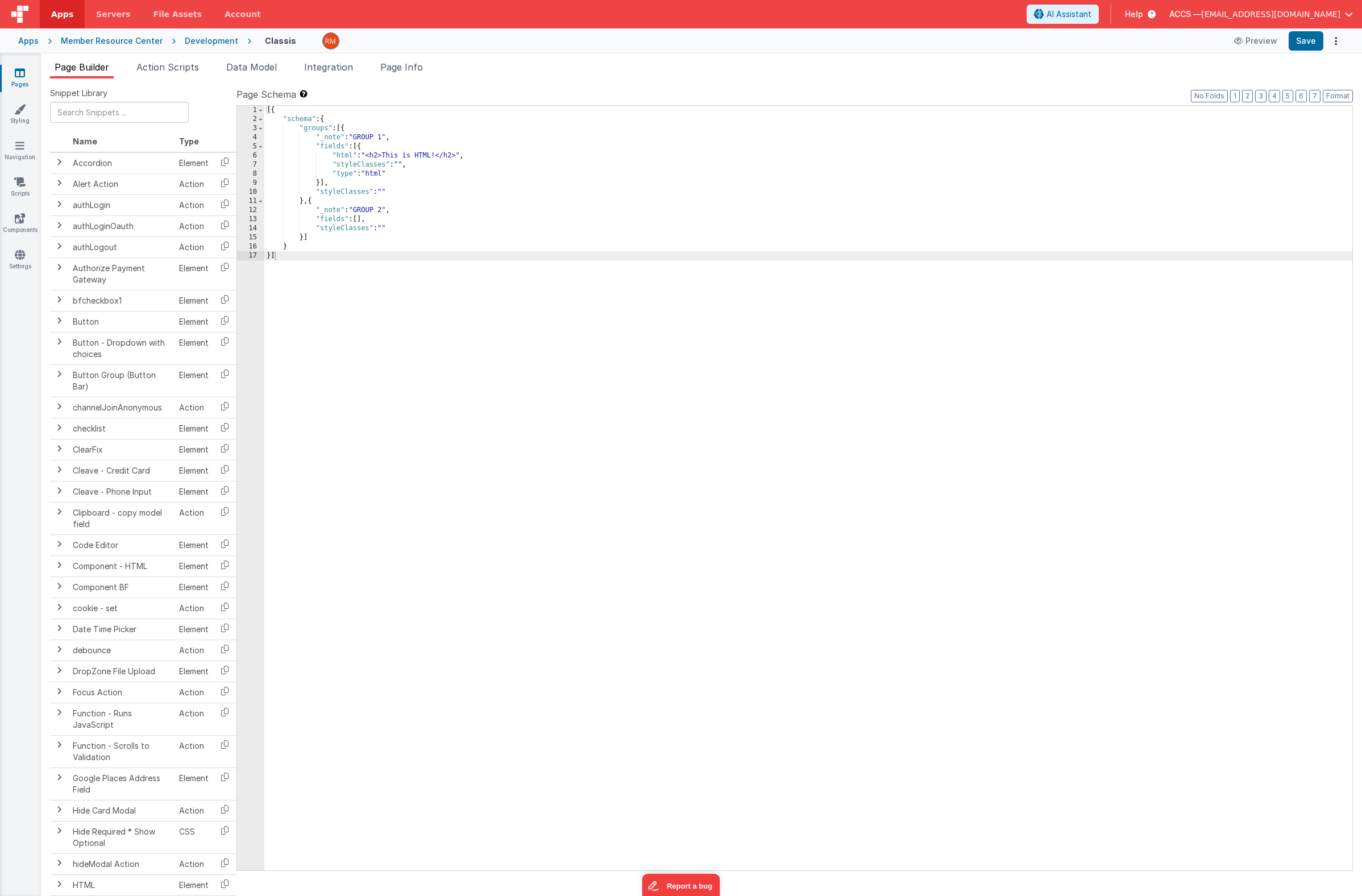
click at [344, 152] on div "[{ "schema" : { "groups" : [{ "_note" : "GROUP 1" , "fields" : [{ "html" : "<h2…" at bounding box center [808, 497] width 1088 height 783
click at [256, 156] on div "6" at bounding box center [251, 155] width 27 height 9
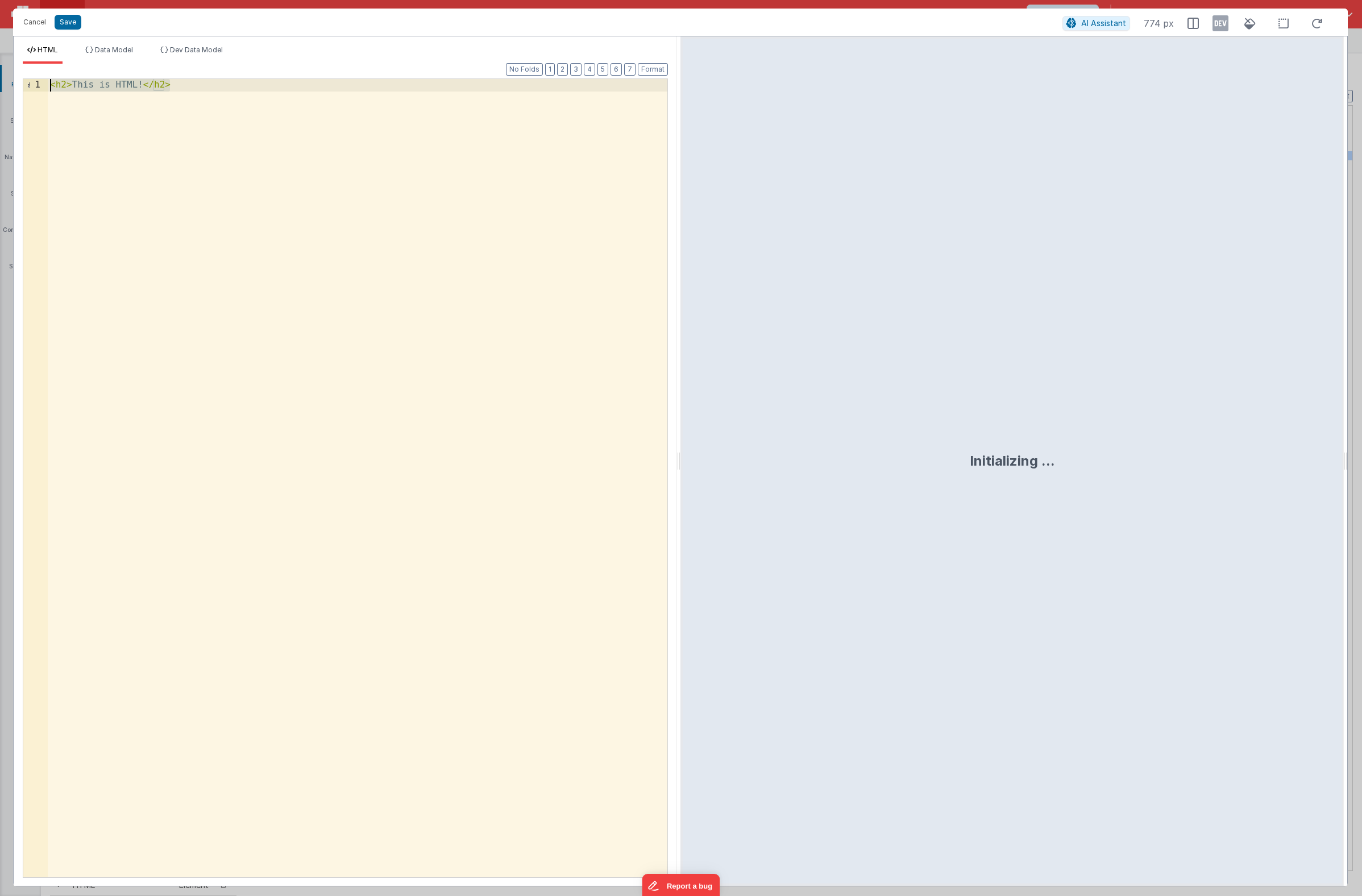
drag, startPoint x: 228, startPoint y: 187, endPoint x: -148, endPoint y: -24, distance: 431.2
click at [0, 0] on html "Cancel Save AI Assistant 774 px HTML Data Model Dev Data Model Format 7 6 5 4 3…" at bounding box center [681, 448] width 1362 height 896
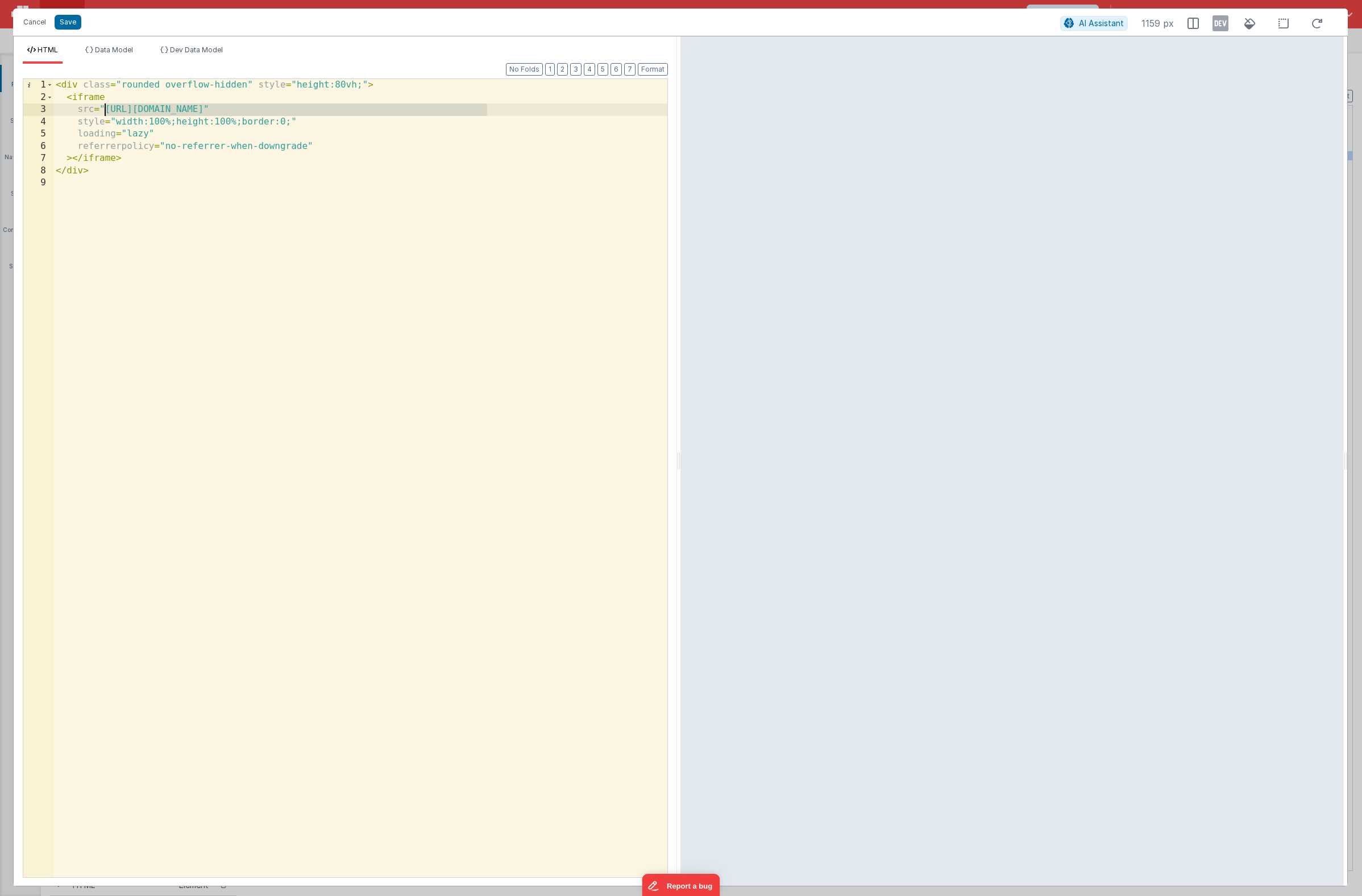
drag, startPoint x: 485, startPoint y: 110, endPoint x: 106, endPoint y: 106, distance: 379.0
click at [106, 106] on div "< div class = "rounded overflow-hidden" style = "height:80vh;" > < iframe src =…" at bounding box center [360, 490] width 614 height 823
click at [69, 28] on button "Save" at bounding box center [68, 22] width 27 height 15
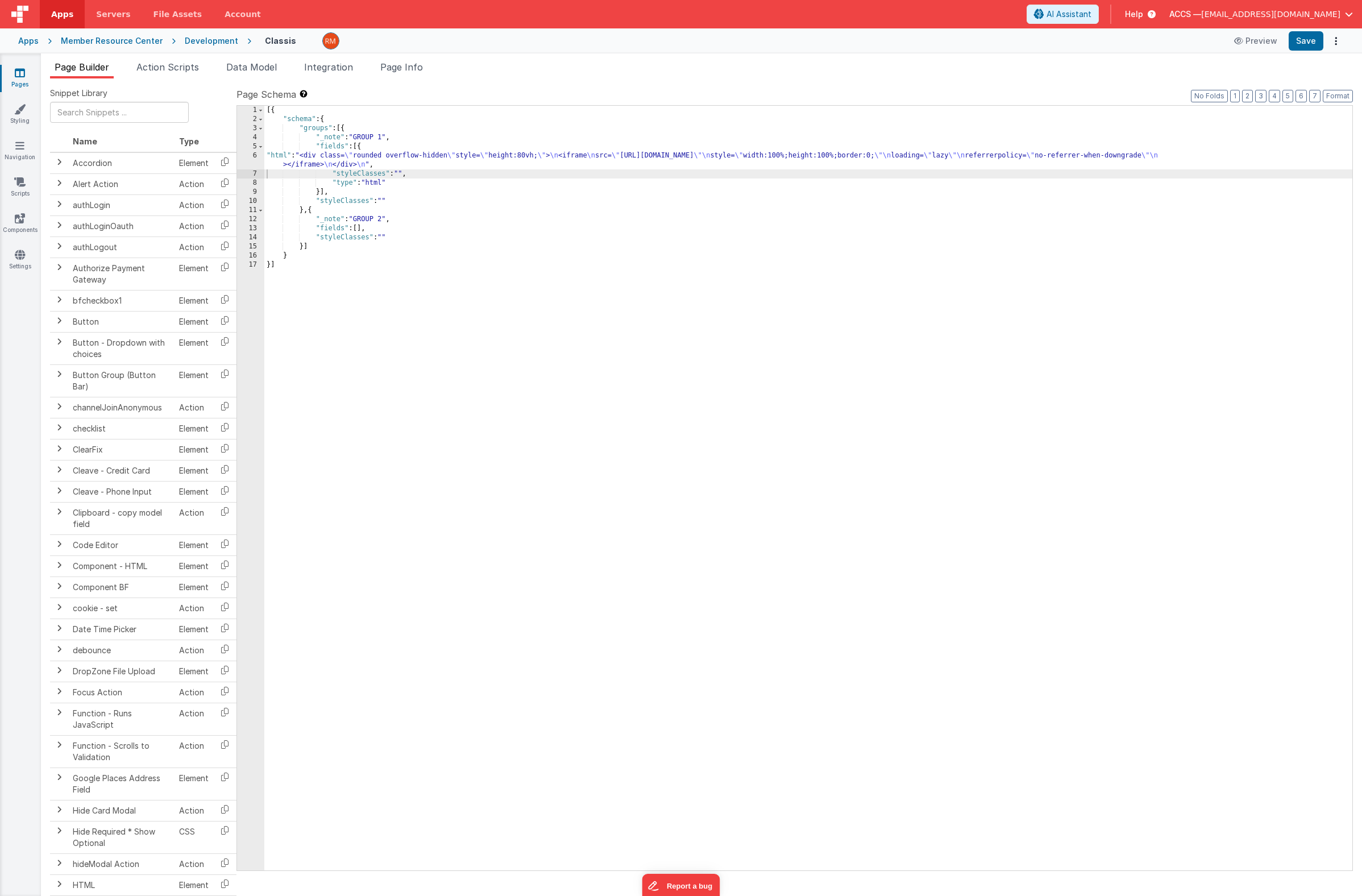
click at [401, 224] on div "[{ "schema" : { "groups" : [{ "_note" : "GROUP 1" , "fields" : [{ "html" : "<di…" at bounding box center [808, 497] width 1088 height 783
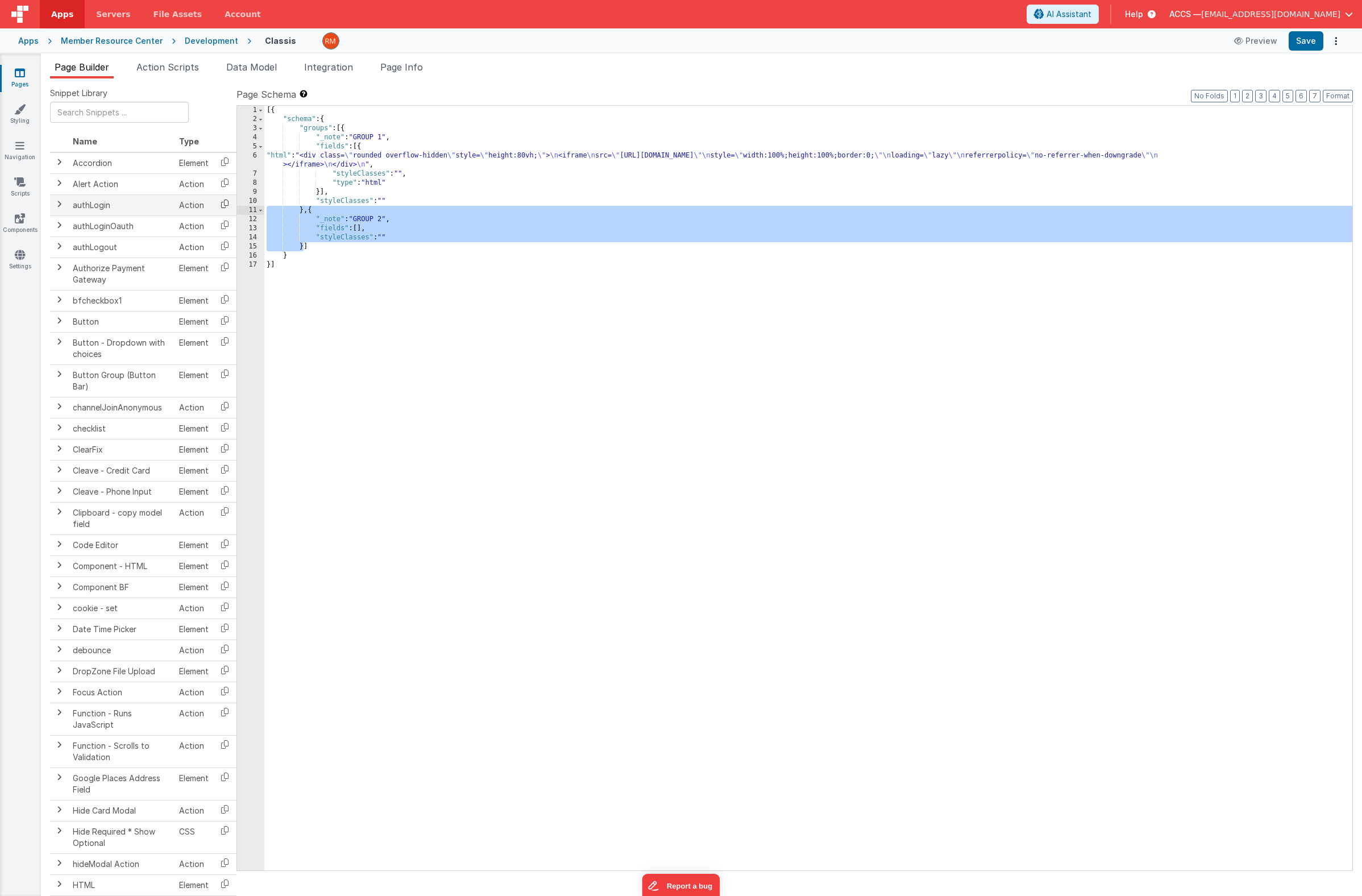
drag, startPoint x: 303, startPoint y: 247, endPoint x: 233, endPoint y: 208, distance: 80.1
click at [233, 208] on div "Snippet Library Name Type Accordion Element Alert Action Action authLogin Actio…" at bounding box center [702, 496] width 1303 height 817
click at [323, 253] on div "[{ "schema" : { "groups" : [{ "_note" : "GROUP 1" , "fields" : [{ "html" : "<di…" at bounding box center [808, 497] width 1088 height 783
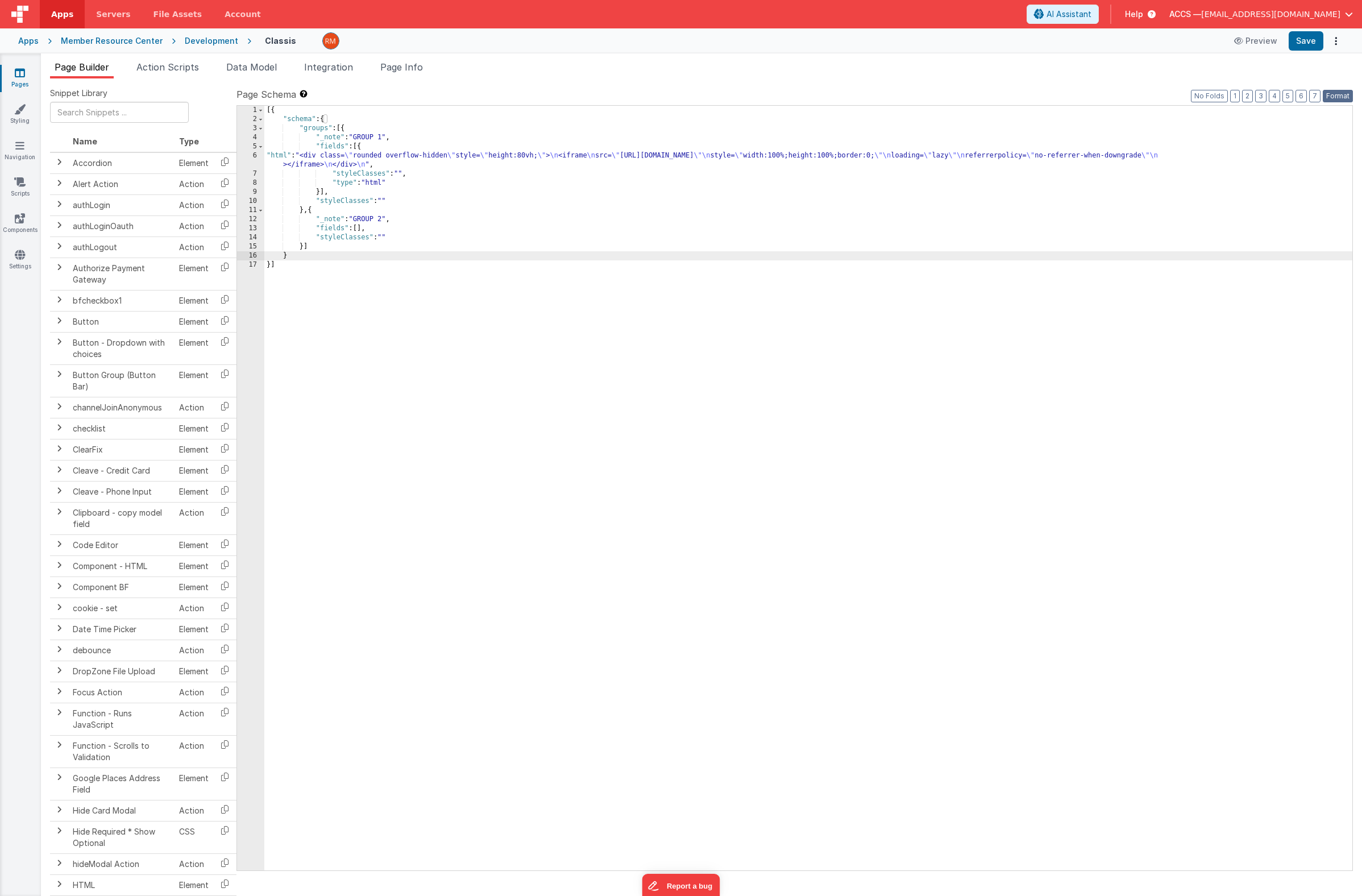
click at [1338, 96] on button "Format" at bounding box center [1338, 96] width 30 height 13
click at [1300, 42] on button "Save" at bounding box center [1306, 40] width 34 height 20
click at [346, 157] on div "[{ "schema" : { "groups" : [{ "_note" : "GROUP 1" , "fields" : [{ "html" : "<di…" at bounding box center [808, 497] width 1088 height 783
click at [254, 154] on div "6" at bounding box center [251, 160] width 27 height 18
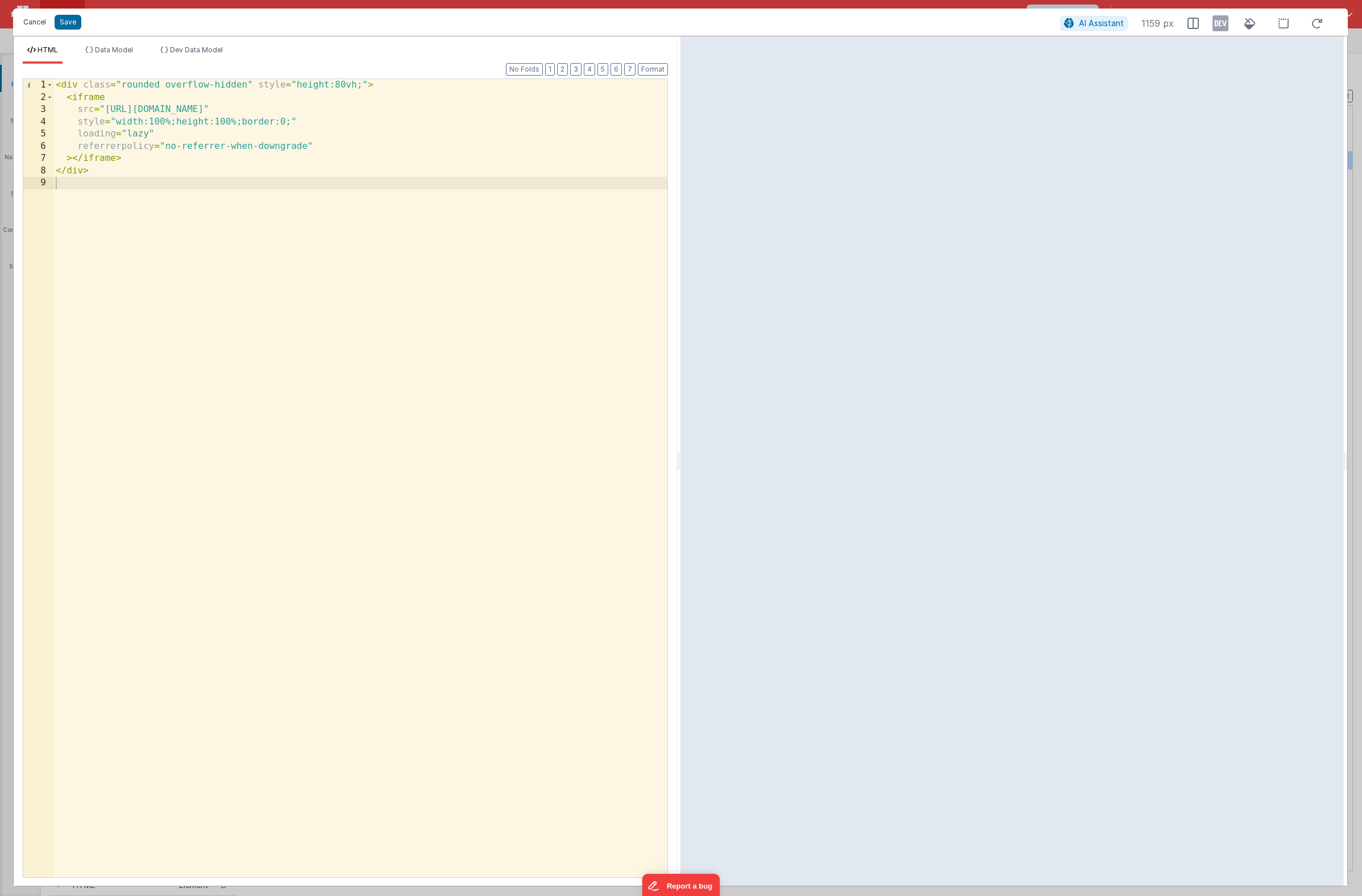
click at [43, 26] on button "Cancel" at bounding box center [34, 22] width 34 height 16
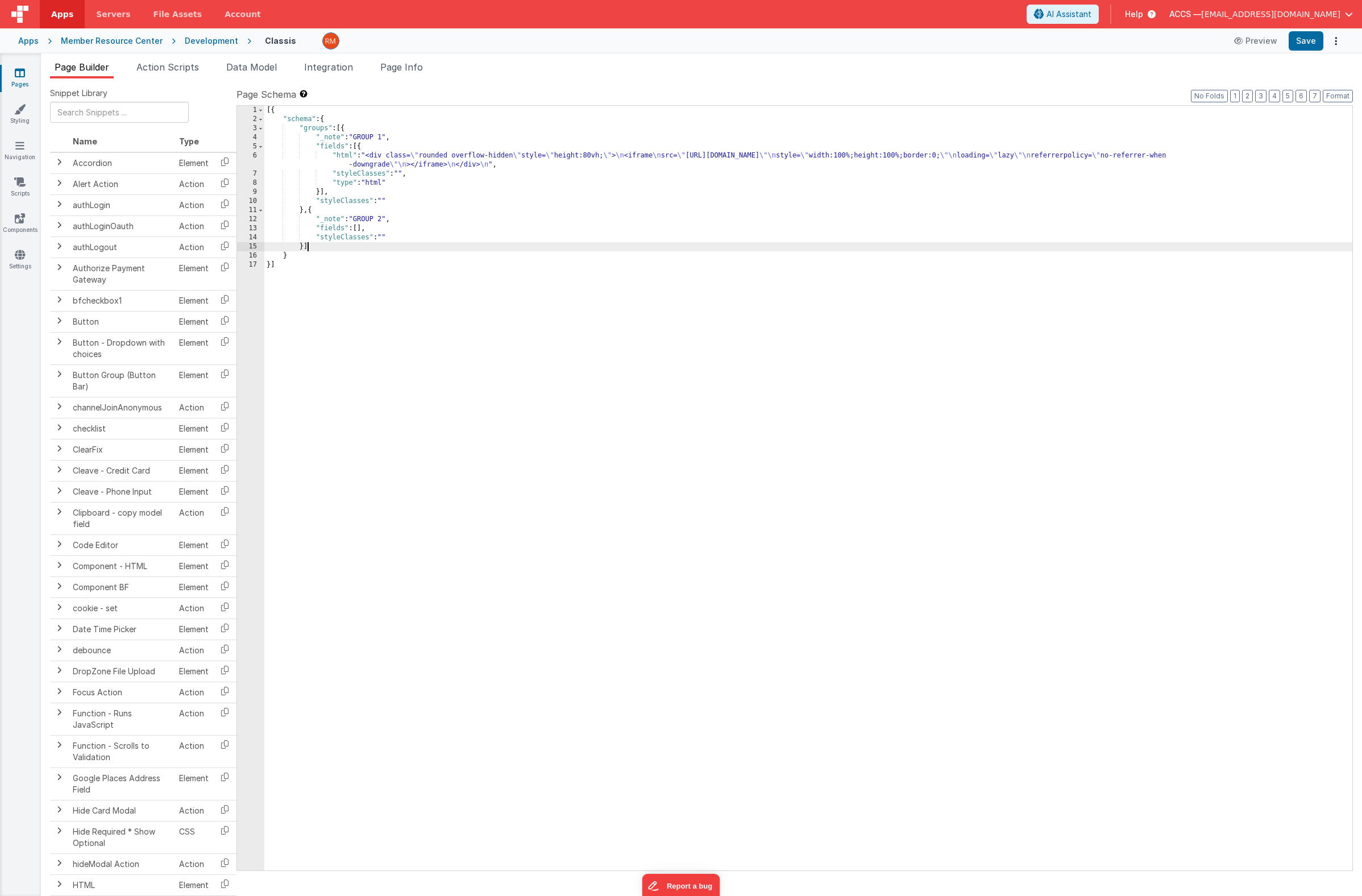
click at [313, 245] on div "[{ "schema" : { "groups" : [{ "_note" : "GROUP 1" , "fields" : [{ "html" : "<di…" at bounding box center [808, 497] width 1088 height 783
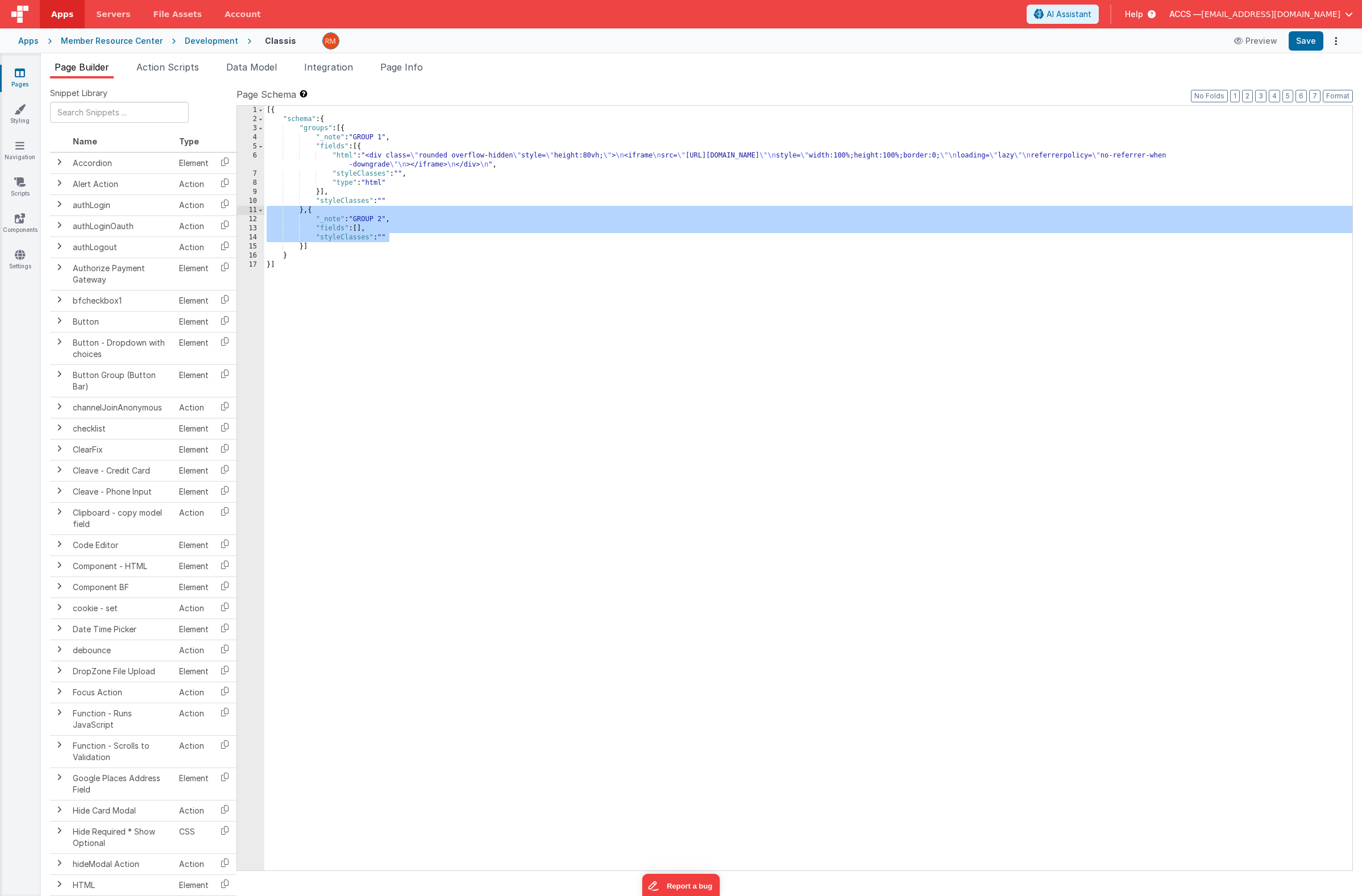
drag, startPoint x: 423, startPoint y: 236, endPoint x: 253, endPoint y: 212, distance: 171.7
click at [253, 212] on div "1 2 3 4 5 6 7 8 9 10 11 12 13 14 15 16 17 [{ "schema" : { "groups" : [{ "_note"…" at bounding box center [795, 488] width 1117 height 765
click at [409, 238] on div "[{ "schema" : { "groups" : [{ "_note" : "GROUP 1" , "fields" : [{ "html" : "<di…" at bounding box center [808, 497] width 1088 height 783
drag, startPoint x: 398, startPoint y: 237, endPoint x: 243, endPoint y: 212, distance: 157.0
click at [243, 212] on div "1 2 3 4 5 6 7 8 9 10 11 12 13 14 15 16 17 [{ "schema" : { "groups" : [{ "_note"…" at bounding box center [795, 488] width 1117 height 765
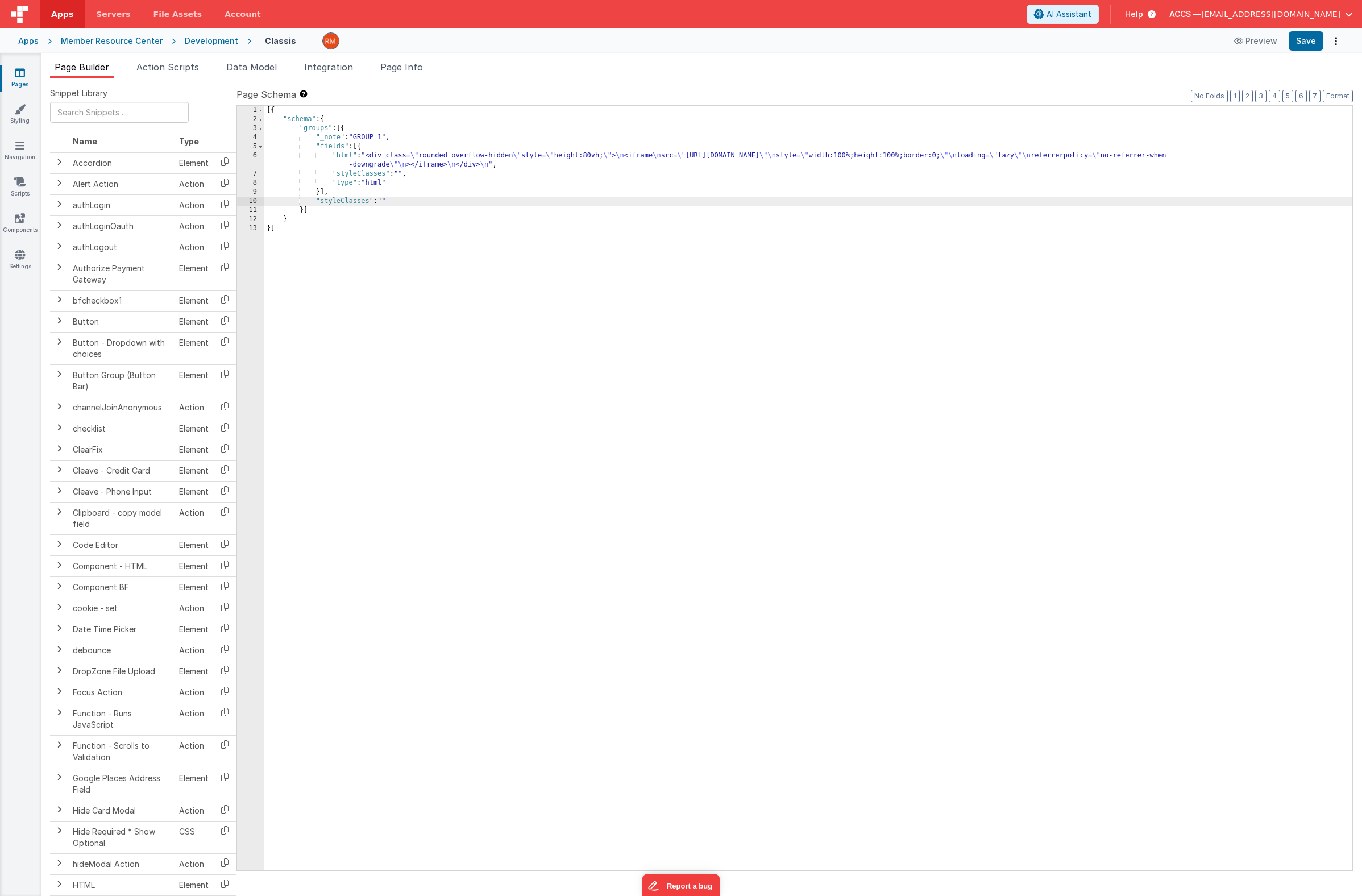
click at [345, 158] on div "[{ "schema" : { "groups" : [{ "_note" : "GROUP 1" , "fields" : [{ "html" : "<di…" at bounding box center [808, 497] width 1088 height 783
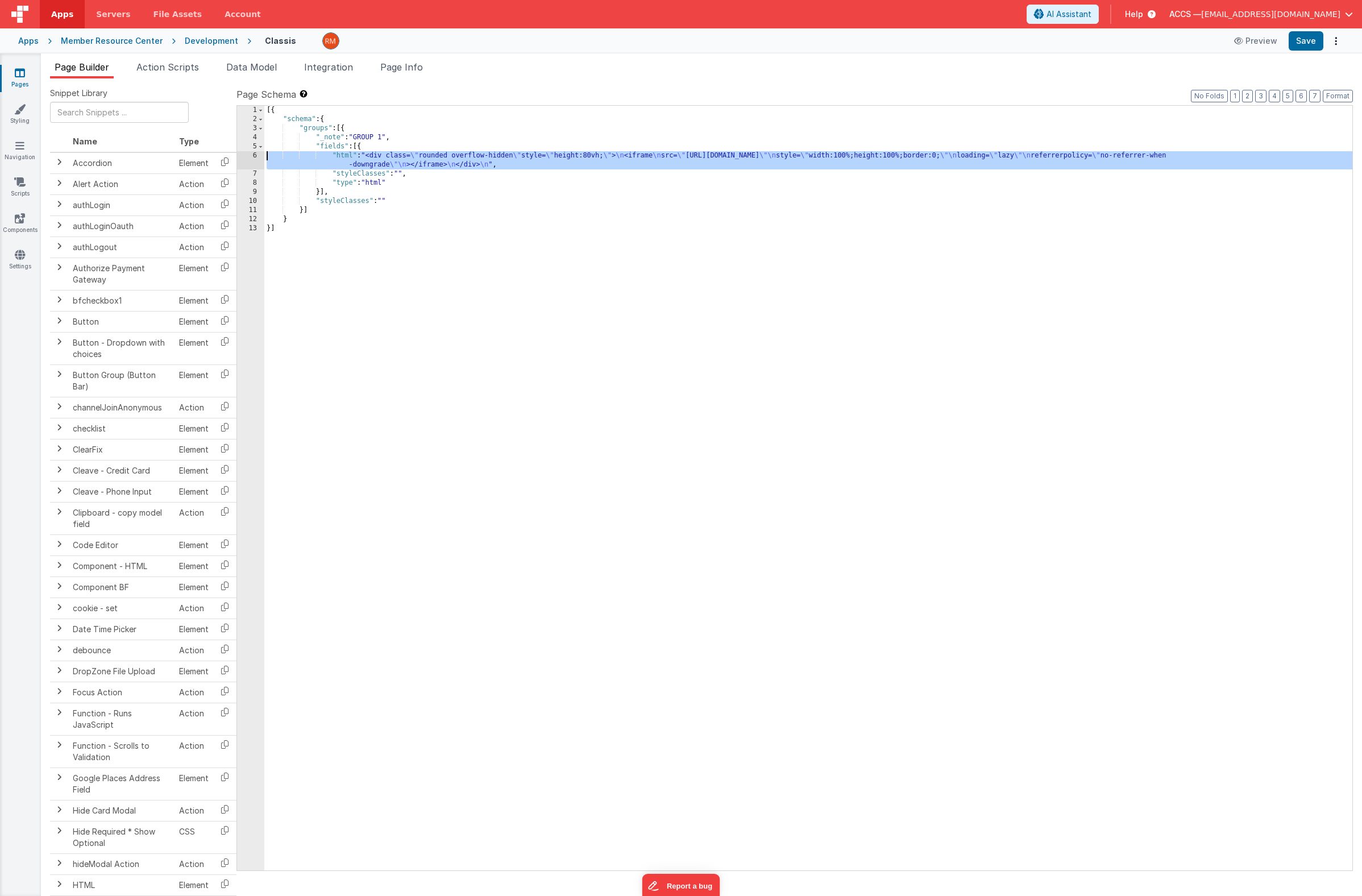
click at [251, 156] on div "6" at bounding box center [251, 160] width 27 height 18
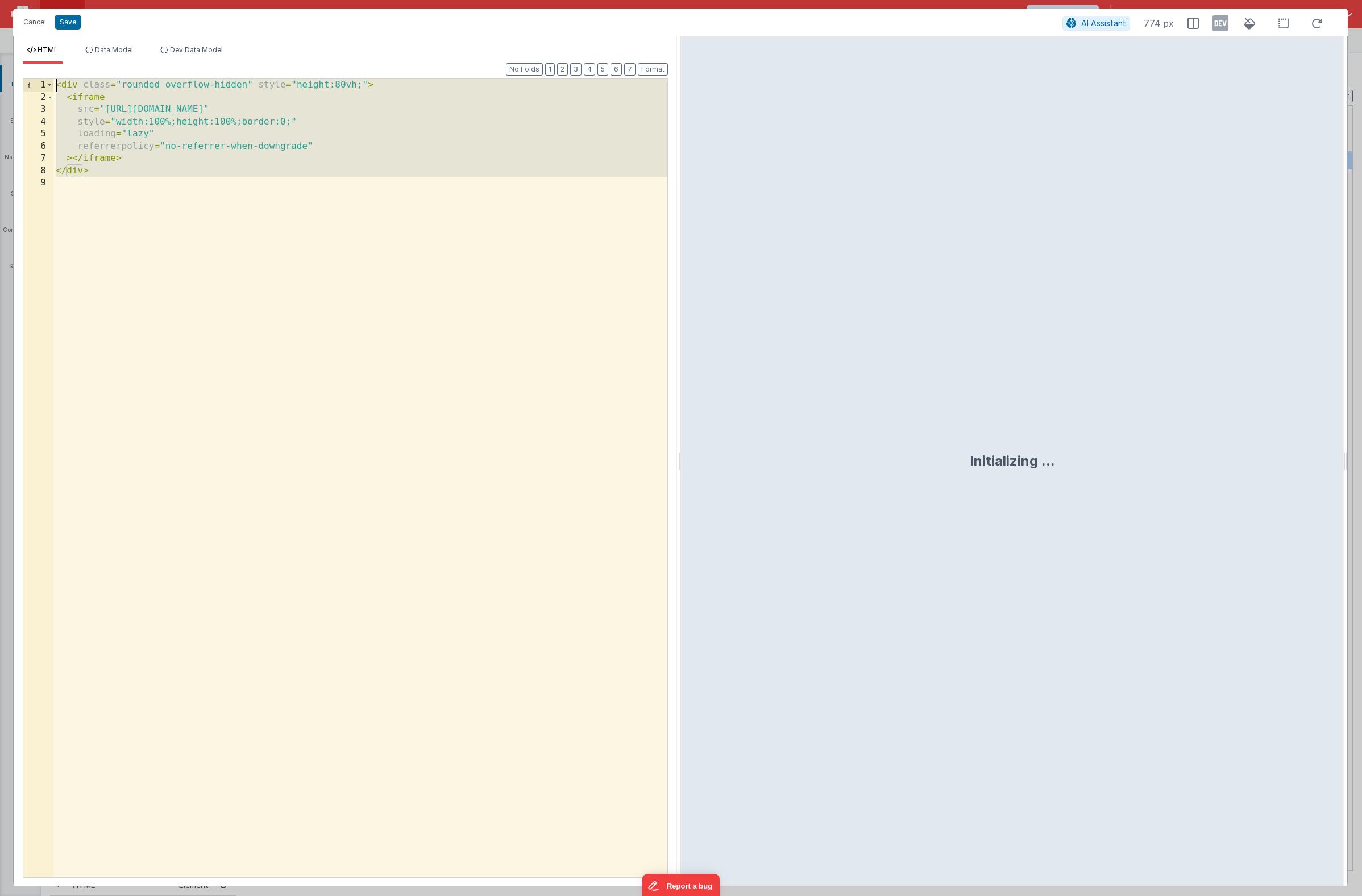
drag, startPoint x: 177, startPoint y: 220, endPoint x: 9, endPoint y: 42, distance: 244.8
click at [9, 42] on div "Cancel Save AI Assistant 774 px HTML Data Model Dev Data Model Format 7 6 5 4 3…" at bounding box center [681, 448] width 1362 height 896
drag, startPoint x: 197, startPoint y: 263, endPoint x: 1, endPoint y: 36, distance: 299.9
click at [1, 36] on div "Cancel Save AI Assistant 1159 px HTML Data Model Dev Data Model Format 7 6 5 4 …" at bounding box center [681, 448] width 1362 height 896
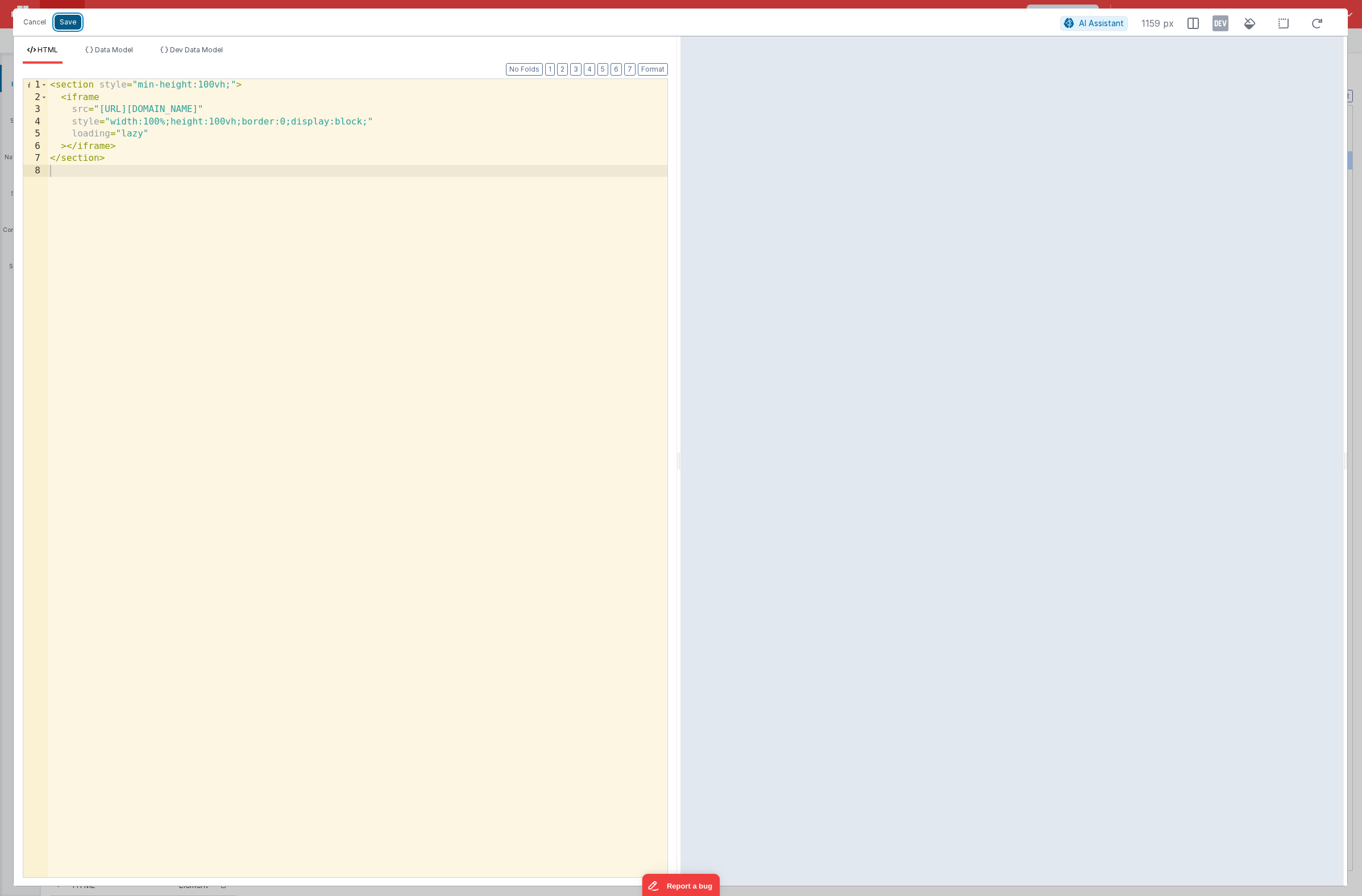
click at [69, 26] on button "Save" at bounding box center [68, 22] width 27 height 15
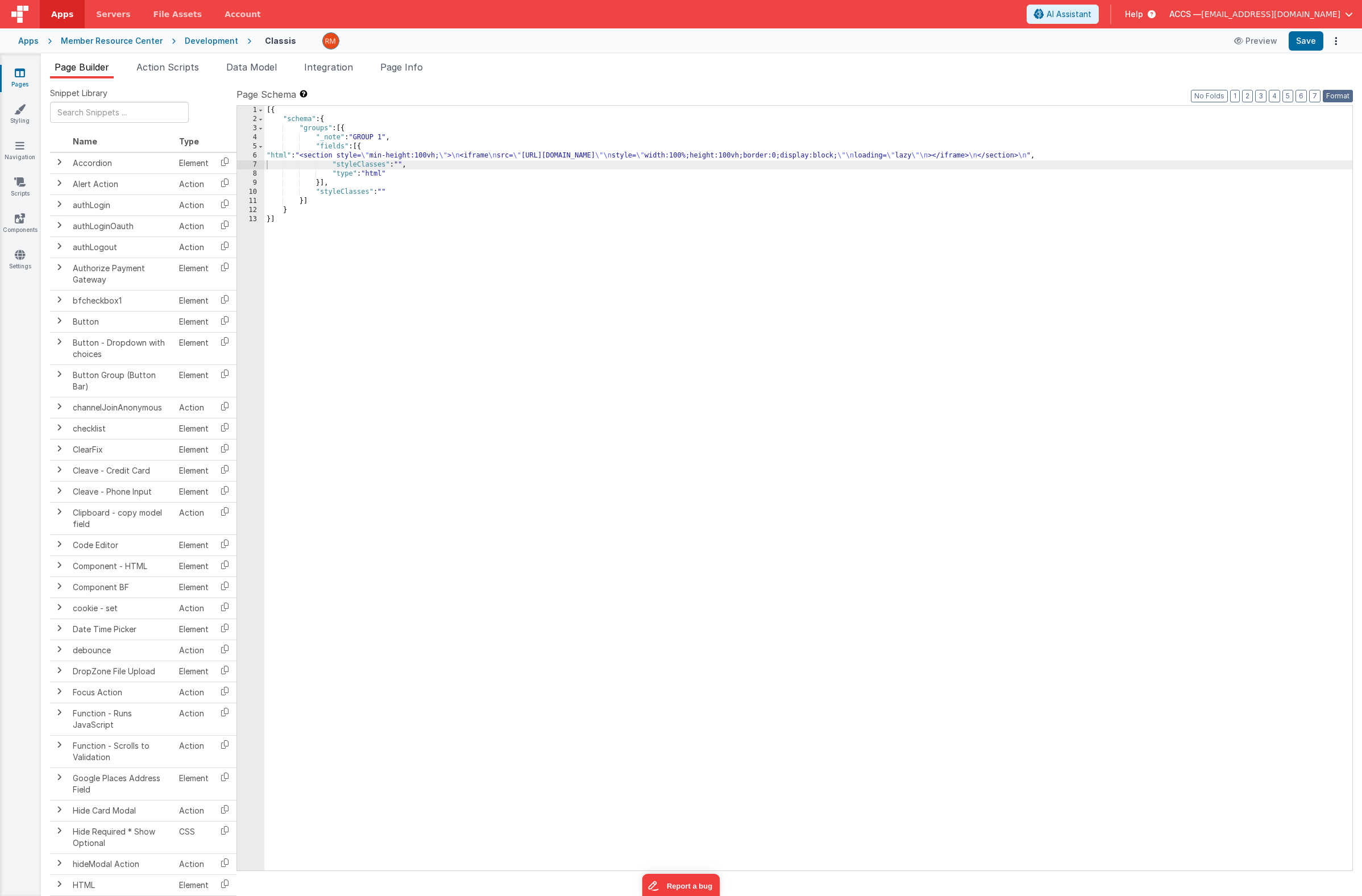
click at [1334, 96] on button "Format" at bounding box center [1338, 96] width 30 height 13
click at [1297, 45] on button "Save" at bounding box center [1306, 40] width 34 height 20
click at [16, 152] on link "Navigation" at bounding box center [20, 152] width 41 height 23
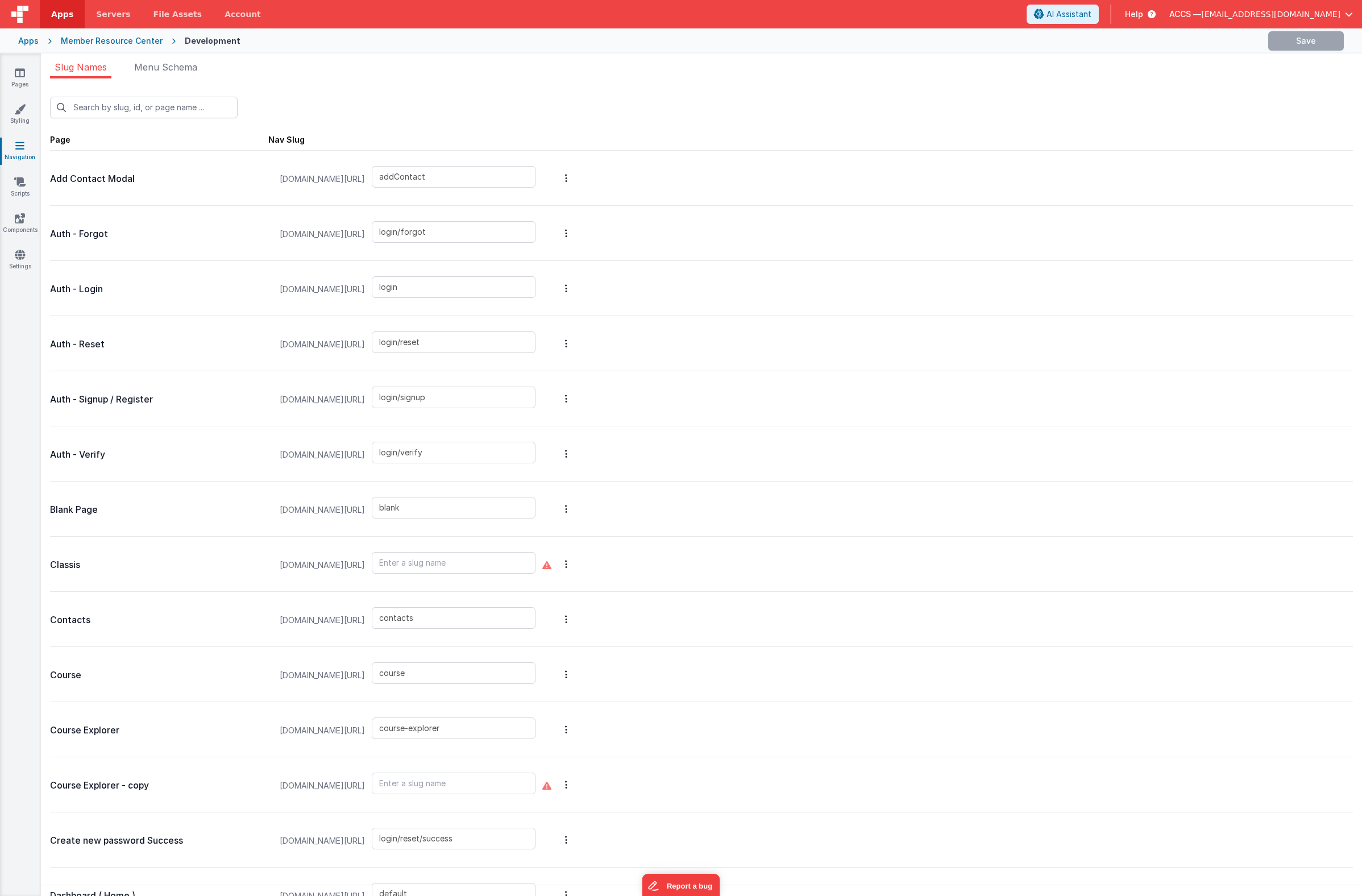
type input "classis"
click at [177, 109] on input "text" at bounding box center [144, 107] width 187 height 22
type input "c"
type input "blank"
type input "classis"
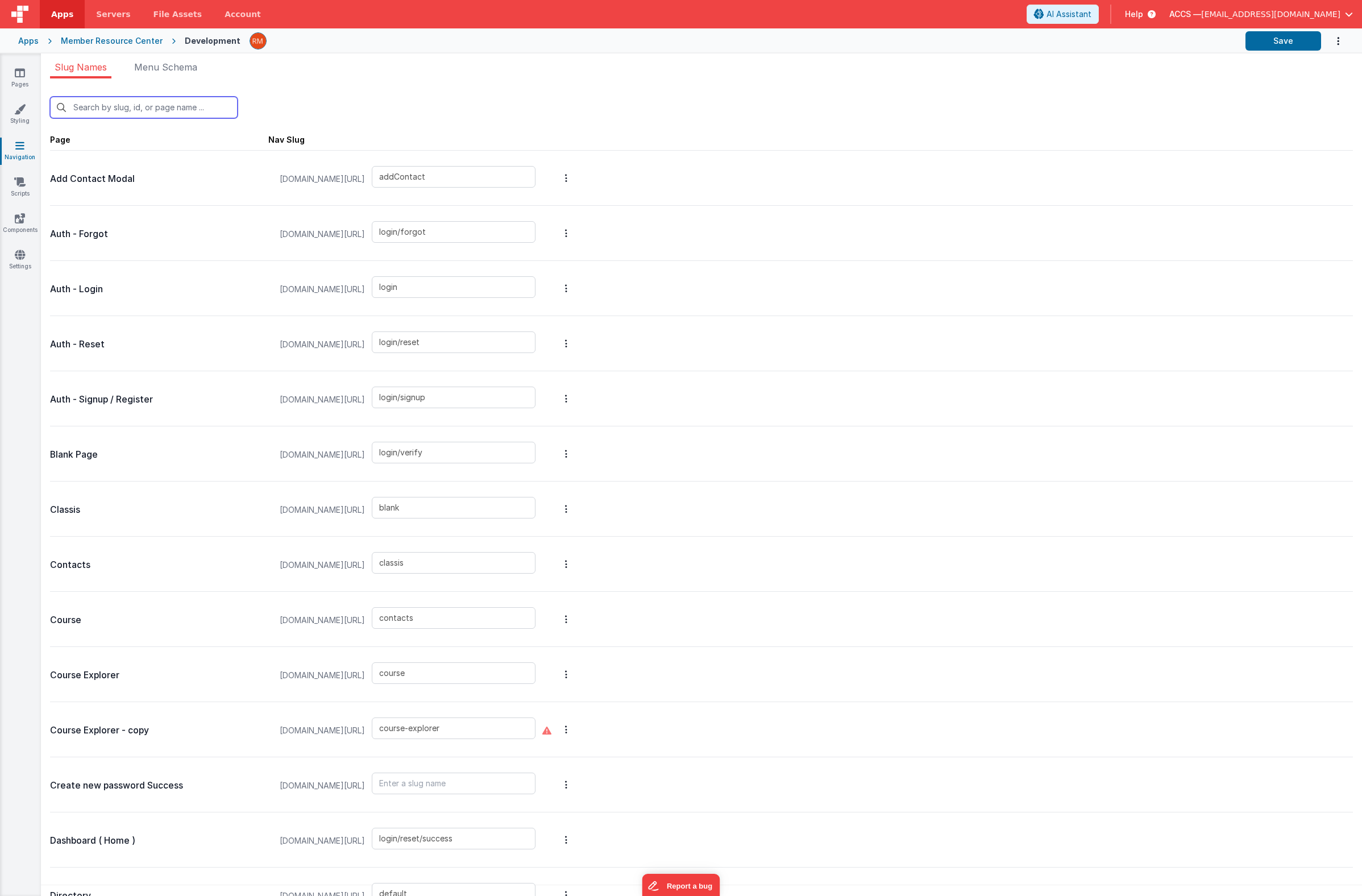
type input "contacts"
type input "course"
type input "course-explorer"
type input "login/reset/success"
type input "default"
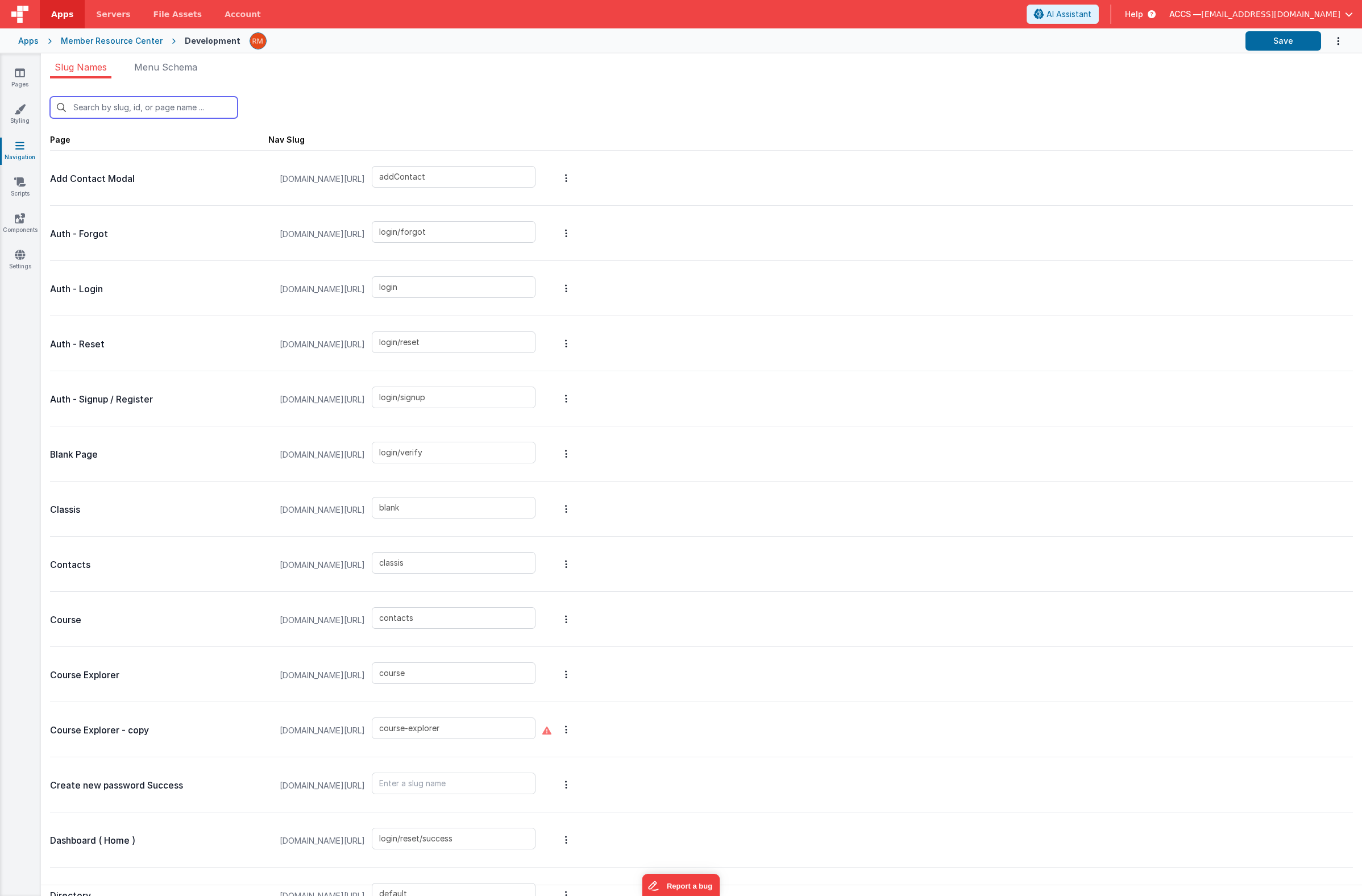
type input "directory"
type input "instructors"
type input "invoices_simple"
type input "invoices_tab"
type input "invoicesdetail"
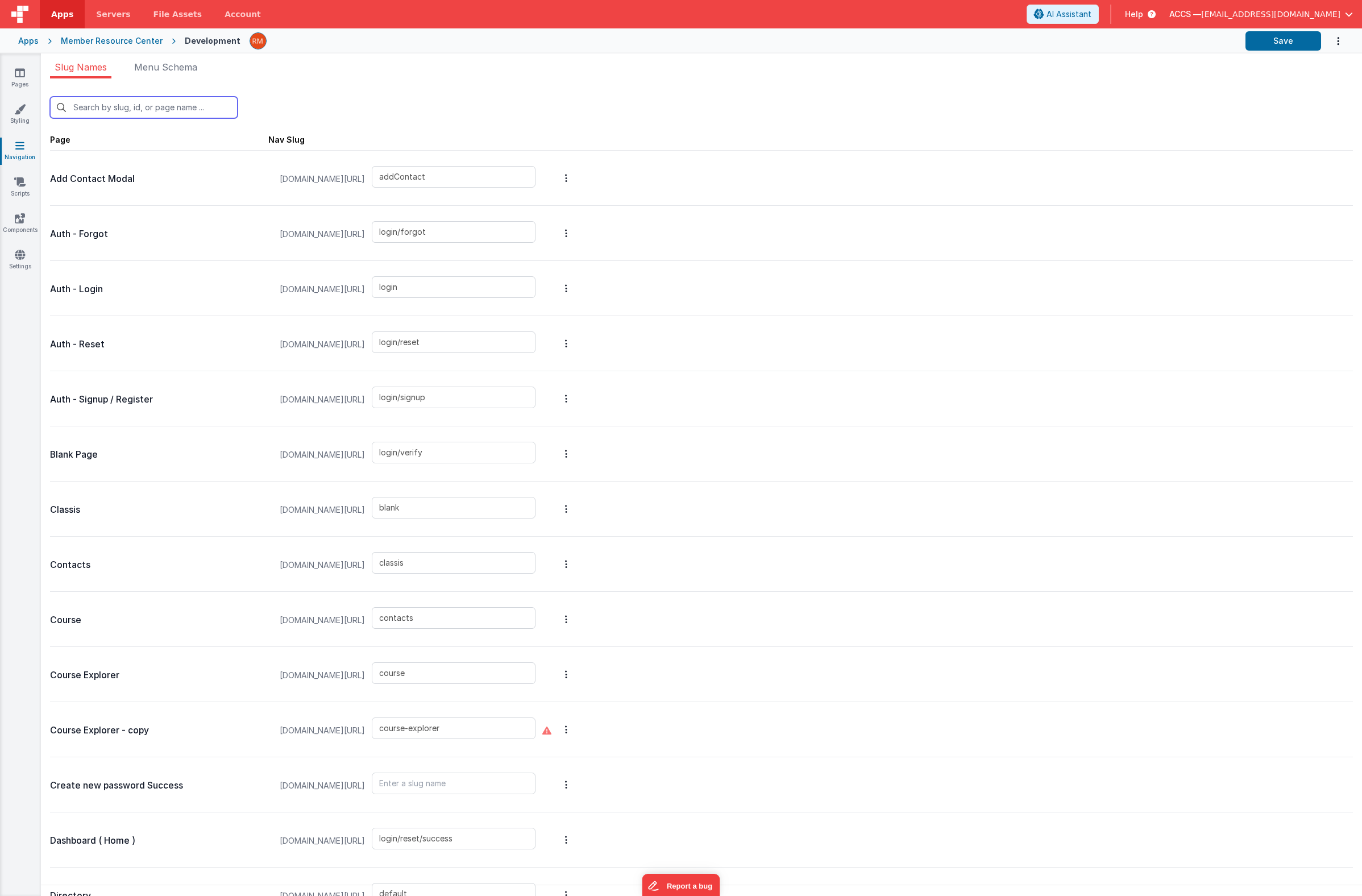
type input "profile"
type input "login/forgot/sent"
type input "upload"
type input "cl"
type input "classis"
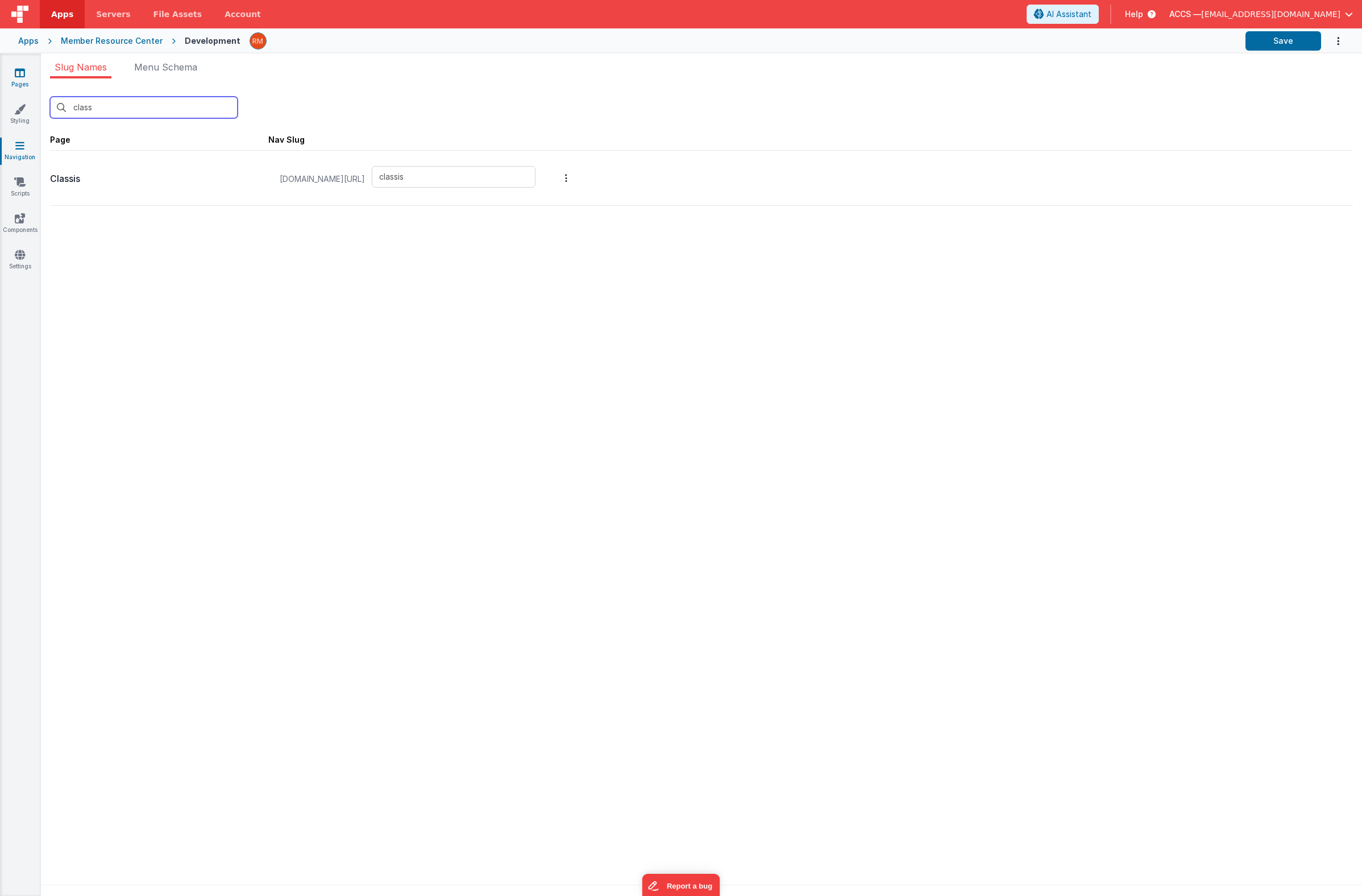
type input "class"
click at [20, 87] on link "Pages" at bounding box center [20, 79] width 41 height 23
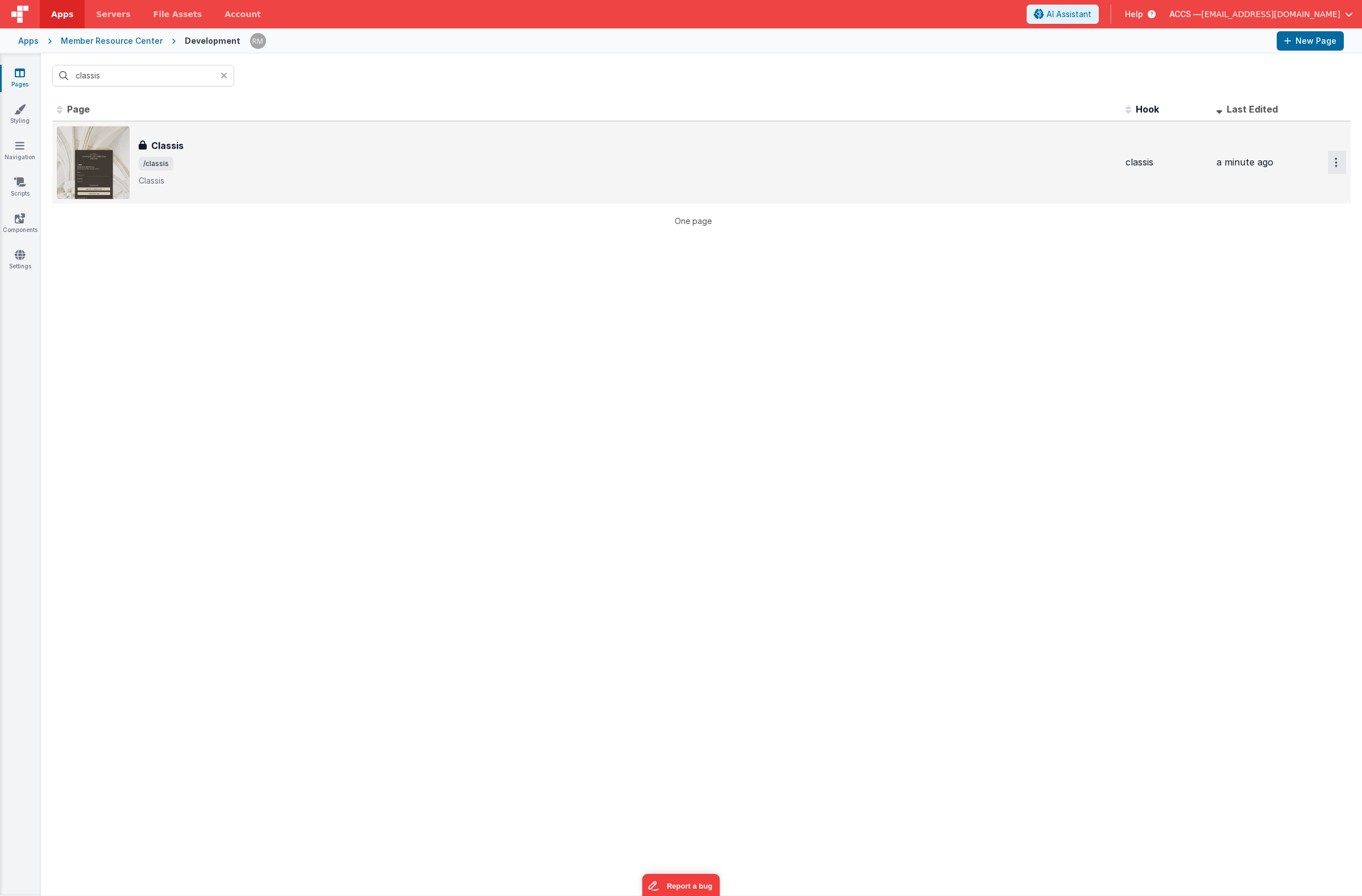
click at [1328, 165] on button "Options" at bounding box center [1337, 162] width 18 height 24
click at [1285, 193] on link "Preview" at bounding box center [1296, 189] width 100 height 20
click at [1328, 164] on button "Options" at bounding box center [1337, 162] width 18 height 24
click at [1289, 193] on link "Preview" at bounding box center [1296, 189] width 100 height 20
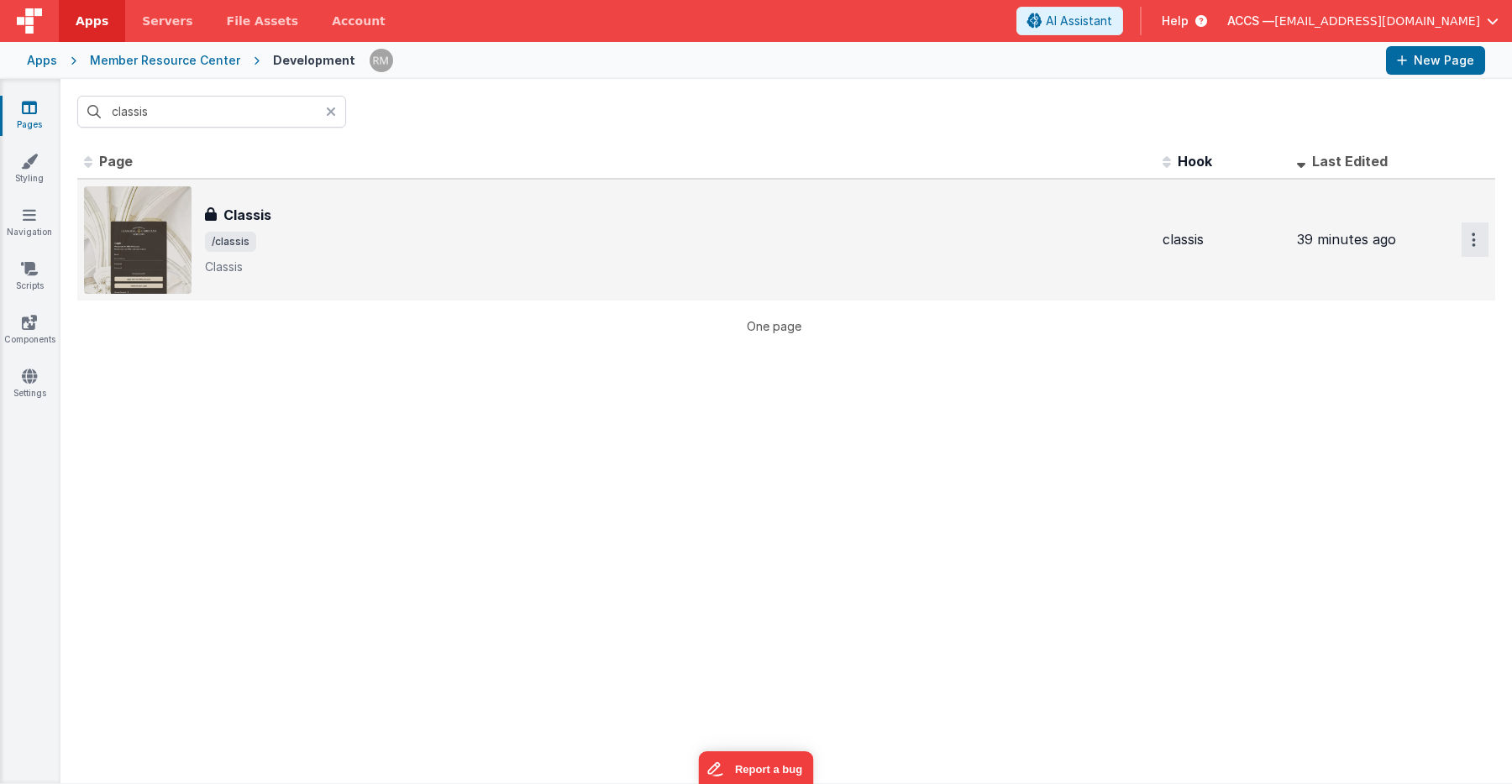
click at [1461, 240] on button "Options" at bounding box center [1474, 240] width 27 height 35
click at [1413, 283] on link "Preview" at bounding box center [1413, 279] width 147 height 30
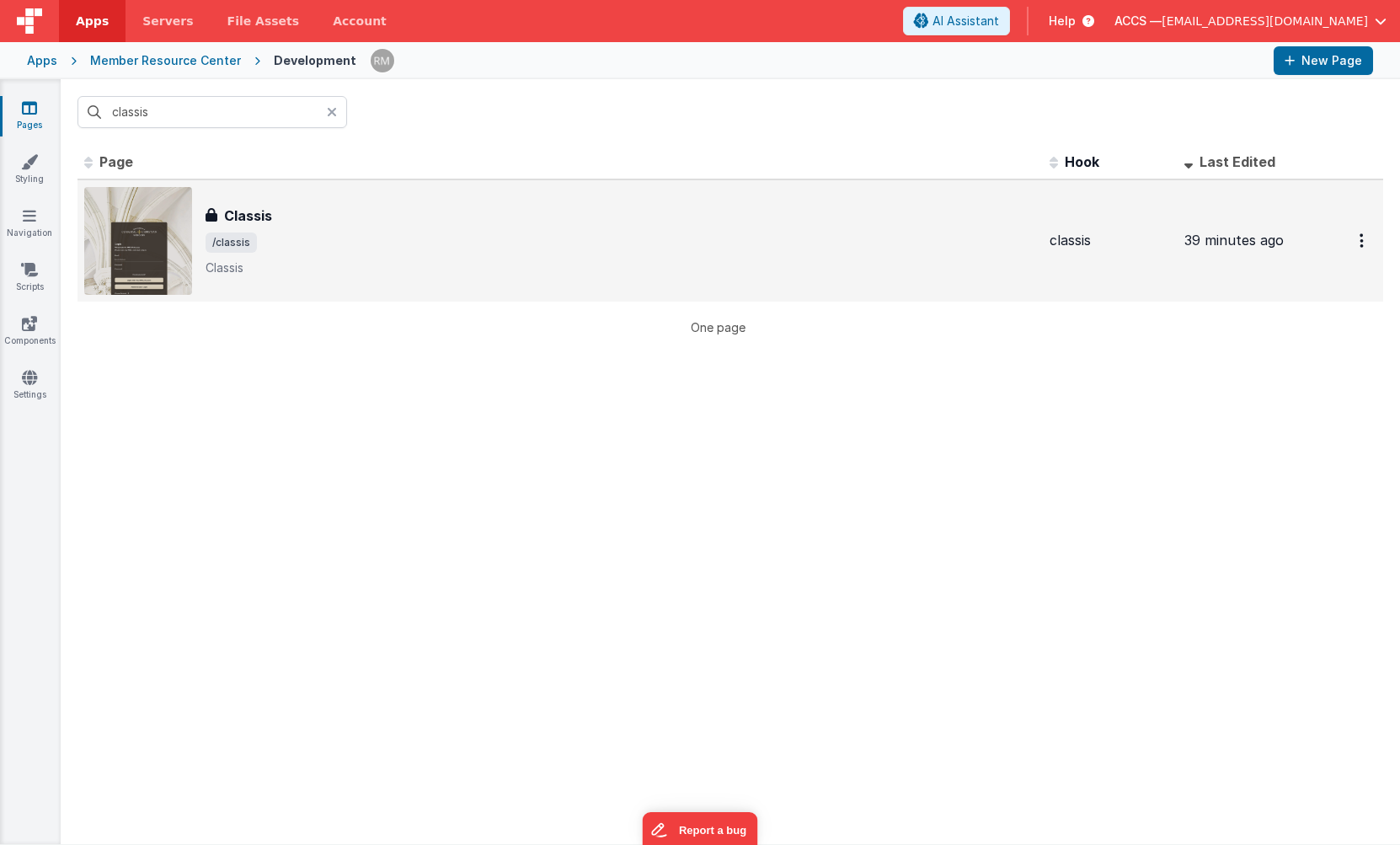
click at [144, 66] on div "Member Resource Center" at bounding box center [165, 60] width 151 height 17
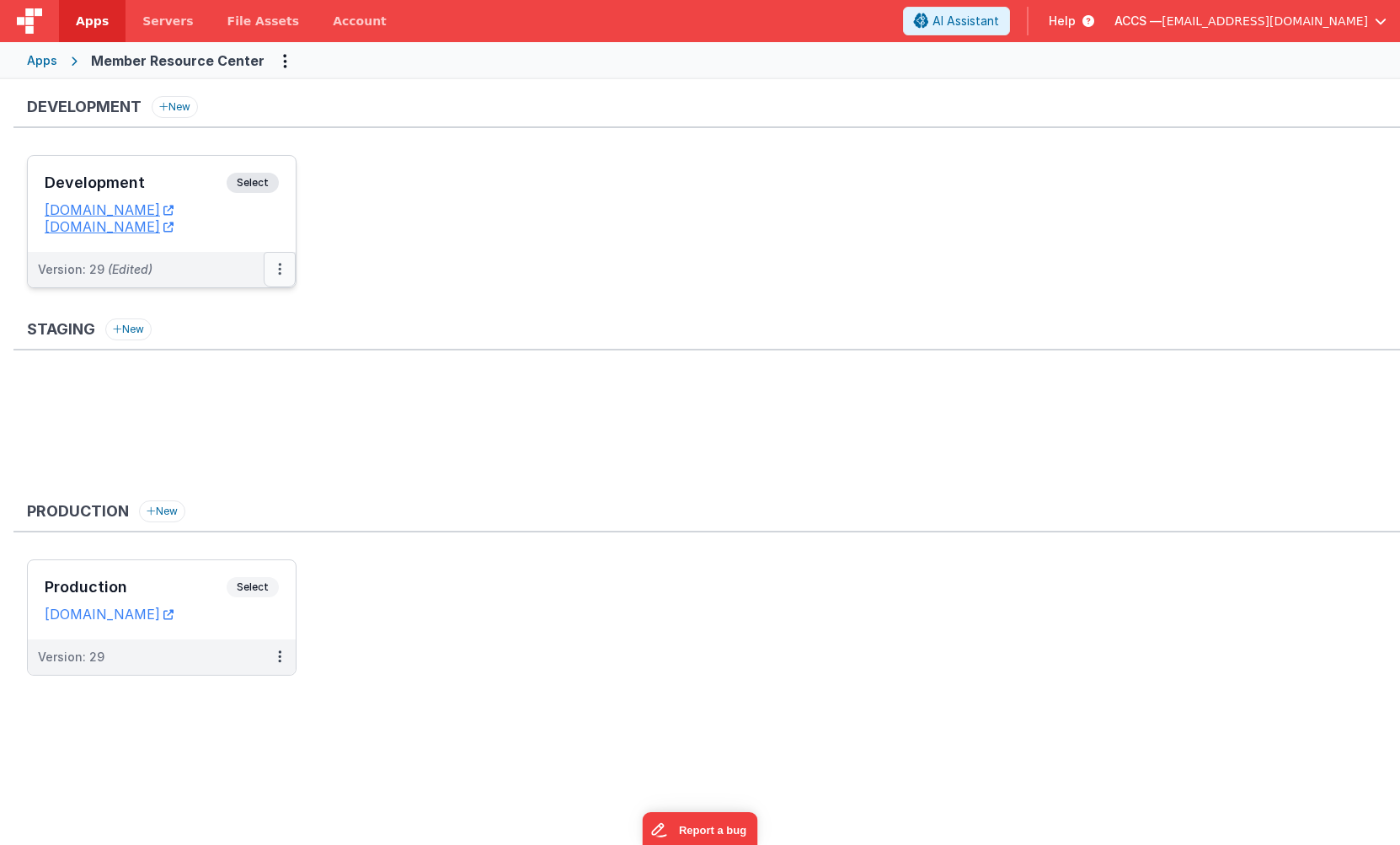
click at [278, 270] on icon at bounding box center [279, 269] width 3 height 1
click at [251, 365] on link "Deploy..." at bounding box center [222, 368] width 148 height 30
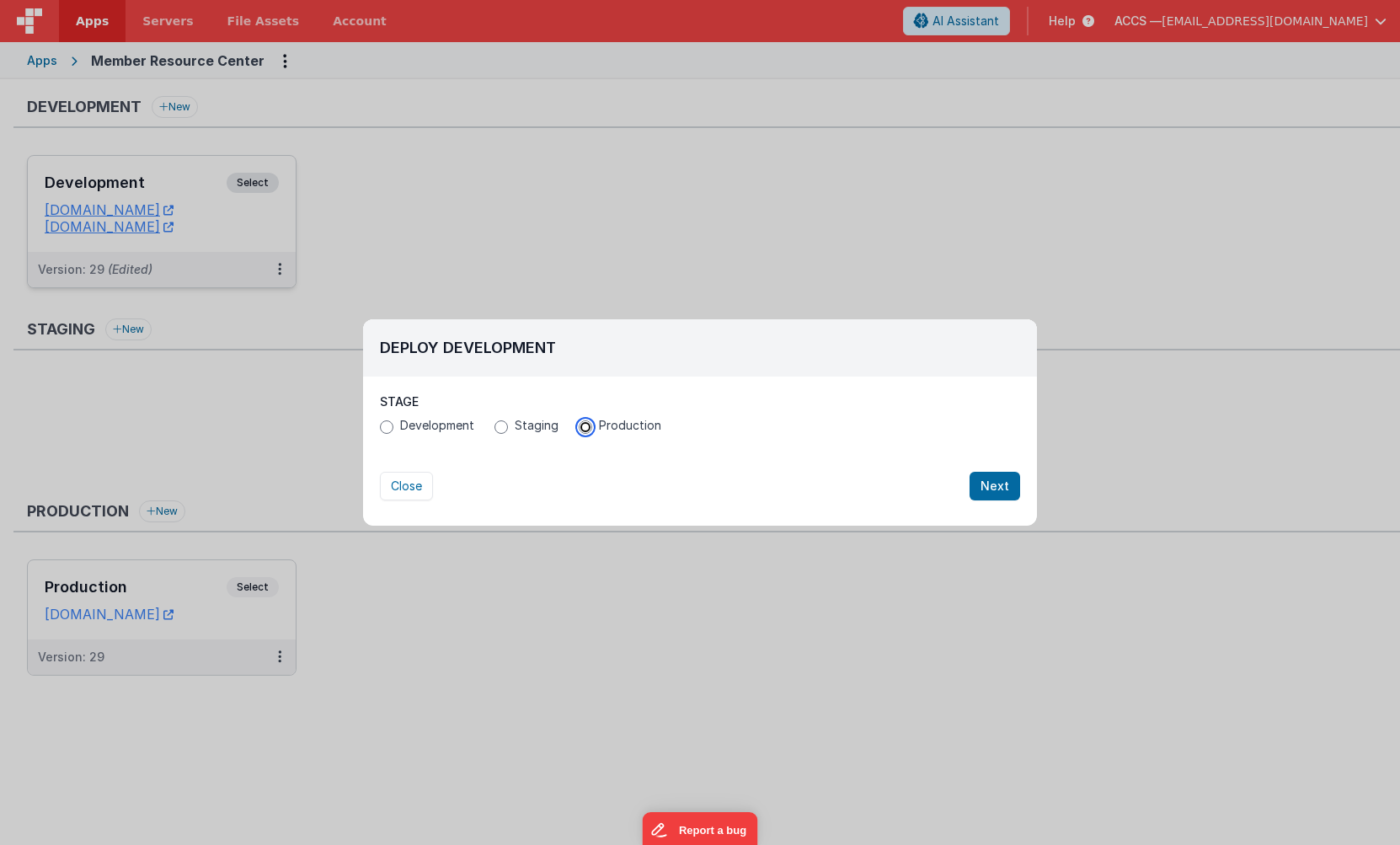
click at [584, 428] on input "Production" at bounding box center [585, 426] width 13 height 13
radio input "true"
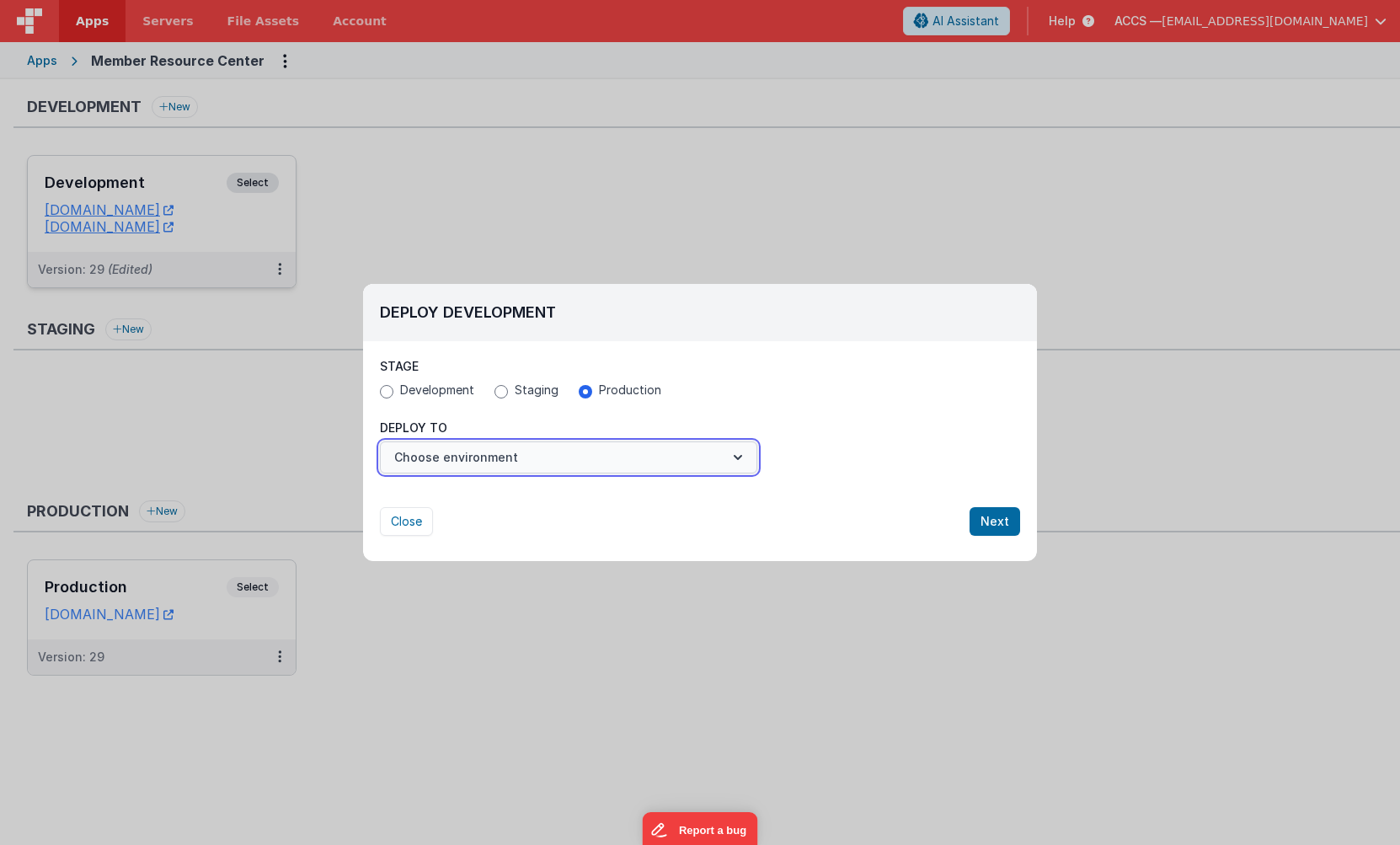
click at [679, 455] on button "Choose environment" at bounding box center [568, 457] width 377 height 32
click at [671, 503] on link "Production" at bounding box center [568, 498] width 377 height 30
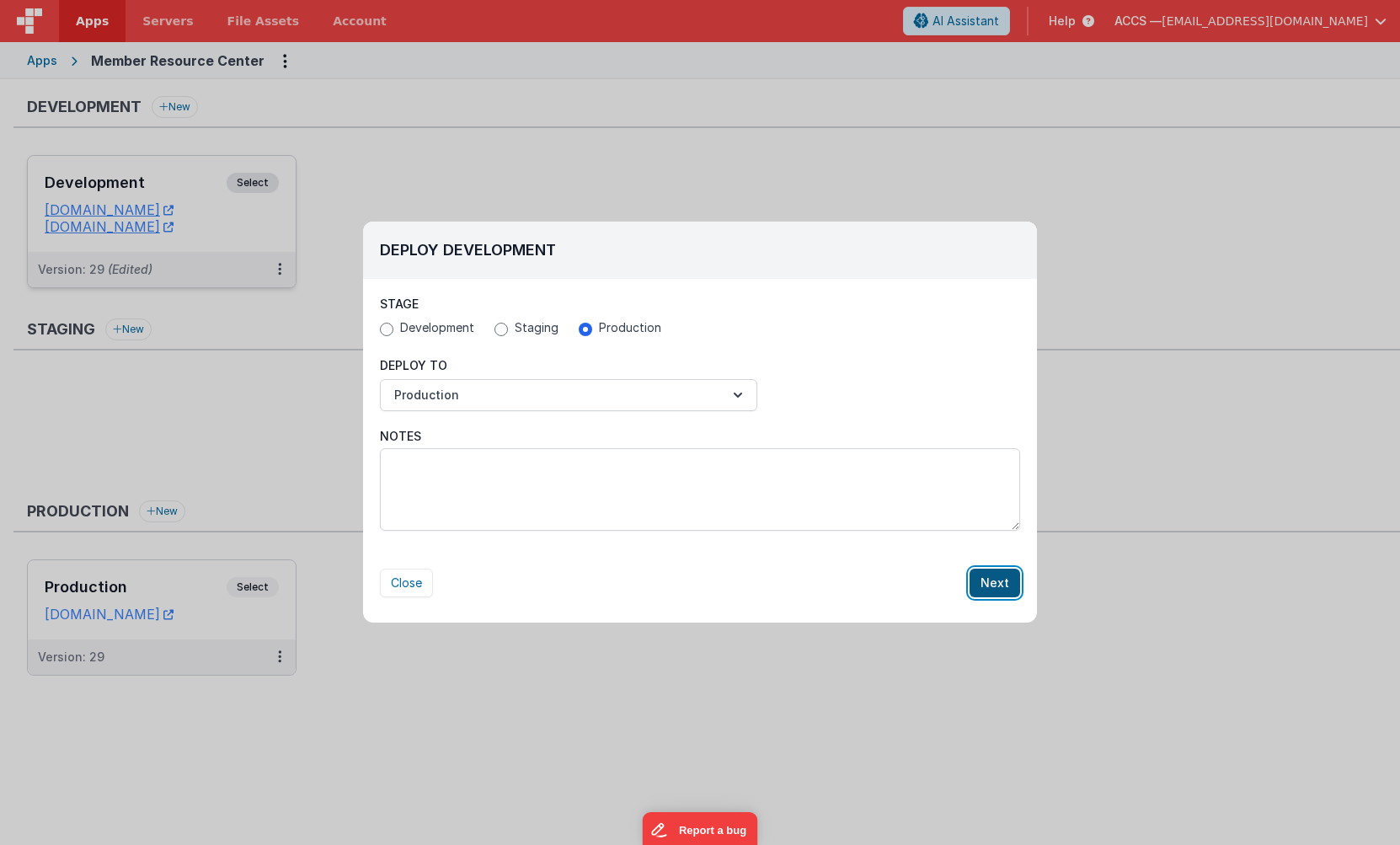
click at [994, 582] on button "Next" at bounding box center [995, 582] width 51 height 29
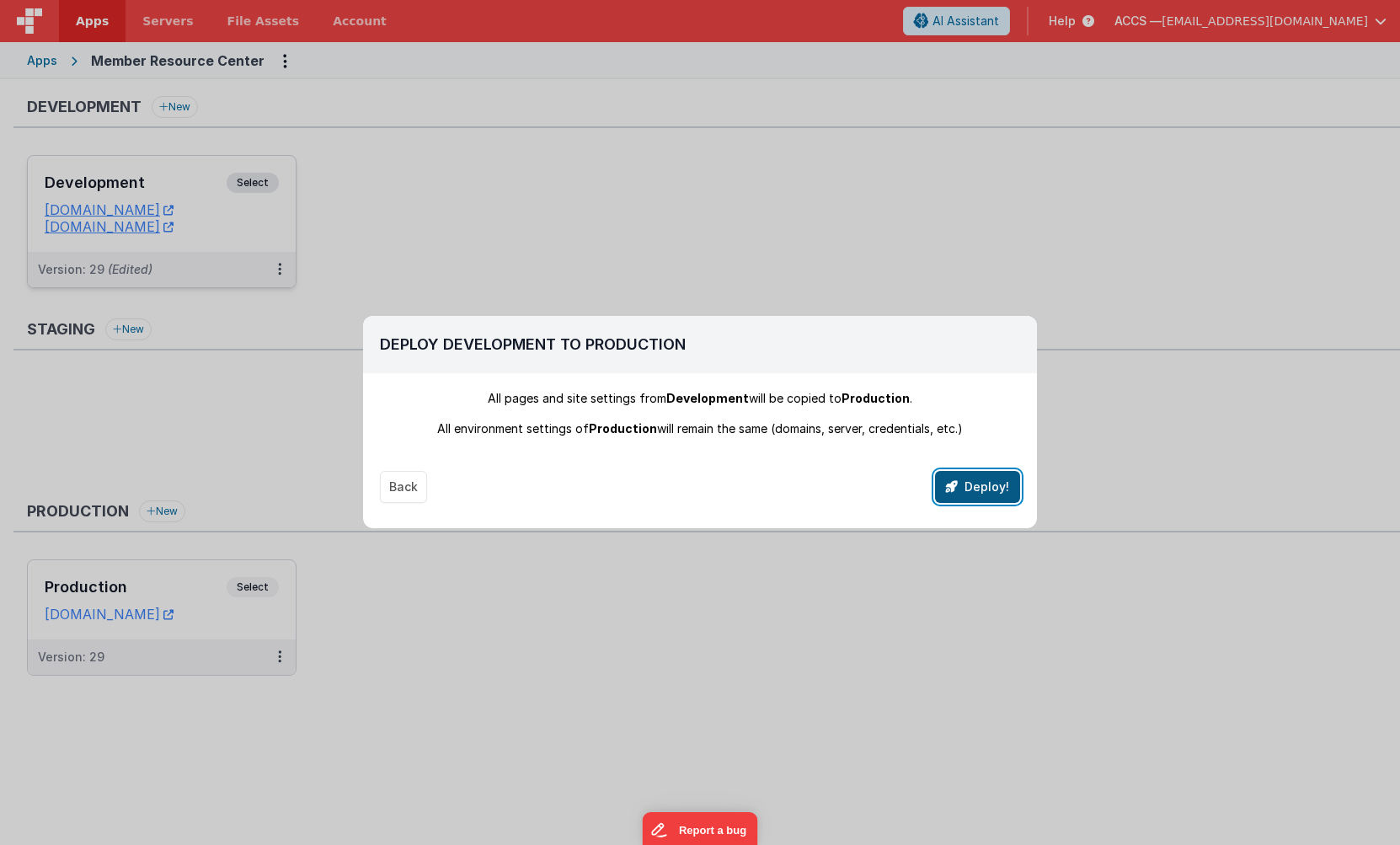
click at [980, 482] on button "Deploy!" at bounding box center [977, 487] width 85 height 32
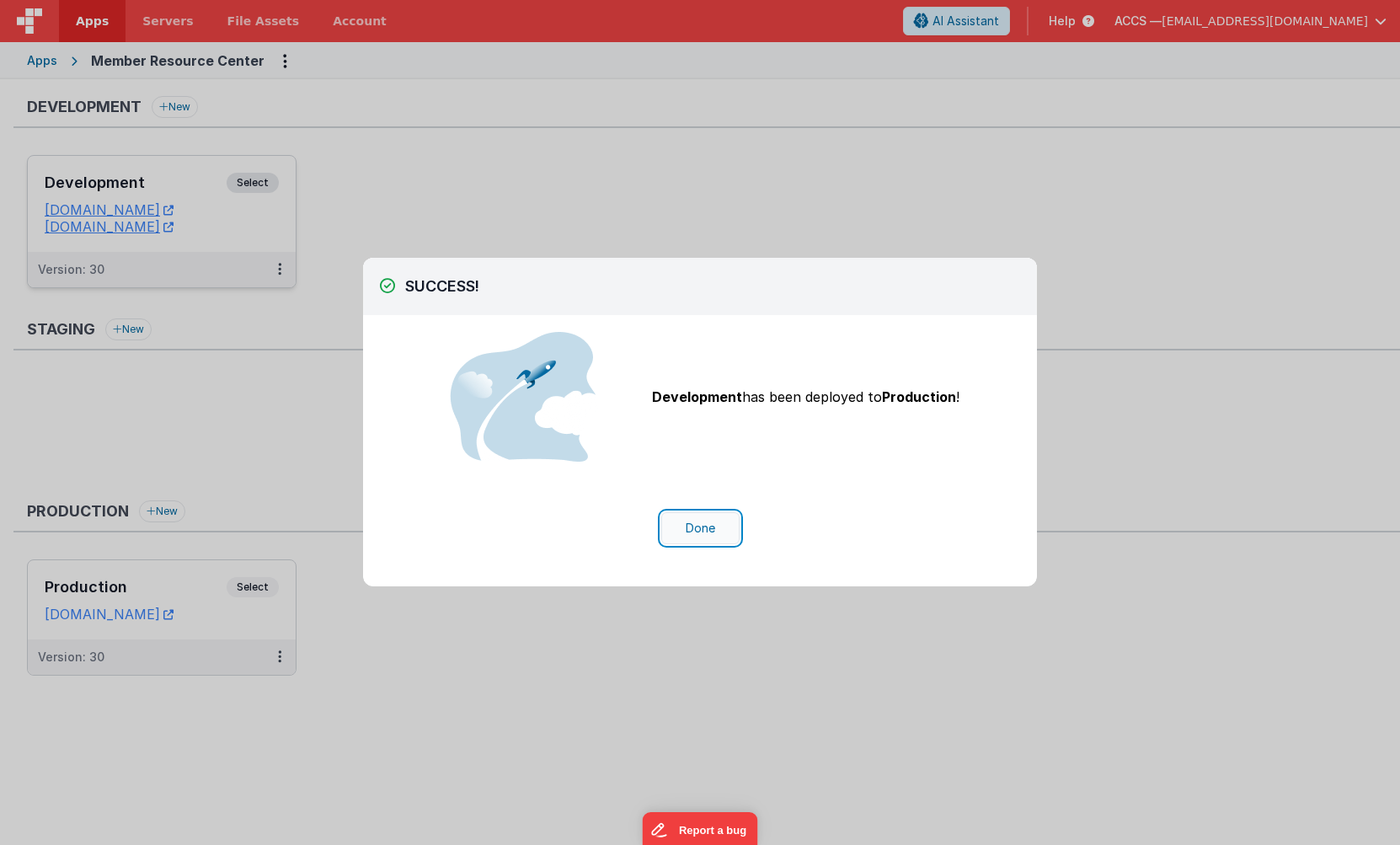
click at [714, 525] on button "Done" at bounding box center [700, 528] width 78 height 32
